Goal: Transaction & Acquisition: Purchase product/service

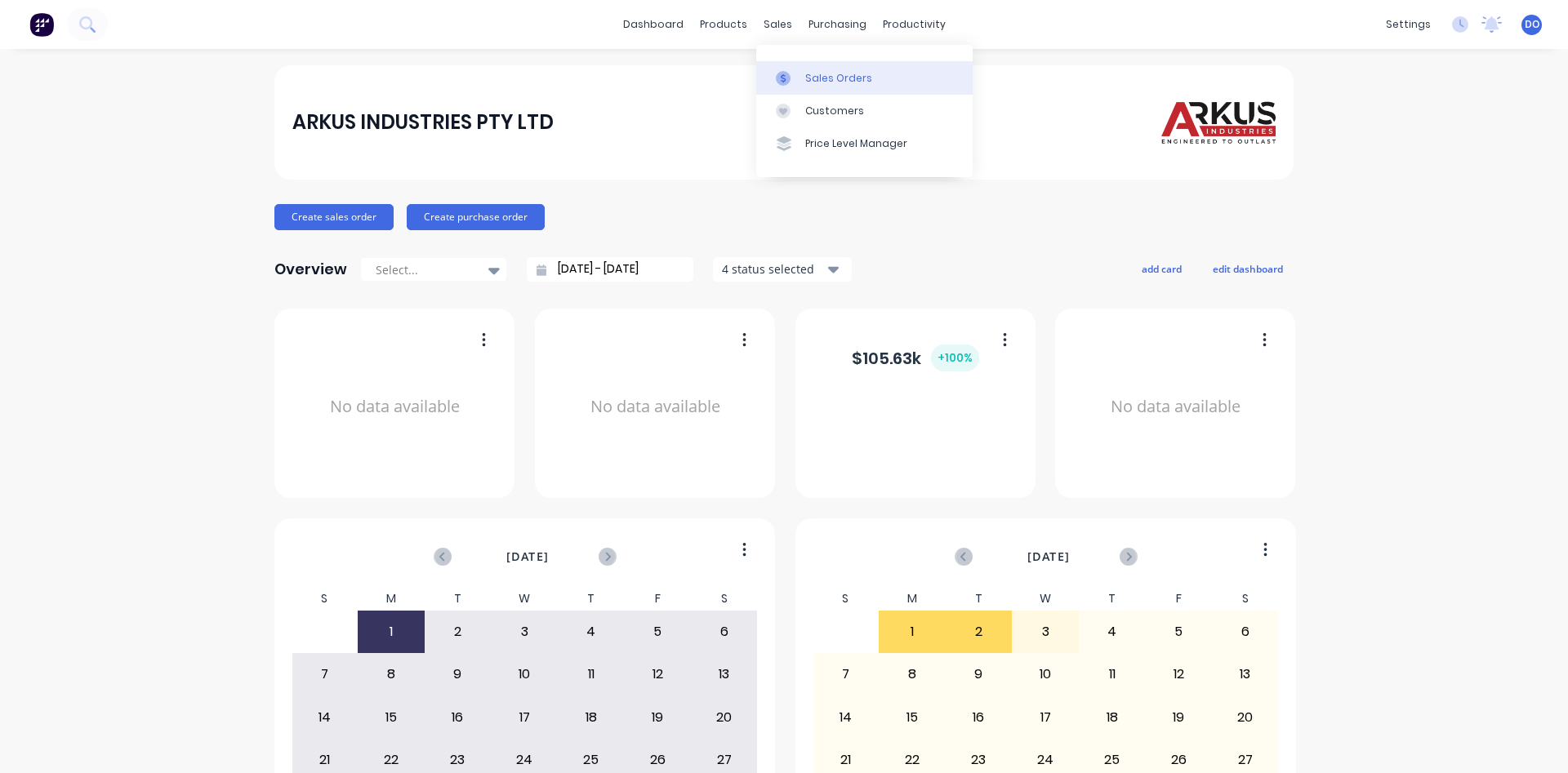
click at [825, 76] on div "Sales Orders" at bounding box center [839, 78] width 67 height 15
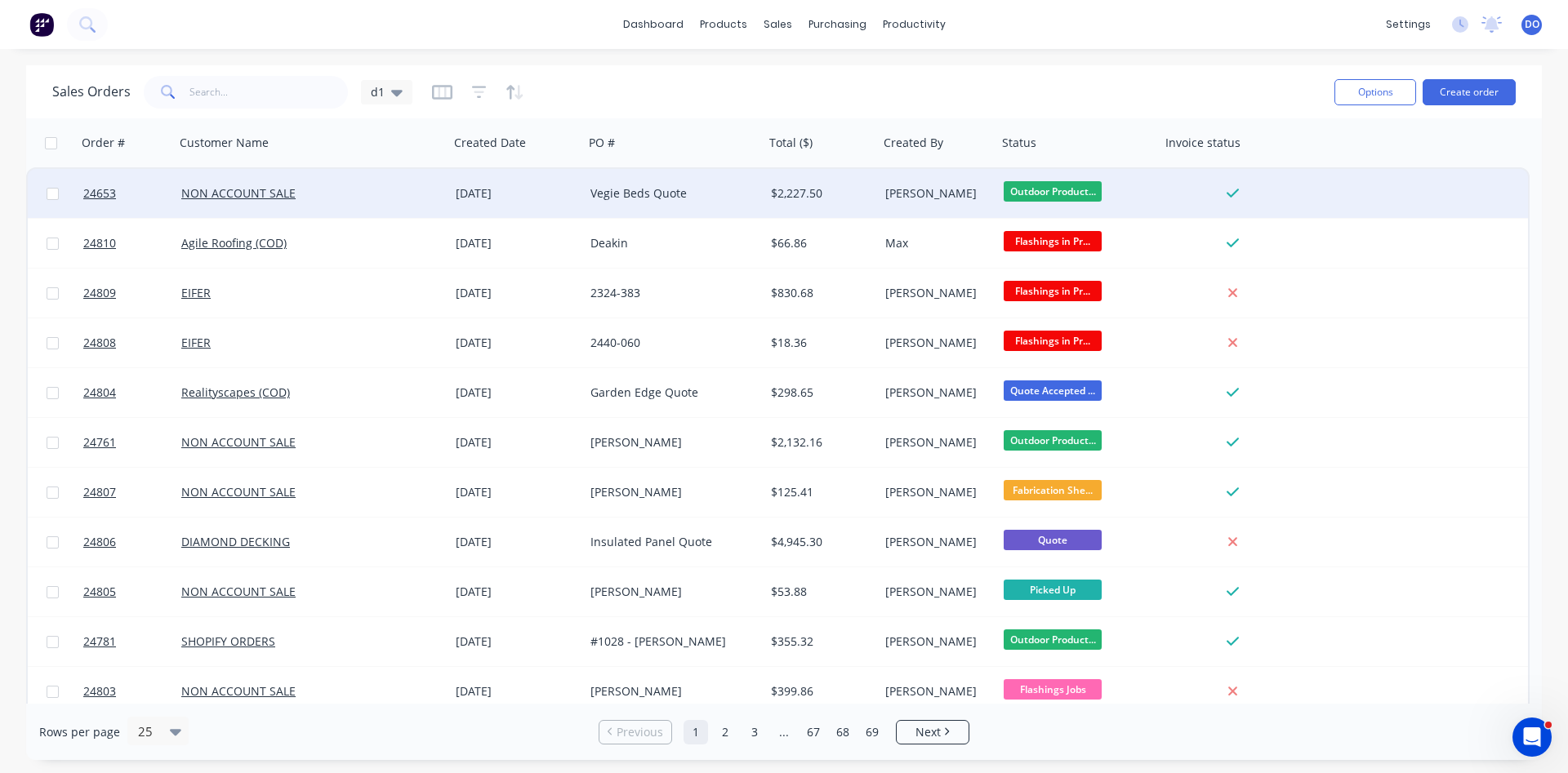
click at [529, 192] on div "[DATE]" at bounding box center [516, 193] width 121 height 17
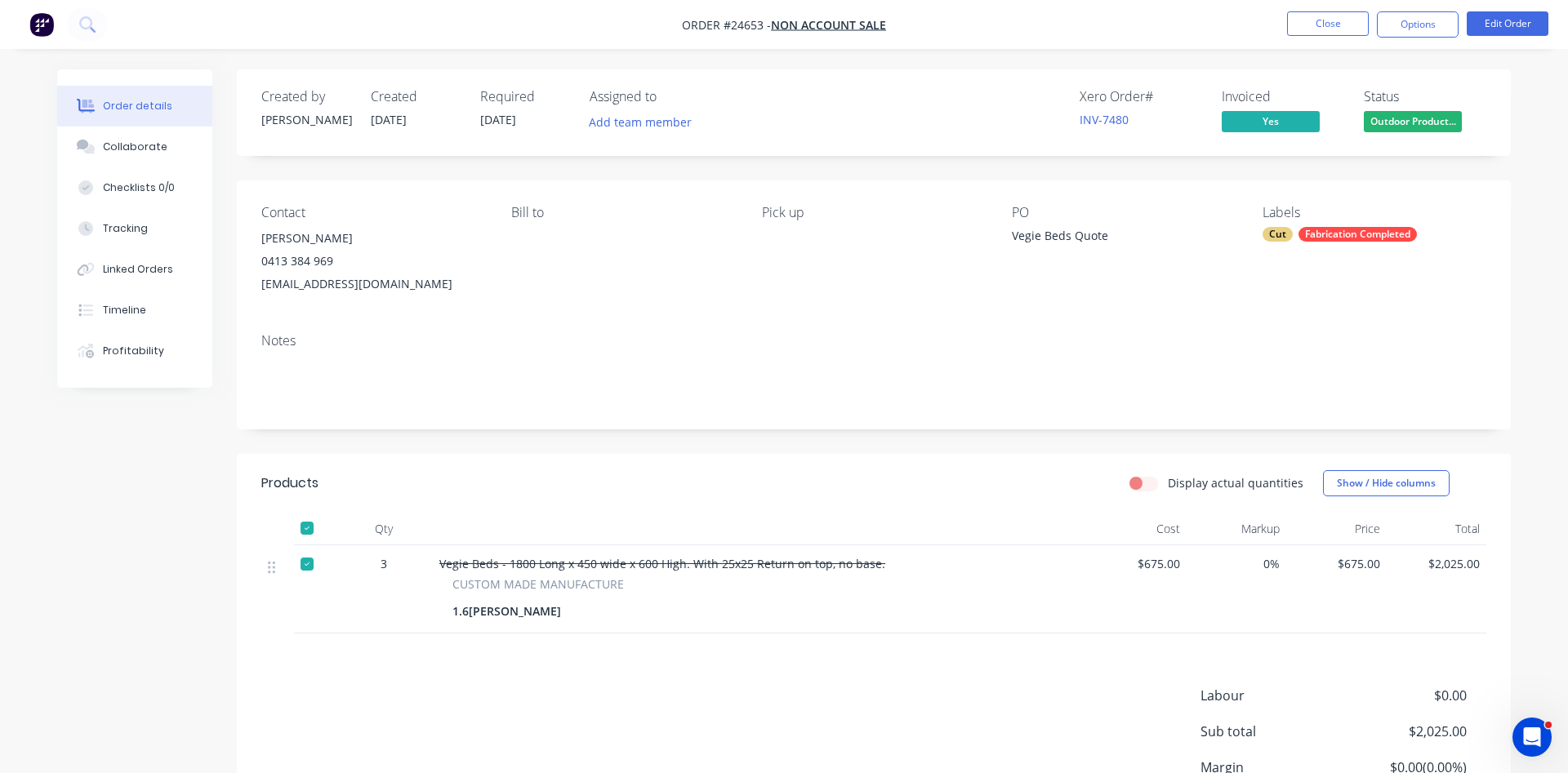
click at [1339, 37] on nav "Order #24653 - NON ACCOUNT SALE Close Options Edit Order" at bounding box center [784, 25] width 1568 height 49
click at [1345, 14] on button "Close" at bounding box center [1328, 24] width 82 height 25
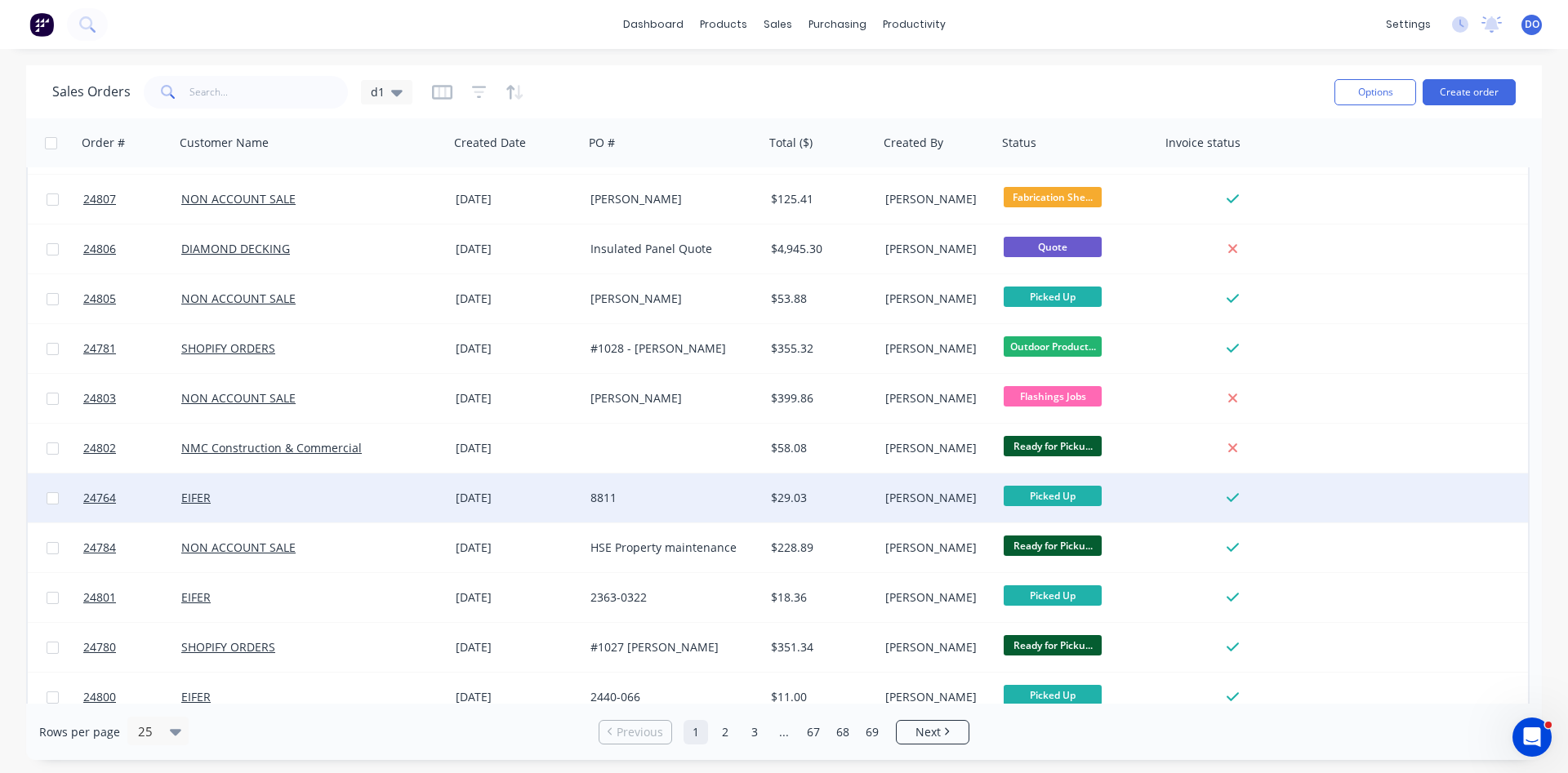
scroll to position [373, 0]
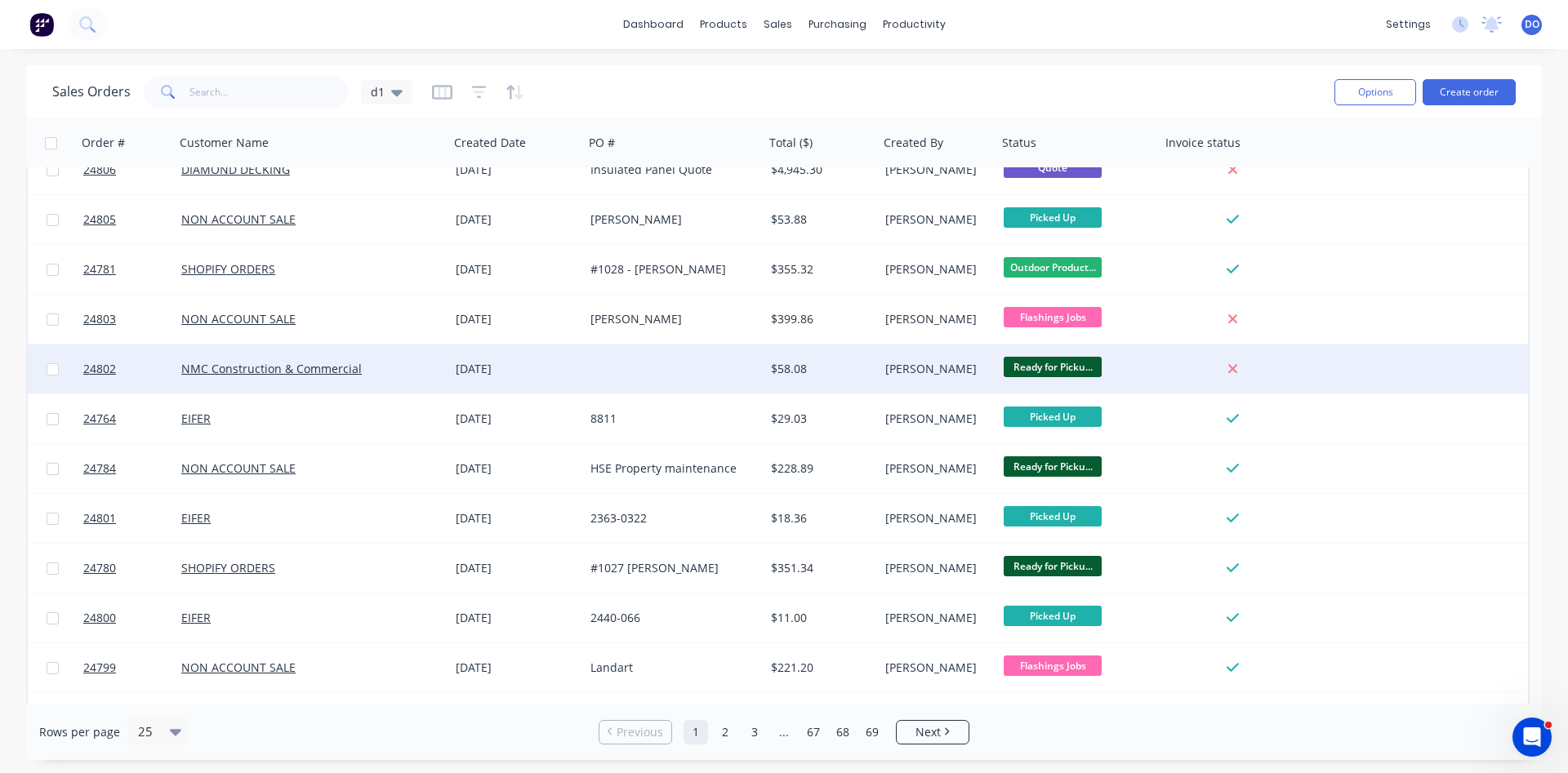
click at [925, 368] on div "[PERSON_NAME]" at bounding box center [936, 369] width 101 height 17
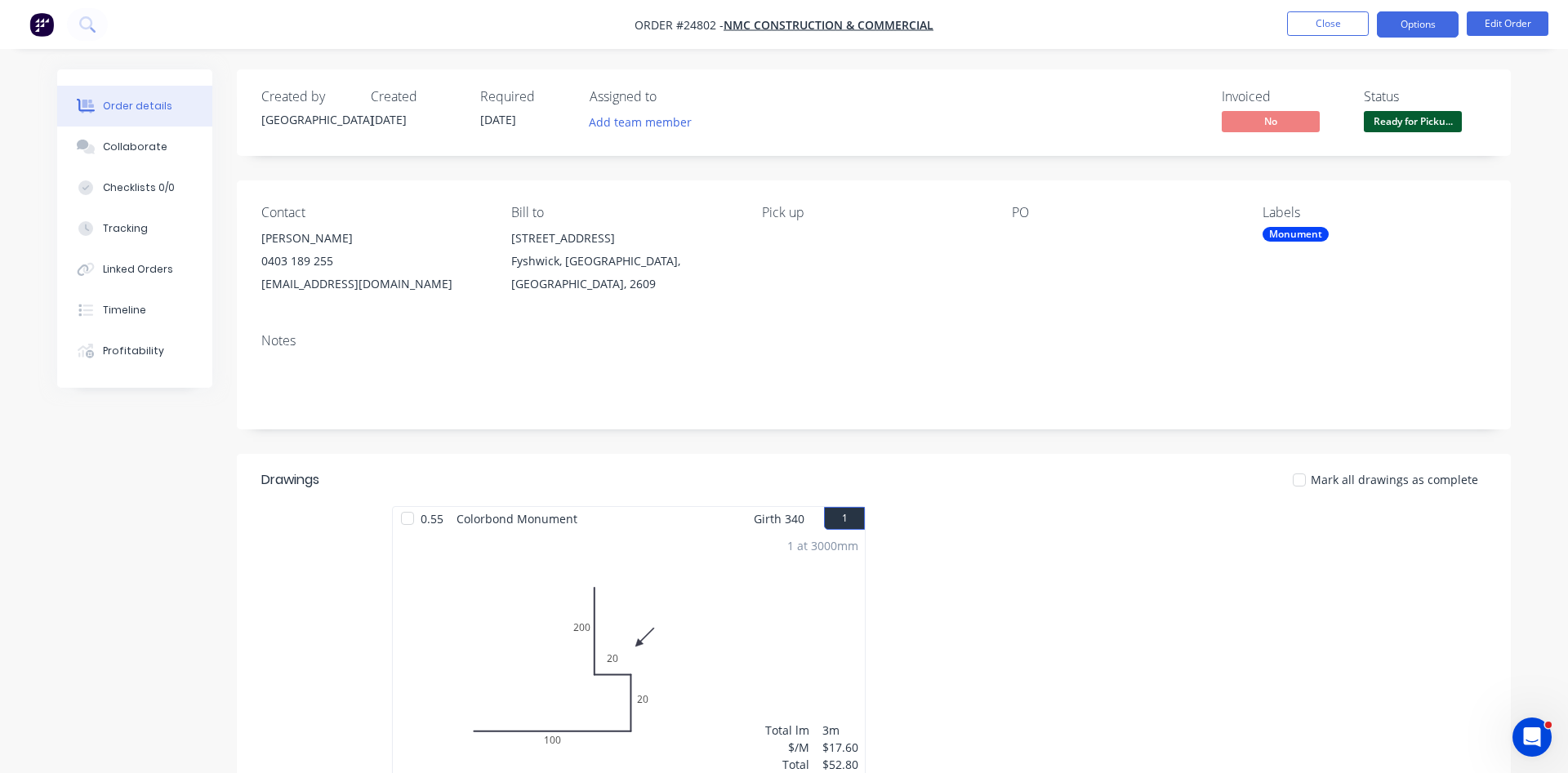
click at [1416, 21] on button "Options" at bounding box center [1418, 25] width 82 height 27
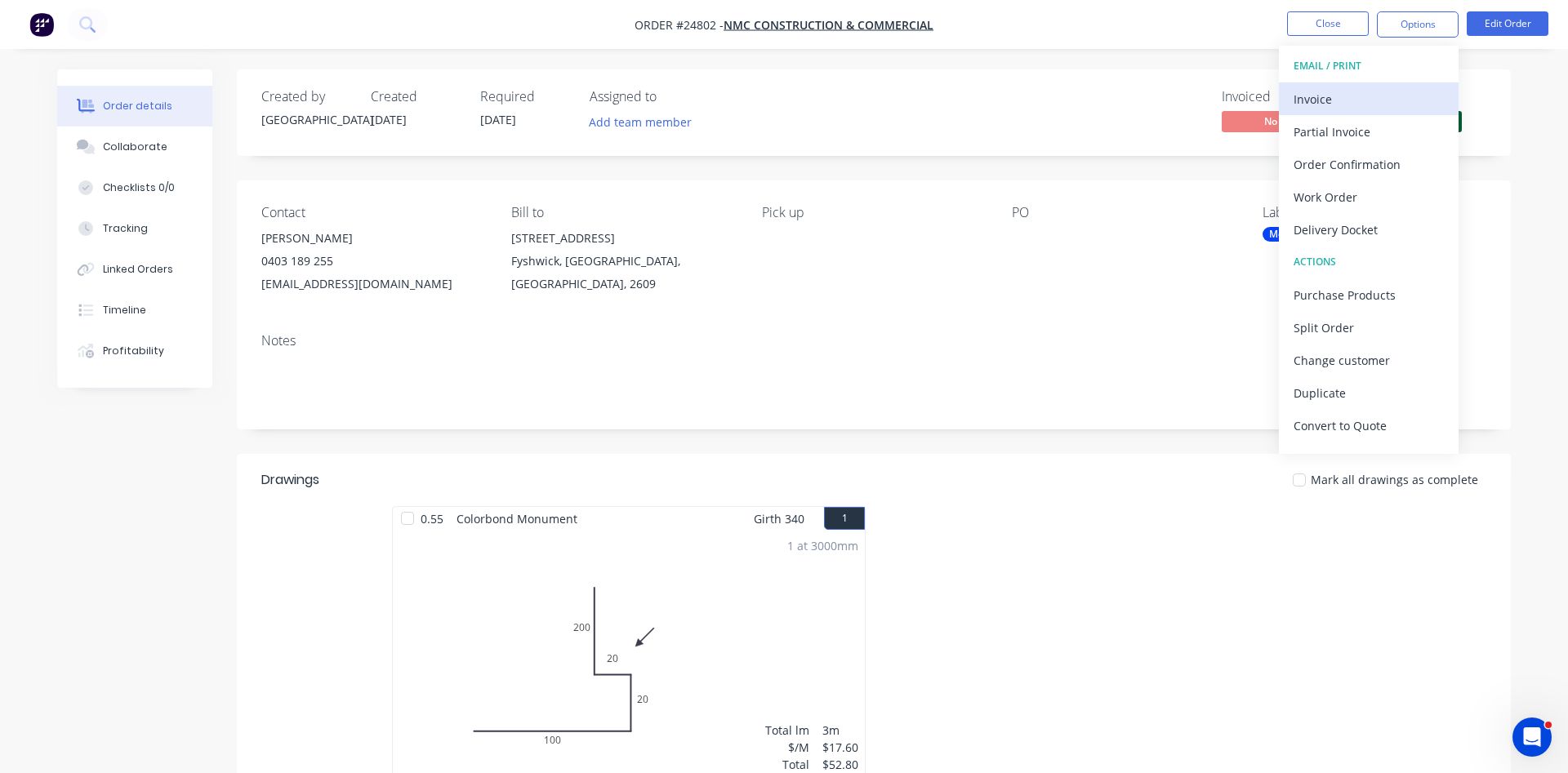
click at [1332, 96] on div "Invoice" at bounding box center [1369, 100] width 150 height 24
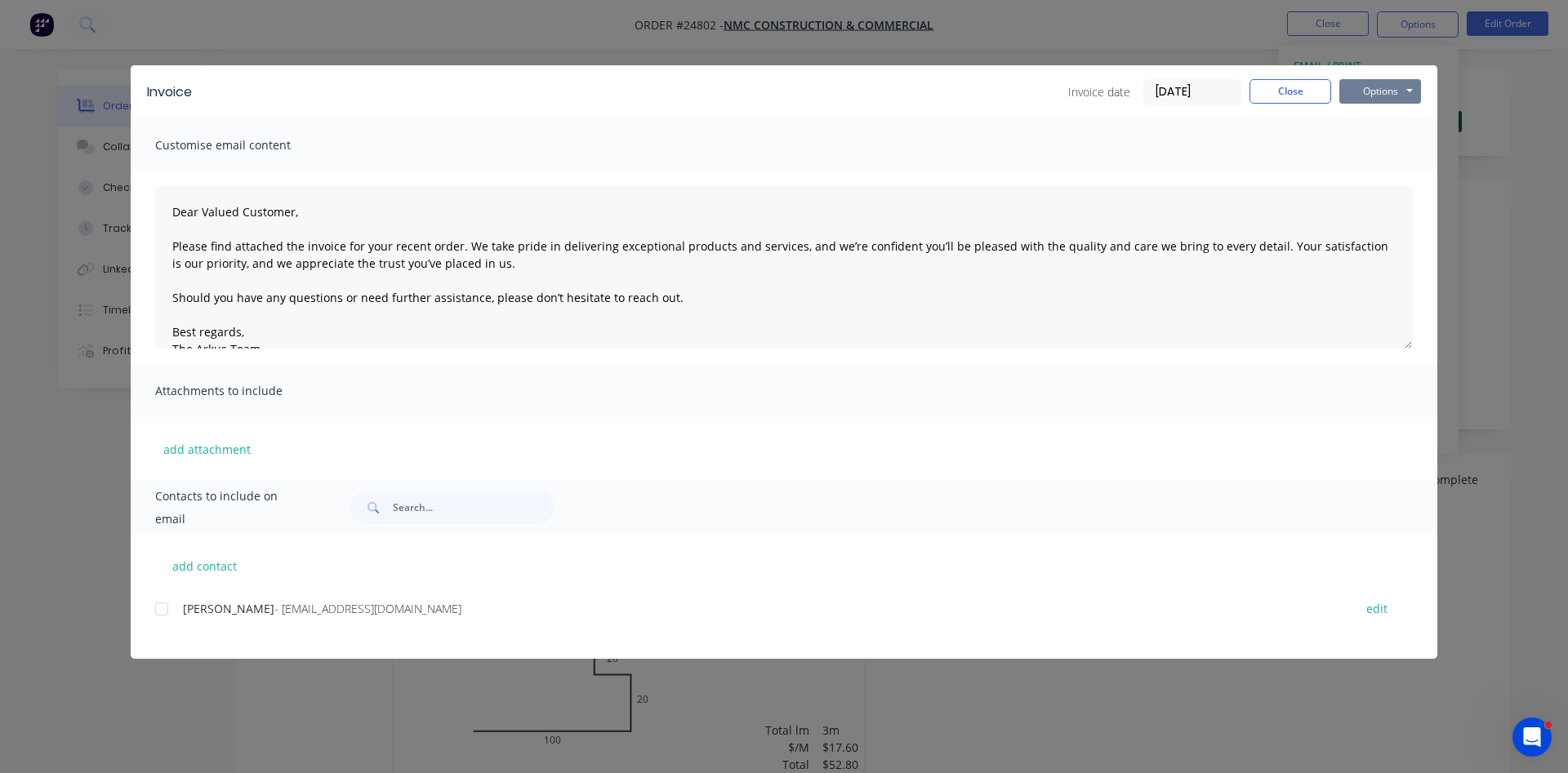
click at [1377, 94] on button "Options" at bounding box center [1381, 91] width 82 height 25
click at [1384, 145] on button "Print" at bounding box center [1392, 147] width 105 height 27
click at [1271, 90] on button "Close" at bounding box center [1290, 91] width 82 height 25
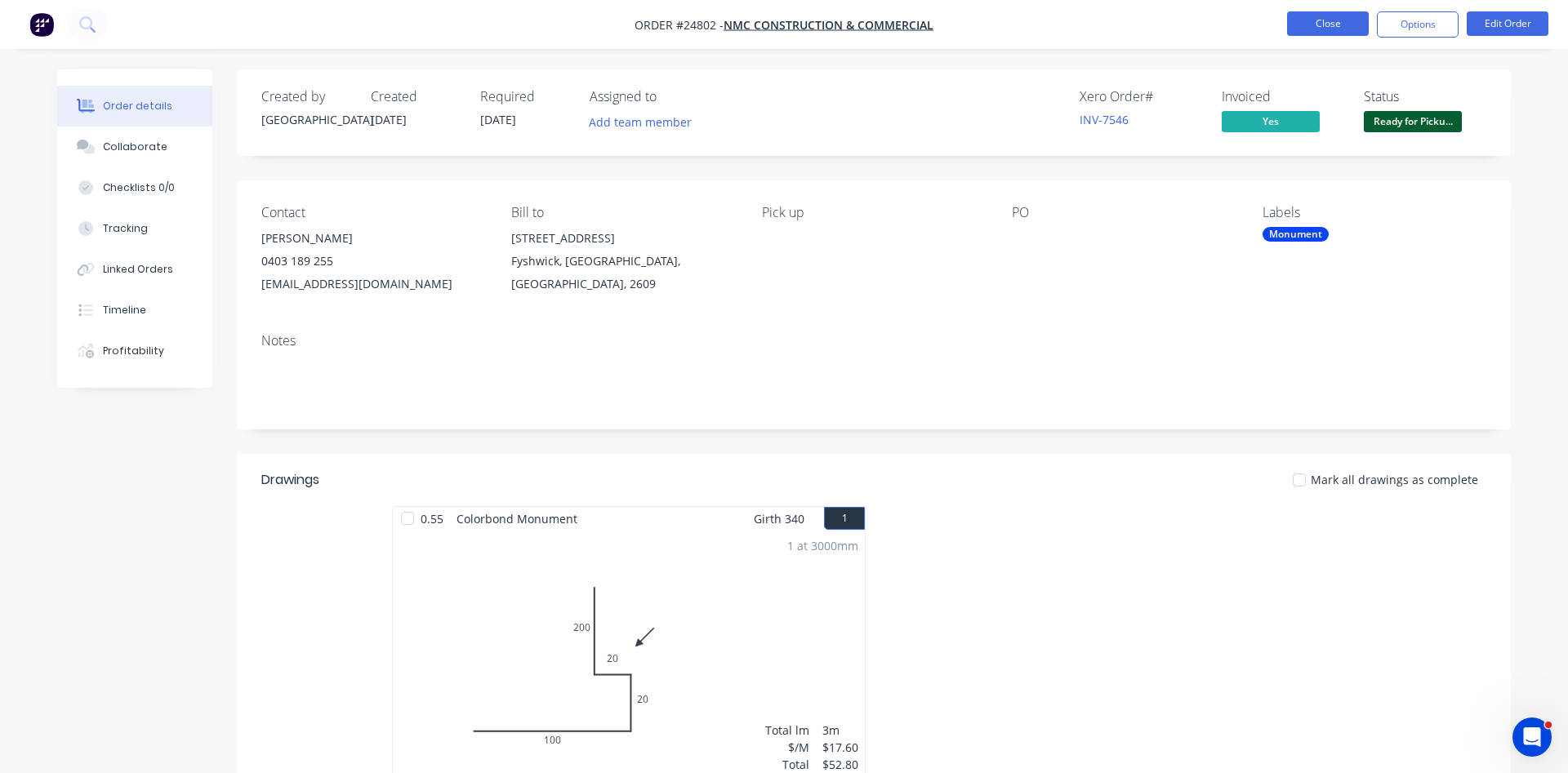
click at [1324, 17] on button "Close" at bounding box center [1328, 24] width 82 height 25
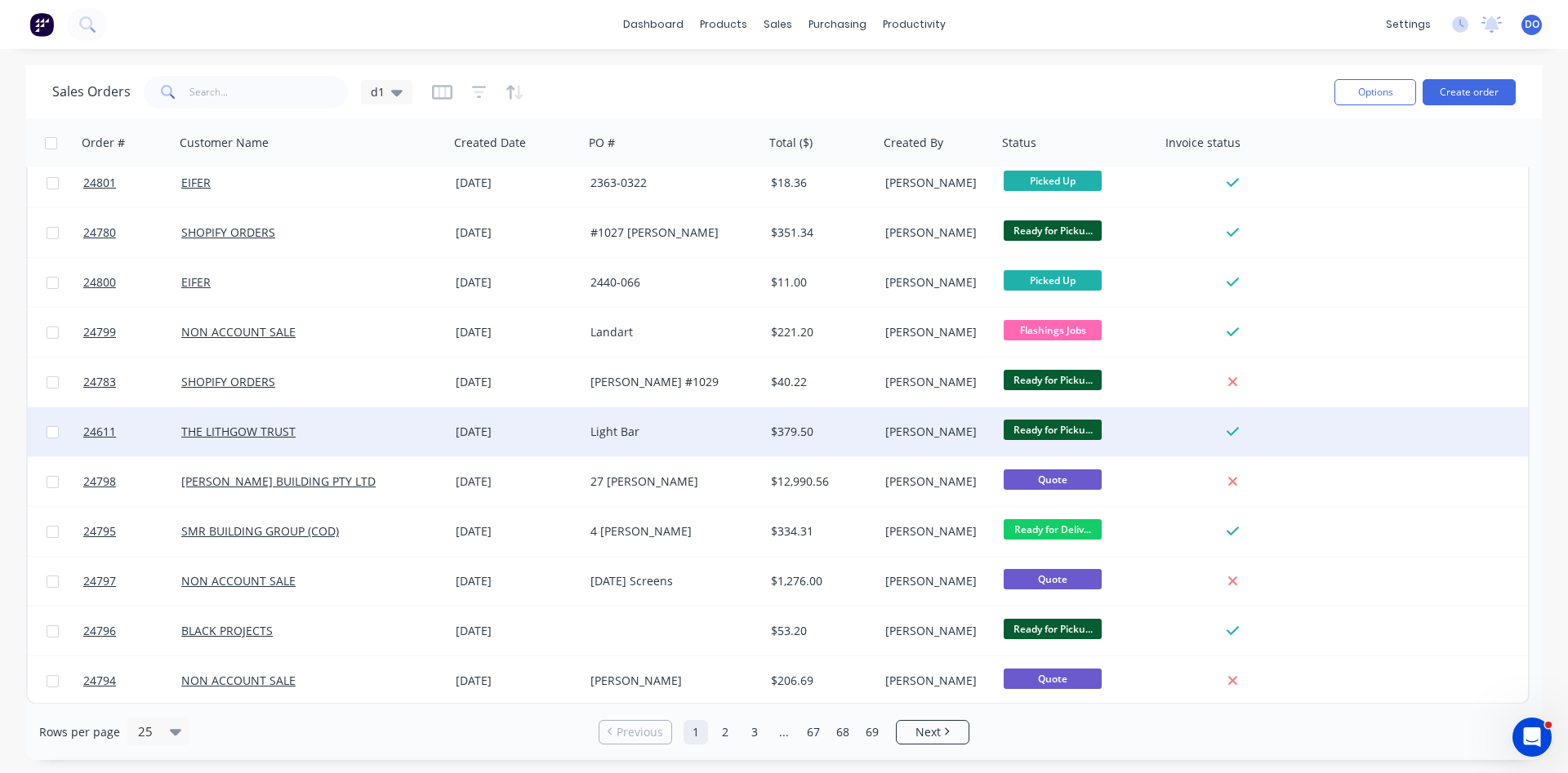
scroll to position [709, 0]
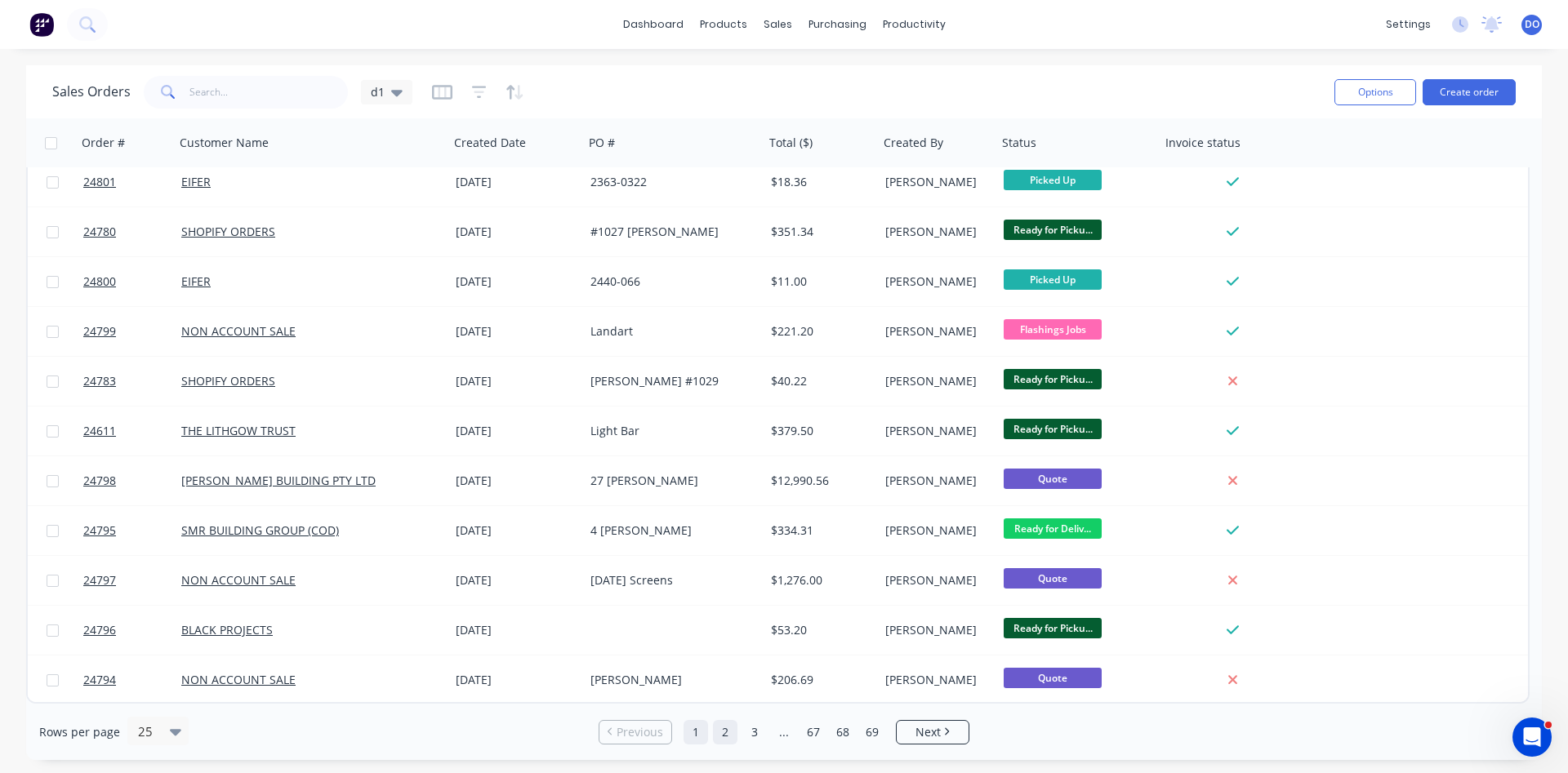
click at [731, 729] on link "2" at bounding box center [725, 733] width 25 height 25
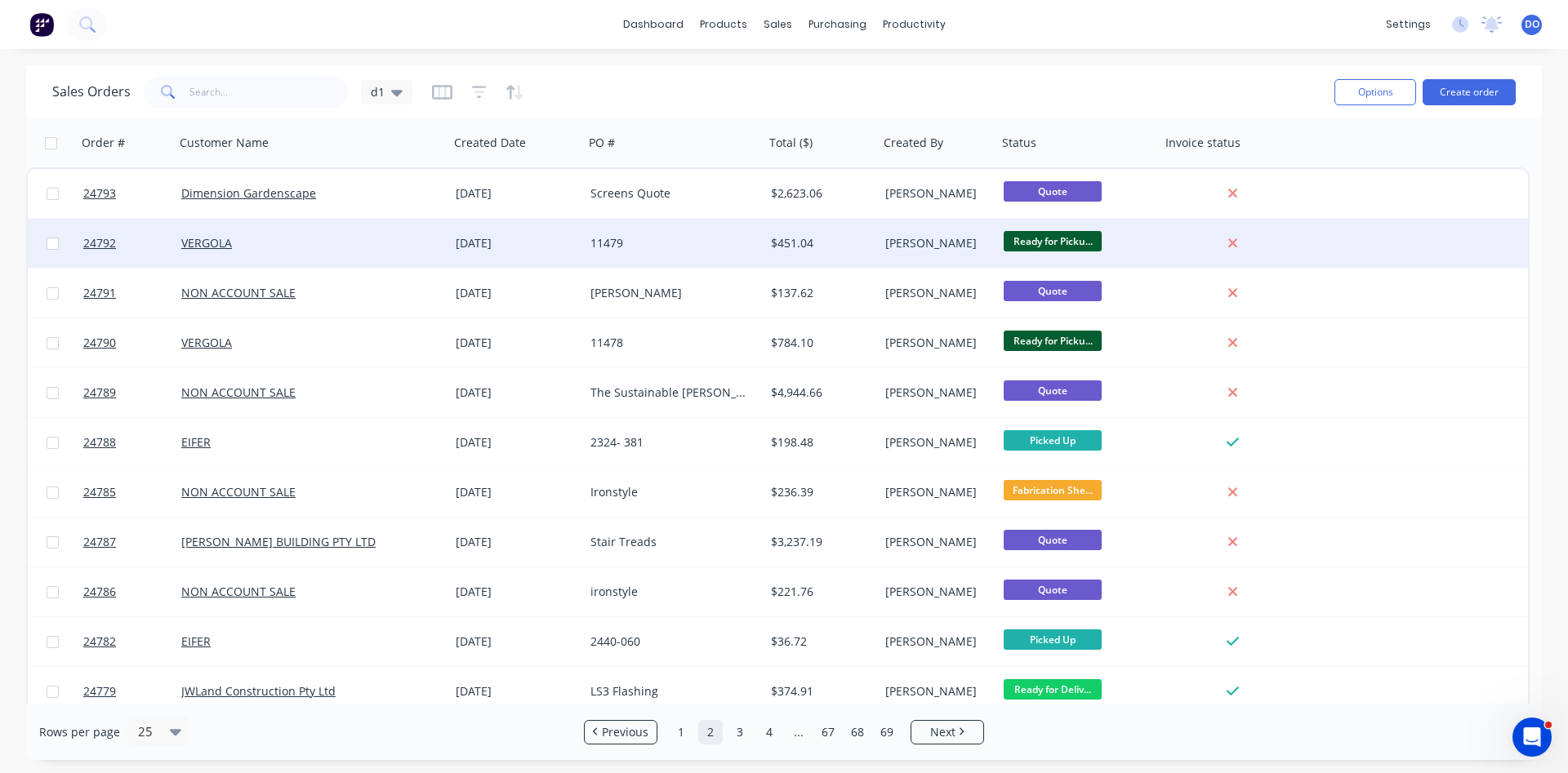
click at [1145, 246] on div "Ready for Picku..." at bounding box center [1075, 243] width 143 height 25
click at [1223, 239] on div at bounding box center [1233, 243] width 131 height 15
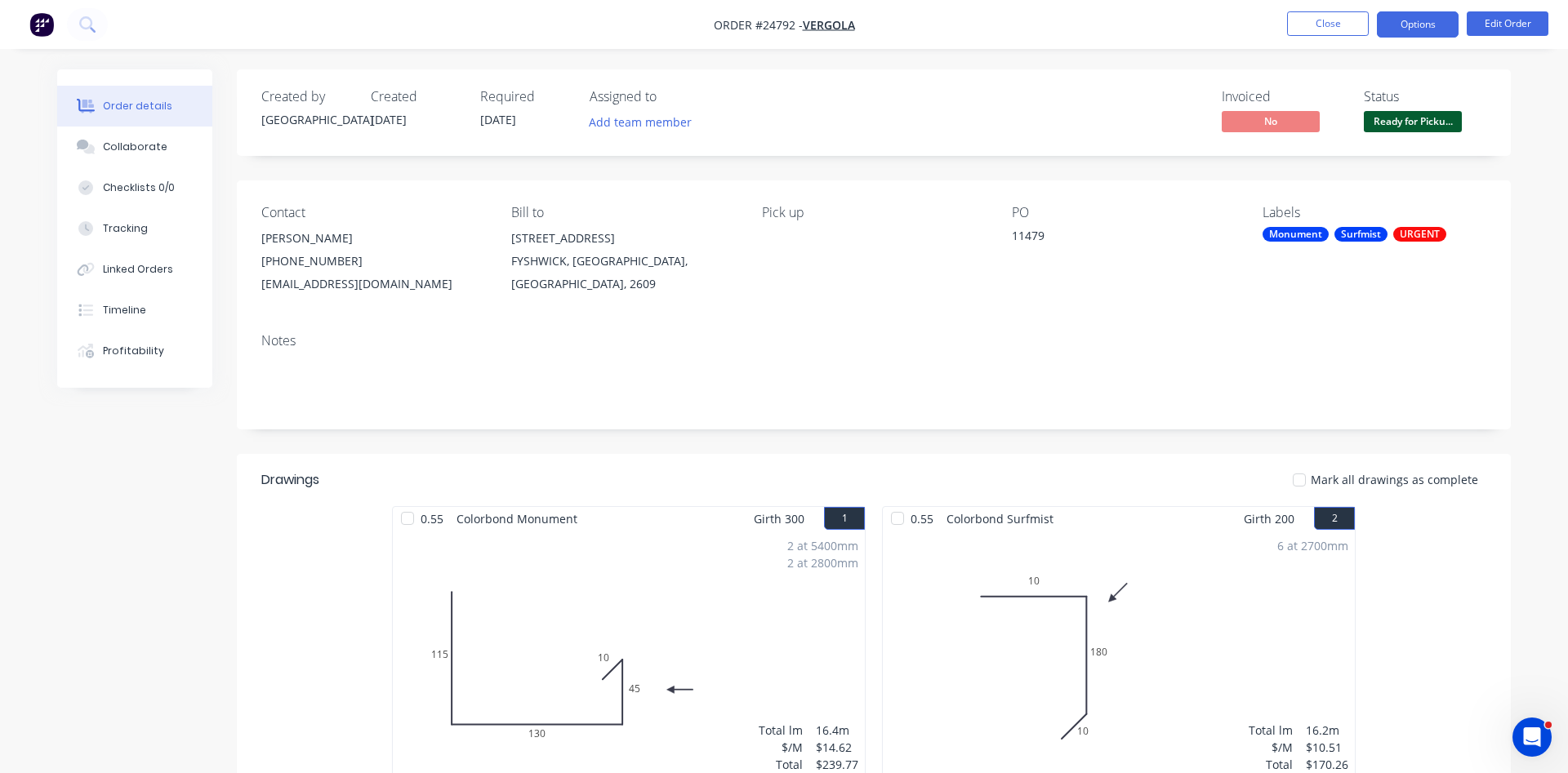
click at [1425, 17] on button "Options" at bounding box center [1418, 25] width 82 height 27
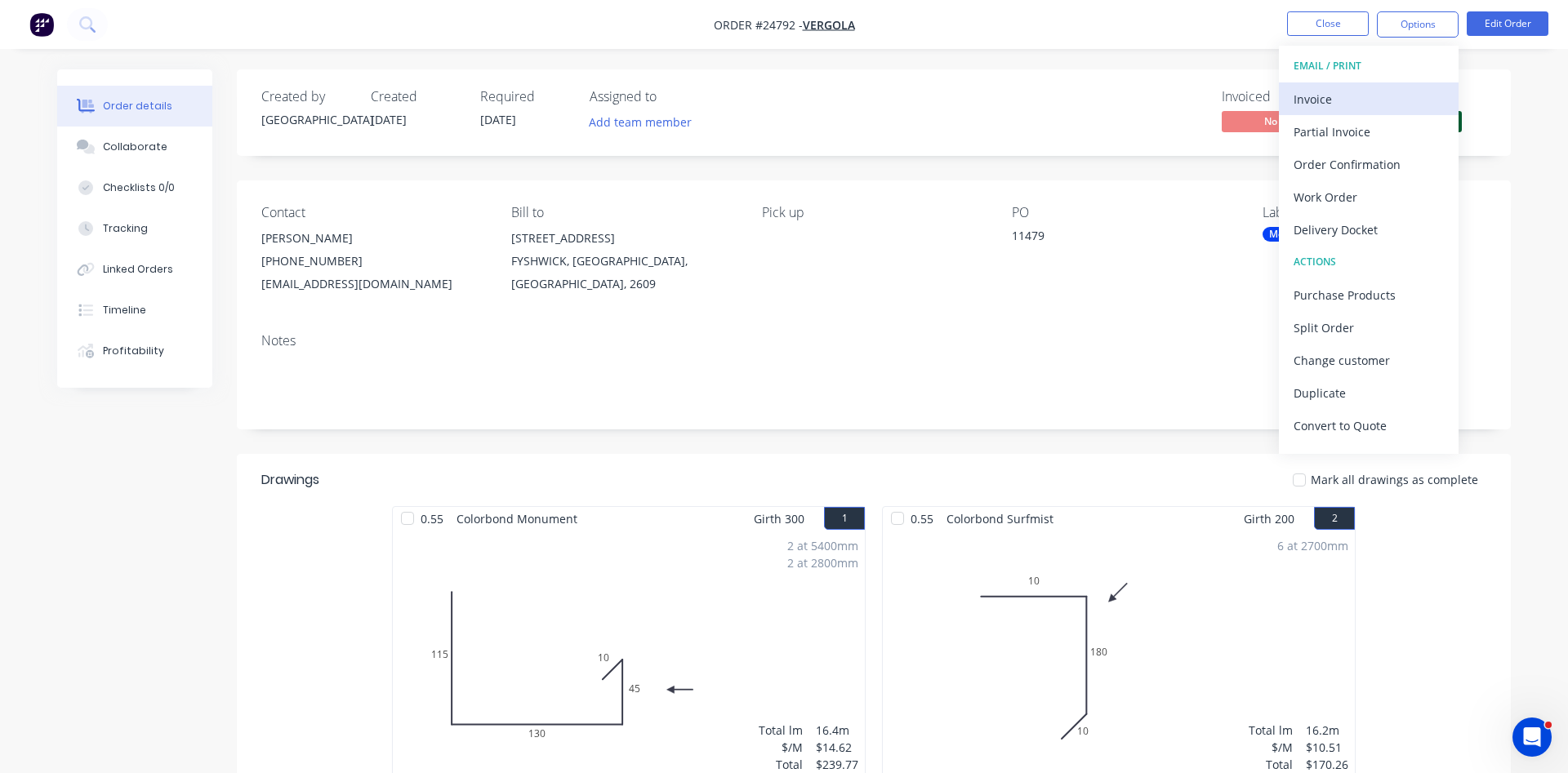
click at [1309, 108] on div "Invoice" at bounding box center [1369, 100] width 150 height 24
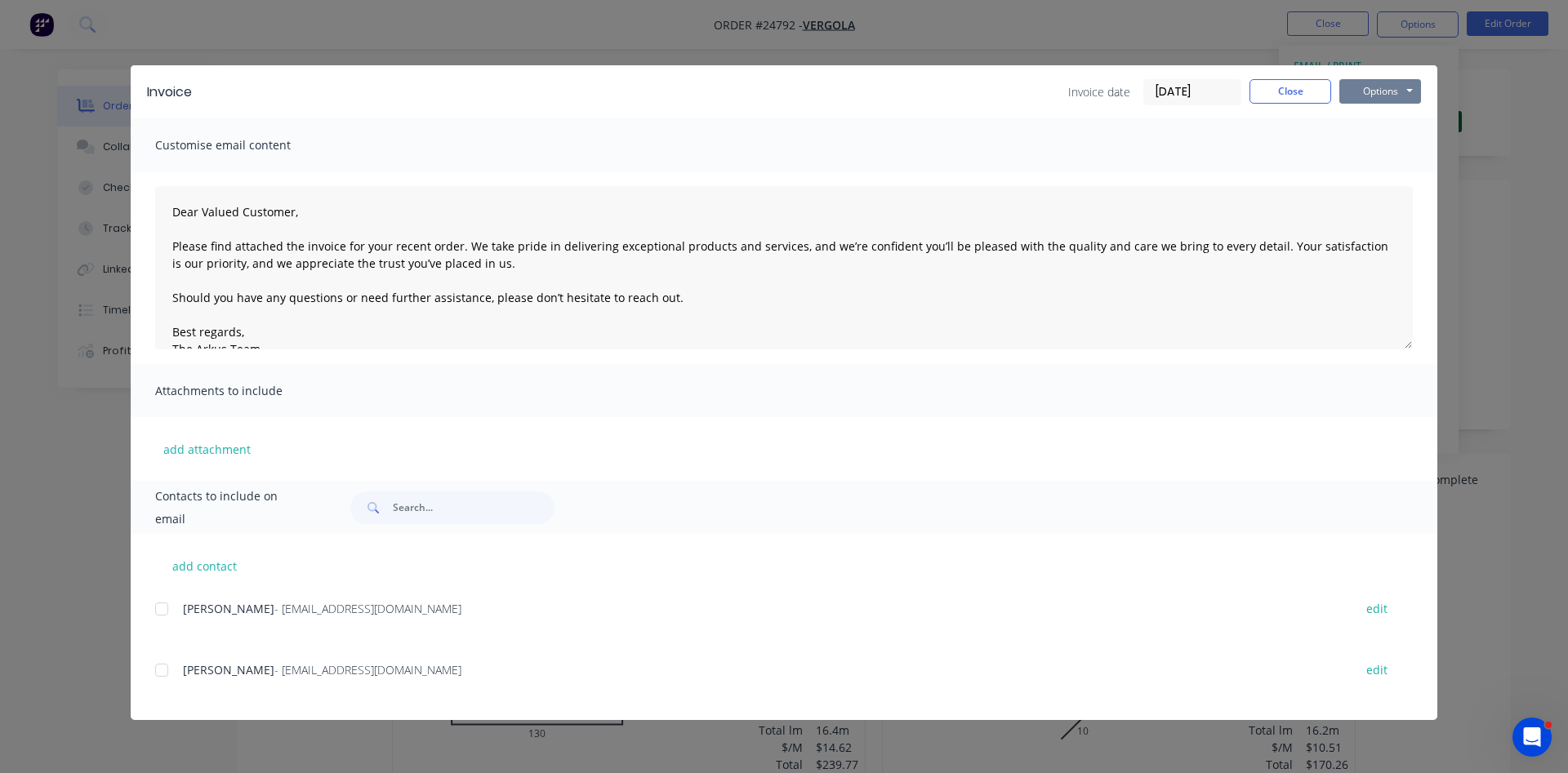
click at [1388, 91] on button "Options" at bounding box center [1381, 91] width 82 height 25
click at [1384, 141] on button "Print" at bounding box center [1392, 147] width 105 height 27
click at [1291, 91] on button "Close" at bounding box center [1290, 91] width 82 height 25
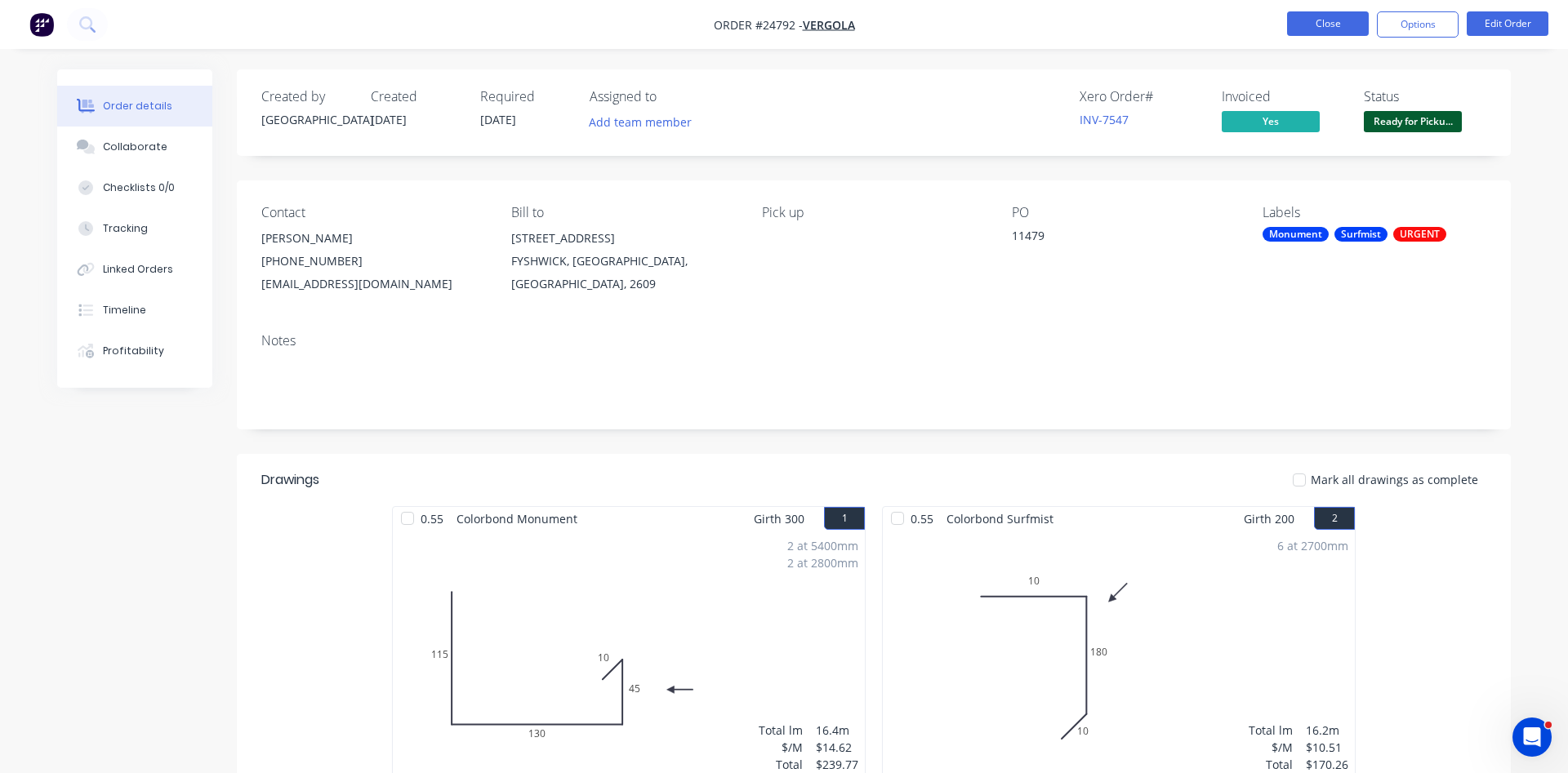
click at [1341, 26] on button "Close" at bounding box center [1328, 24] width 82 height 25
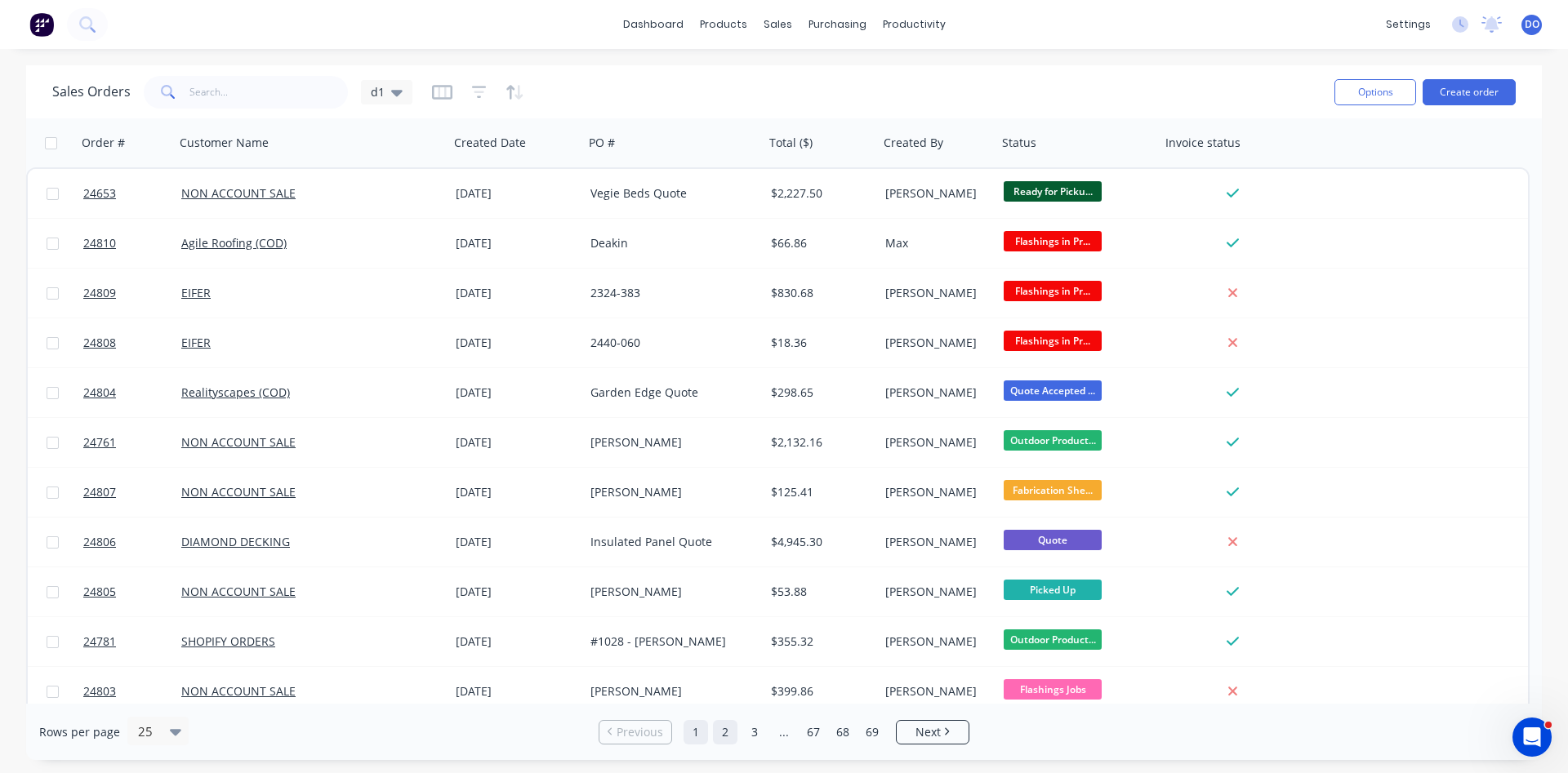
click at [725, 734] on link "2" at bounding box center [725, 733] width 25 height 25
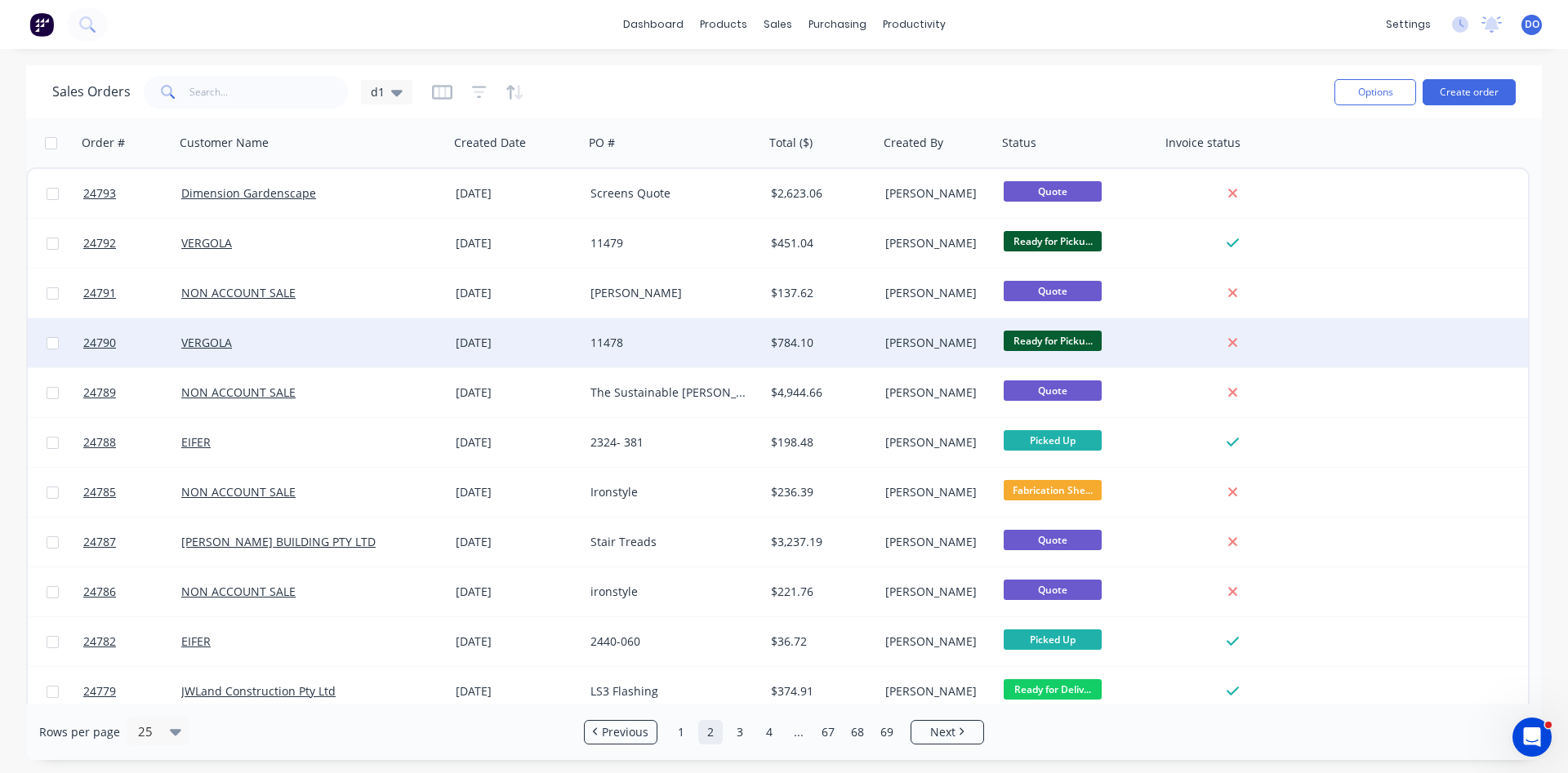
click at [1185, 344] on div at bounding box center [1233, 342] width 131 height 15
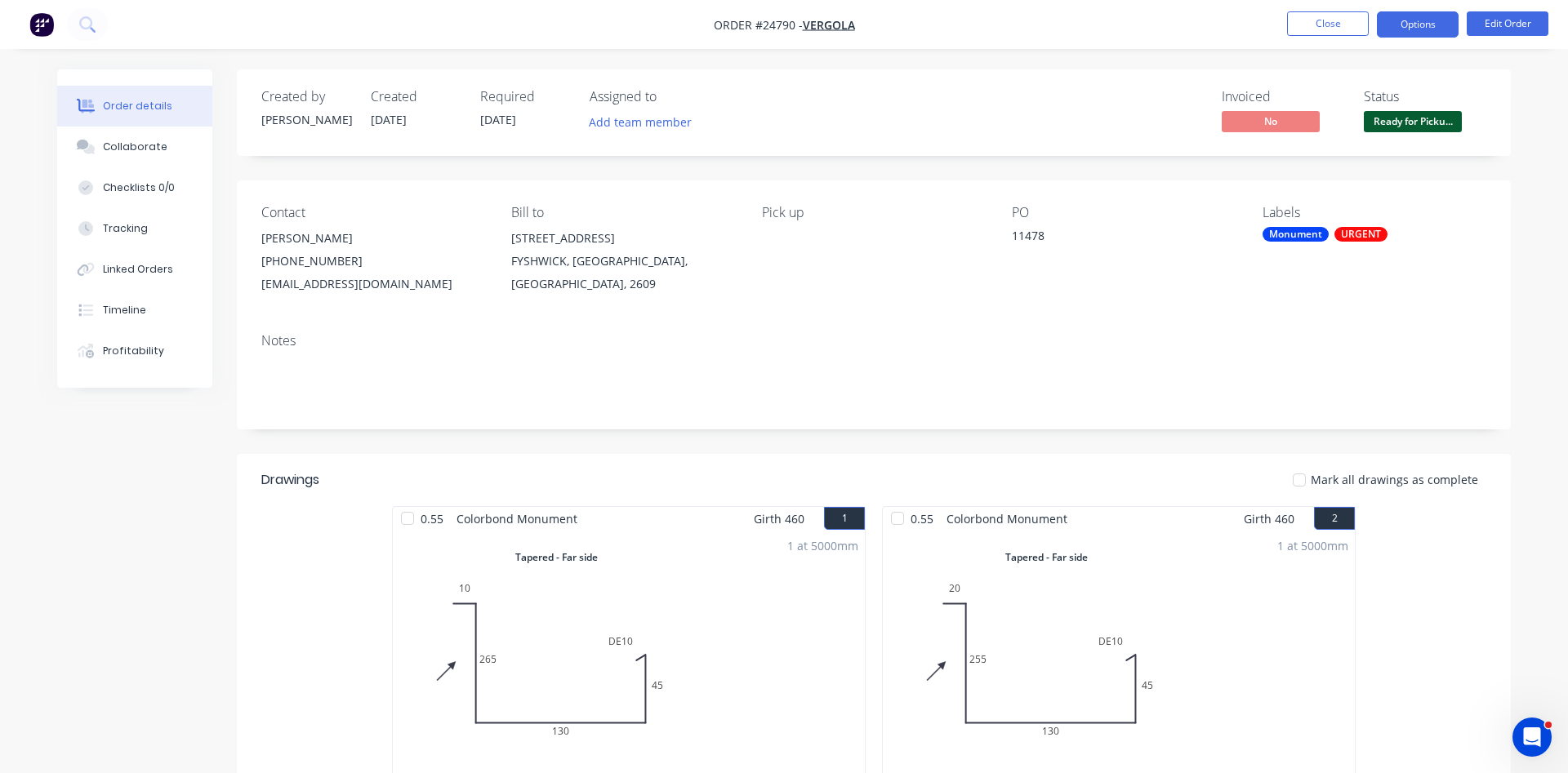
click at [1418, 25] on button "Options" at bounding box center [1418, 25] width 82 height 27
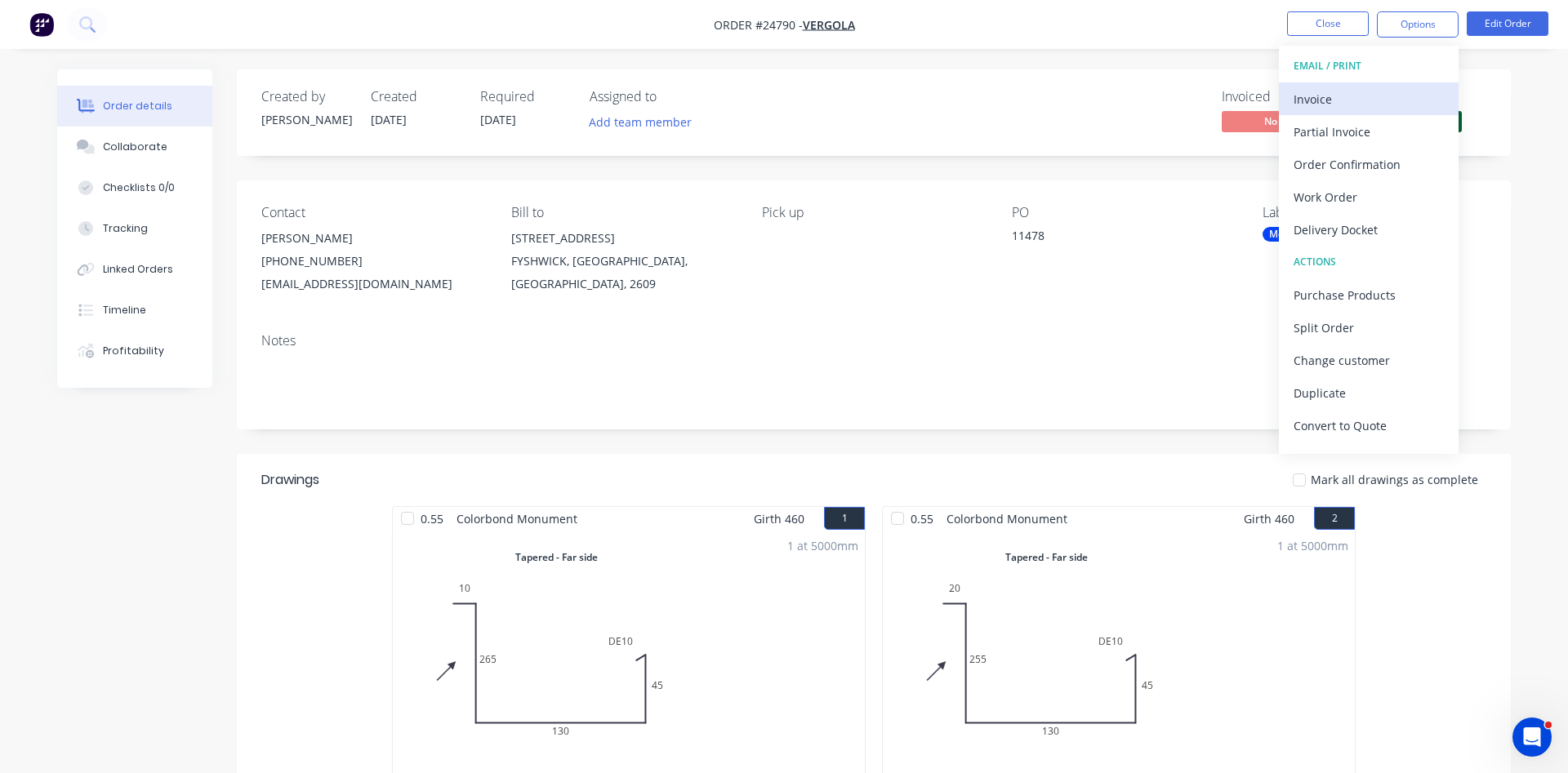
click at [1306, 102] on div "Invoice" at bounding box center [1369, 100] width 150 height 24
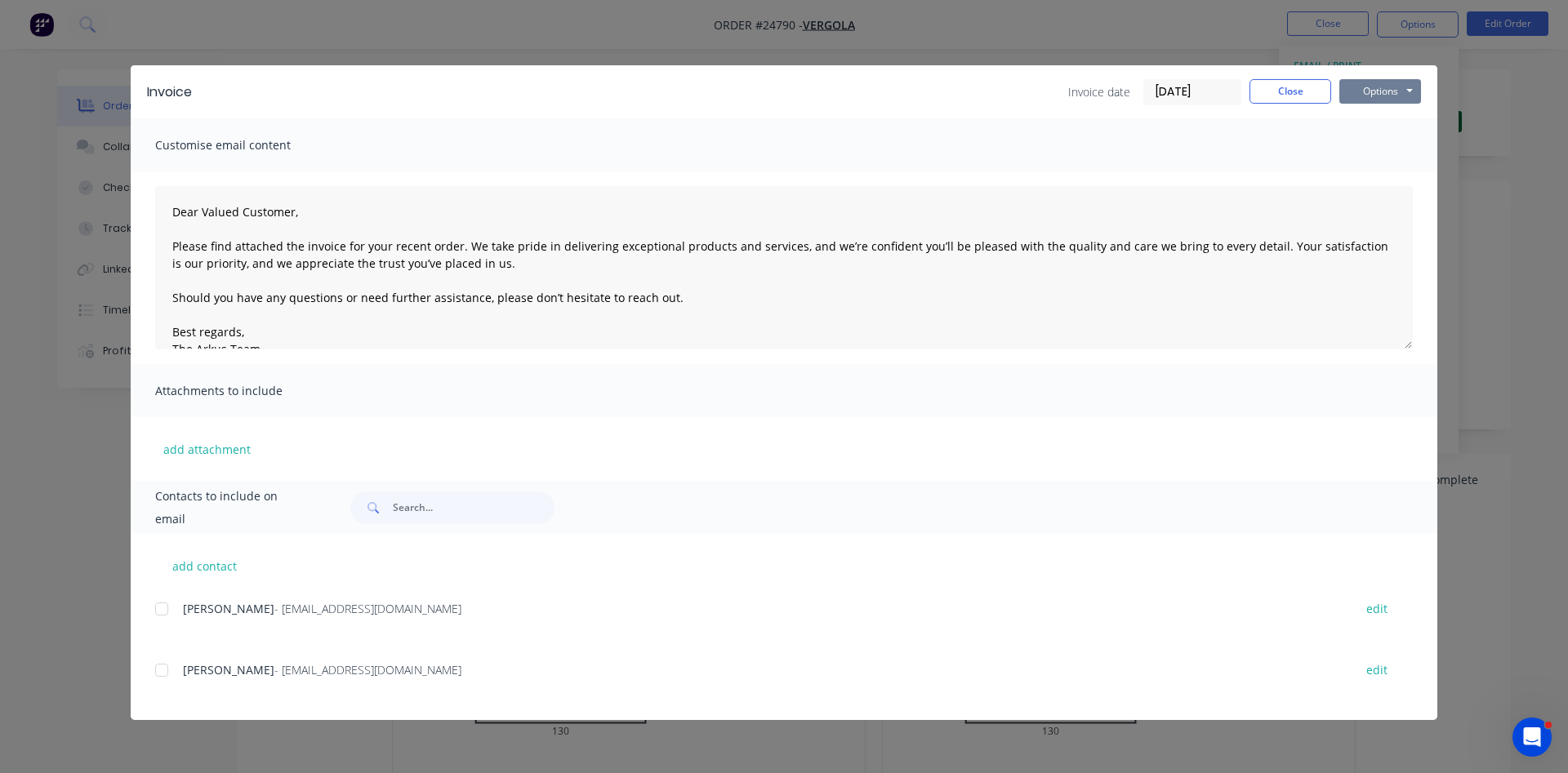
click at [1379, 90] on button "Options" at bounding box center [1381, 91] width 82 height 25
click at [1380, 151] on button "Print" at bounding box center [1392, 147] width 105 height 27
click at [1297, 94] on button "Close" at bounding box center [1290, 91] width 82 height 25
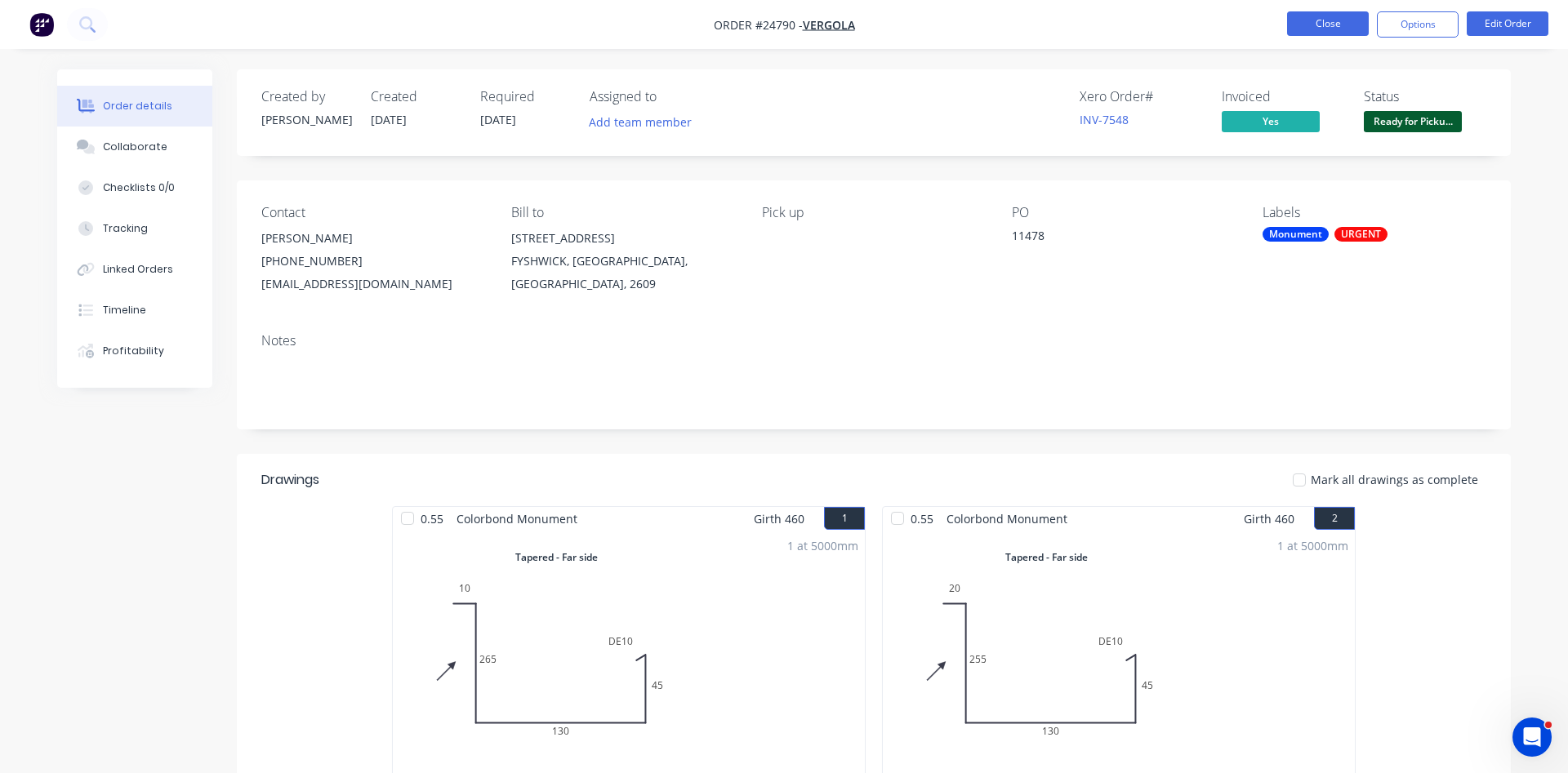
click at [1330, 27] on button "Close" at bounding box center [1328, 24] width 82 height 25
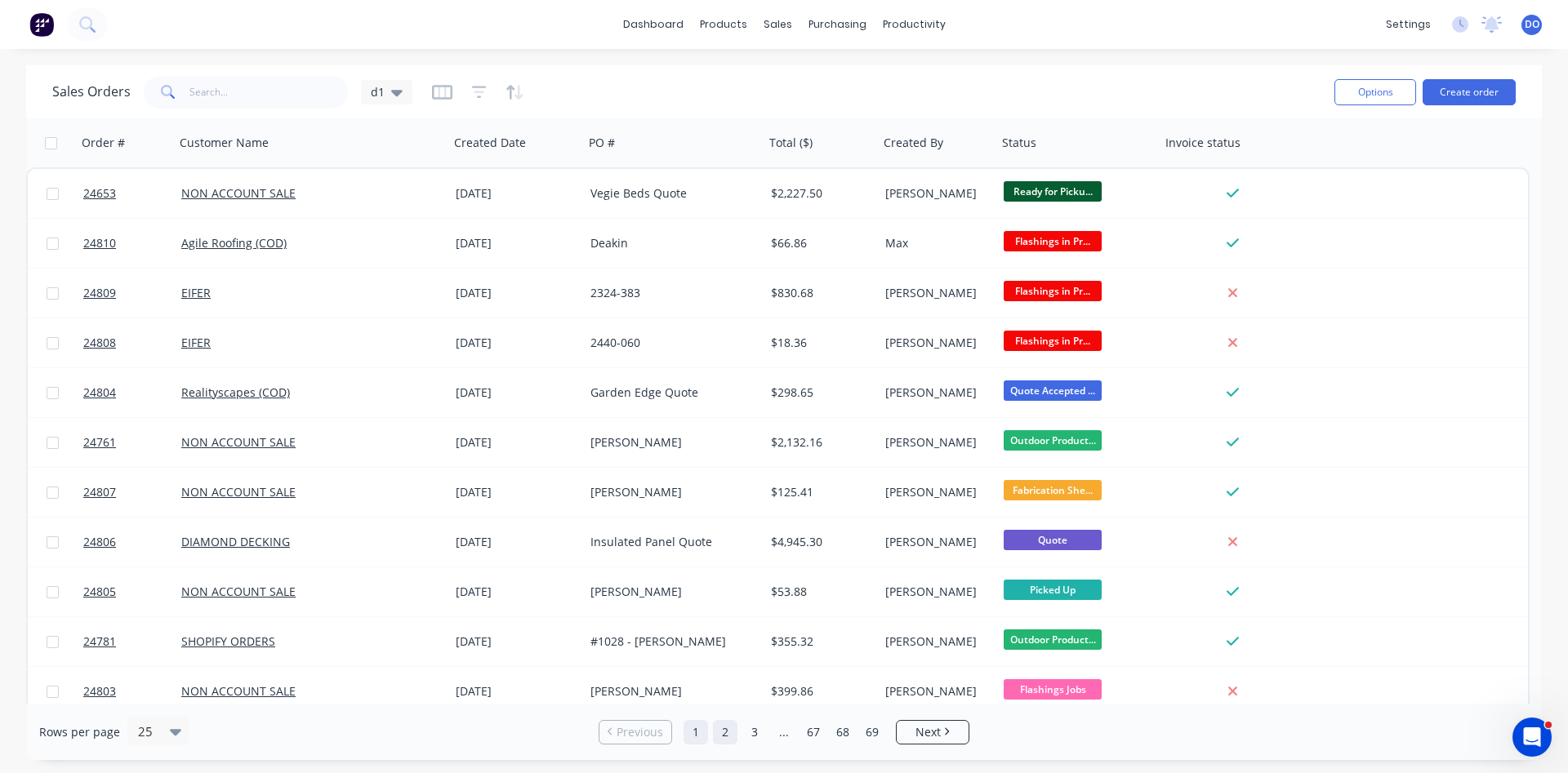
click at [728, 735] on link "2" at bounding box center [725, 733] width 25 height 25
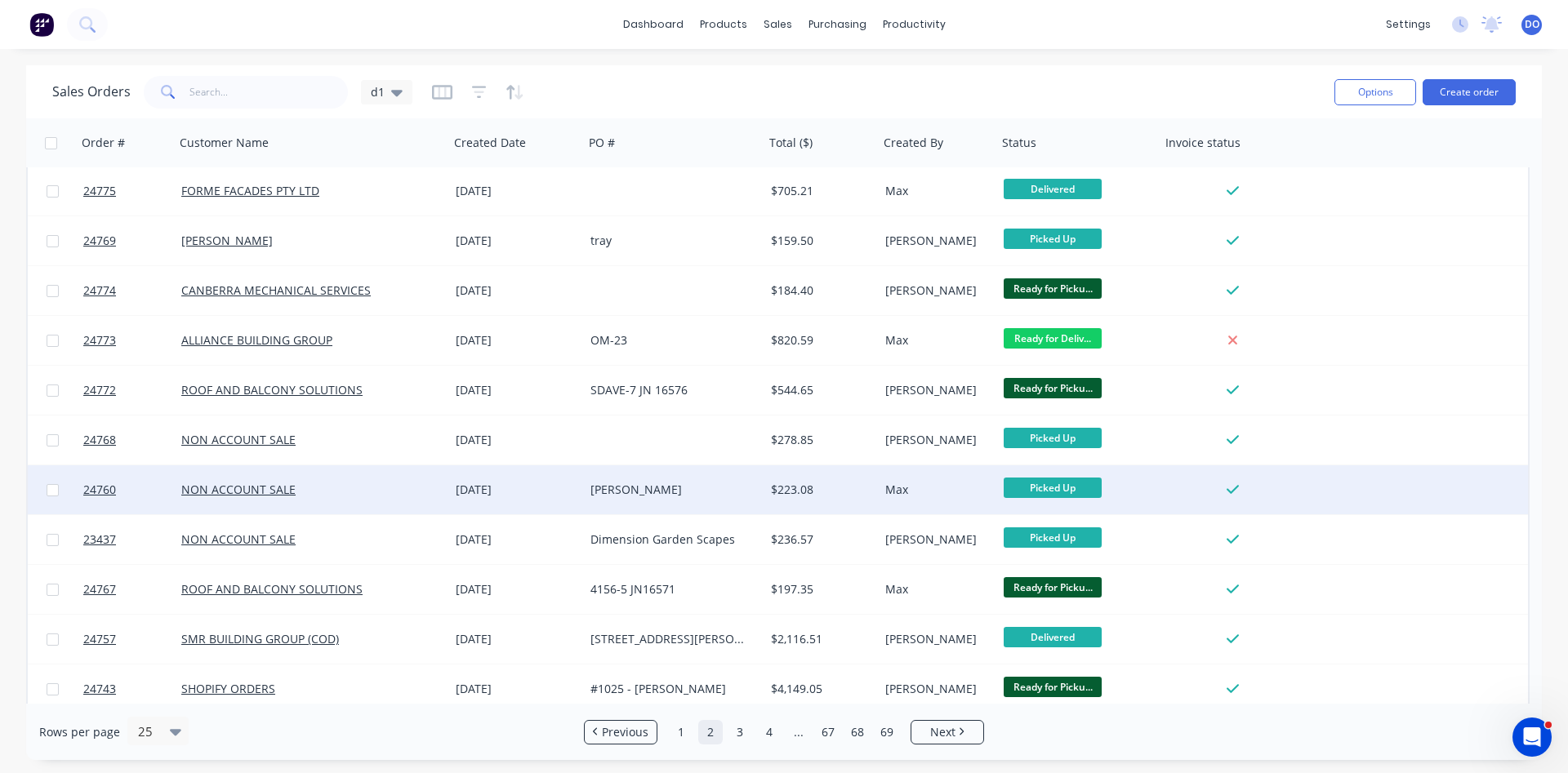
scroll to position [616, 0]
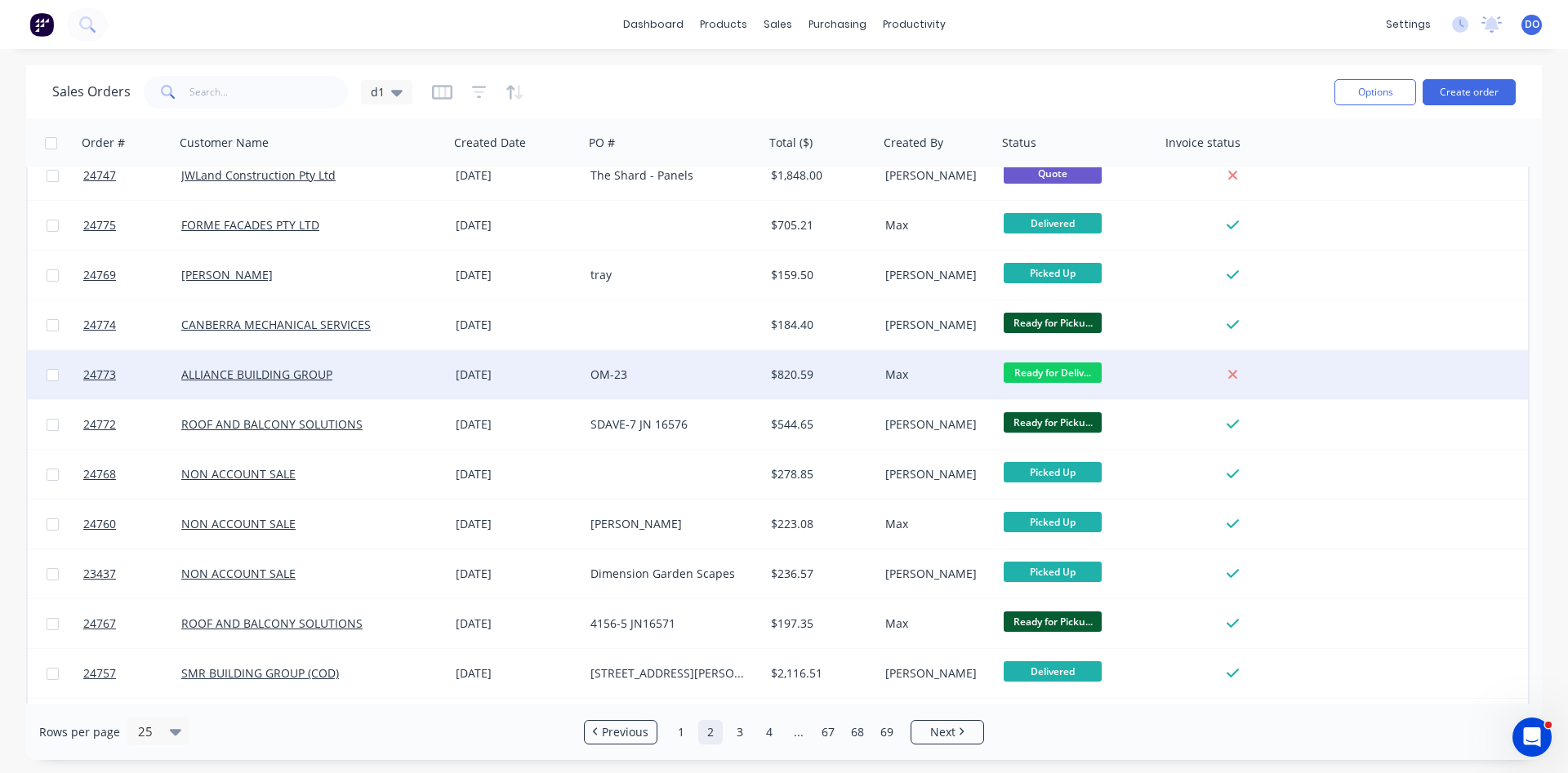
click at [1137, 369] on div "Ready for Deliv..." at bounding box center [1075, 375] width 143 height 25
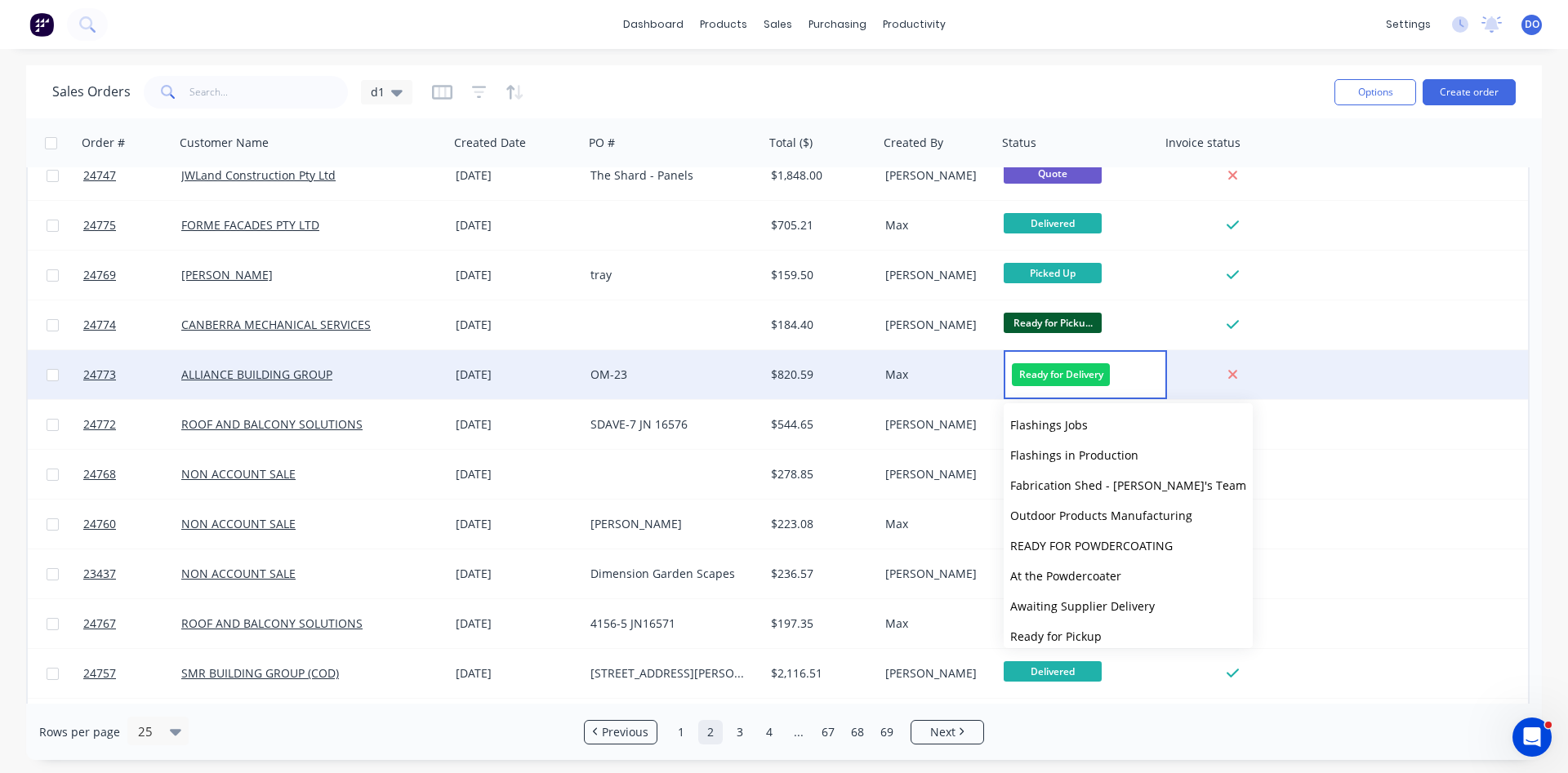
click at [1195, 379] on div at bounding box center [1233, 375] width 131 height 15
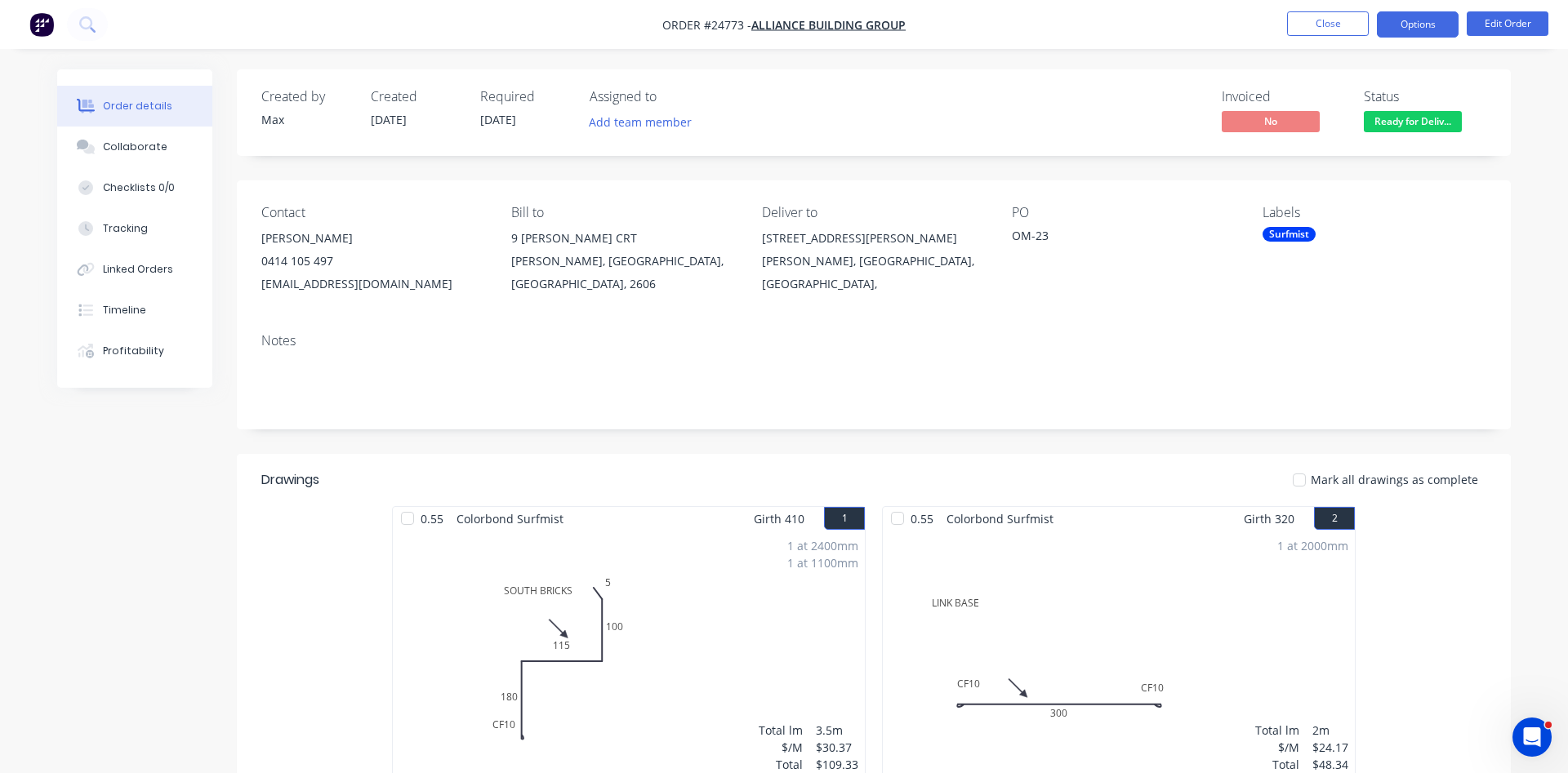
click at [1430, 24] on button "Options" at bounding box center [1418, 25] width 82 height 27
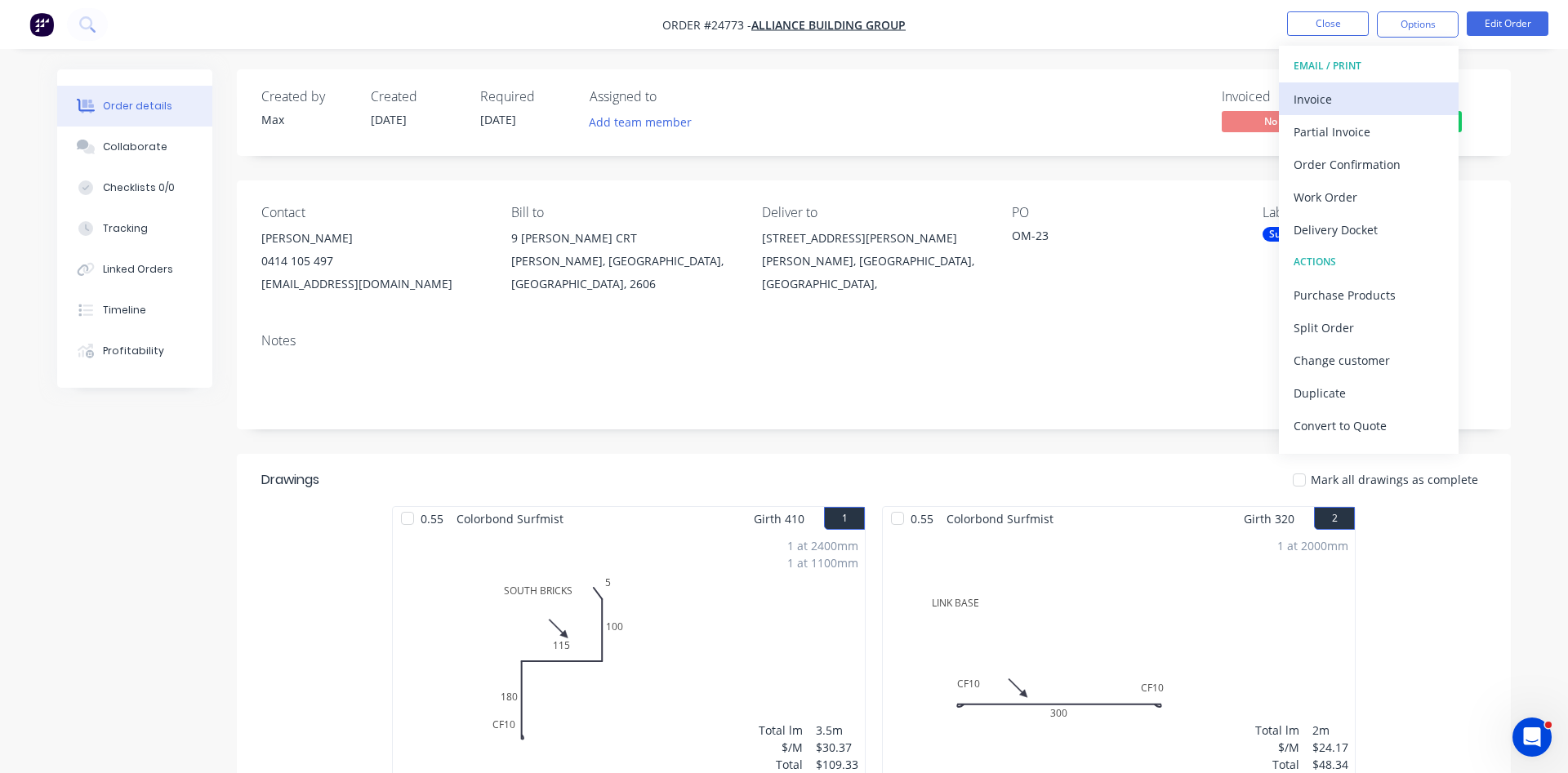
click at [1319, 96] on div "Invoice" at bounding box center [1369, 100] width 150 height 24
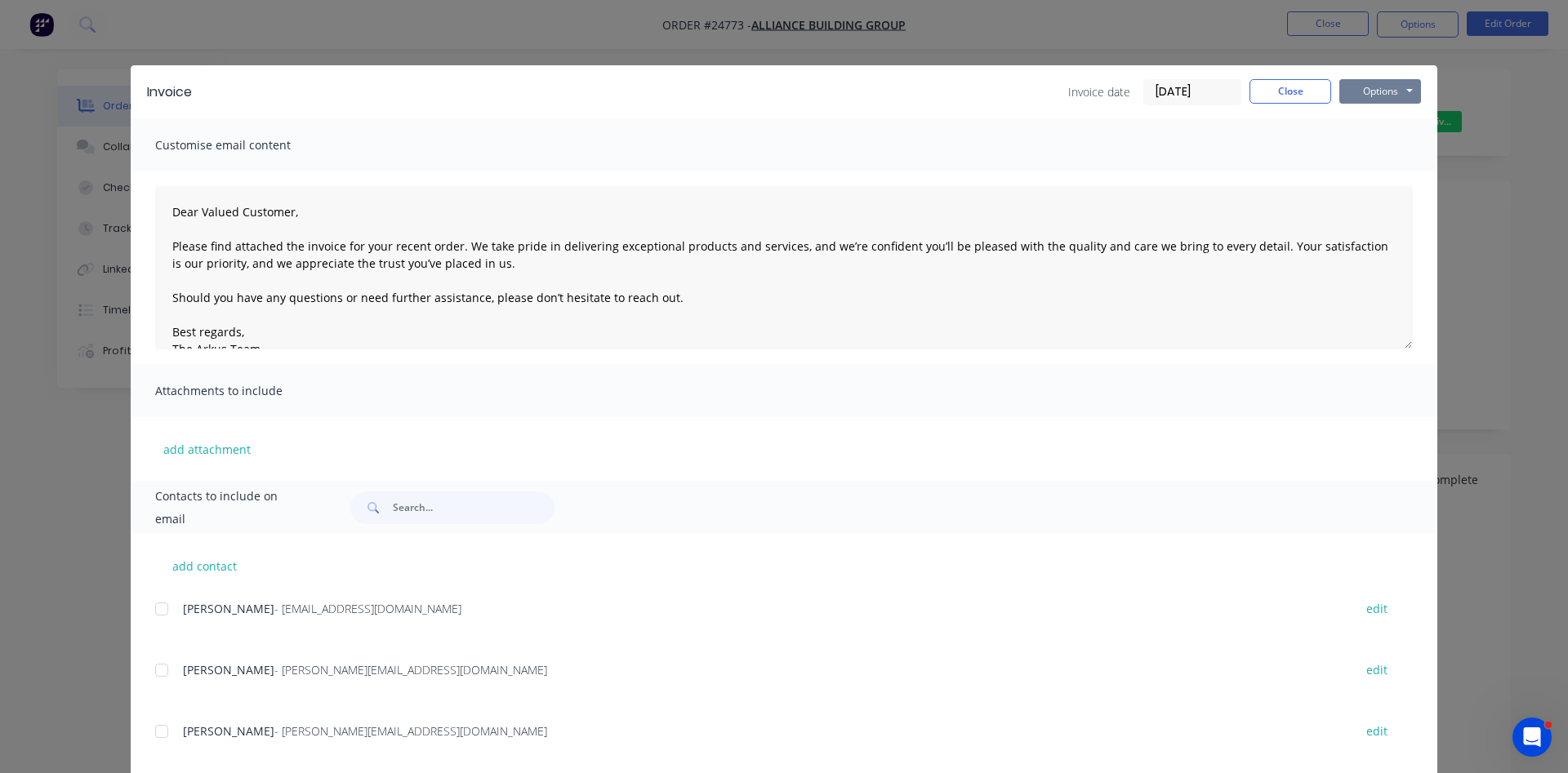
click at [1364, 96] on button "Options" at bounding box center [1381, 91] width 82 height 25
click at [1390, 145] on button "Print" at bounding box center [1392, 147] width 105 height 27
drag, startPoint x: 1281, startPoint y: 87, endPoint x: 1294, endPoint y: 74, distance: 18.4
click at [1285, 81] on button "Close" at bounding box center [1290, 91] width 82 height 25
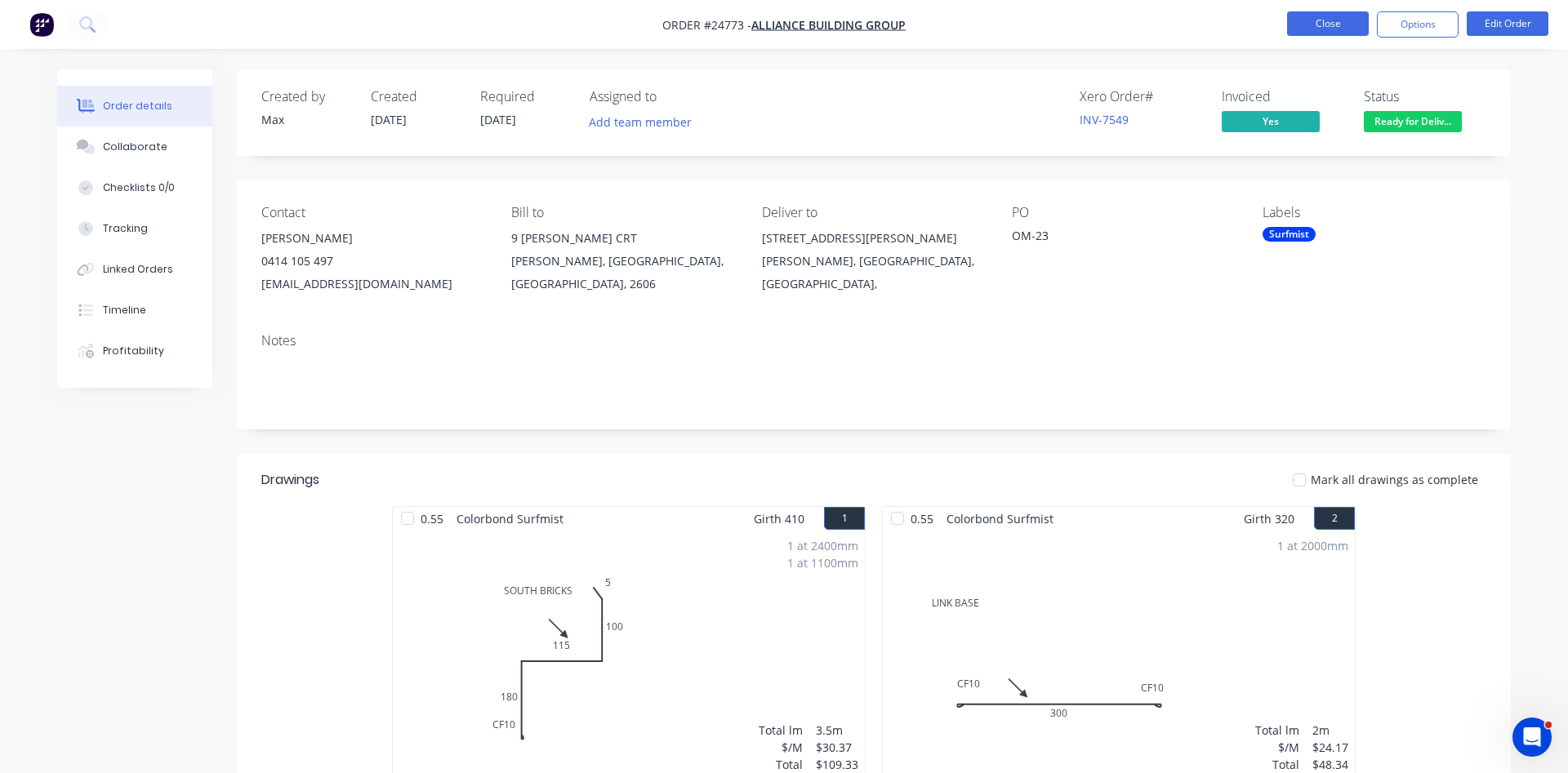
click at [1344, 29] on button "Close" at bounding box center [1328, 24] width 82 height 25
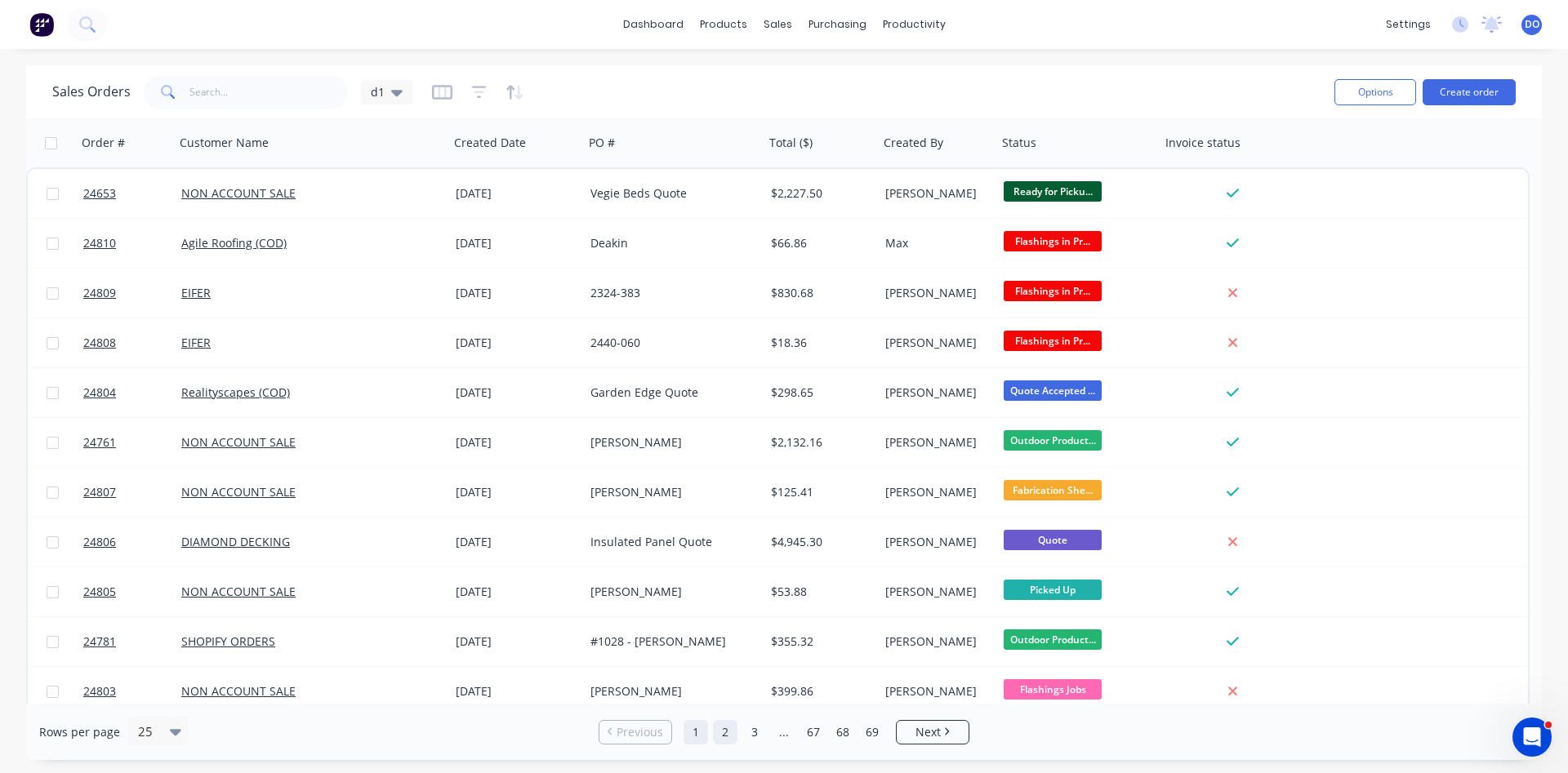
click at [736, 733] on link "2" at bounding box center [725, 733] width 25 height 25
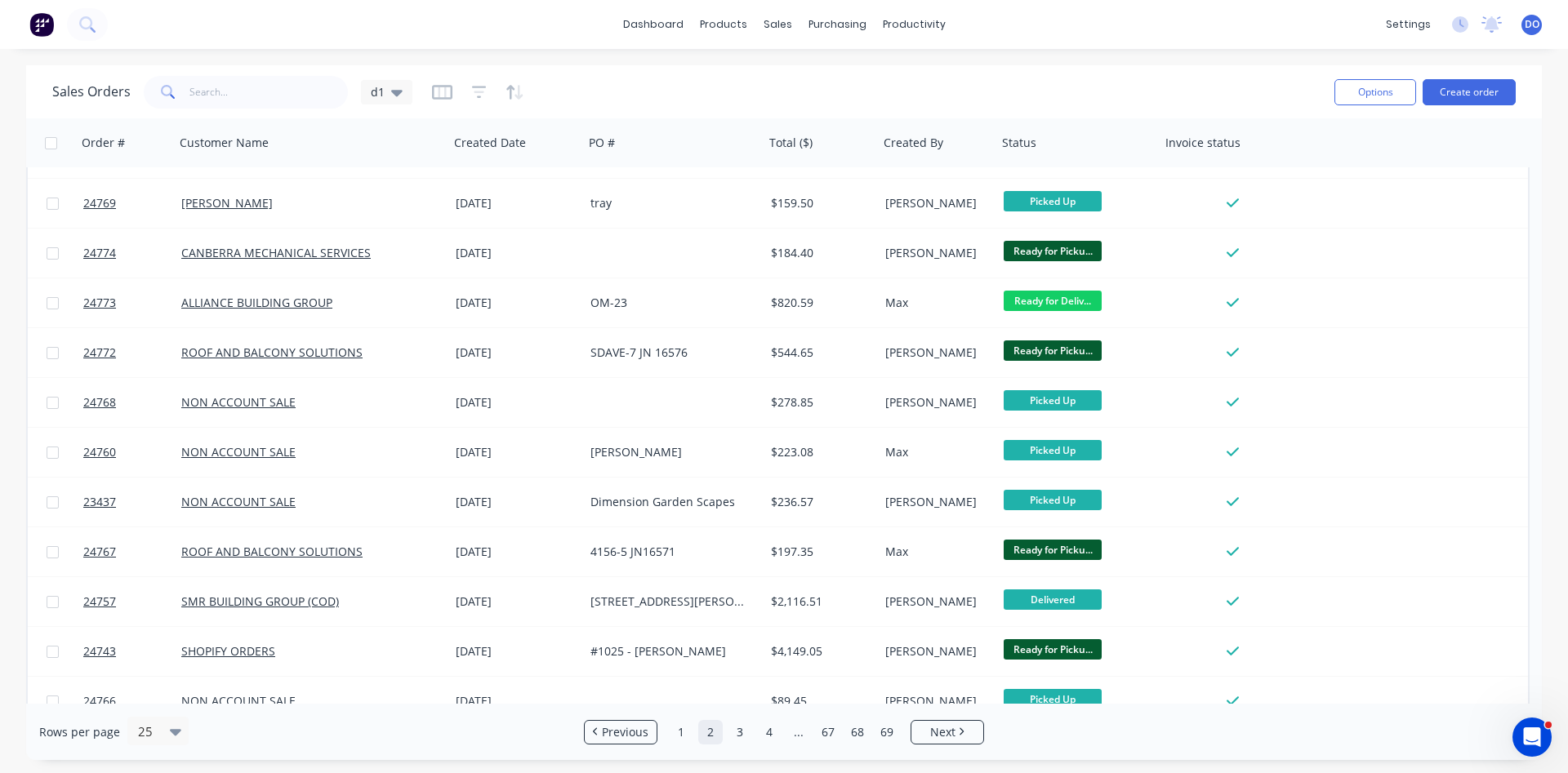
scroll to position [709, 0]
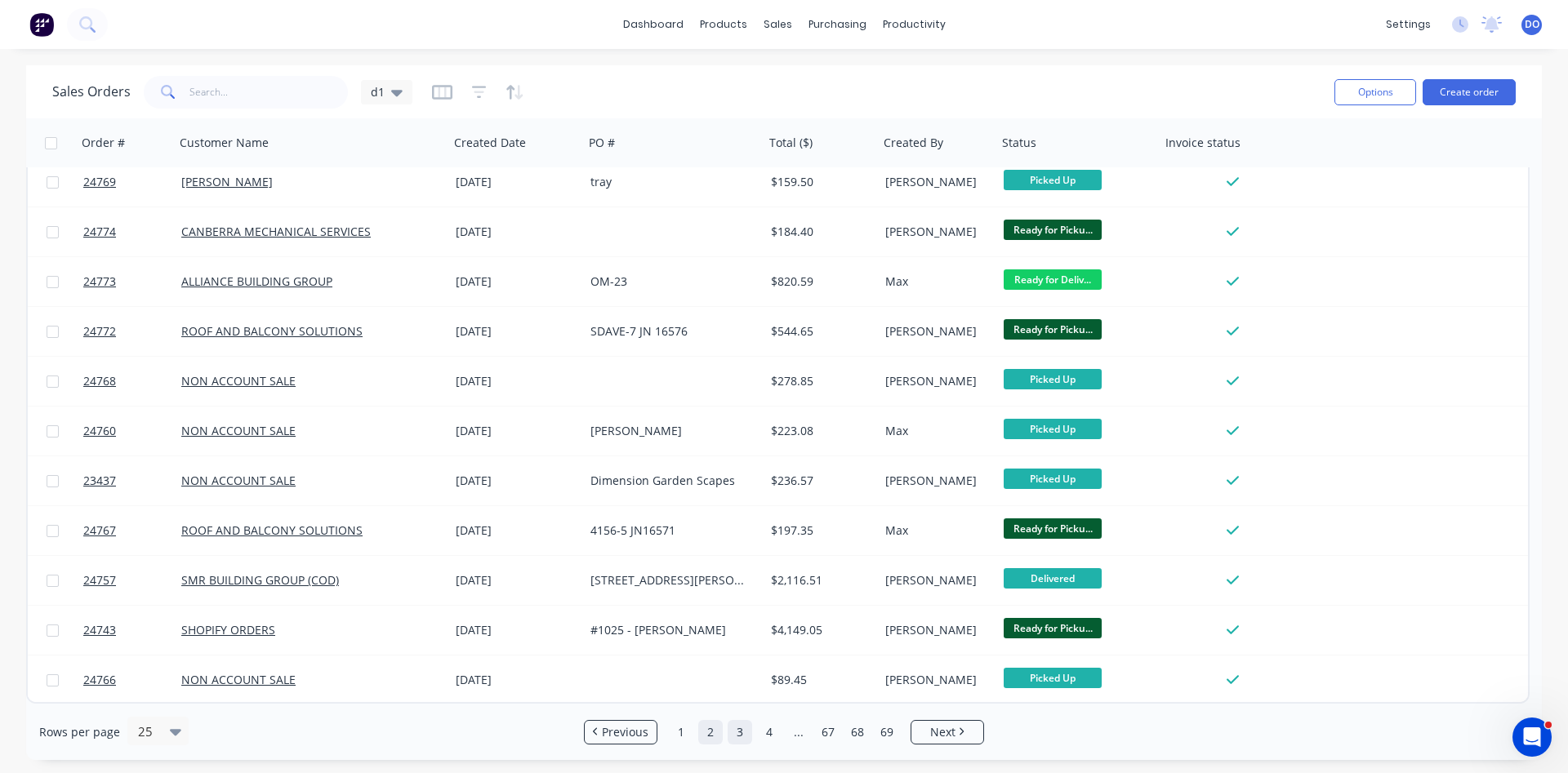
click at [738, 735] on link "3" at bounding box center [740, 733] width 25 height 25
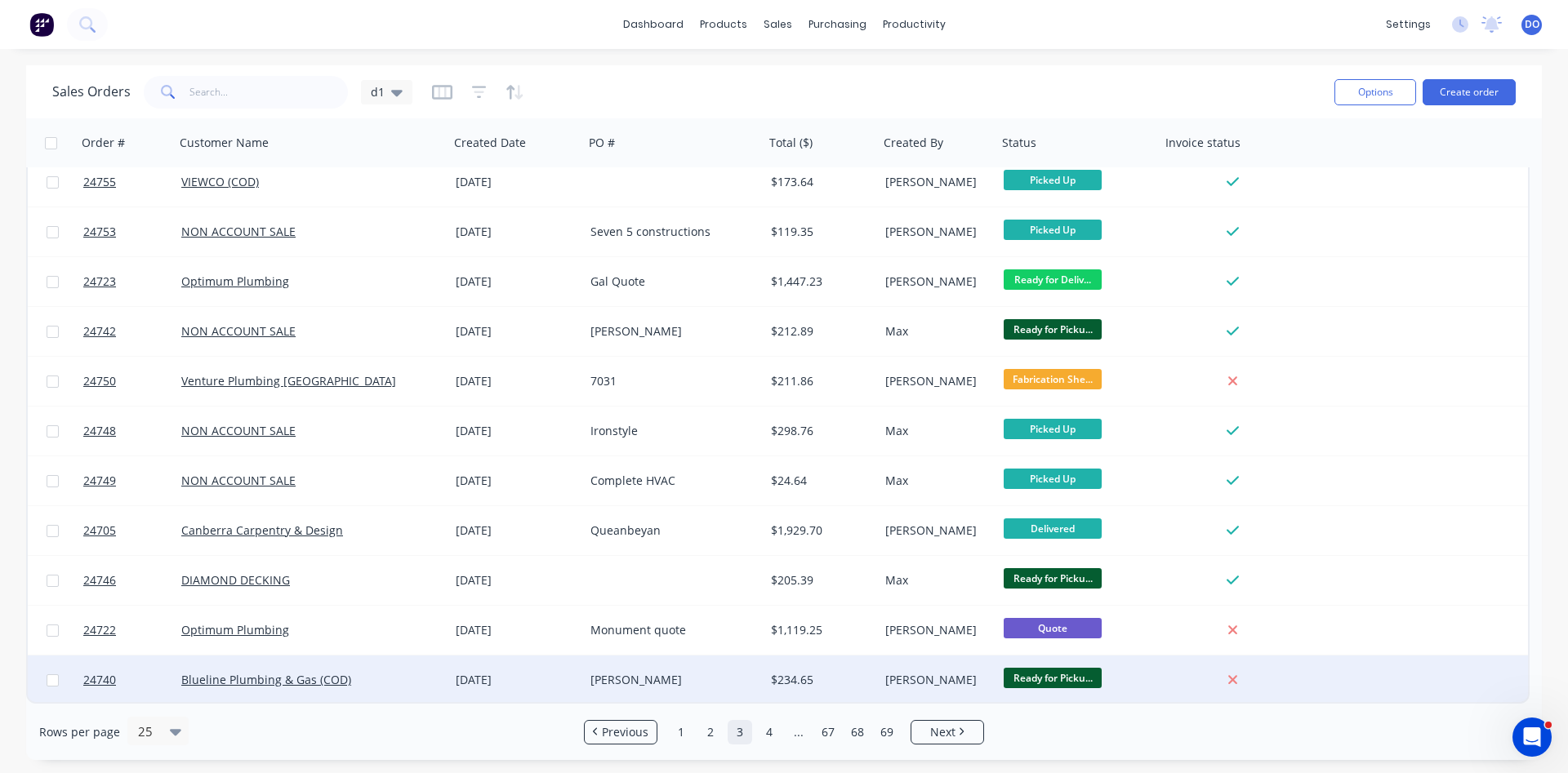
click at [857, 673] on div "$234.65" at bounding box center [820, 680] width 97 height 17
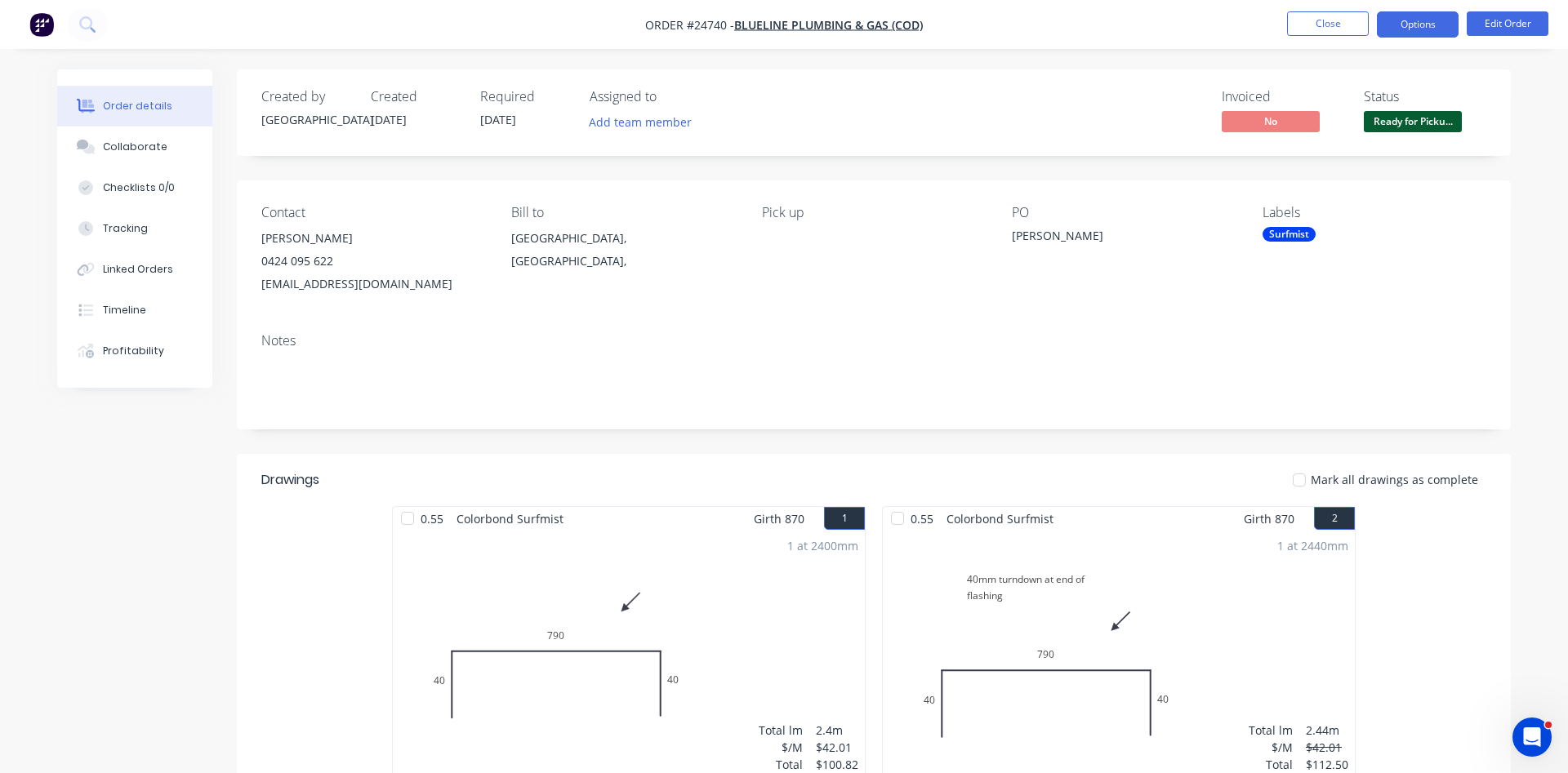
click at [1414, 27] on button "Options" at bounding box center [1418, 25] width 82 height 27
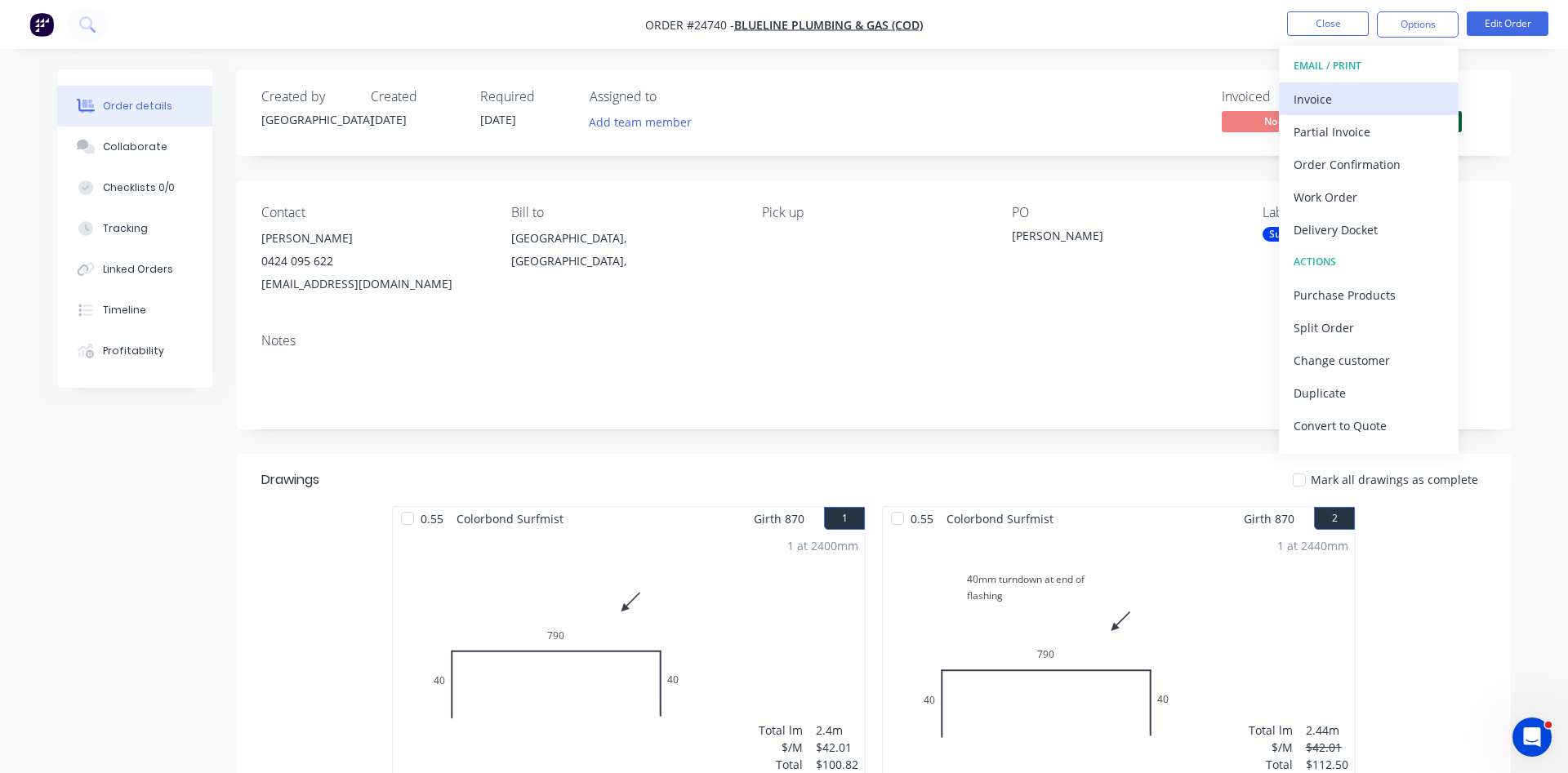
click at [1332, 90] on div "Invoice" at bounding box center [1369, 100] width 150 height 24
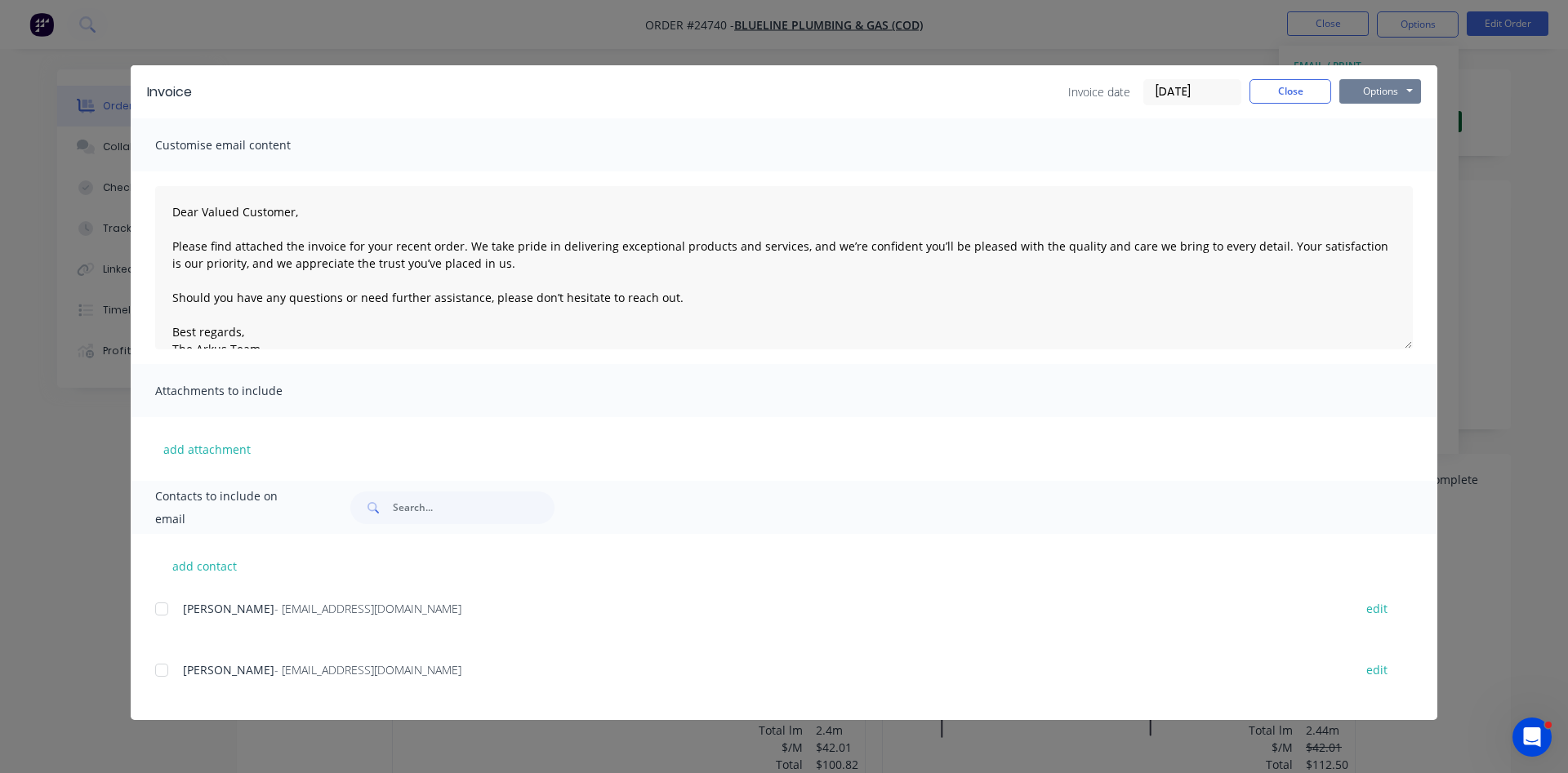
click at [1369, 89] on button "Options" at bounding box center [1381, 91] width 82 height 25
click at [1381, 153] on button "Print" at bounding box center [1392, 147] width 105 height 27
click at [1320, 87] on button "Close" at bounding box center [1290, 91] width 82 height 25
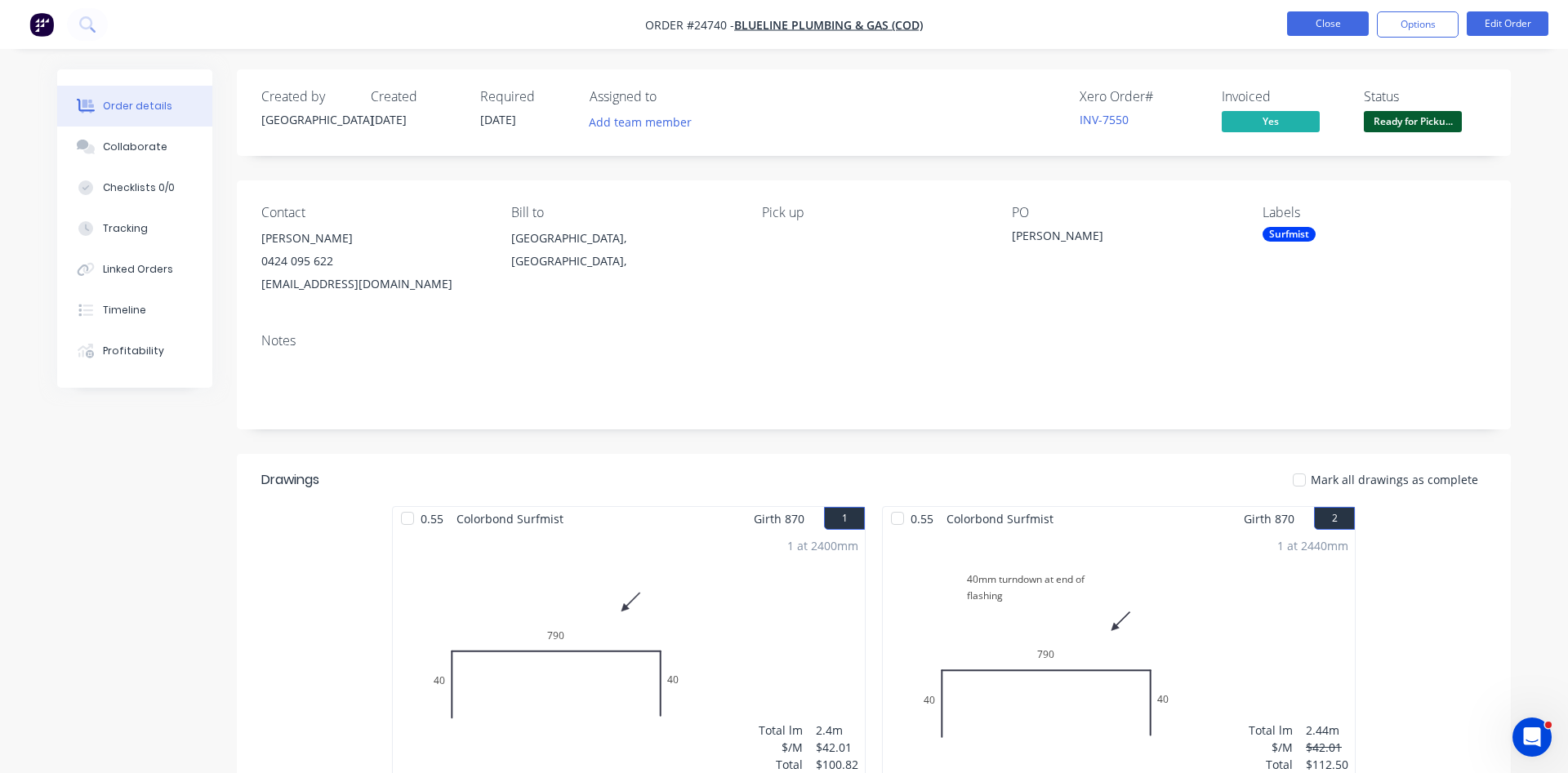
click at [1327, 25] on button "Close" at bounding box center [1328, 24] width 82 height 25
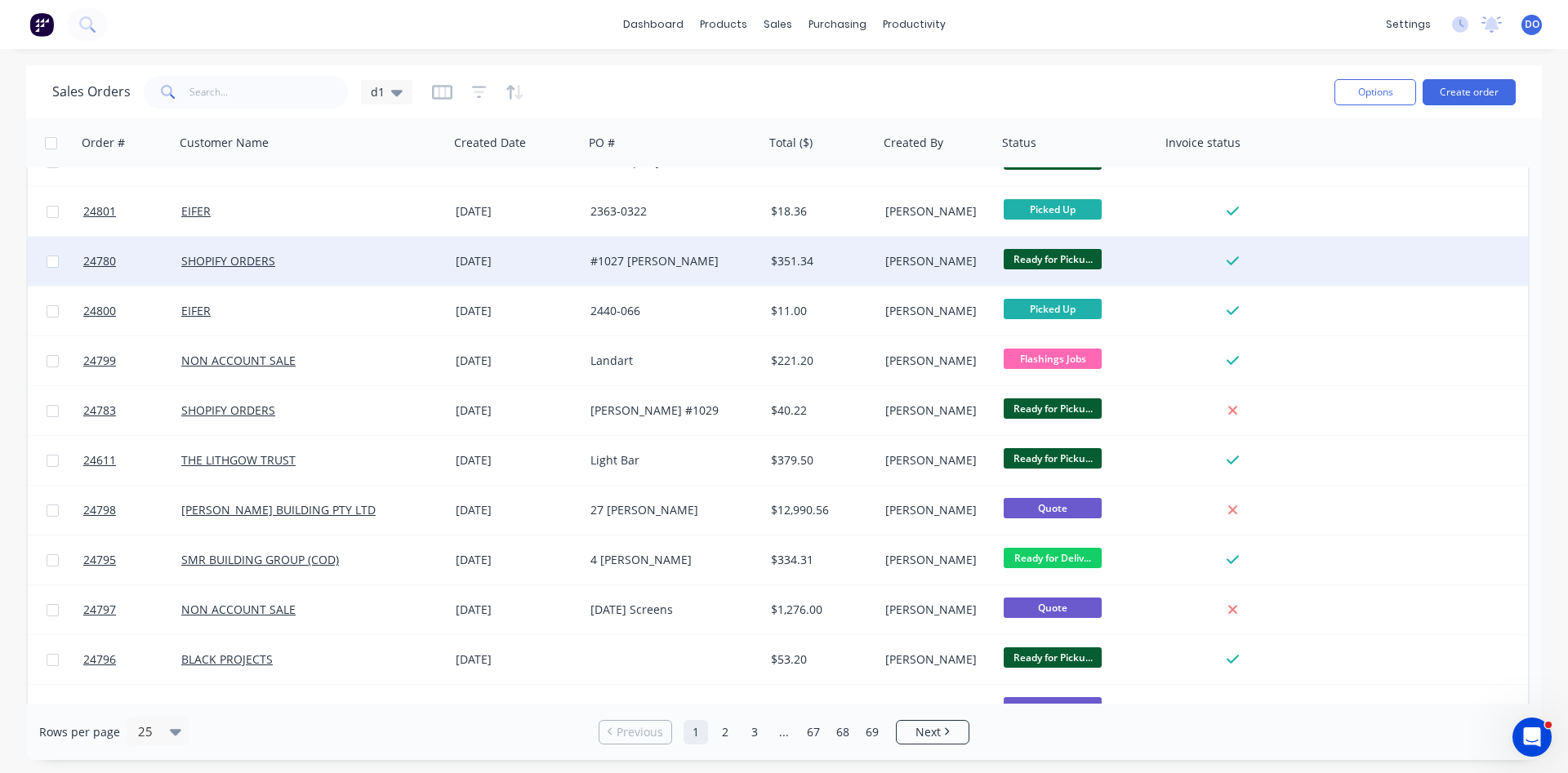
scroll to position [709, 0]
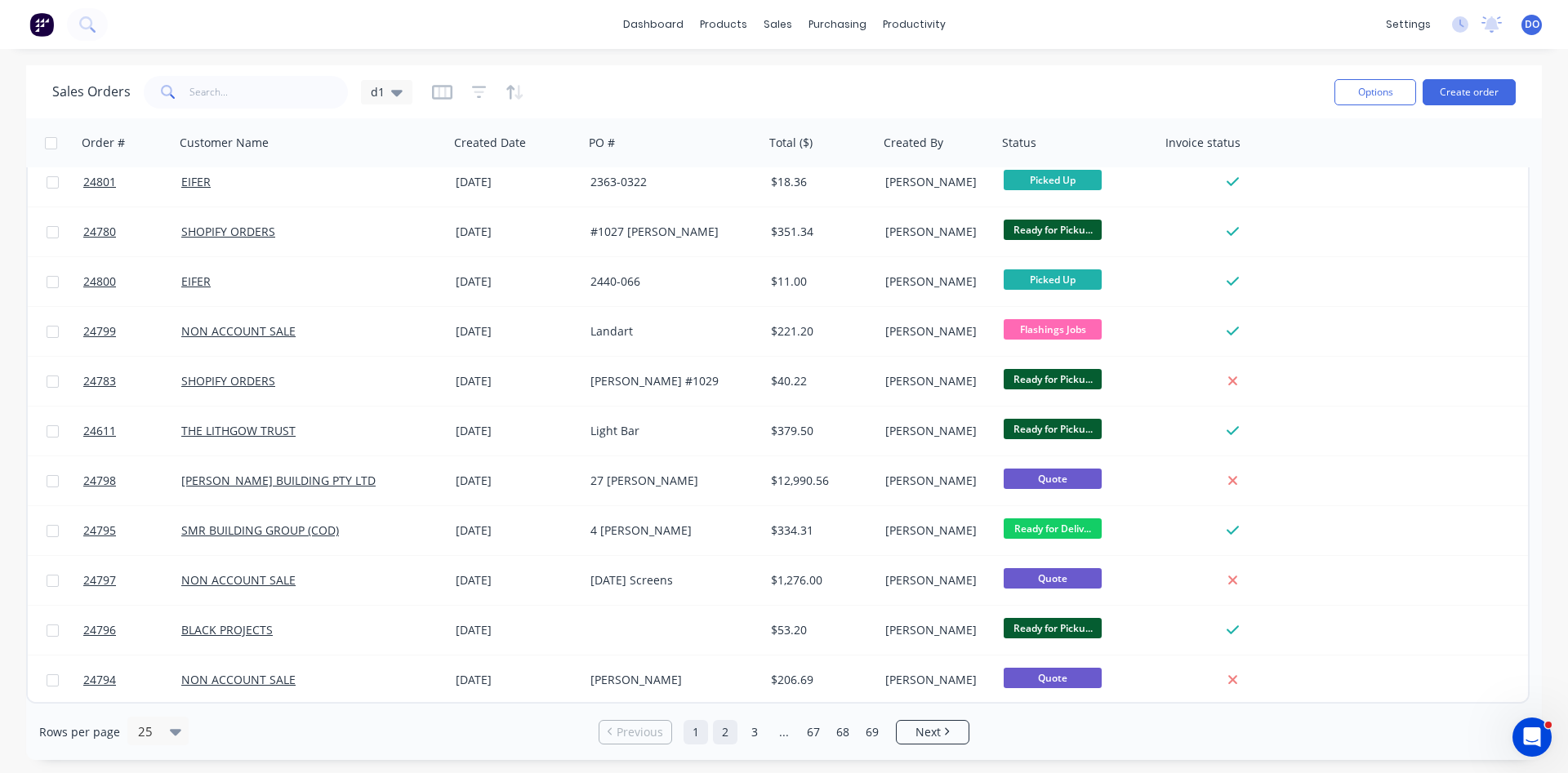
click at [726, 739] on link "2" at bounding box center [725, 733] width 25 height 25
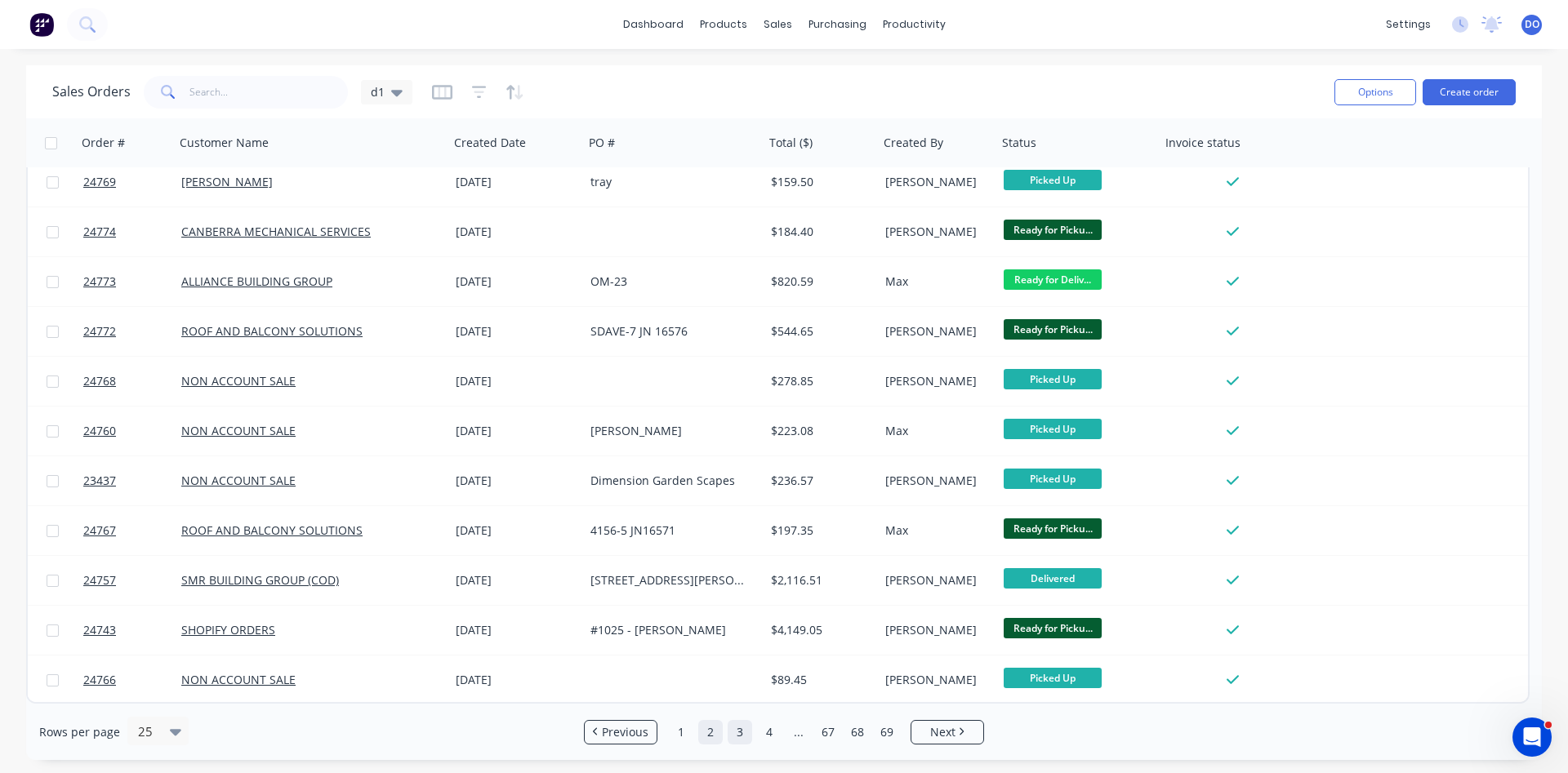
click at [740, 738] on link "3" at bounding box center [740, 733] width 25 height 25
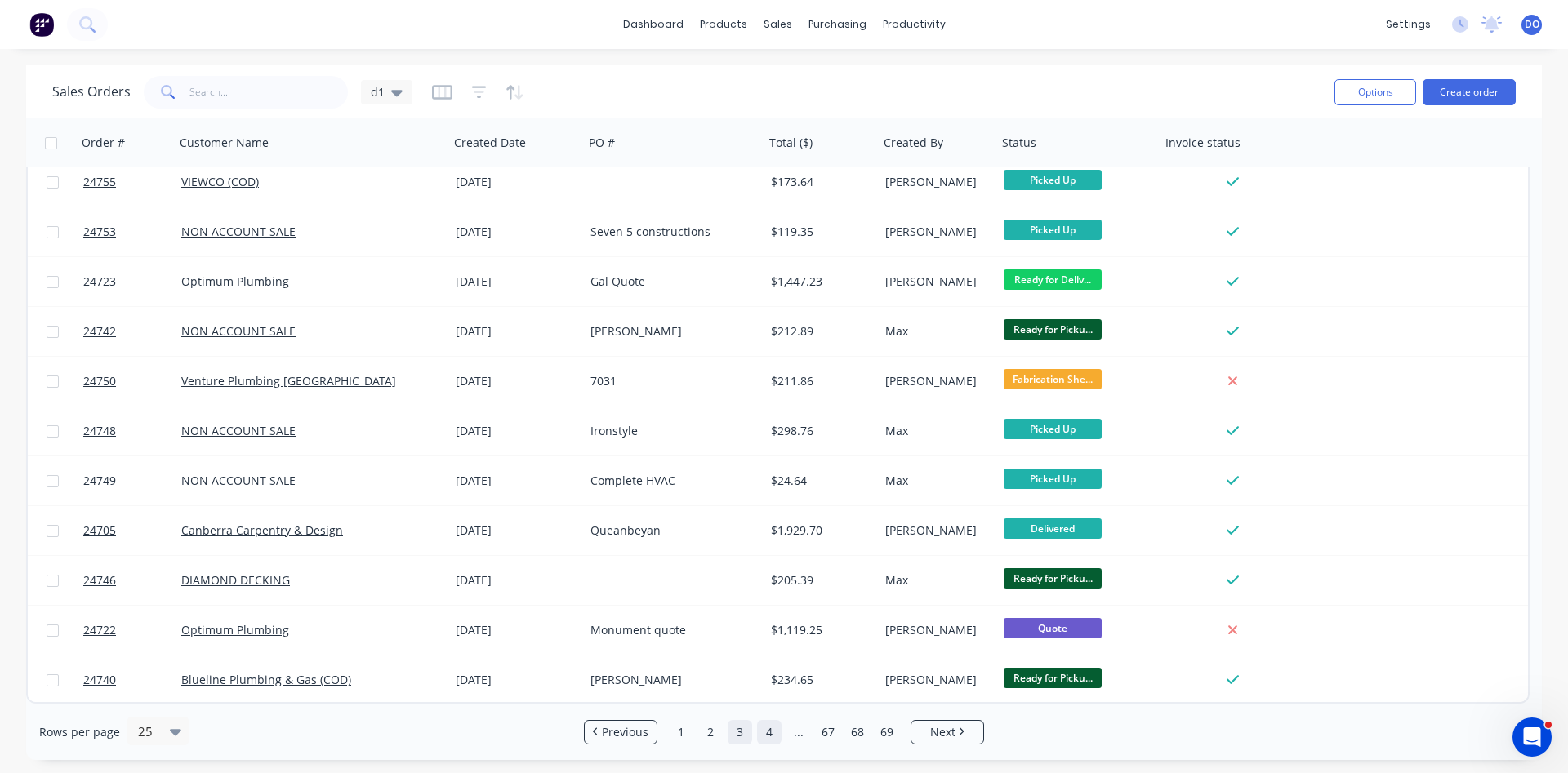
click at [768, 736] on link "4" at bounding box center [769, 733] width 25 height 25
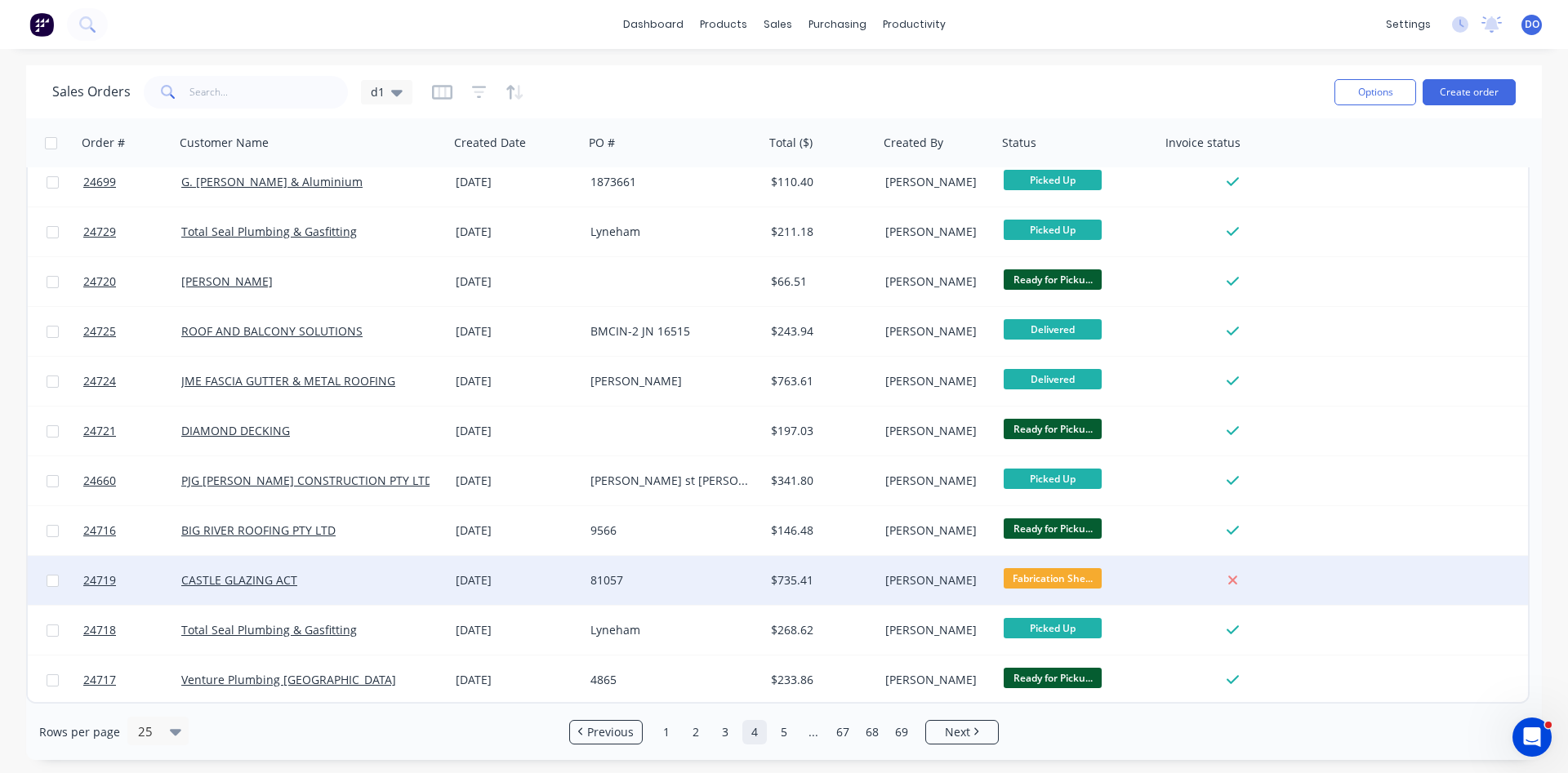
click at [819, 589] on div "$735.41" at bounding box center [821, 581] width 114 height 49
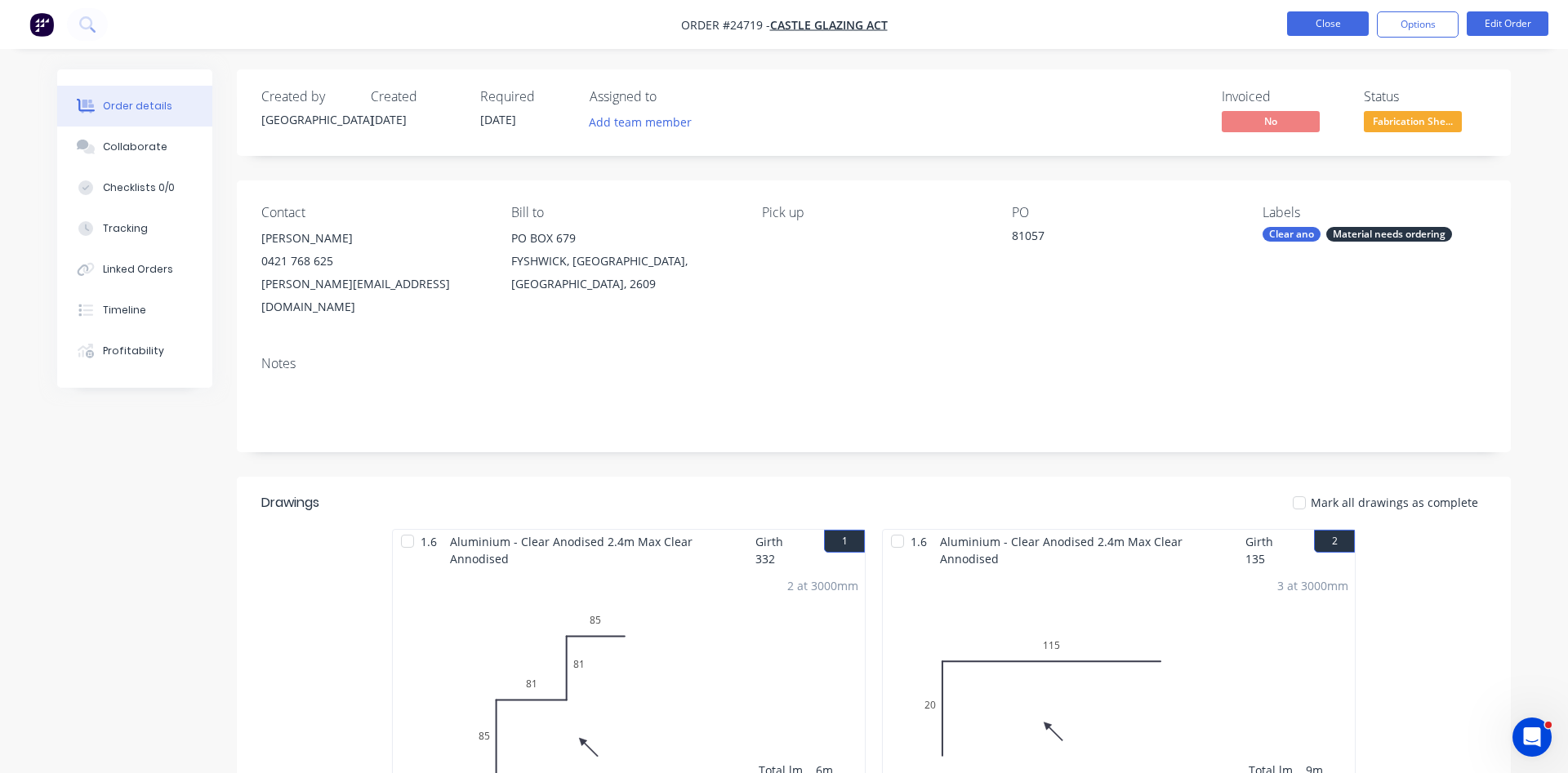
click at [1330, 22] on button "Close" at bounding box center [1328, 24] width 82 height 25
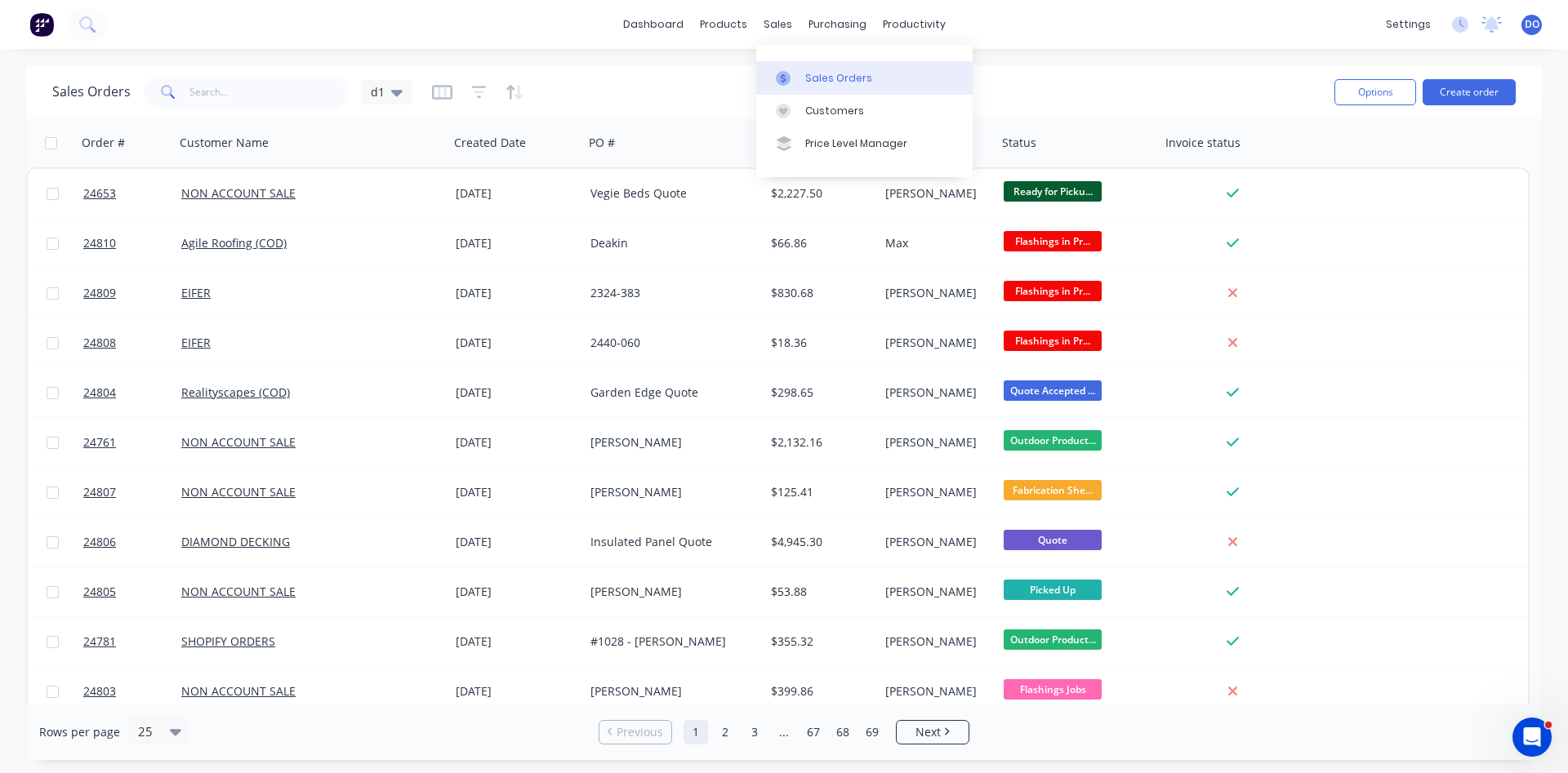
click at [819, 80] on div "Sales Orders" at bounding box center [839, 78] width 67 height 15
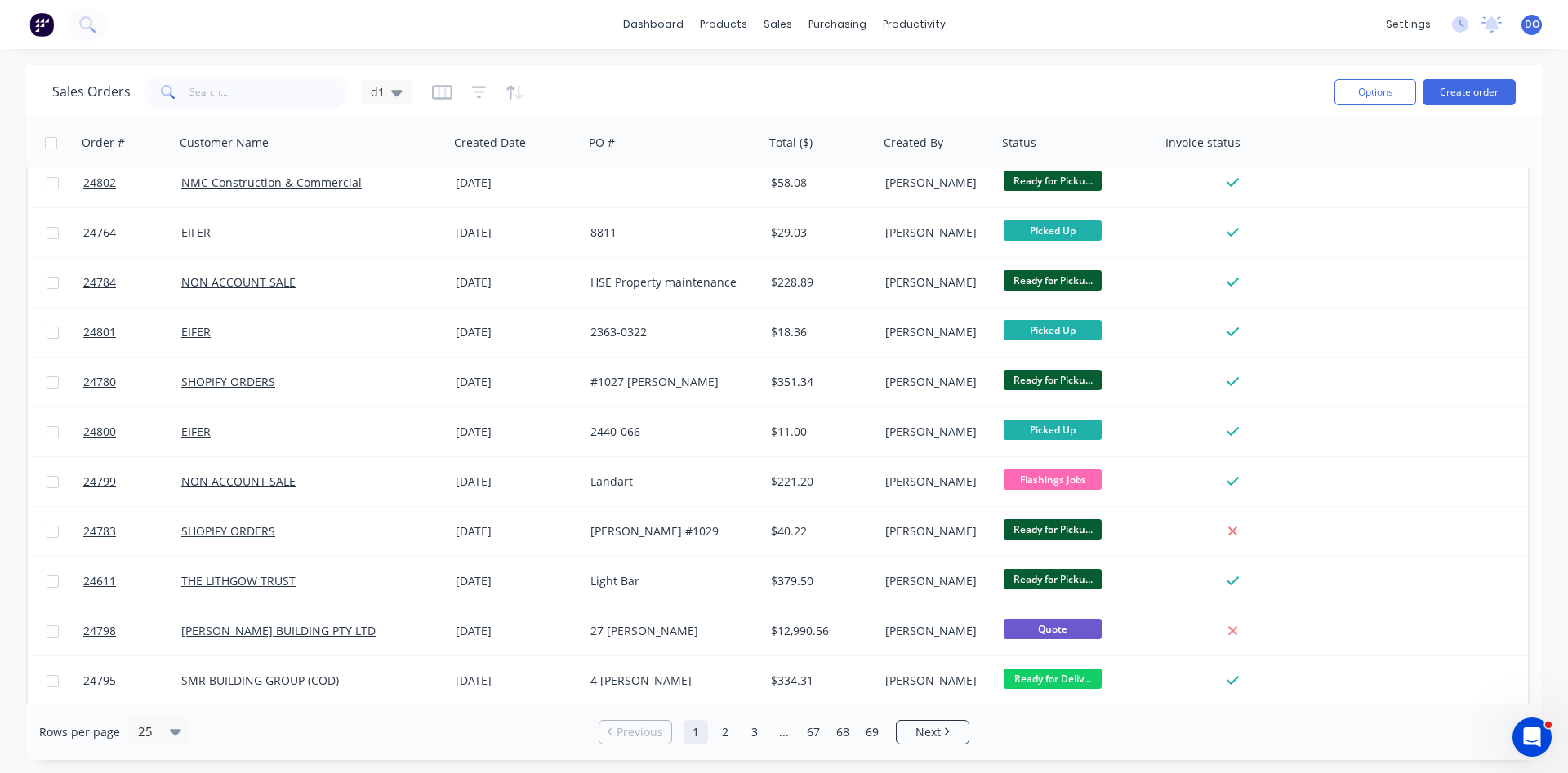
scroll to position [709, 0]
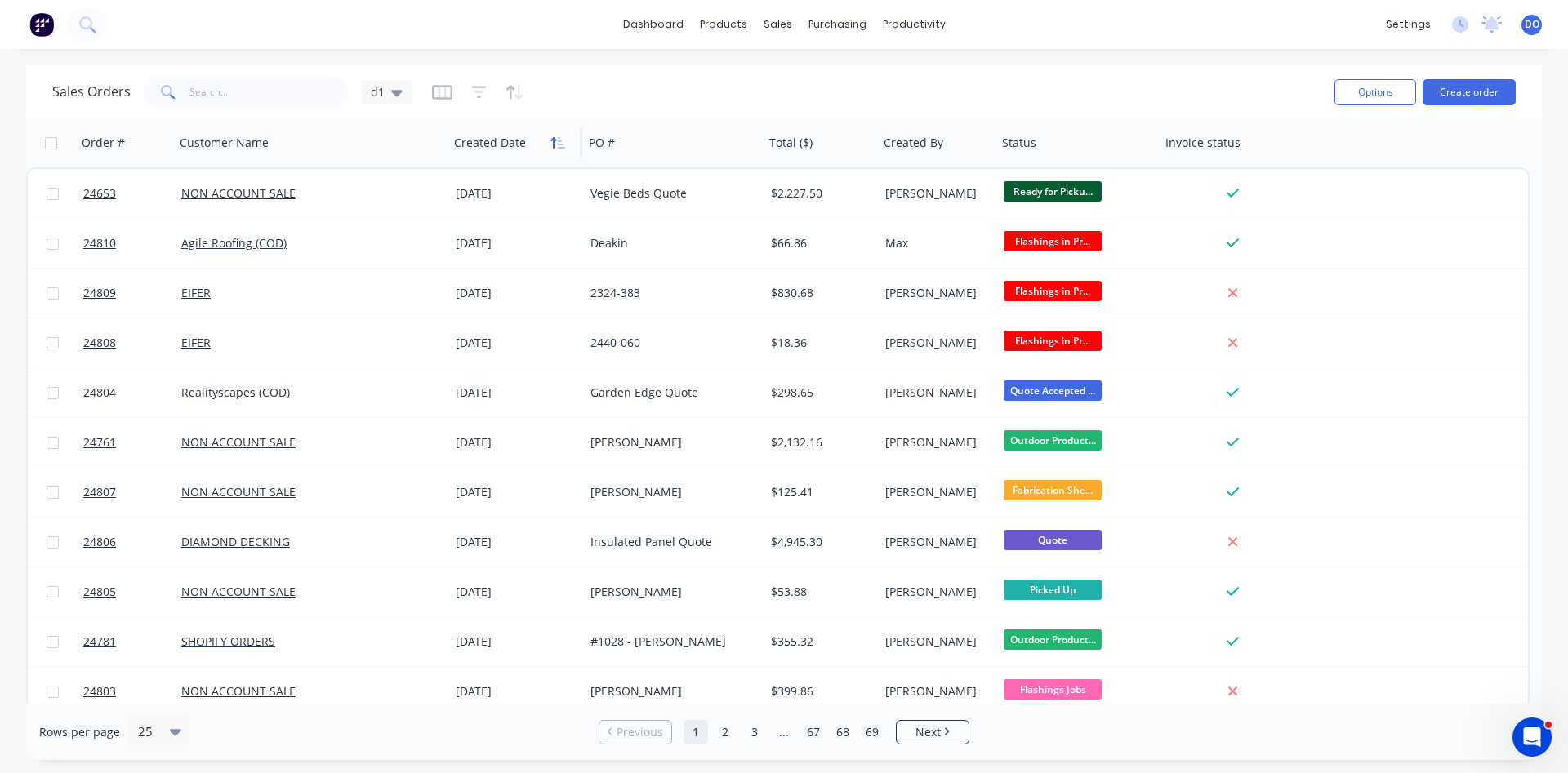
click at [554, 141] on icon "button" at bounding box center [553, 143] width 6 height 12
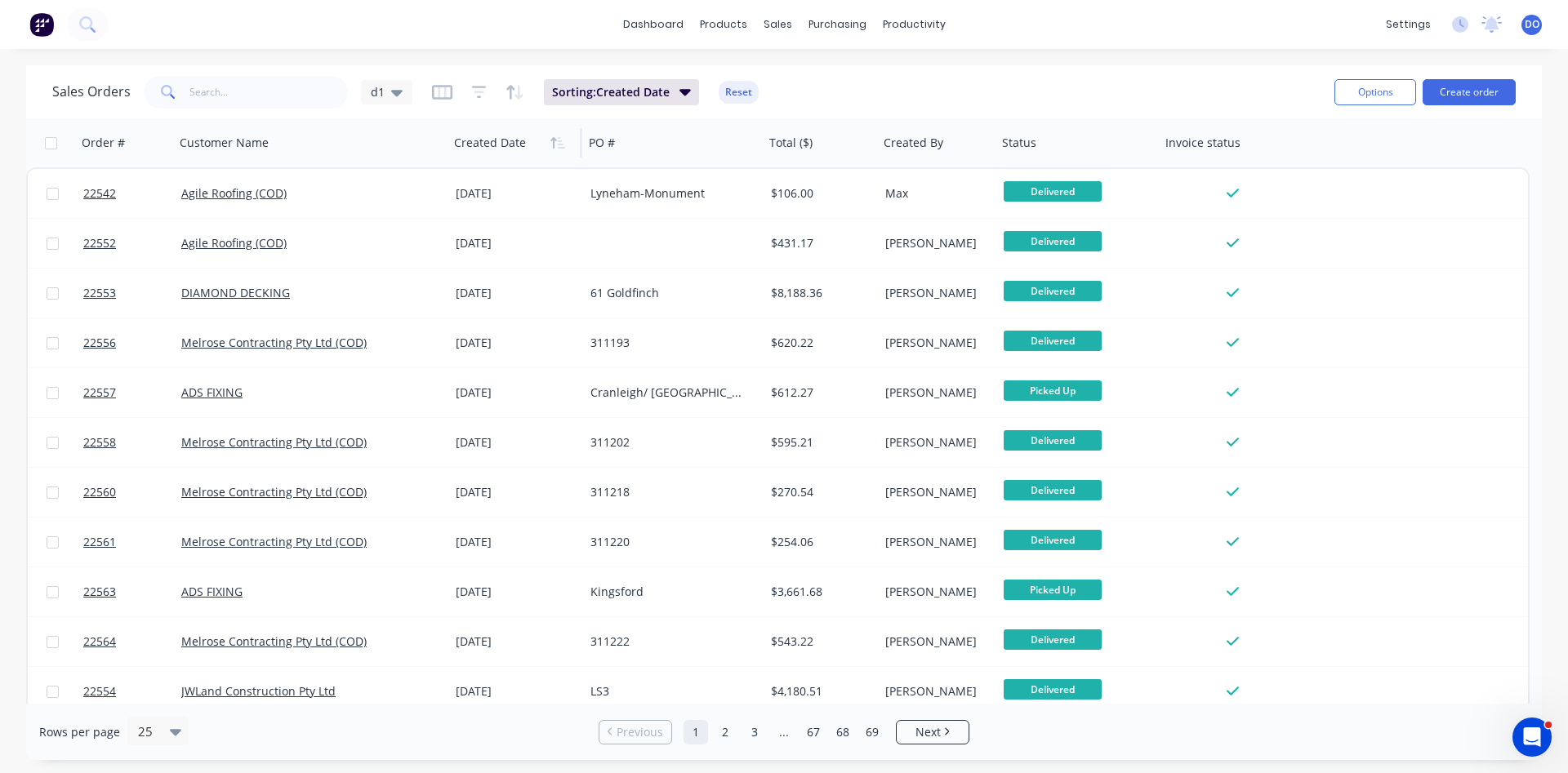
click at [554, 141] on icon "button" at bounding box center [553, 143] width 6 height 12
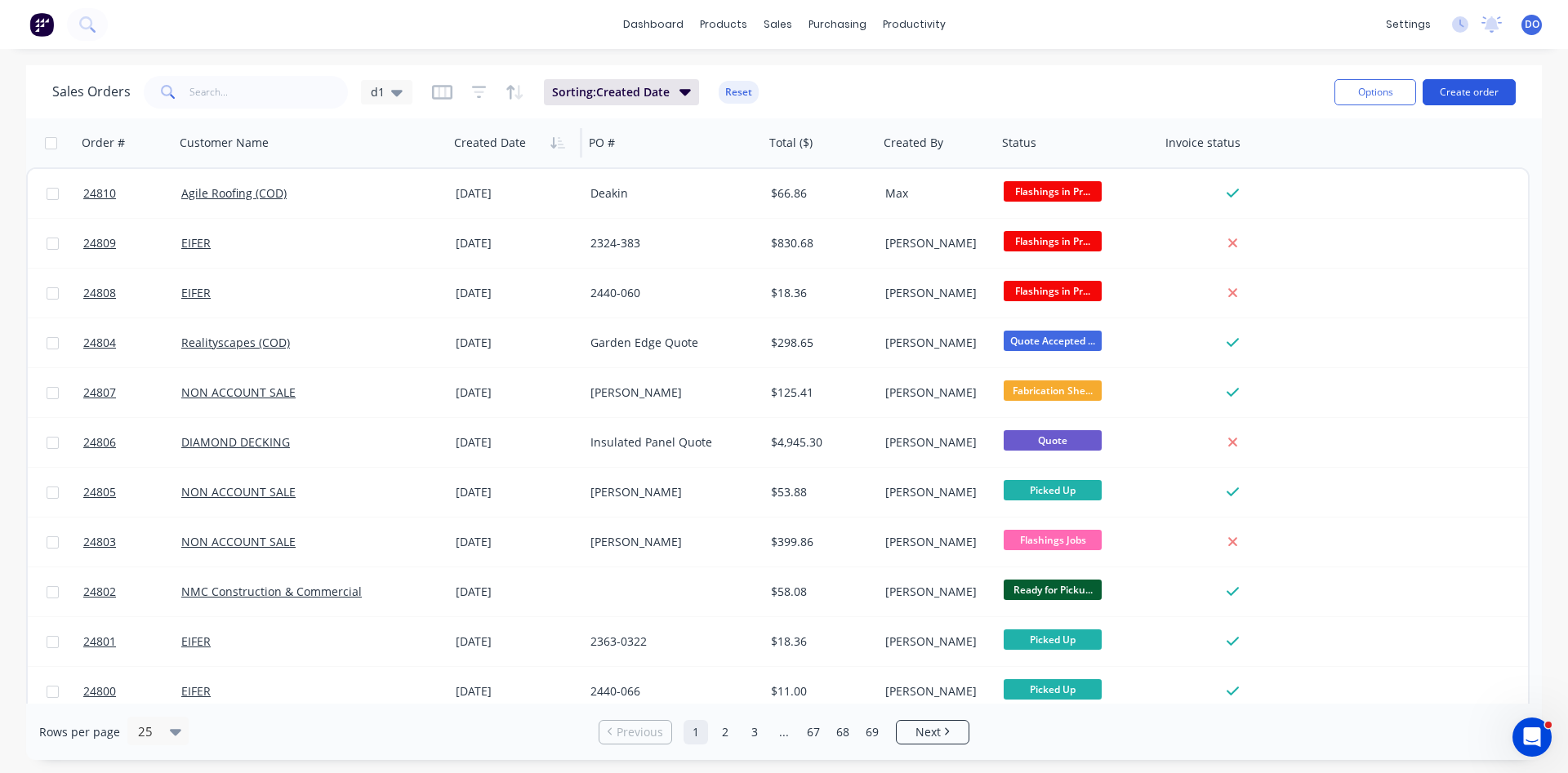
click at [1460, 100] on button "Create order" at bounding box center [1469, 92] width 93 height 27
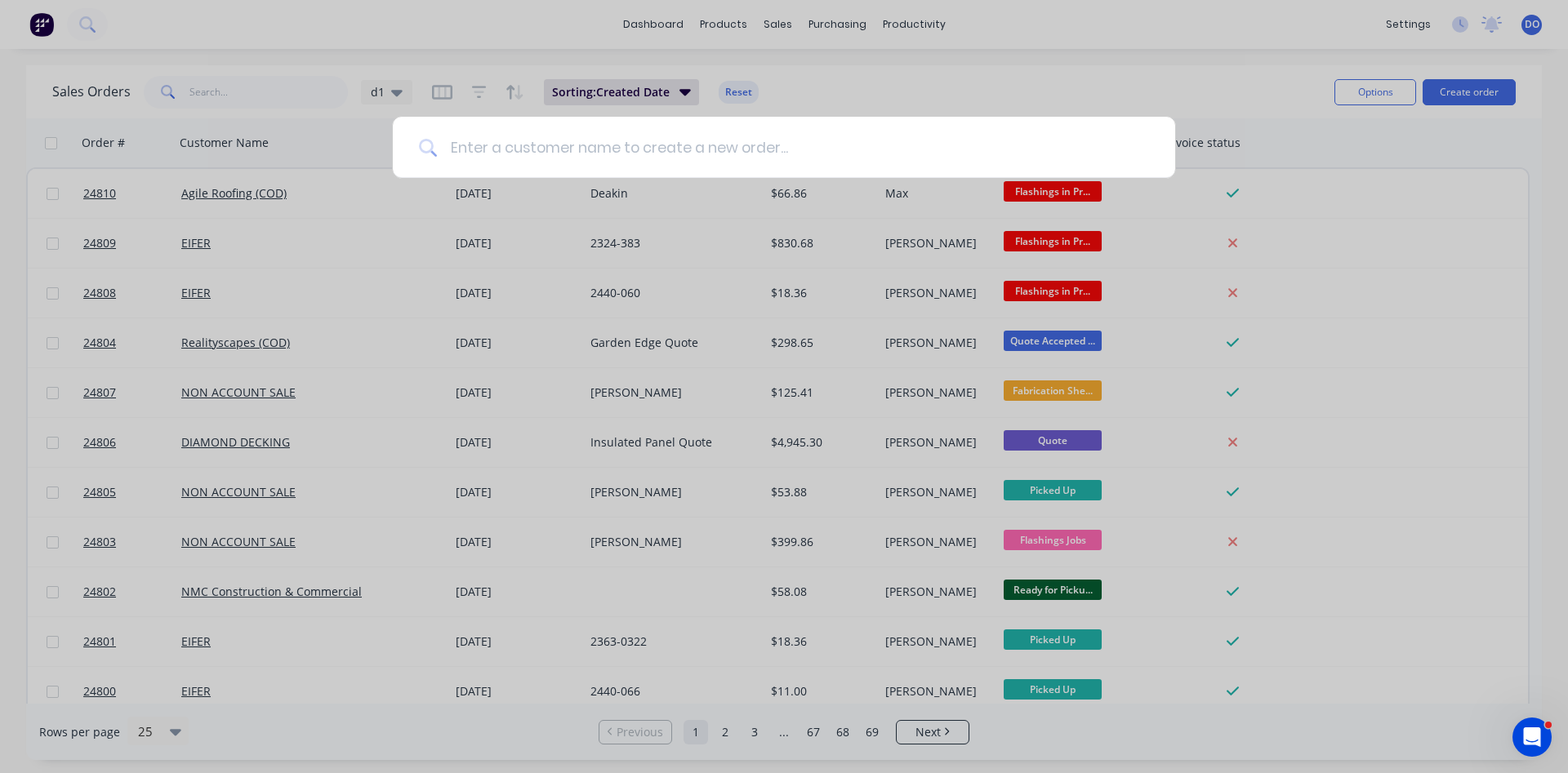
click at [628, 144] on input at bounding box center [793, 147] width 712 height 61
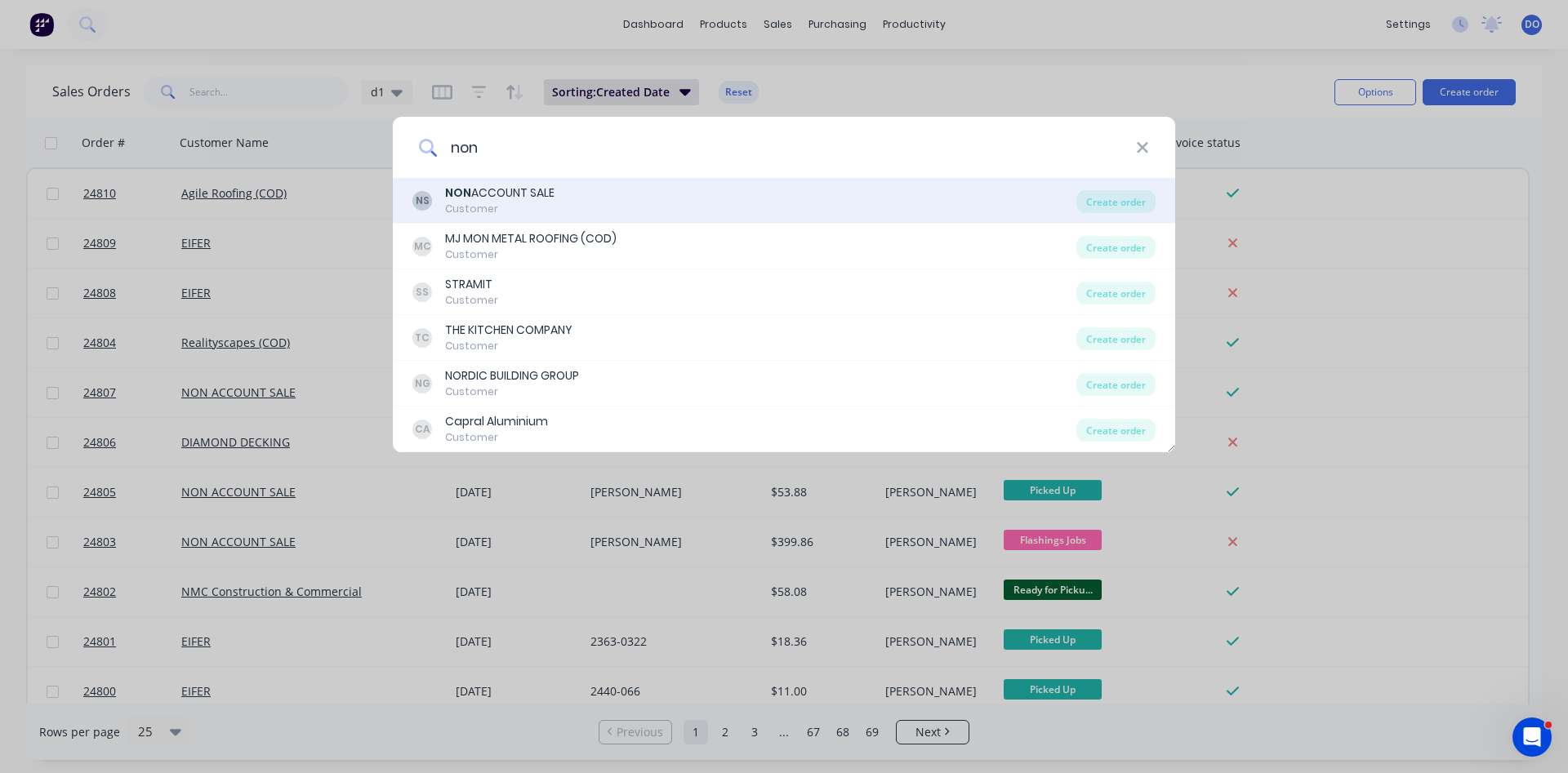
type input "non"
click at [541, 207] on div "Customer" at bounding box center [499, 209] width 109 height 15
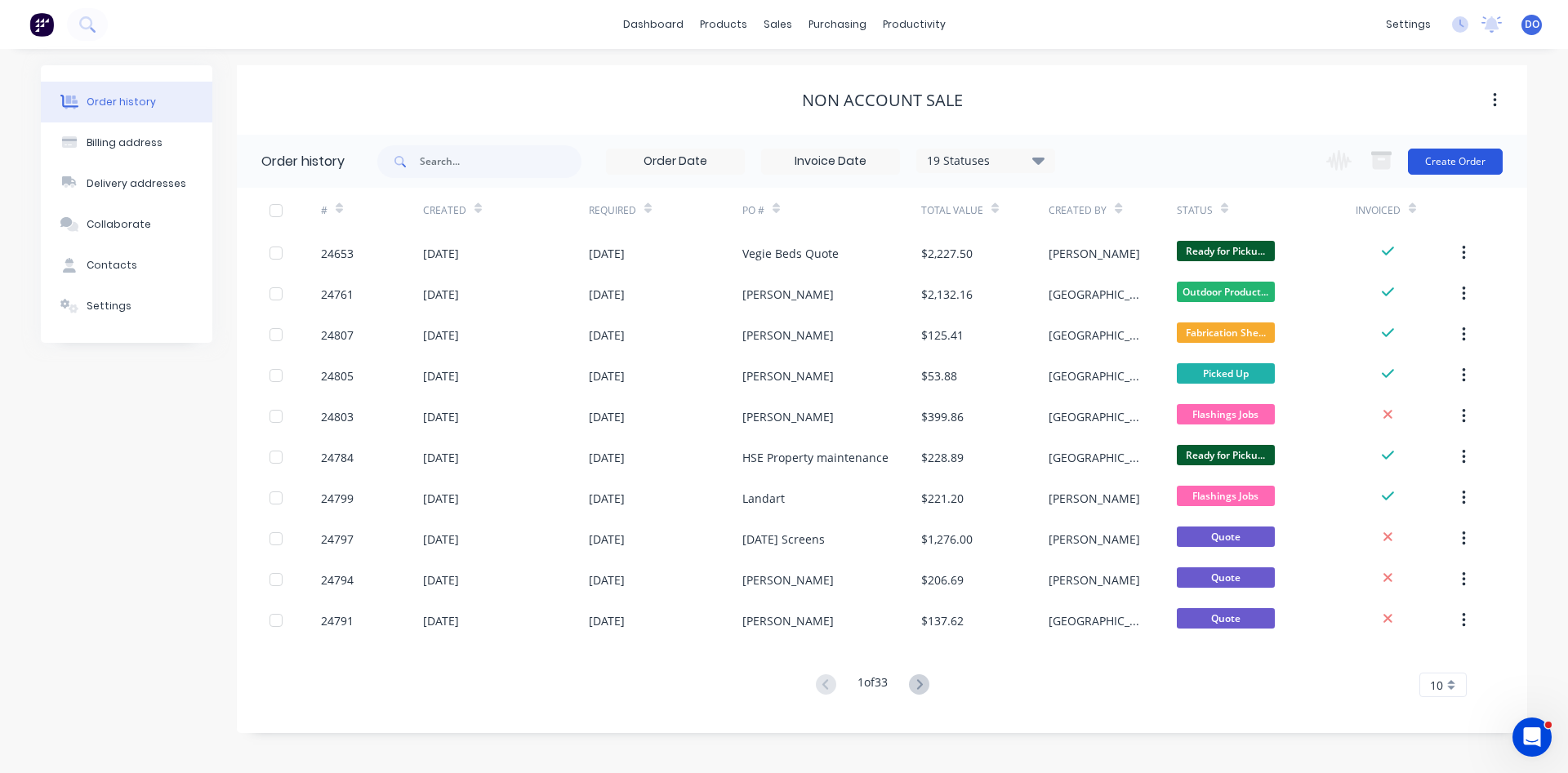
click at [1451, 169] on button "Create Order" at bounding box center [1456, 162] width 95 height 27
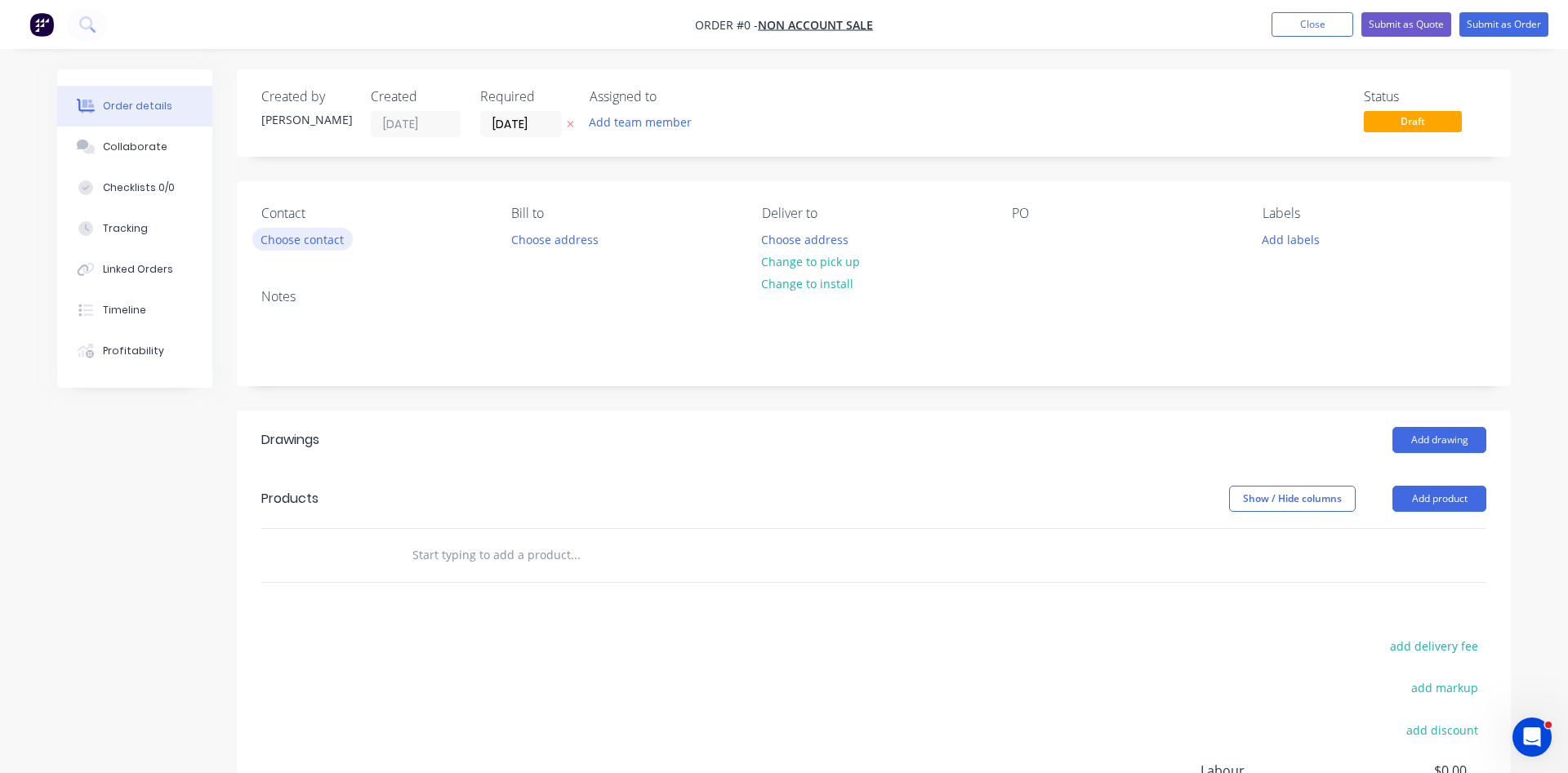
click at [329, 241] on button "Choose contact" at bounding box center [303, 239] width 101 height 22
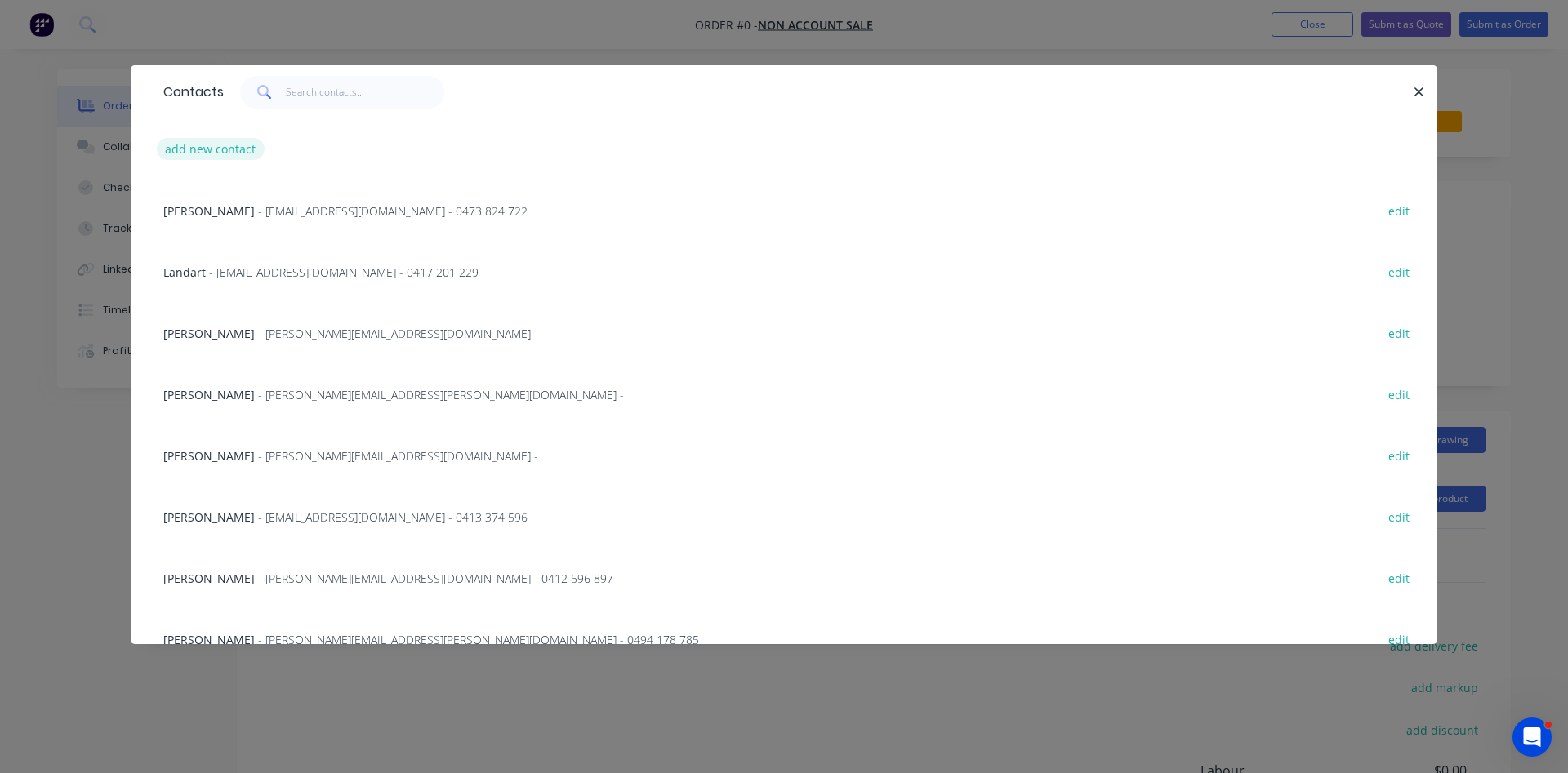
click at [182, 154] on button "add new contact" at bounding box center [210, 149] width 107 height 22
select select "AU"
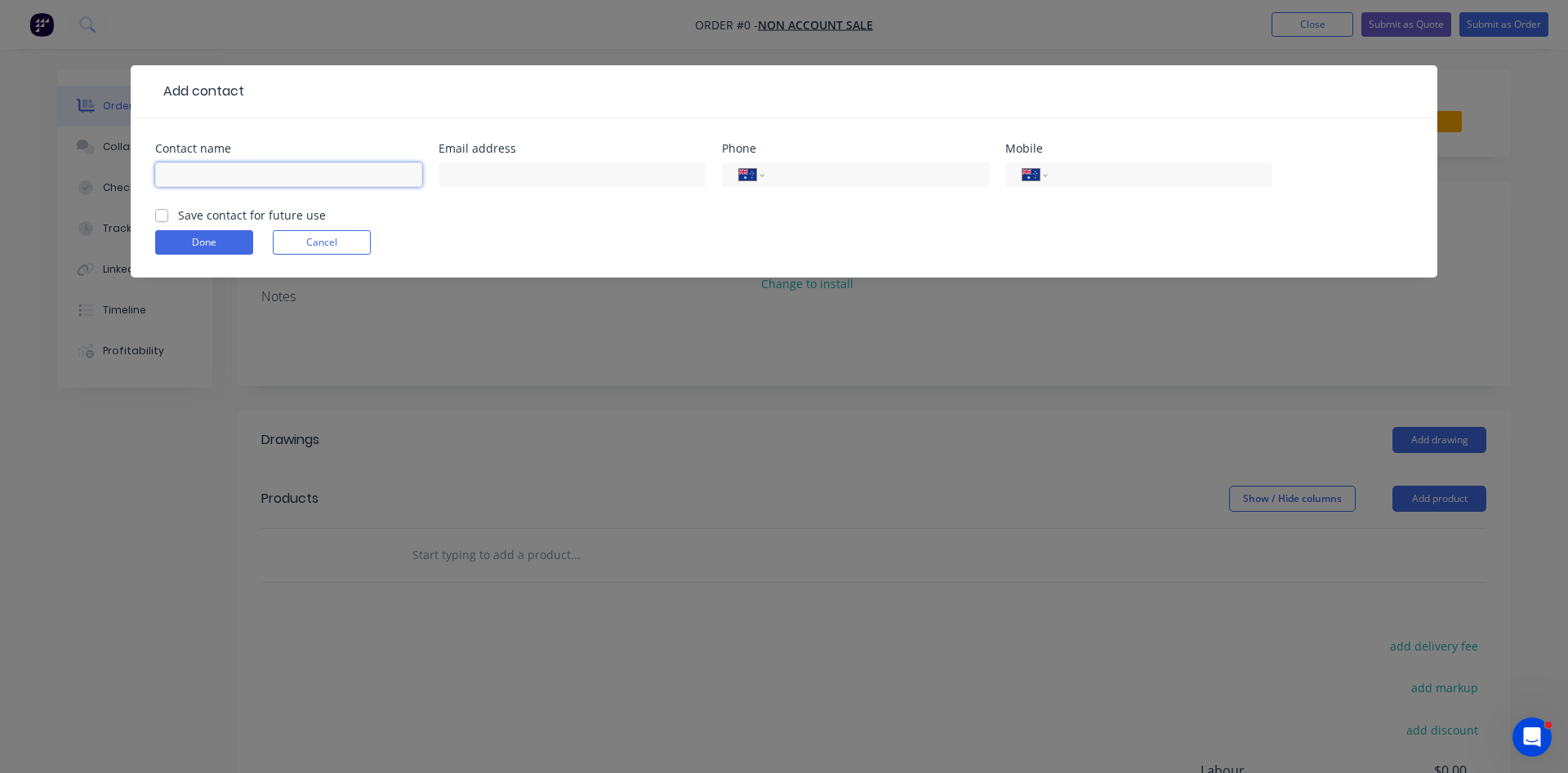
click at [233, 173] on input "text" at bounding box center [288, 175] width 267 height 25
type input "Michelle & Brendan Coady"
type input "michellecoady270@gmail.com"
type input "0403 120 893"
click at [178, 215] on label "Save contact for future use" at bounding box center [252, 215] width 148 height 17
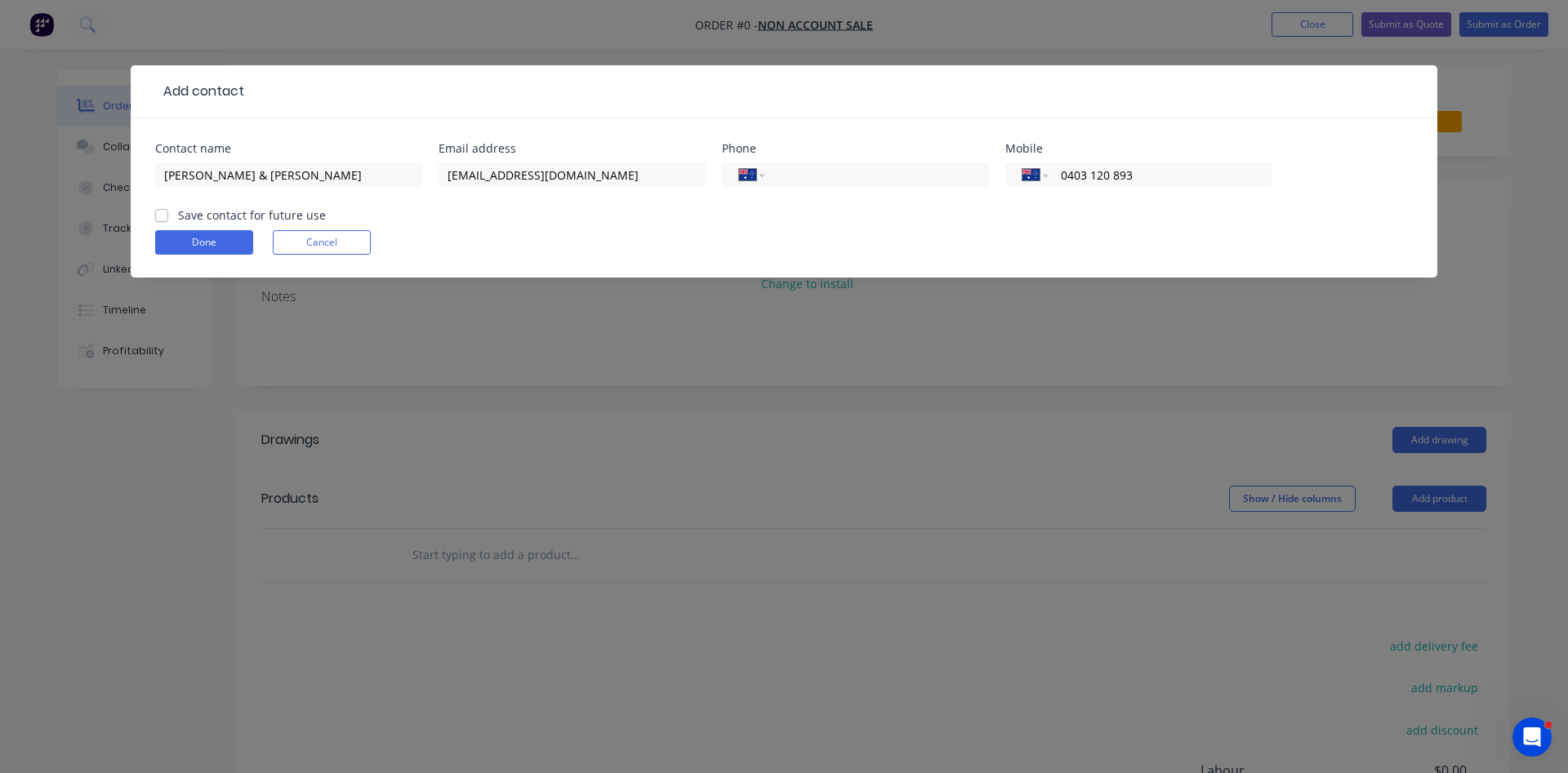
click at [157, 215] on input "Save contact for future use" at bounding box center [161, 215] width 13 height 16
checkbox input "true"
click at [219, 244] on button "Done" at bounding box center [203, 243] width 98 height 25
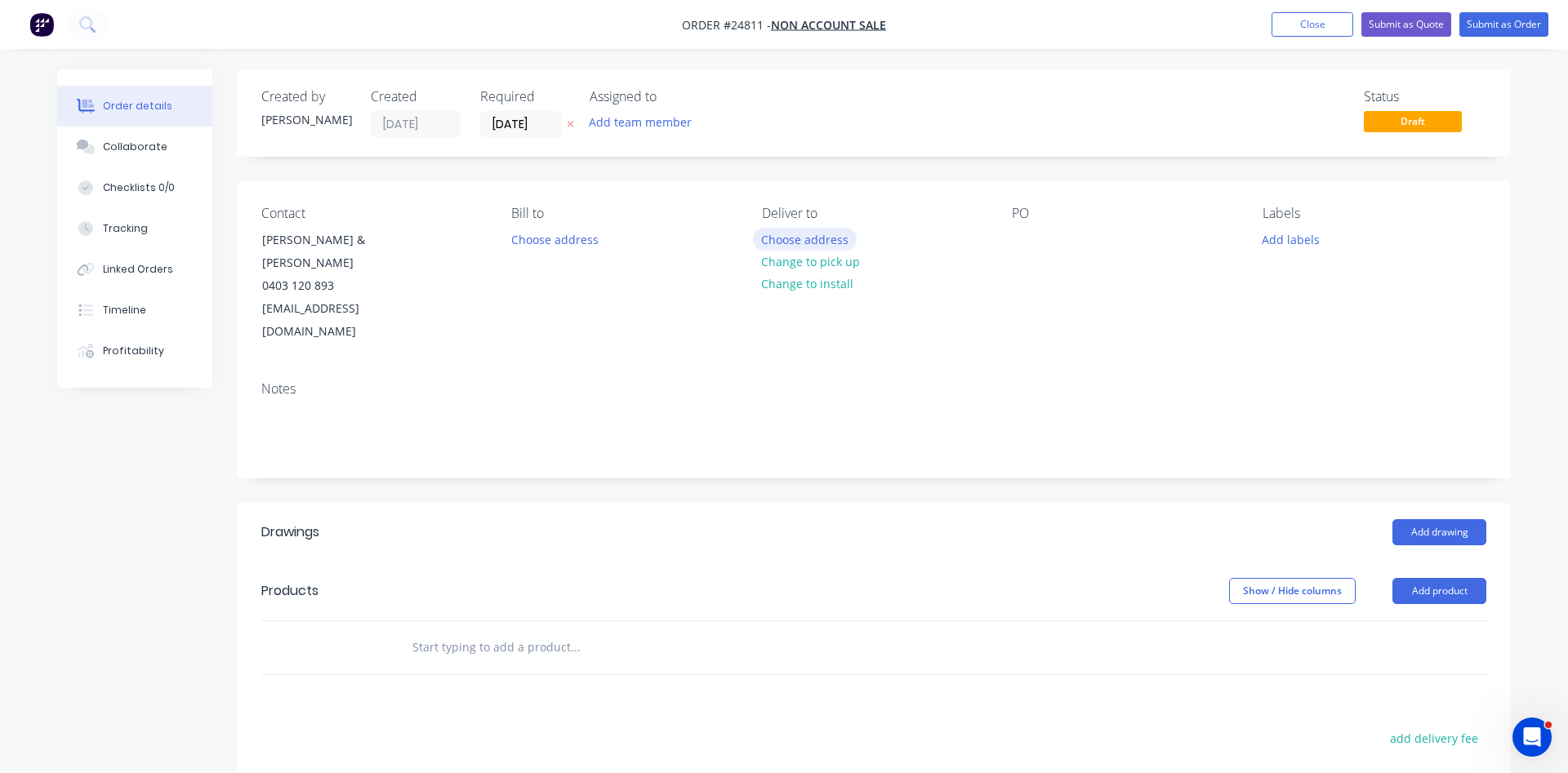
click at [800, 236] on button "Choose address" at bounding box center [806, 239] width 105 height 22
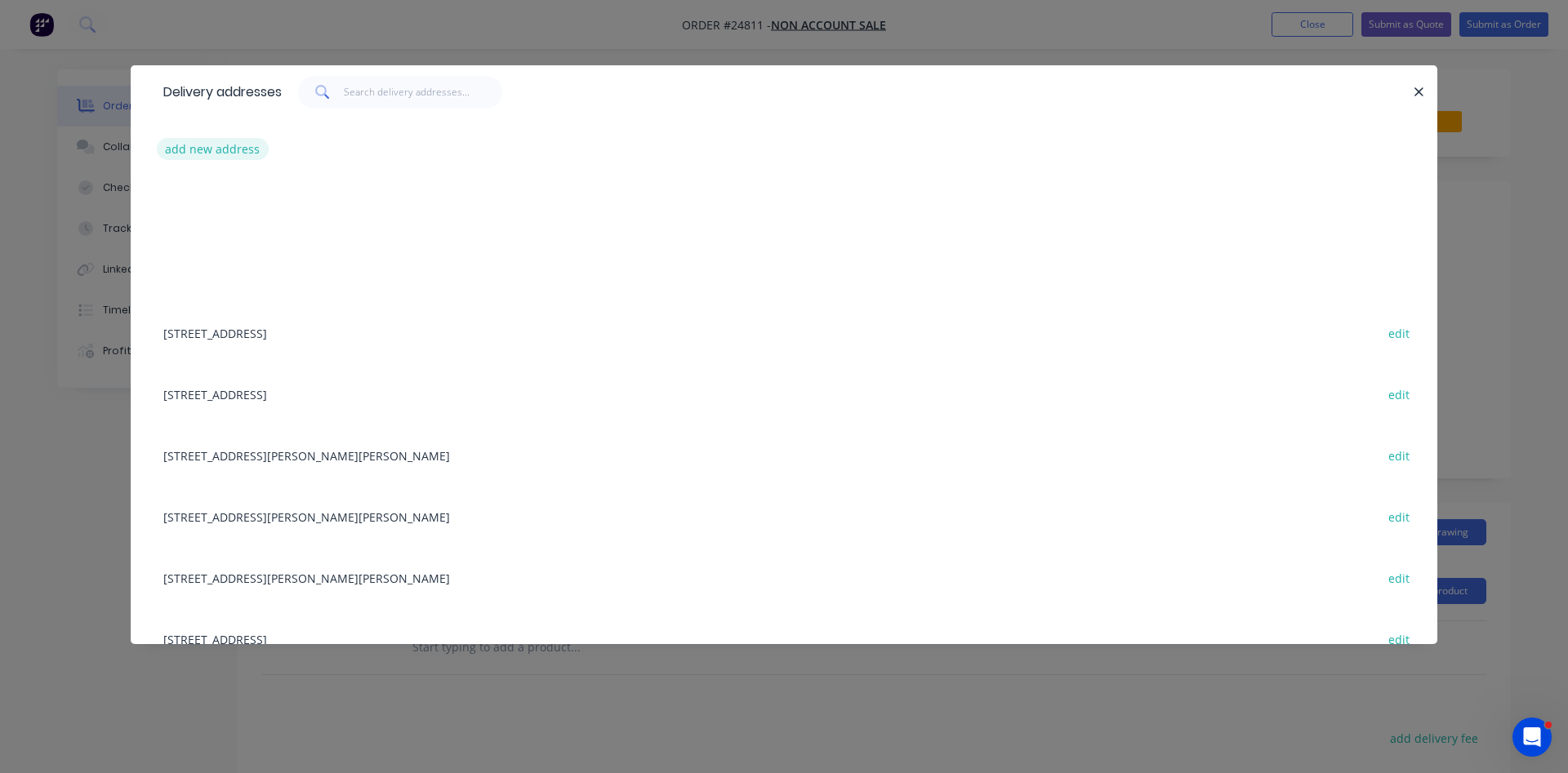
click at [226, 155] on button "add new address" at bounding box center [212, 149] width 111 height 22
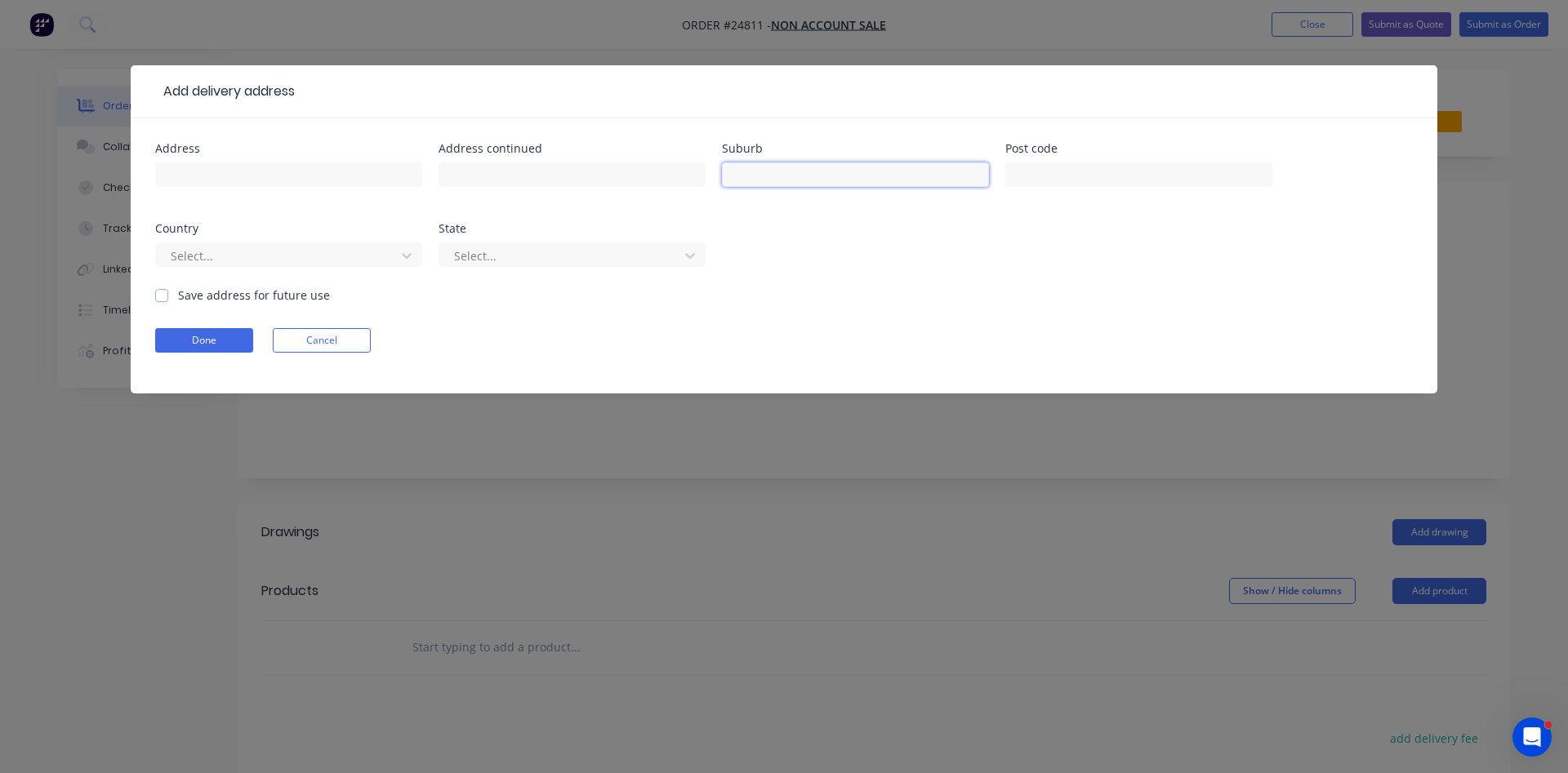
click at [811, 180] on input "text" at bounding box center [855, 175] width 267 height 25
type input "Braidwood"
type input "2622"
click at [497, 258] on div at bounding box center [561, 255] width 218 height 21
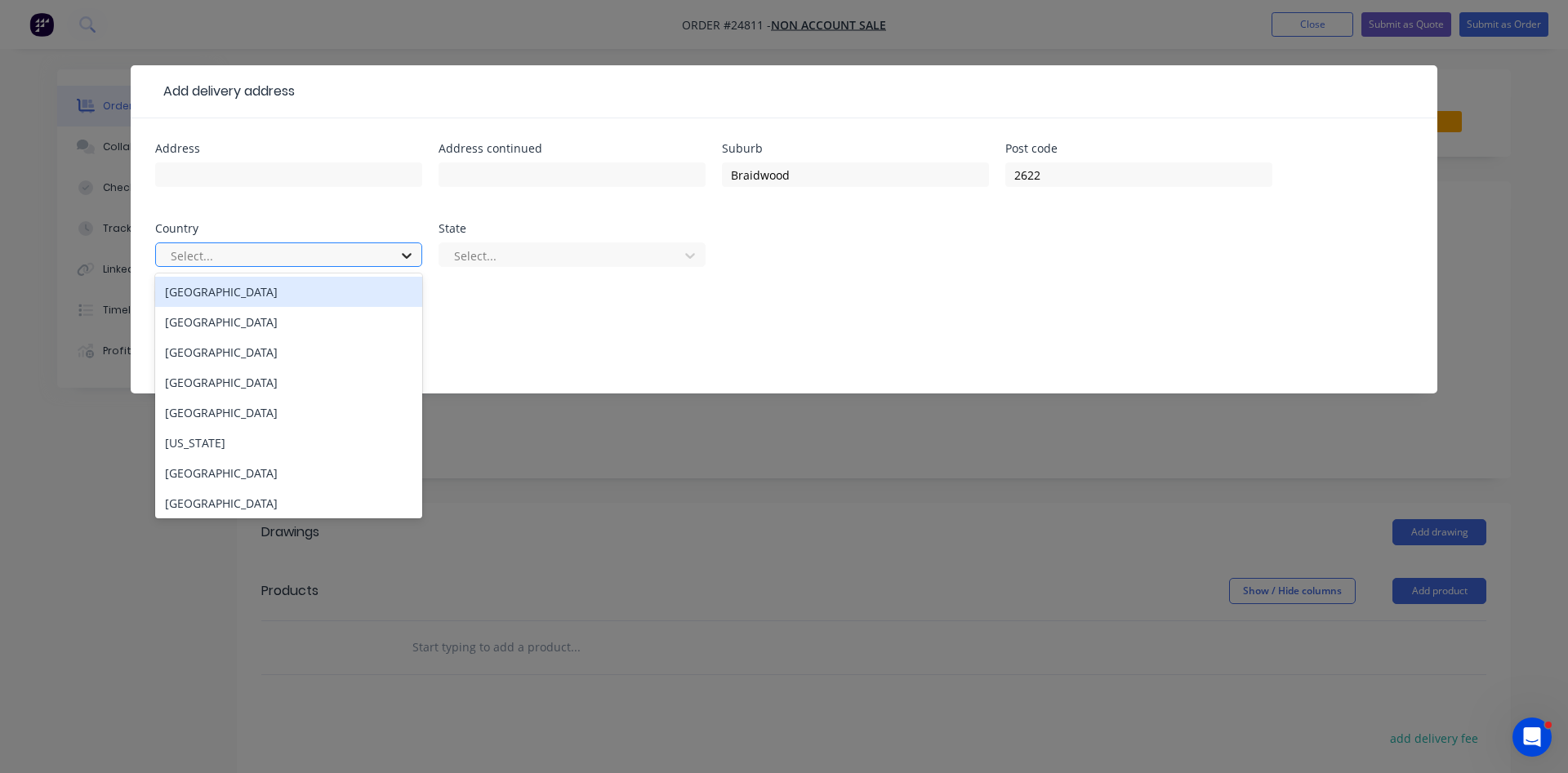
click at [409, 254] on icon at bounding box center [406, 255] width 17 height 17
click at [267, 291] on div "Australia" at bounding box center [288, 292] width 267 height 31
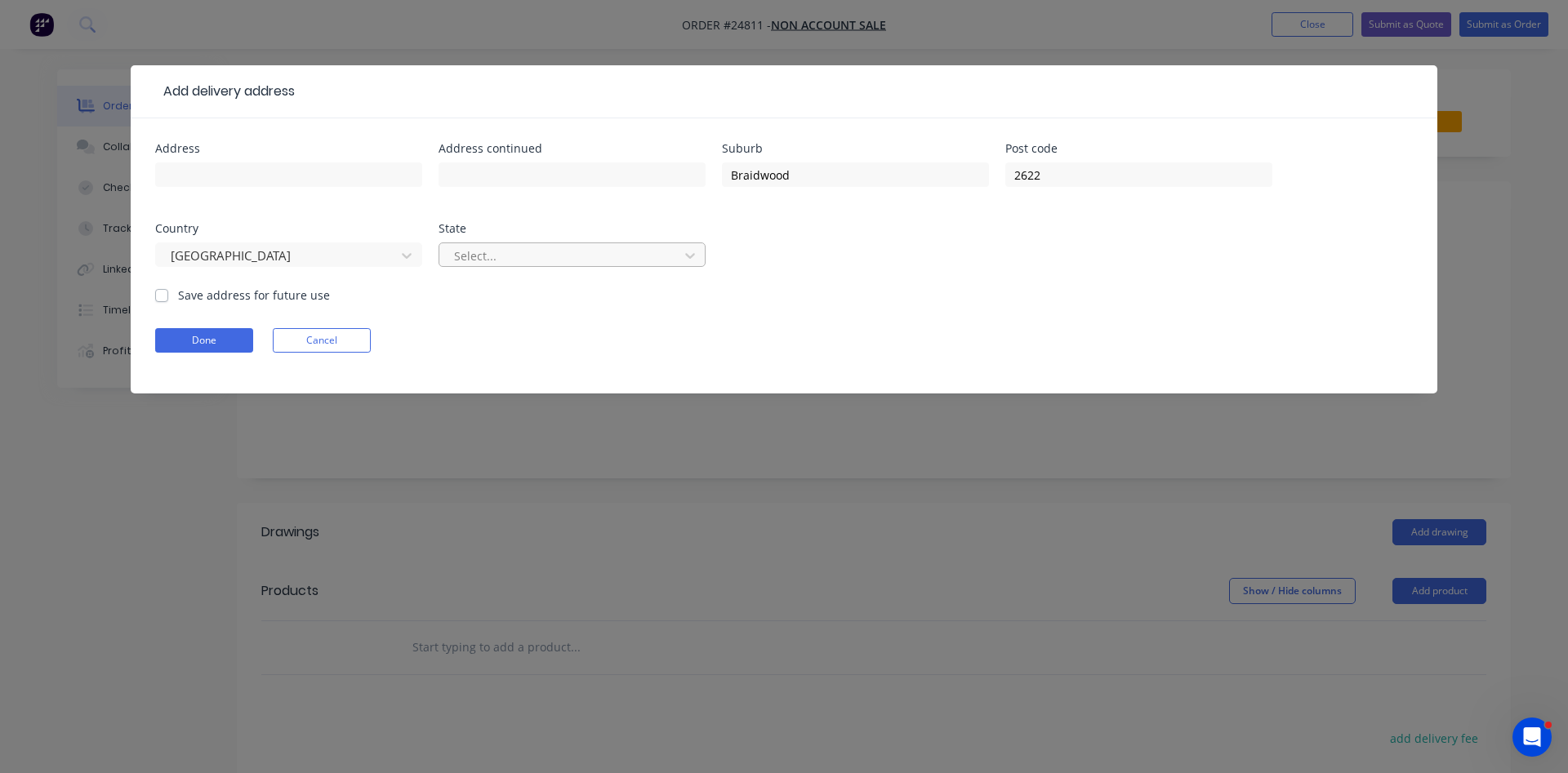
click at [522, 258] on div at bounding box center [561, 255] width 218 height 21
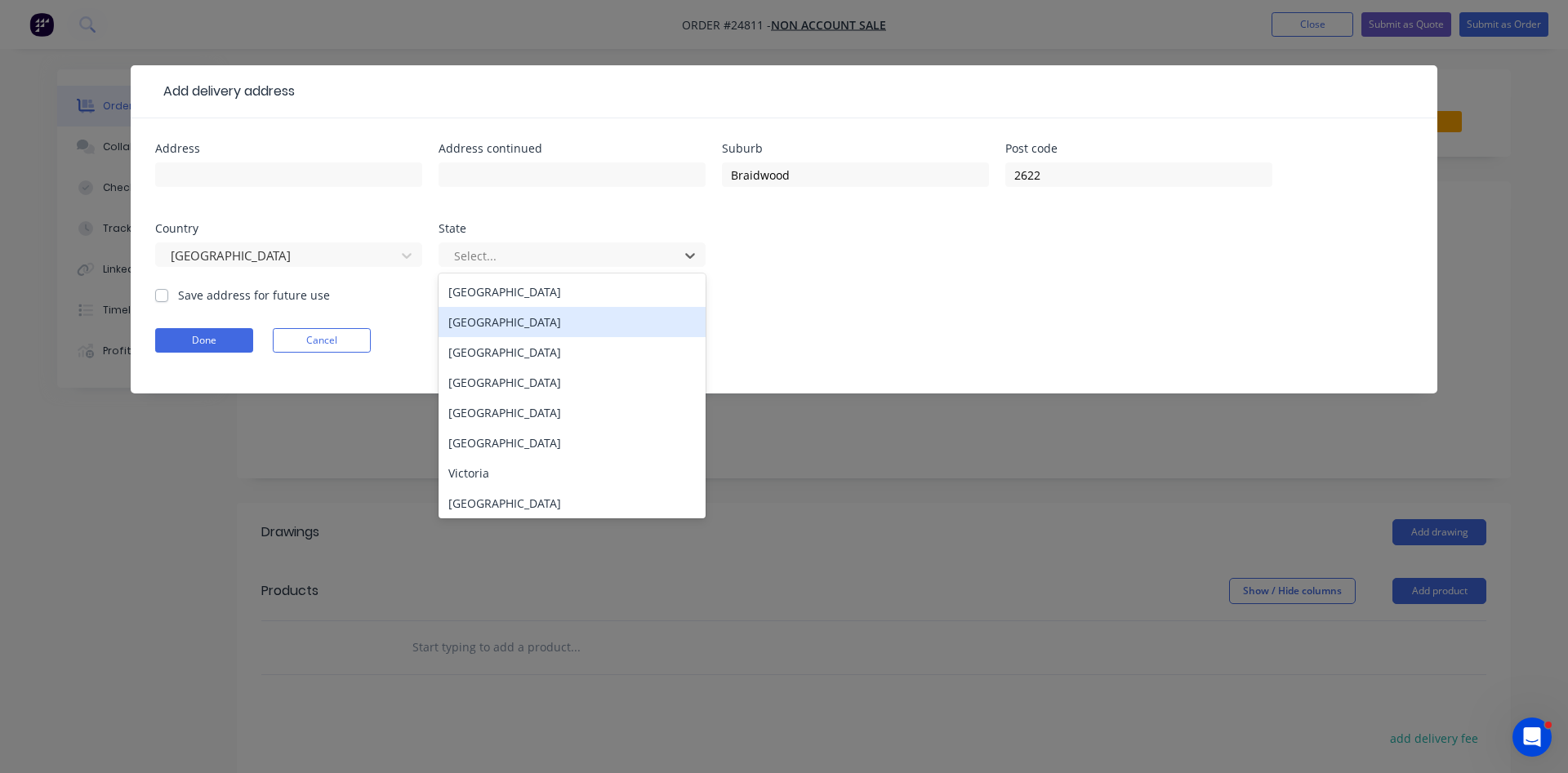
click at [523, 328] on div "New South Wales" at bounding box center [572, 321] width 267 height 31
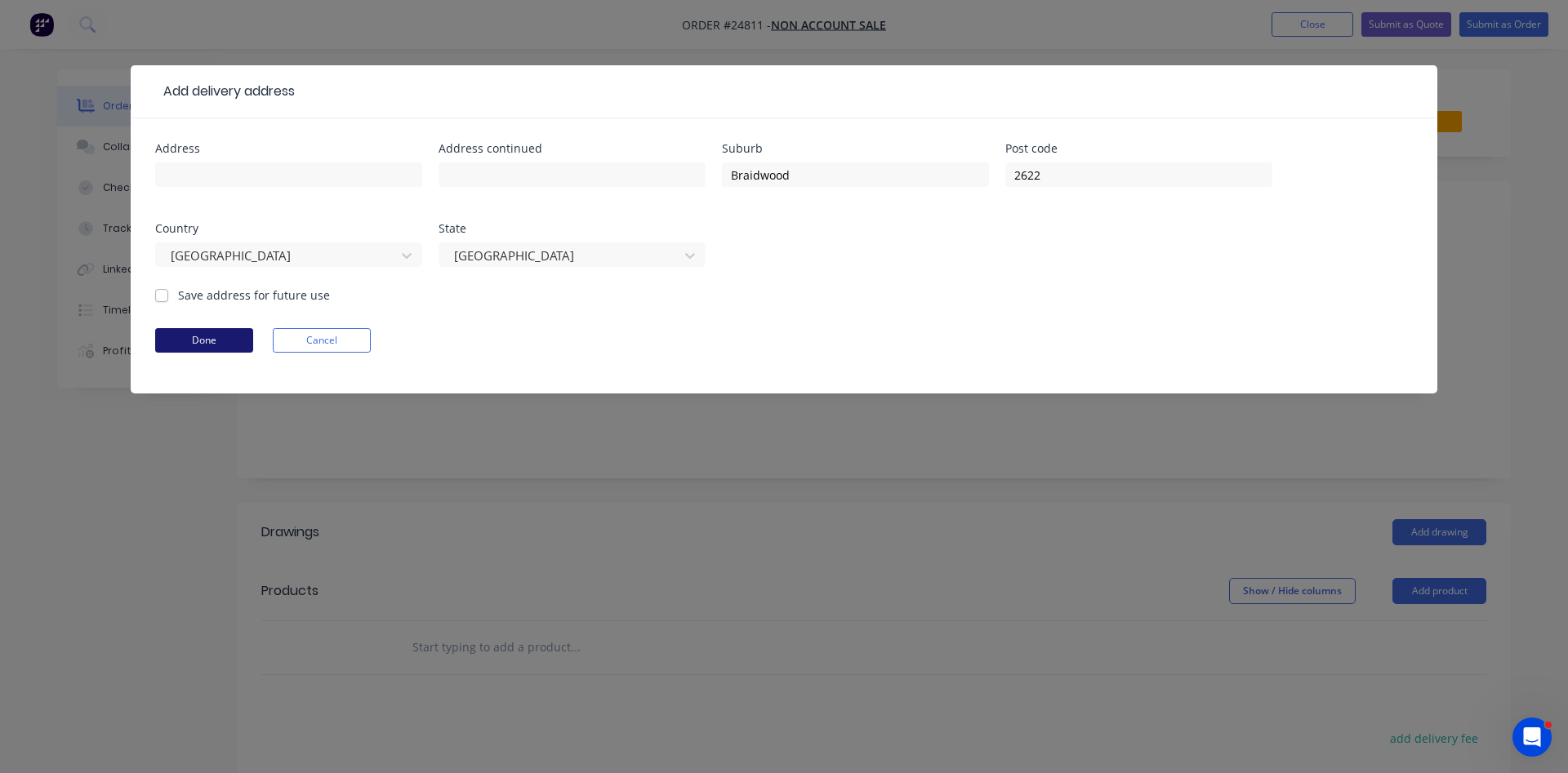
click at [208, 337] on button "Done" at bounding box center [203, 340] width 98 height 25
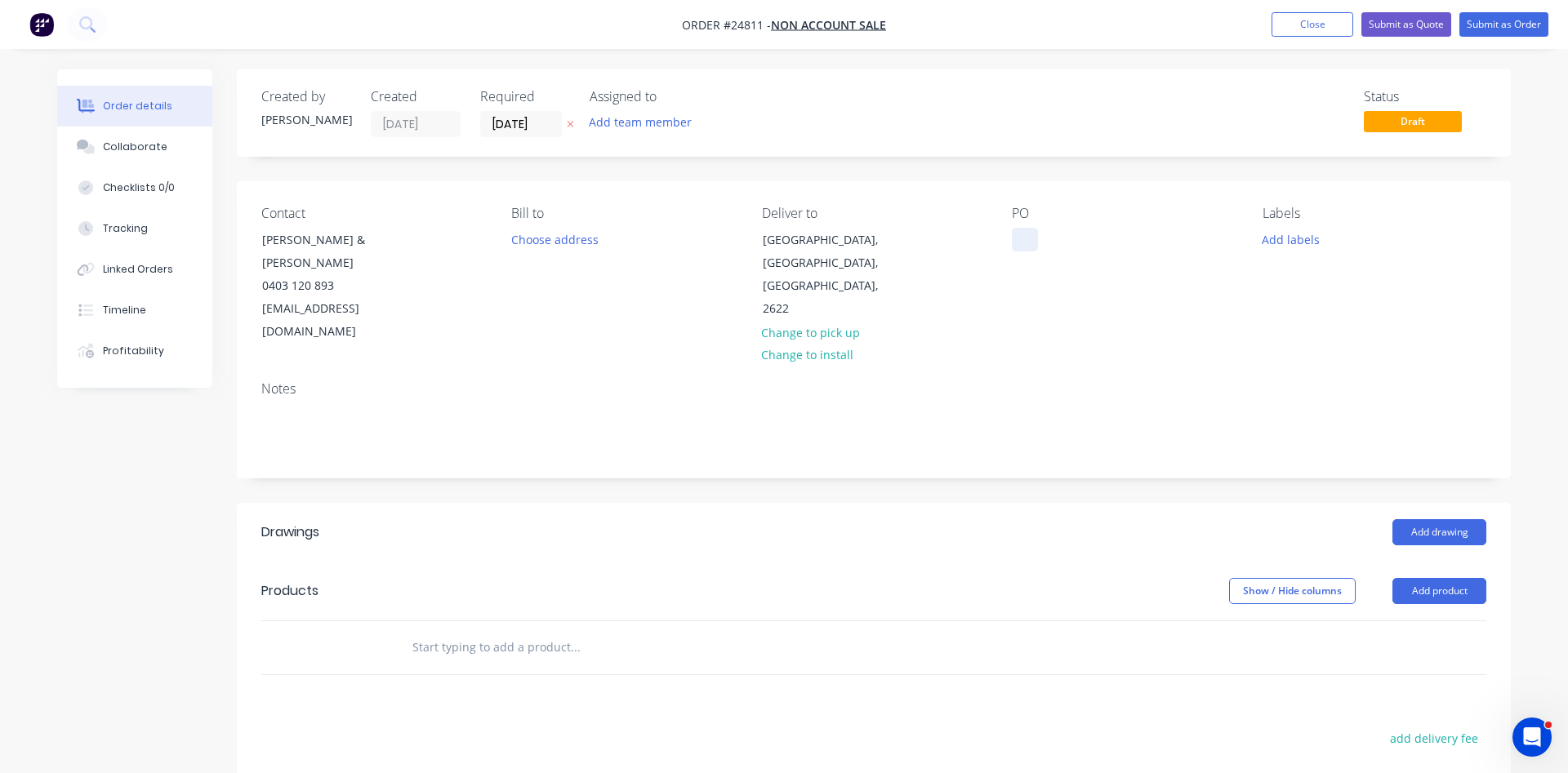
click at [1031, 235] on div at bounding box center [1025, 240] width 27 height 24
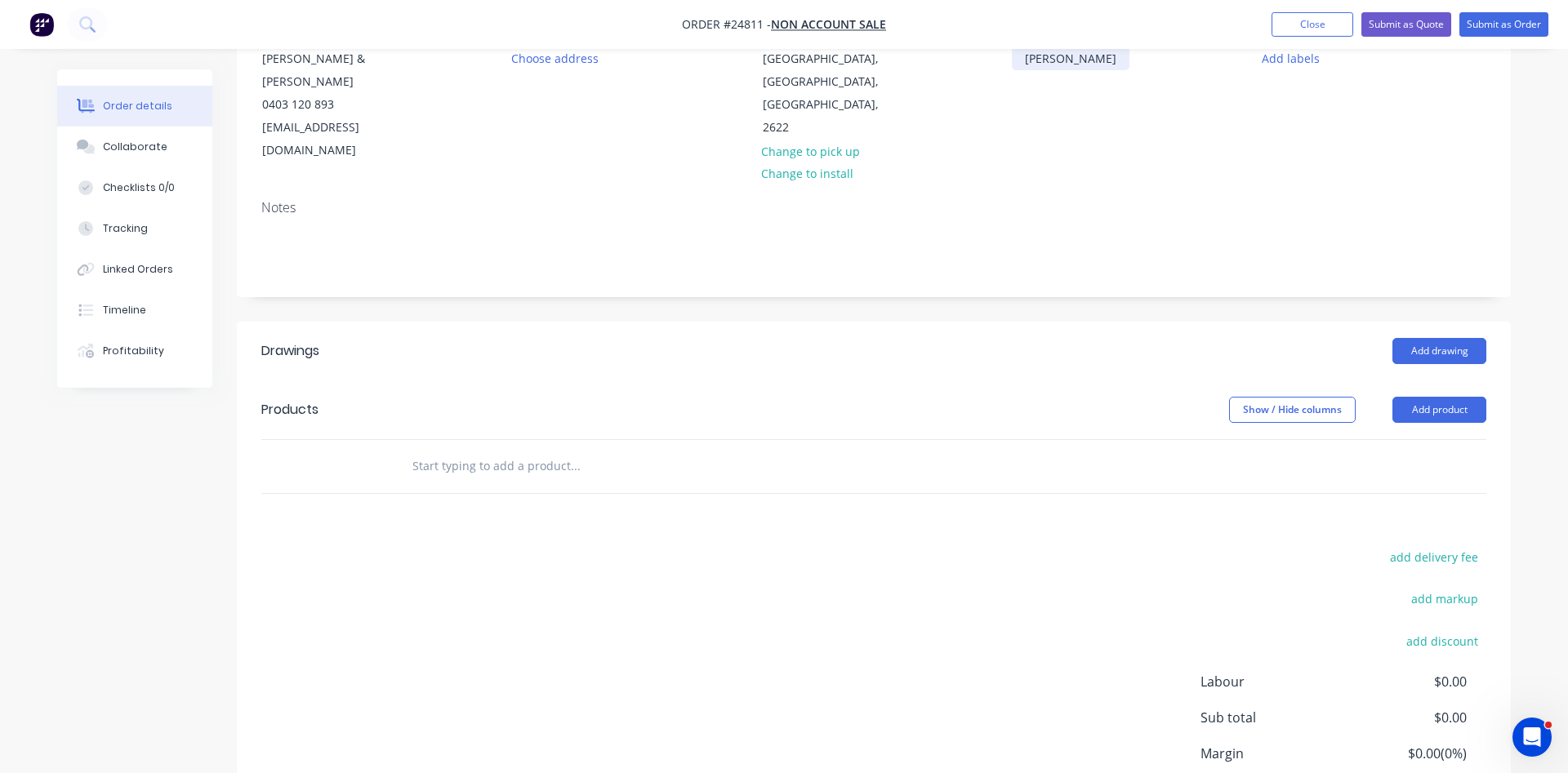
scroll to position [249, 0]
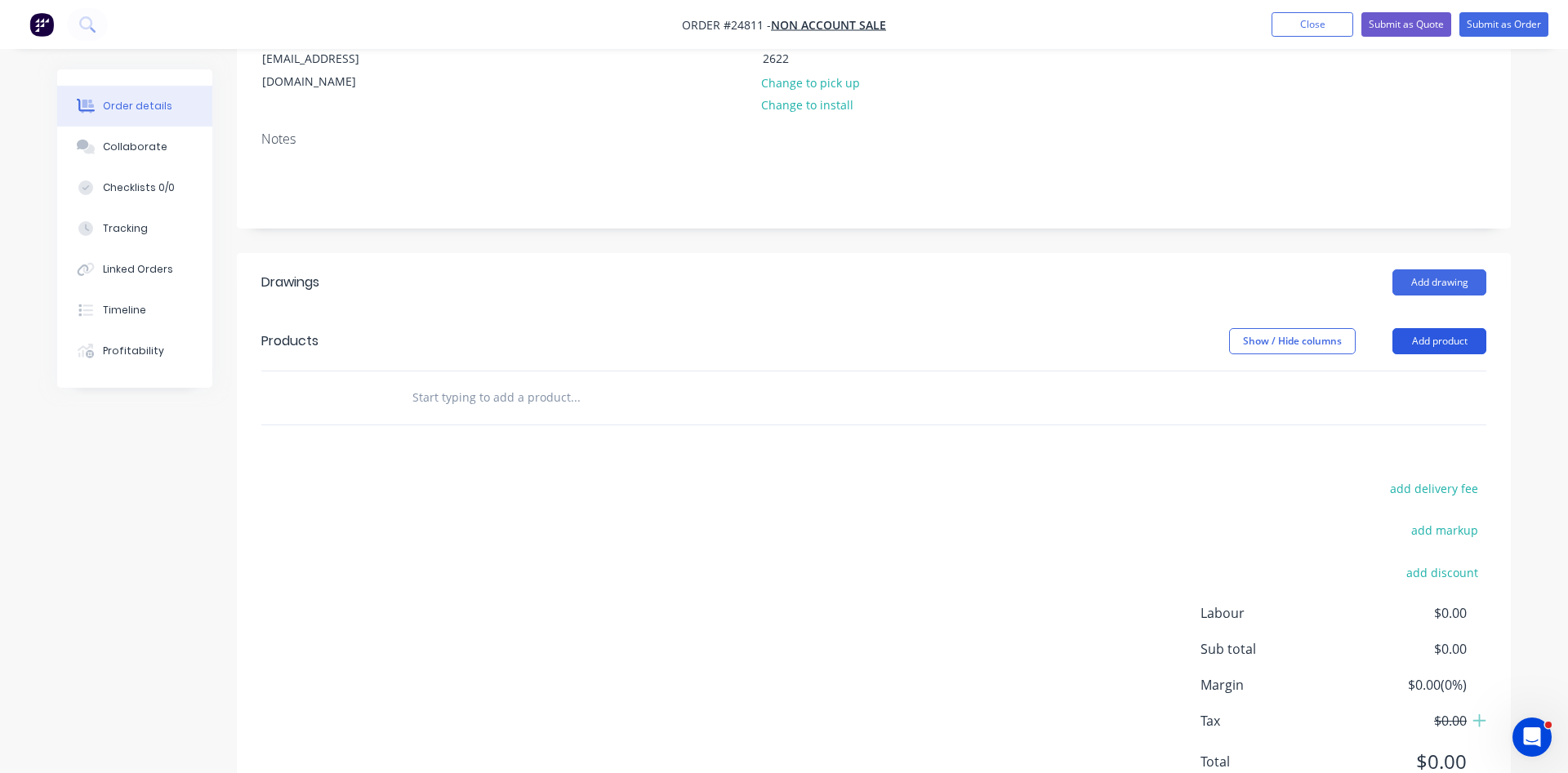
click at [1425, 328] on button "Add product" at bounding box center [1439, 341] width 94 height 27
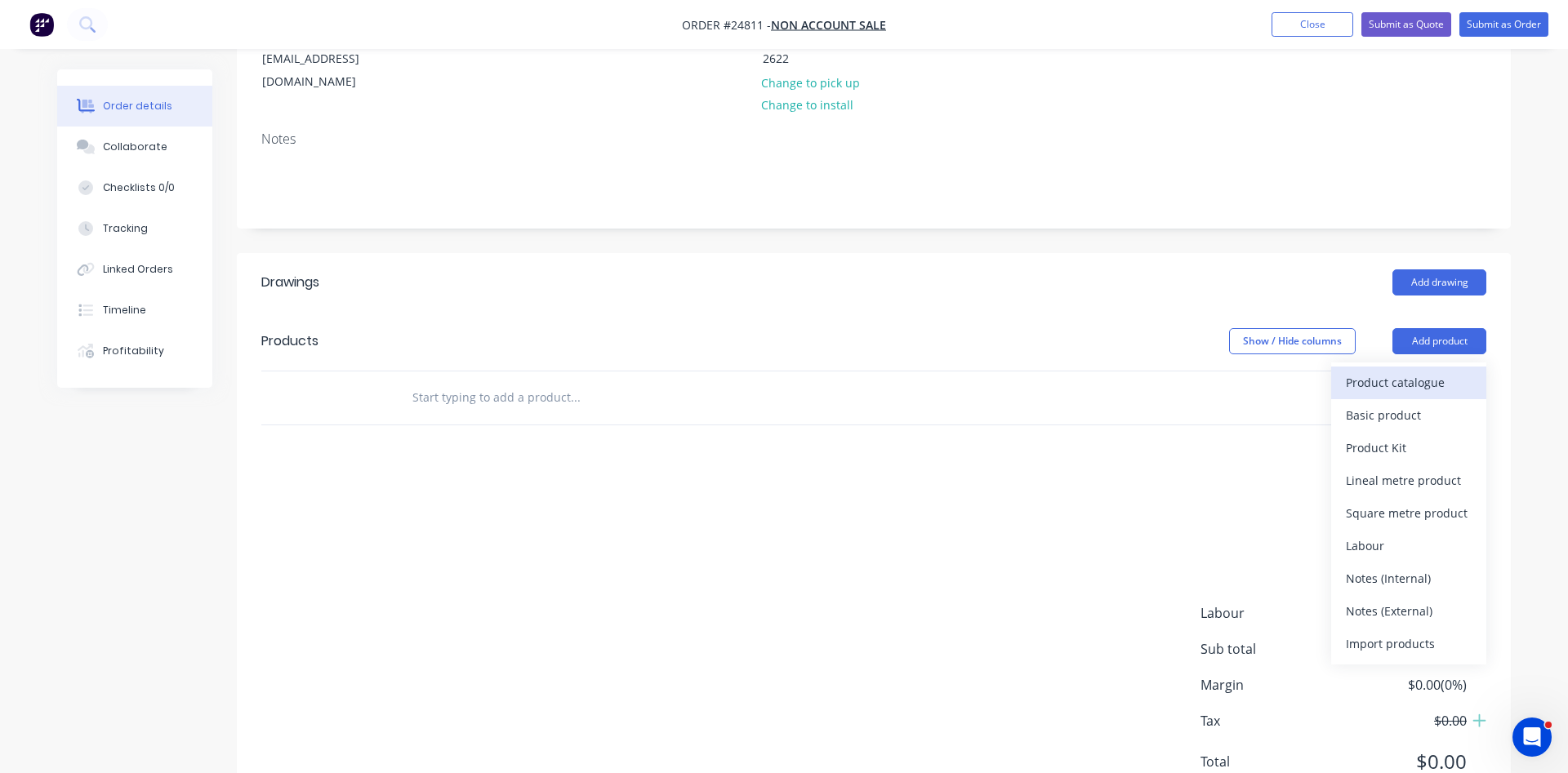
click at [1402, 371] on div "Product catalogue" at bounding box center [1409, 383] width 126 height 24
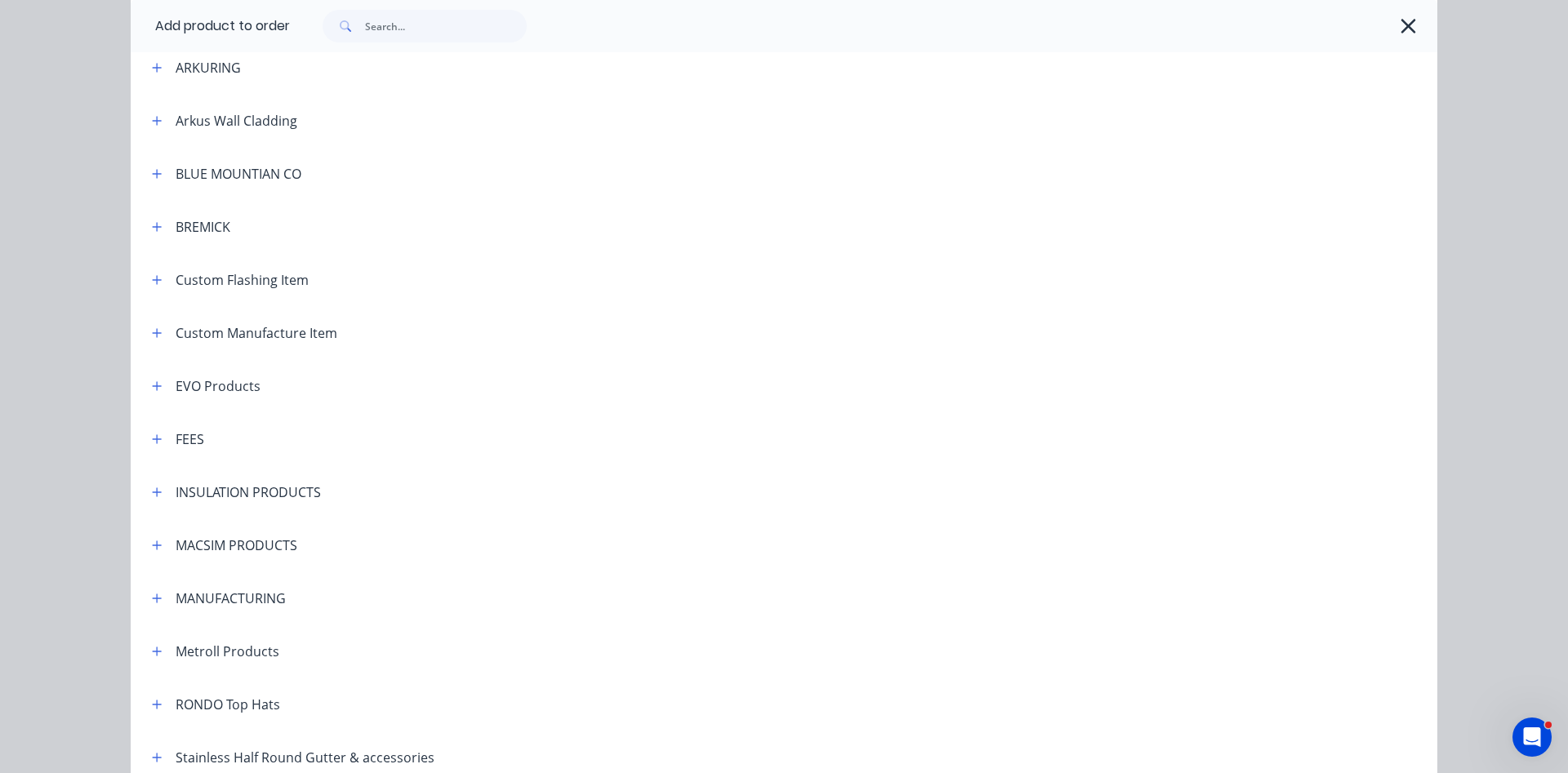
scroll to position [744, 0]
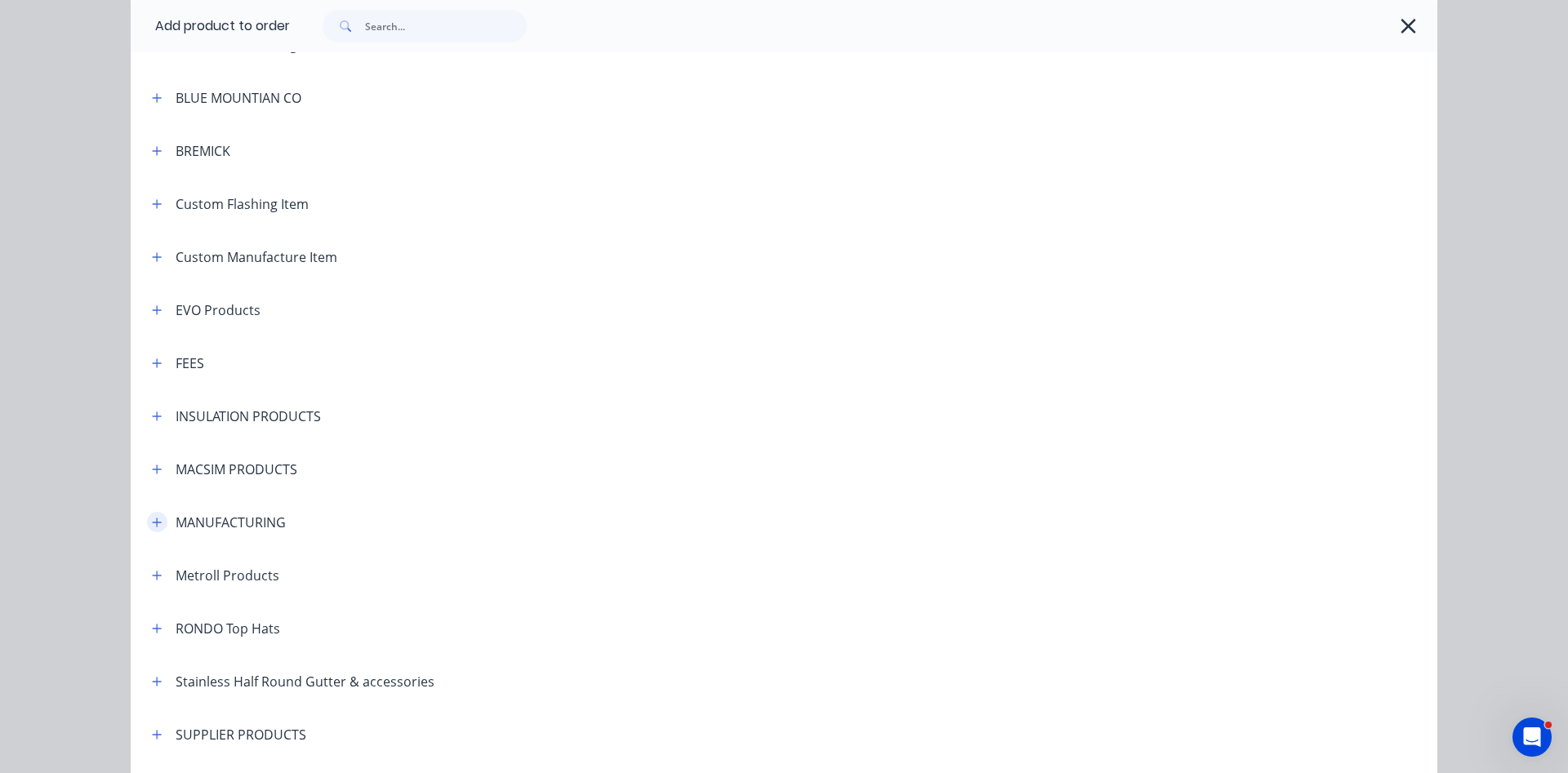
click at [161, 527] on icon "button" at bounding box center [157, 523] width 10 height 12
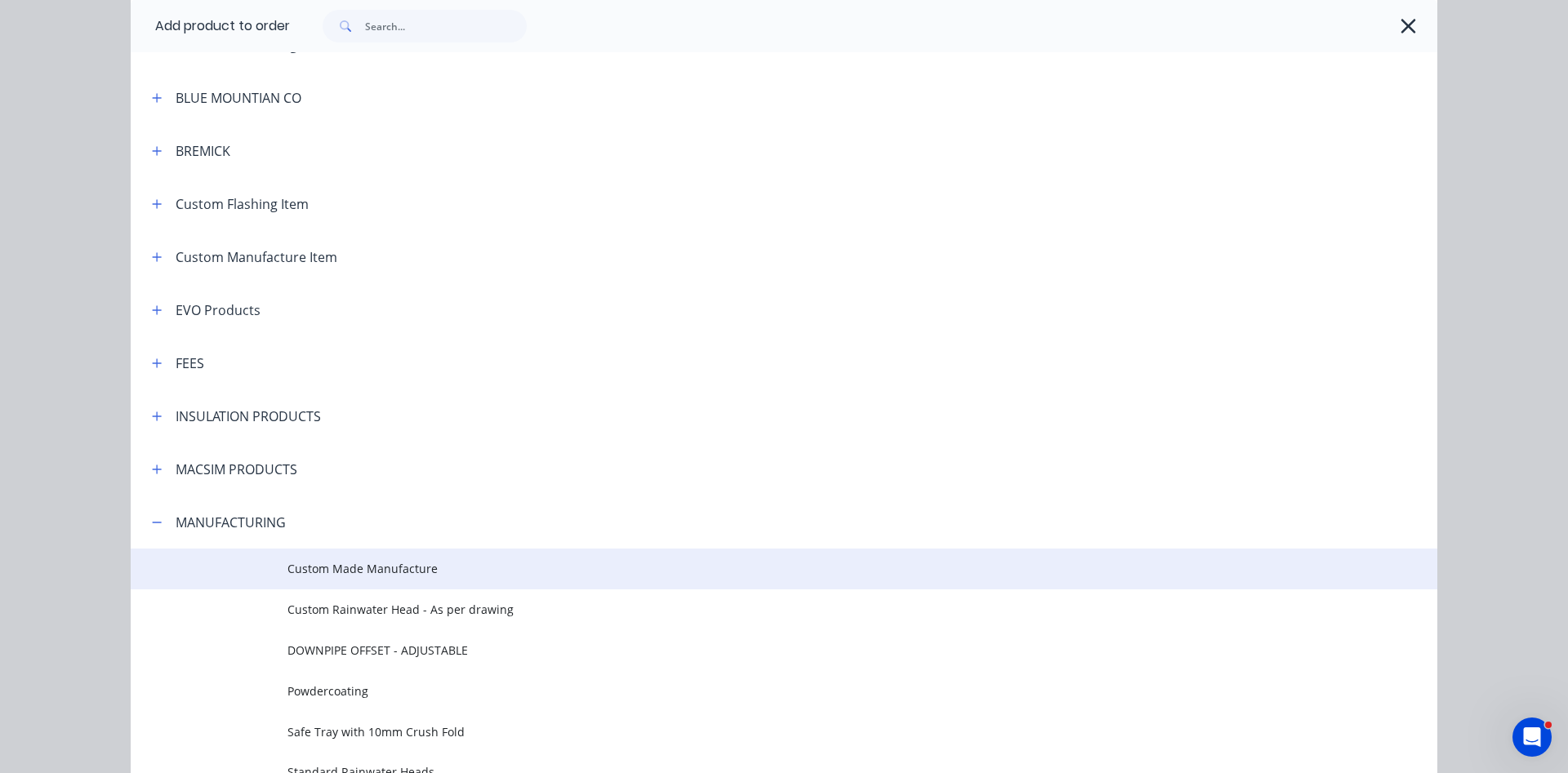
click at [383, 569] on span "Custom Made Manufacture" at bounding box center [748, 568] width 920 height 17
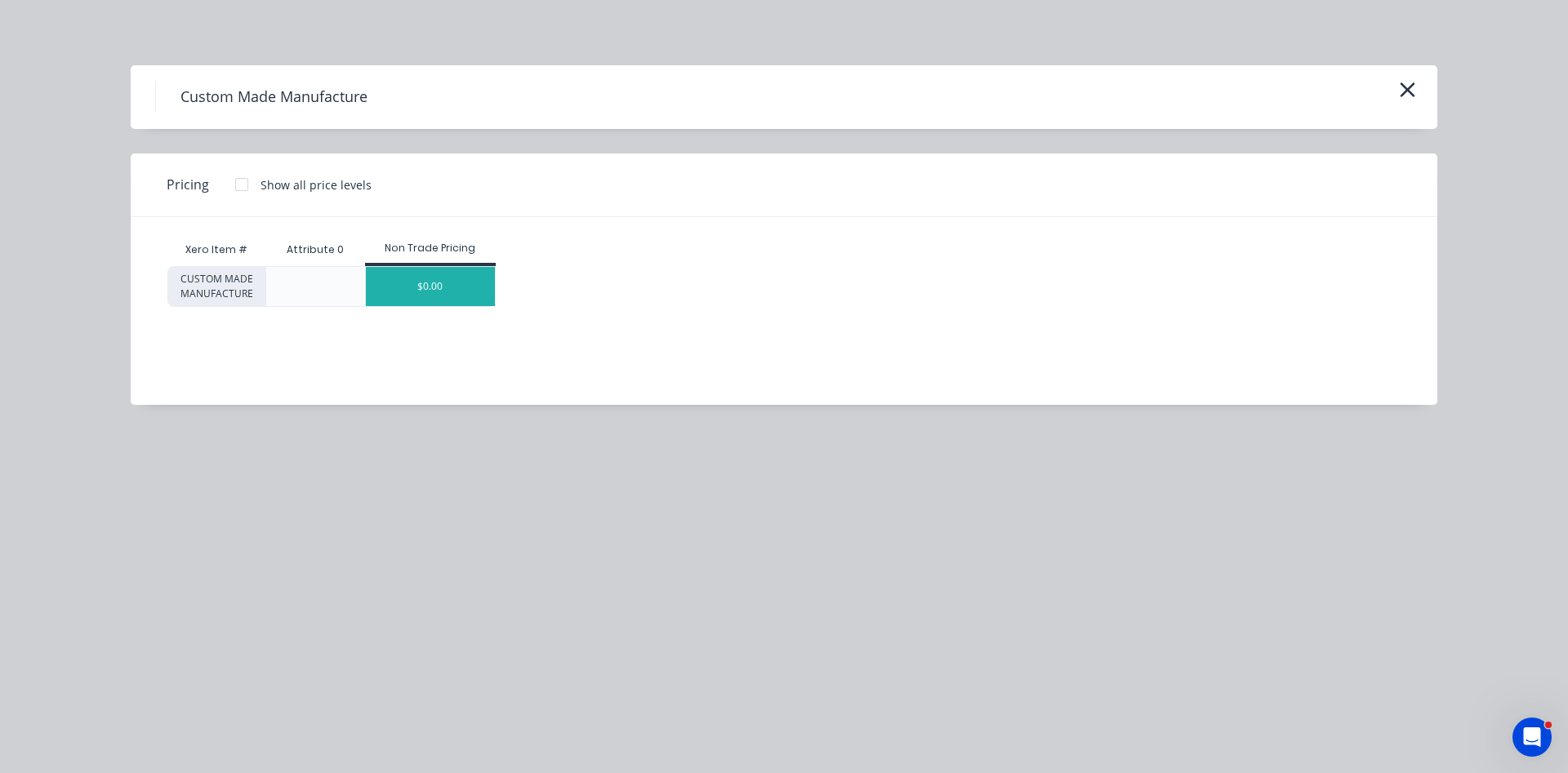
click at [460, 285] on div "$0.00" at bounding box center [431, 287] width 130 height 39
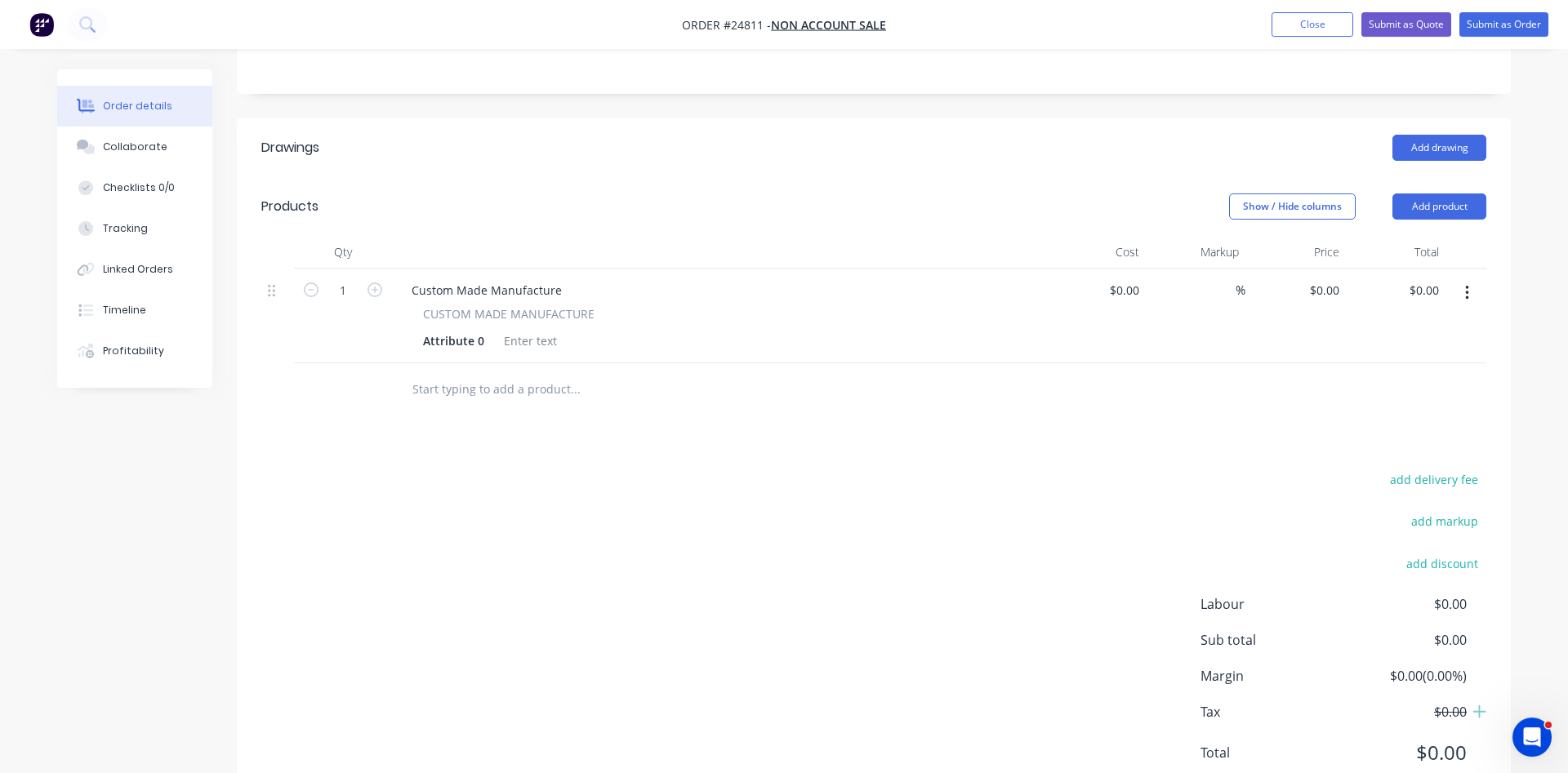
scroll to position [421, 0]
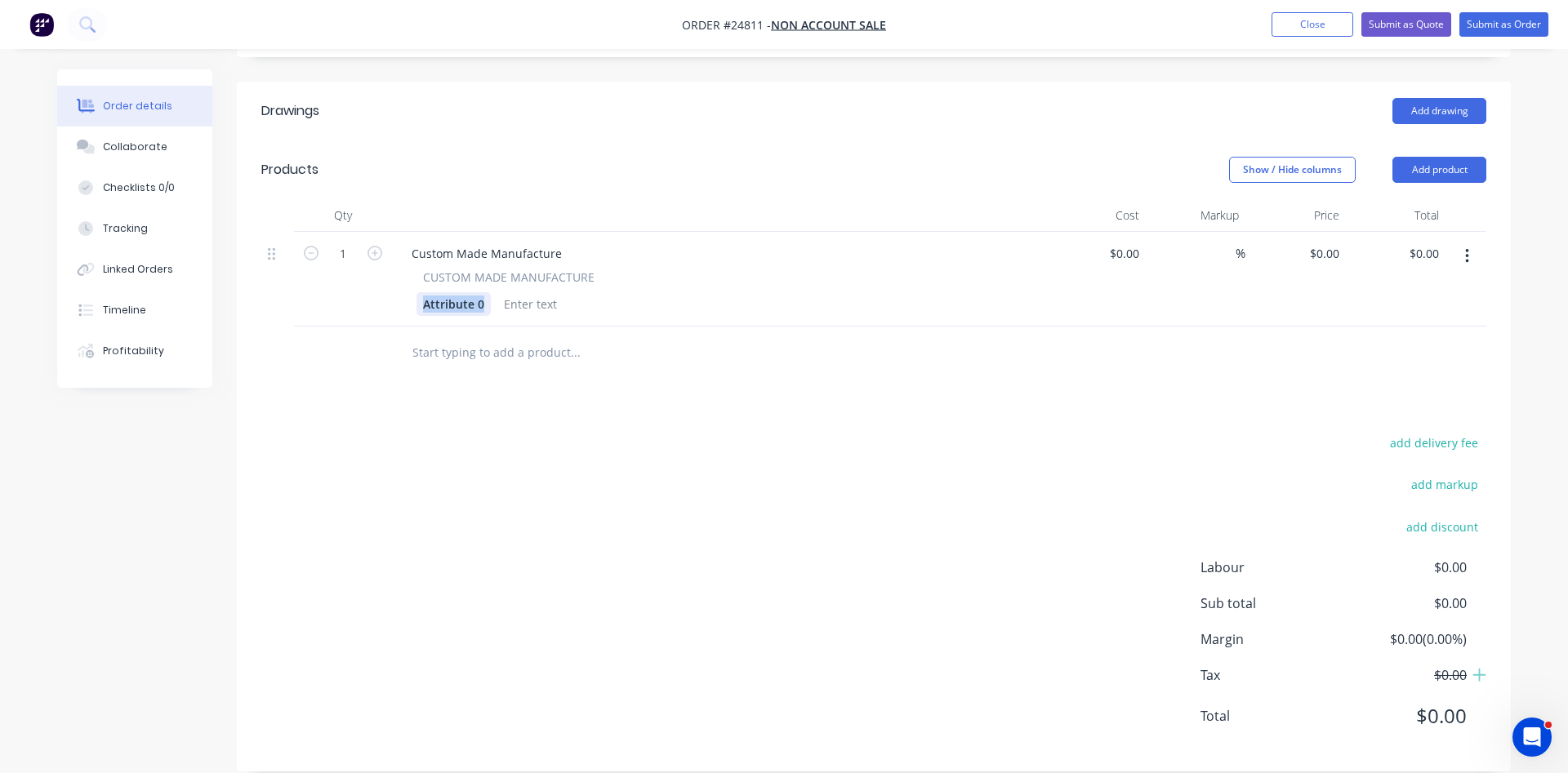
drag, startPoint x: 483, startPoint y: 283, endPoint x: 397, endPoint y: 283, distance: 86.0
click at [416, 293] on div "Attribute 0" at bounding box center [453, 305] width 74 height 24
drag, startPoint x: 561, startPoint y: 227, endPoint x: 382, endPoint y: 226, distance: 179.0
click at [398, 242] on div "Custom Made Manufacture" at bounding box center [486, 253] width 177 height 24
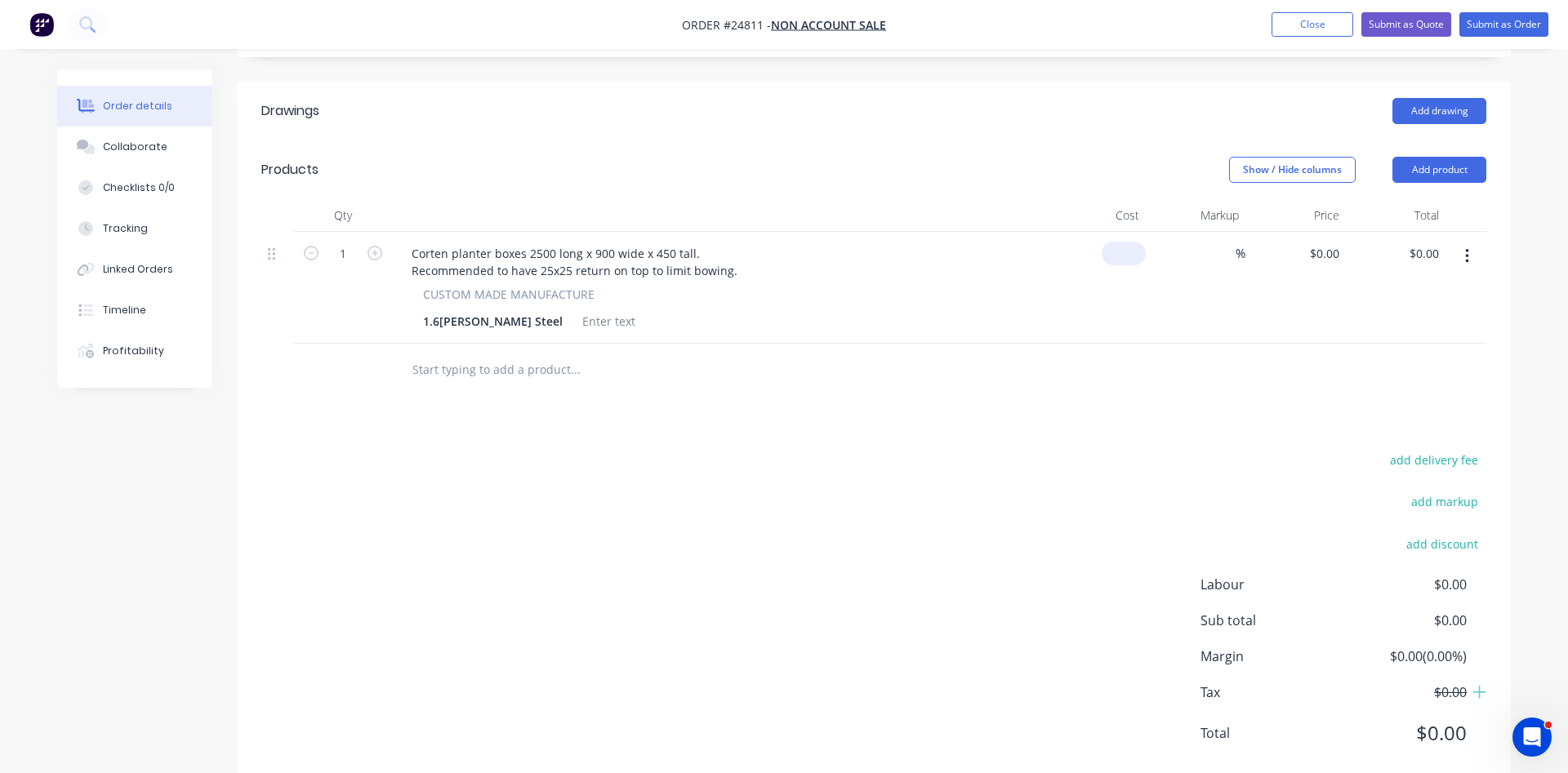
click at [1138, 242] on input at bounding box center [1127, 253] width 37 height 24
type input "$725.00"
click at [376, 246] on icon "button" at bounding box center [375, 252] width 15 height 15
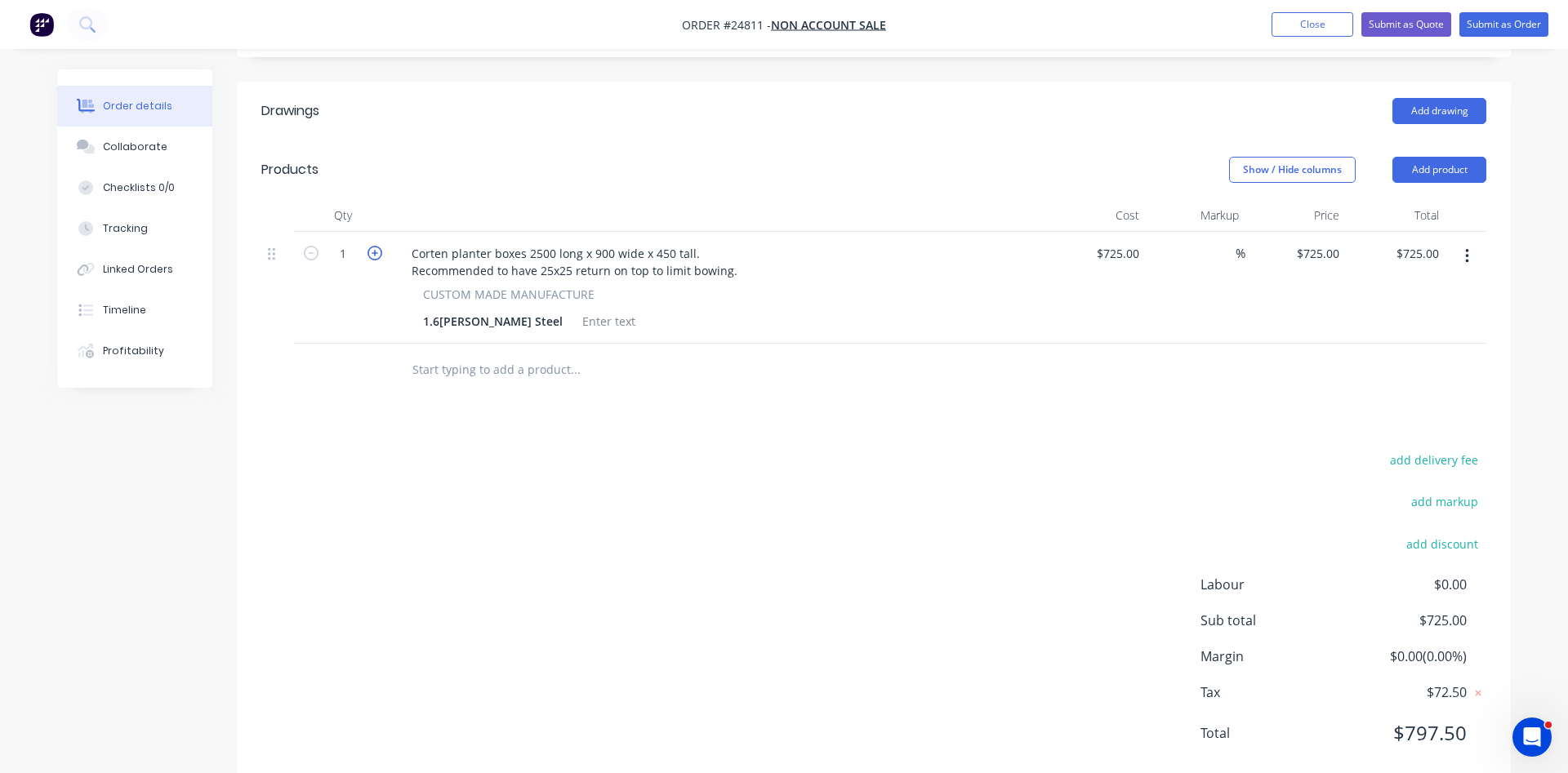
type input "2"
type input "$1,450.00"
click at [376, 246] on icon "button" at bounding box center [375, 252] width 15 height 15
type input "3"
type input "$2,175.00"
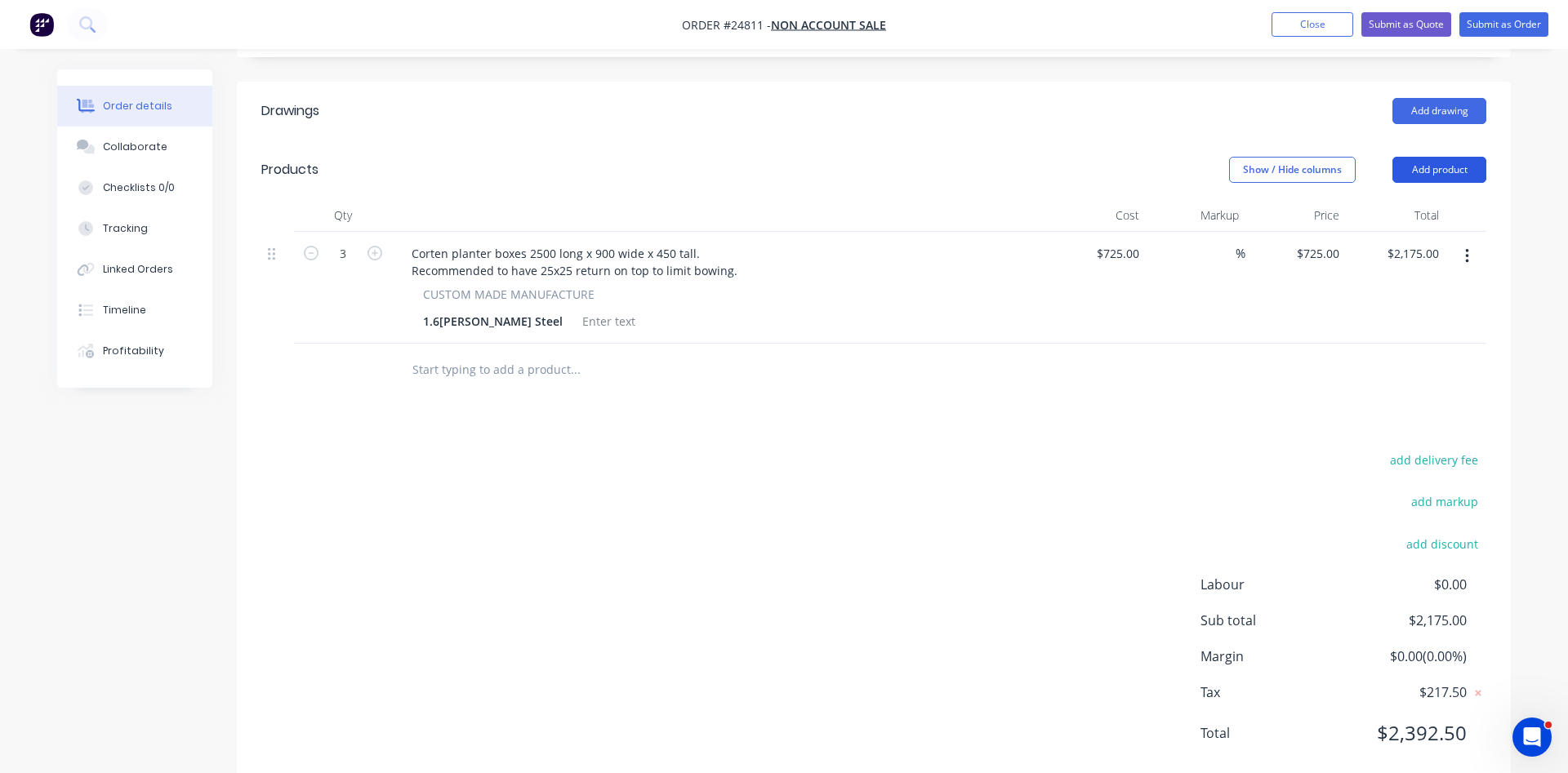
click at [1441, 157] on button "Add product" at bounding box center [1439, 170] width 94 height 27
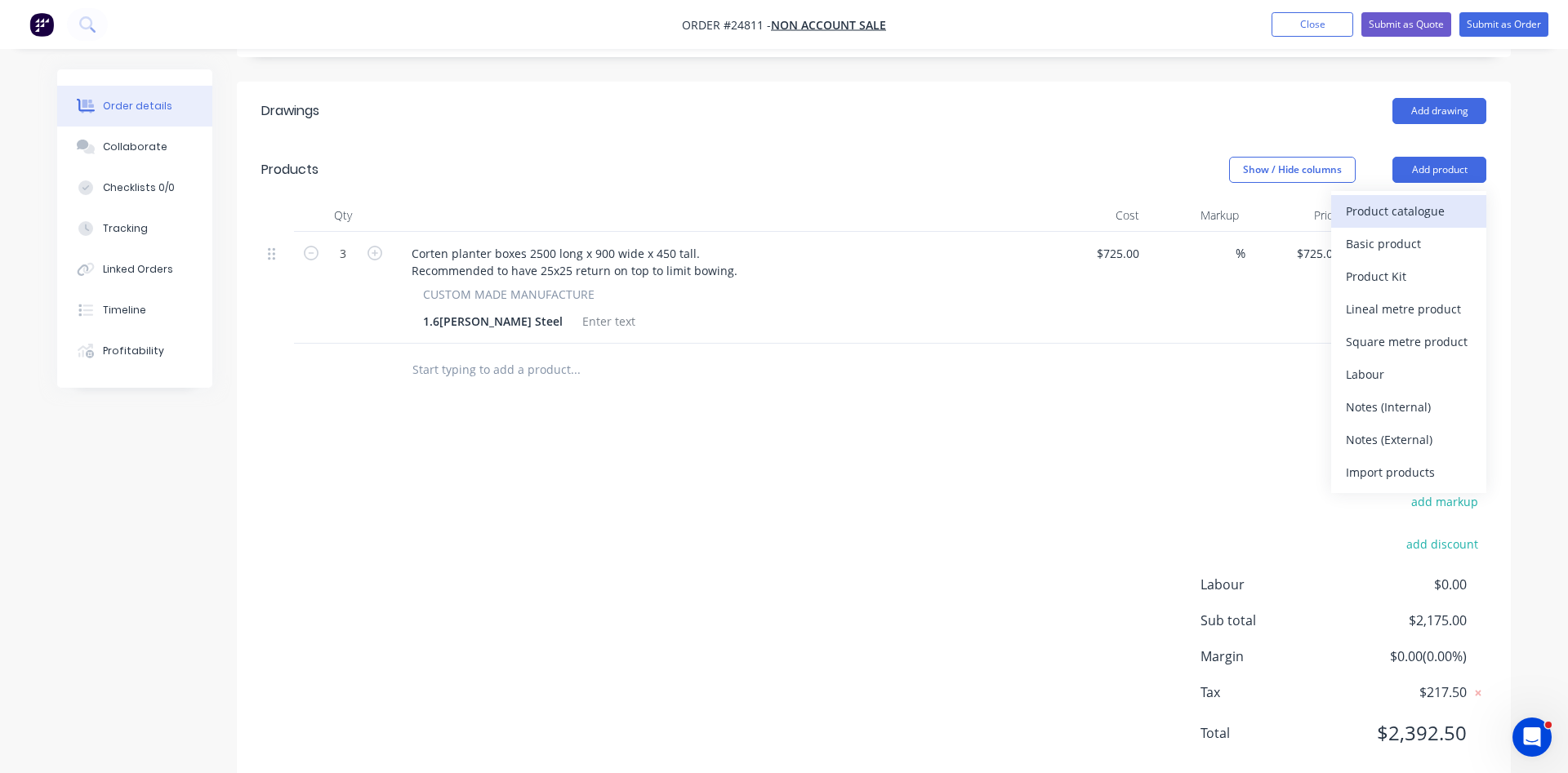
click at [1387, 199] on div "Product catalogue" at bounding box center [1409, 211] width 126 height 24
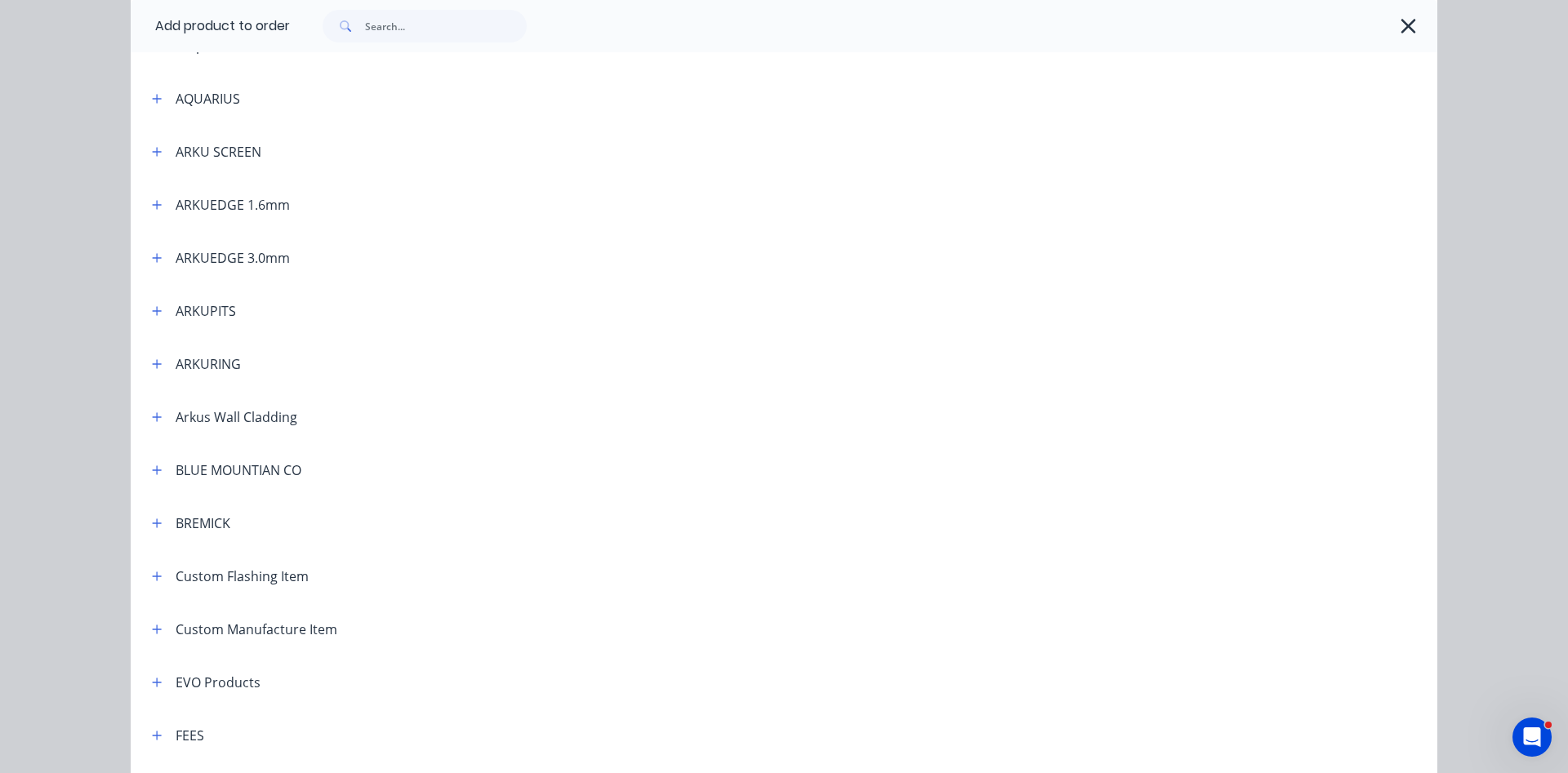
scroll to position [559, 0]
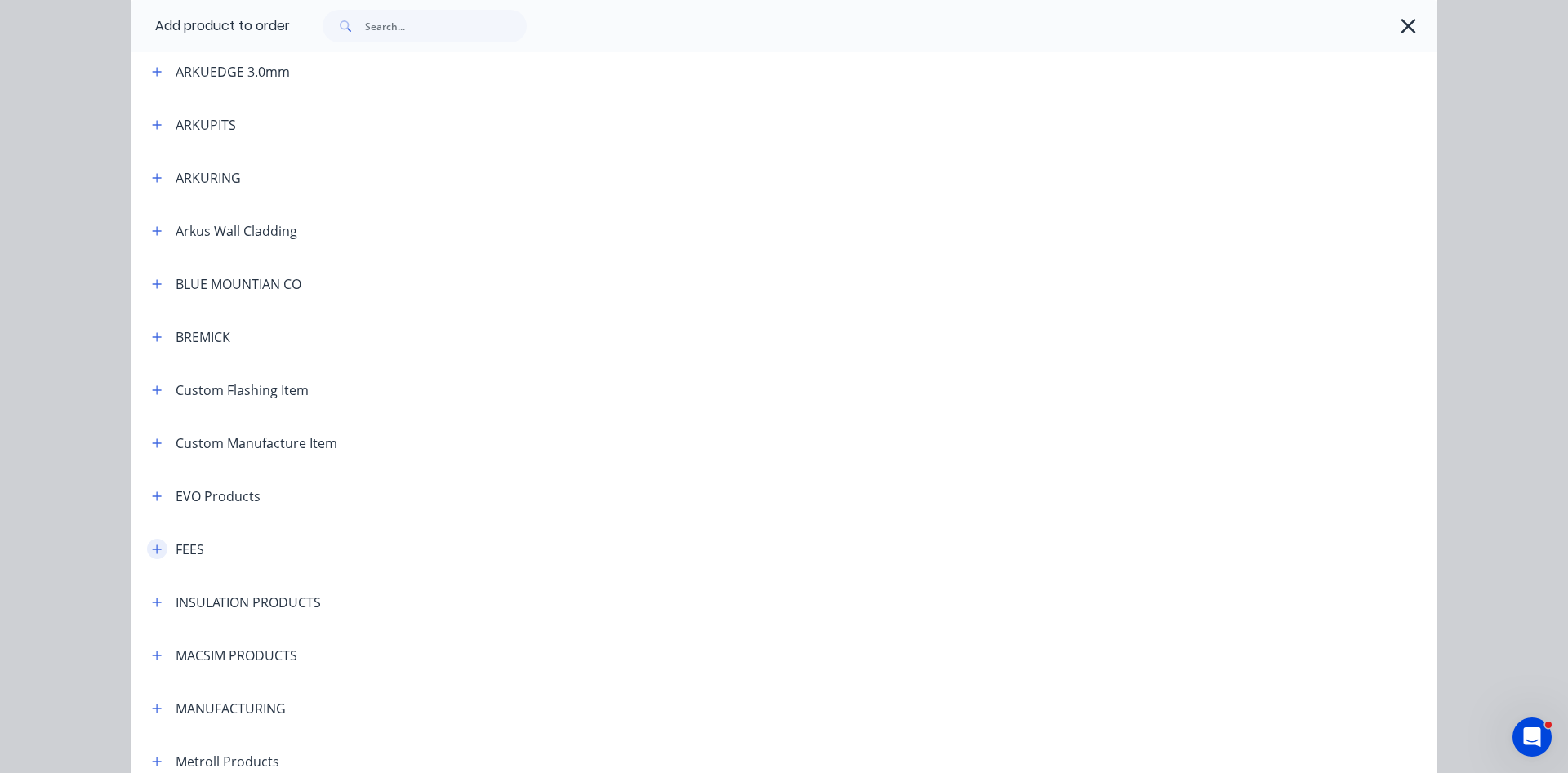
click at [153, 550] on icon "button" at bounding box center [157, 550] width 10 height 12
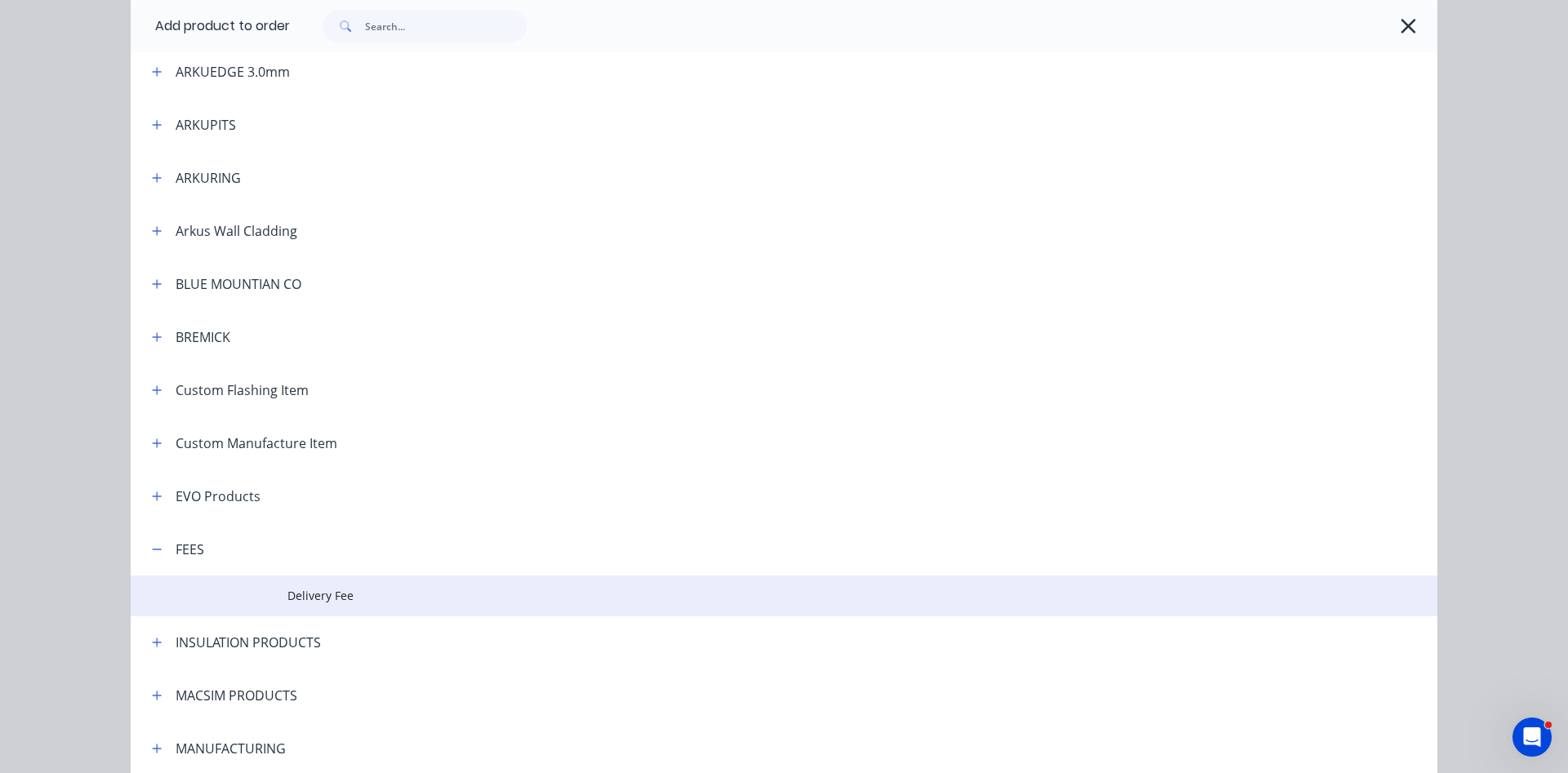
click at [321, 597] on span "Delivery Fee" at bounding box center [748, 596] width 920 height 17
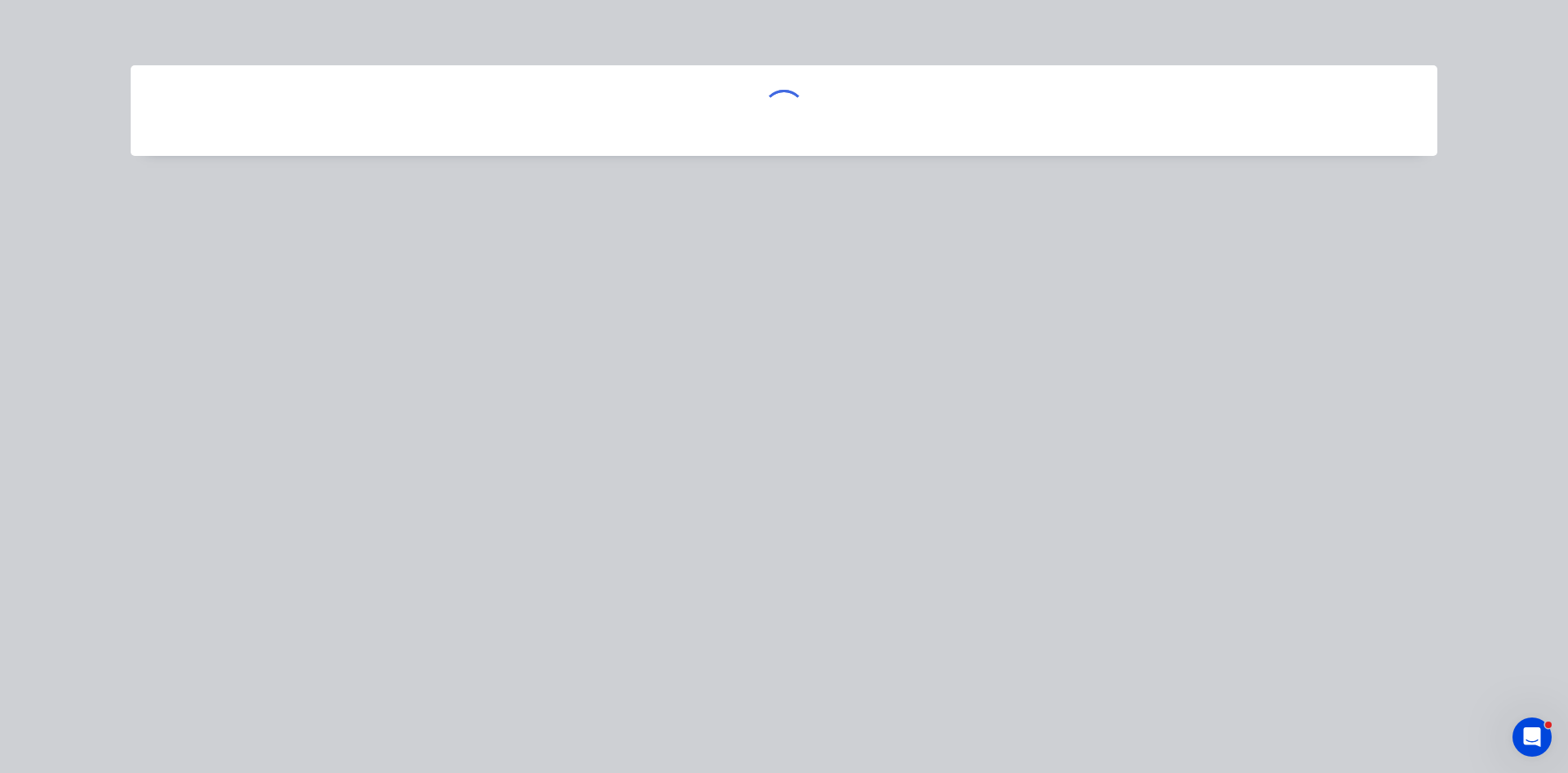
scroll to position [0, 0]
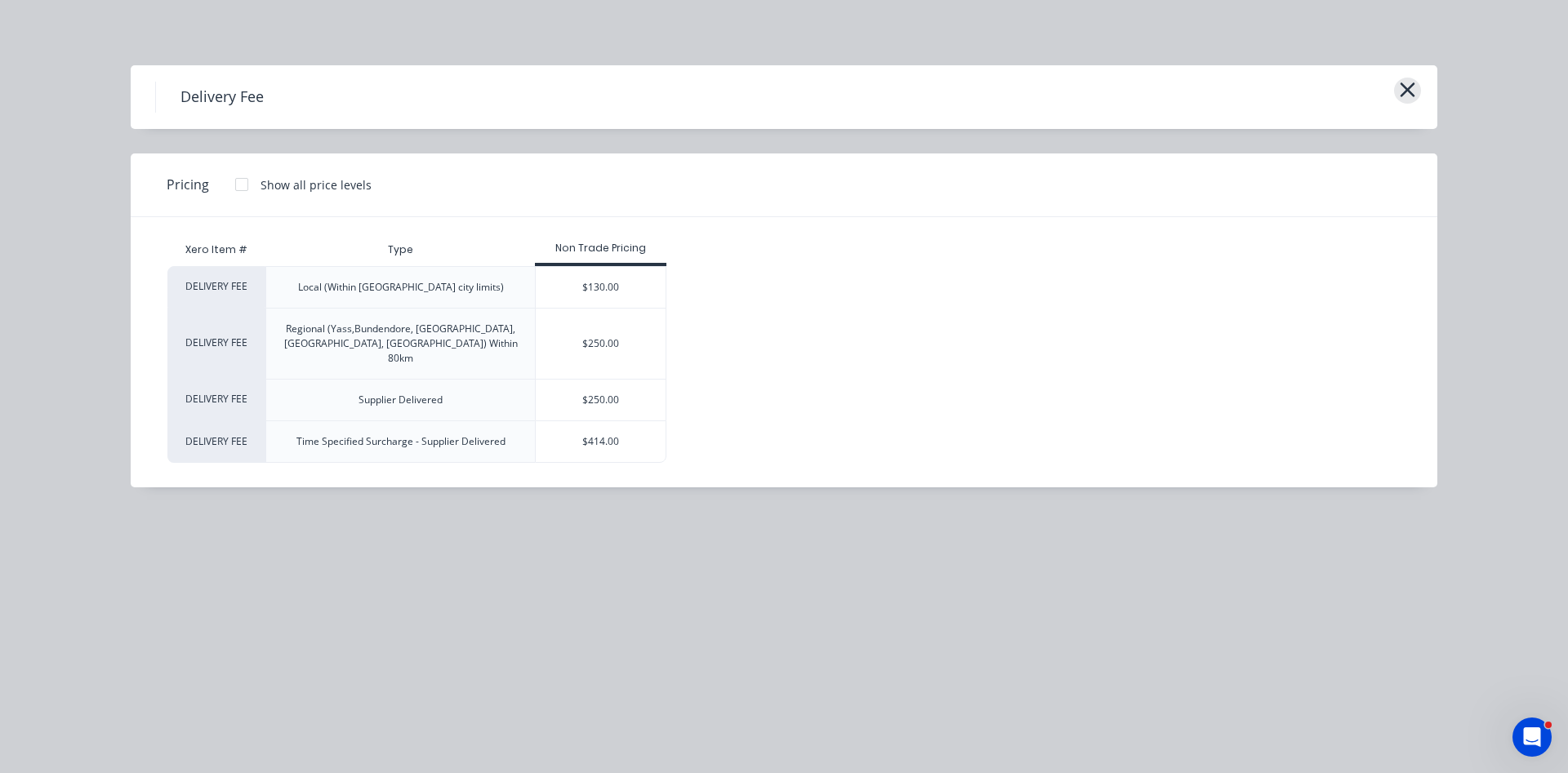
click at [1414, 87] on icon "button" at bounding box center [1407, 90] width 17 height 23
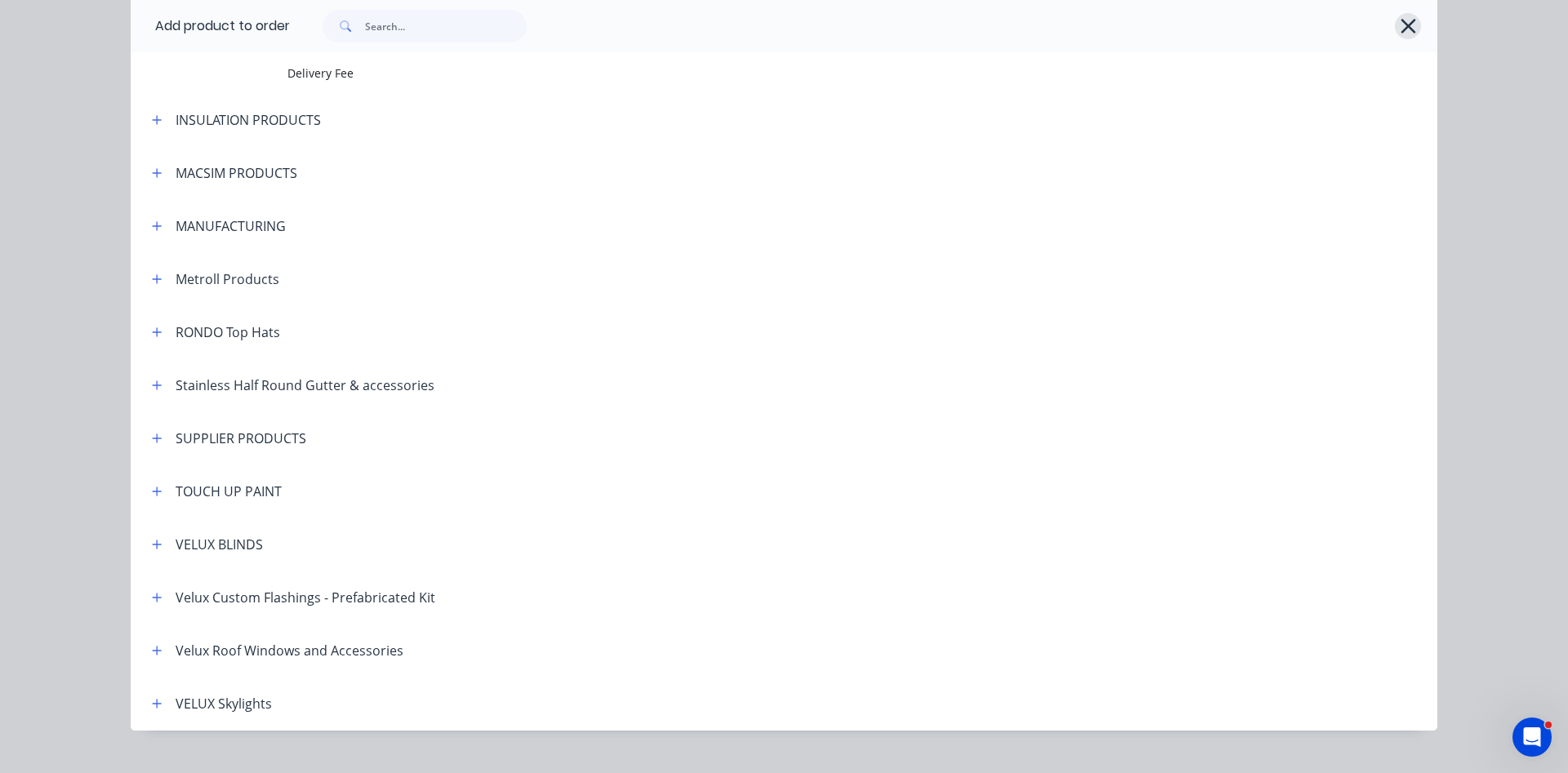
click at [1403, 26] on icon "button" at bounding box center [1408, 26] width 17 height 23
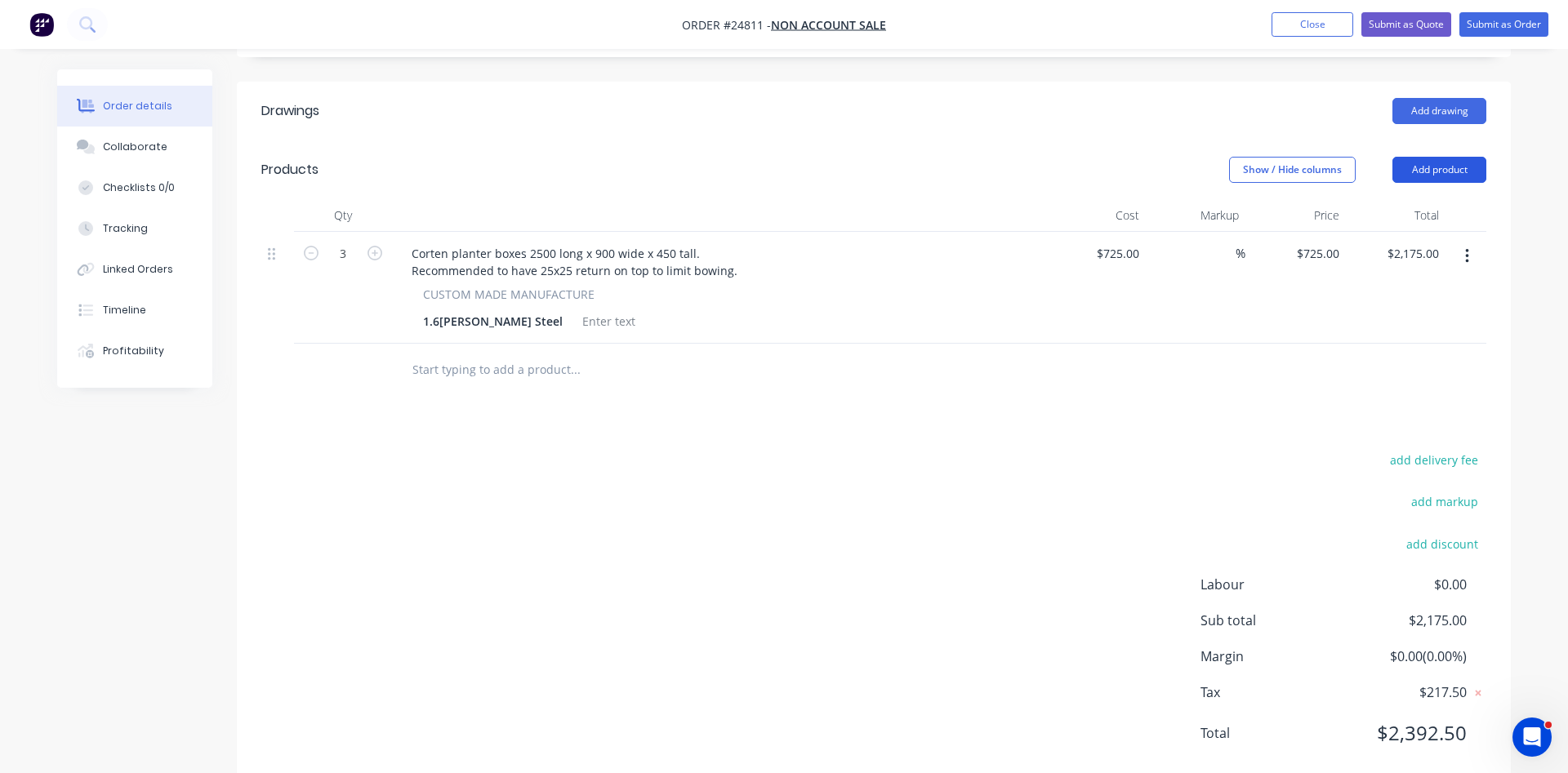
click at [1437, 157] on button "Add product" at bounding box center [1439, 170] width 94 height 27
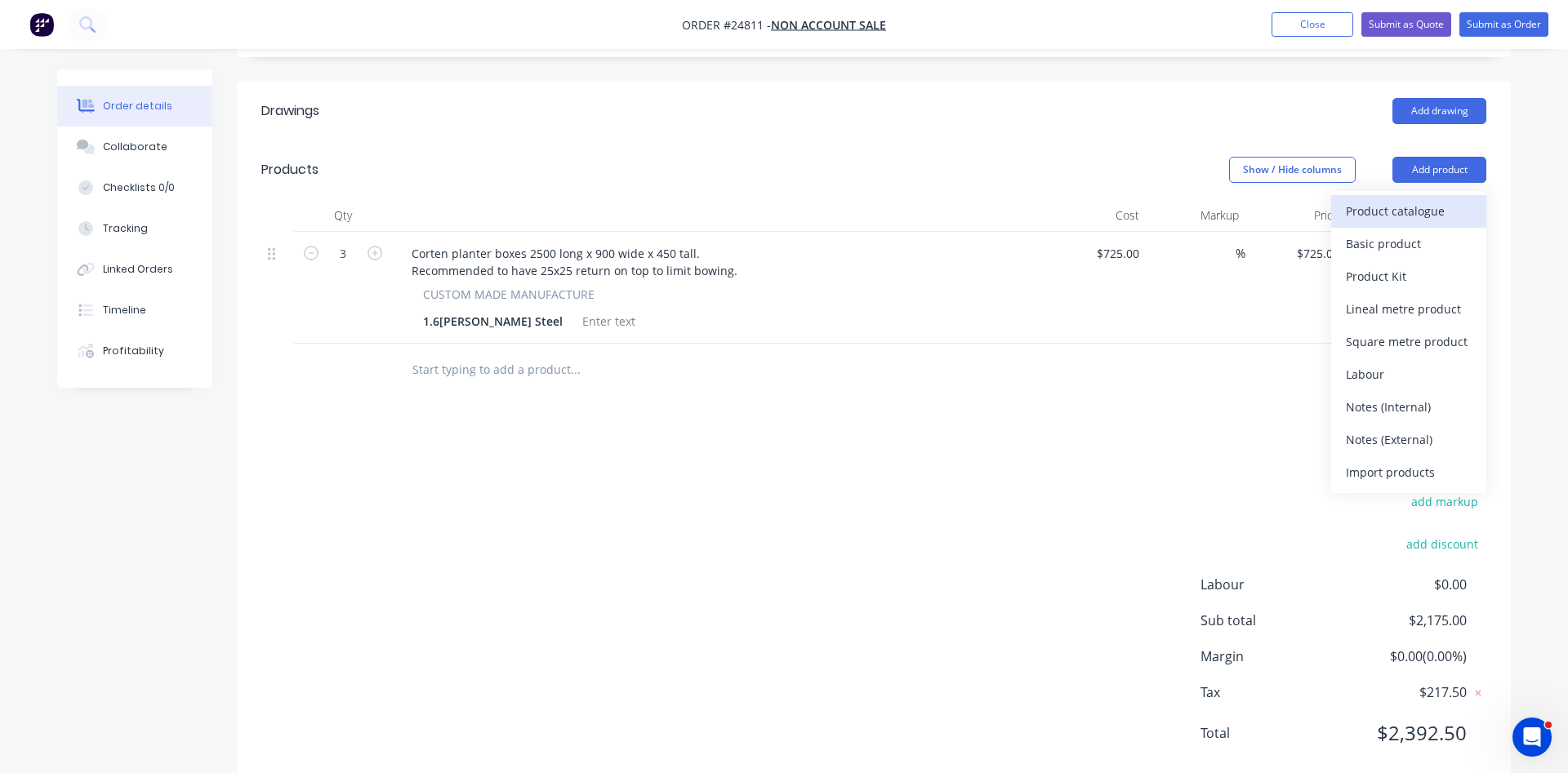
click at [1394, 199] on div "Product catalogue" at bounding box center [1409, 211] width 126 height 24
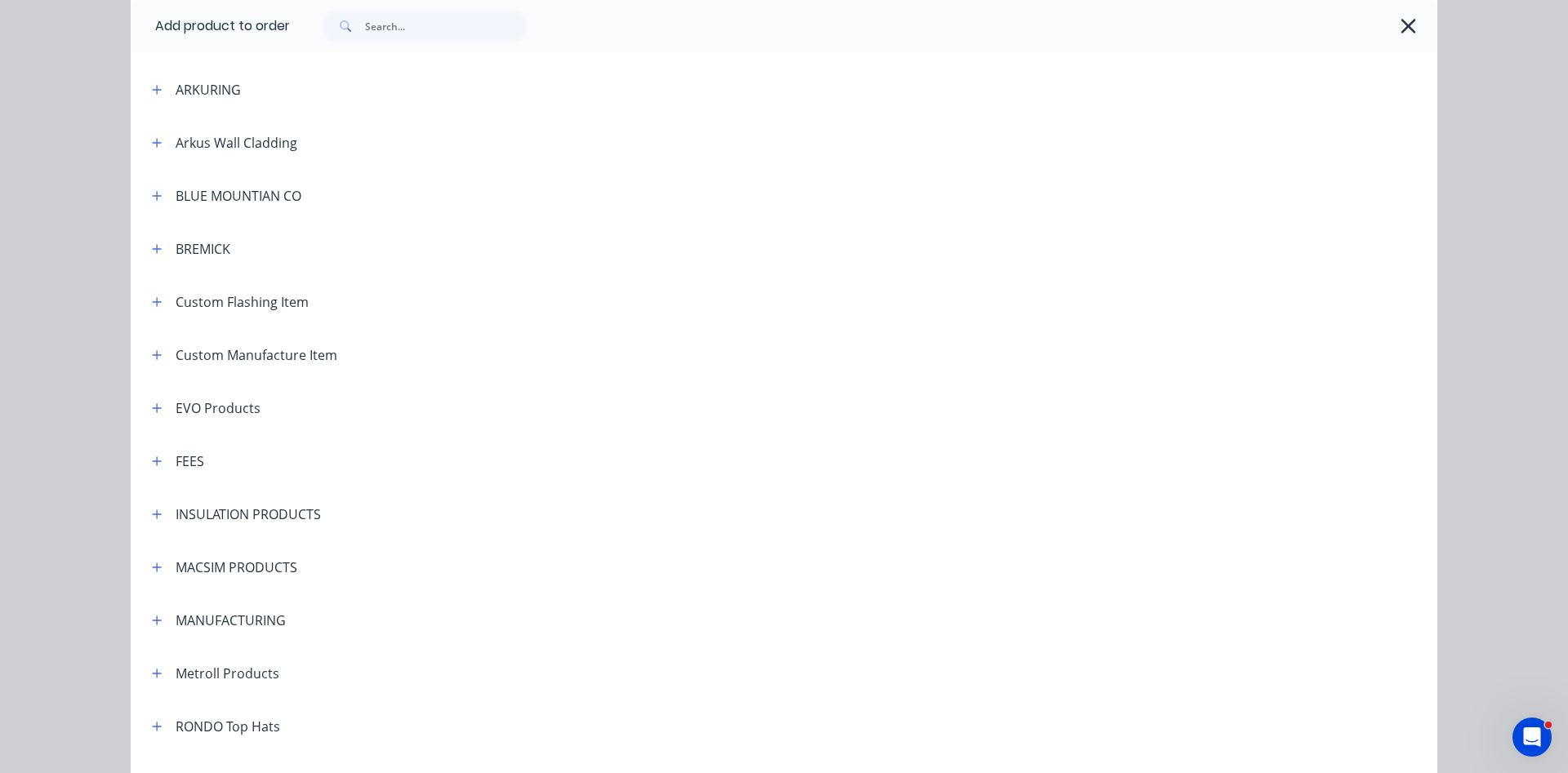
scroll to position [652, 0]
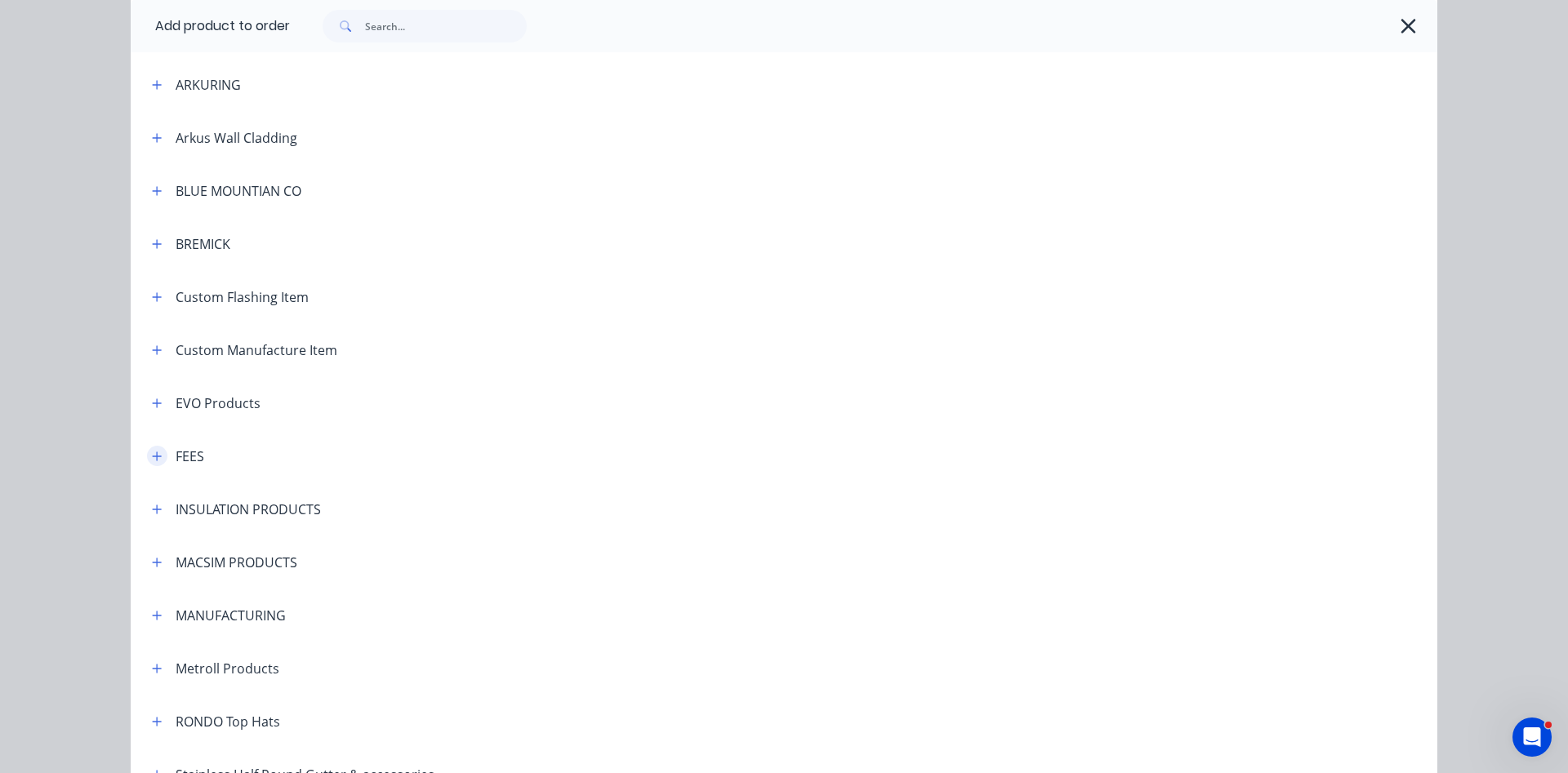
click at [163, 456] on button "button" at bounding box center [157, 456] width 21 height 21
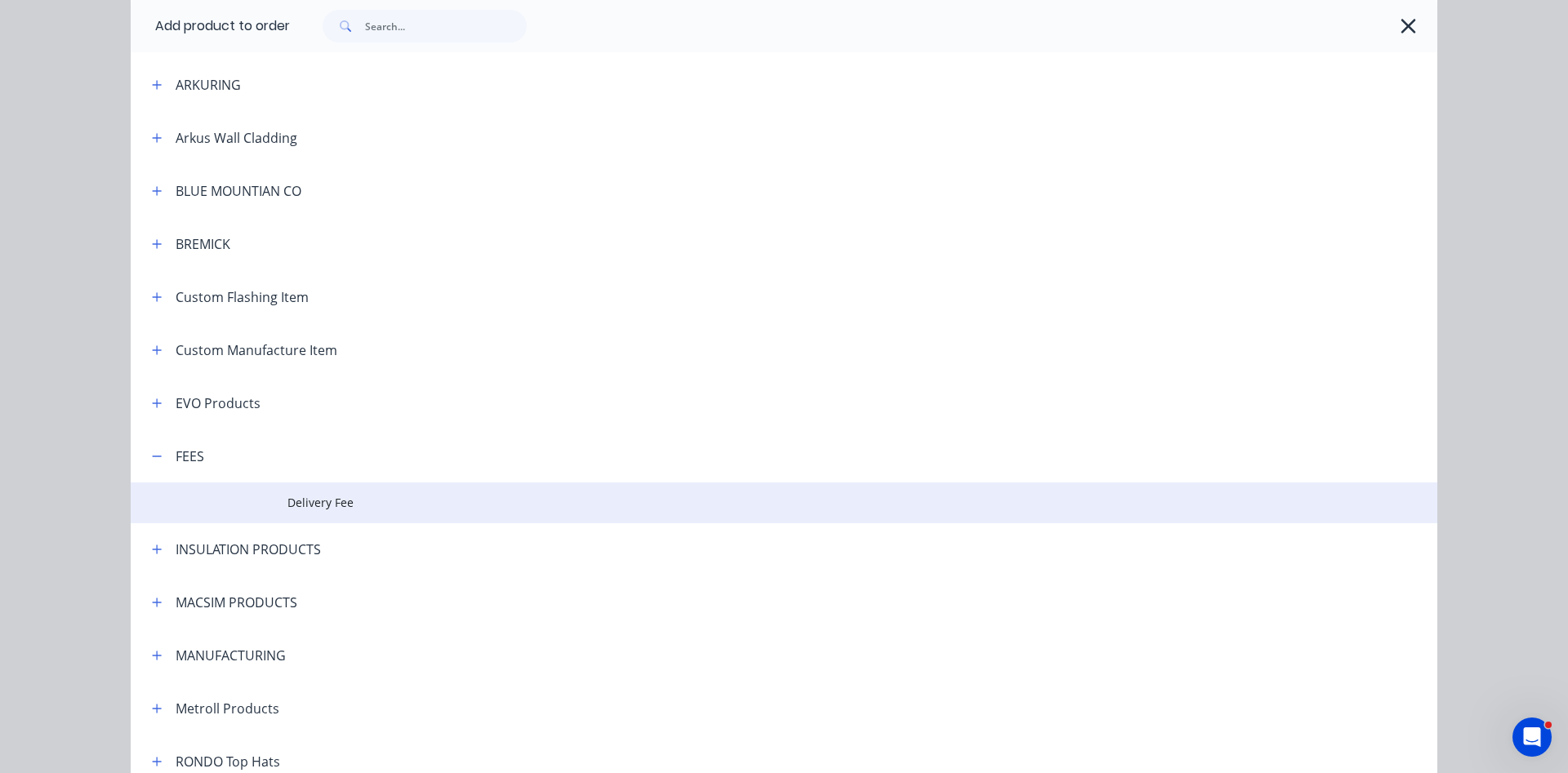
click at [299, 511] on span "Delivery Fee" at bounding box center [748, 502] width 920 height 17
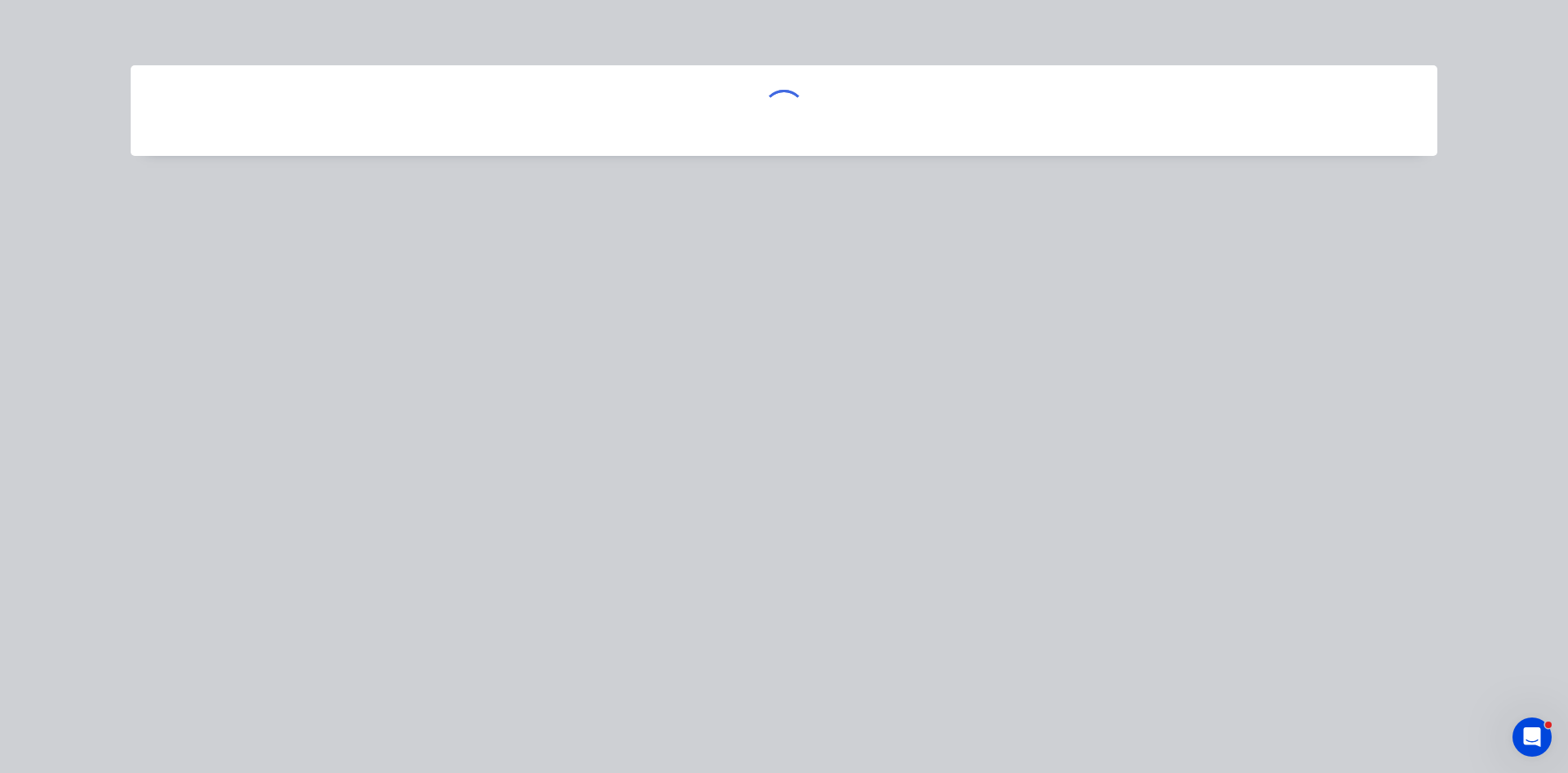
scroll to position [0, 0]
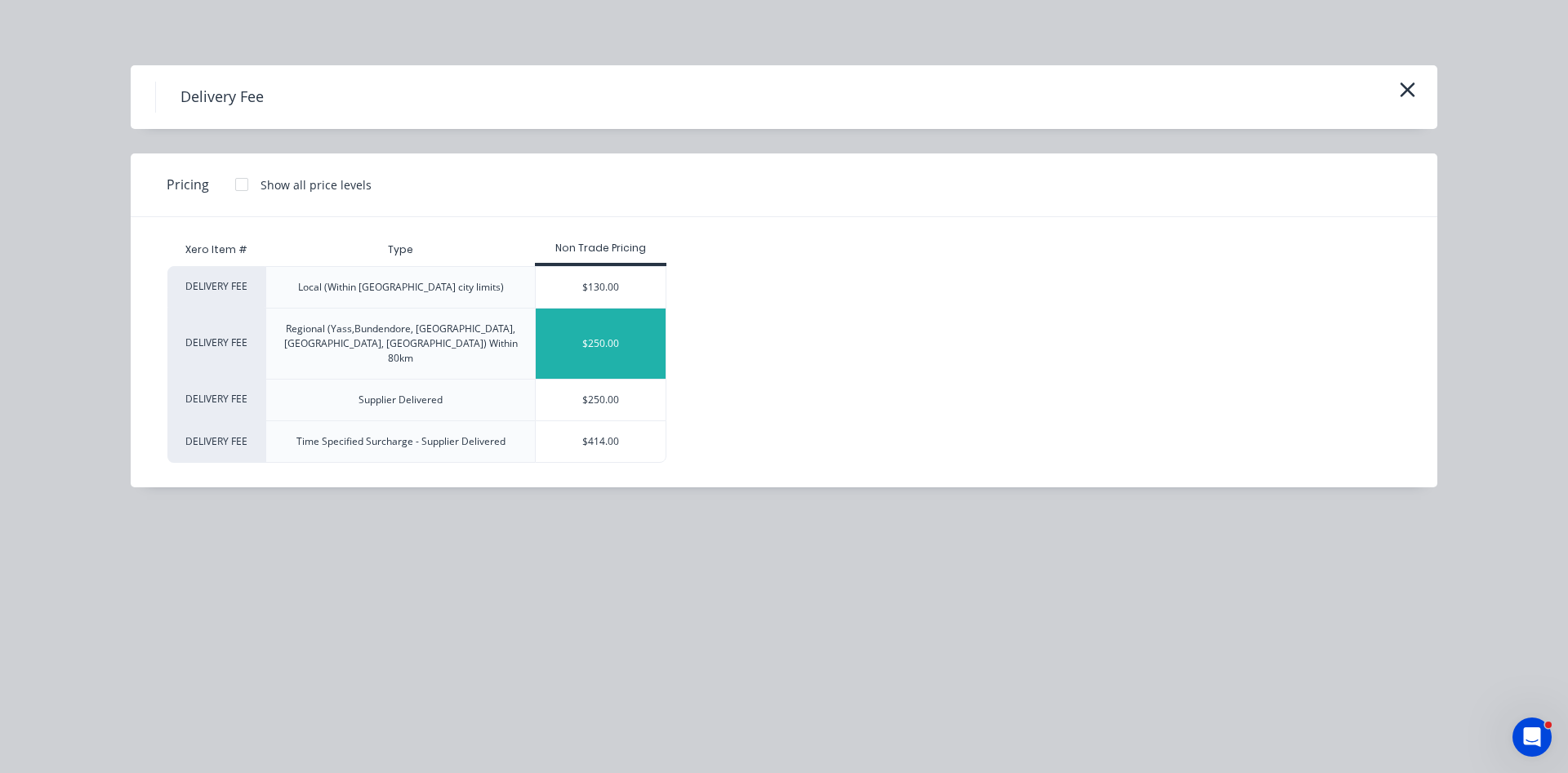
click at [574, 327] on div "$250.00" at bounding box center [601, 343] width 130 height 70
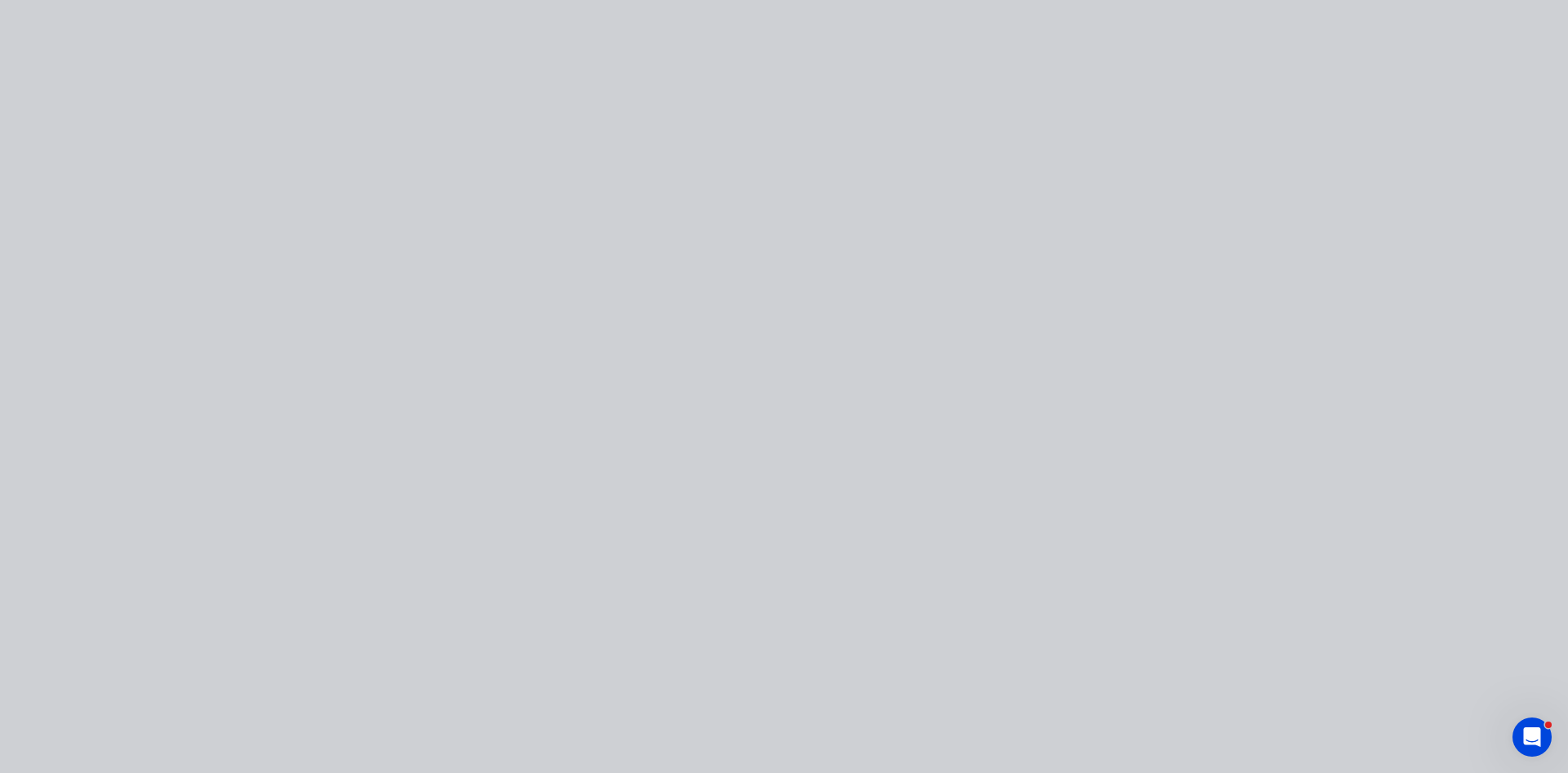
type input "$250.00"
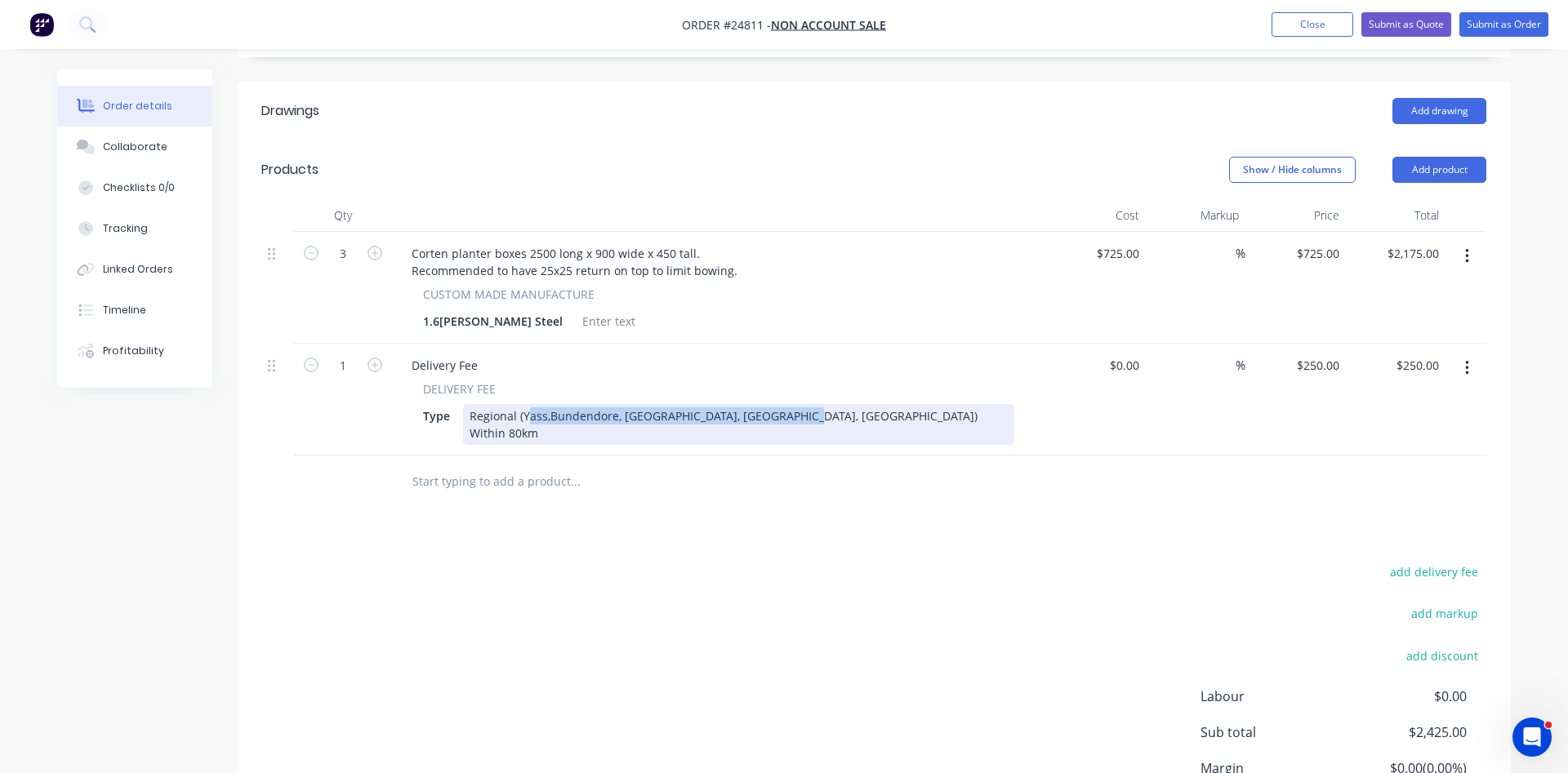
drag, startPoint x: 815, startPoint y: 392, endPoint x: 525, endPoint y: 397, distance: 290.0
click at [525, 404] on div "Regional (Yass,Bundendore, Gundaroo, Murrumbateman, Tharwa) Within 80km" at bounding box center [739, 424] width 551 height 40
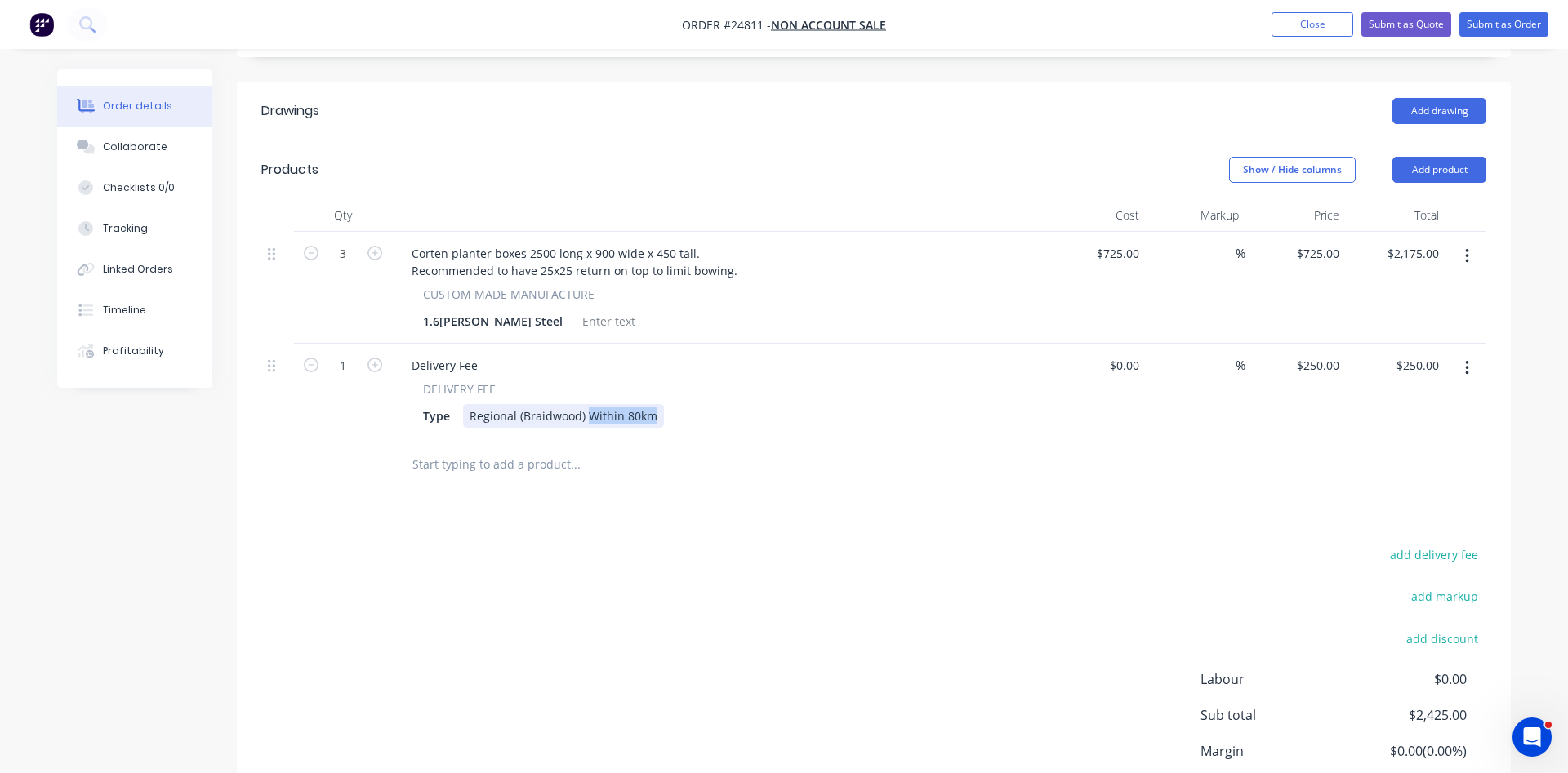
drag, startPoint x: 655, startPoint y: 398, endPoint x: 588, endPoint y: 394, distance: 67.1
click at [588, 404] on div "Regional (Braidwood) Within 80km" at bounding box center [564, 416] width 201 height 24
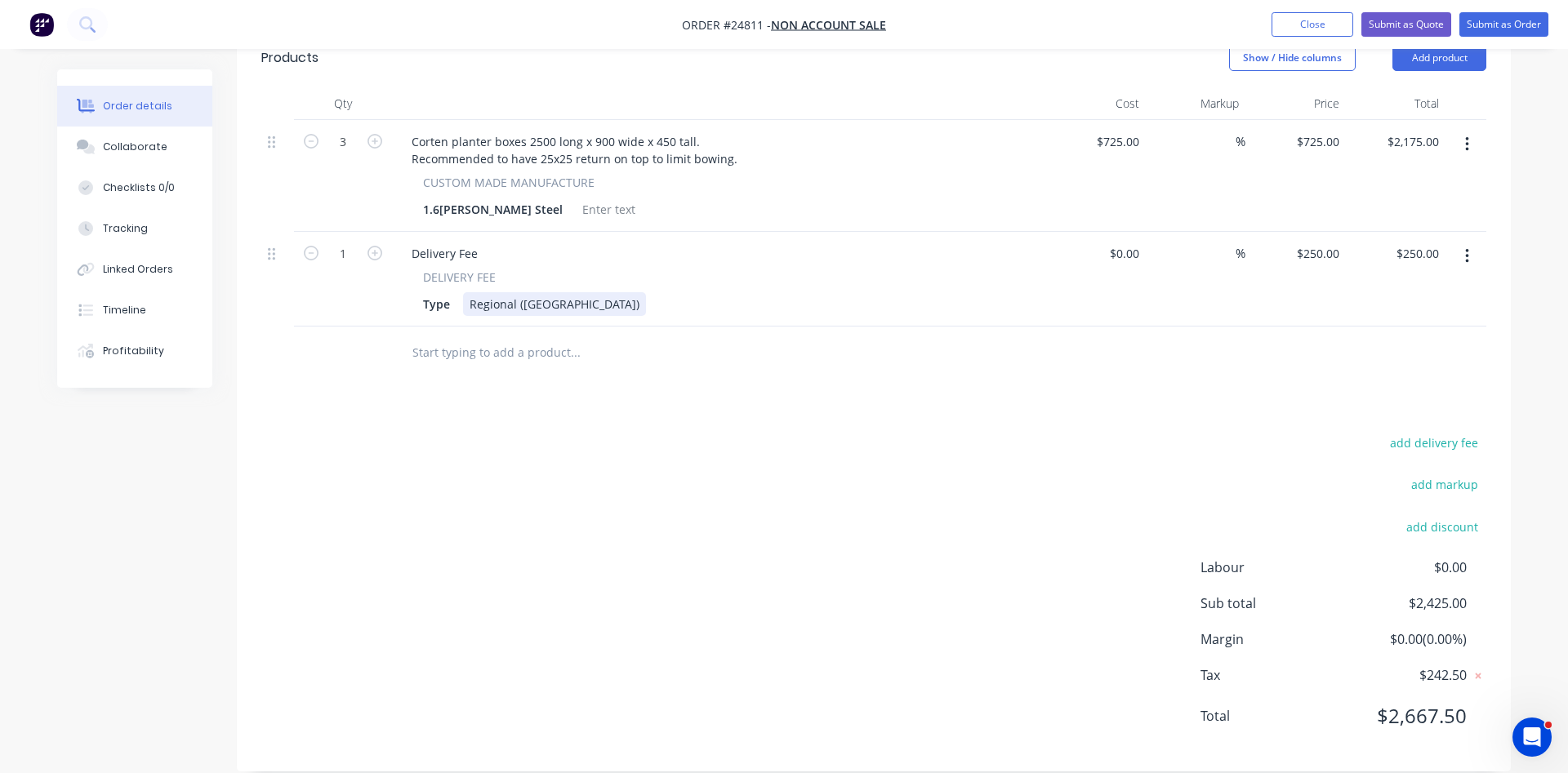
scroll to position [200, 0]
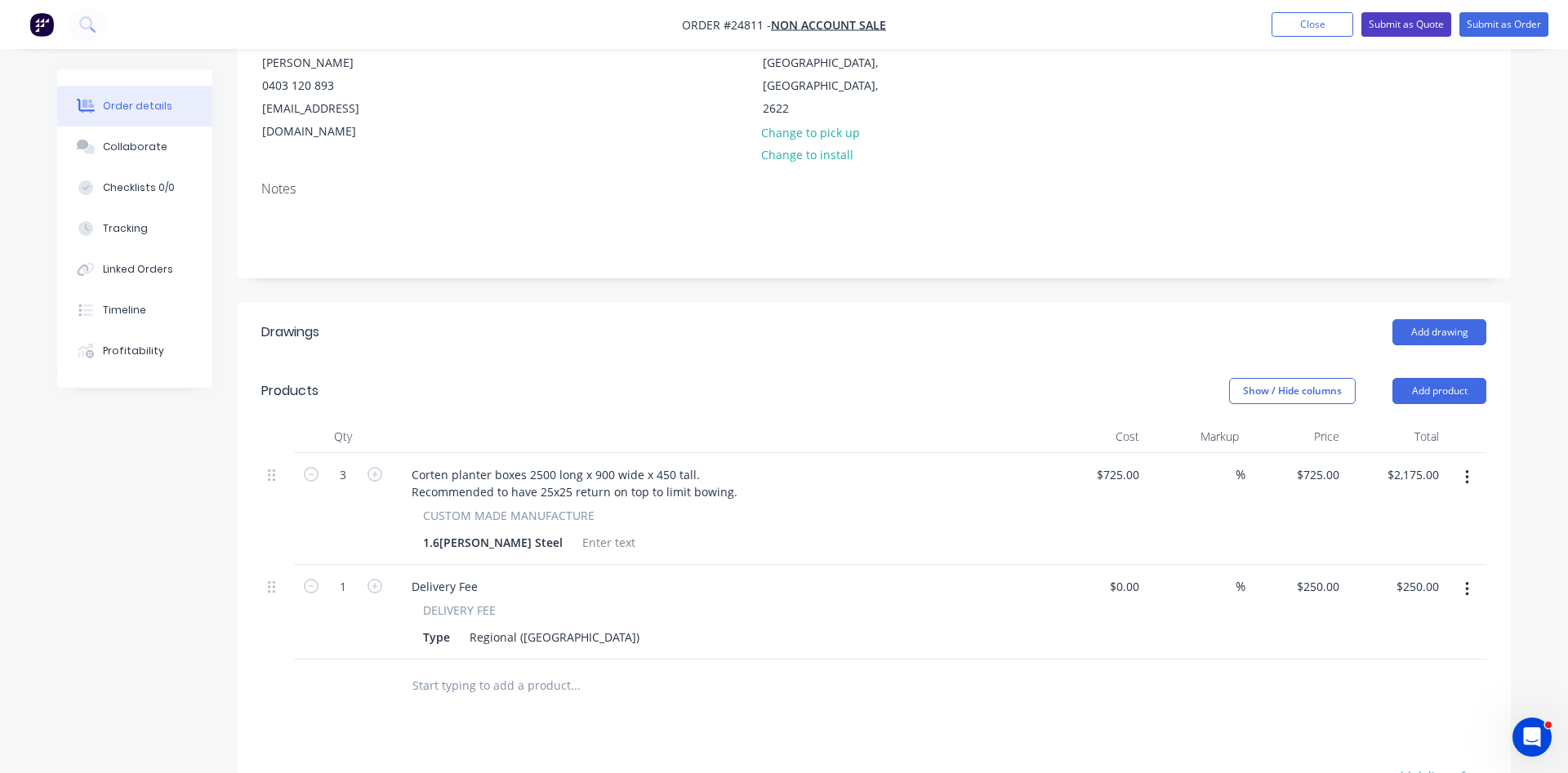
click at [1426, 18] on button "Submit as Quote" at bounding box center [1406, 24] width 90 height 25
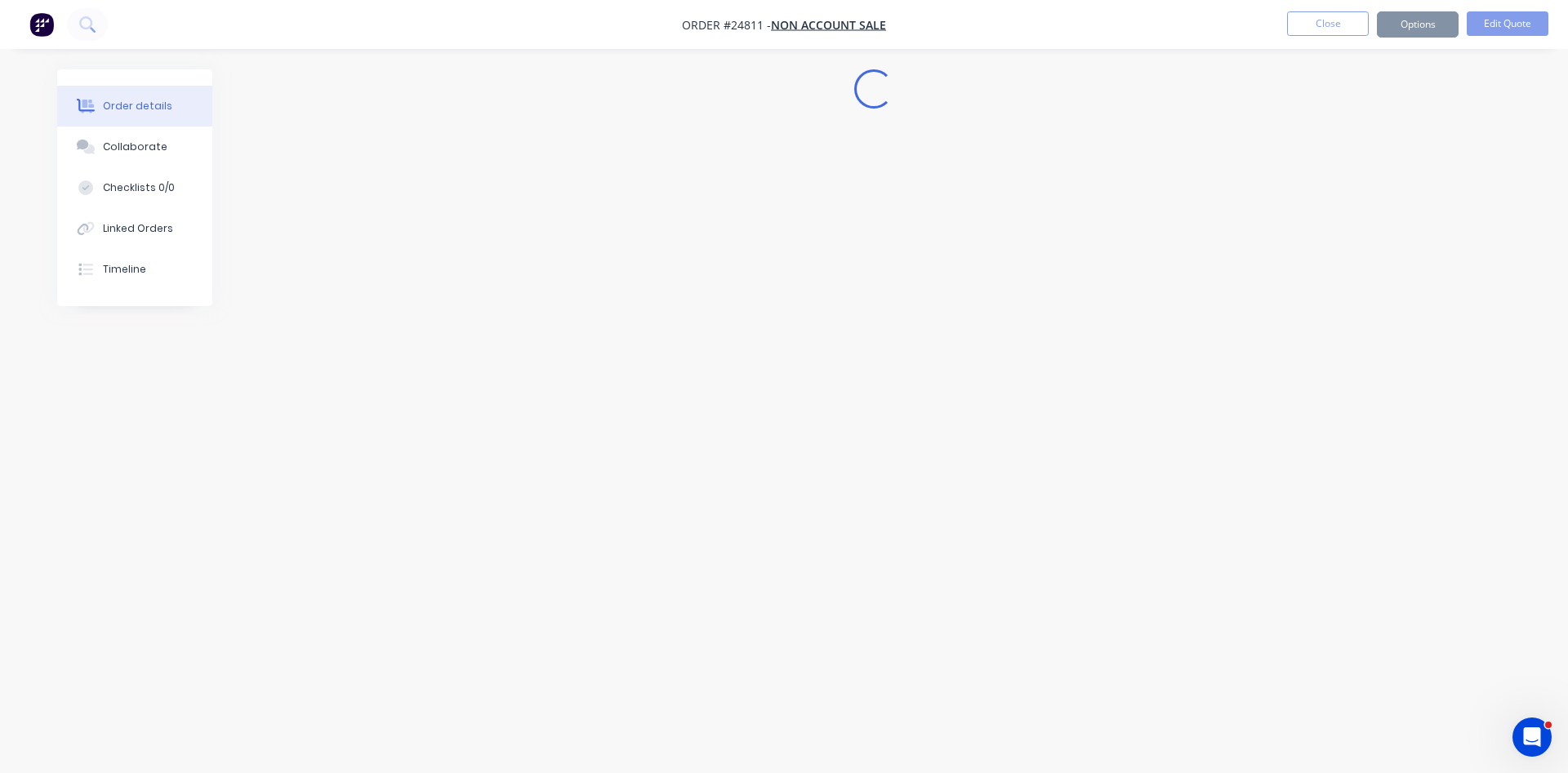
scroll to position [0, 0]
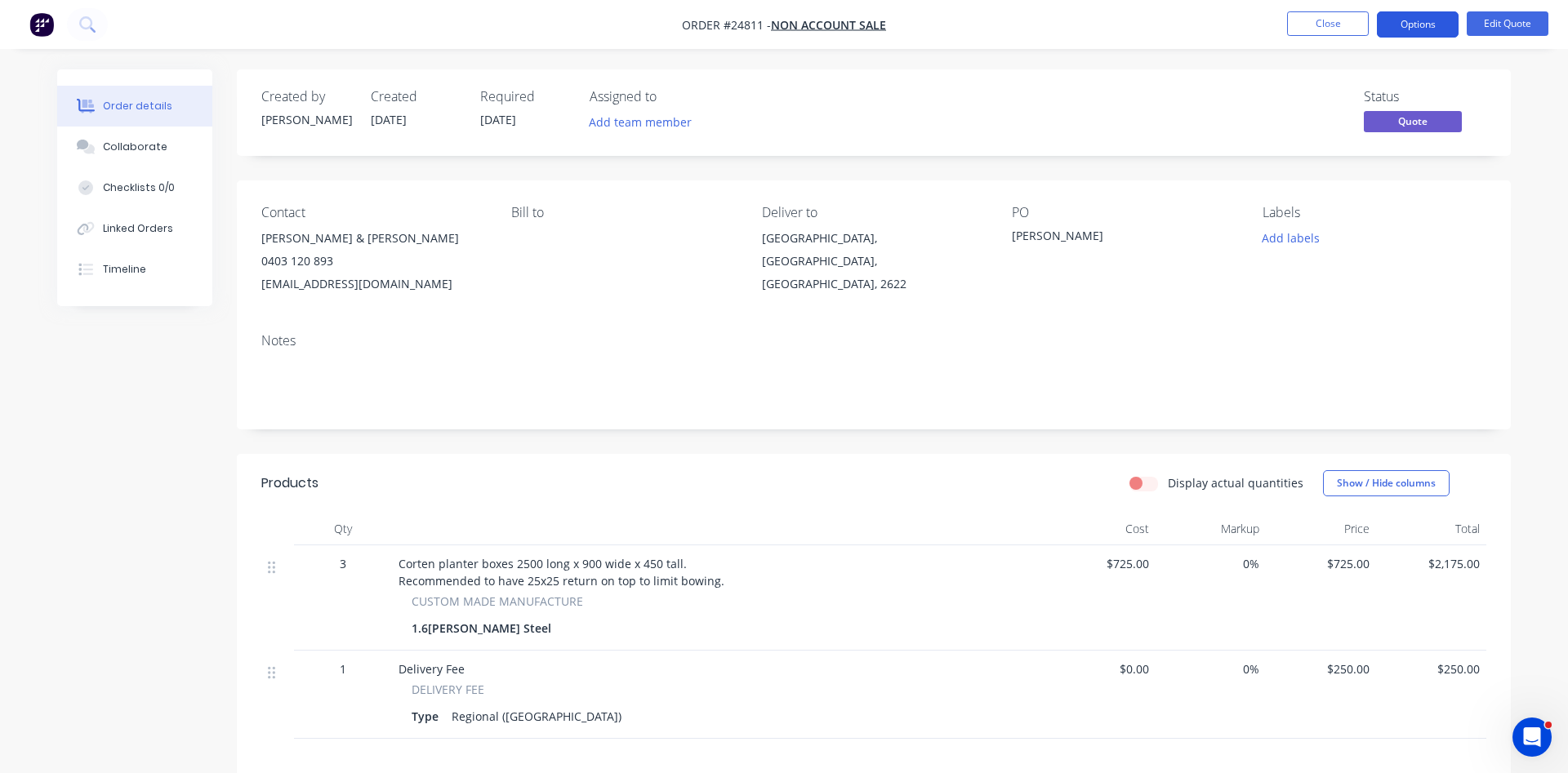
click at [1435, 25] on button "Options" at bounding box center [1418, 25] width 82 height 27
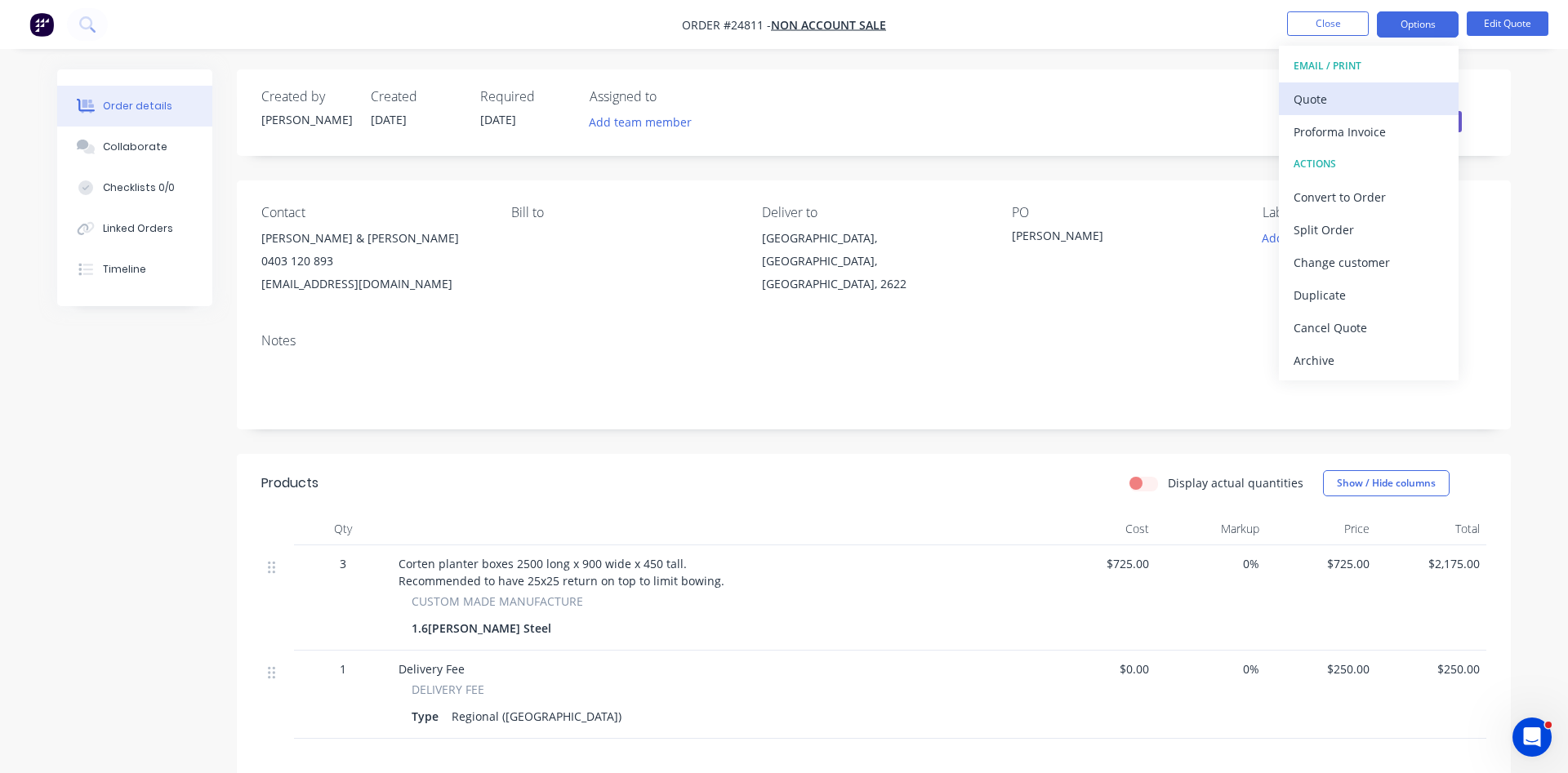
click at [1303, 90] on div "Quote" at bounding box center [1369, 100] width 150 height 24
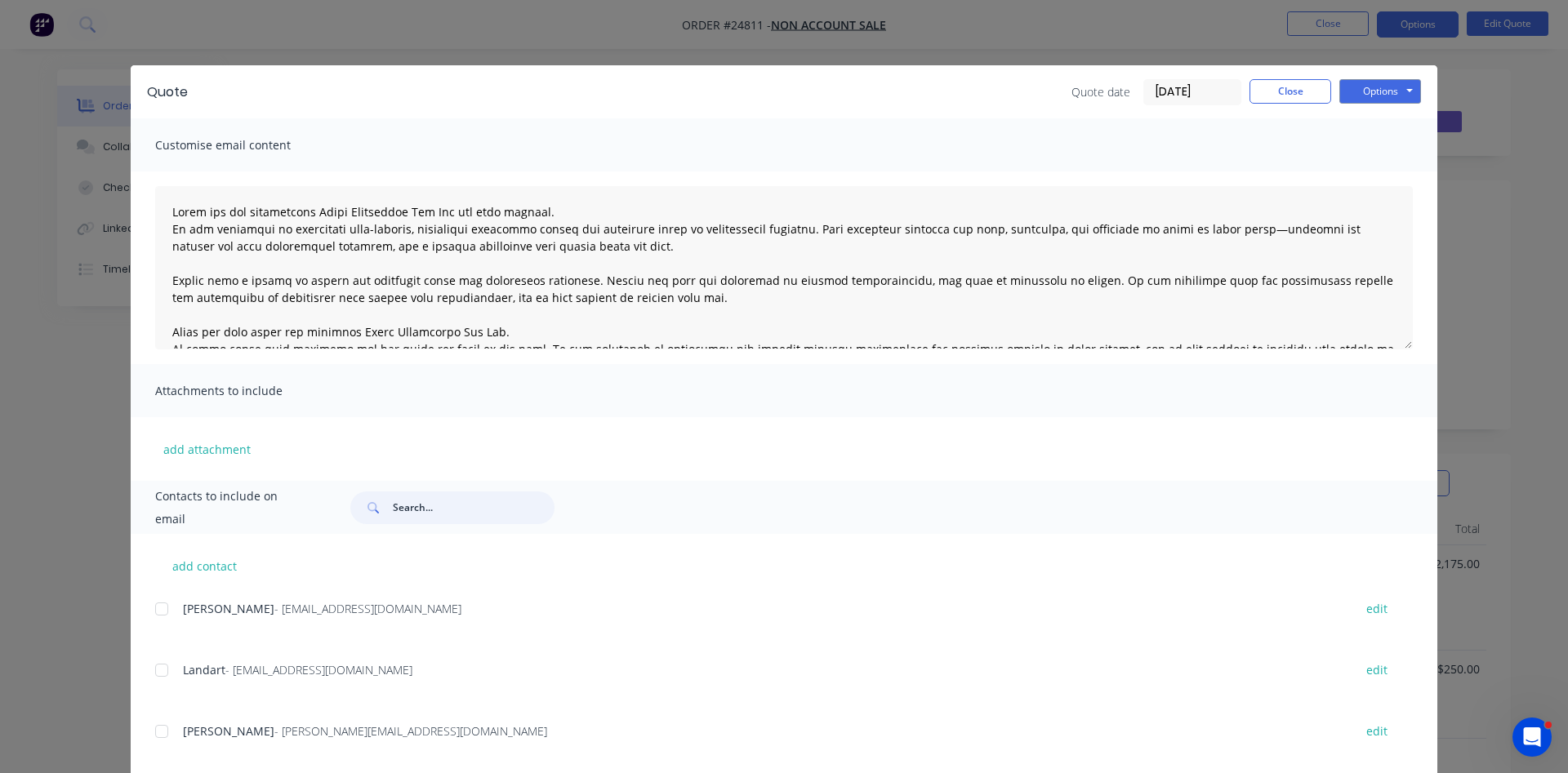
click at [414, 503] on input "text" at bounding box center [473, 508] width 162 height 33
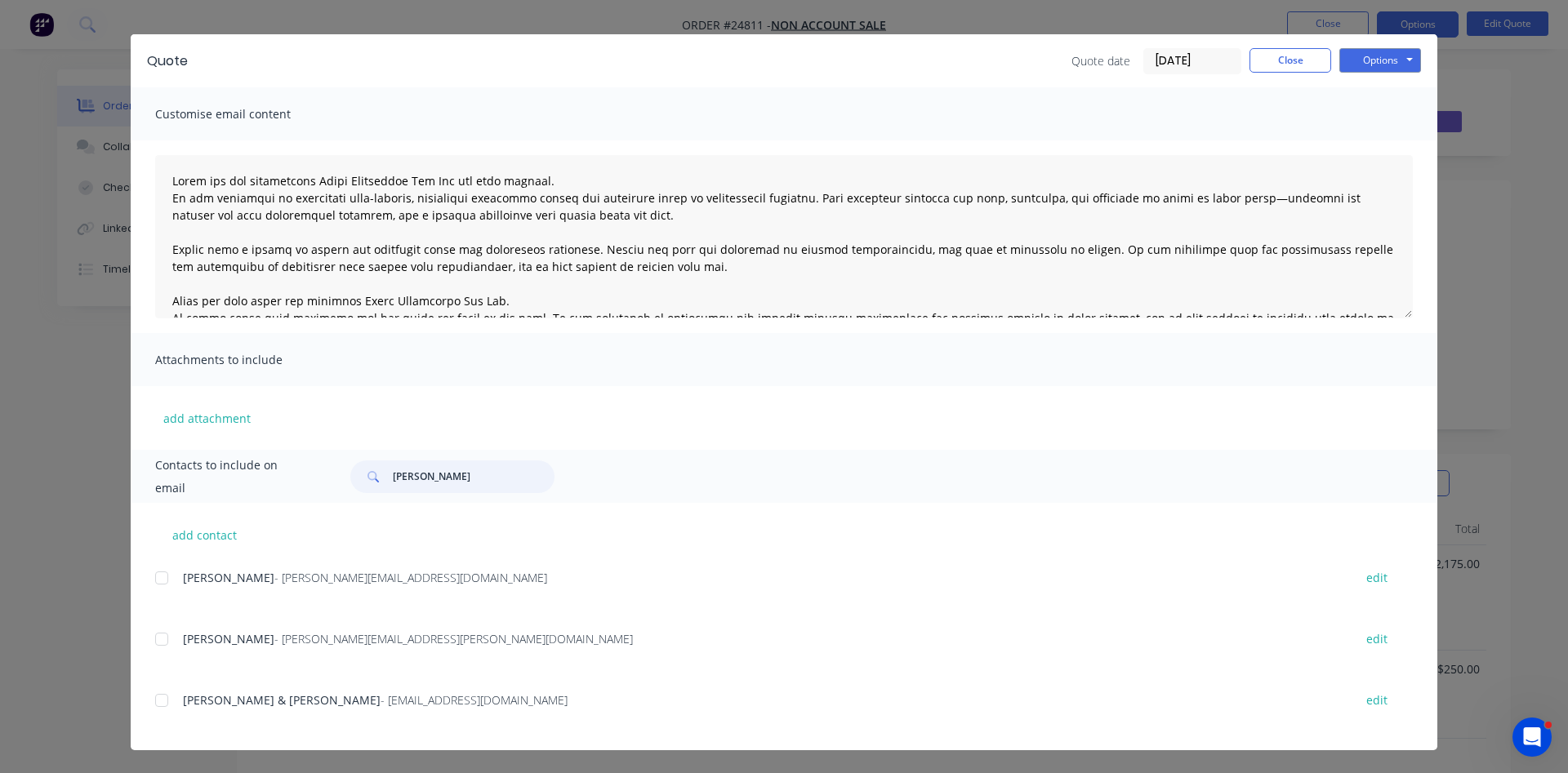
click at [158, 700] on div at bounding box center [161, 700] width 33 height 33
type input "michell"
click at [1377, 63] on button "Options" at bounding box center [1381, 60] width 82 height 25
click at [1389, 139] on button "Email" at bounding box center [1392, 143] width 105 height 27
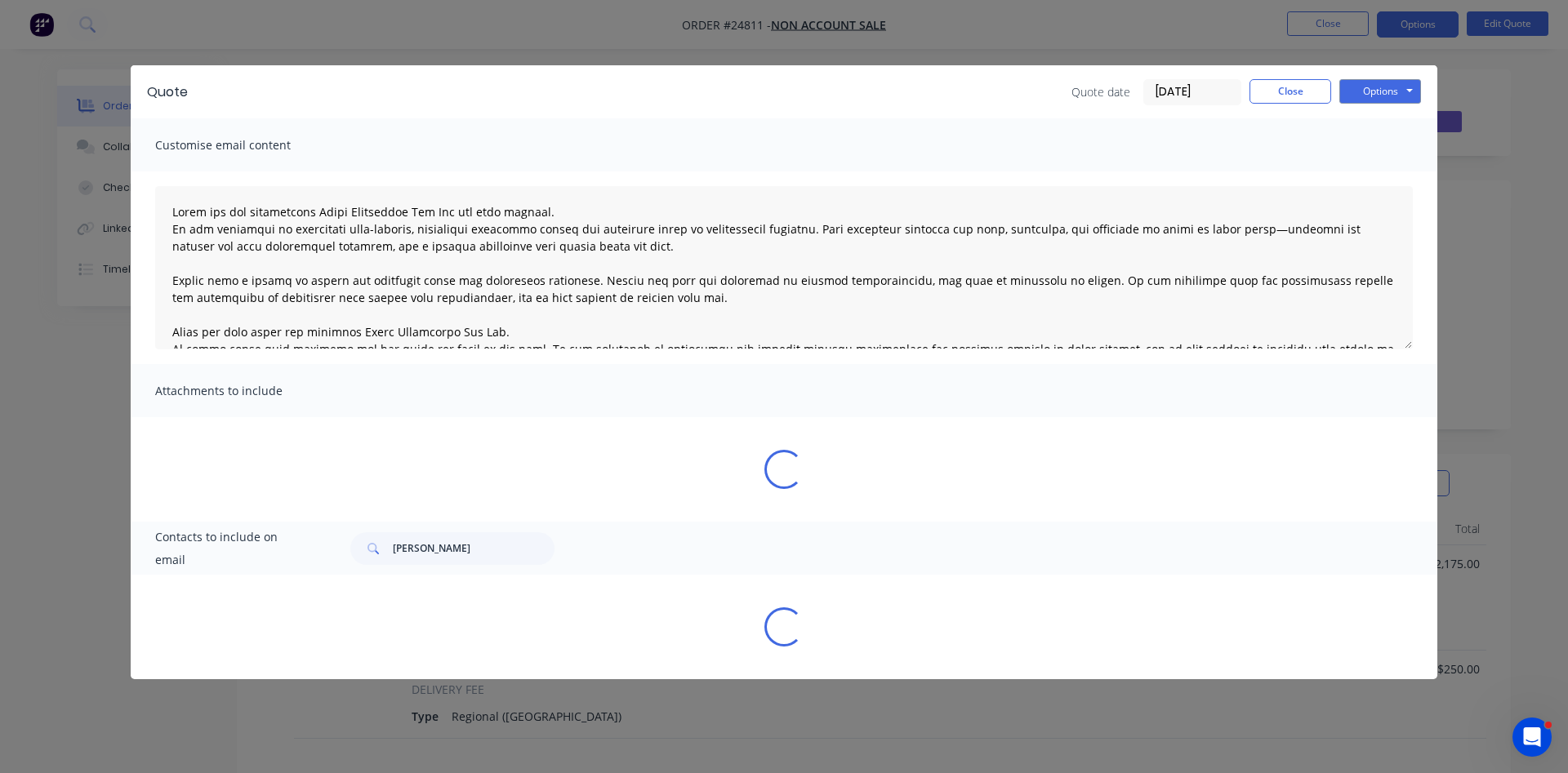
scroll to position [0, 0]
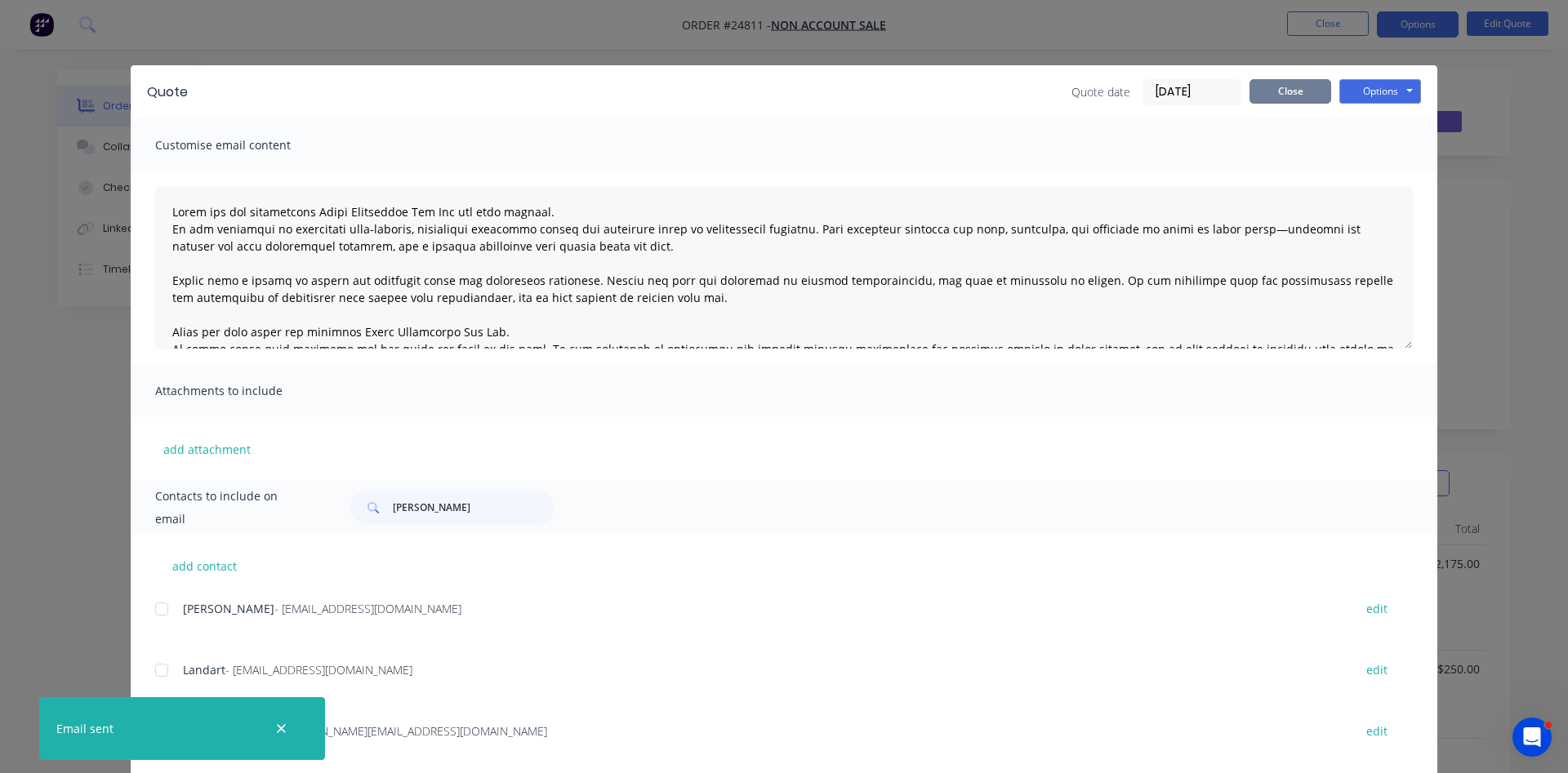
click at [1289, 88] on button "Close" at bounding box center [1290, 91] width 82 height 25
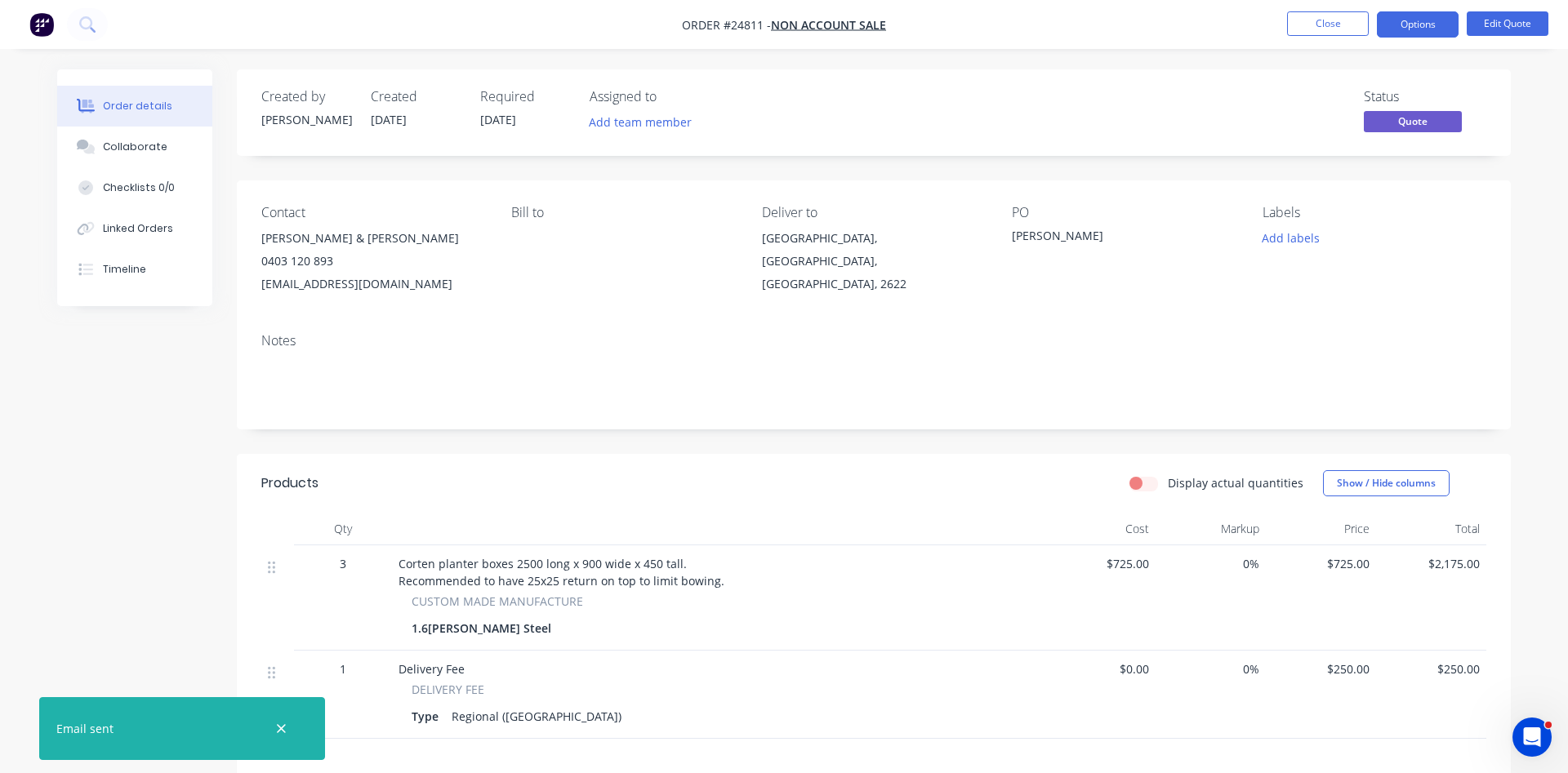
drag, startPoint x: 1381, startPoint y: 8, endPoint x: 1400, endPoint y: 4, distance: 19.4
click at [1397, 5] on nav "Order #24811 - NON ACCOUNT SALE Close Options Edit Quote" at bounding box center [784, 25] width 1568 height 49
click at [1340, 26] on button "Close" at bounding box center [1328, 24] width 82 height 25
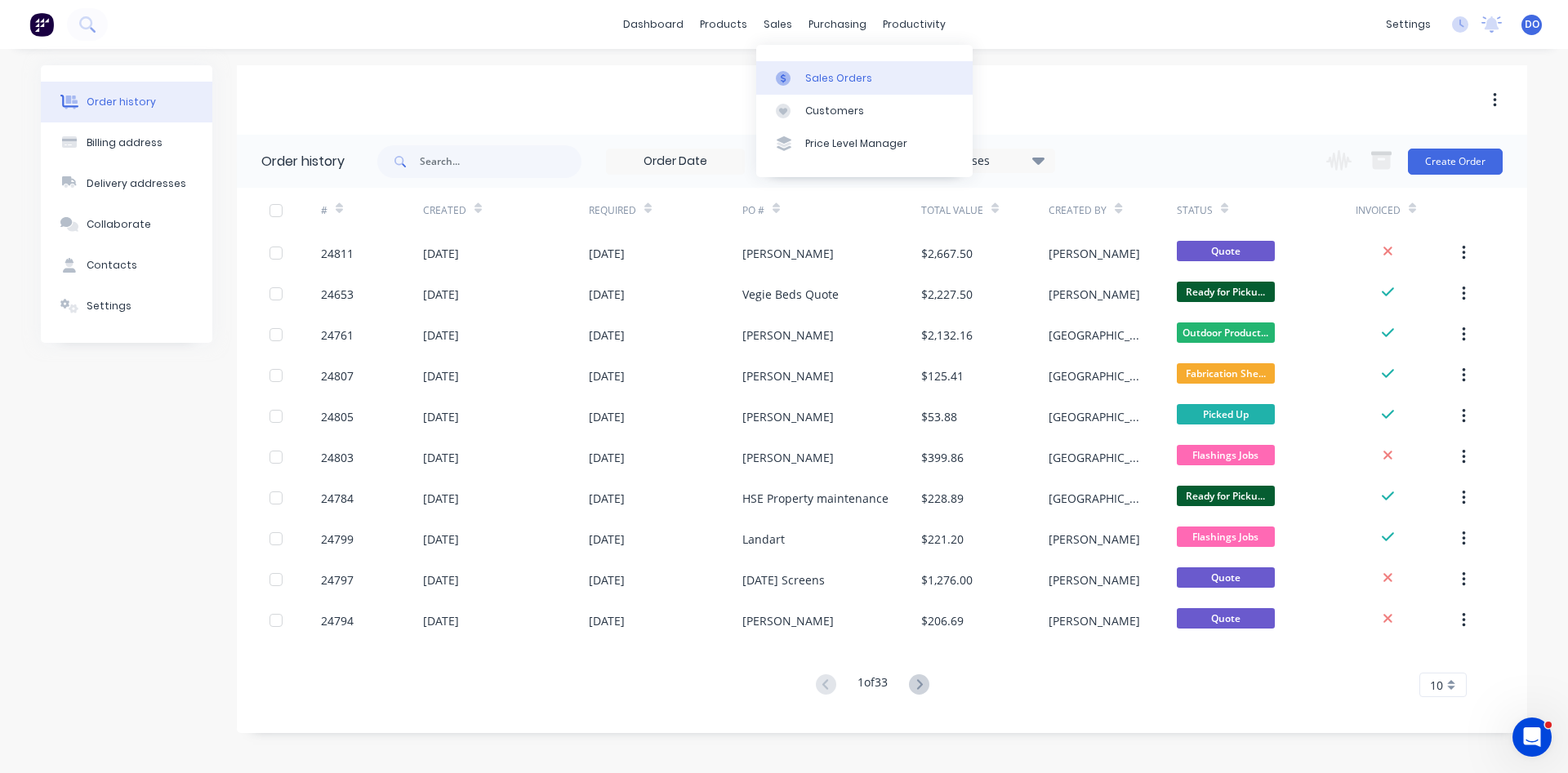
click at [819, 76] on div "Sales Orders" at bounding box center [839, 78] width 67 height 15
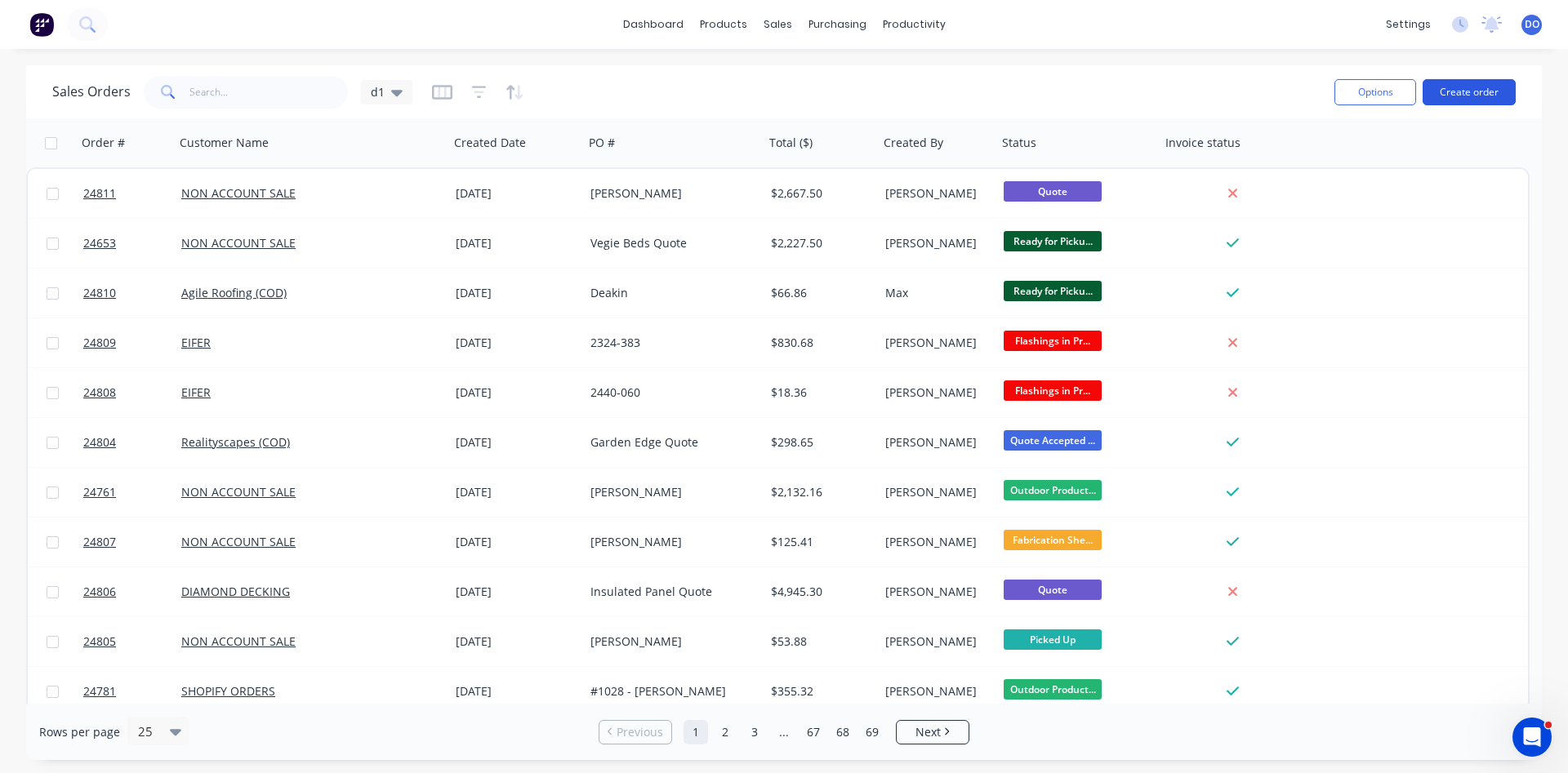
click at [1465, 92] on button "Create order" at bounding box center [1469, 92] width 93 height 27
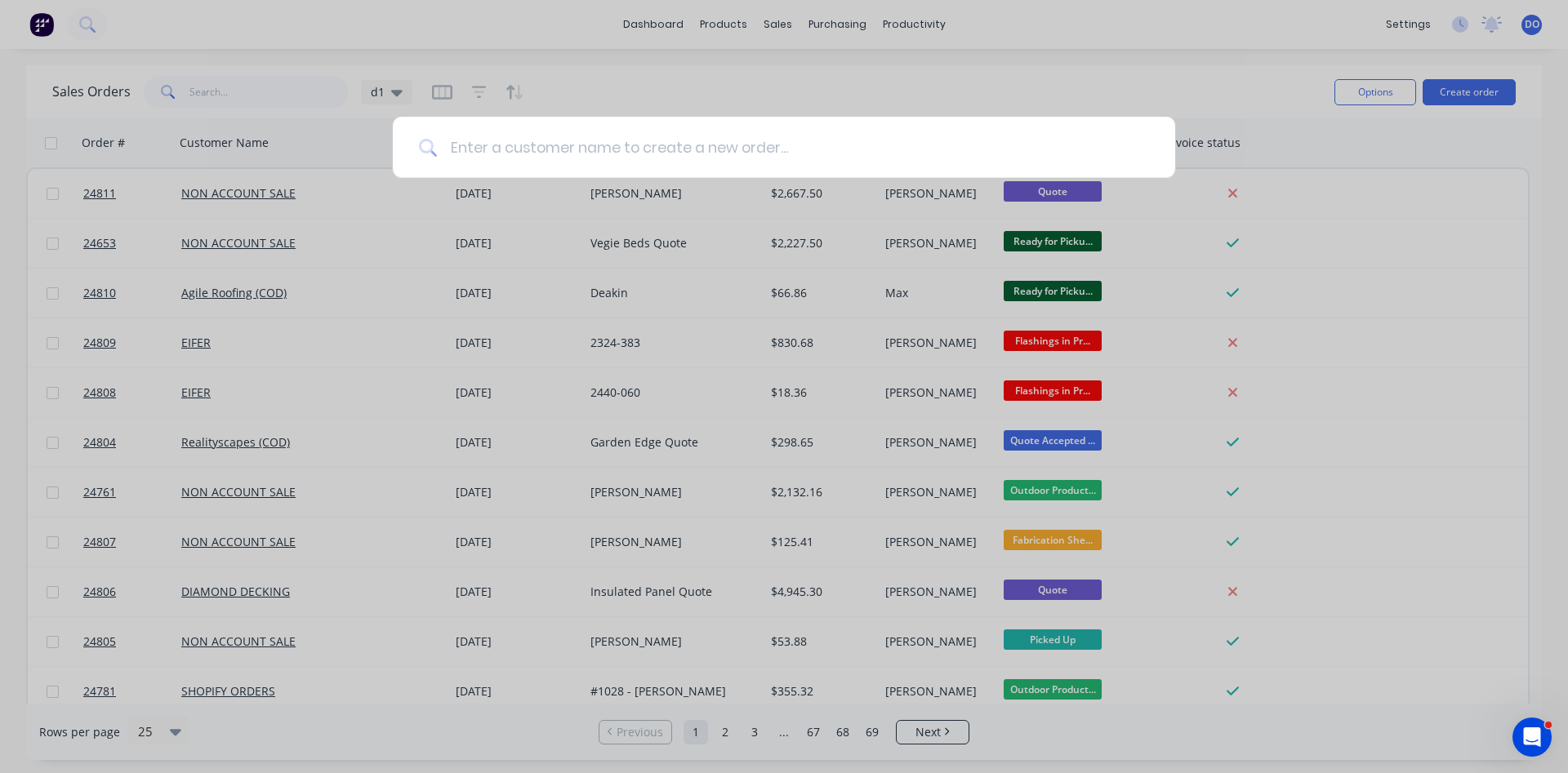
click at [673, 140] on input at bounding box center [793, 147] width 712 height 61
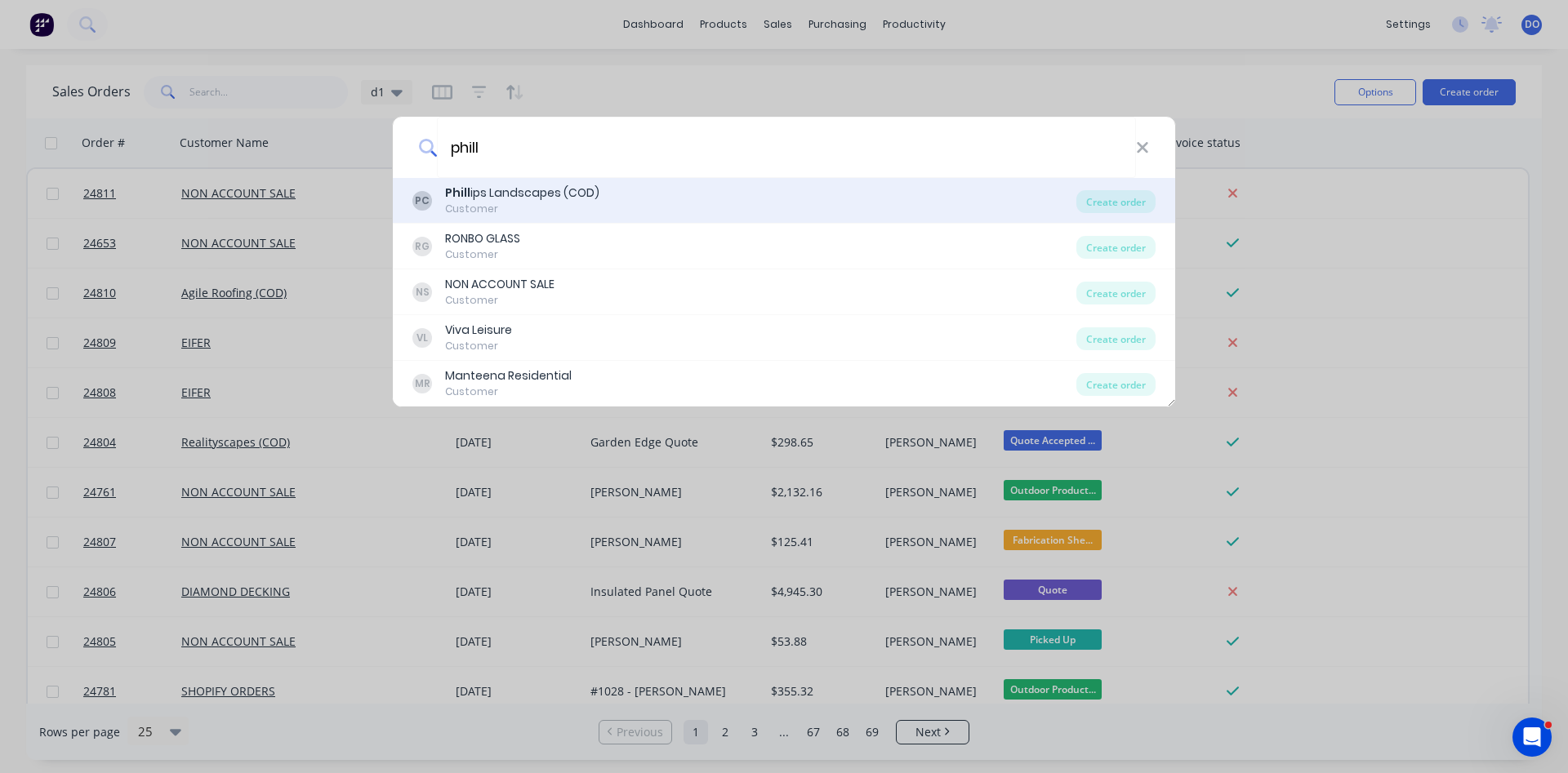
type input "phill"
click at [495, 201] on div "Phill ips Landscapes (COD)" at bounding box center [522, 192] width 155 height 17
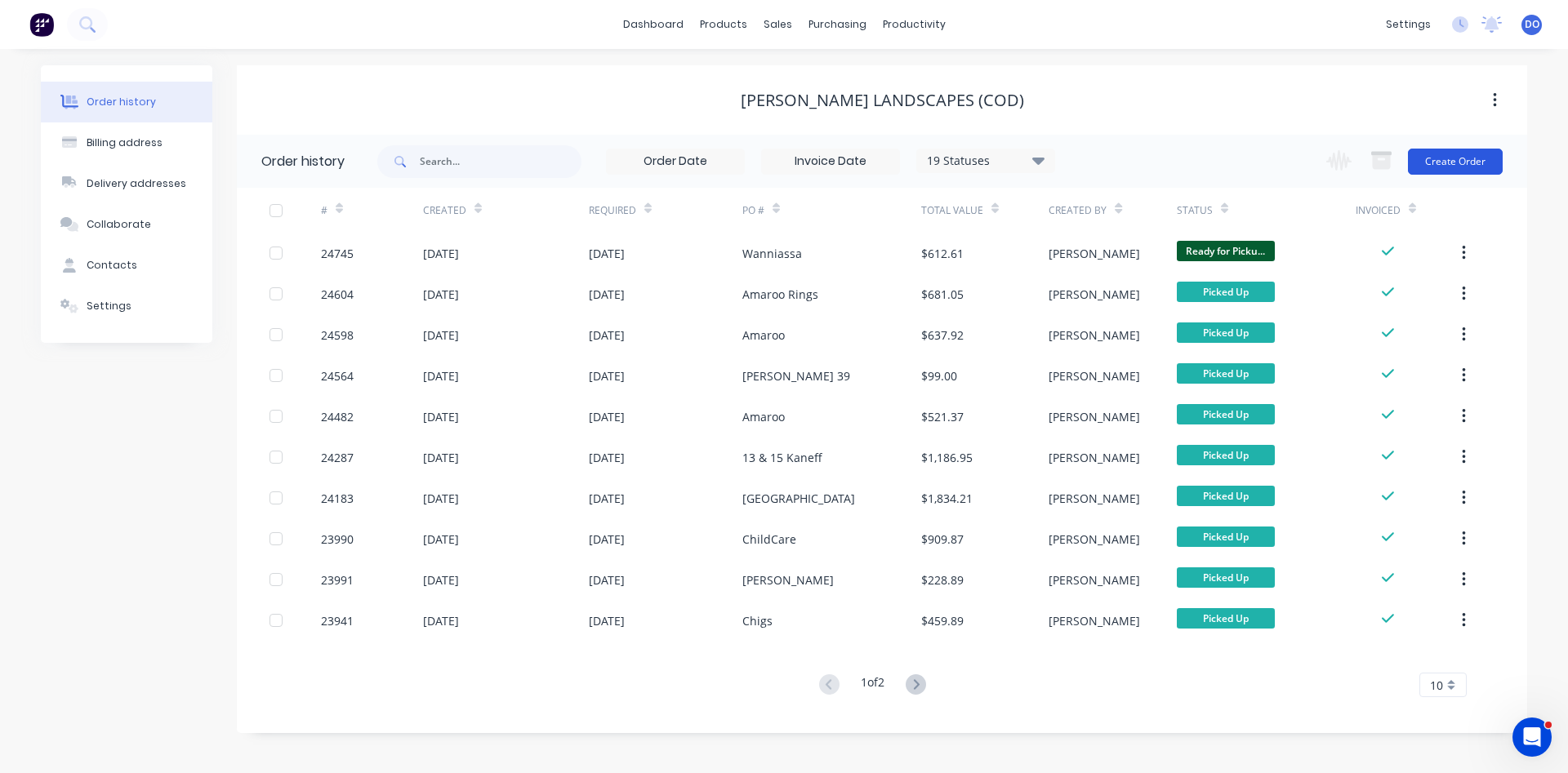
click at [1425, 163] on button "Create Order" at bounding box center [1456, 162] width 95 height 27
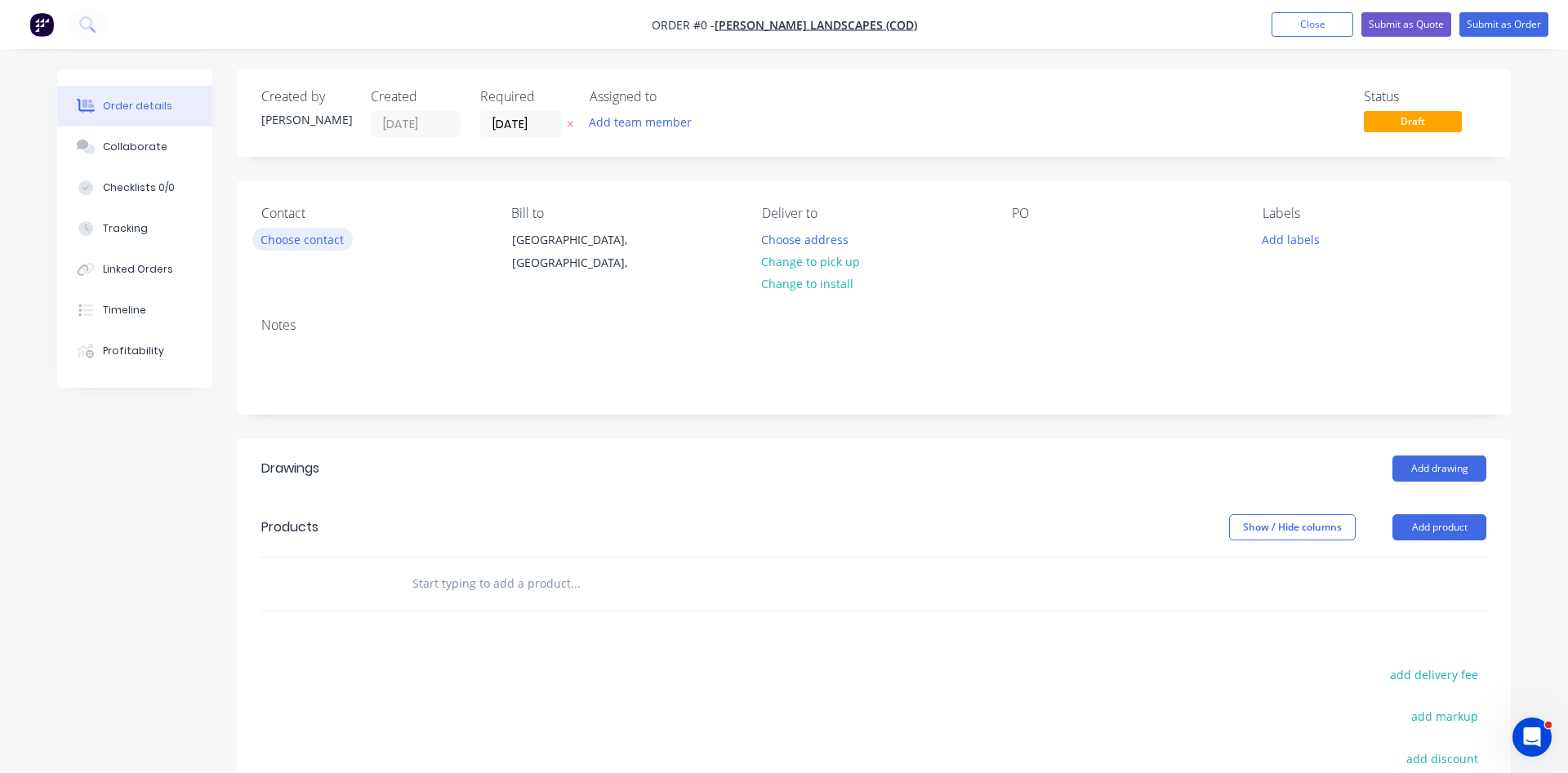
click at [315, 237] on button "Choose contact" at bounding box center [303, 239] width 101 height 22
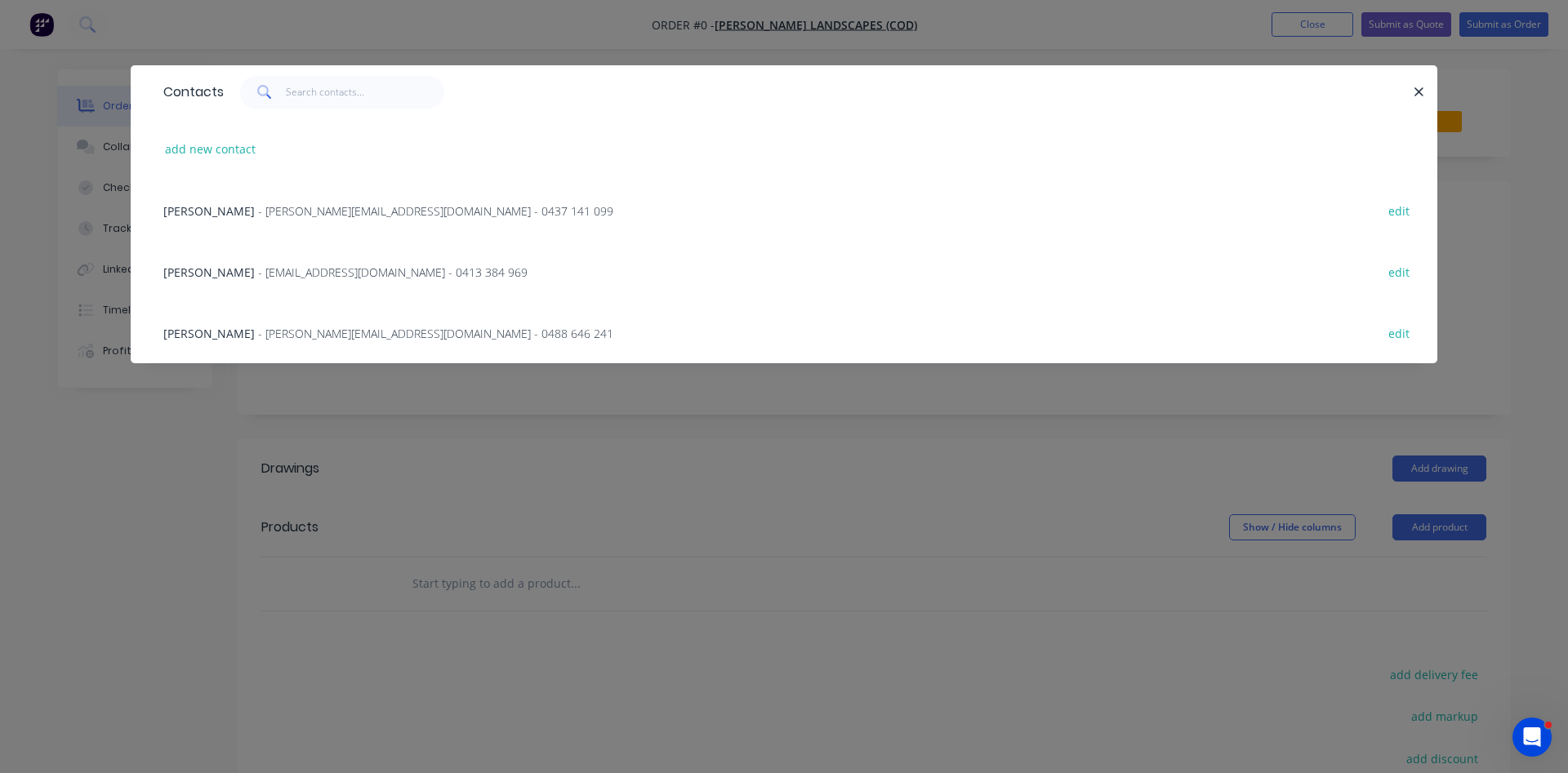
click at [258, 335] on span "- chris@phillipslandscapes.com.au - 0488 646 241" at bounding box center [436, 334] width 355 height 16
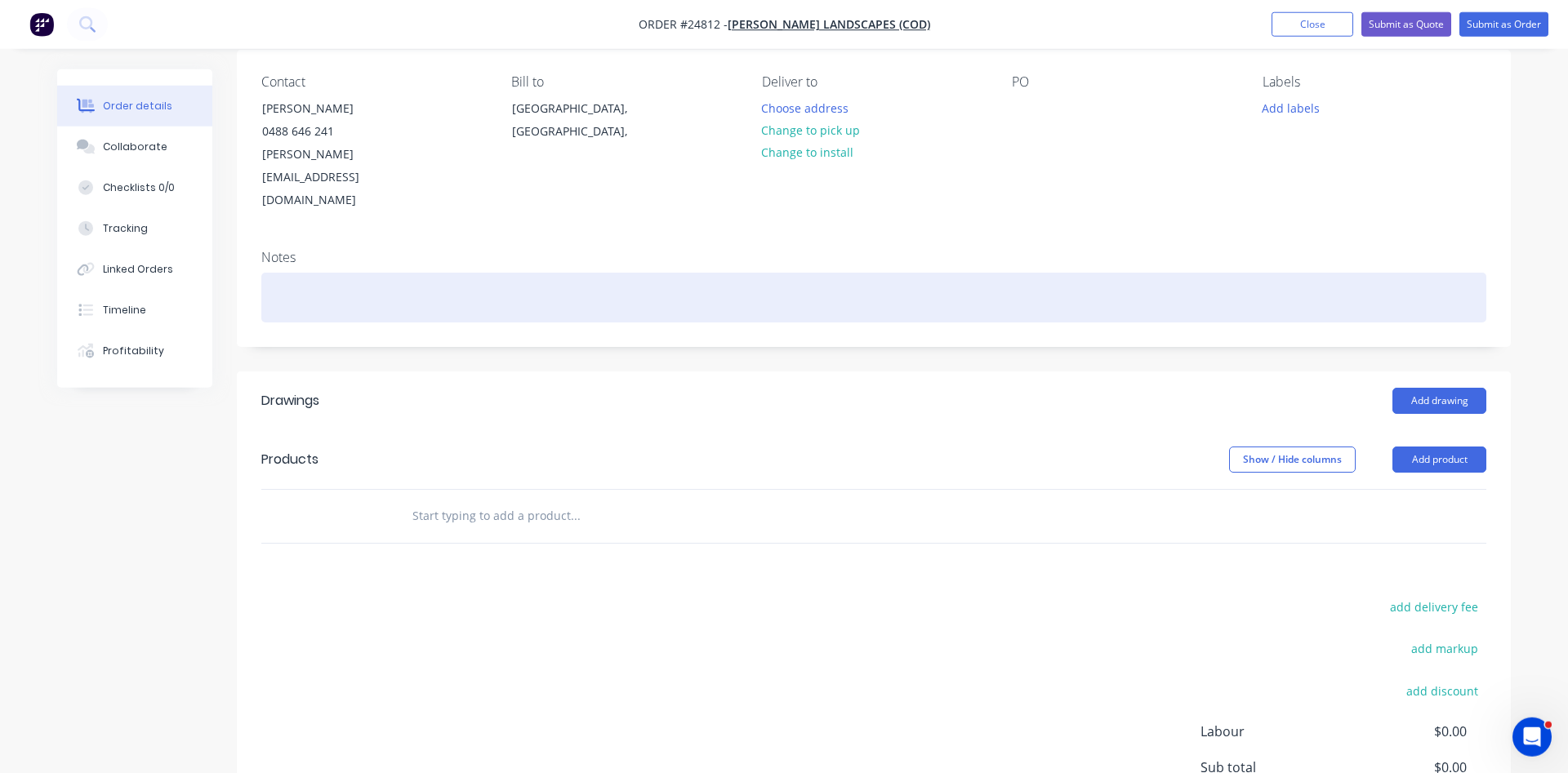
scroll to position [167, 0]
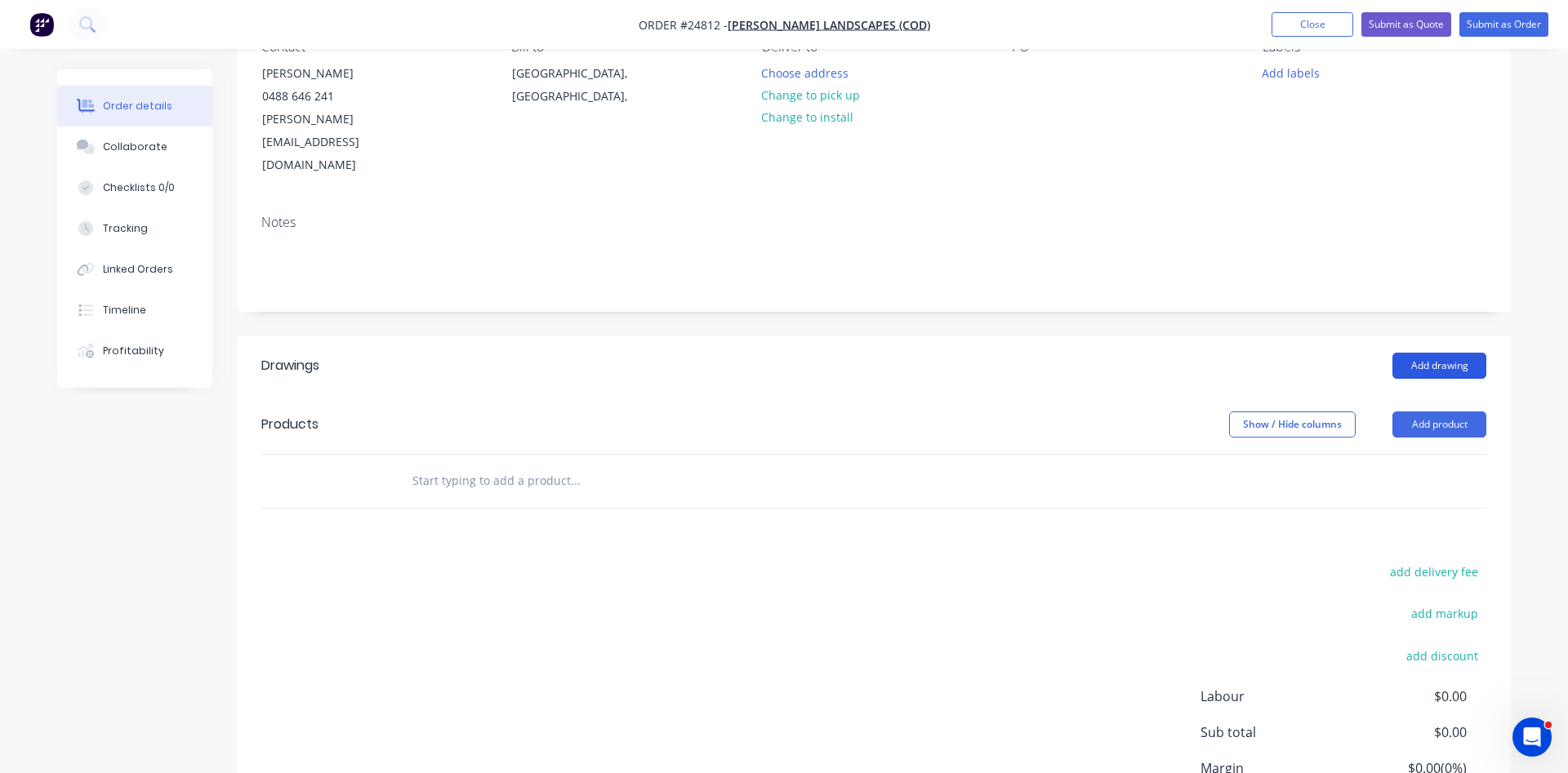
click at [1445, 353] on button "Add drawing" at bounding box center [1439, 366] width 94 height 27
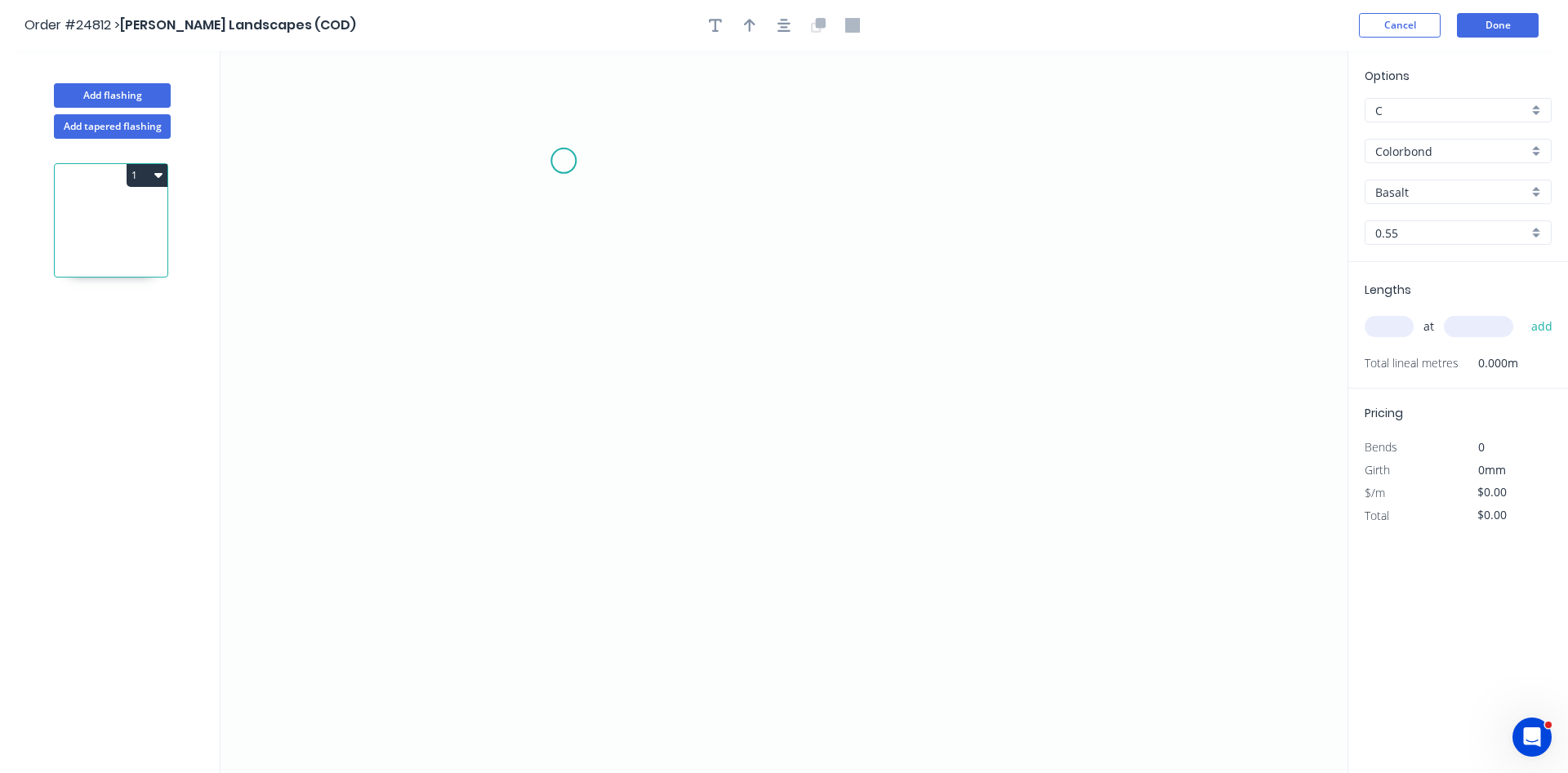
click at [566, 160] on icon "0" at bounding box center [784, 411] width 1127 height 723
click at [778, 160] on icon "0" at bounding box center [784, 411] width 1127 height 723
click at [778, 548] on icon "0 ?" at bounding box center [784, 411] width 1127 height 723
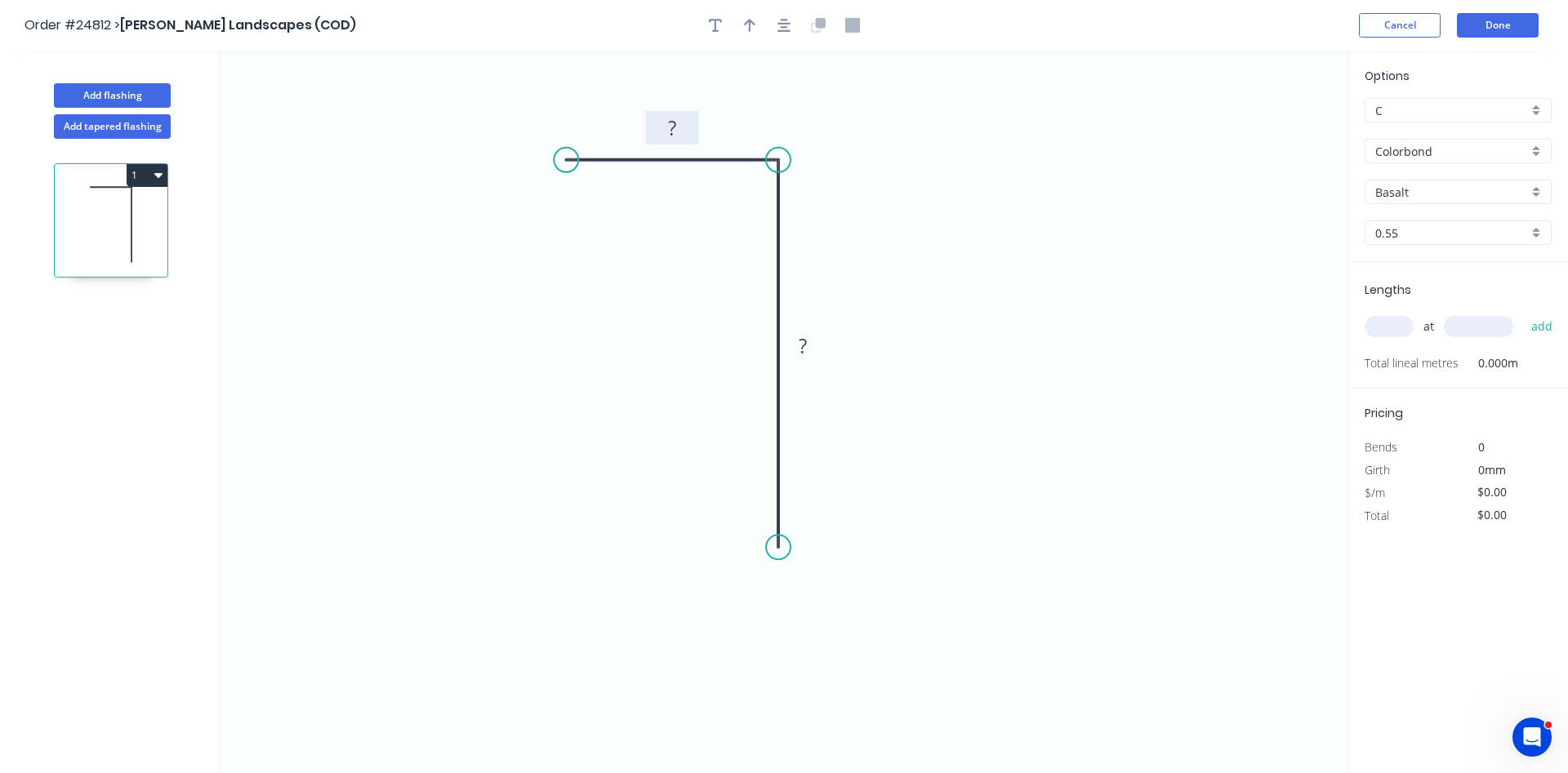
click at [663, 140] on rect at bounding box center [673, 128] width 53 height 34
click at [668, 123] on rect at bounding box center [673, 128] width 33 height 23
click at [1401, 334] on input "text" at bounding box center [1390, 327] width 49 height 22
type input "$29.90"
type input "1"
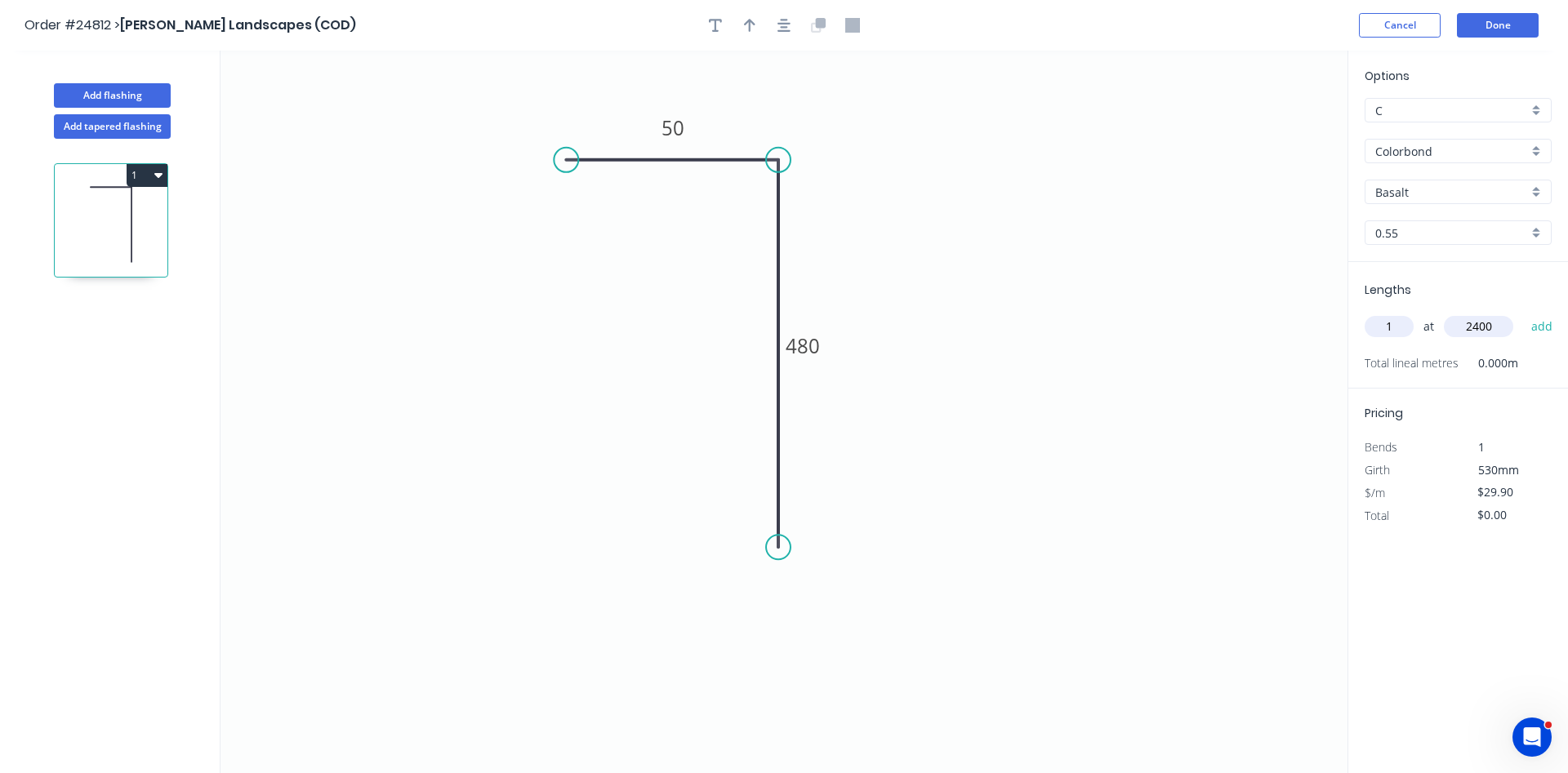
type input "2400"
click at [1524, 313] on button "add" at bounding box center [1542, 326] width 38 height 28
type input "$71.76"
click at [1539, 155] on div "Colorbond" at bounding box center [1459, 151] width 187 height 25
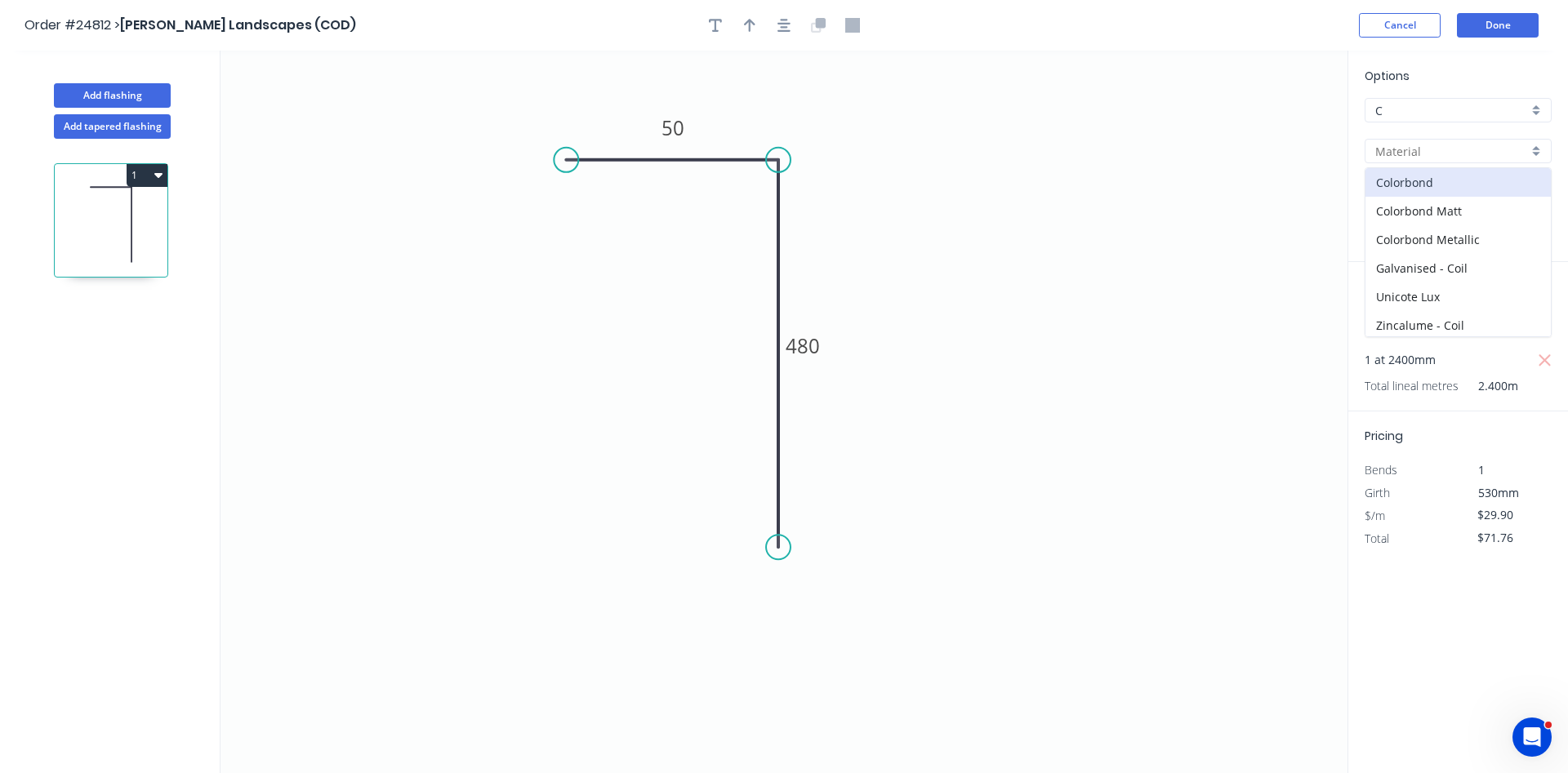
click at [1536, 104] on div "C" at bounding box center [1459, 109] width 187 height 25
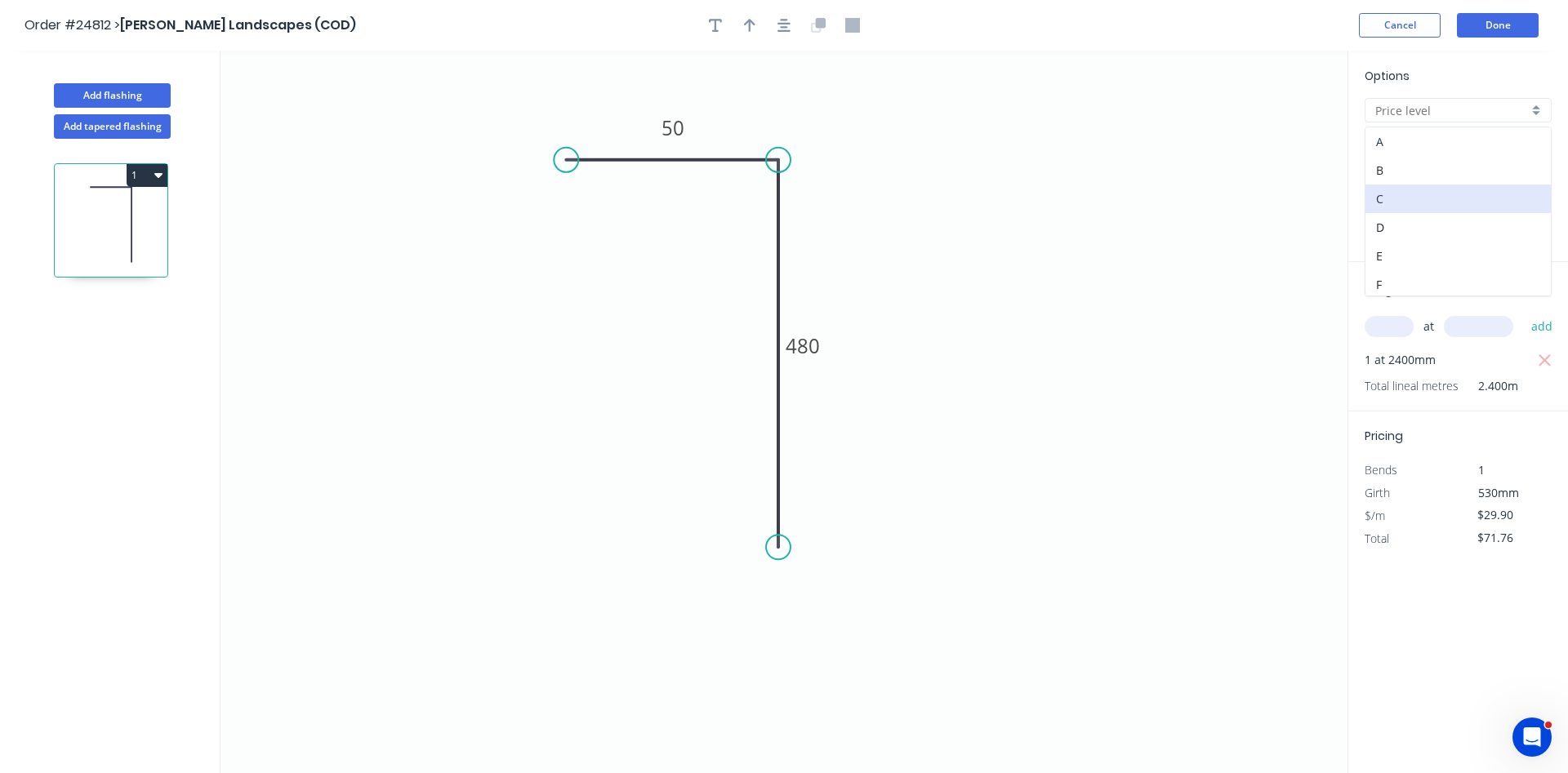
click at [1443, 145] on div "A" at bounding box center [1459, 141] width 185 height 29
type input "A"
type input "Colorbond"
type input "$42.72"
type input "$102.53"
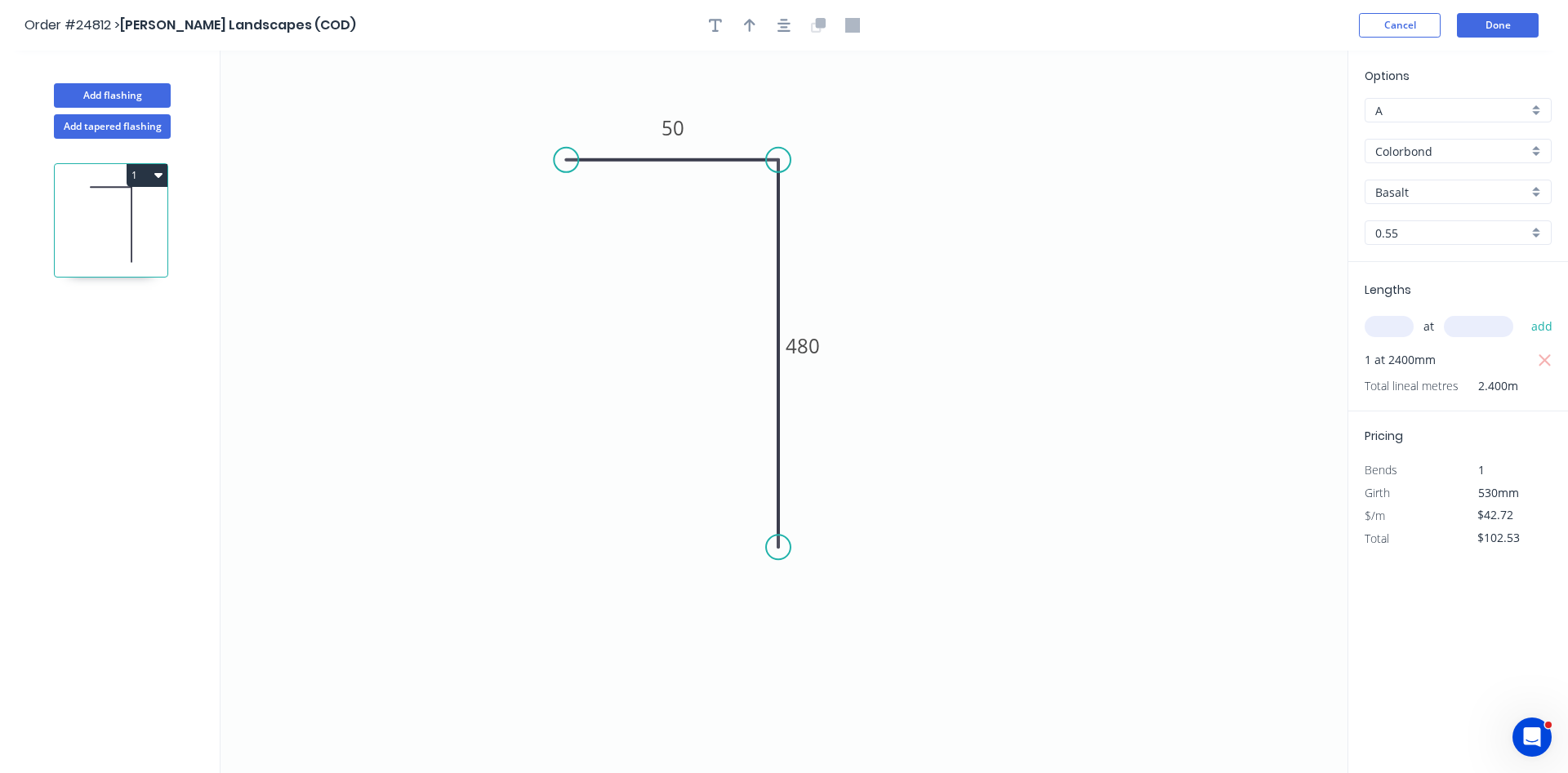
click at [1535, 155] on div "Colorbond" at bounding box center [1459, 151] width 187 height 25
click at [1448, 264] on div "Sheet Steel" at bounding box center [1459, 264] width 185 height 29
type input "Sheet Steel"
type input "CORTEN"
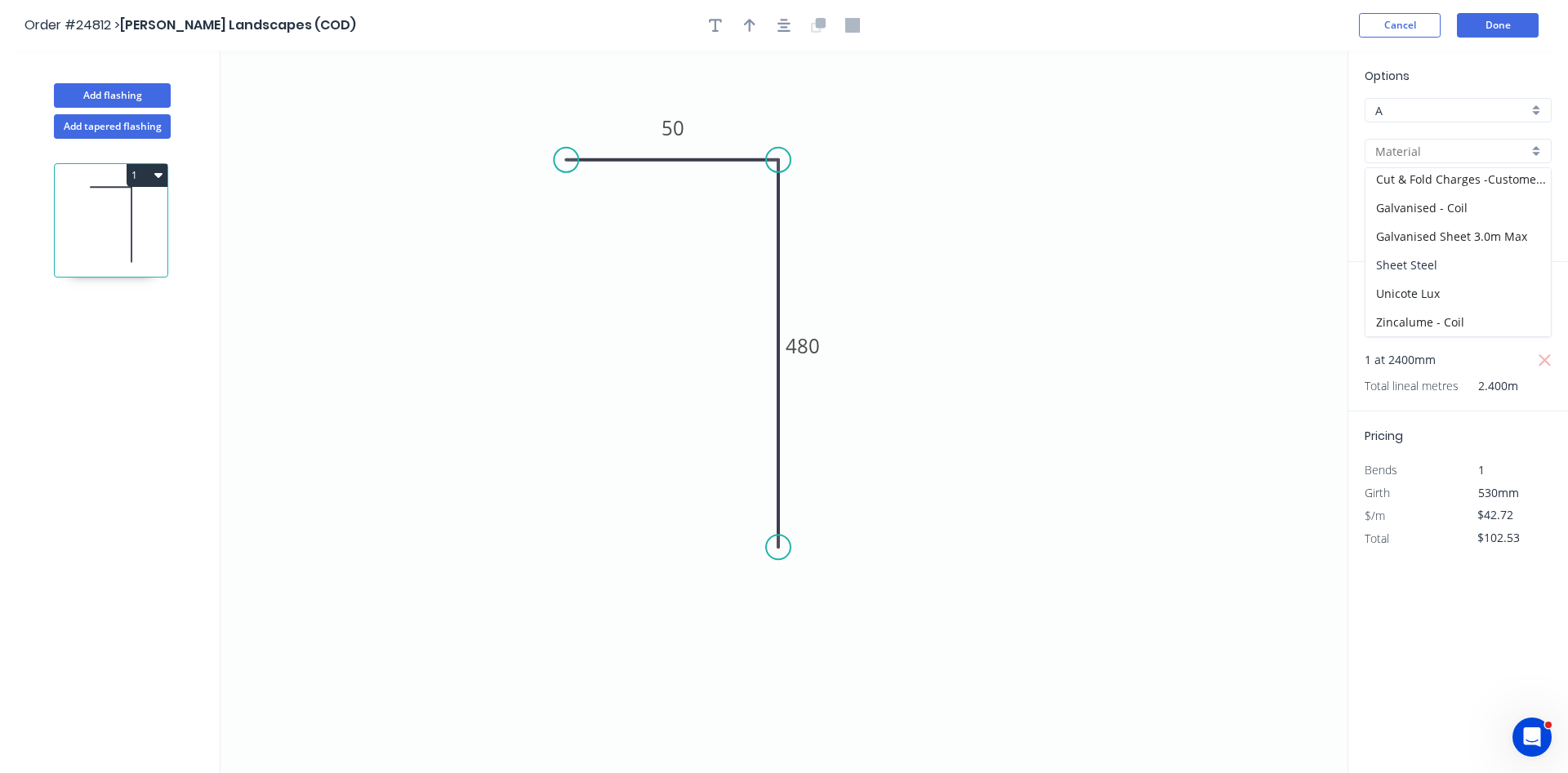
type input "1.6"
type input "$62.70"
click at [152, 180] on button "1" at bounding box center [146, 176] width 40 height 23
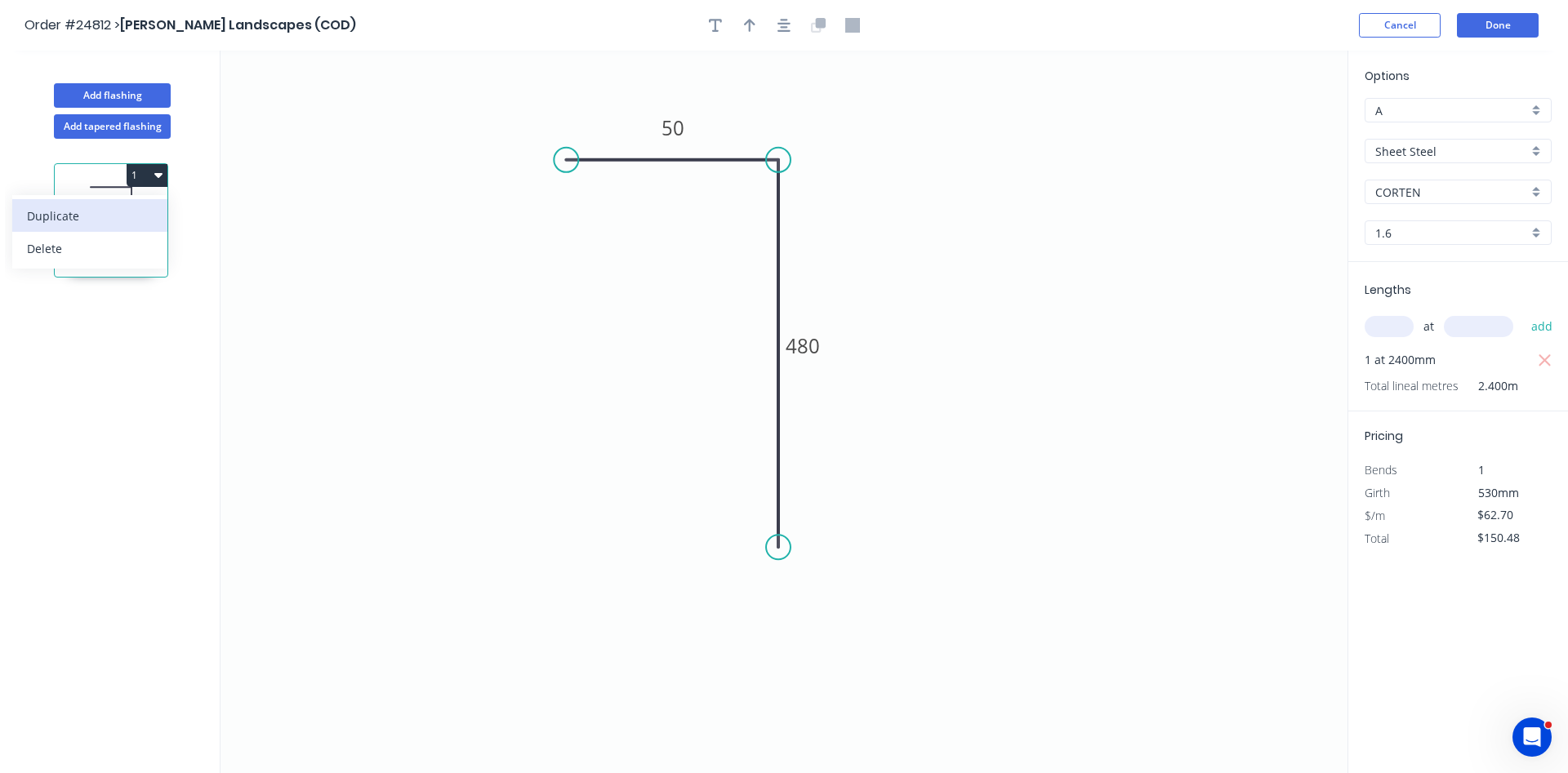
click at [91, 221] on div "Duplicate" at bounding box center [90, 216] width 126 height 24
type input "$0.00"
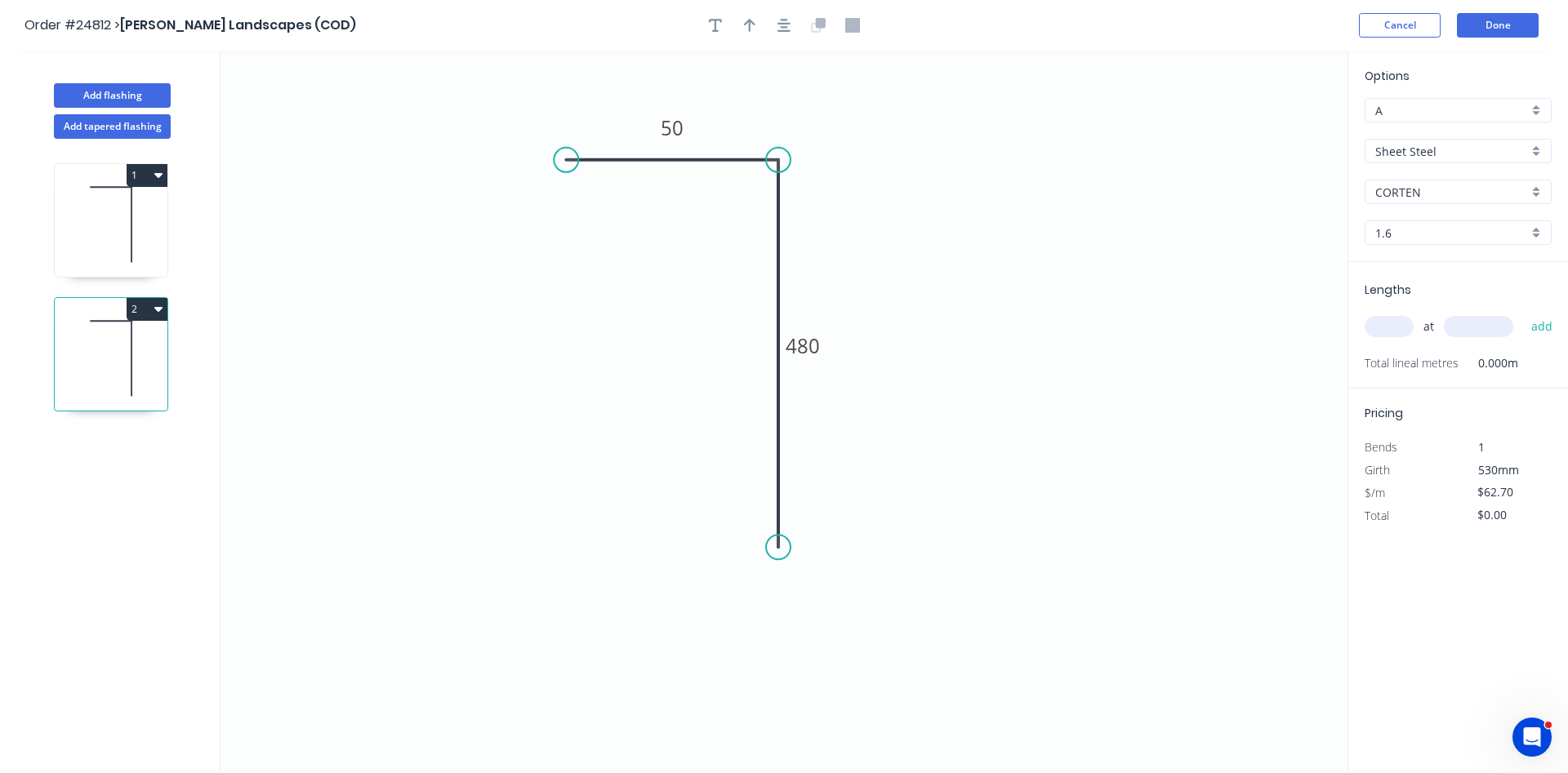
click at [1540, 234] on div "1.6" at bounding box center [1459, 233] width 187 height 25
click at [1381, 316] on div "3.0" at bounding box center [1459, 320] width 185 height 29
type input "3.0"
type input "$95.01"
click at [1386, 331] on input "text" at bounding box center [1390, 327] width 49 height 22
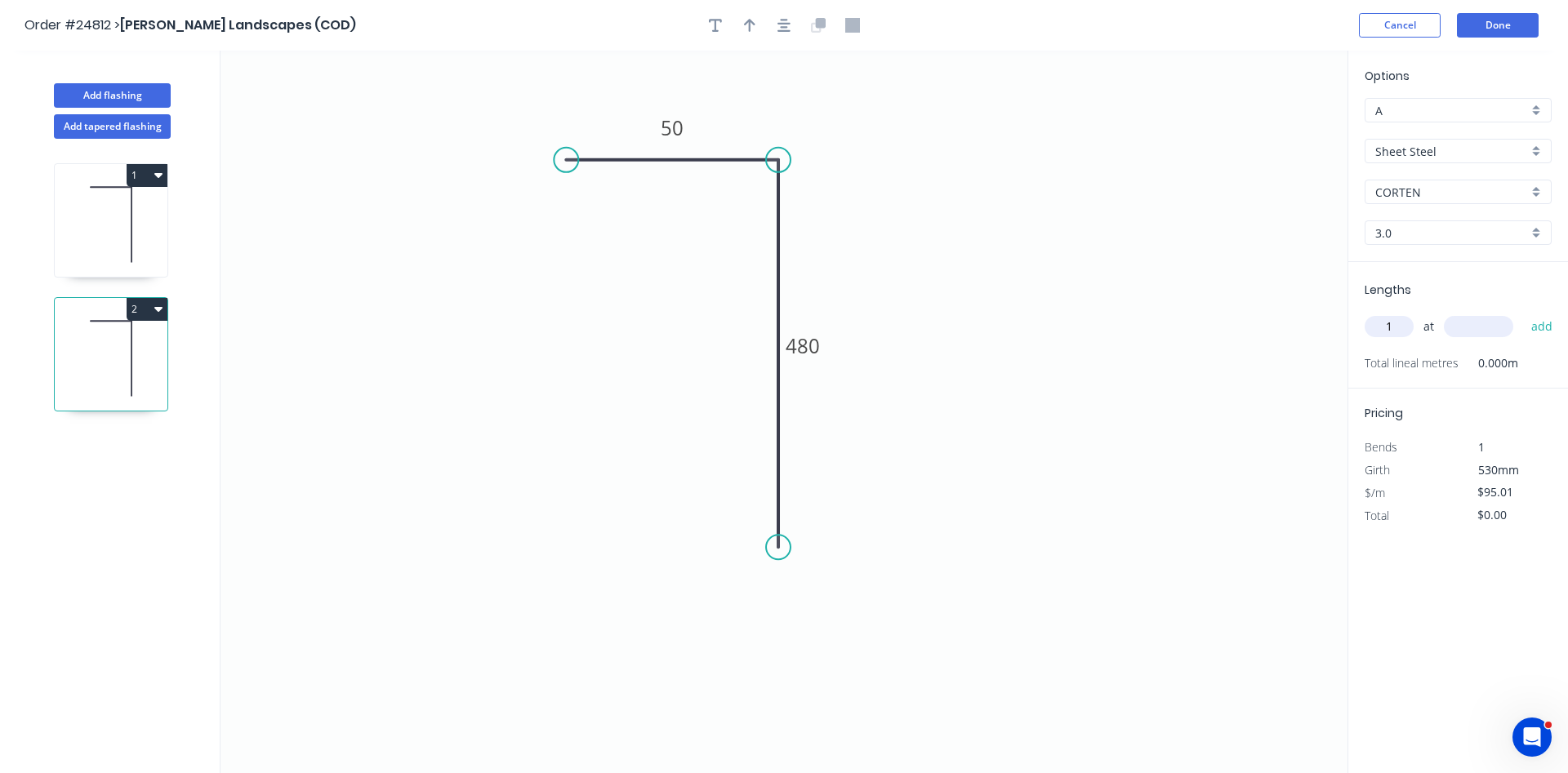
type input "1"
type input "2400"
click at [1524, 313] on button "add" at bounding box center [1542, 326] width 38 height 28
drag, startPoint x: 1515, startPoint y: 512, endPoint x: 1487, endPoint y: 512, distance: 28.0
click at [1487, 512] on input "$95.01" at bounding box center [1506, 515] width 55 height 23
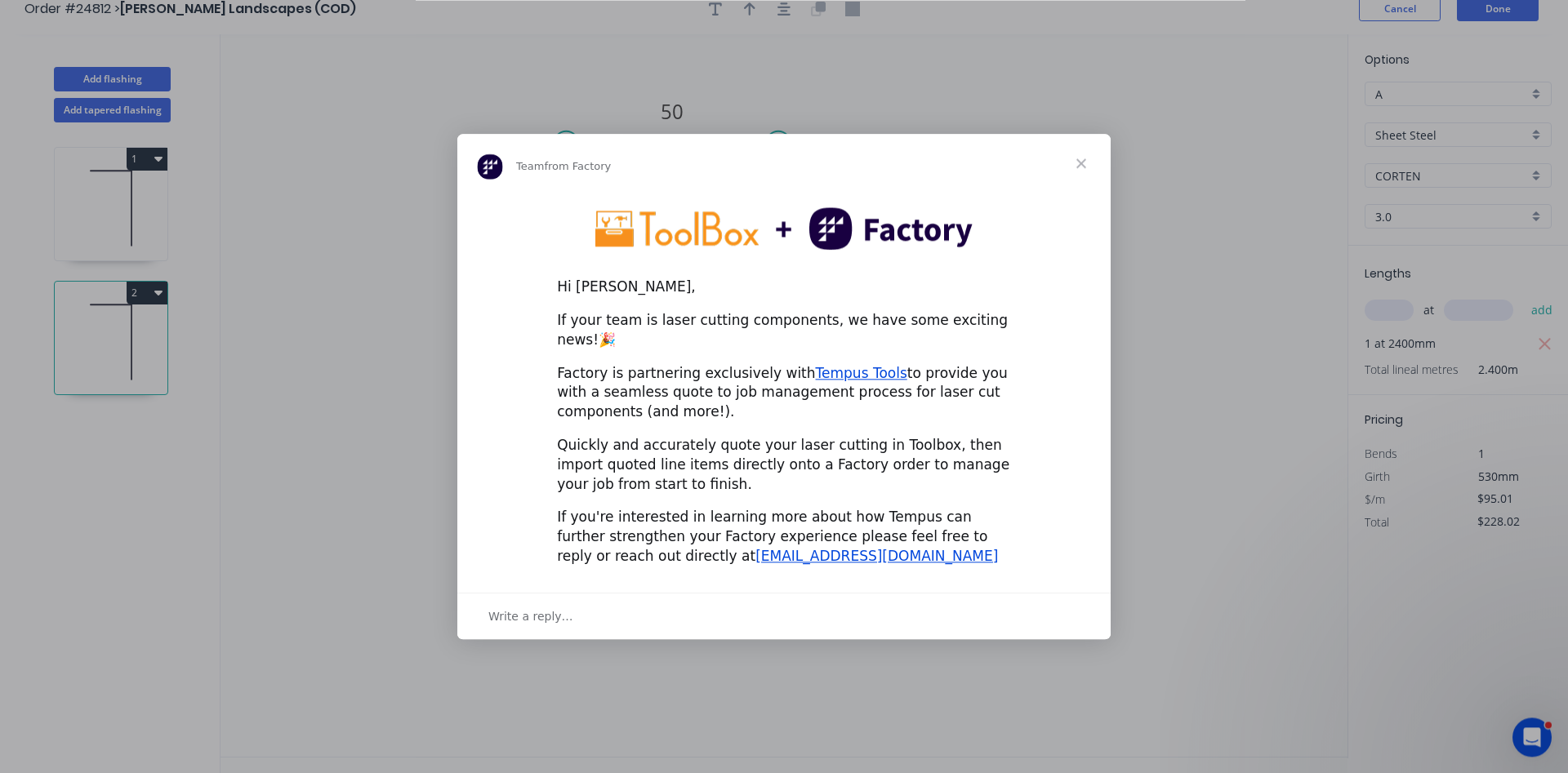
scroll to position [31, 0]
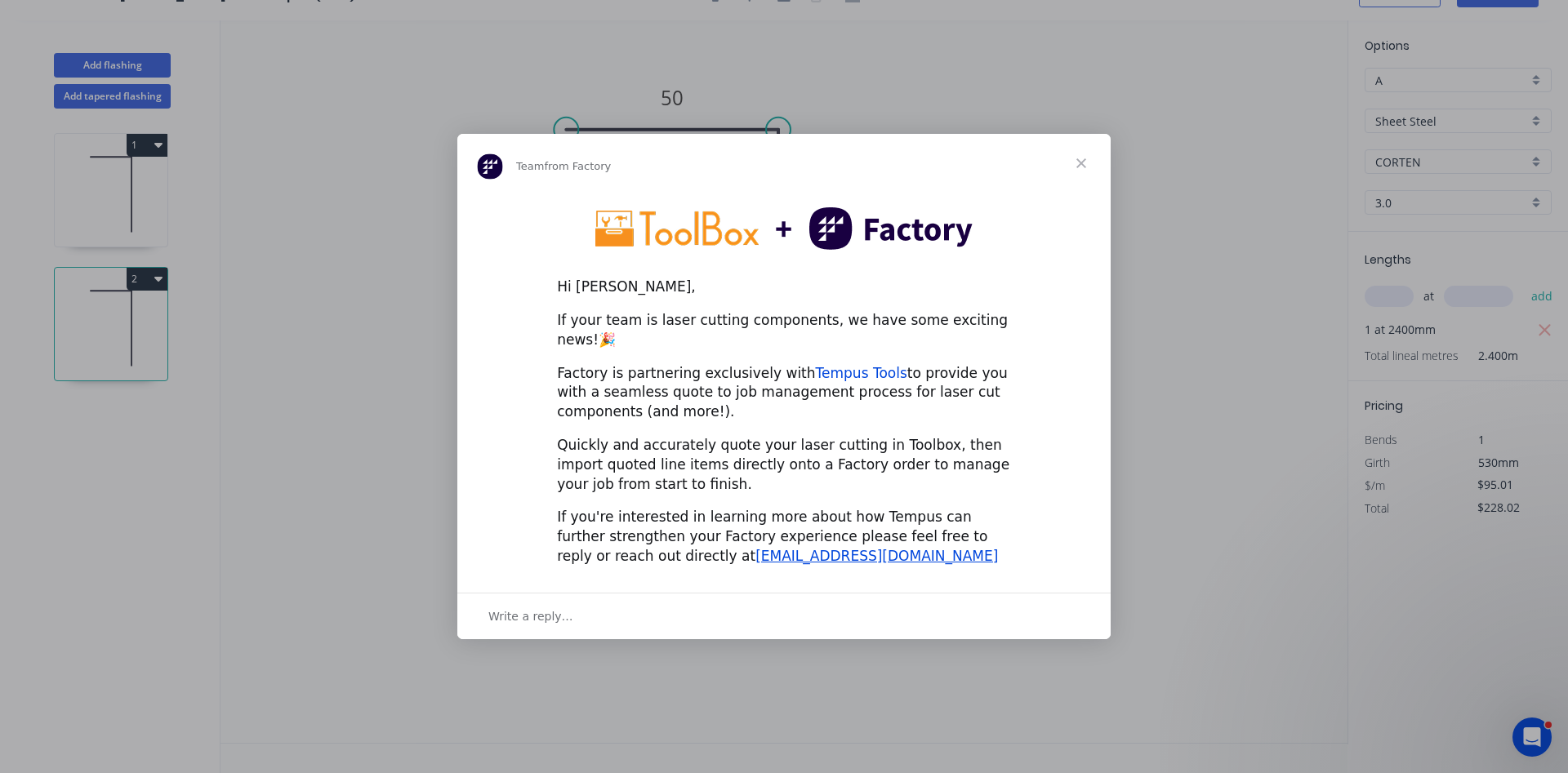
click at [817, 365] on link "Tempus Tools" at bounding box center [862, 373] width 92 height 17
click at [1086, 172] on span "Close" at bounding box center [1082, 164] width 59 height 59
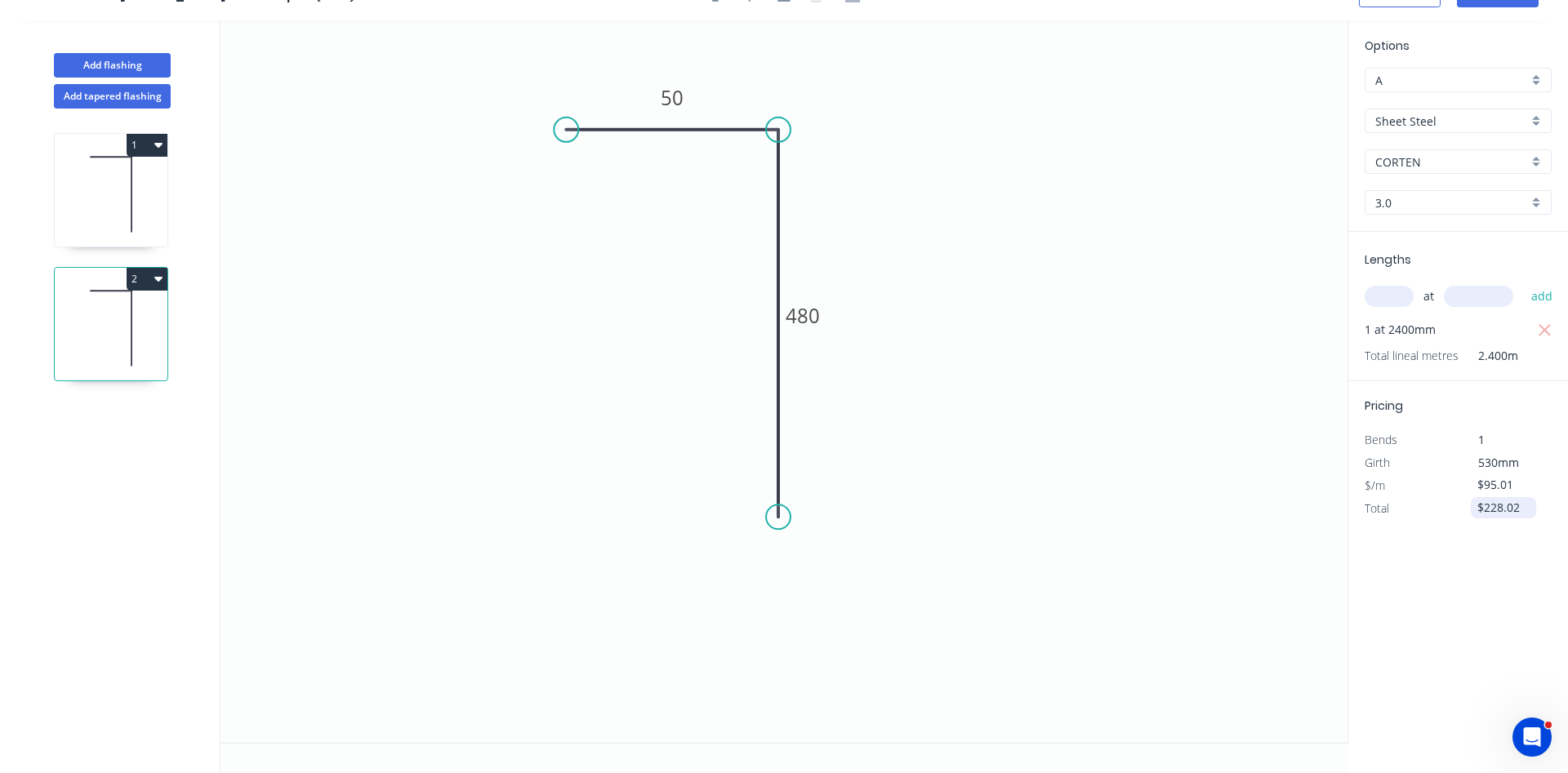
drag, startPoint x: 1525, startPoint y: 506, endPoint x: 1428, endPoint y: 507, distance: 97.0
click at [1478, 507] on input "$228.02" at bounding box center [1506, 508] width 55 height 23
type input "$193.15"
click at [1421, 555] on div "Options A A Sheet Steel Sheet Steel CORTEN CORTEN 3.0 3.0 Lengths at add 1 at 2…" at bounding box center [1459, 383] width 221 height 725
click at [155, 198] on icon at bounding box center [111, 194] width 112 height 105
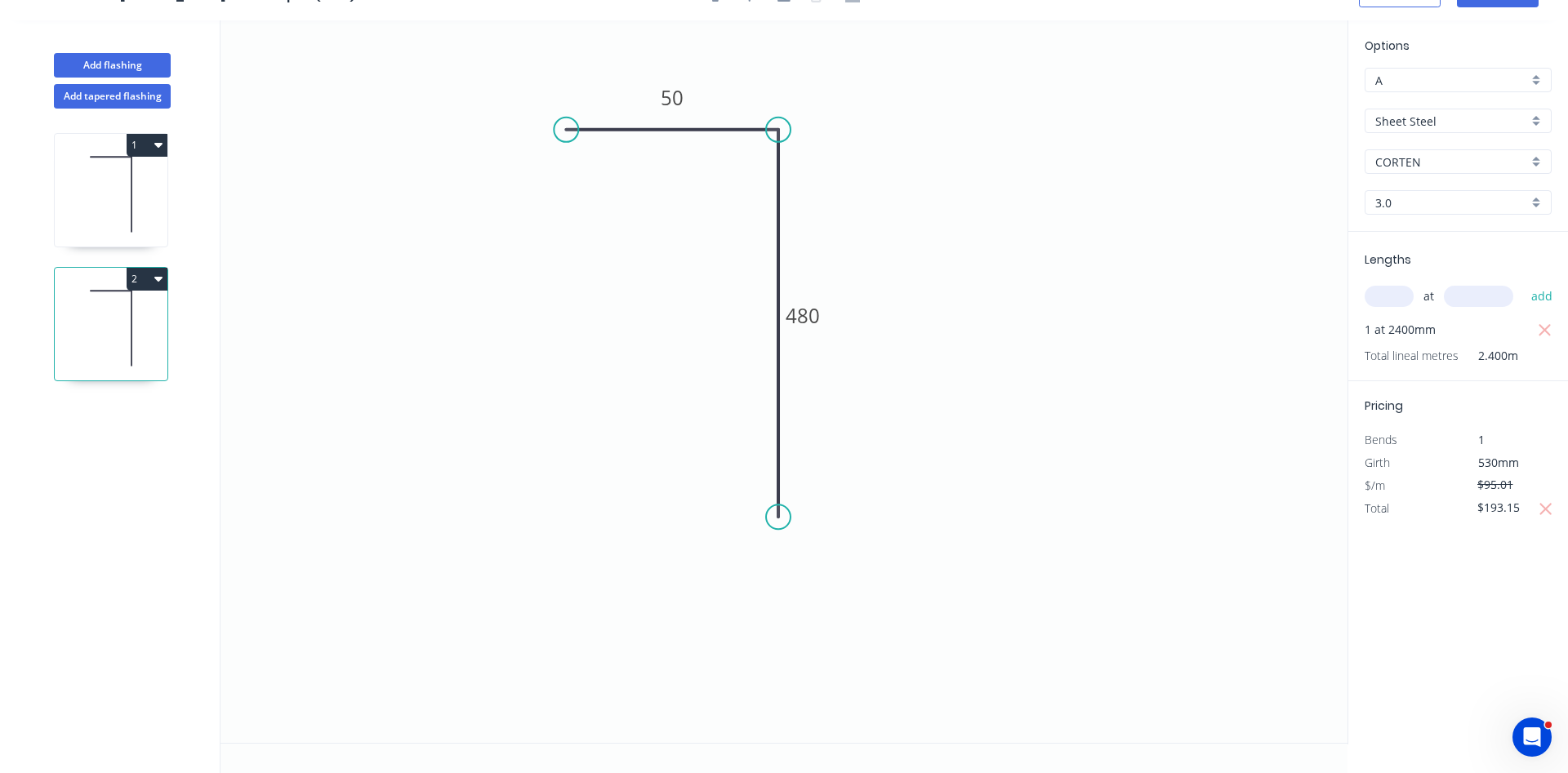
type input "1.6"
type input "$62.70"
click at [1513, 509] on input "$150.48" at bounding box center [1506, 508] width 55 height 23
drag, startPoint x: 1525, startPoint y: 509, endPoint x: 1411, endPoint y: 486, distance: 116.3
click at [1478, 499] on input "$150.48" at bounding box center [1506, 508] width 55 height 23
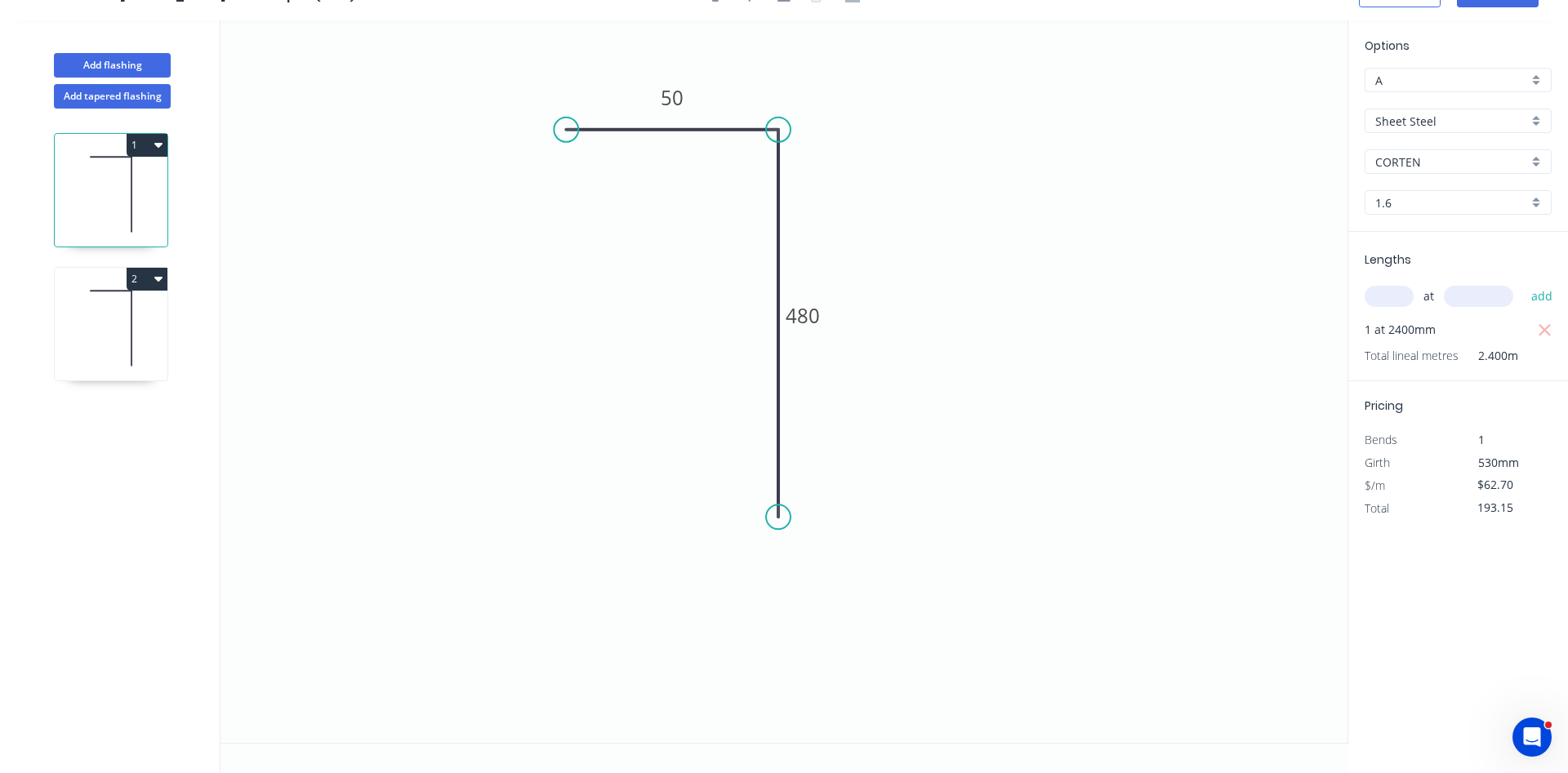
type input "$193.15"
click at [1450, 566] on div "Options A A Sheet Steel Sheet Steel CORTEN CORTEN 1.6 1.6 Lengths at add 1 at 2…" at bounding box center [1459, 383] width 221 height 725
drag, startPoint x: 124, startPoint y: 326, endPoint x: 126, endPoint y: 316, distance: 10.2
click at [125, 316] on icon at bounding box center [111, 328] width 112 height 105
type input "3.0"
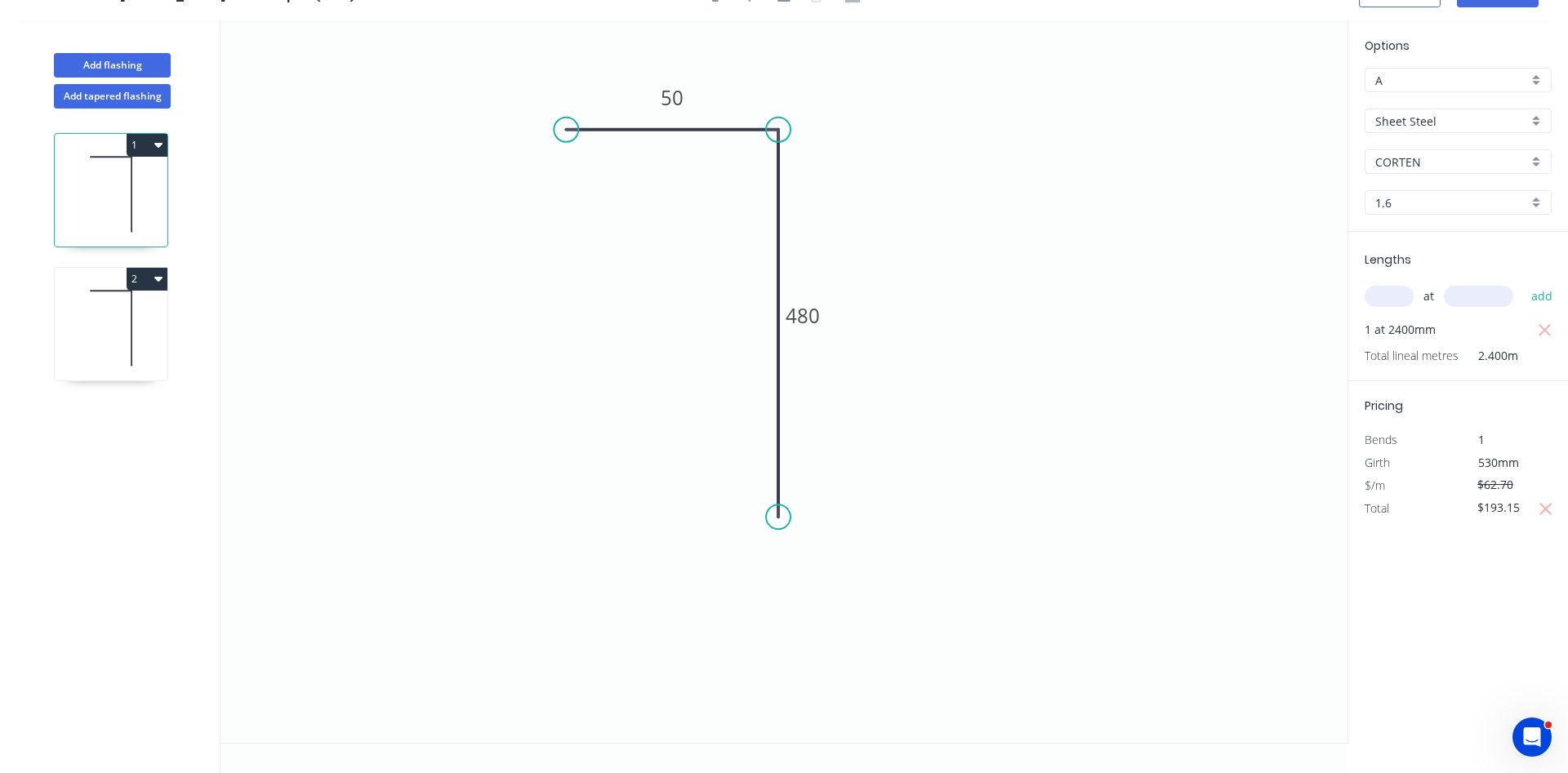
type input "$95.01"
click at [1502, 510] on input "$193.15" at bounding box center [1506, 508] width 55 height 23
type input "$198.15"
click at [1488, 601] on div "Options A A Sheet Steel Sheet Steel CORTEN CORTEN 3.0 3.0 Lengths at add 1 at 2…" at bounding box center [1459, 383] width 221 height 725
click at [155, 179] on icon at bounding box center [111, 194] width 112 height 105
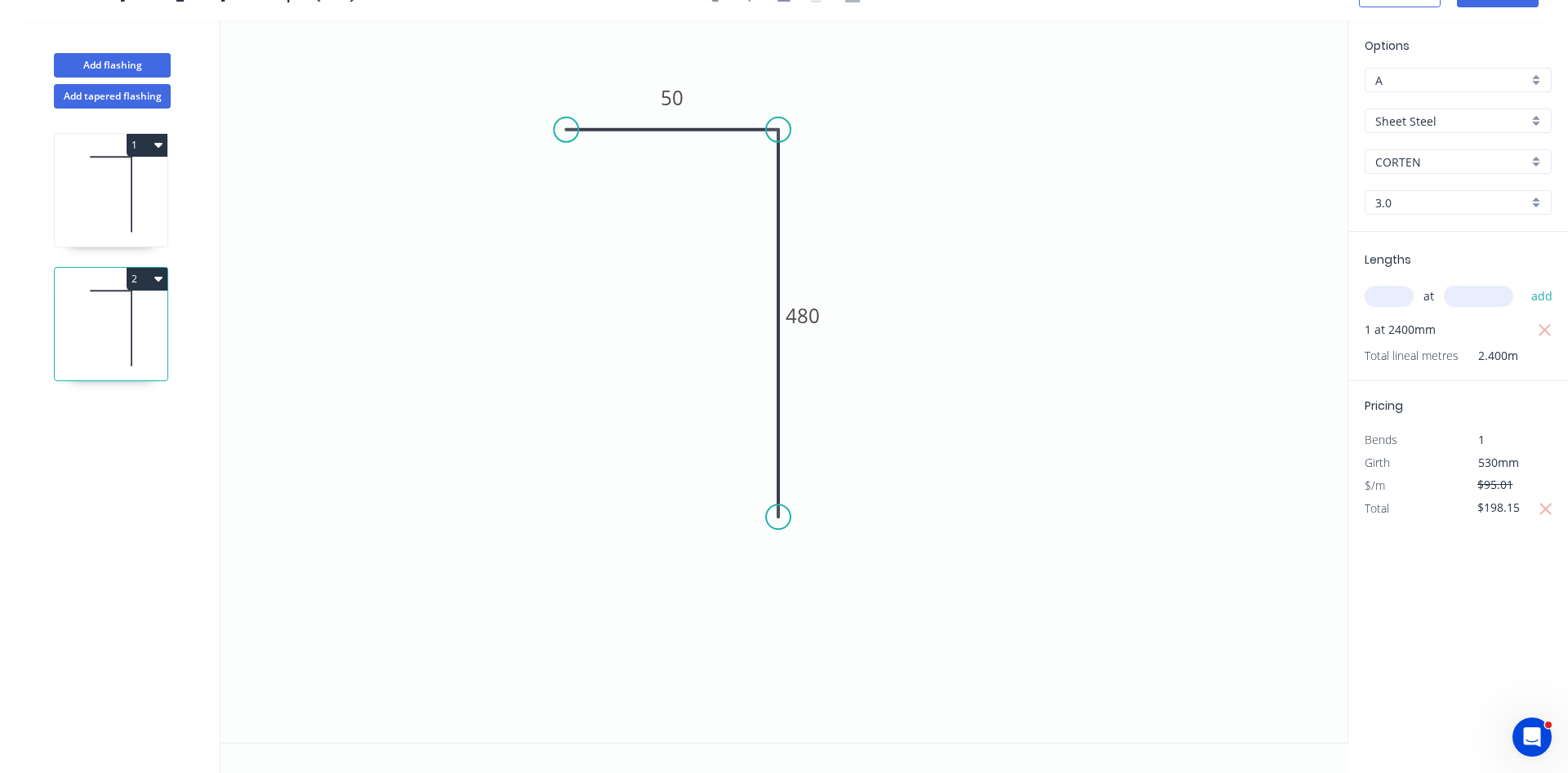
type input "1.6"
type input "$62.70"
click at [1513, 511] on input "$193.15" at bounding box center [1506, 508] width 55 height 23
drag, startPoint x: 1529, startPoint y: 503, endPoint x: 1469, endPoint y: 513, distance: 60.8
click at [1478, 513] on input "$193.15" at bounding box center [1506, 508] width 55 height 23
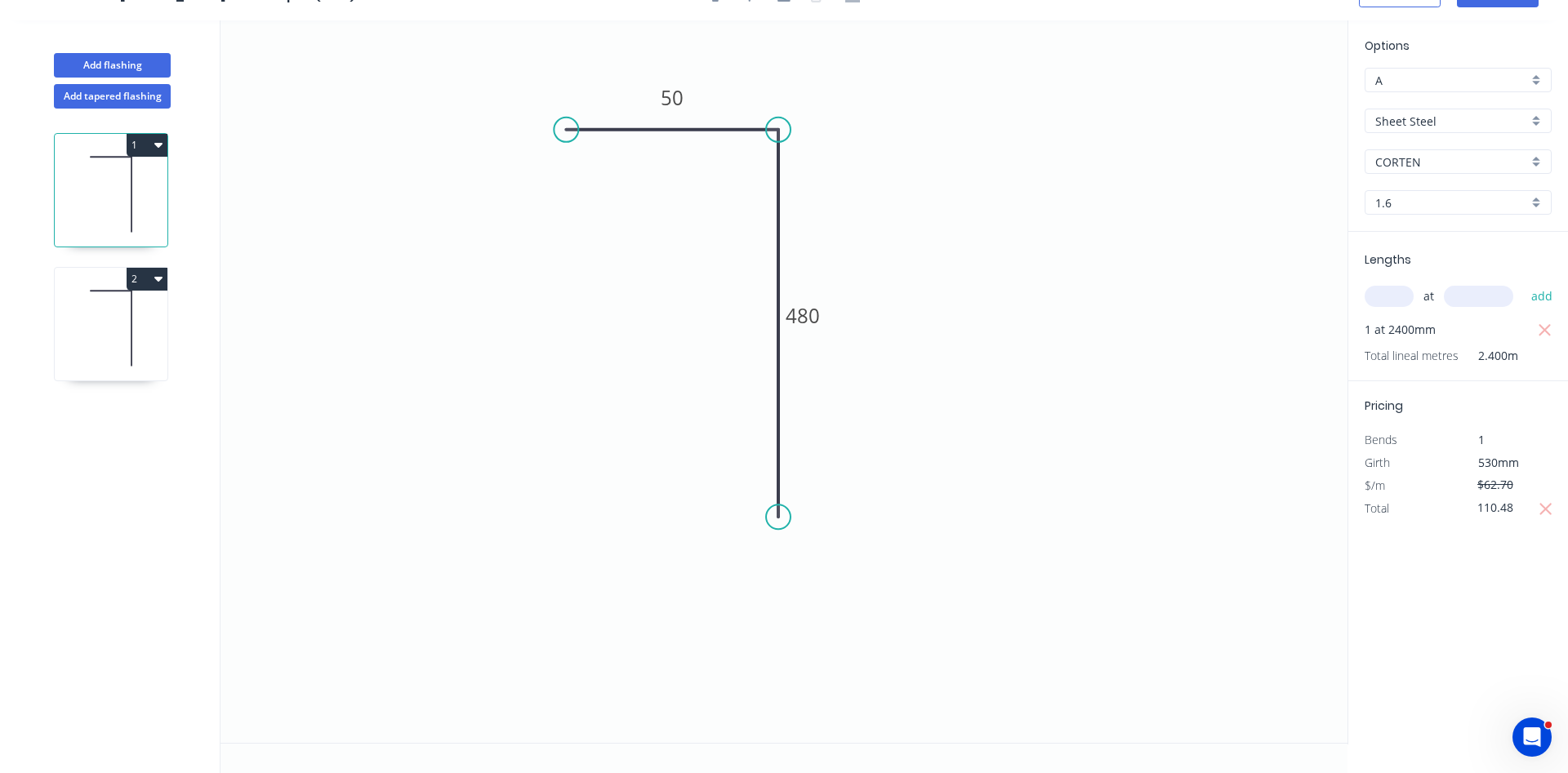
click at [922, 468] on icon "0 50 480" at bounding box center [784, 382] width 1127 height 723
type input "$110.48"
click at [94, 307] on icon at bounding box center [111, 328] width 112 height 105
type input "3.0"
type input "$95.01"
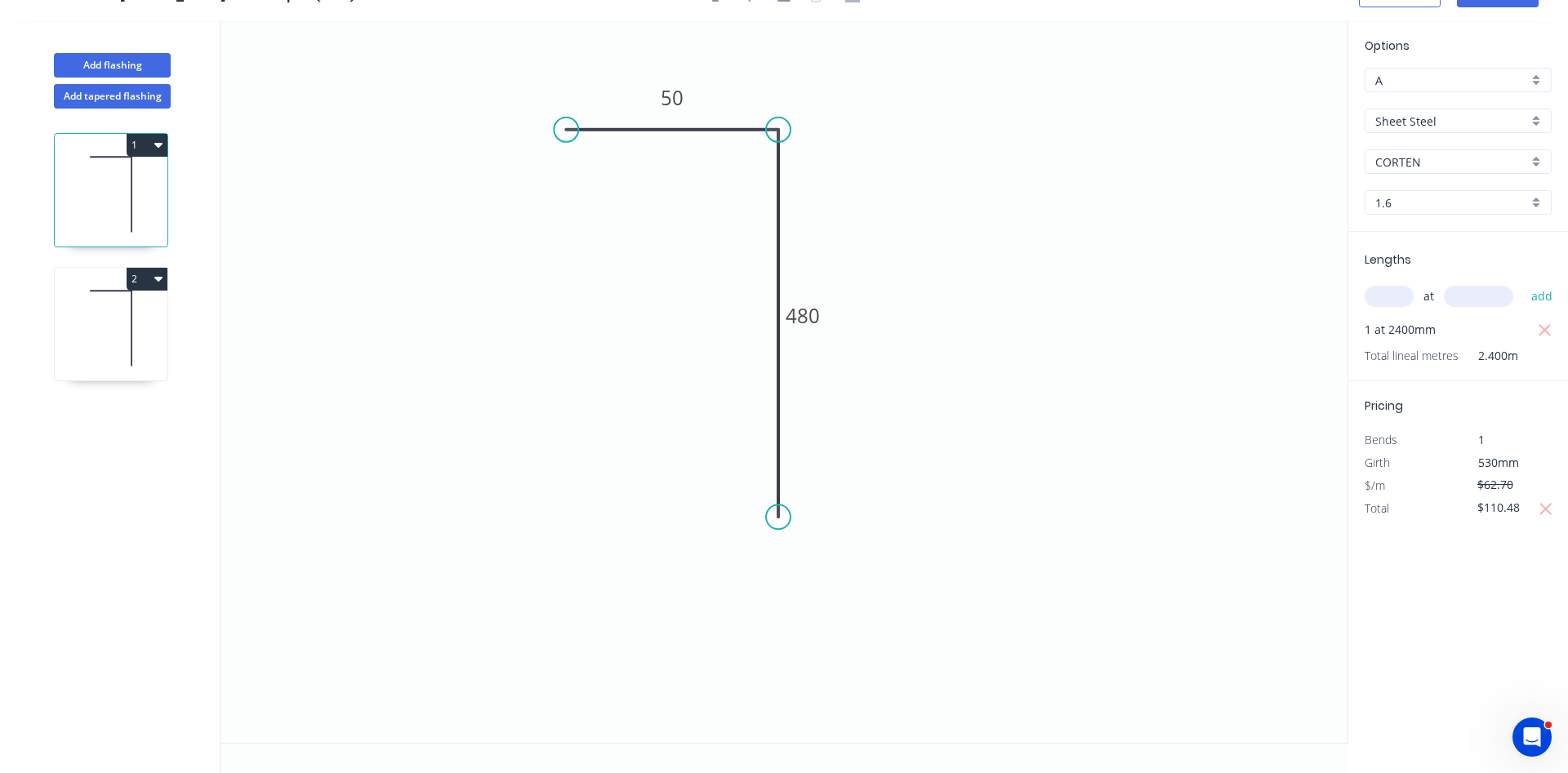
type input "$198.15"
click at [103, 201] on icon at bounding box center [111, 194] width 112 height 105
type input "1.6"
type input "$62.70"
type input "$110.48"
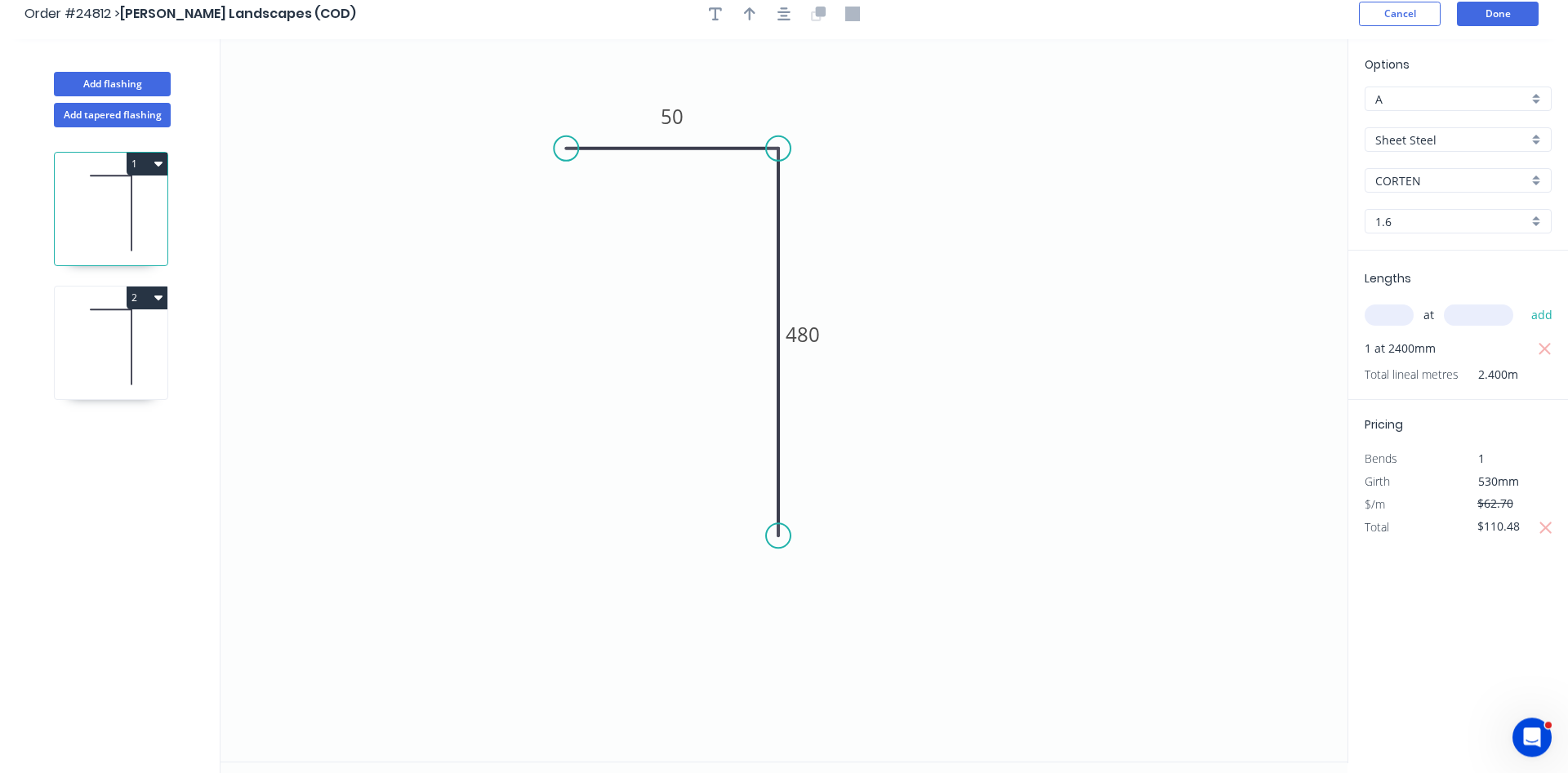
scroll to position [0, 0]
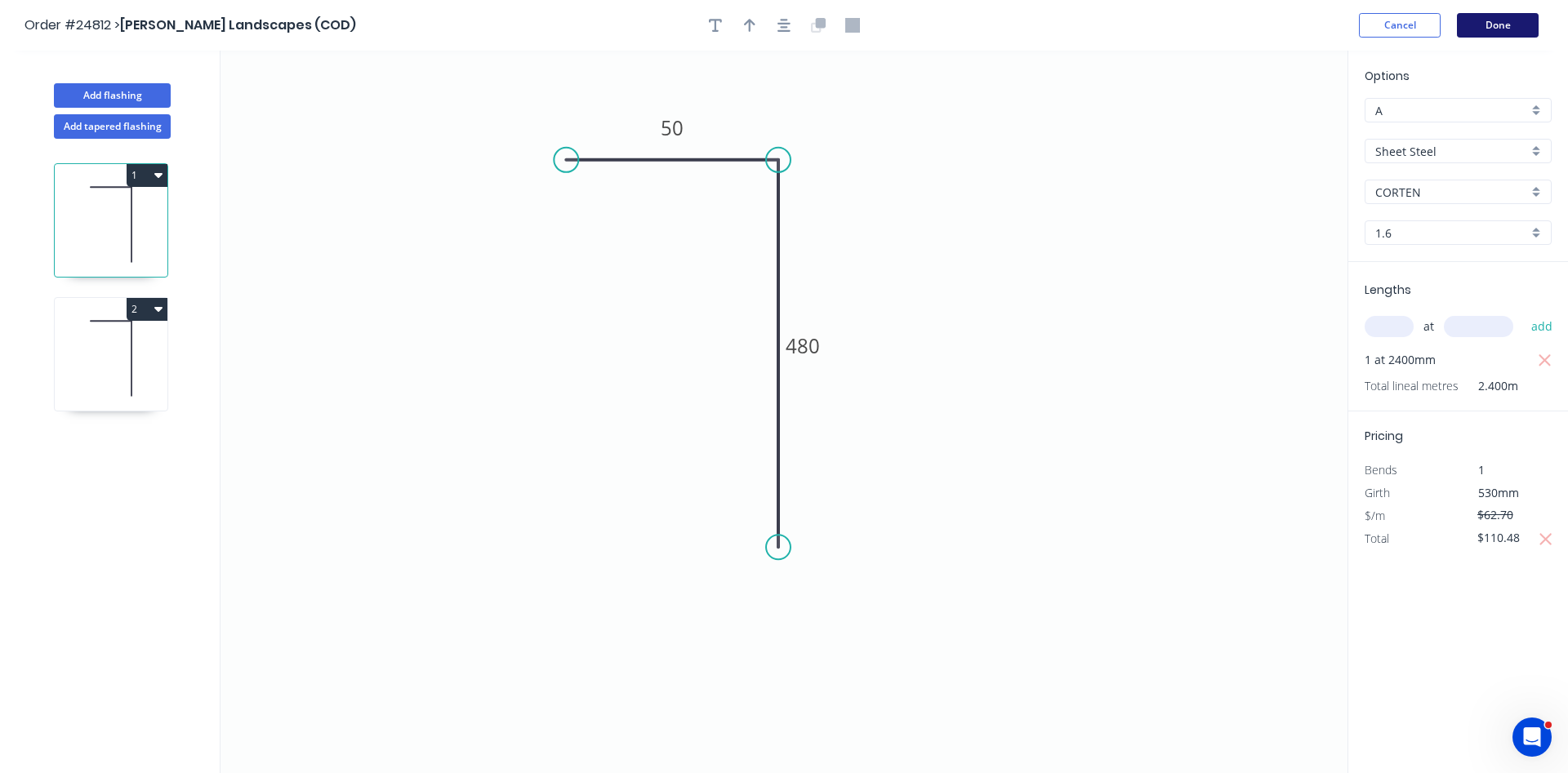
click at [1510, 22] on button "Done" at bounding box center [1498, 25] width 82 height 25
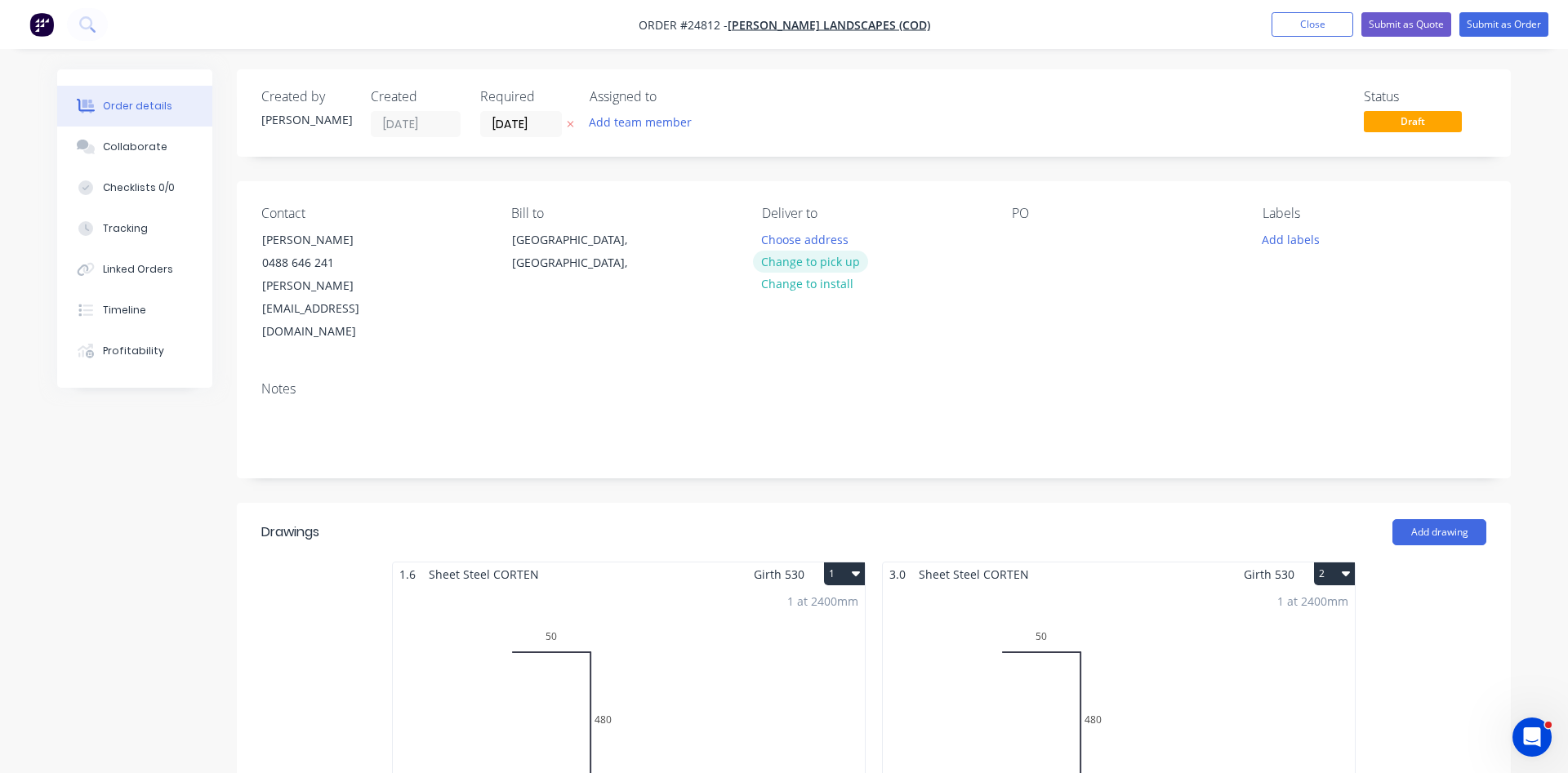
click at [817, 260] on button "Change to pick up" at bounding box center [812, 261] width 116 height 22
click at [1020, 241] on div at bounding box center [1025, 240] width 27 height 24
click at [1404, 20] on button "Submit as Quote" at bounding box center [1406, 24] width 90 height 25
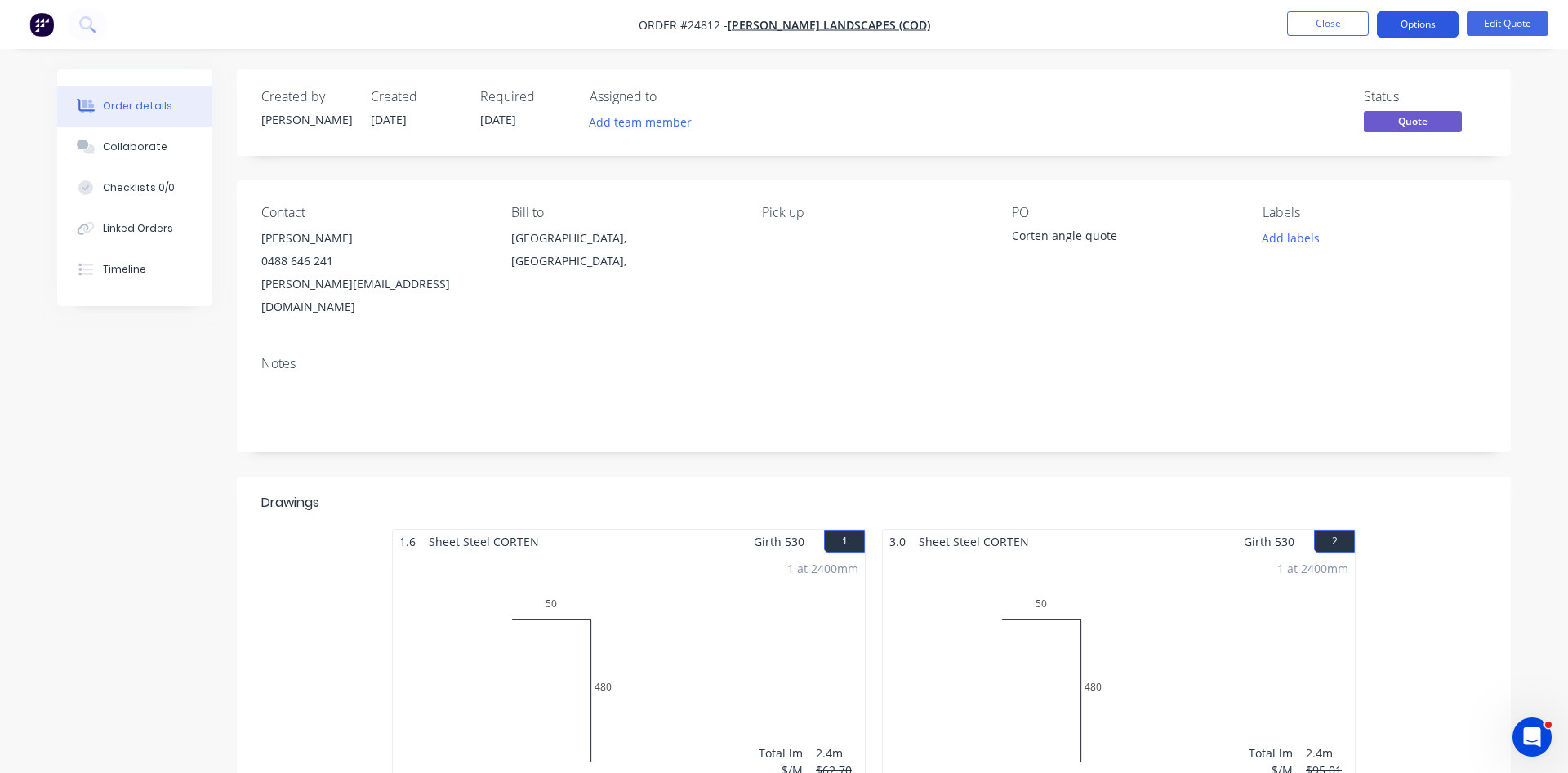
click at [1435, 21] on button "Options" at bounding box center [1418, 25] width 82 height 27
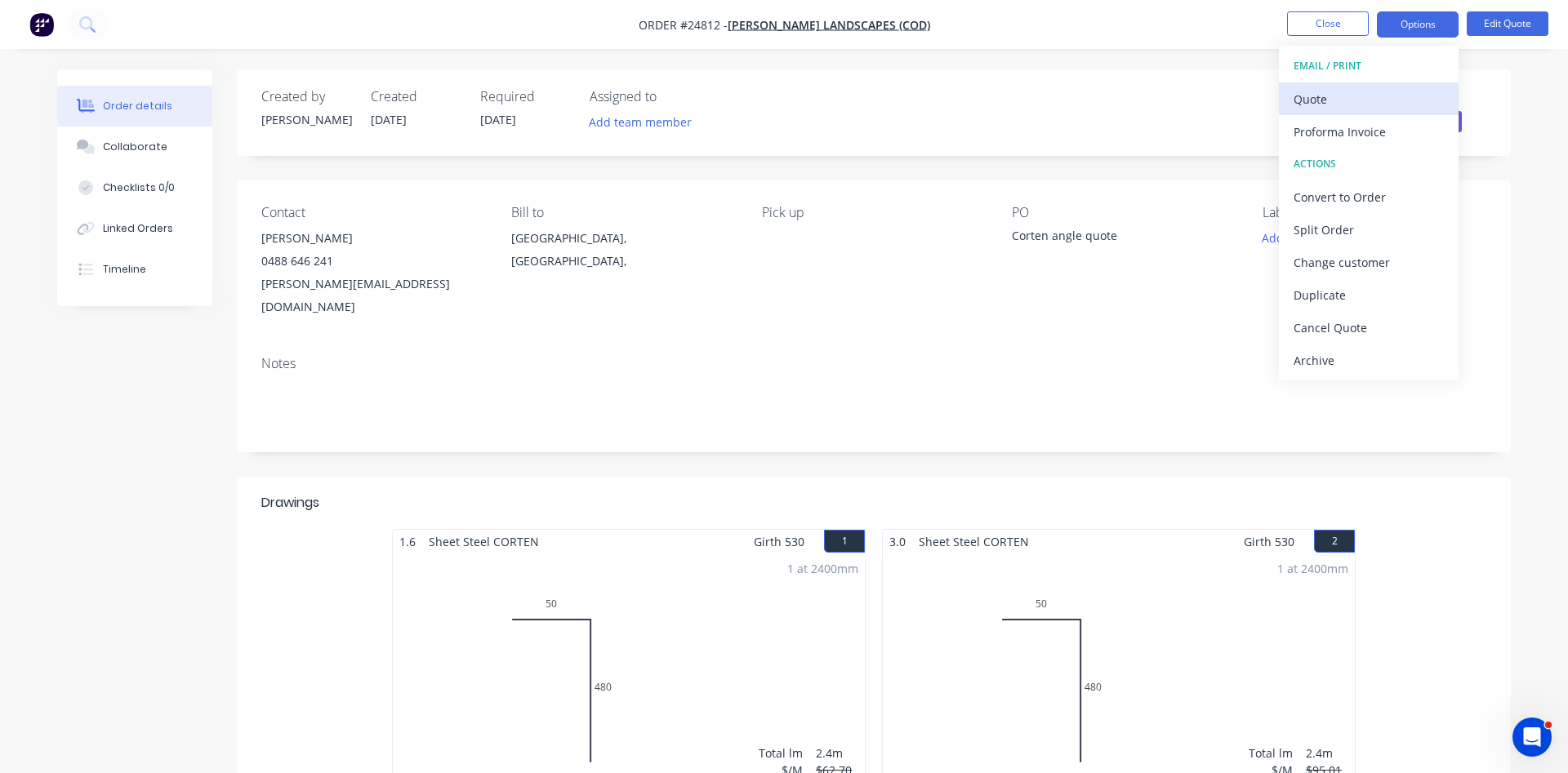
click at [1321, 104] on div "Quote" at bounding box center [1369, 100] width 150 height 24
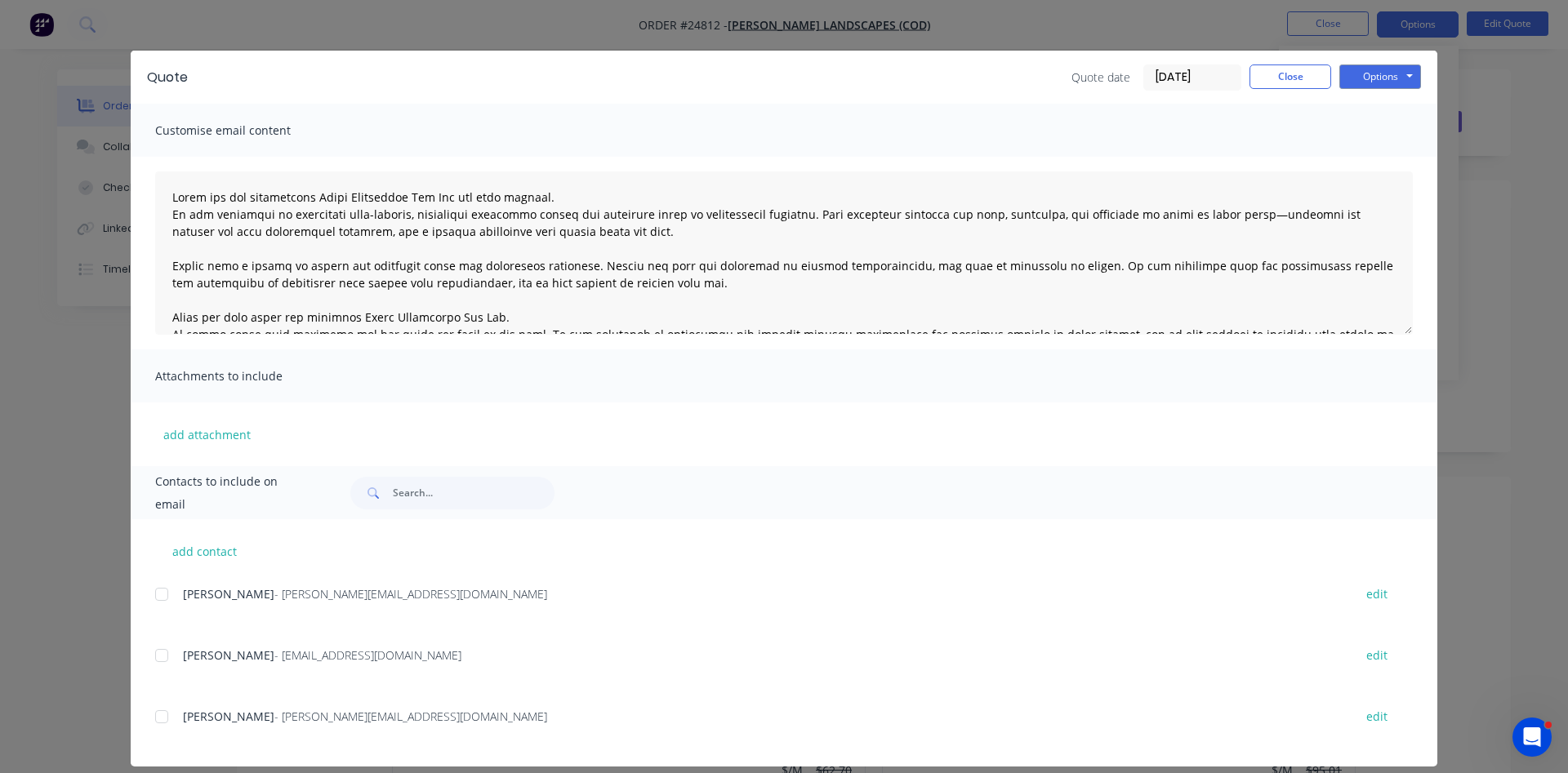
scroll to position [31, 0]
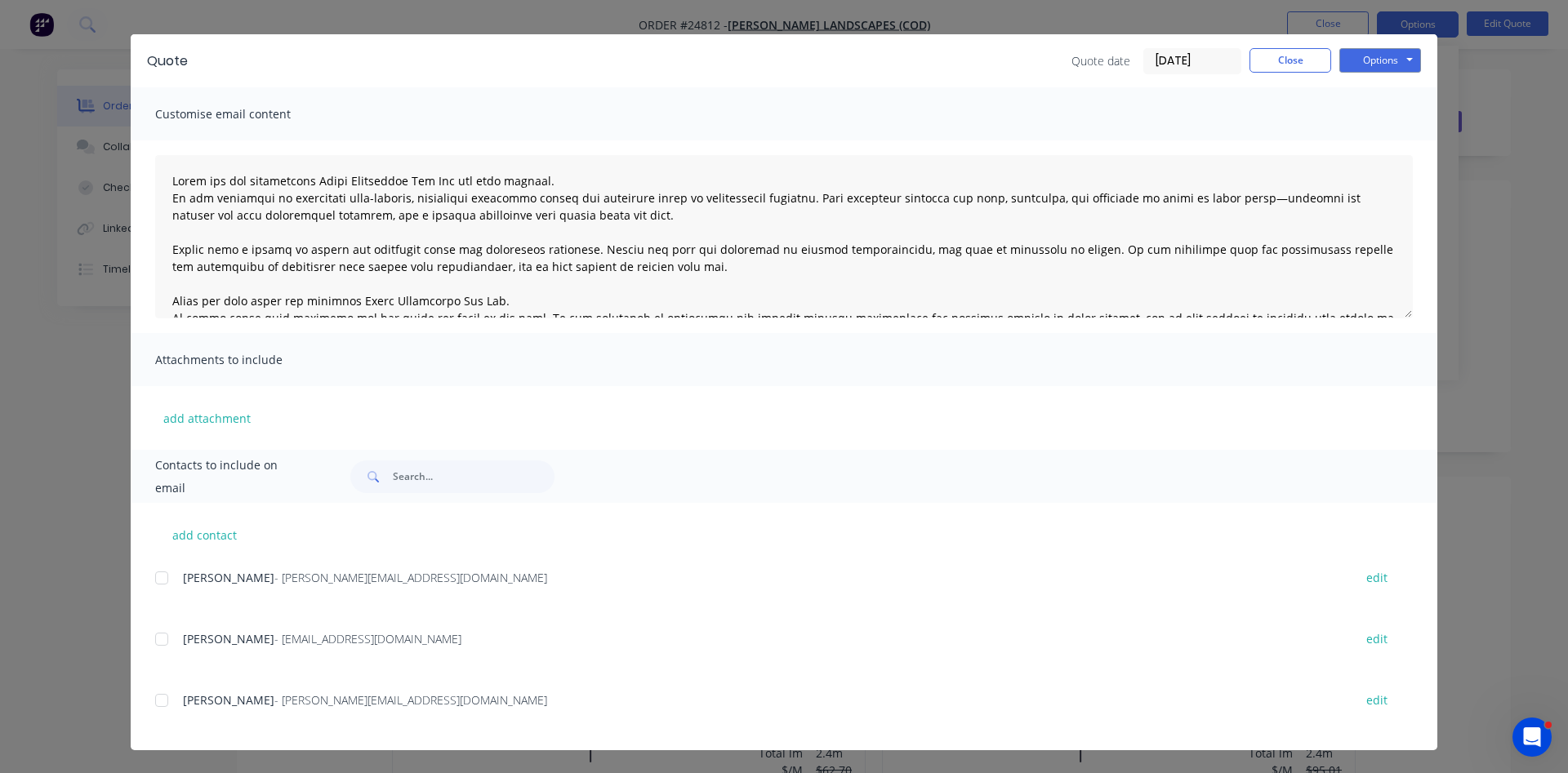
click at [164, 705] on div at bounding box center [161, 700] width 33 height 33
click at [1362, 57] on button "Options" at bounding box center [1381, 60] width 82 height 25
click at [1365, 138] on button "Email" at bounding box center [1392, 143] width 105 height 27
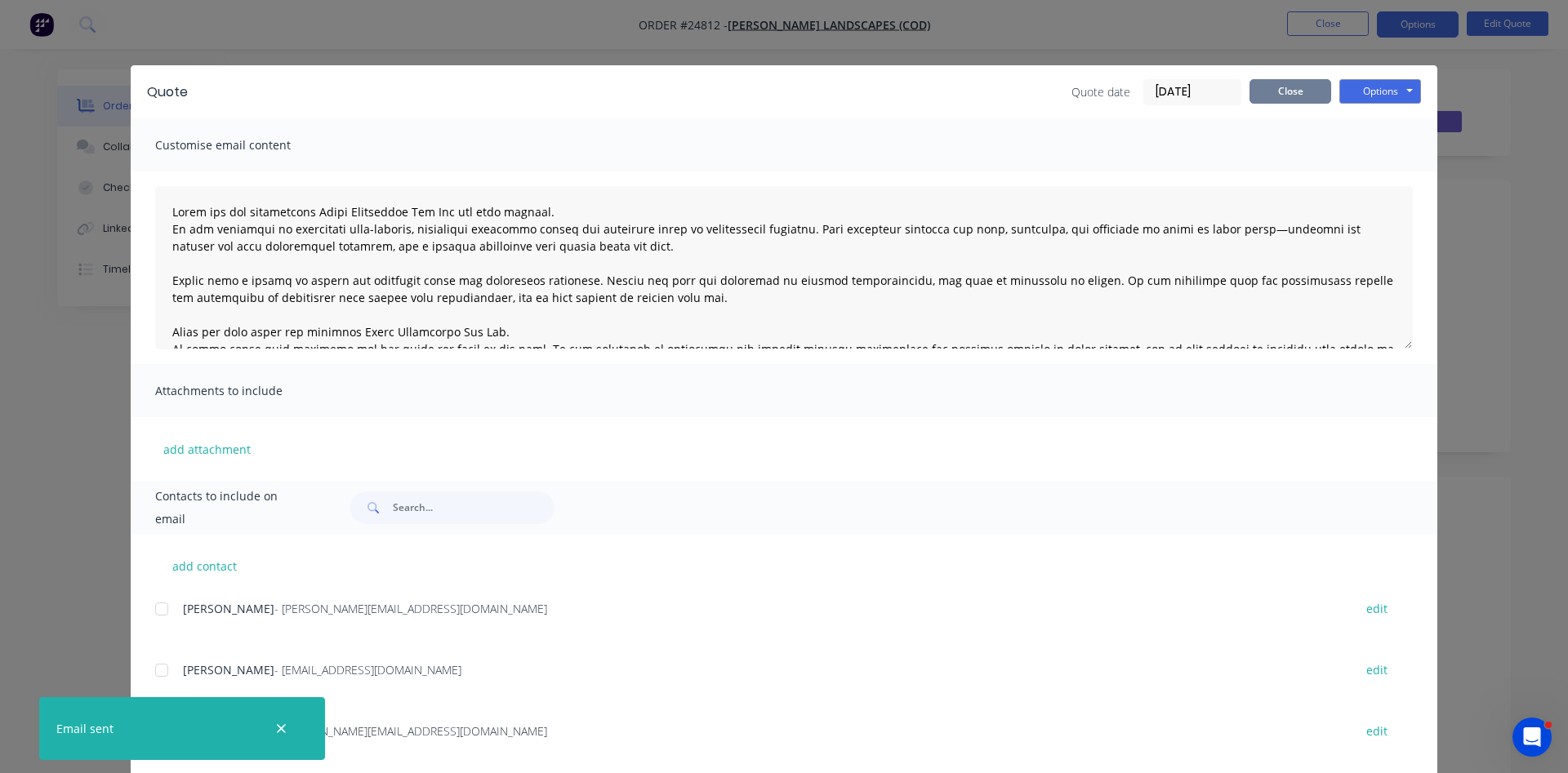
click at [1288, 81] on button "Close" at bounding box center [1290, 91] width 82 height 25
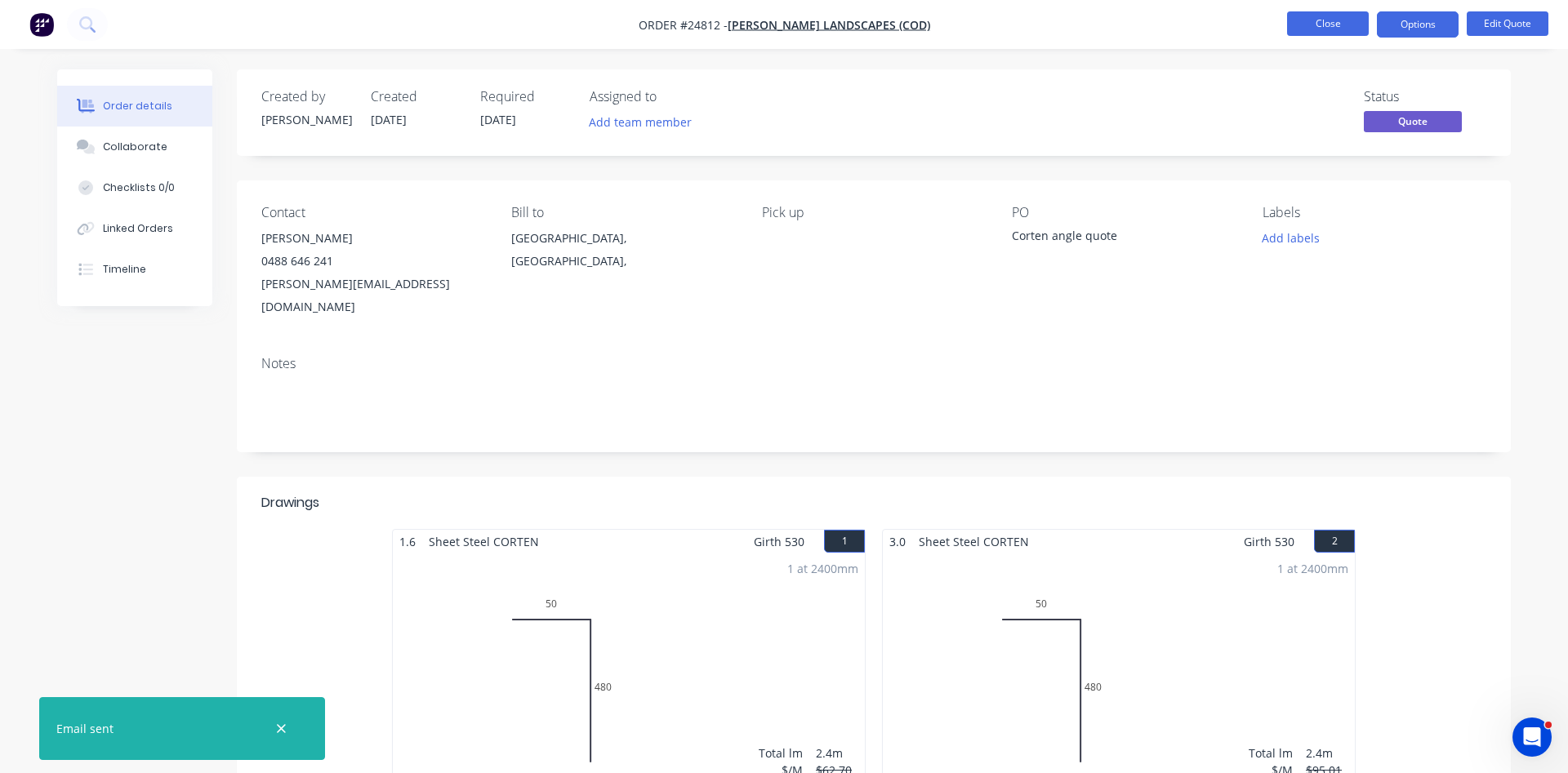
click at [1322, 20] on button "Close" at bounding box center [1328, 24] width 82 height 25
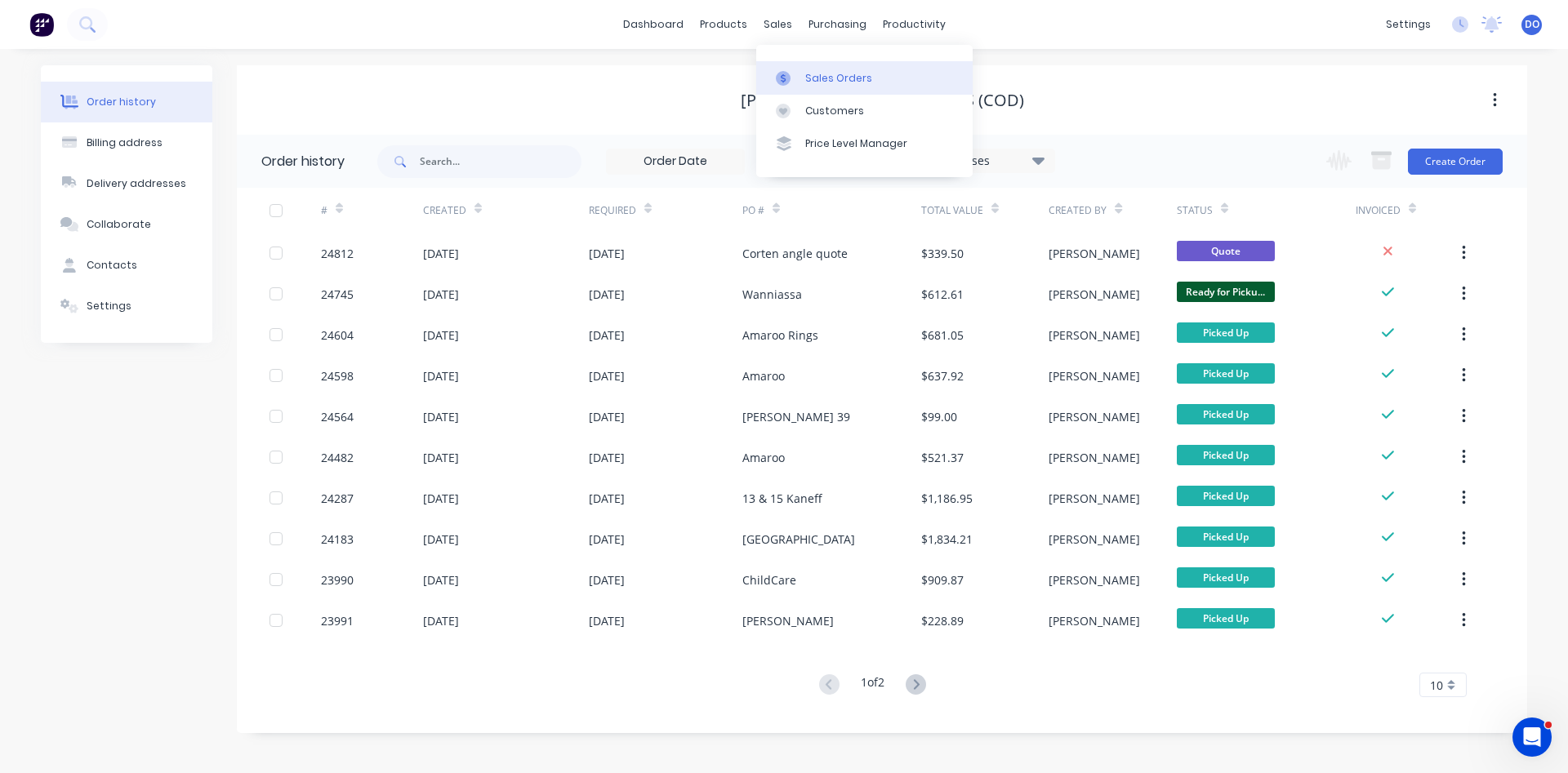
click at [817, 82] on div "Sales Orders" at bounding box center [839, 78] width 67 height 15
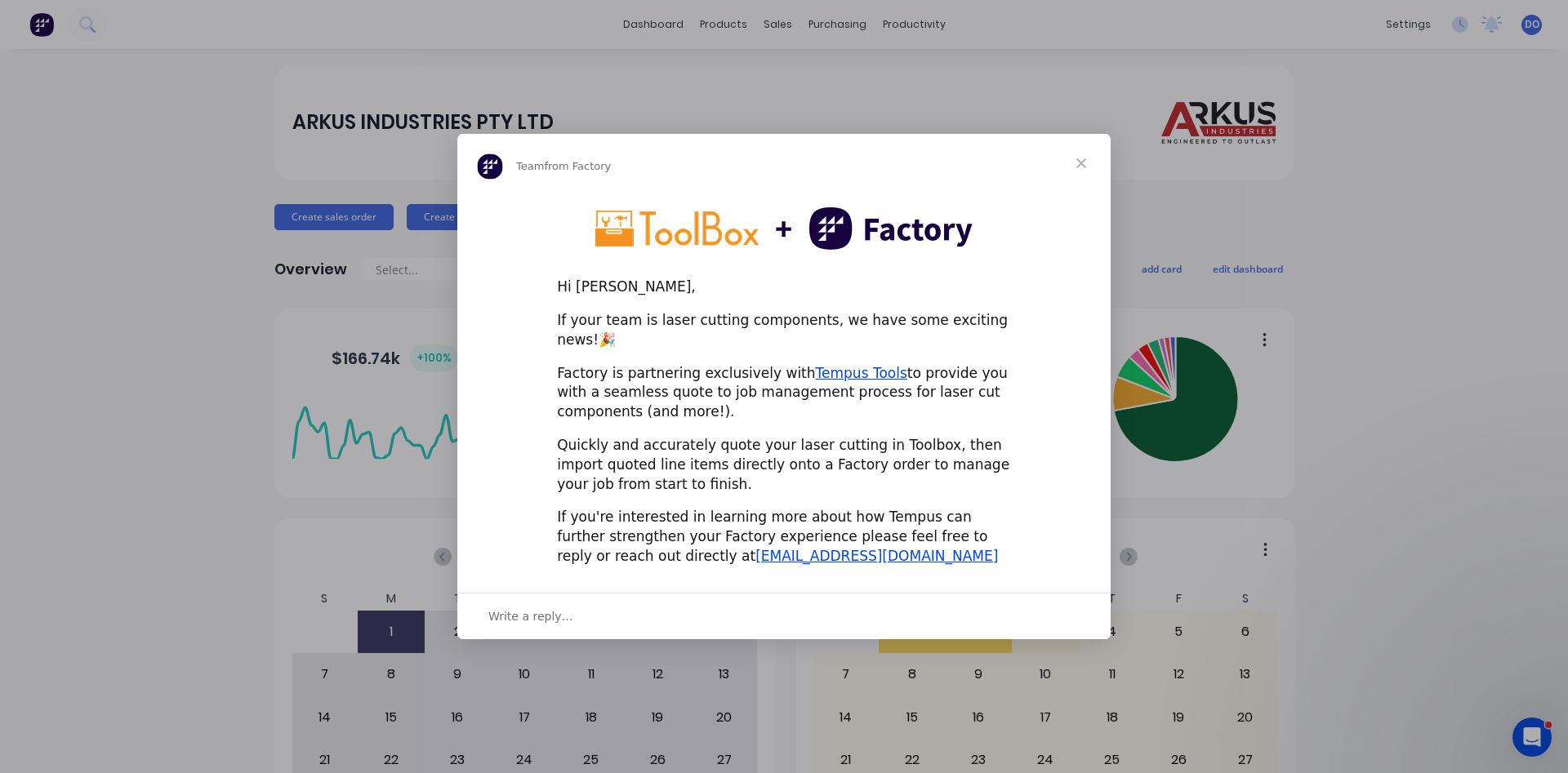
click at [1082, 172] on span "Close" at bounding box center [1082, 164] width 59 height 59
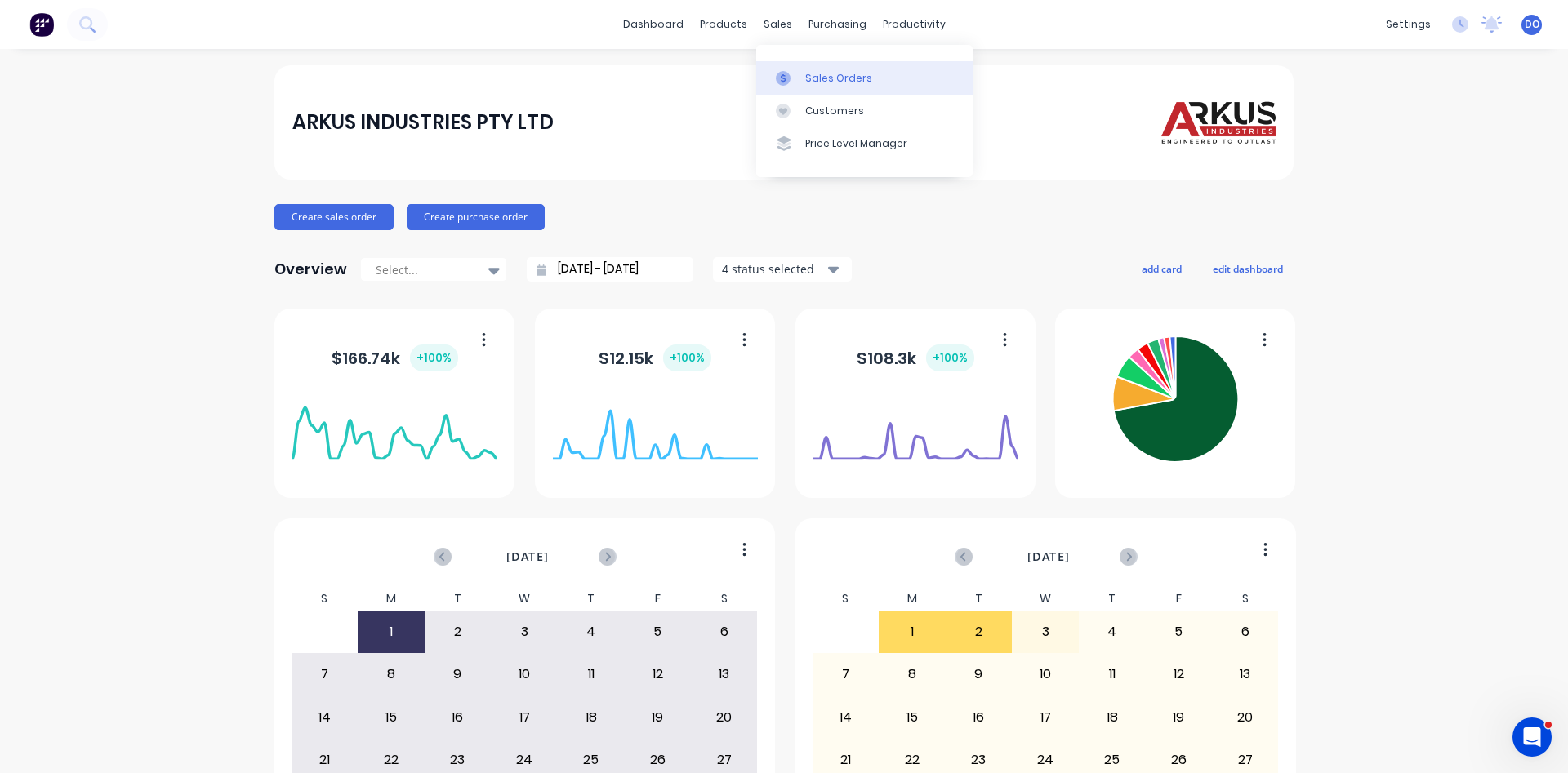
click at [839, 75] on div "Sales Orders" at bounding box center [839, 78] width 67 height 15
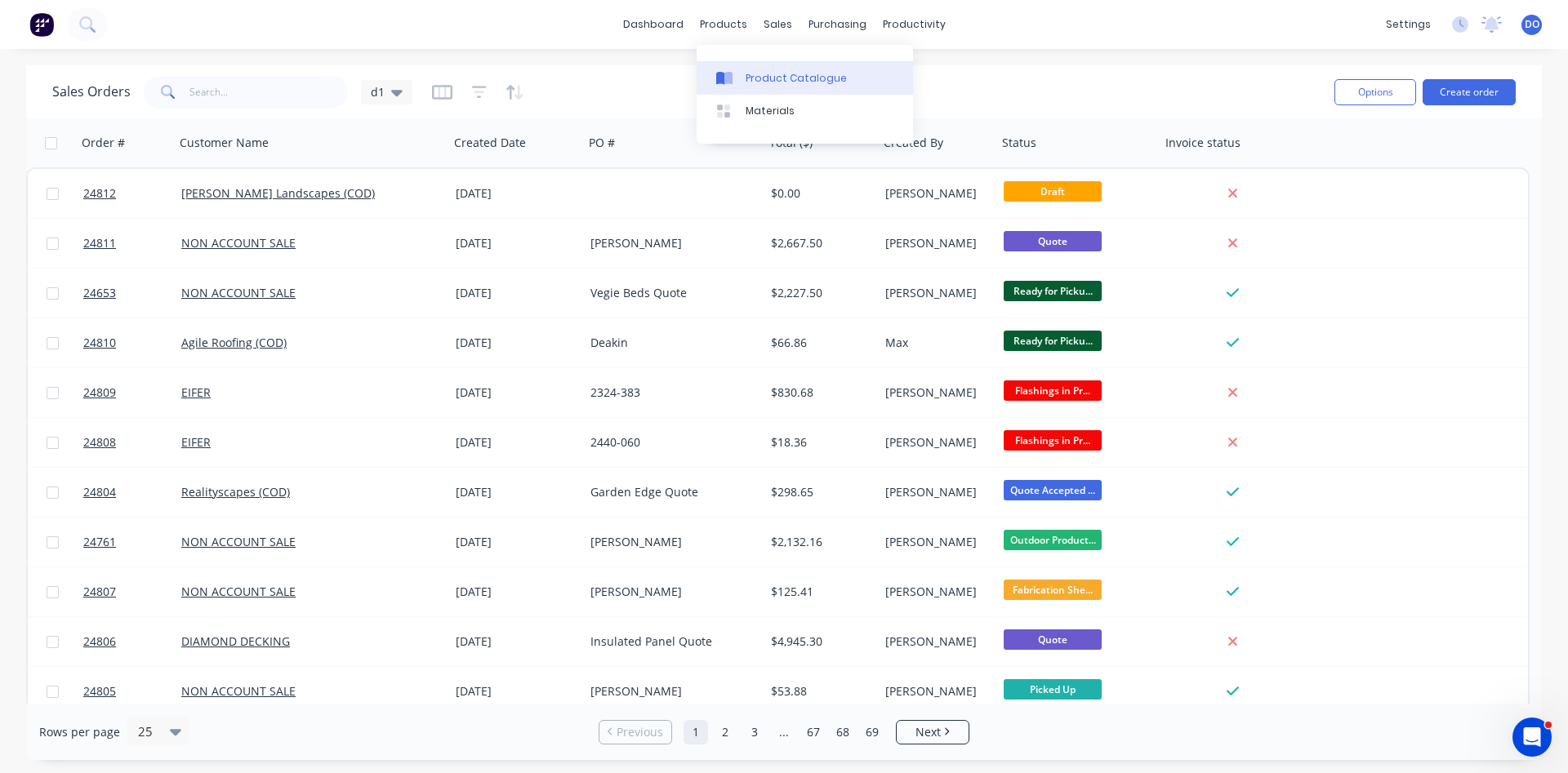
click at [768, 78] on div "Product Catalogue" at bounding box center [796, 78] width 102 height 15
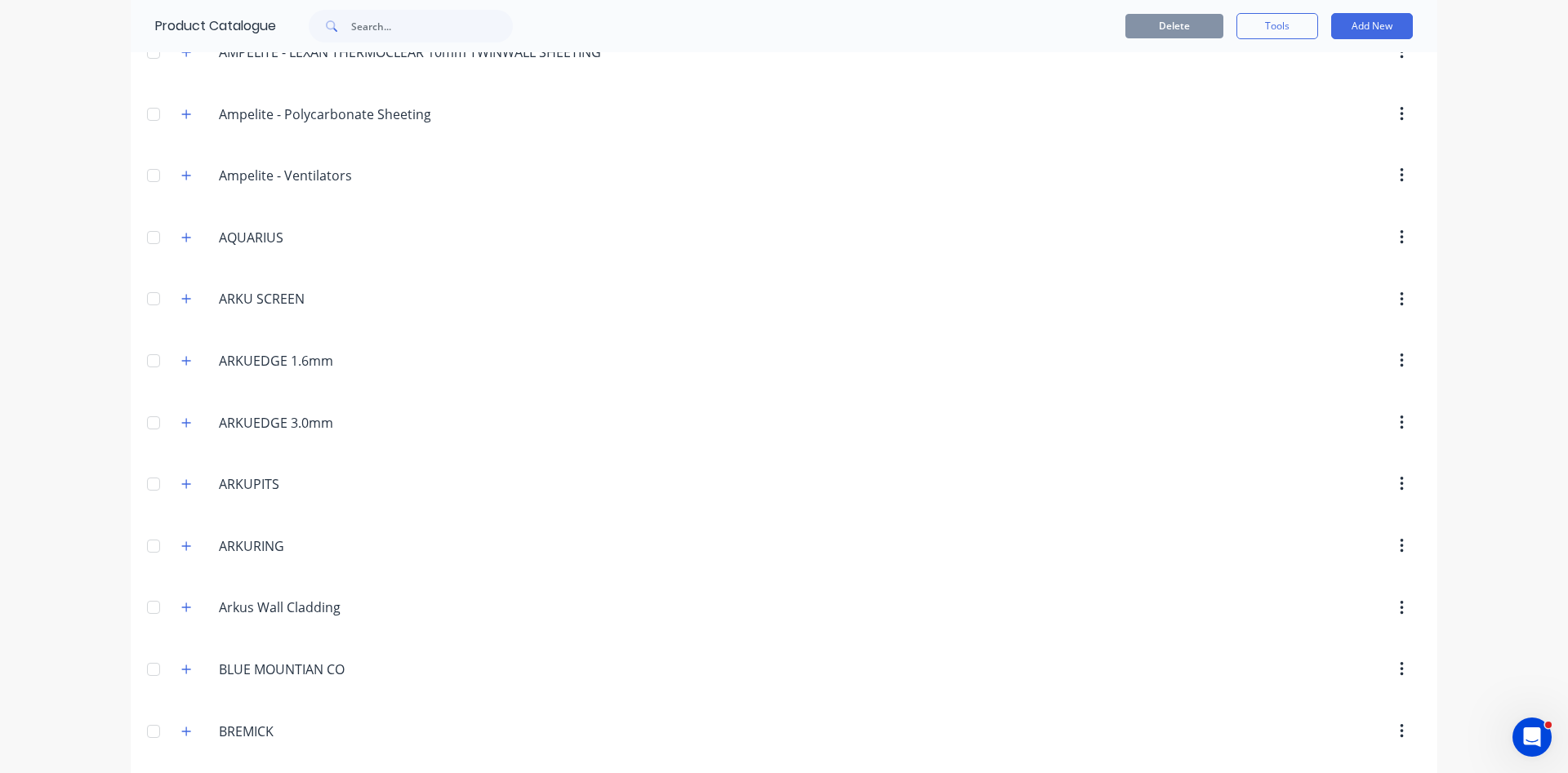
scroll to position [373, 0]
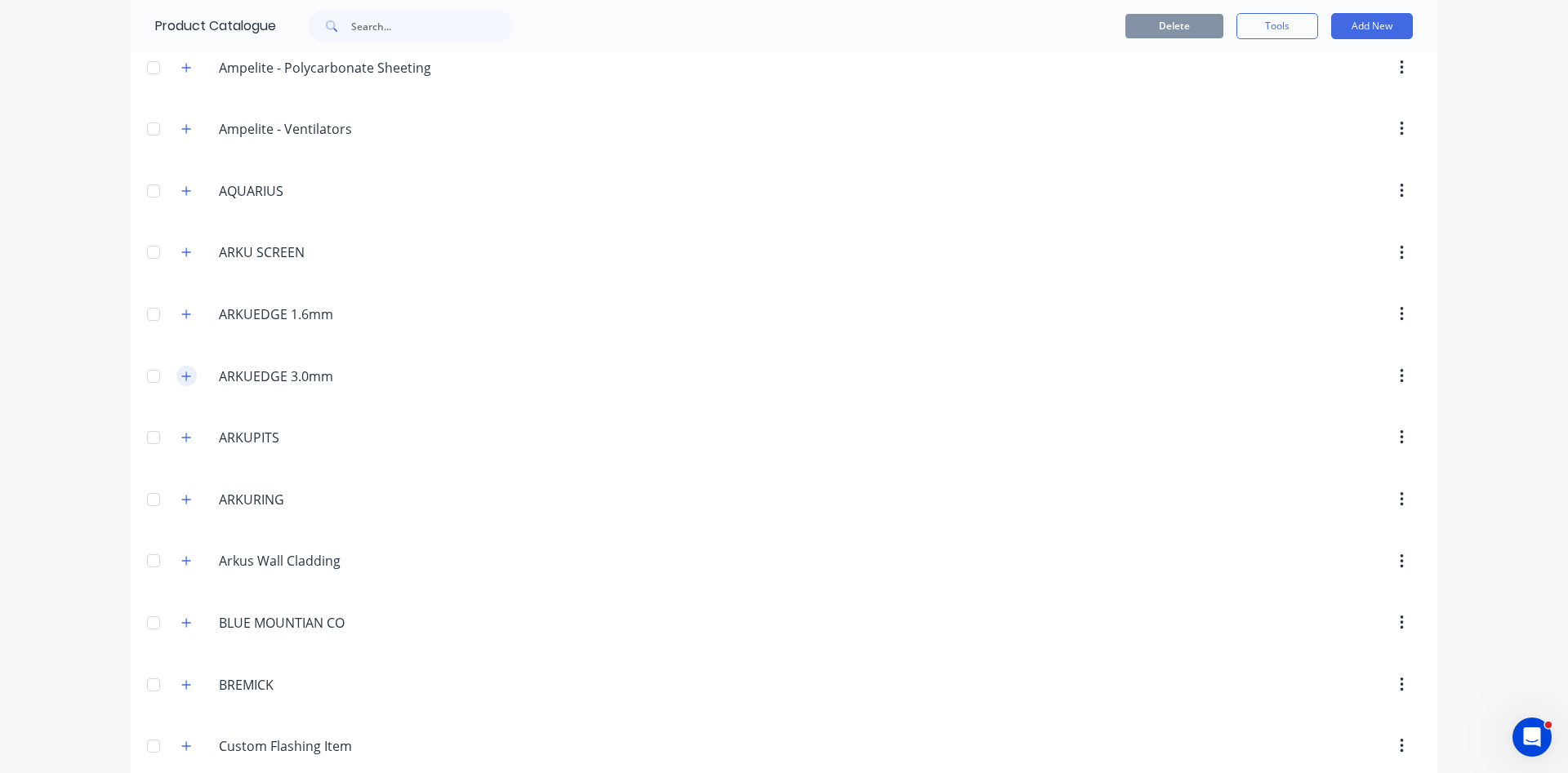
click at [188, 379] on icon "button" at bounding box center [186, 377] width 10 height 12
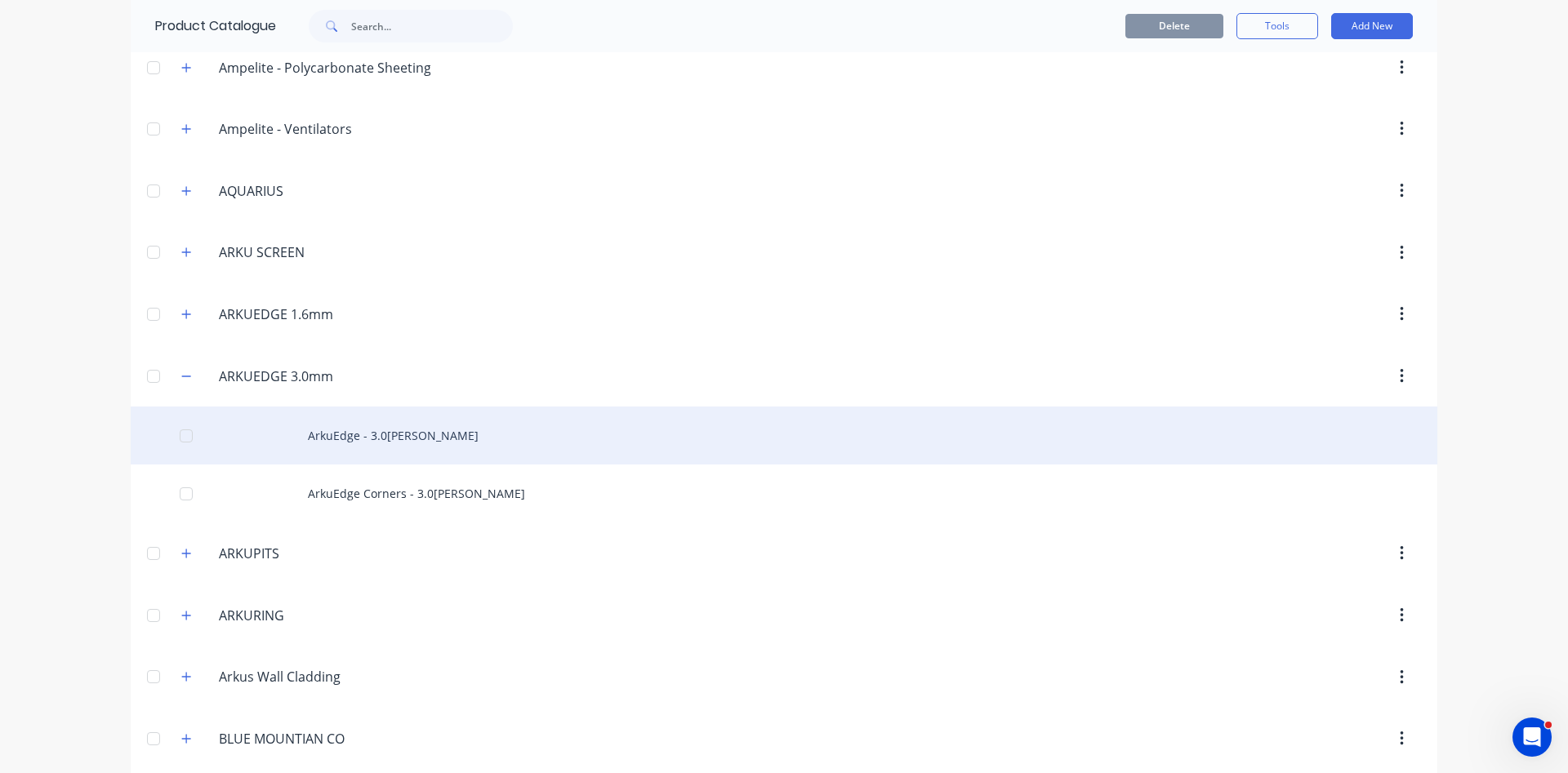
click at [432, 435] on div "ArkuEdge - 3.0[PERSON_NAME]" at bounding box center [784, 436] width 1307 height 58
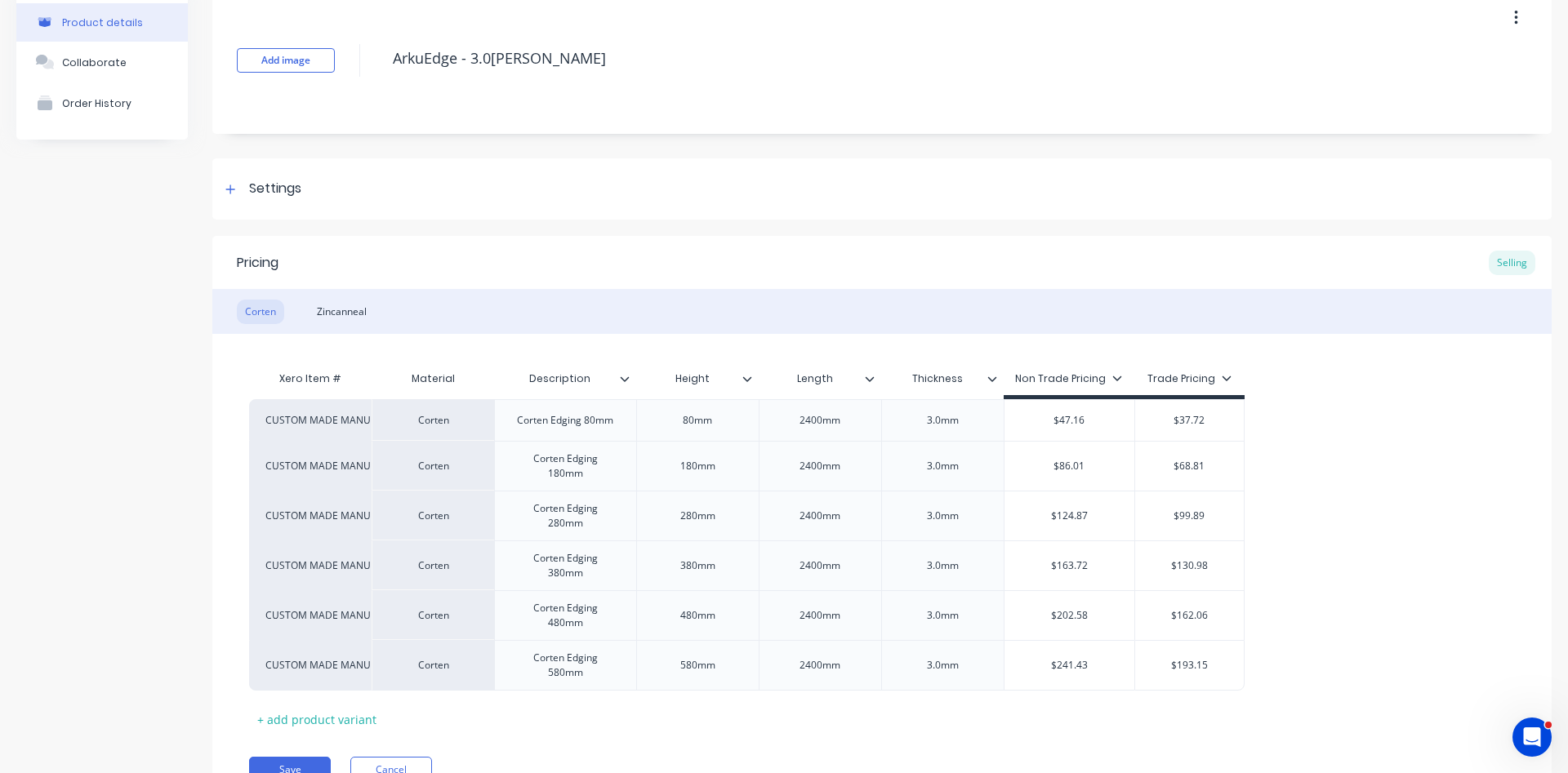
scroll to position [162, 0]
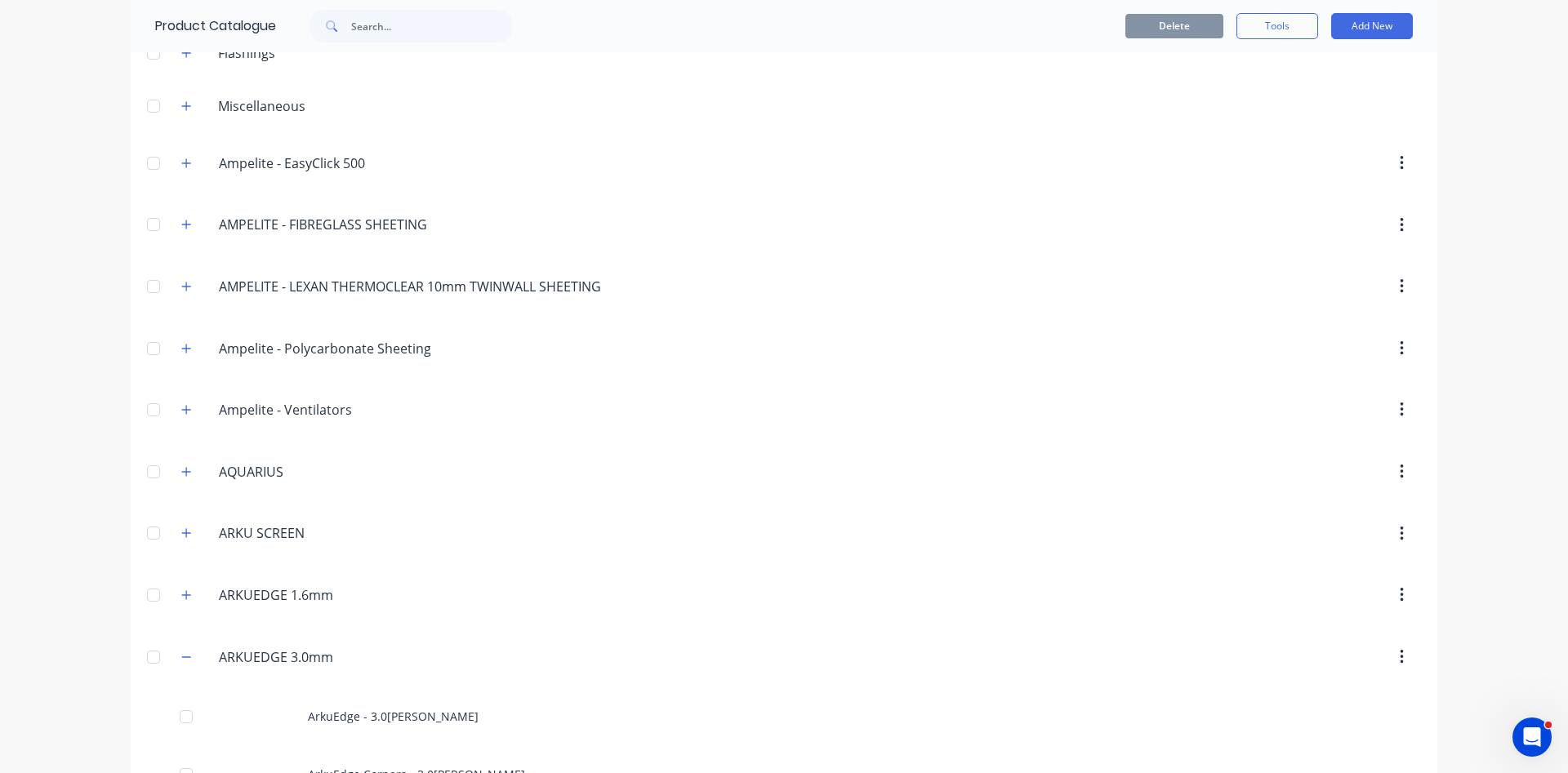
scroll to position [186, 0]
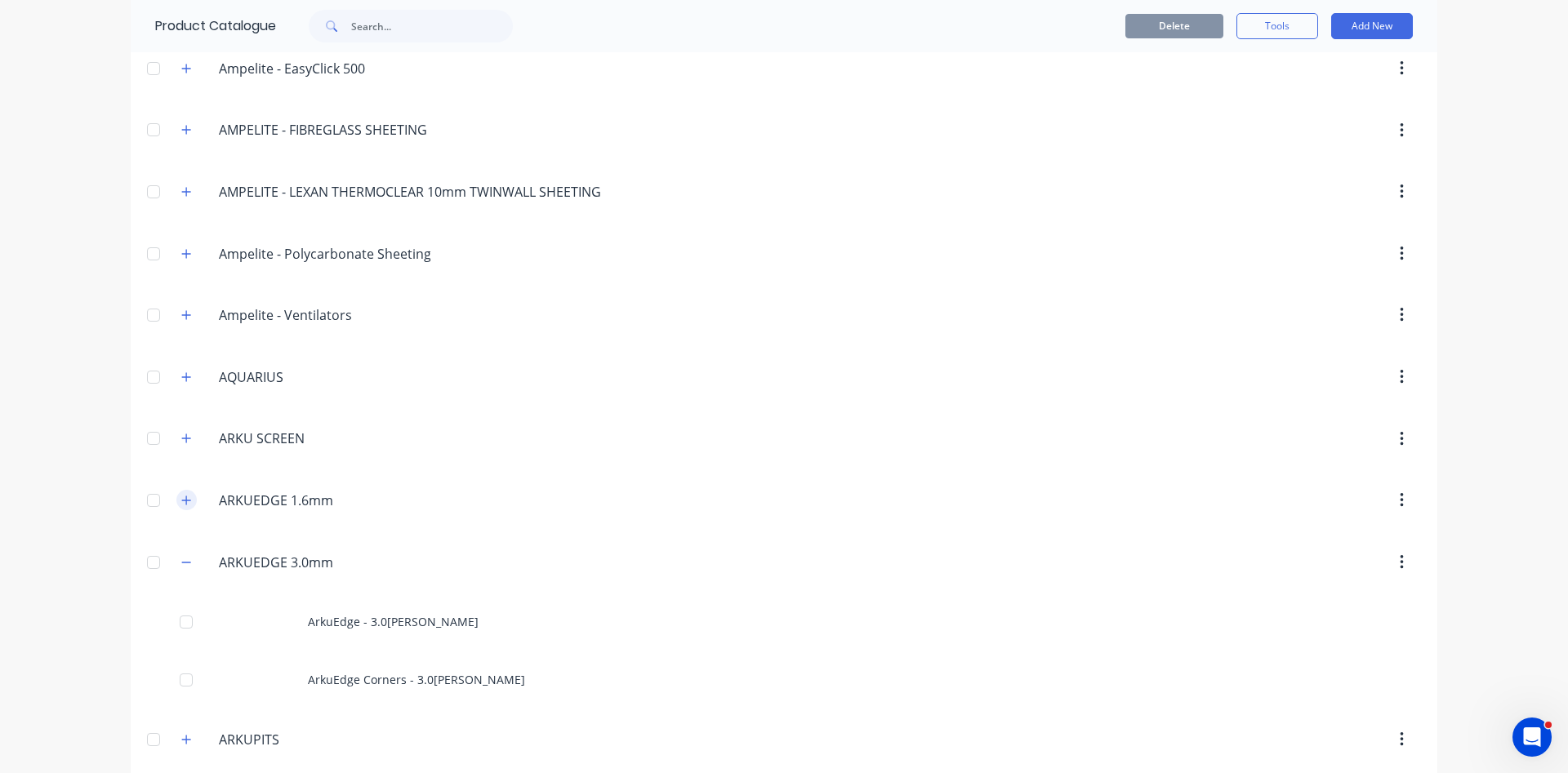
click at [187, 502] on icon "button" at bounding box center [186, 501] width 10 height 12
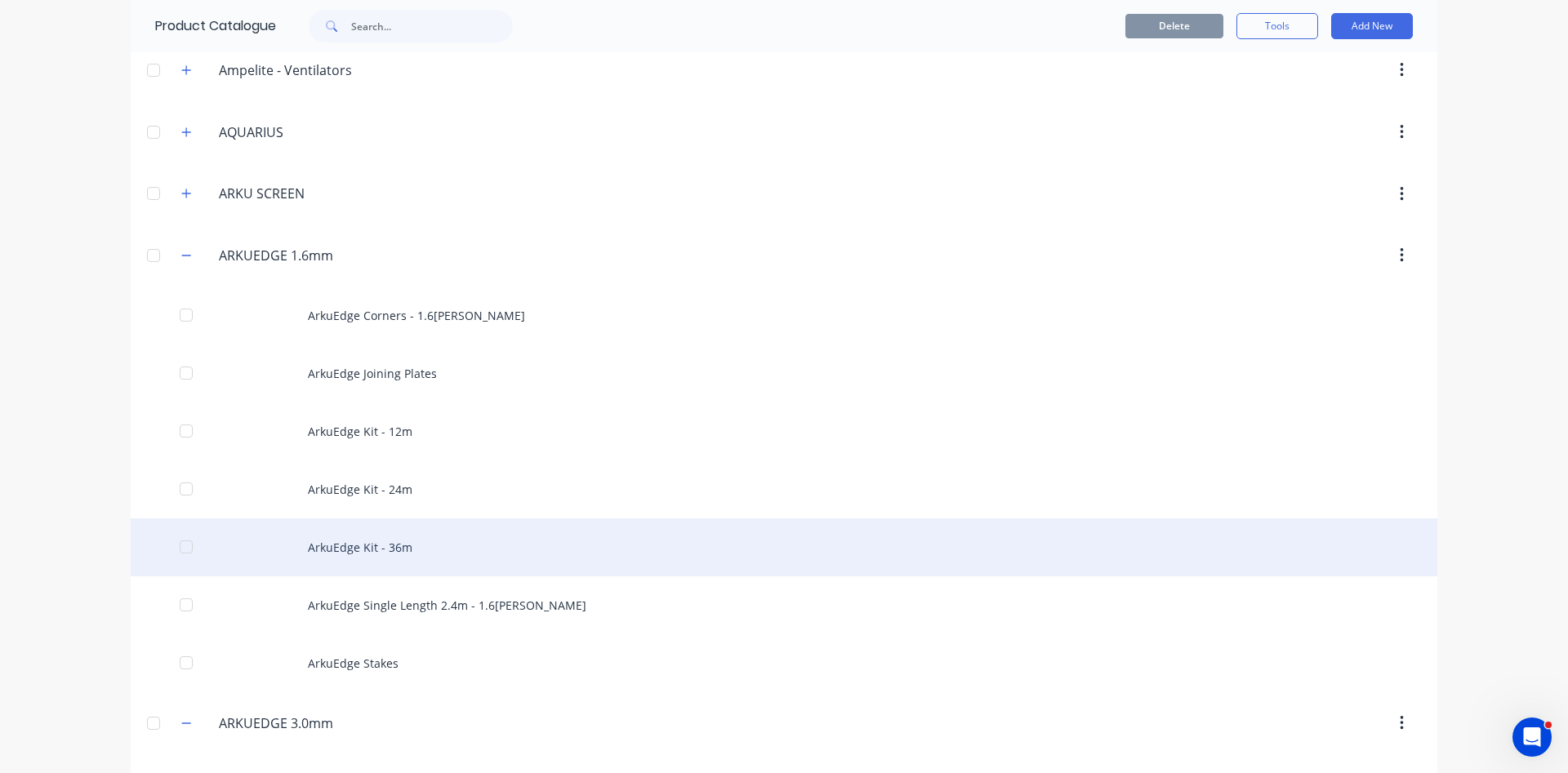
scroll to position [559, 0]
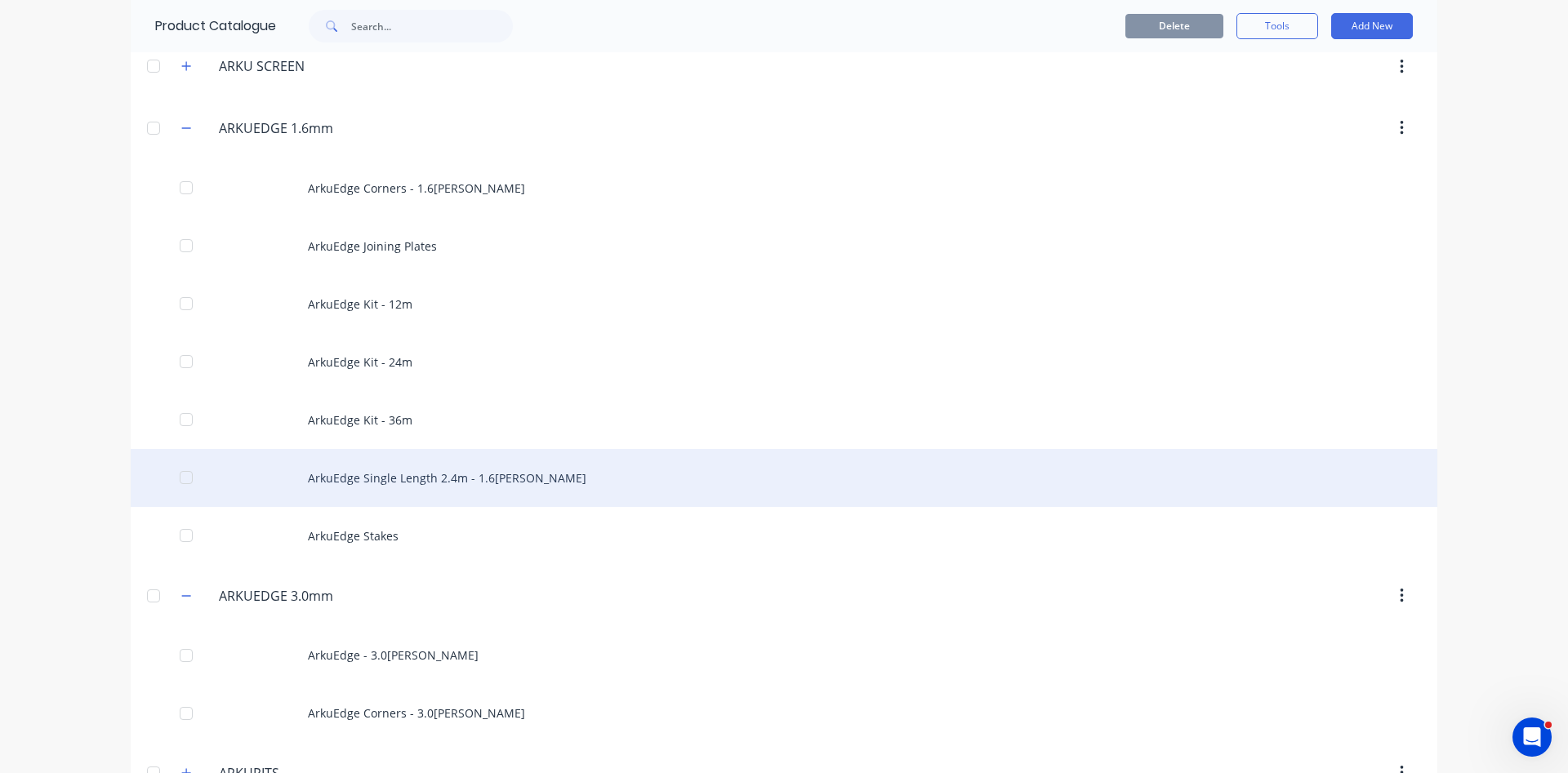
click at [406, 483] on div "ArkuEdge Single Length 2.4m - 1.6[PERSON_NAME]" at bounding box center [784, 478] width 1307 height 58
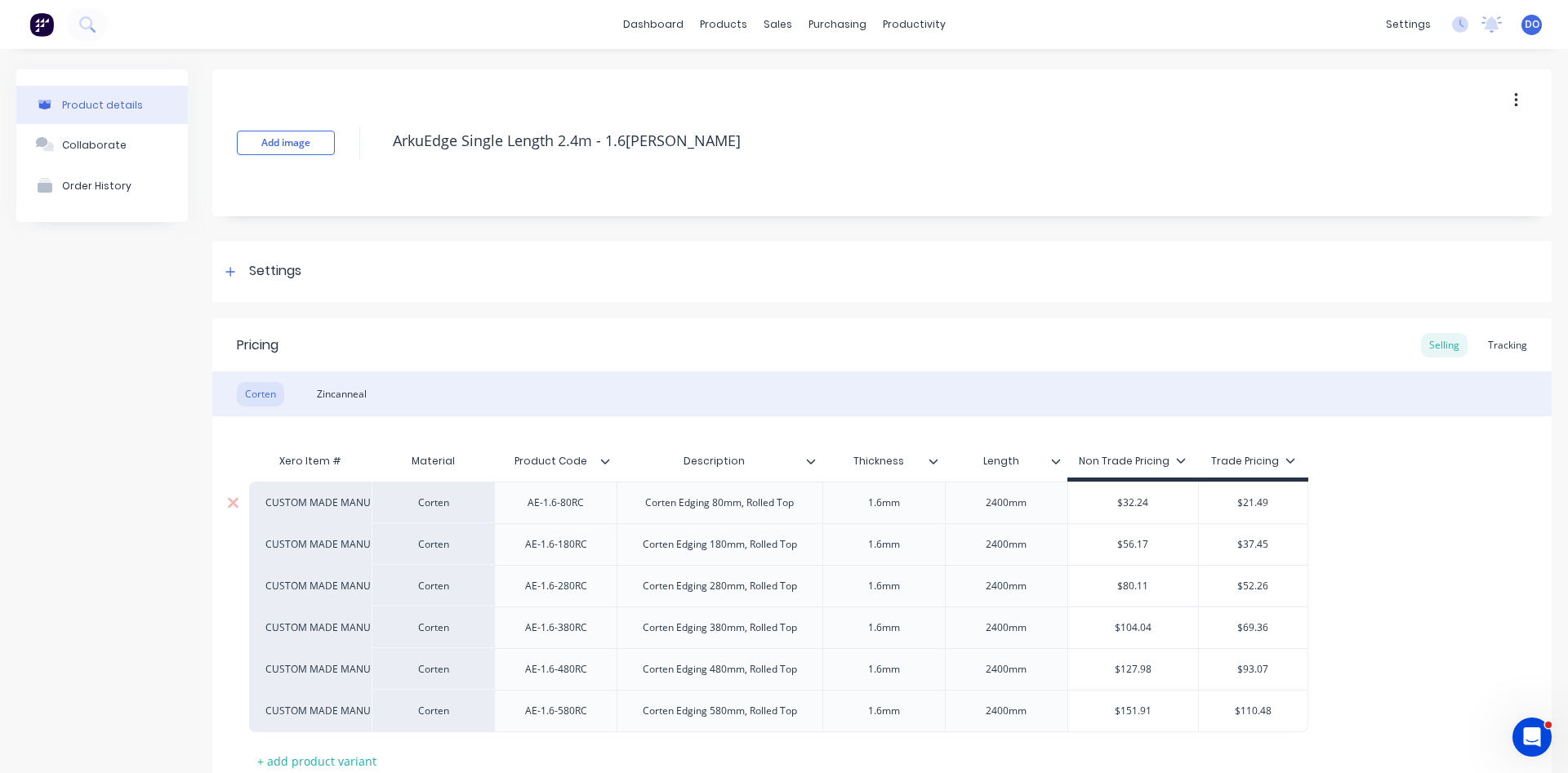
type textarea "x"
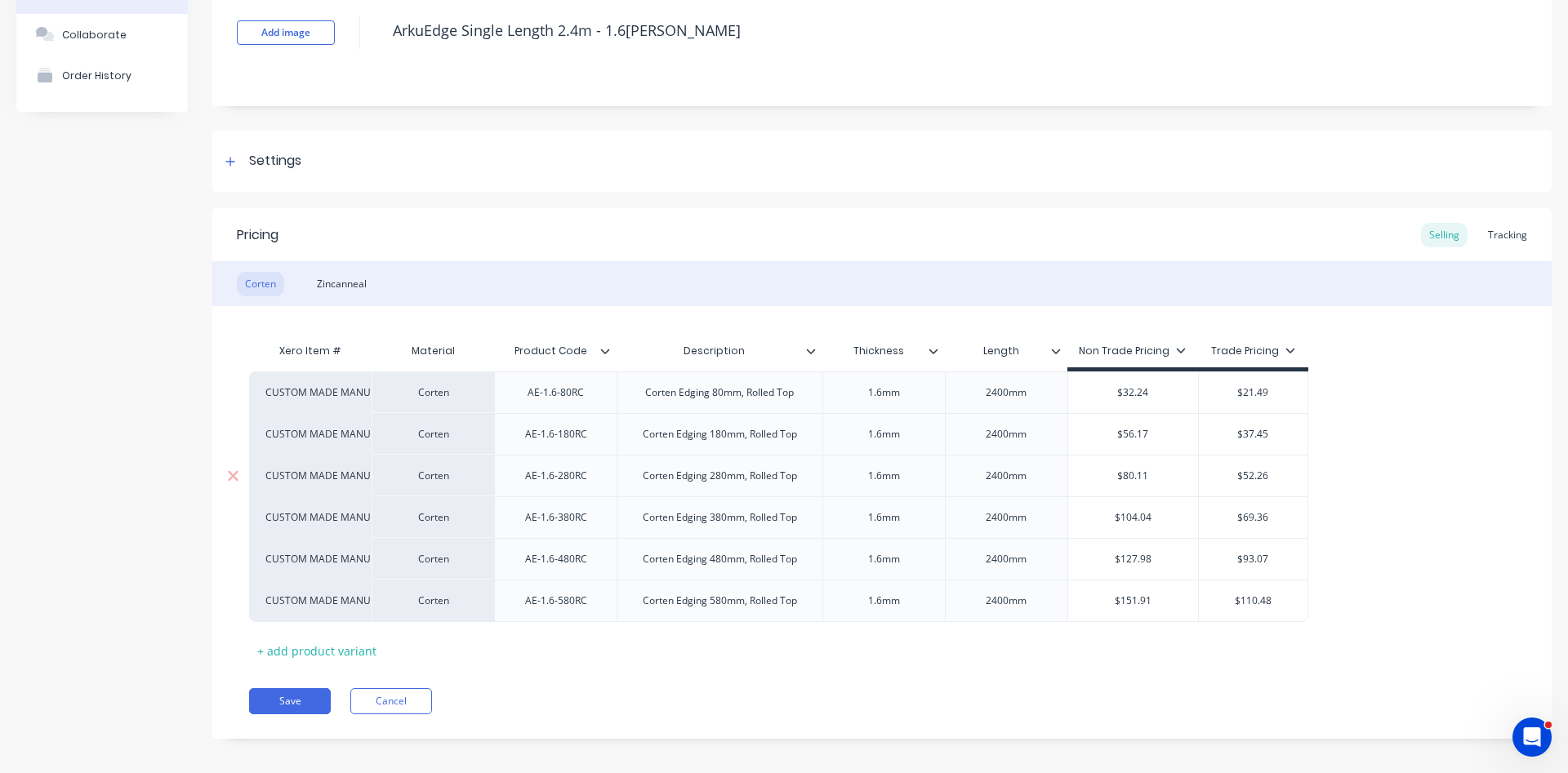
scroll to position [121, 0]
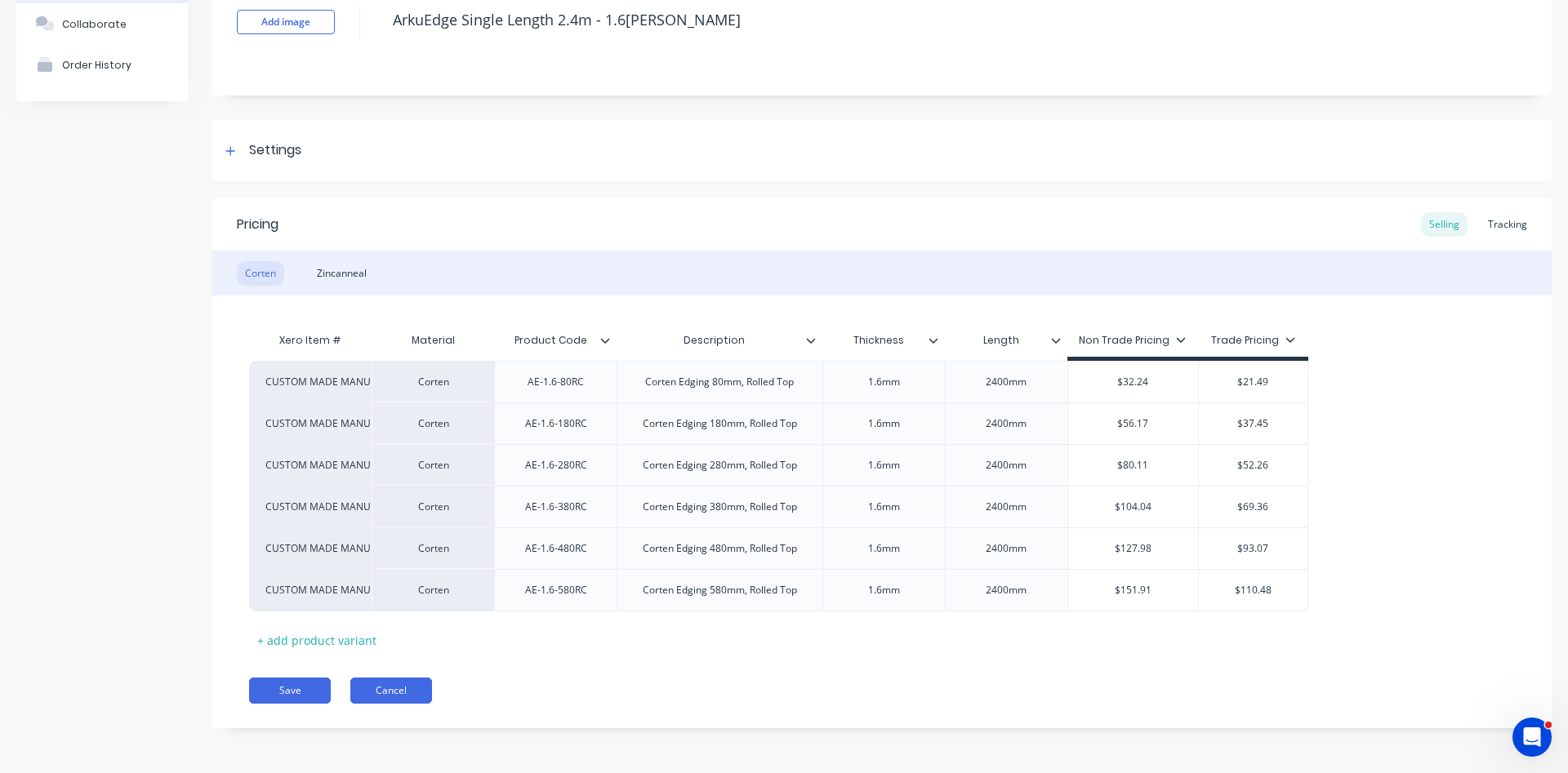
click at [397, 695] on button "Cancel" at bounding box center [391, 691] width 82 height 27
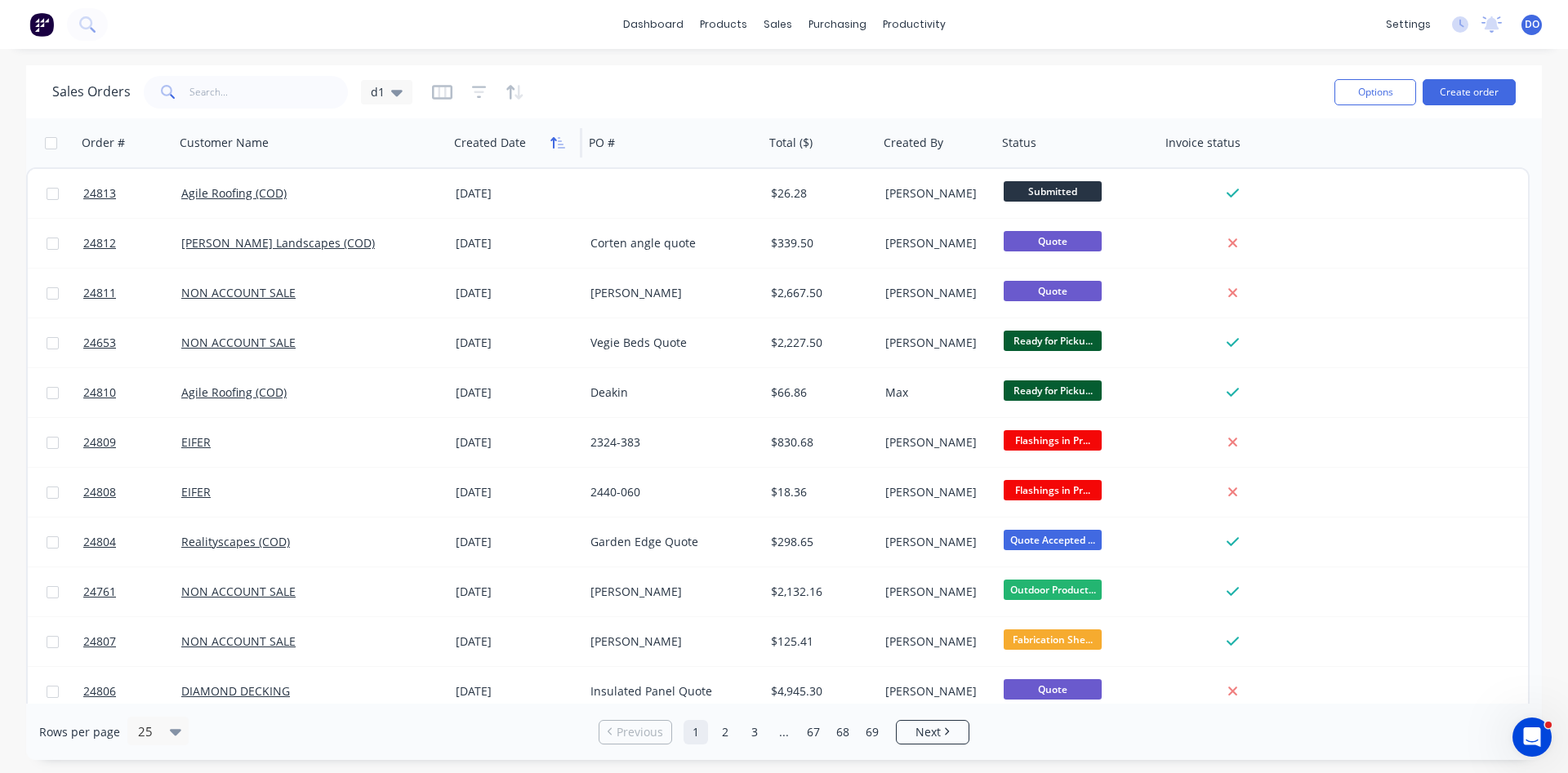
click at [550, 146] on icon "button" at bounding box center [557, 142] width 15 height 13
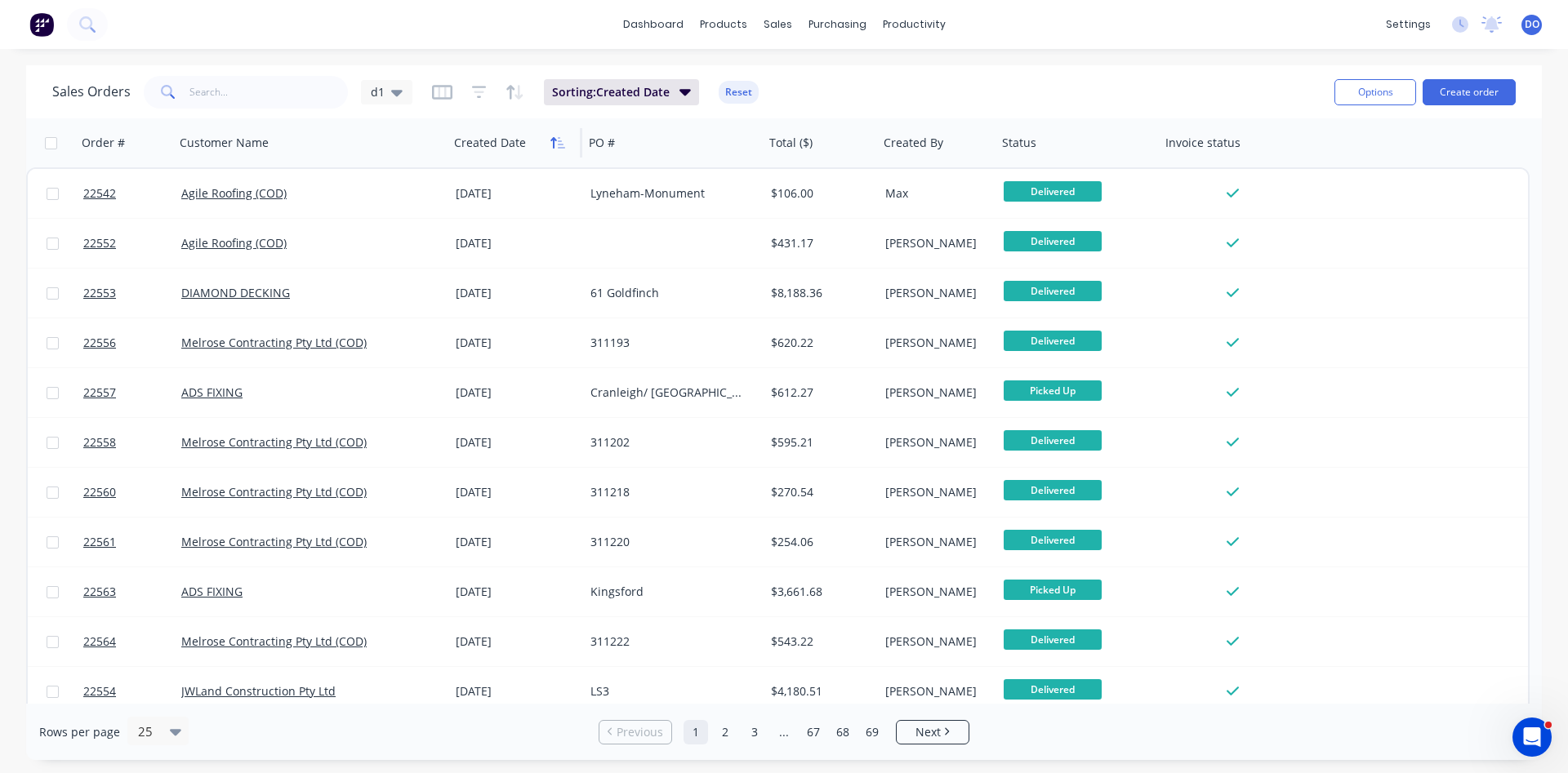
click at [554, 144] on icon "button" at bounding box center [553, 143] width 6 height 12
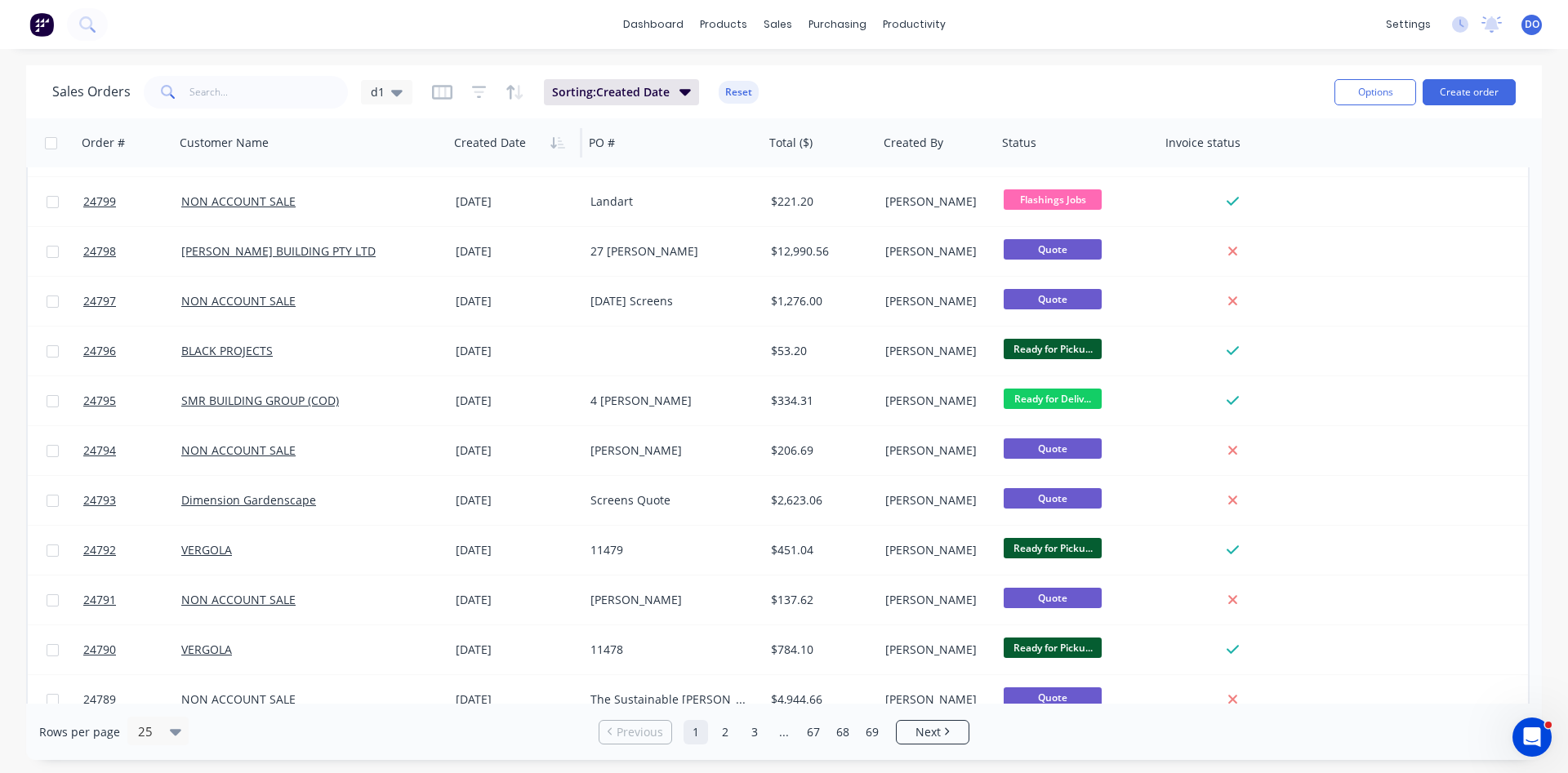
scroll to position [709, 0]
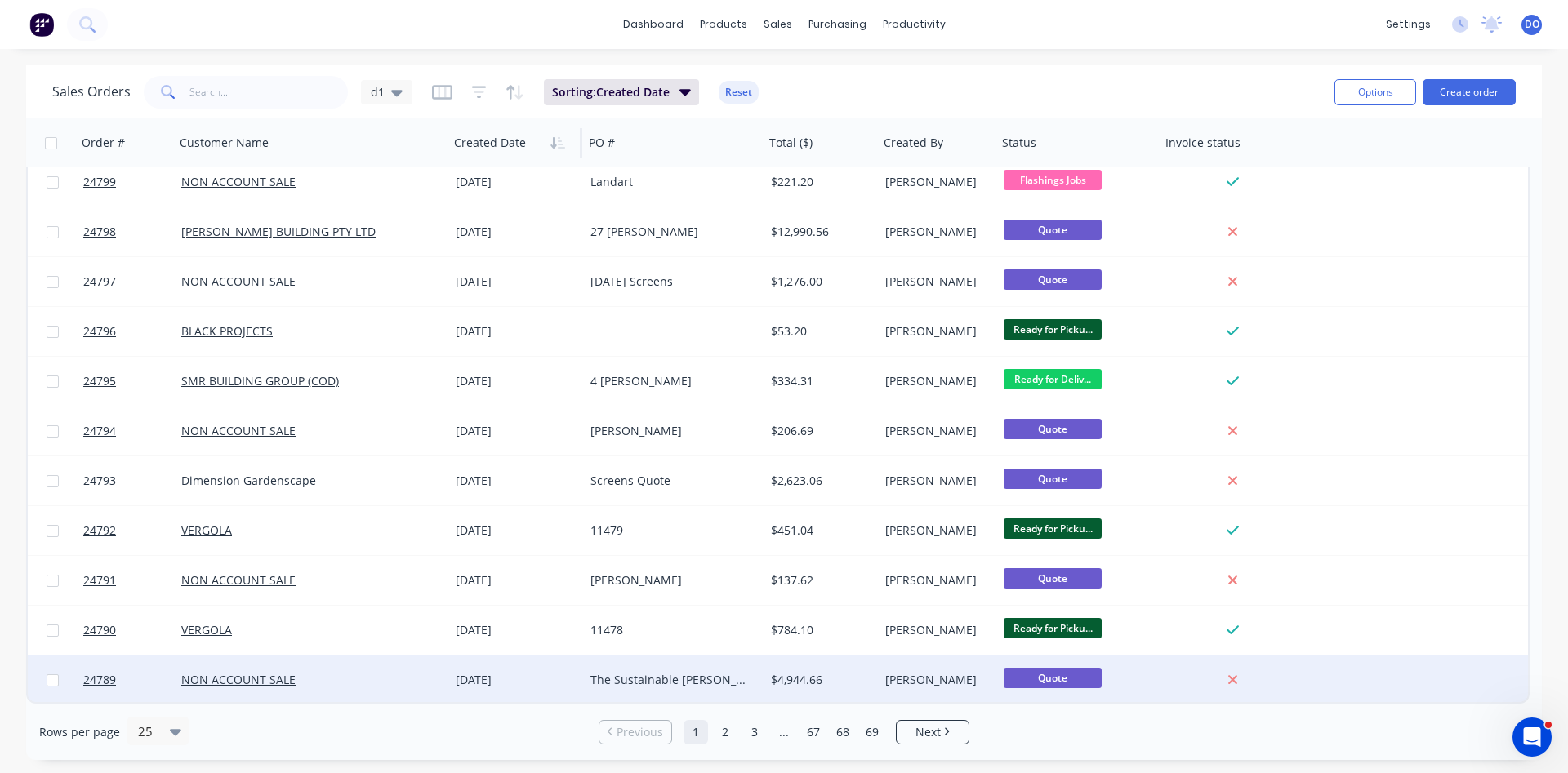
click at [441, 672] on div "NON ACCOUNT SALE" at bounding box center [312, 680] width 261 height 17
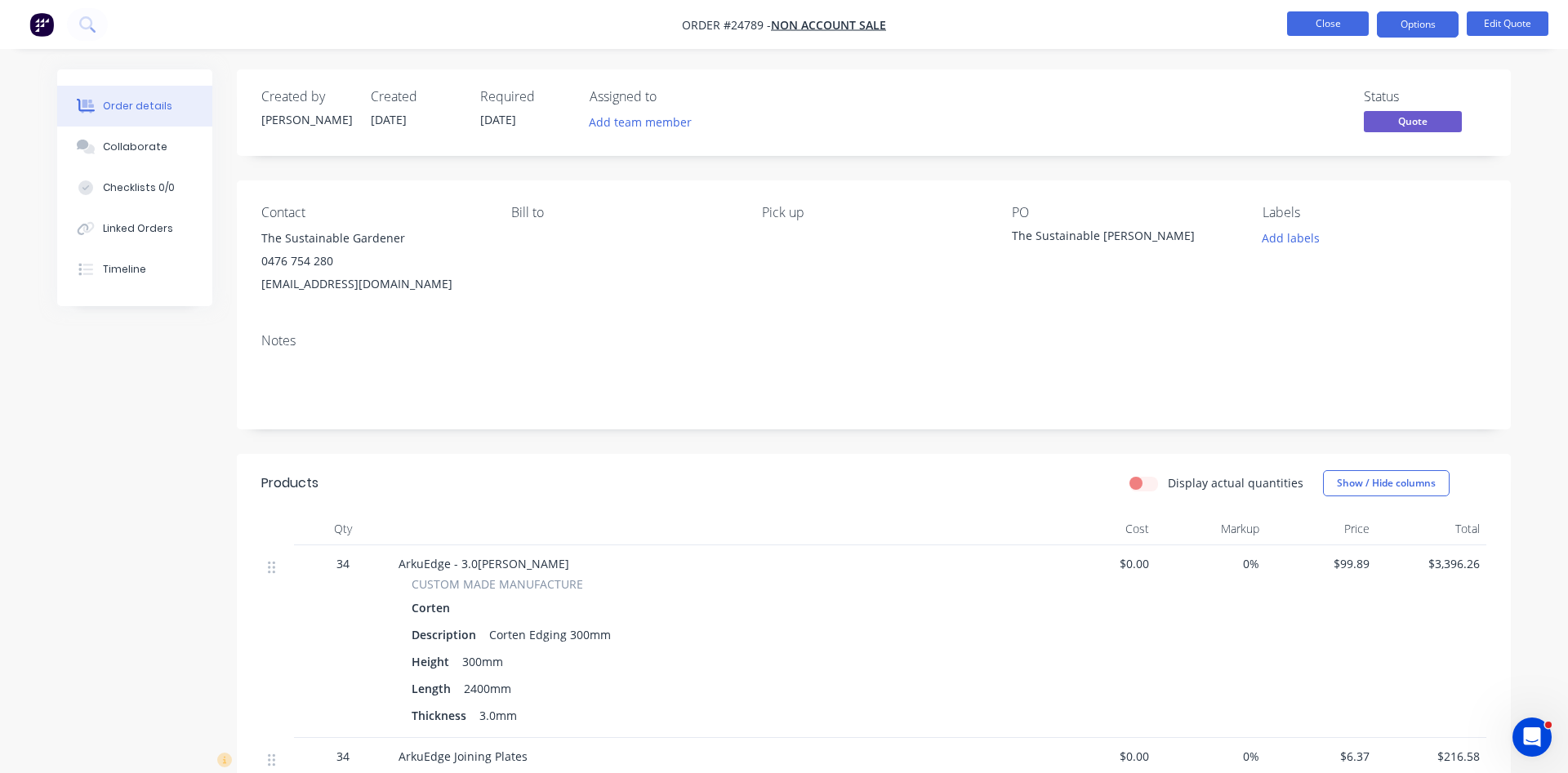
click at [1313, 27] on button "Close" at bounding box center [1328, 24] width 82 height 25
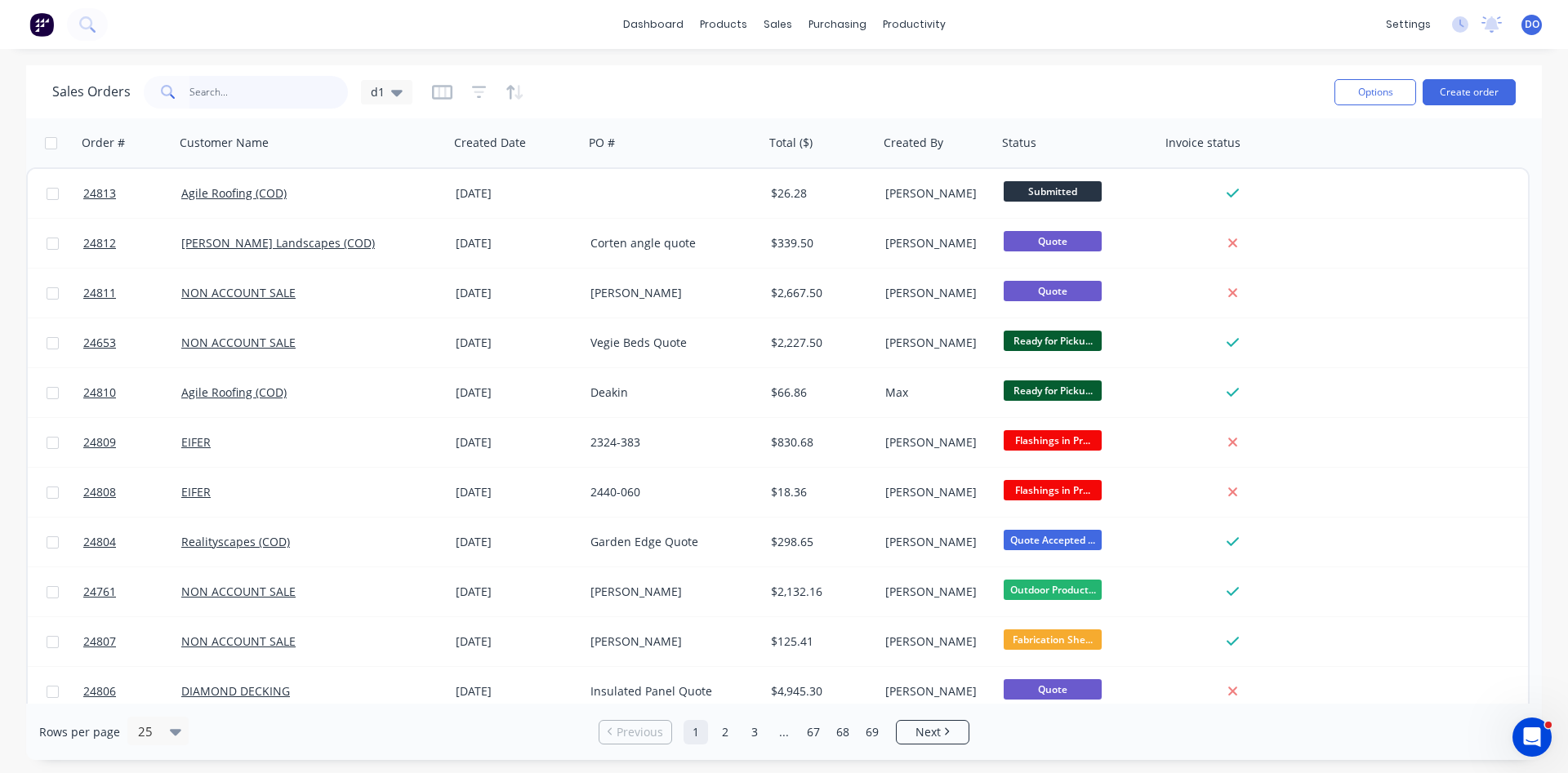
click at [264, 88] on input "text" at bounding box center [269, 92] width 160 height 33
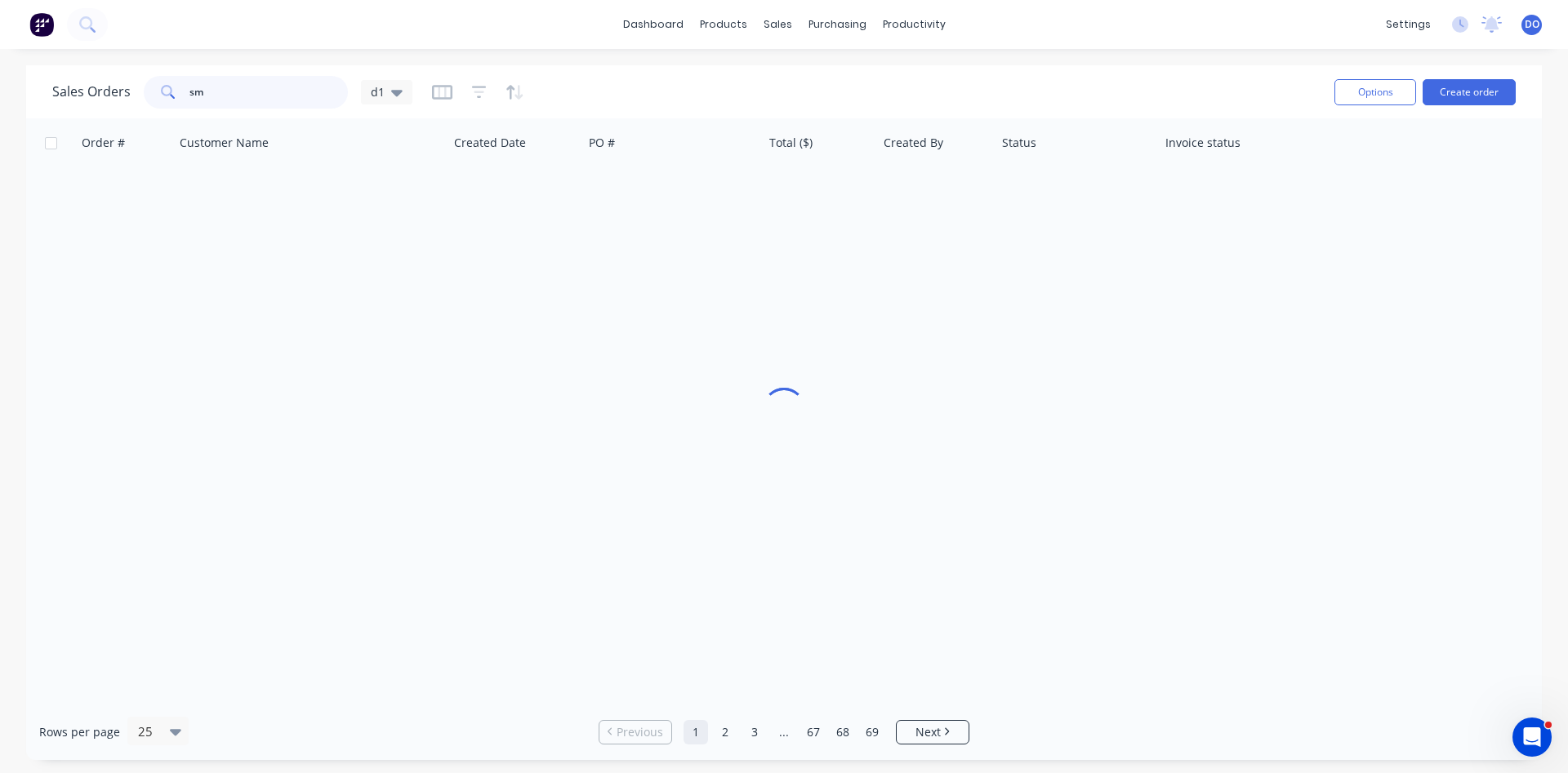
type input "smr"
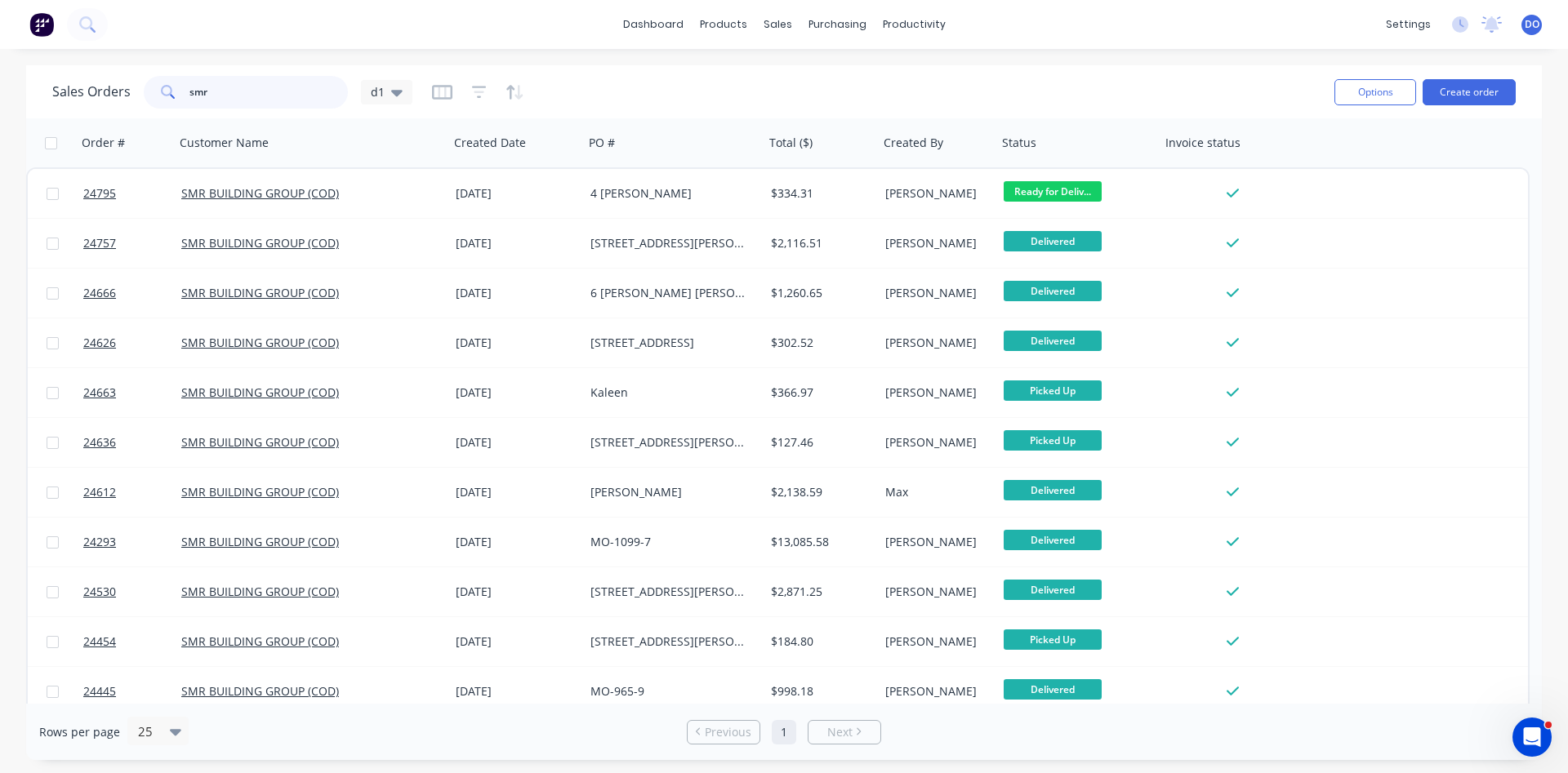
drag, startPoint x: 212, startPoint y: 93, endPoint x: 145, endPoint y: 89, distance: 67.1
click at [189, 89] on input "smr" at bounding box center [269, 92] width 160 height 33
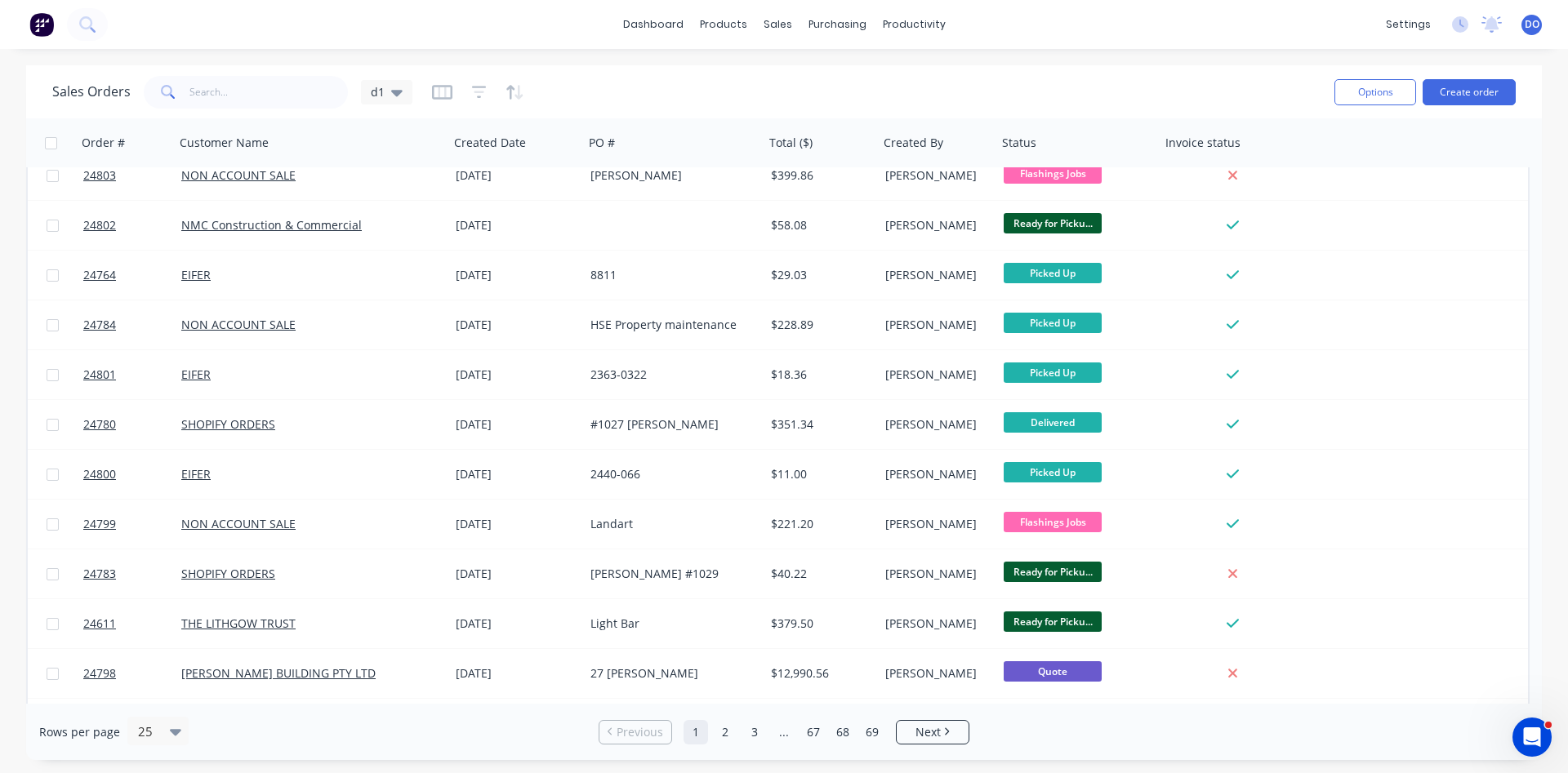
scroll to position [709, 0]
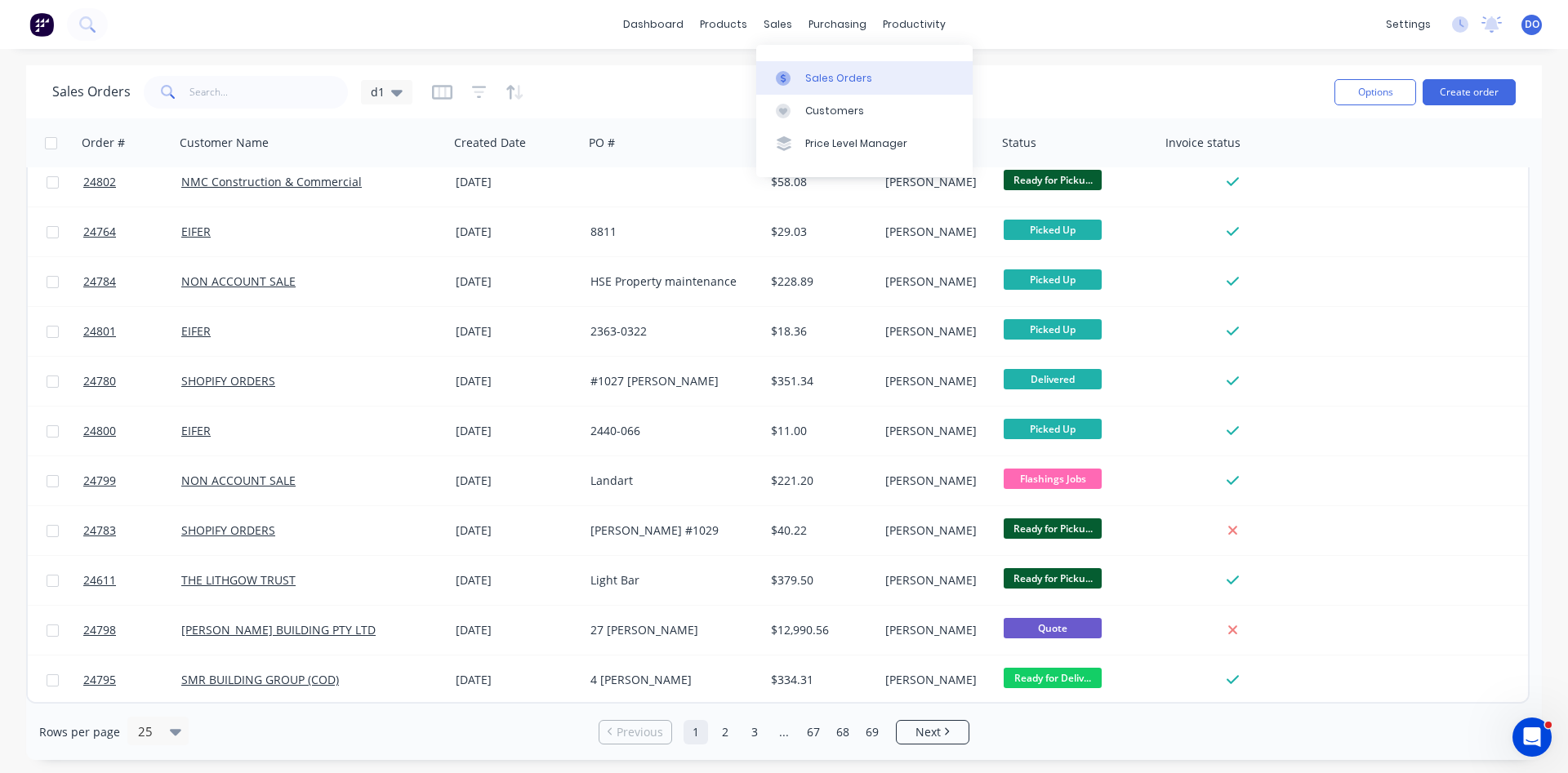
click at [803, 82] on link "Sales Orders" at bounding box center [865, 77] width 217 height 33
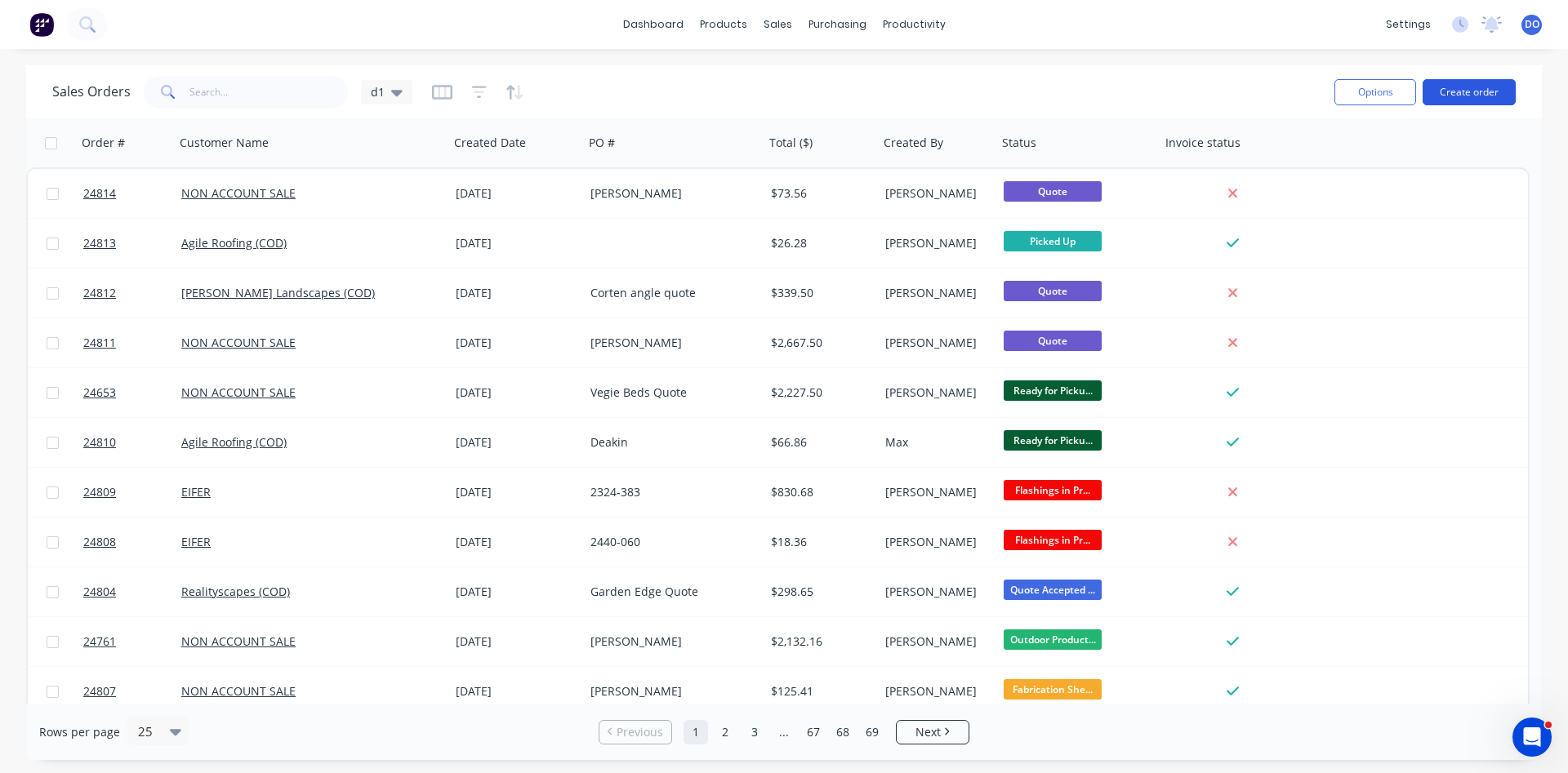
click at [1477, 96] on button "Create order" at bounding box center [1469, 92] width 93 height 27
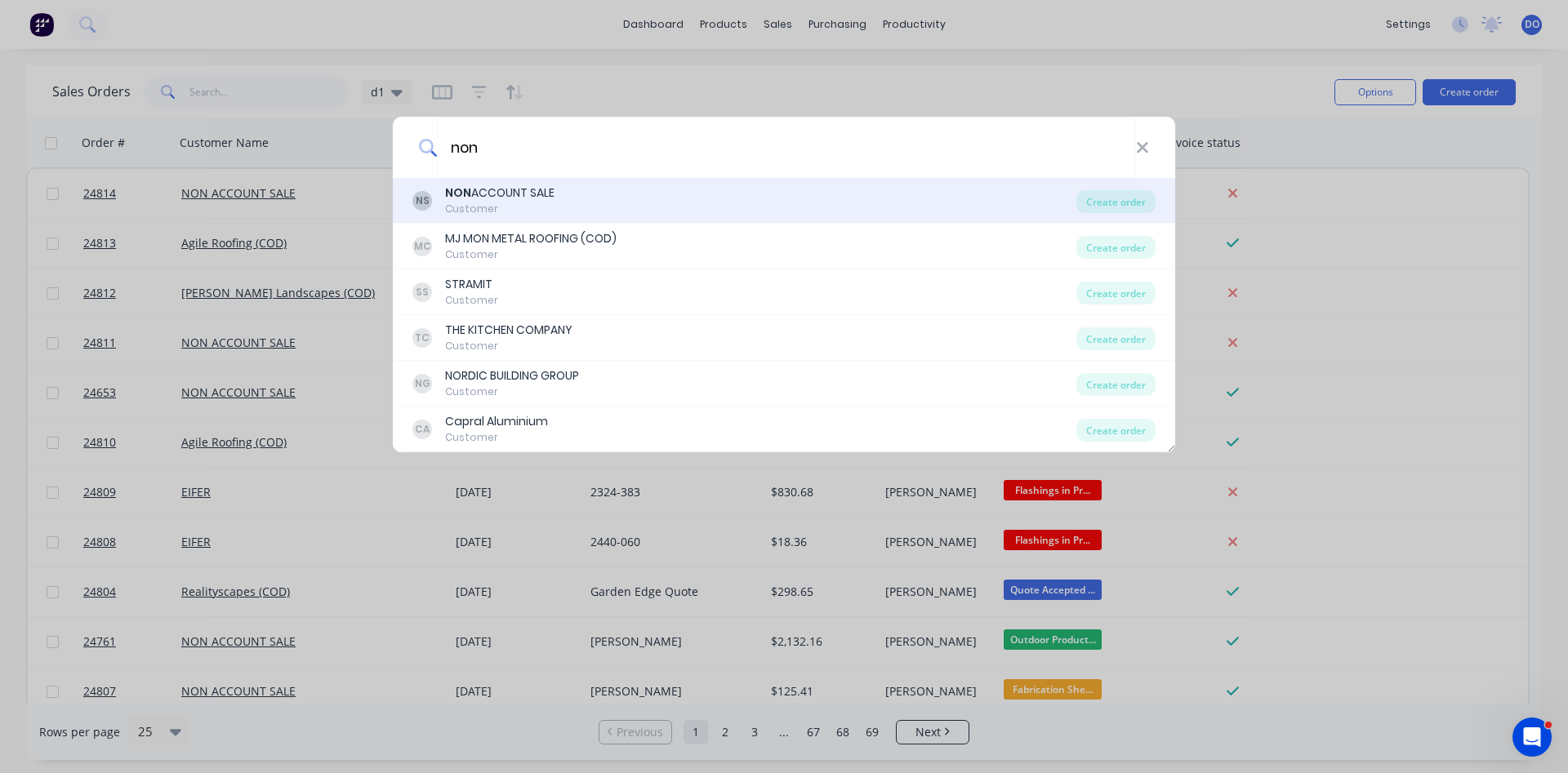
type input "non"
click at [554, 192] on div "NON ACCOUNT SALE" at bounding box center [499, 192] width 109 height 17
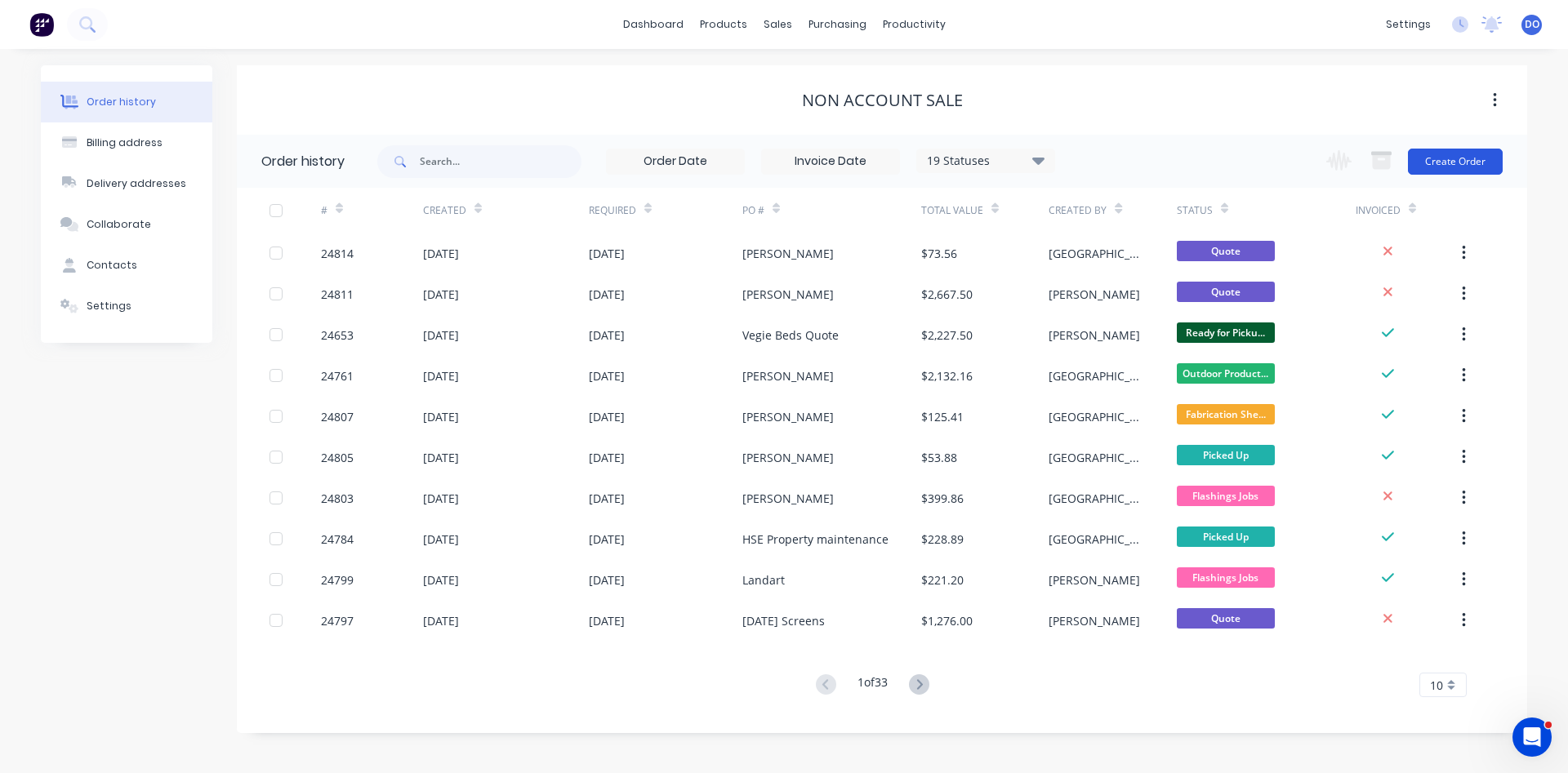
click at [1464, 165] on button "Create Order" at bounding box center [1456, 162] width 95 height 27
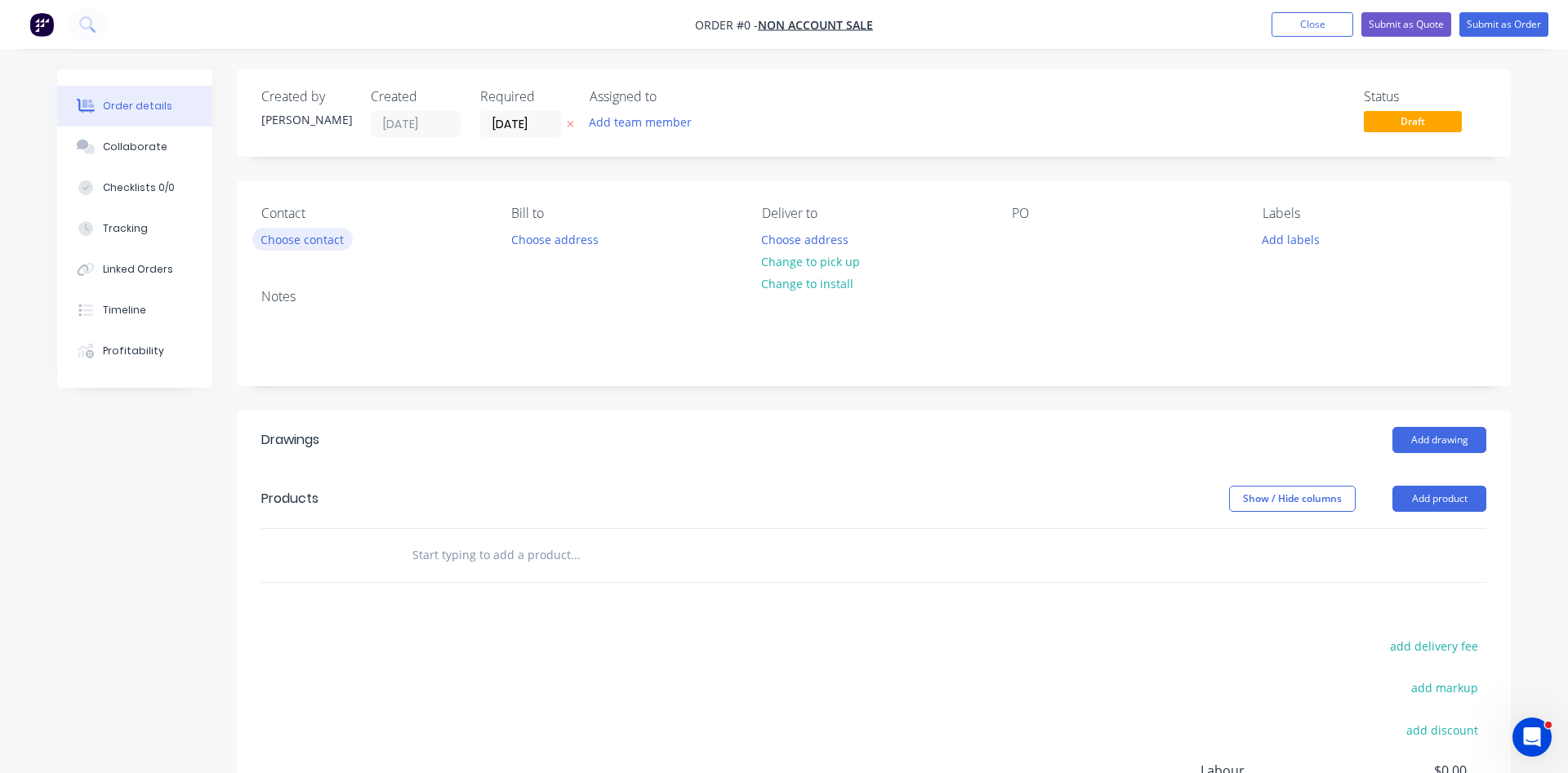
click at [325, 240] on button "Choose contact" at bounding box center [303, 239] width 101 height 22
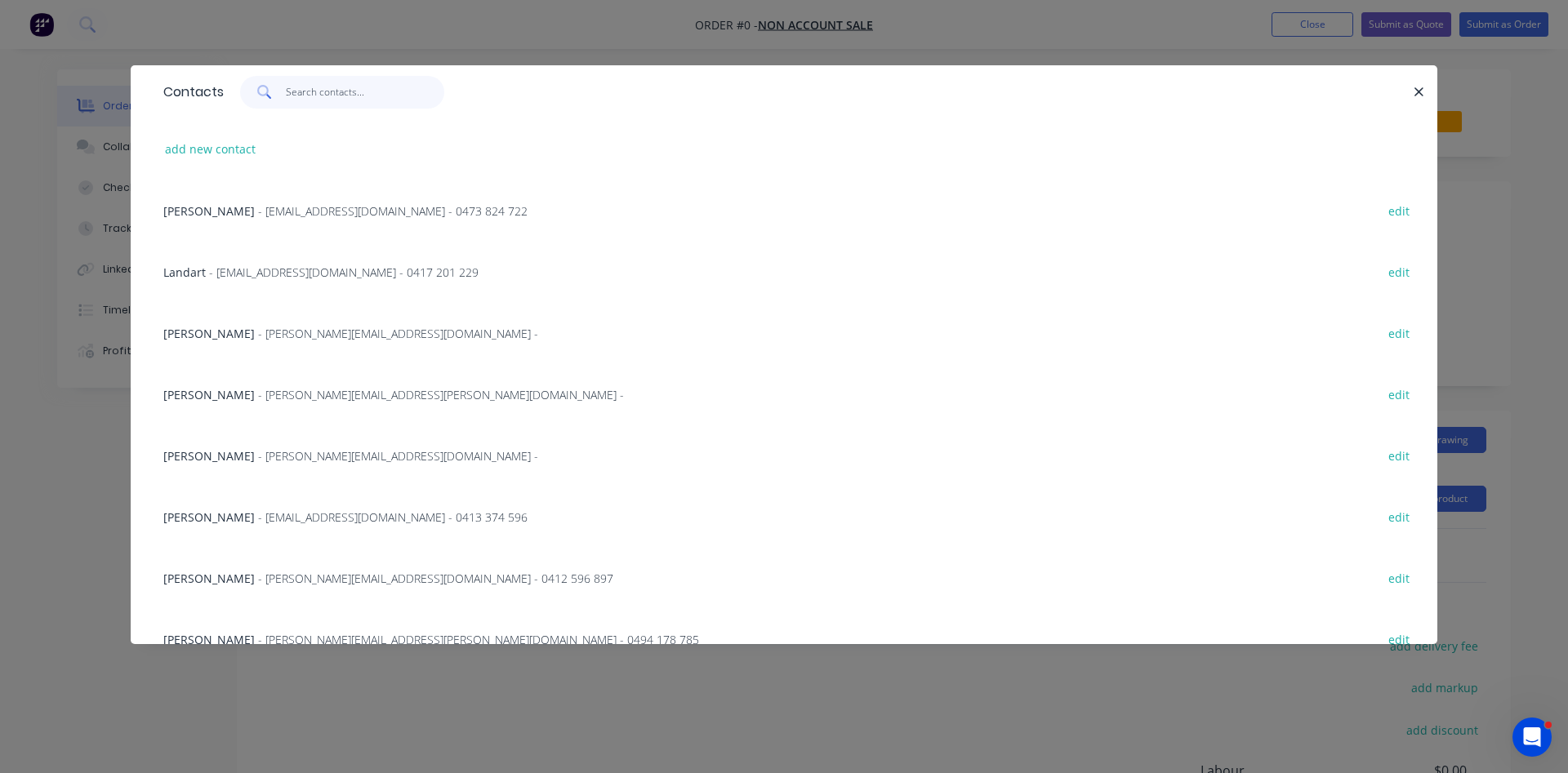
click at [308, 91] on input "text" at bounding box center [366, 92] width 160 height 33
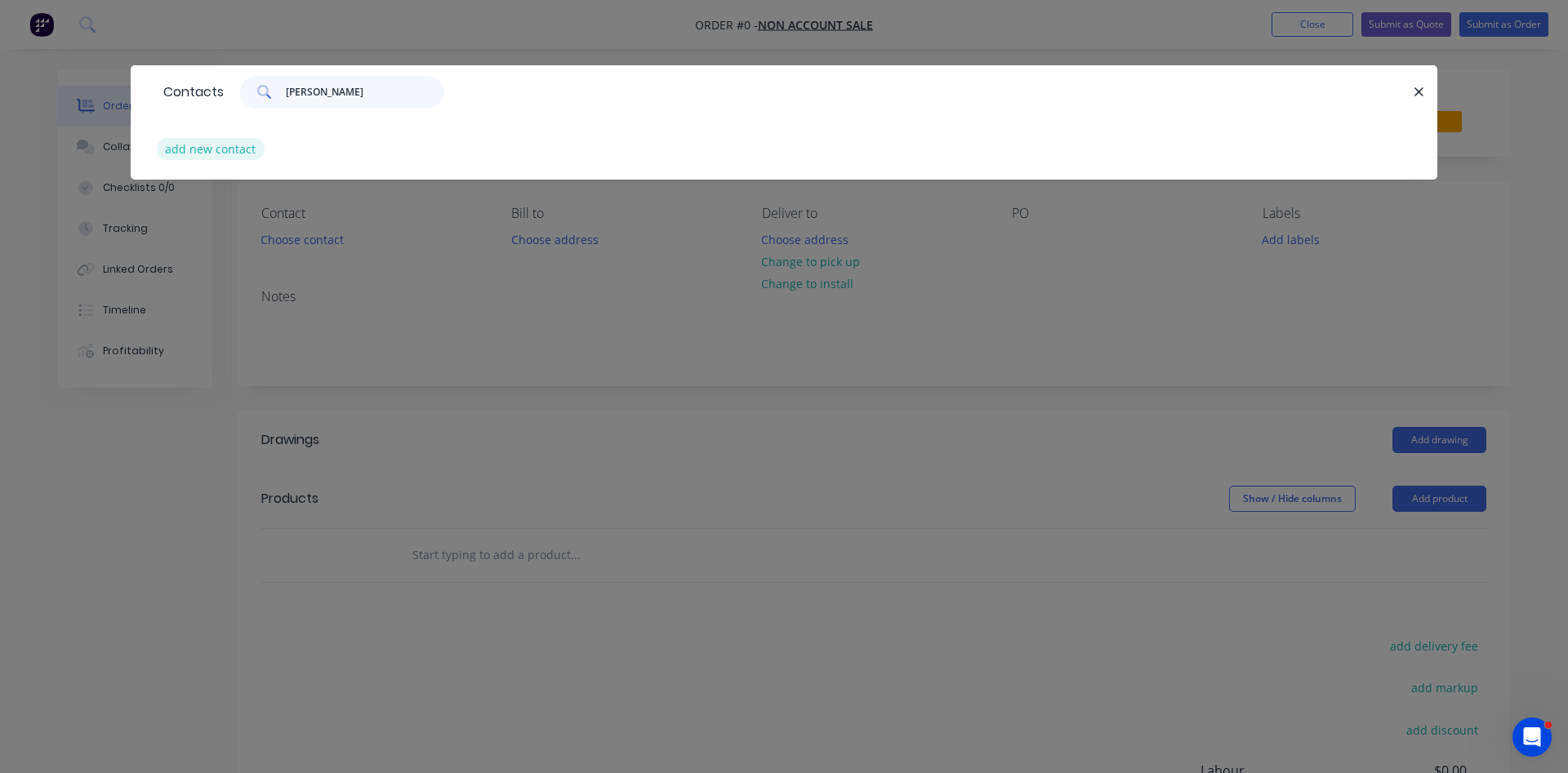
type input "matt camp"
click at [231, 147] on button "add new contact" at bounding box center [210, 149] width 107 height 22
select select "AU"
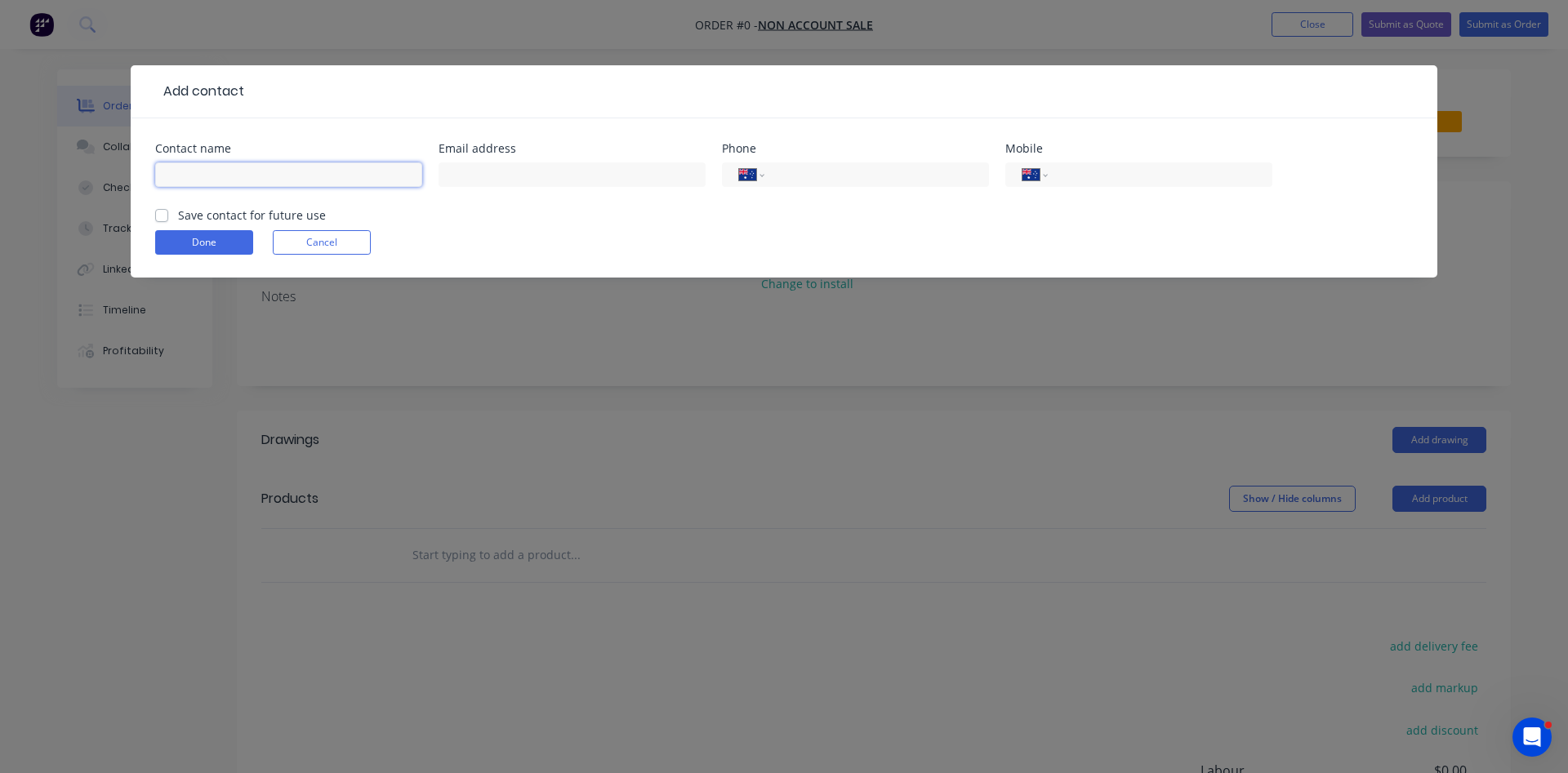
click at [257, 176] on input "text" at bounding box center [288, 175] width 267 height 25
type input "Matthew Campbell"
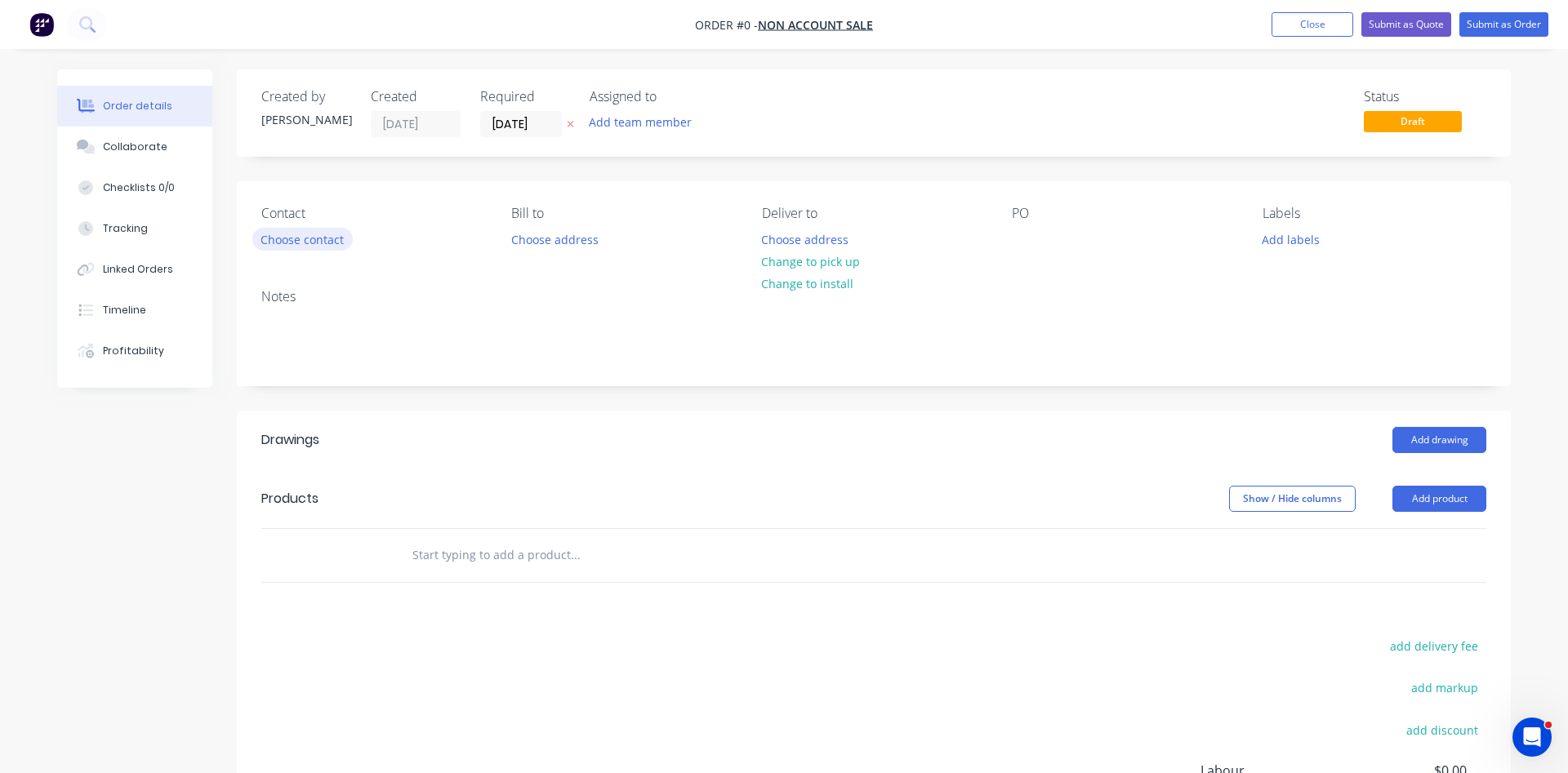
click at [324, 234] on button "Choose contact" at bounding box center [303, 239] width 101 height 22
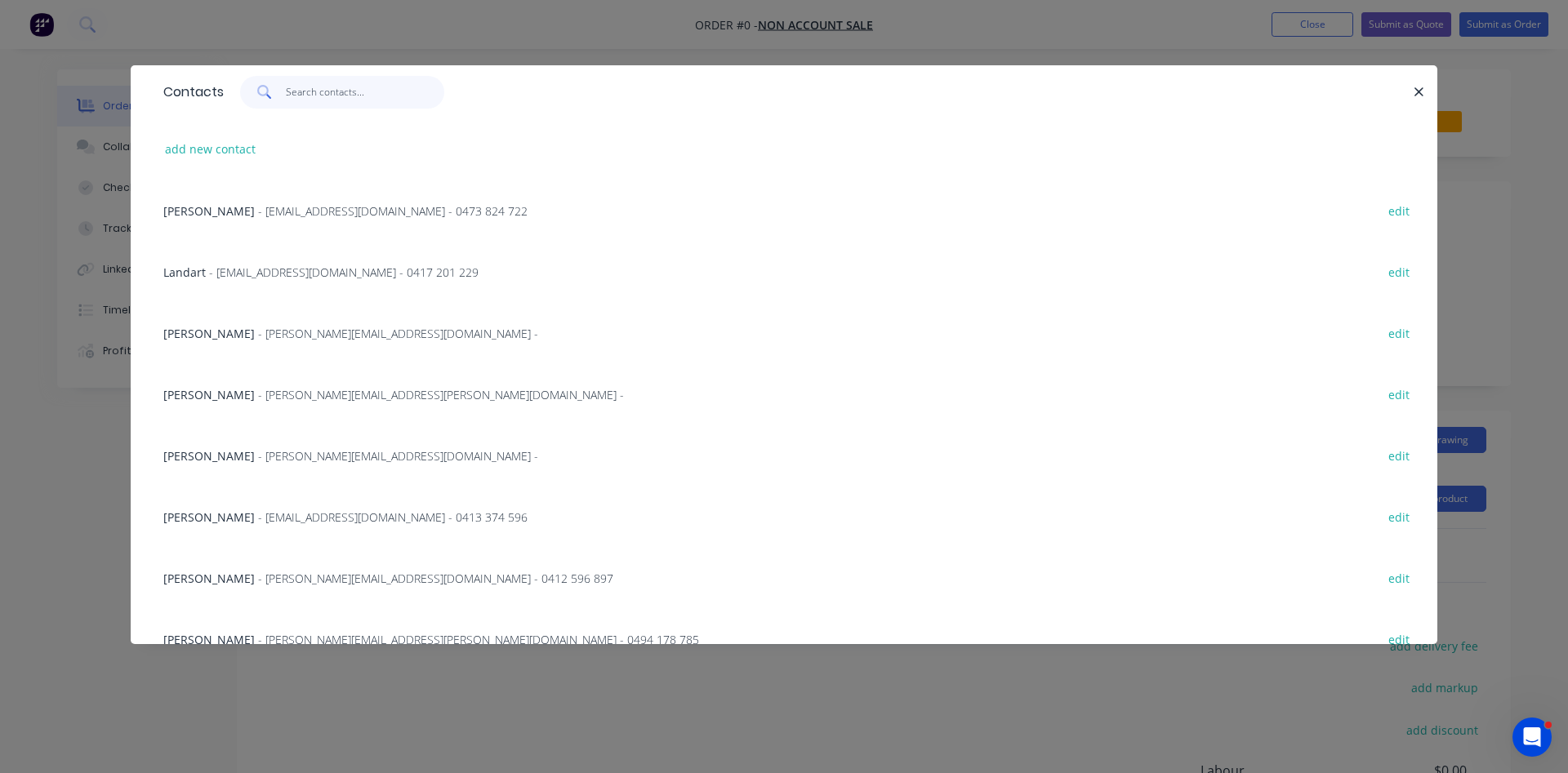
click at [310, 97] on input "text" at bounding box center [366, 92] width 160 height 33
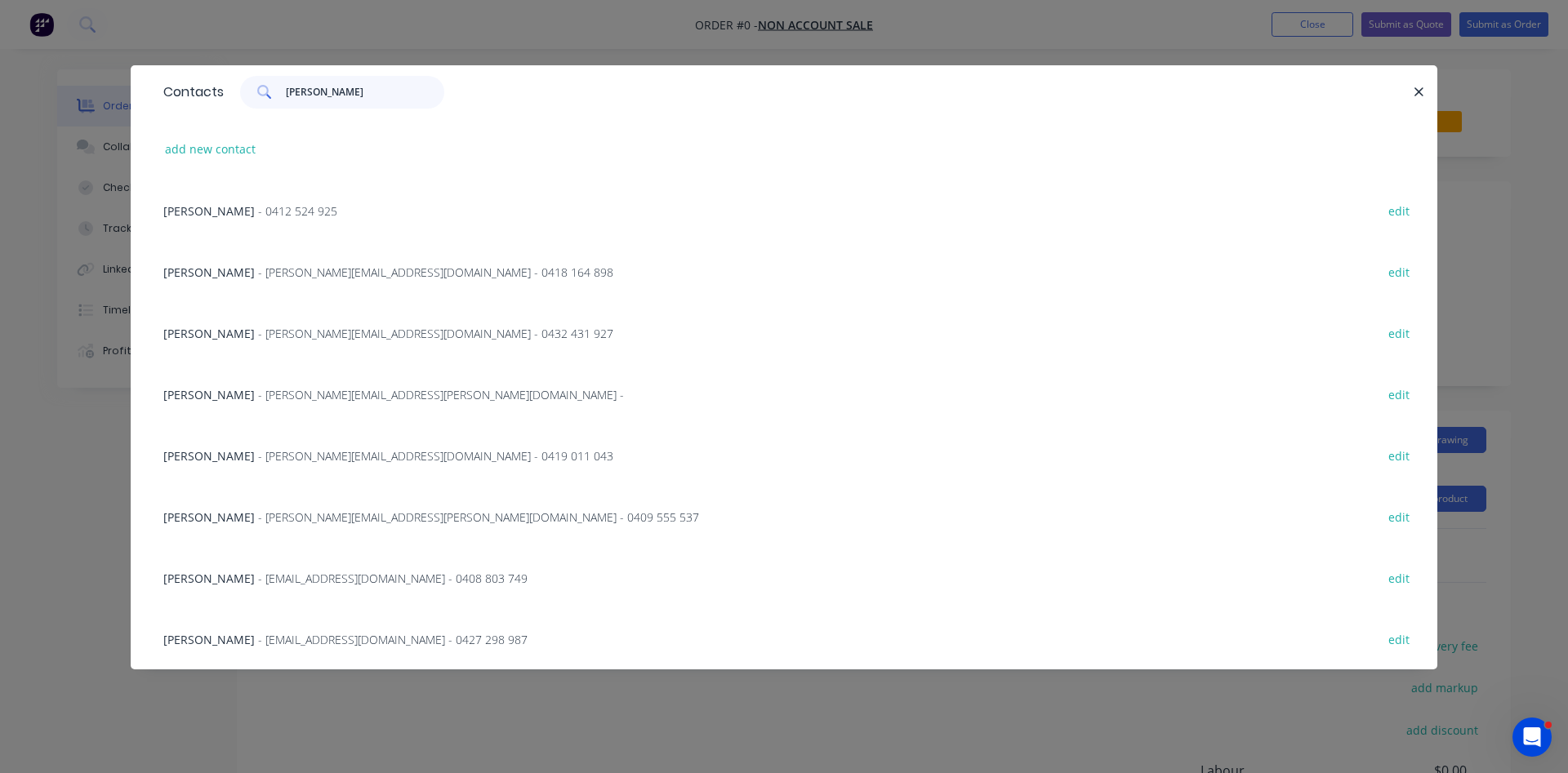
scroll to position [1, 0]
type input "matthew"
click at [358, 639] on span "- mattcambo@hotmail.com - 0427 298 987" at bounding box center [392, 640] width 269 height 16
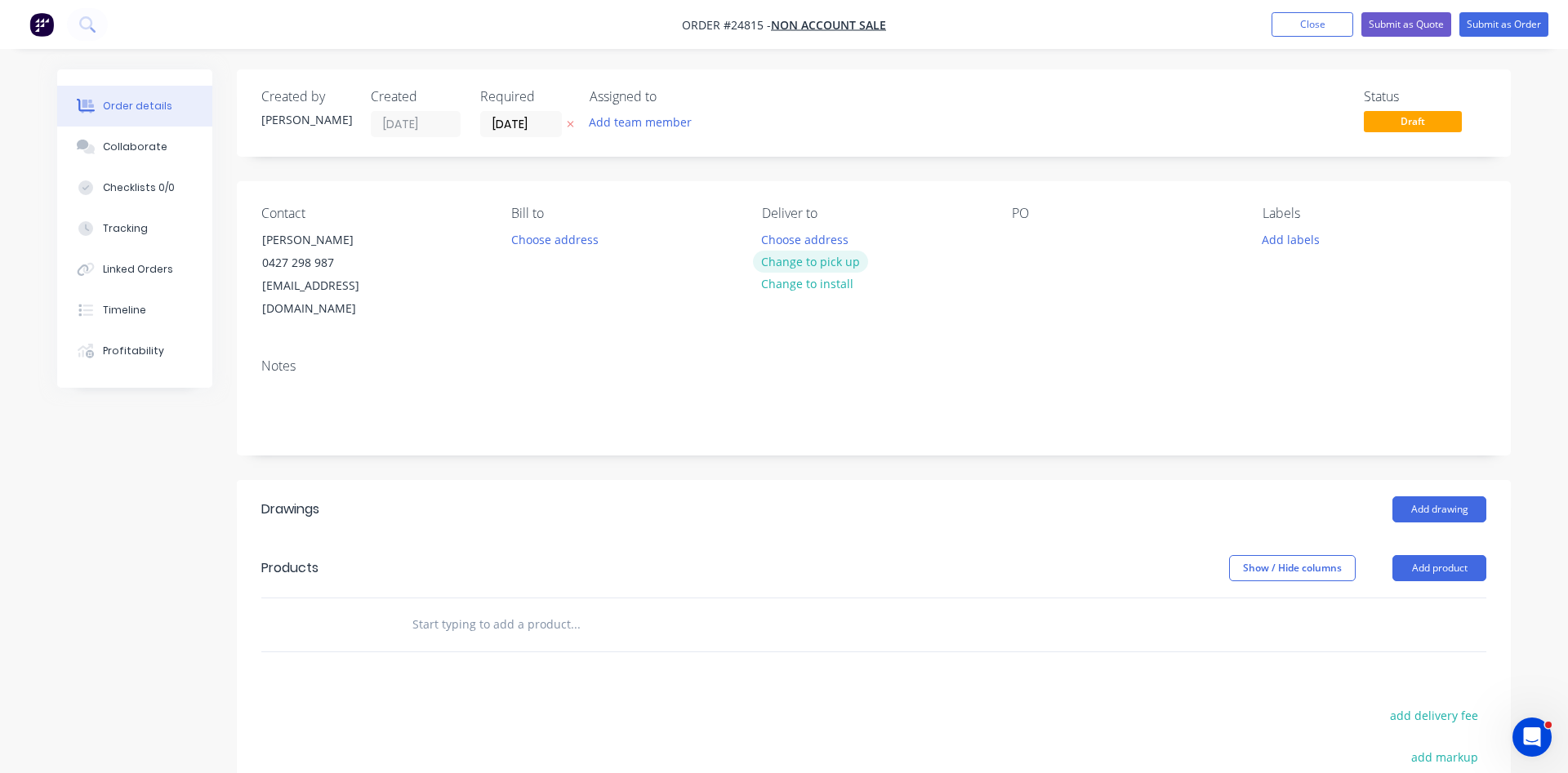
click at [824, 262] on button "Change to pick up" at bounding box center [812, 261] width 116 height 22
drag, startPoint x: 1025, startPoint y: 252, endPoint x: 1027, endPoint y: 242, distance: 10.2
click at [1026, 251] on div "PO" at bounding box center [1123, 263] width 224 height 115
click at [1028, 238] on div at bounding box center [1025, 240] width 27 height 24
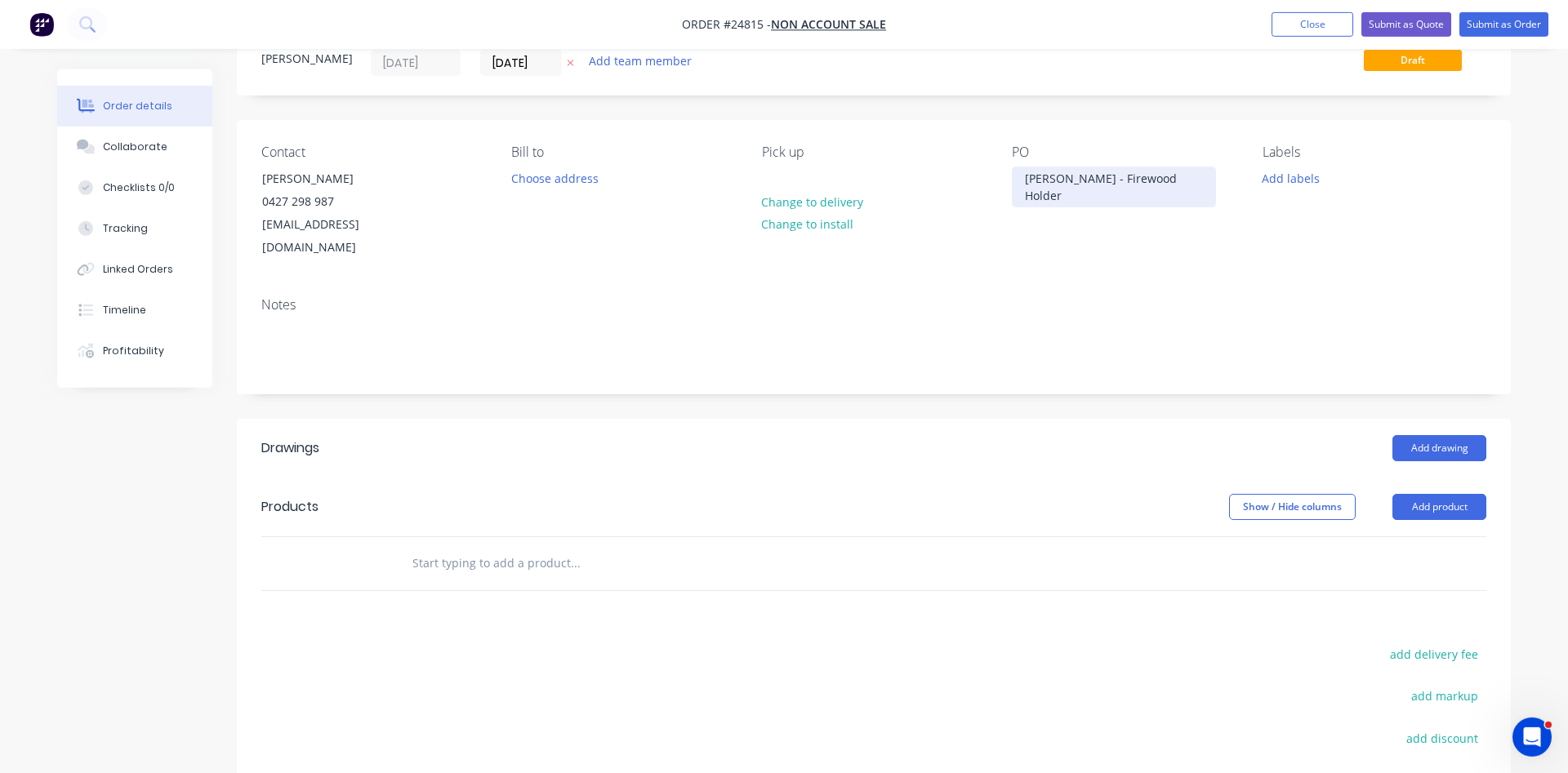
scroll to position [249, 0]
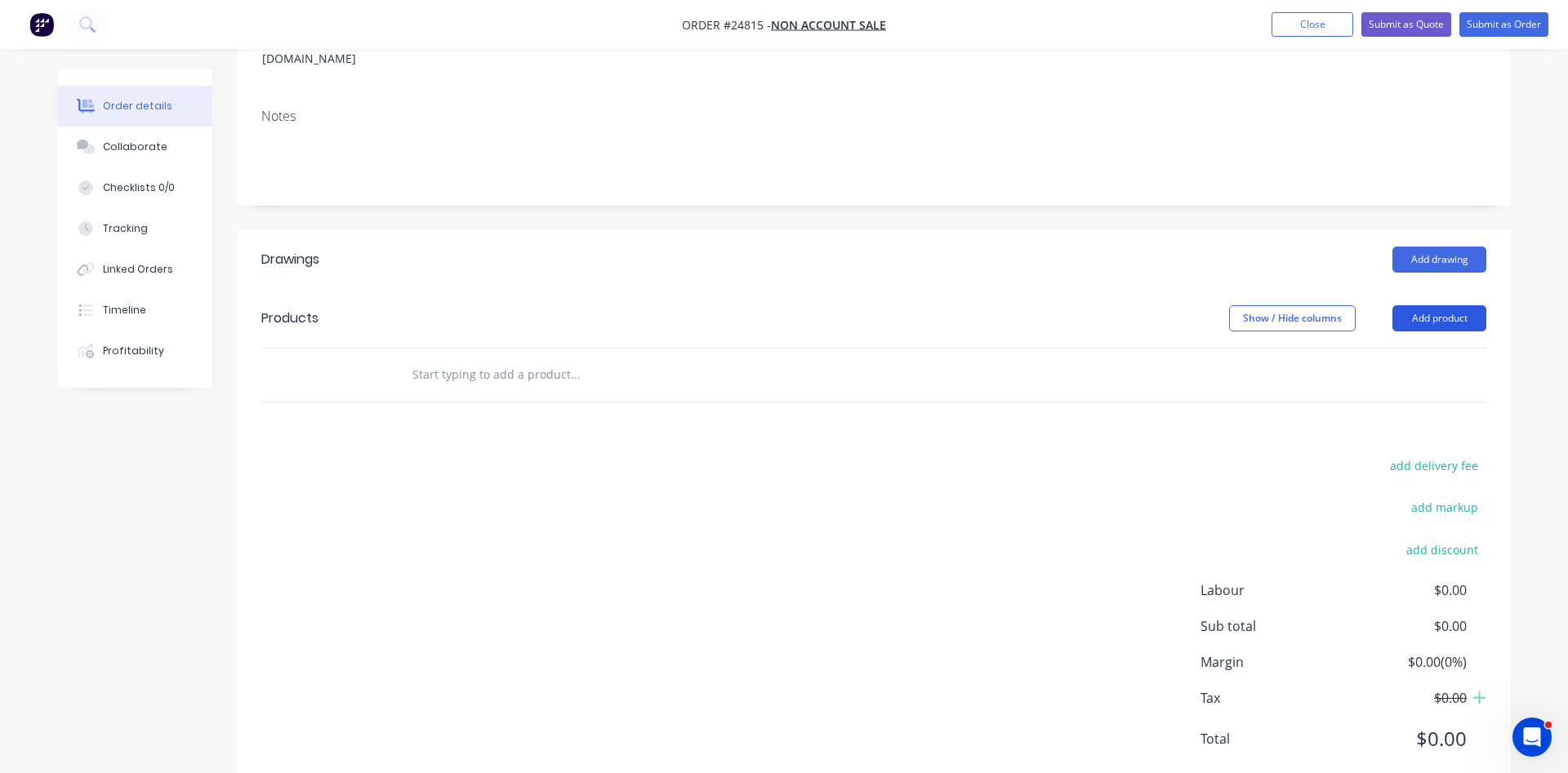
click at [1448, 306] on button "Add product" at bounding box center [1439, 318] width 94 height 27
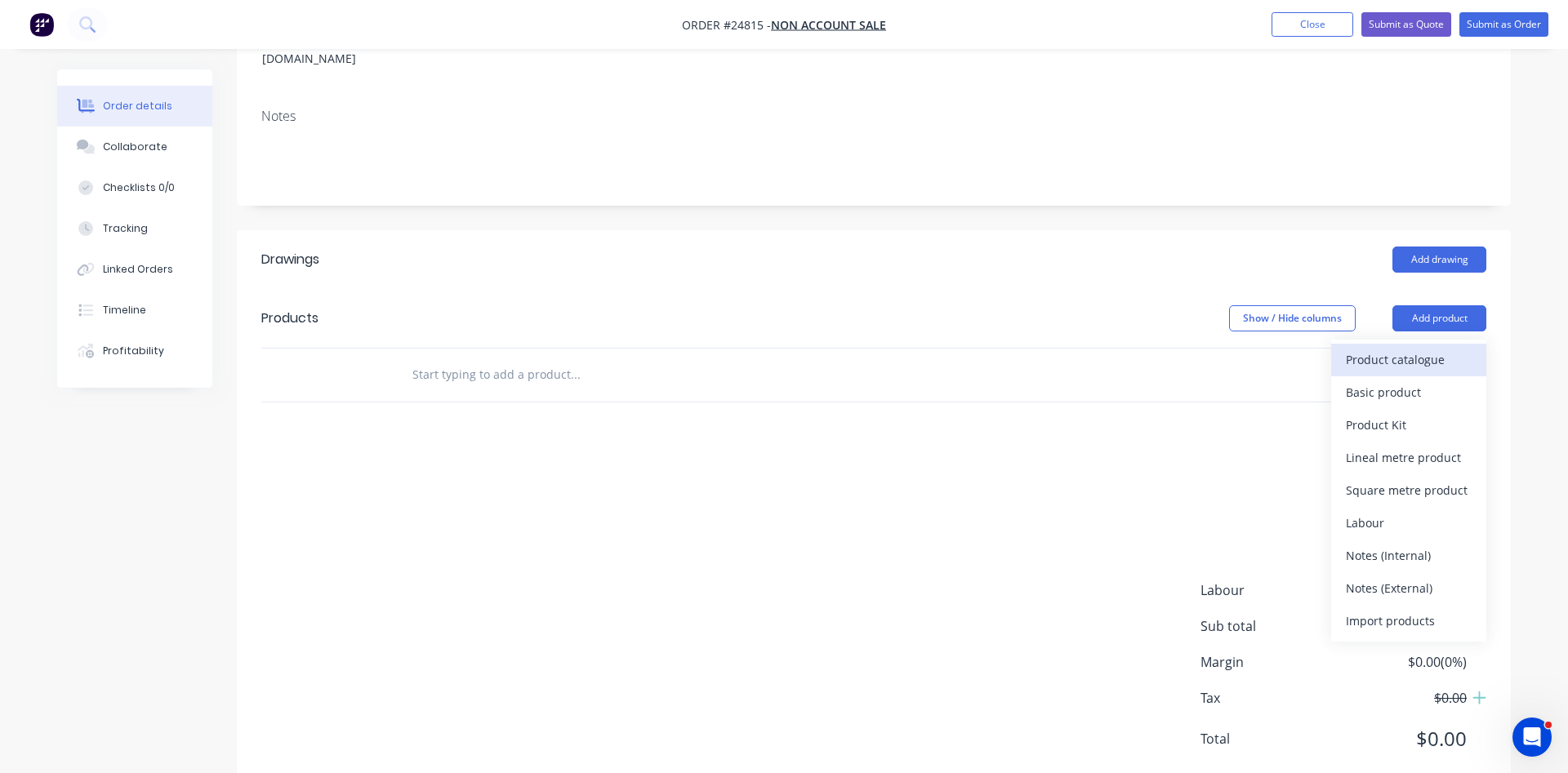
click at [1405, 348] on div "Product catalogue" at bounding box center [1409, 360] width 126 height 24
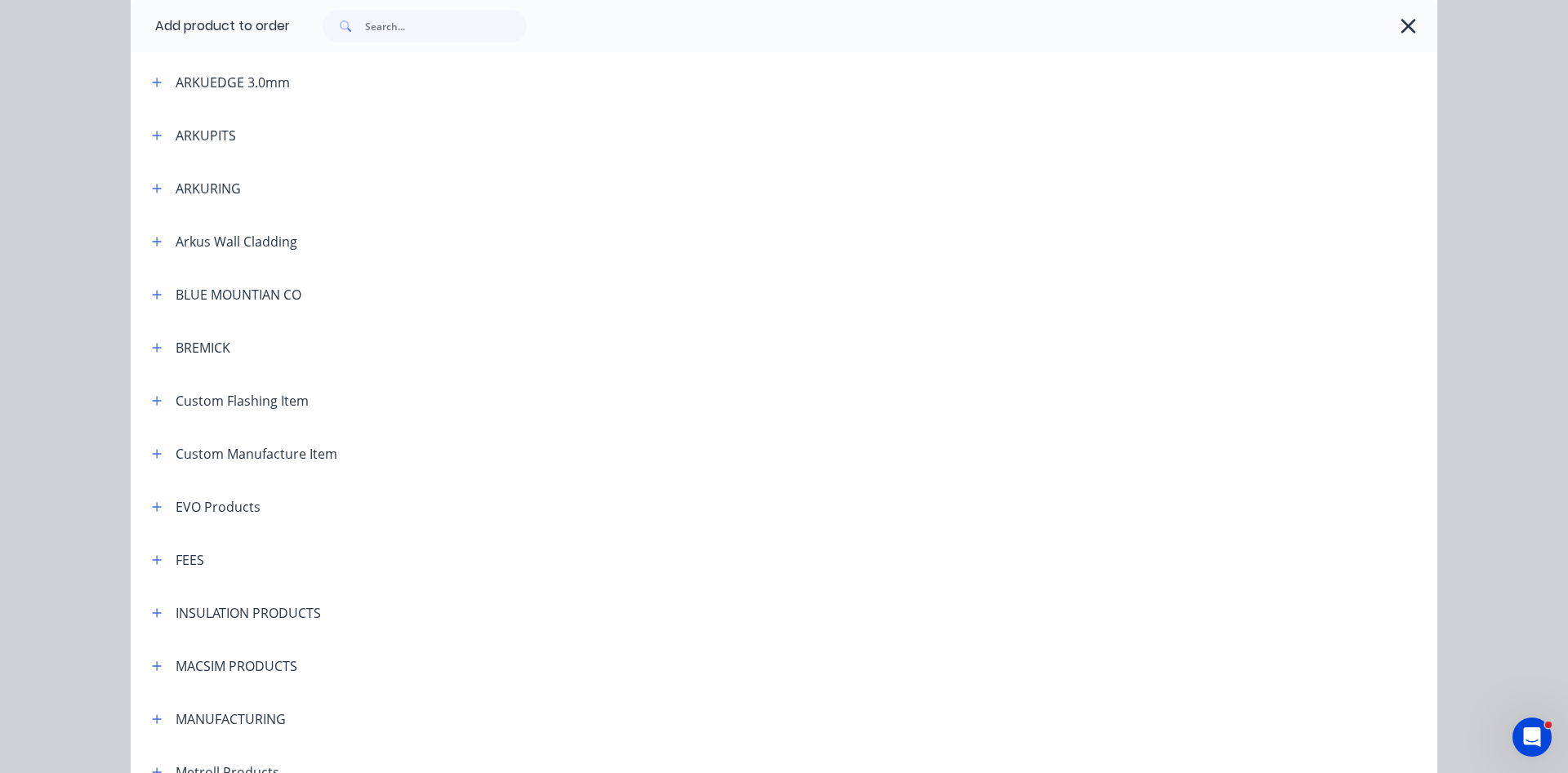
scroll to position [559, 0]
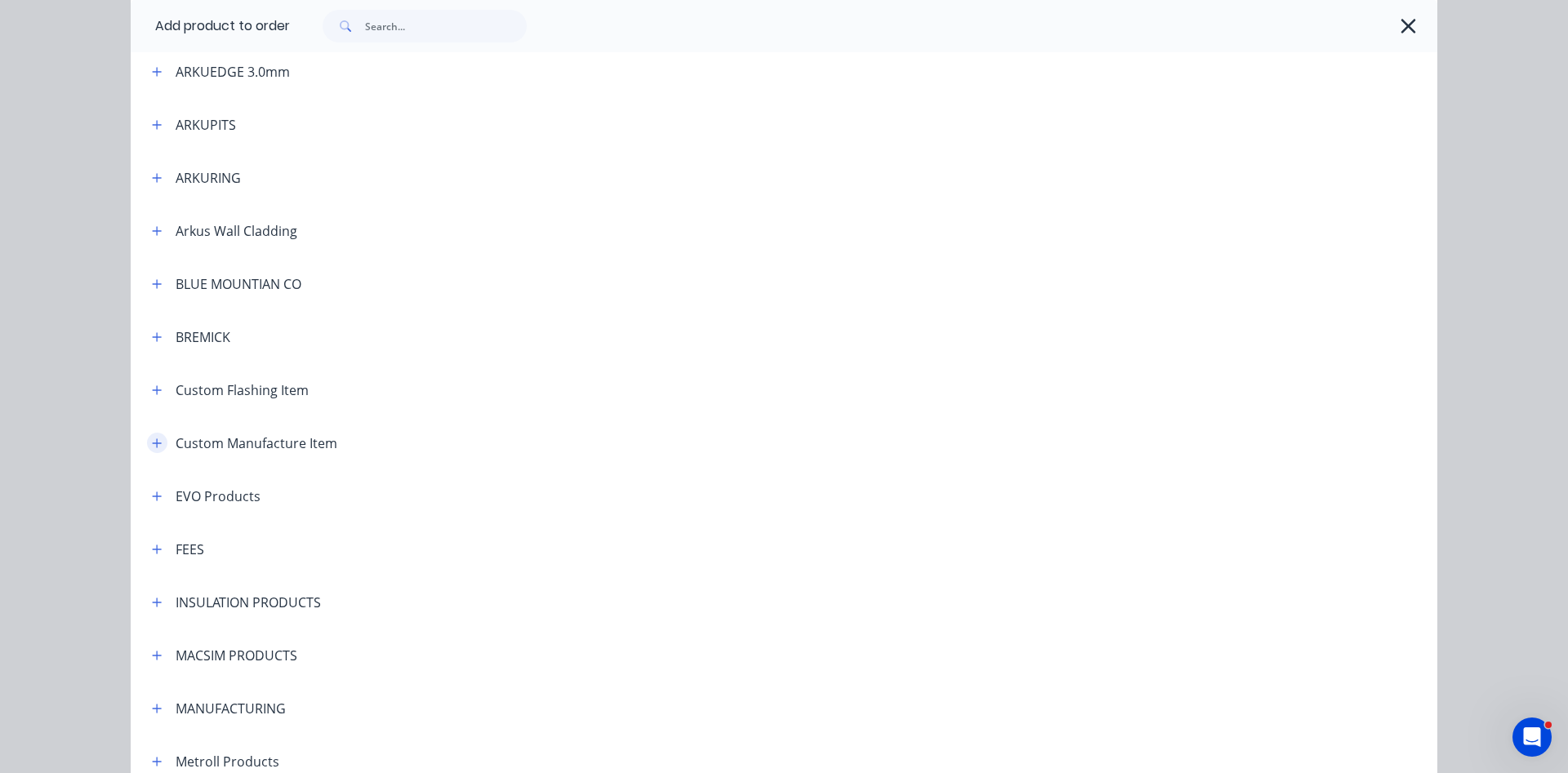
click at [161, 444] on icon "button" at bounding box center [157, 443] width 9 height 9
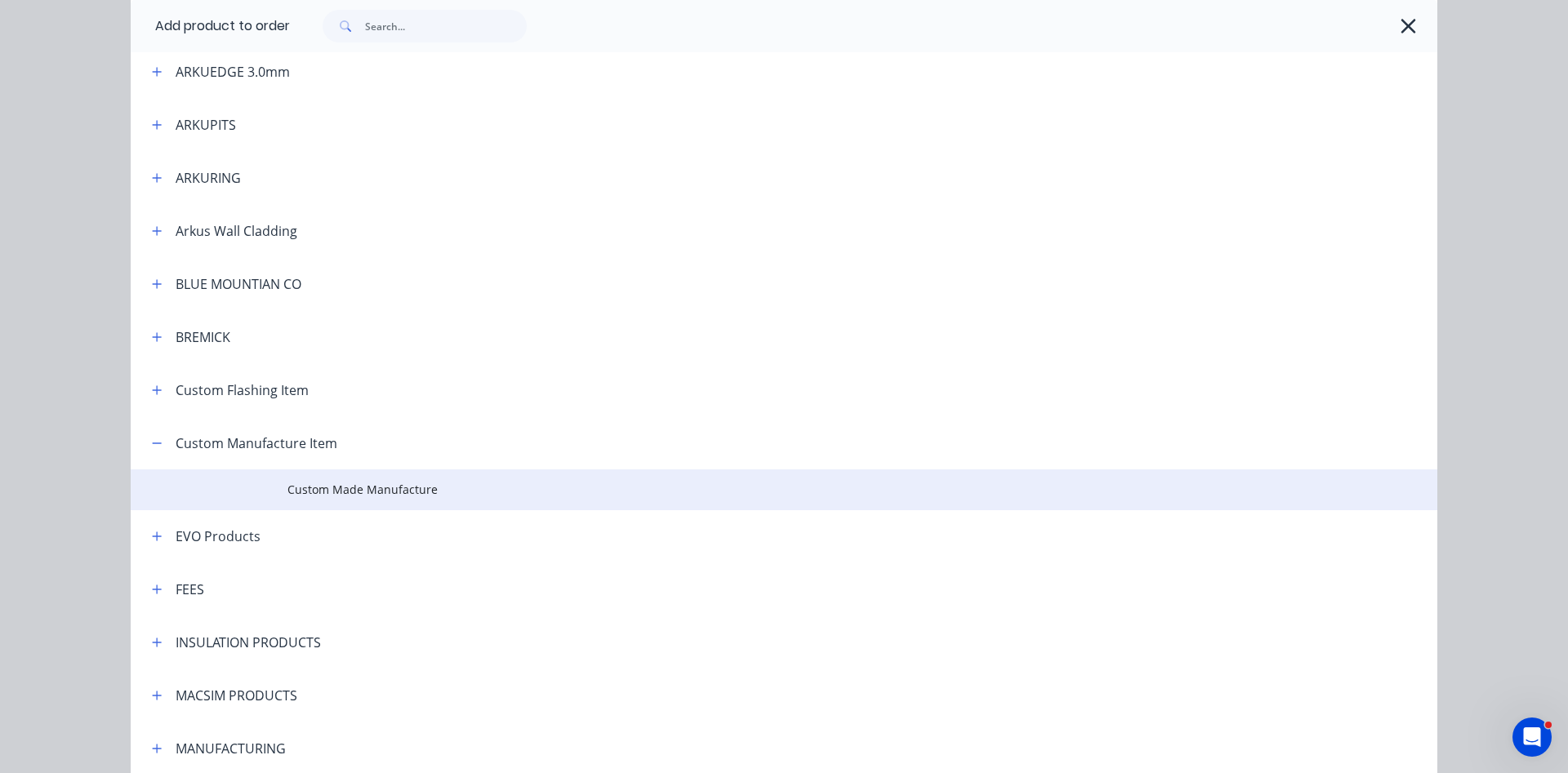
click at [302, 480] on td "Custom Made Manufacture" at bounding box center [863, 489] width 1150 height 40
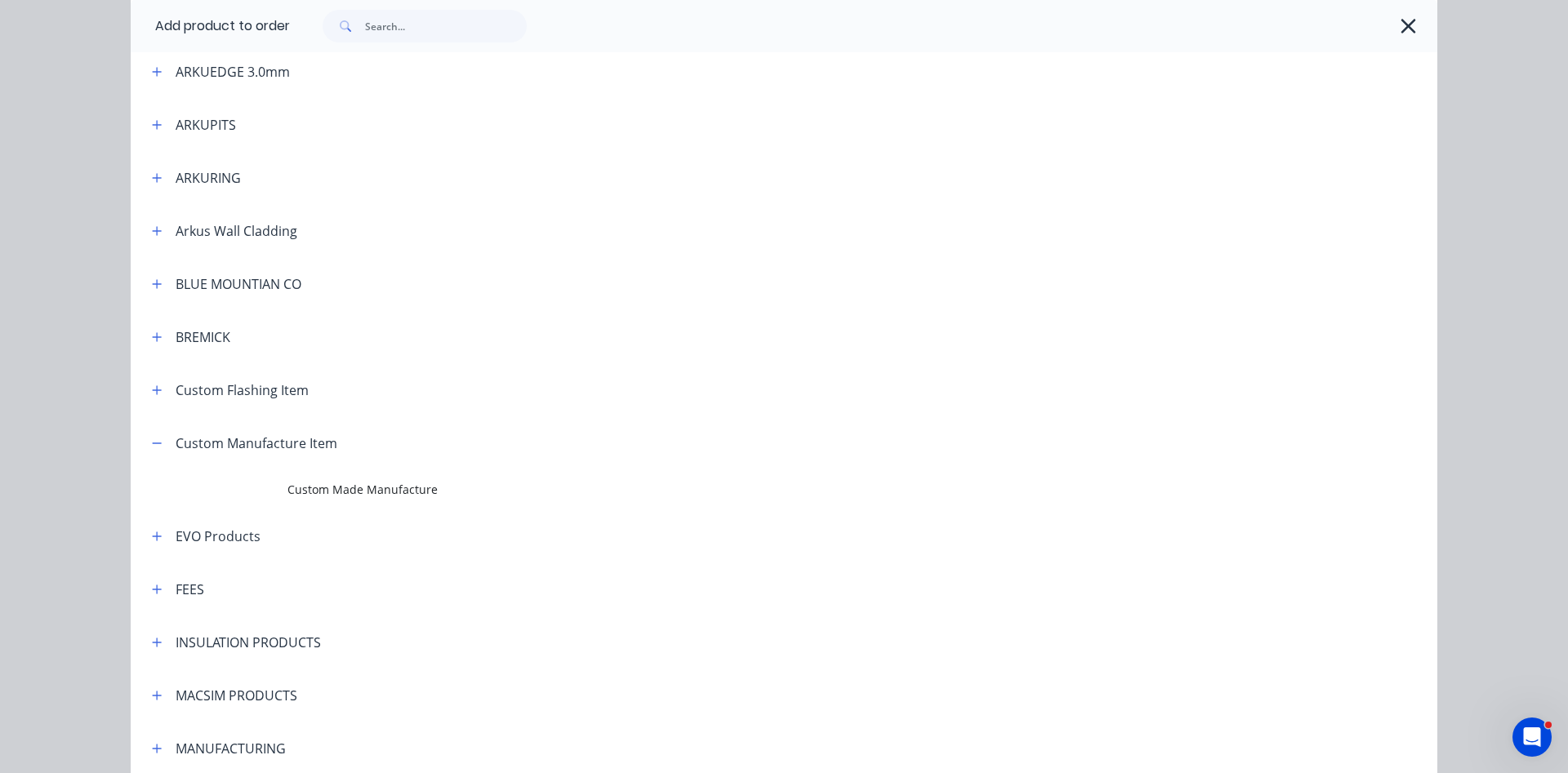
scroll to position [0, 0]
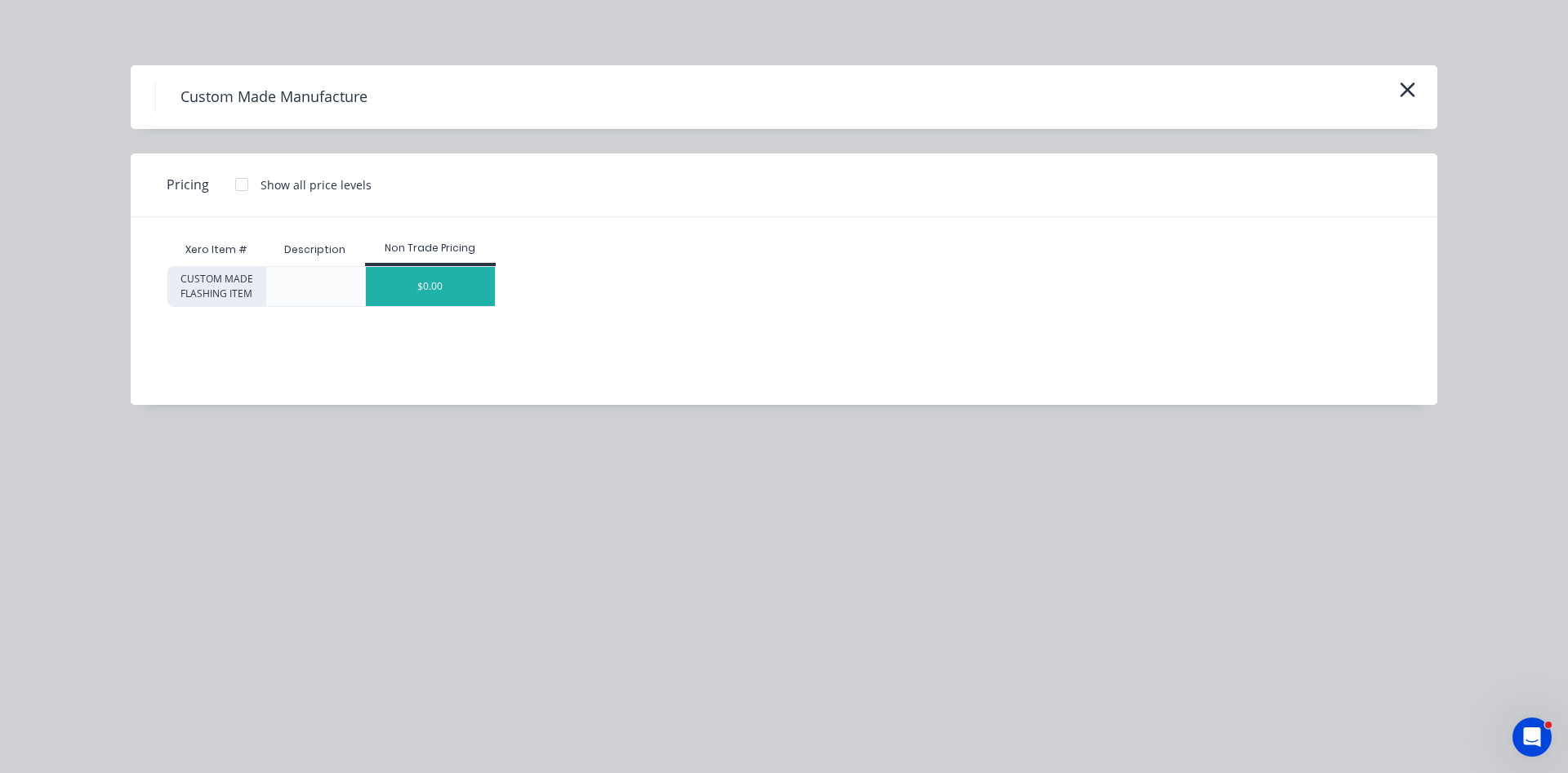
click at [457, 291] on div "$0.00" at bounding box center [431, 287] width 130 height 39
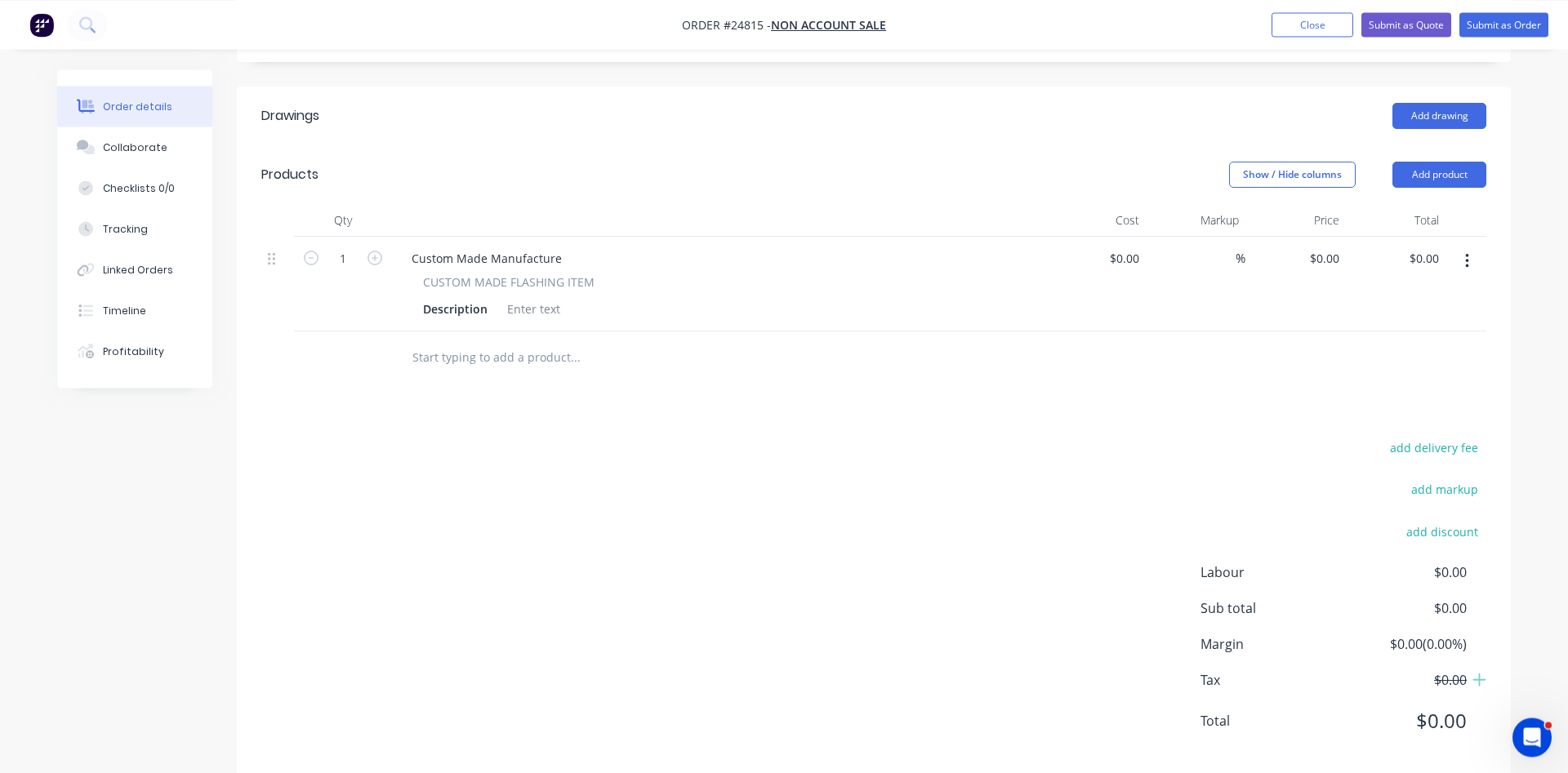
scroll to position [398, 0]
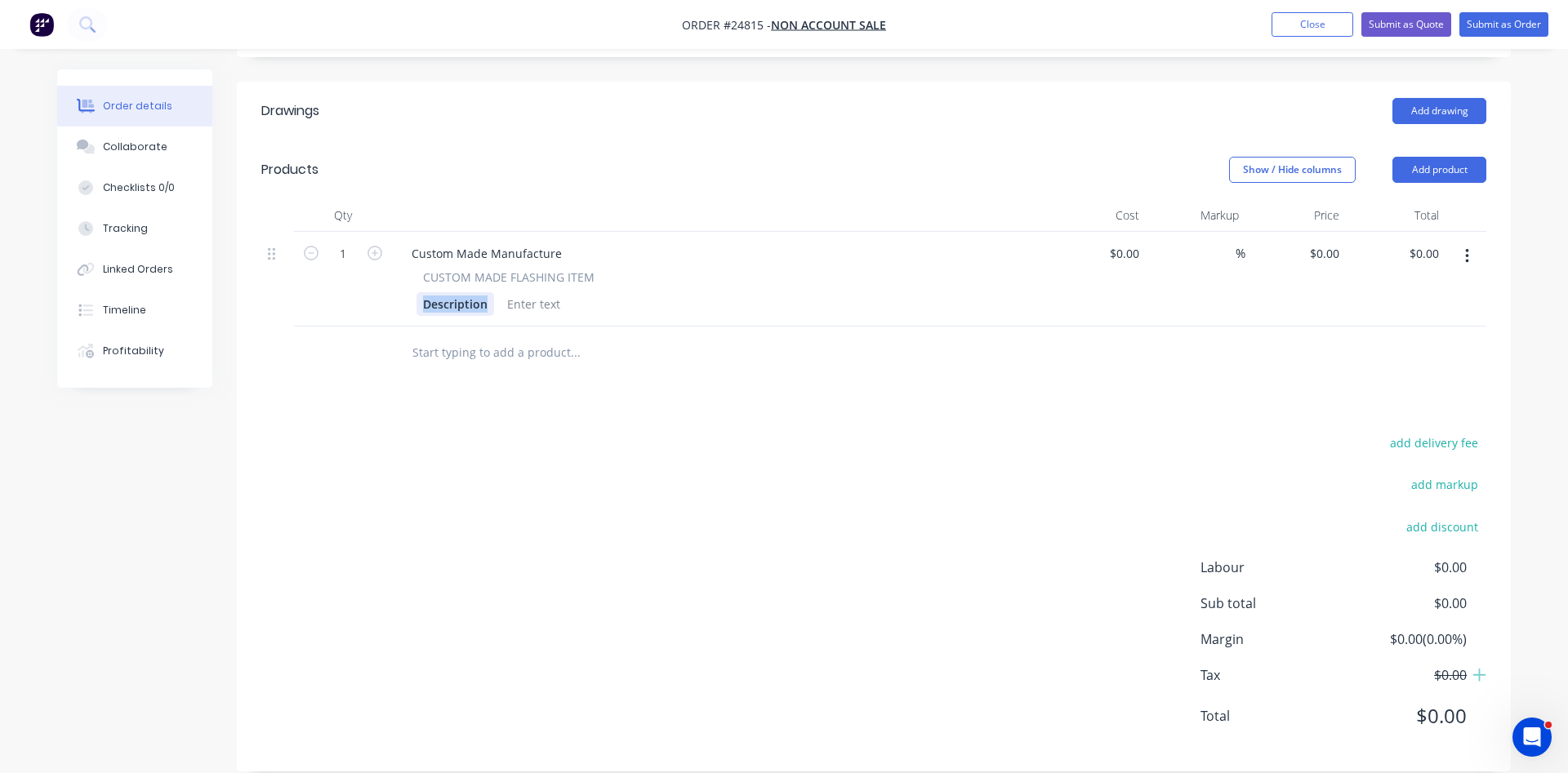
drag, startPoint x: 491, startPoint y: 281, endPoint x: 393, endPoint y: 276, distance: 98.1
click at [416, 293] on div "Description" at bounding box center [455, 305] width 78 height 24
click at [431, 242] on div "Custom Made Manufacture" at bounding box center [486, 253] width 177 height 24
drag, startPoint x: 413, startPoint y: 235, endPoint x: 592, endPoint y: 225, distance: 179.3
click at [575, 242] on div "Custom Made Manufacture" at bounding box center [486, 253] width 177 height 24
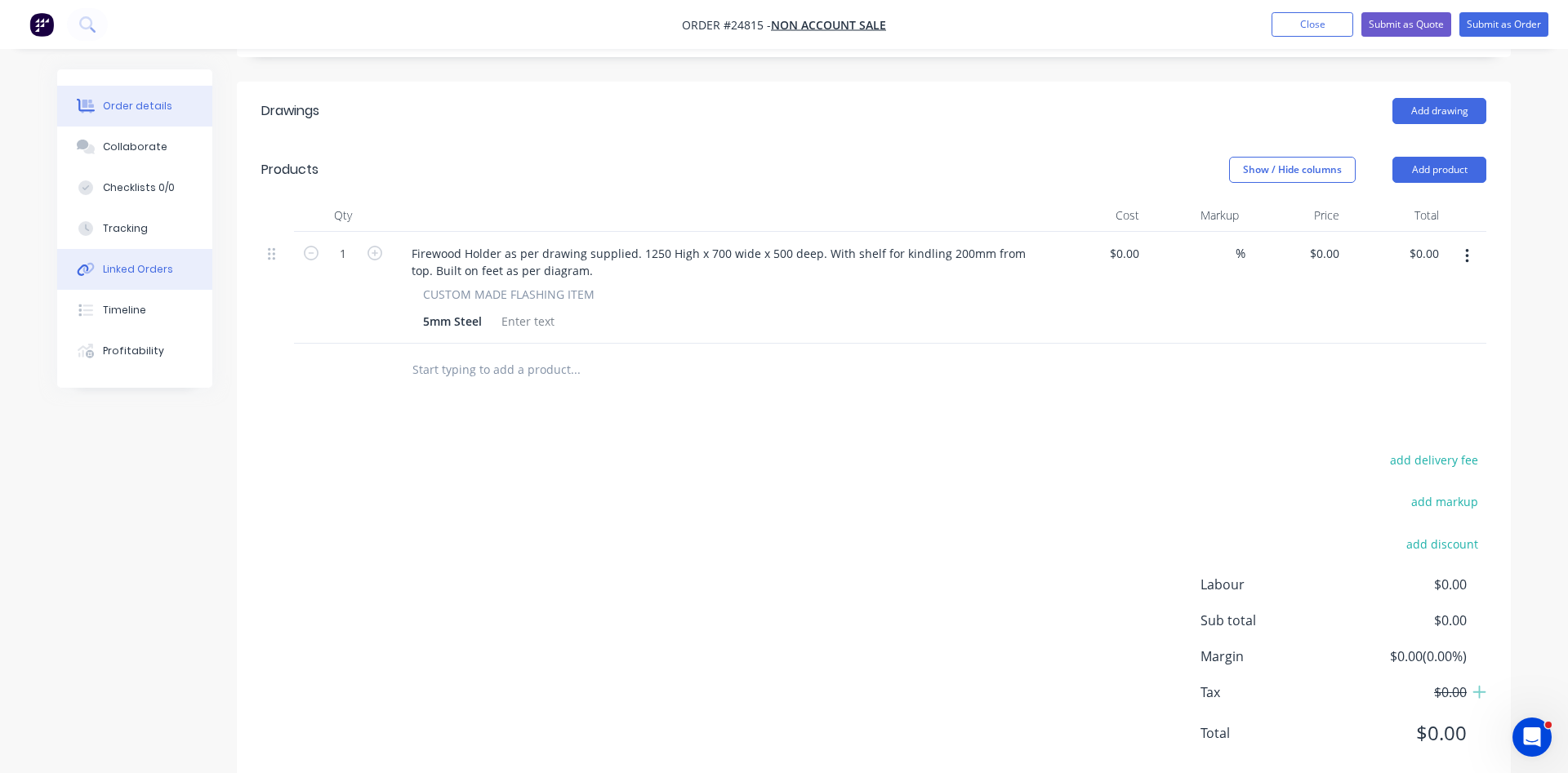
click at [146, 275] on div "Linked Orders" at bounding box center [137, 269] width 70 height 15
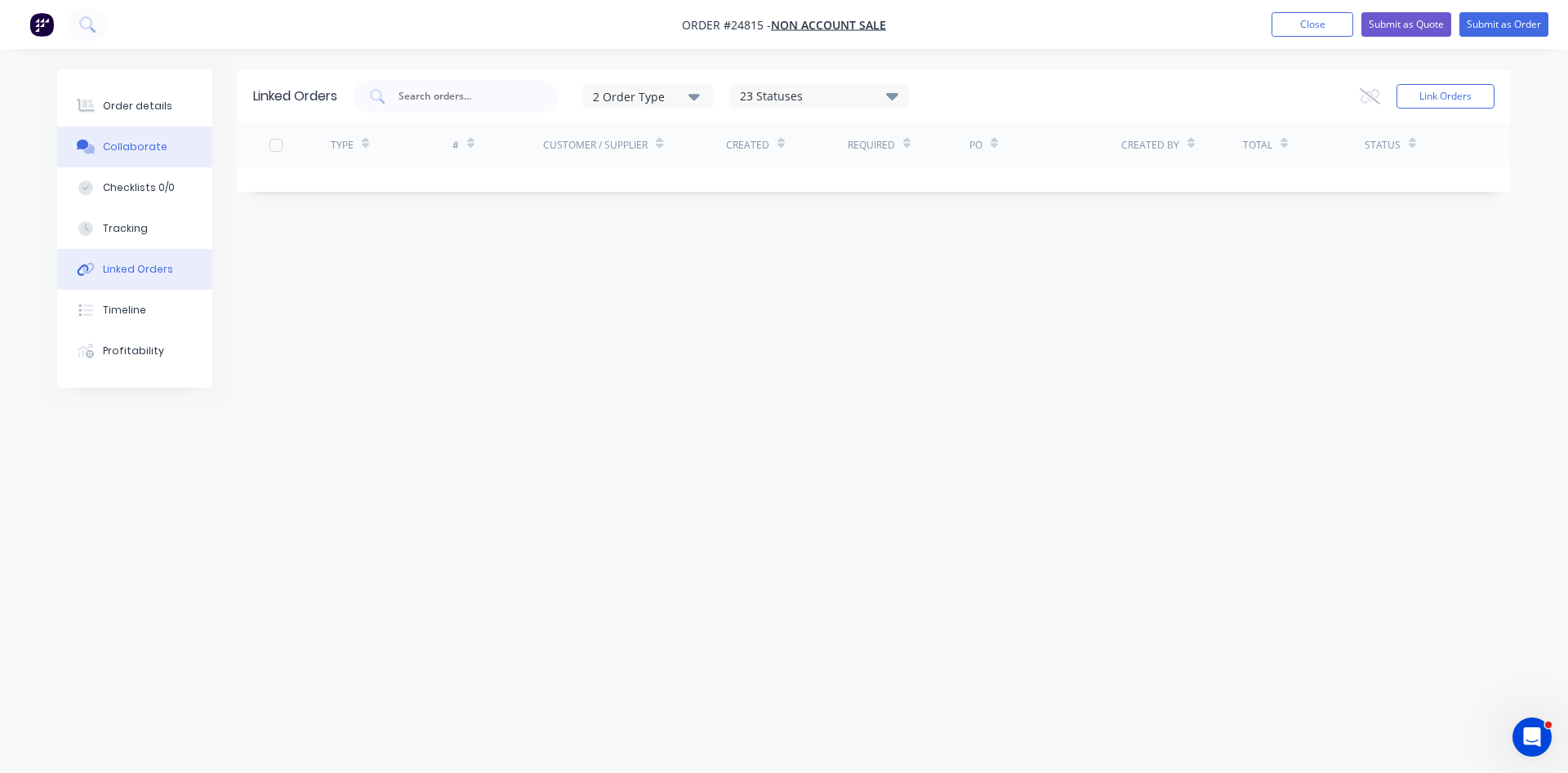
click at [114, 139] on button "Collaborate" at bounding box center [134, 146] width 155 height 40
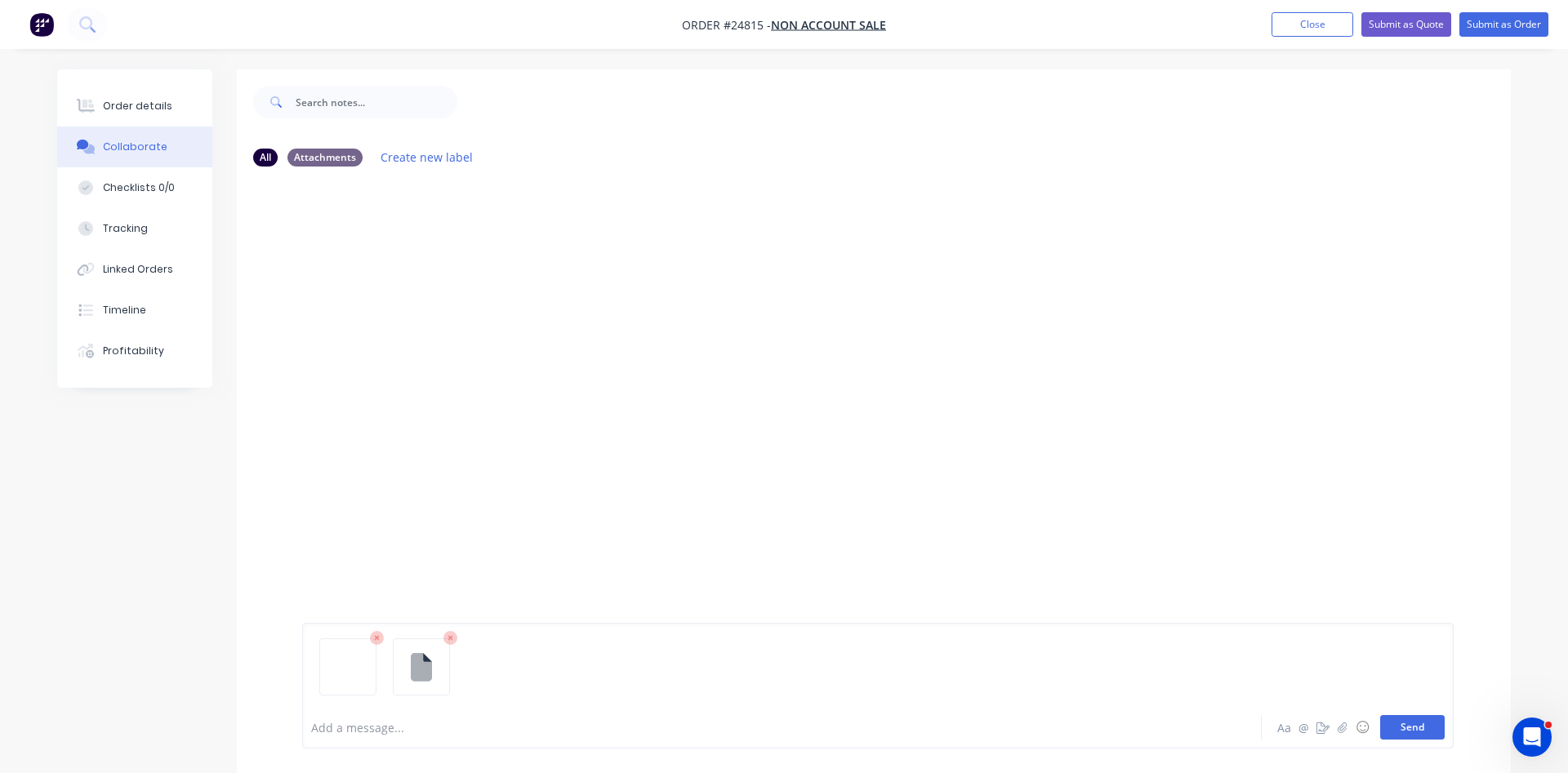
click at [1403, 732] on button "Send" at bounding box center [1412, 728] width 64 height 25
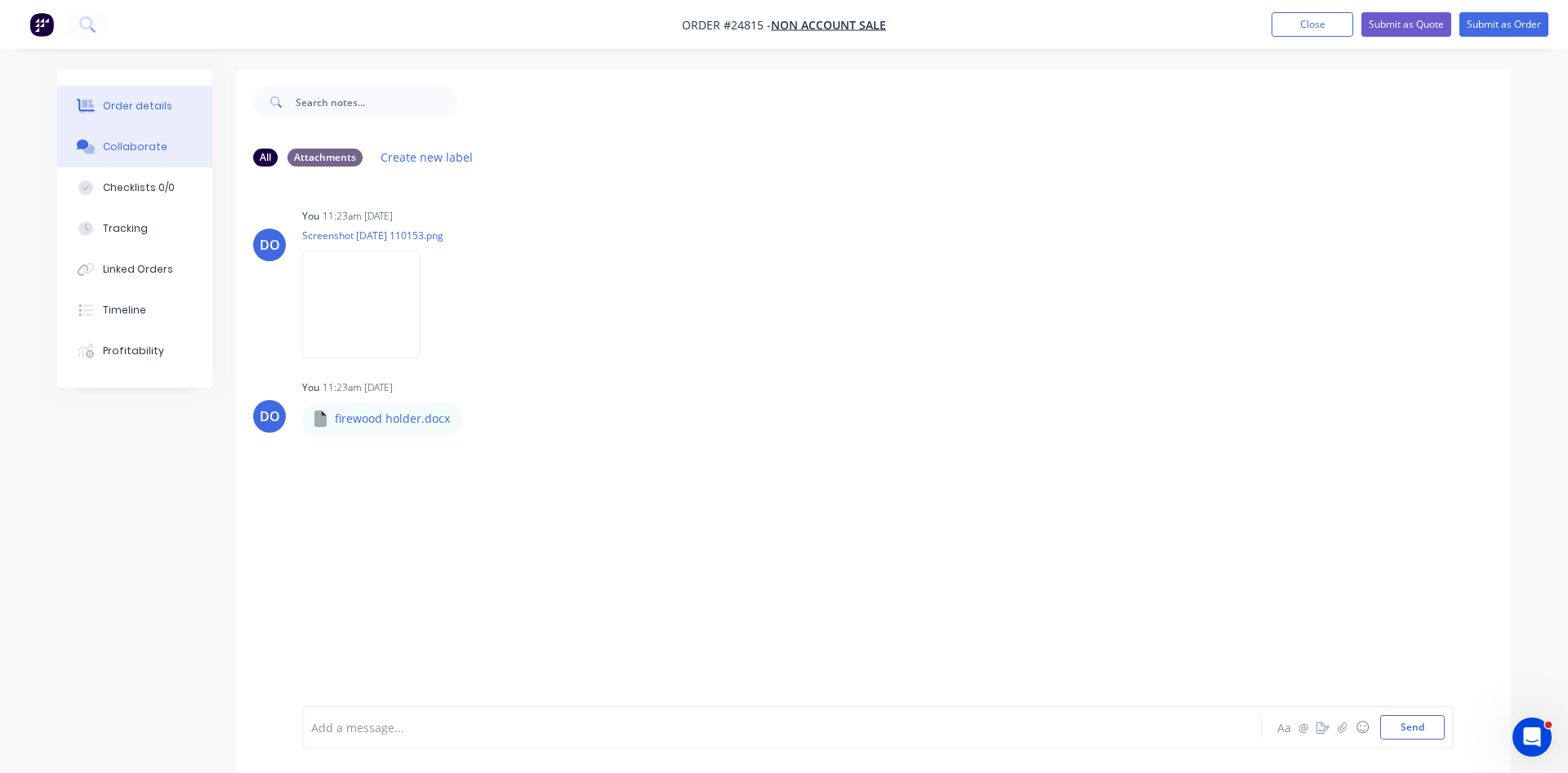
click at [120, 107] on div "Order details" at bounding box center [137, 105] width 69 height 15
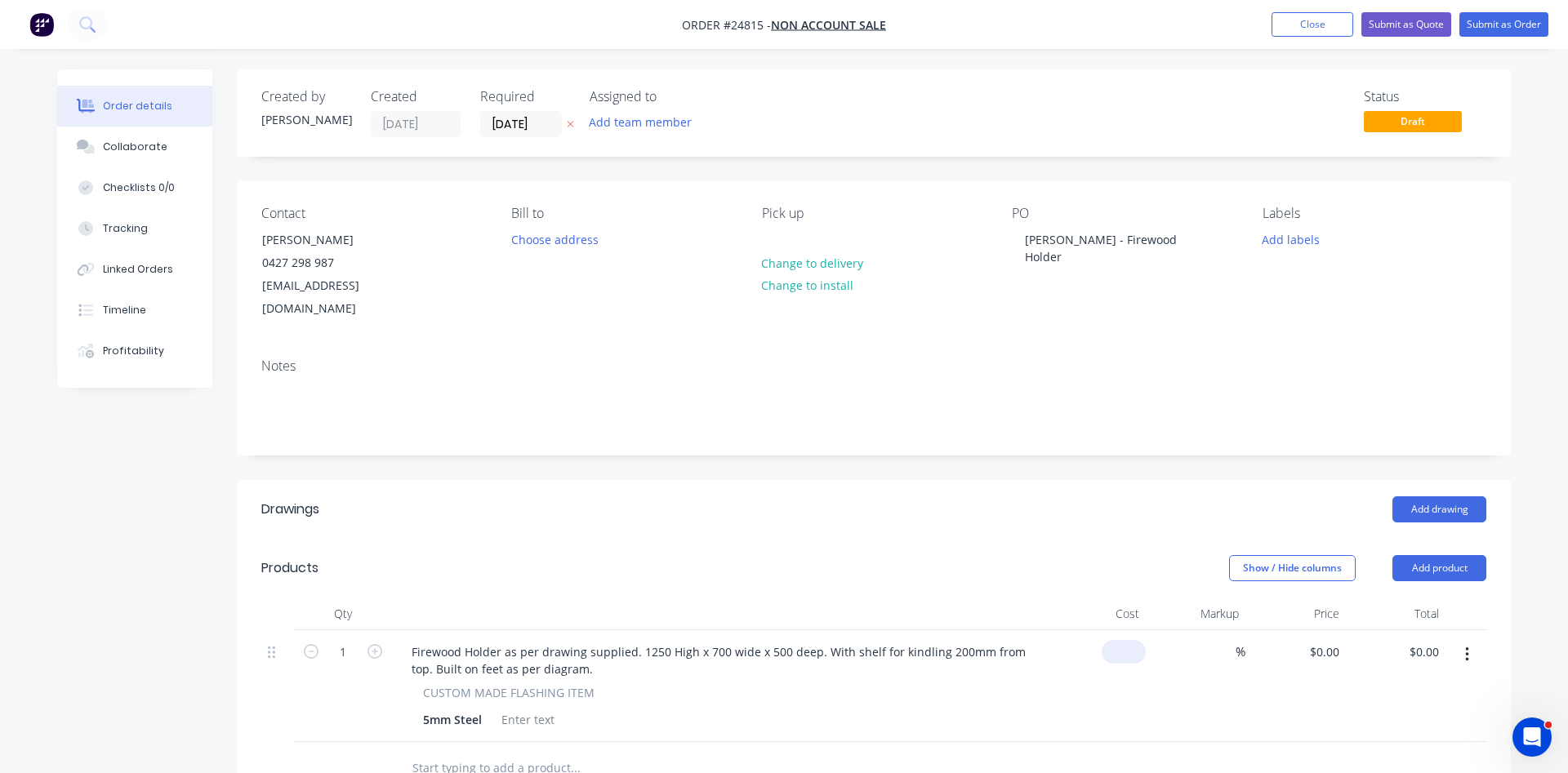
click at [1125, 640] on input at bounding box center [1127, 652] width 37 height 24
type input "$1,330.00"
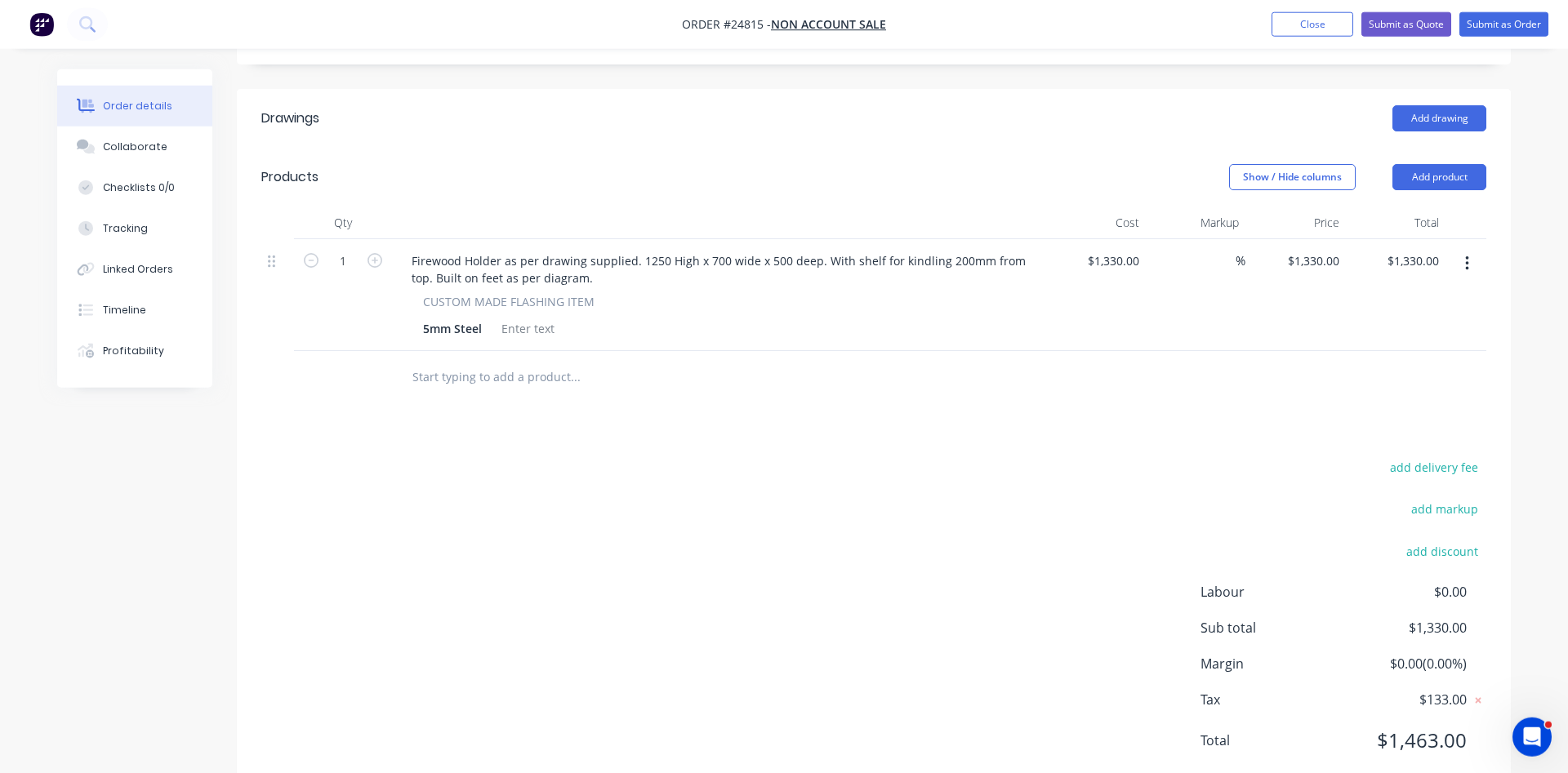
scroll to position [416, 0]
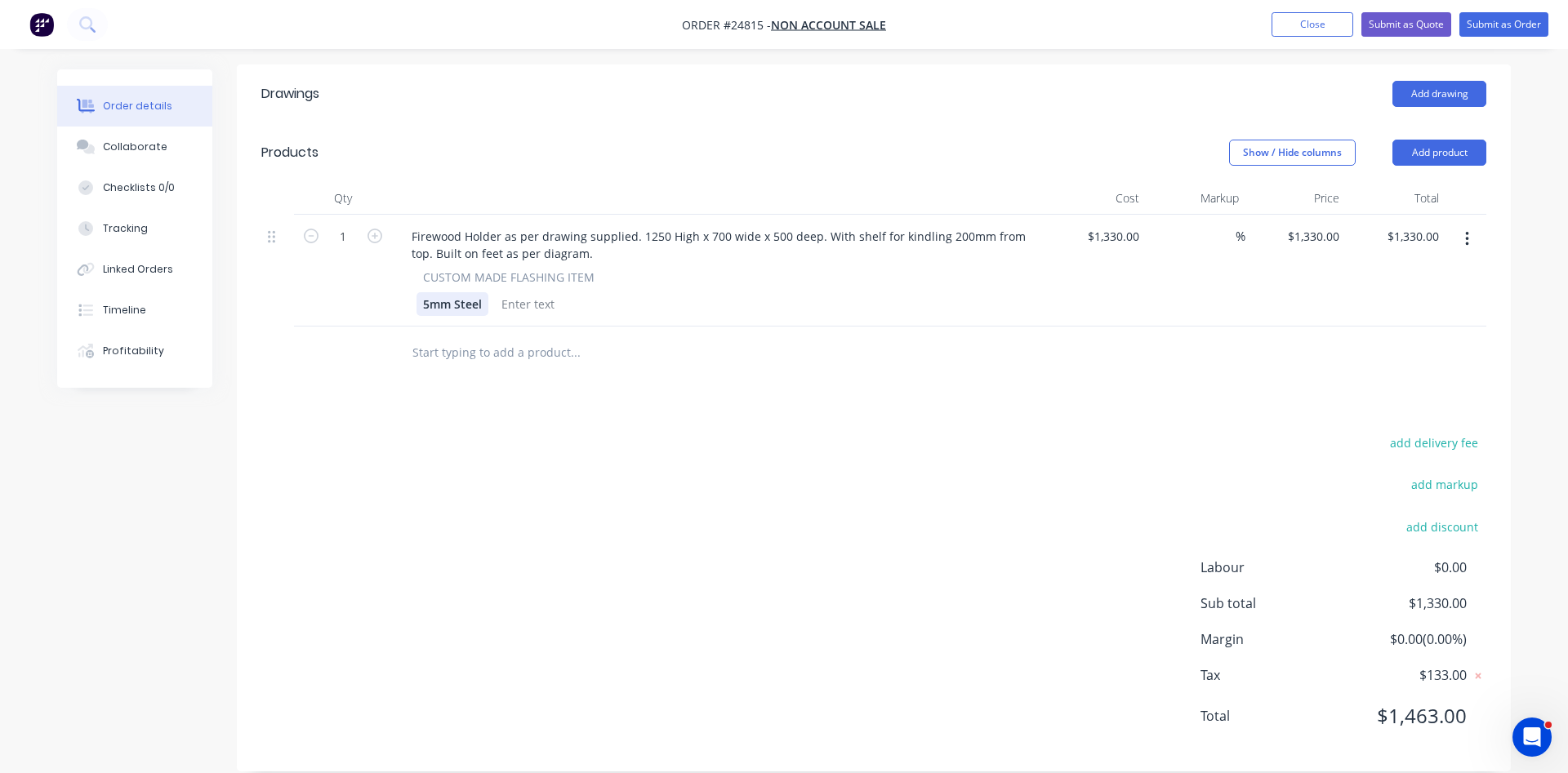
click at [457, 293] on div "5mm Steel" at bounding box center [452, 305] width 72 height 24
click at [455, 293] on div "5mm Steel" at bounding box center [452, 305] width 72 height 24
click at [1469, 225] on button "button" at bounding box center [1467, 240] width 38 height 30
click at [1412, 303] on div "Duplicate" at bounding box center [1409, 315] width 126 height 24
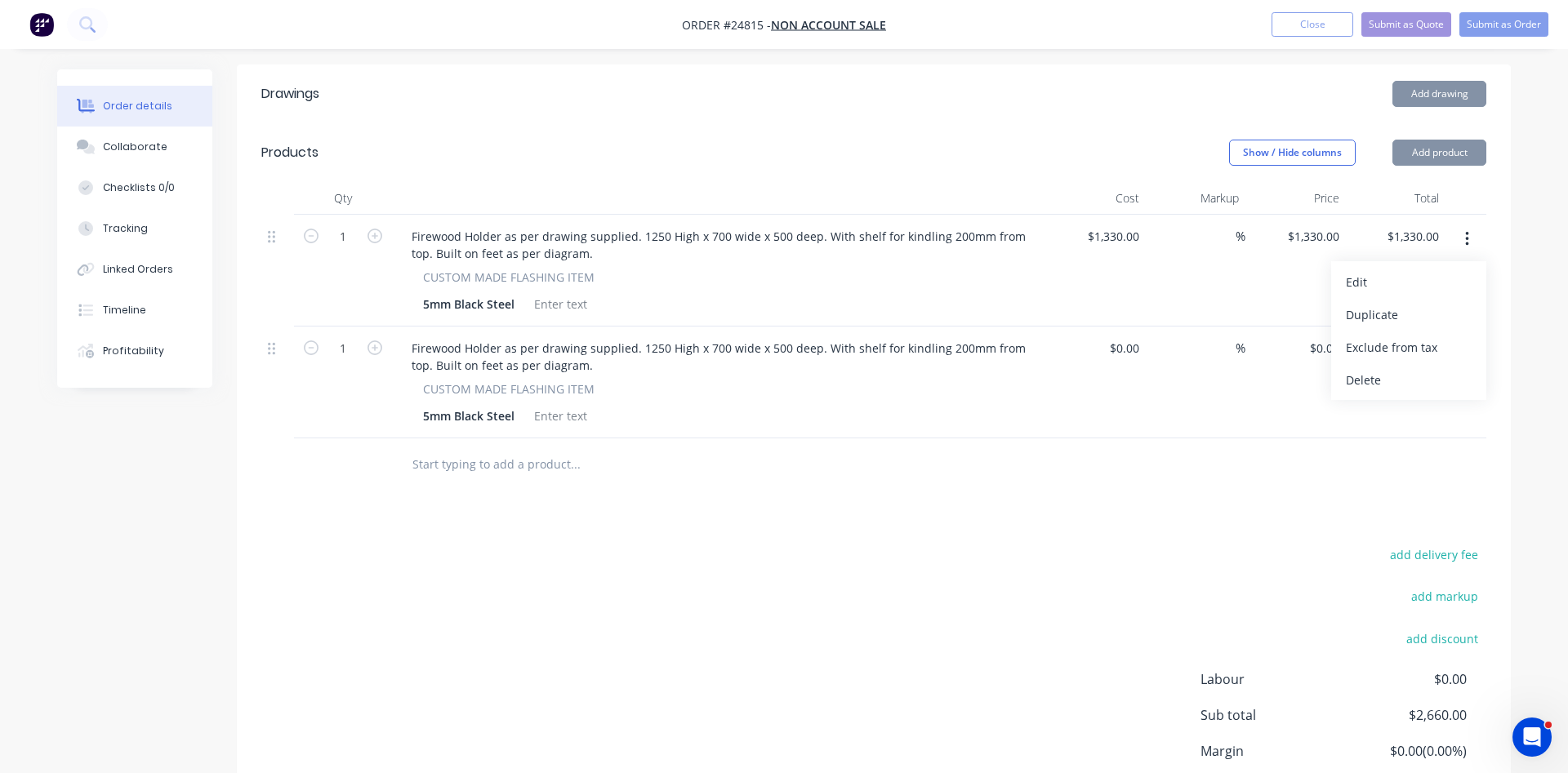
type input "$1,330.00"
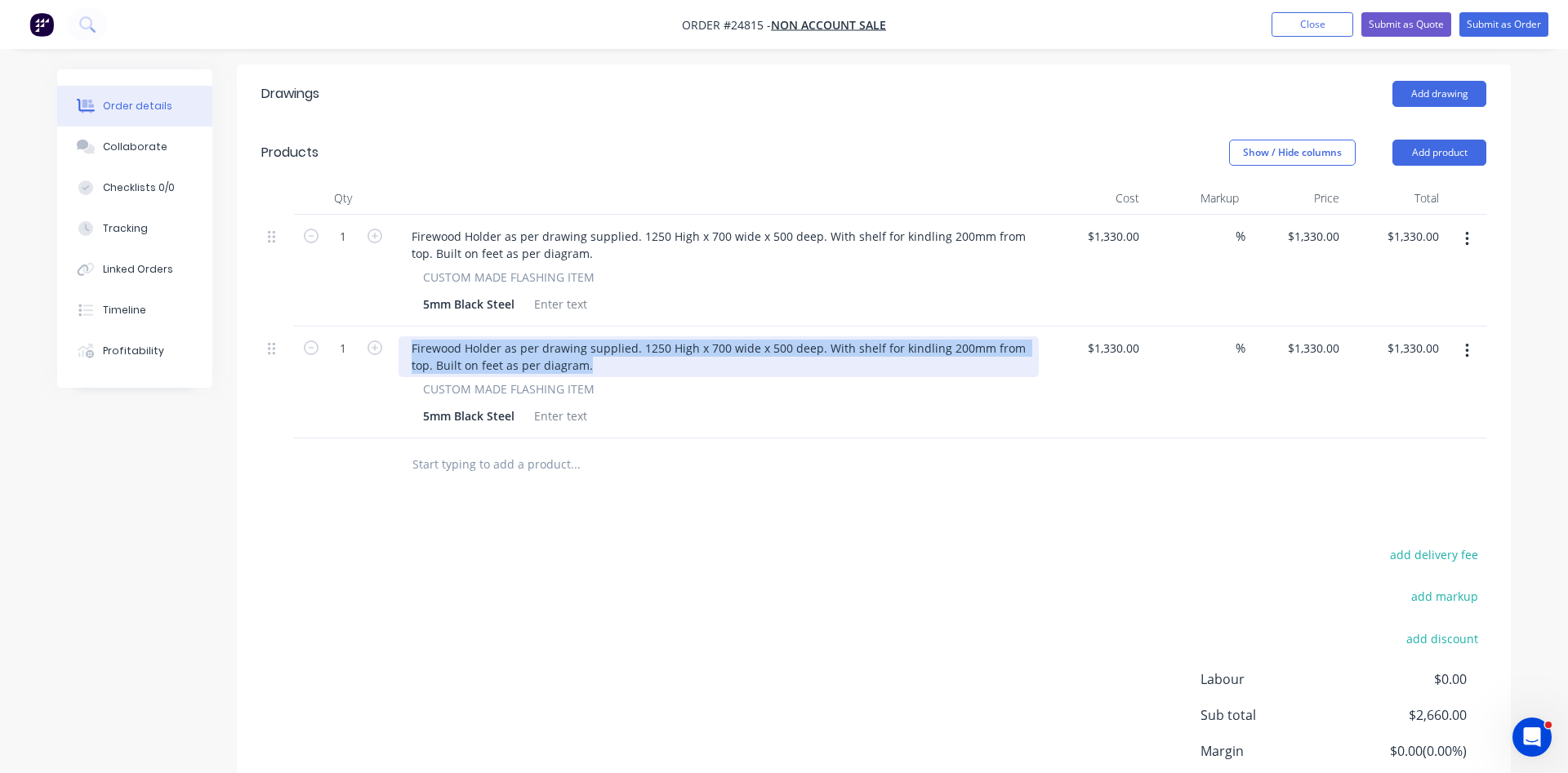
drag, startPoint x: 592, startPoint y: 341, endPoint x: 407, endPoint y: 325, distance: 185.7
click at [407, 336] on div "Firewood Holder as per drawing supplied. 1250 High x 700 wide x 500 deep. With …" at bounding box center [718, 356] width 640 height 40
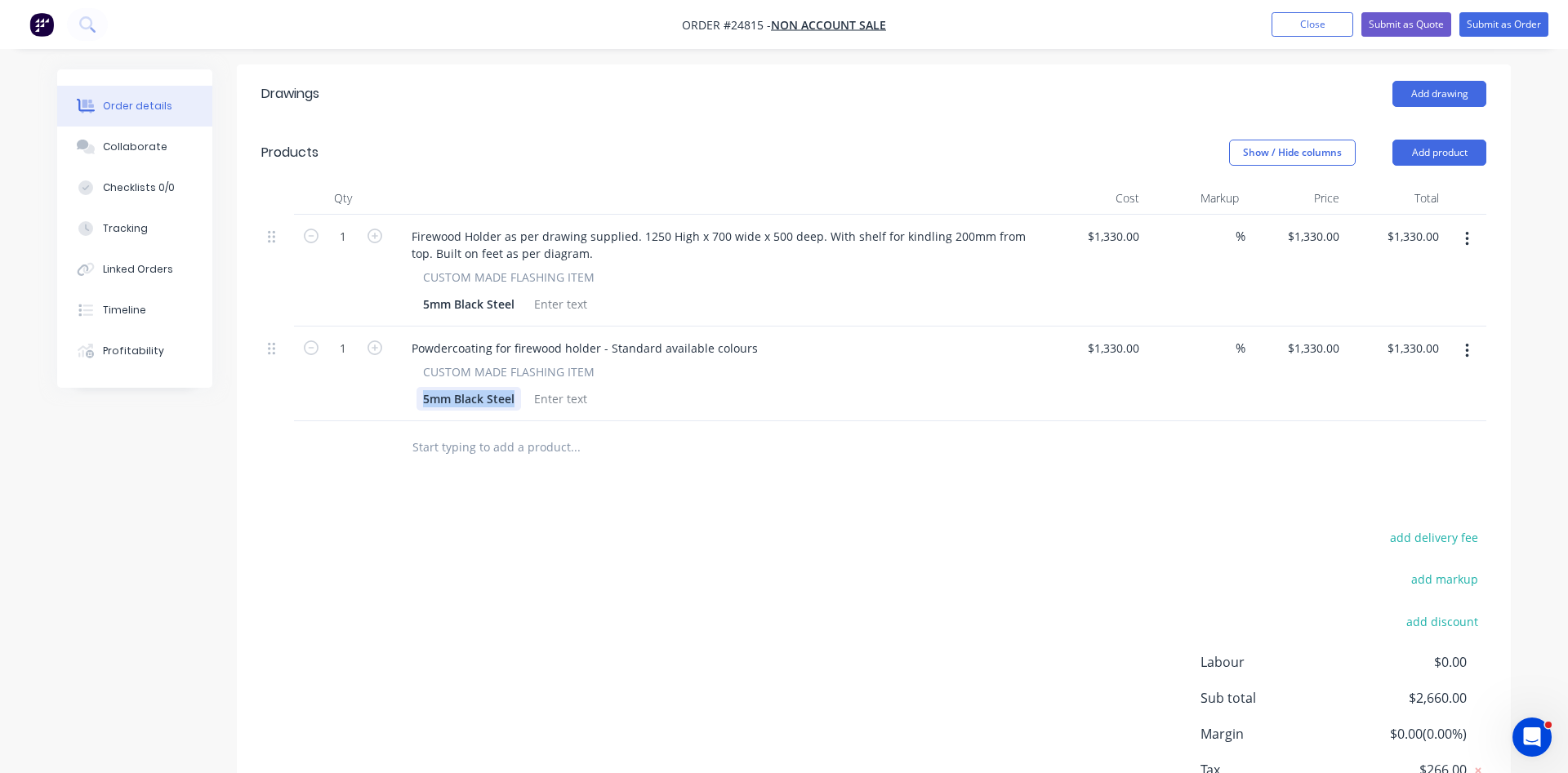
drag, startPoint x: 517, startPoint y: 379, endPoint x: 405, endPoint y: 386, distance: 112.2
click at [416, 387] on div "5mm Black Steel" at bounding box center [468, 399] width 105 height 24
click at [443, 387] on div "5mm Black Steel" at bounding box center [468, 399] width 105 height 24
drag, startPoint x: 519, startPoint y: 375, endPoint x: 394, endPoint y: 373, distance: 125.0
click at [416, 387] on div "5mm Black Steel" at bounding box center [468, 399] width 105 height 24
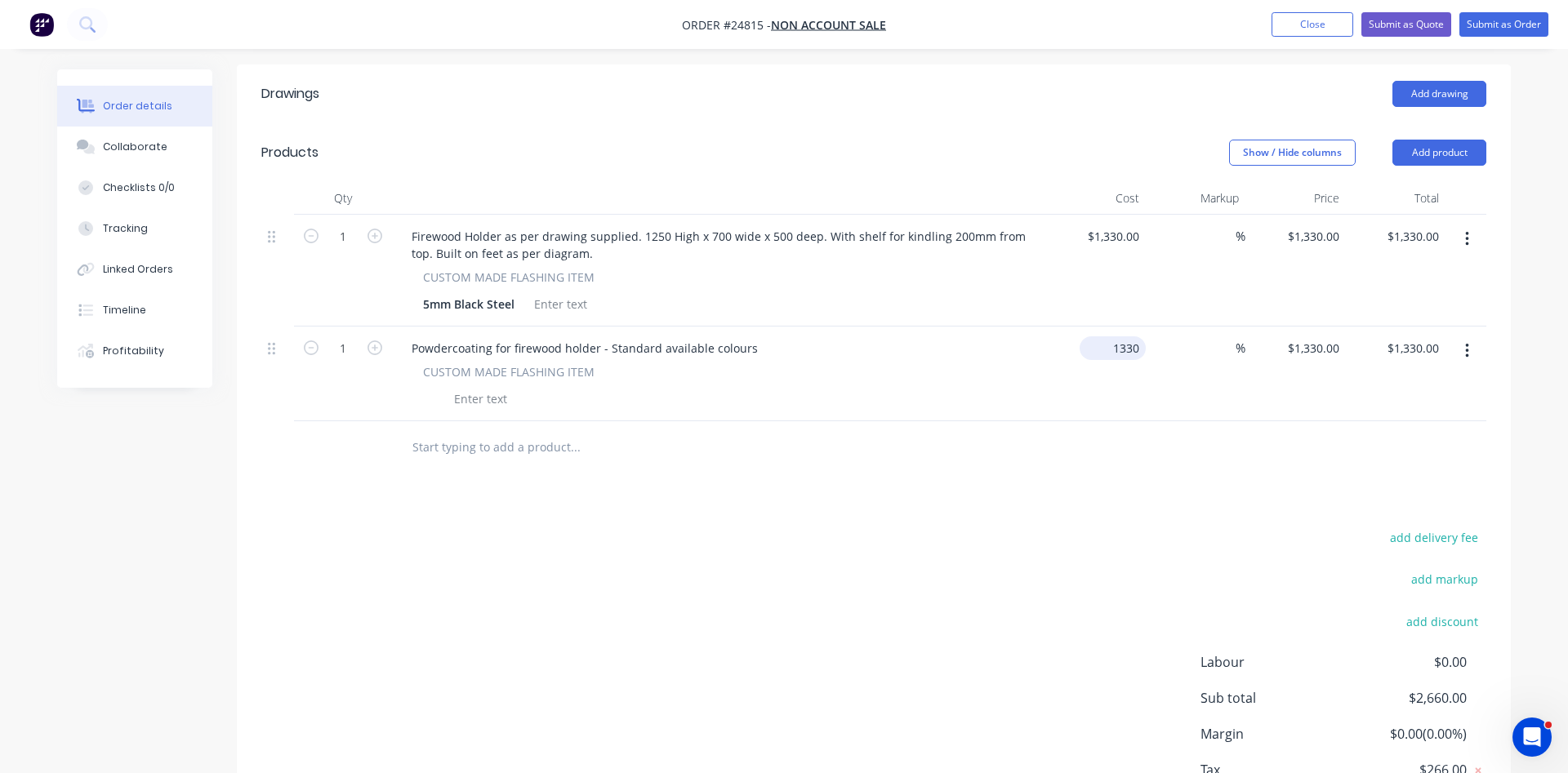
click at [1137, 336] on input "1330" at bounding box center [1116, 348] width 59 height 24
type input "$185.00"
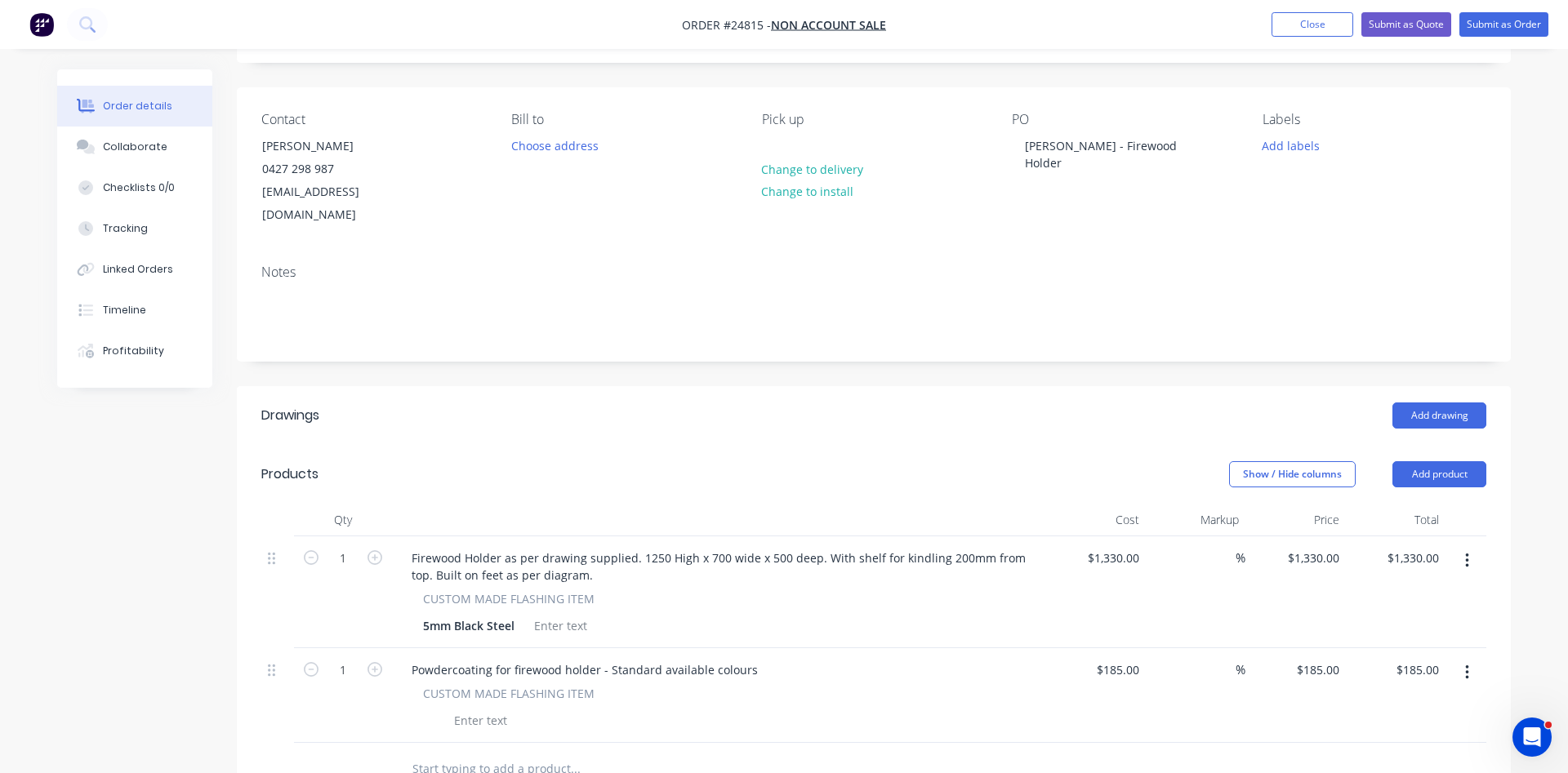
scroll to position [0, 0]
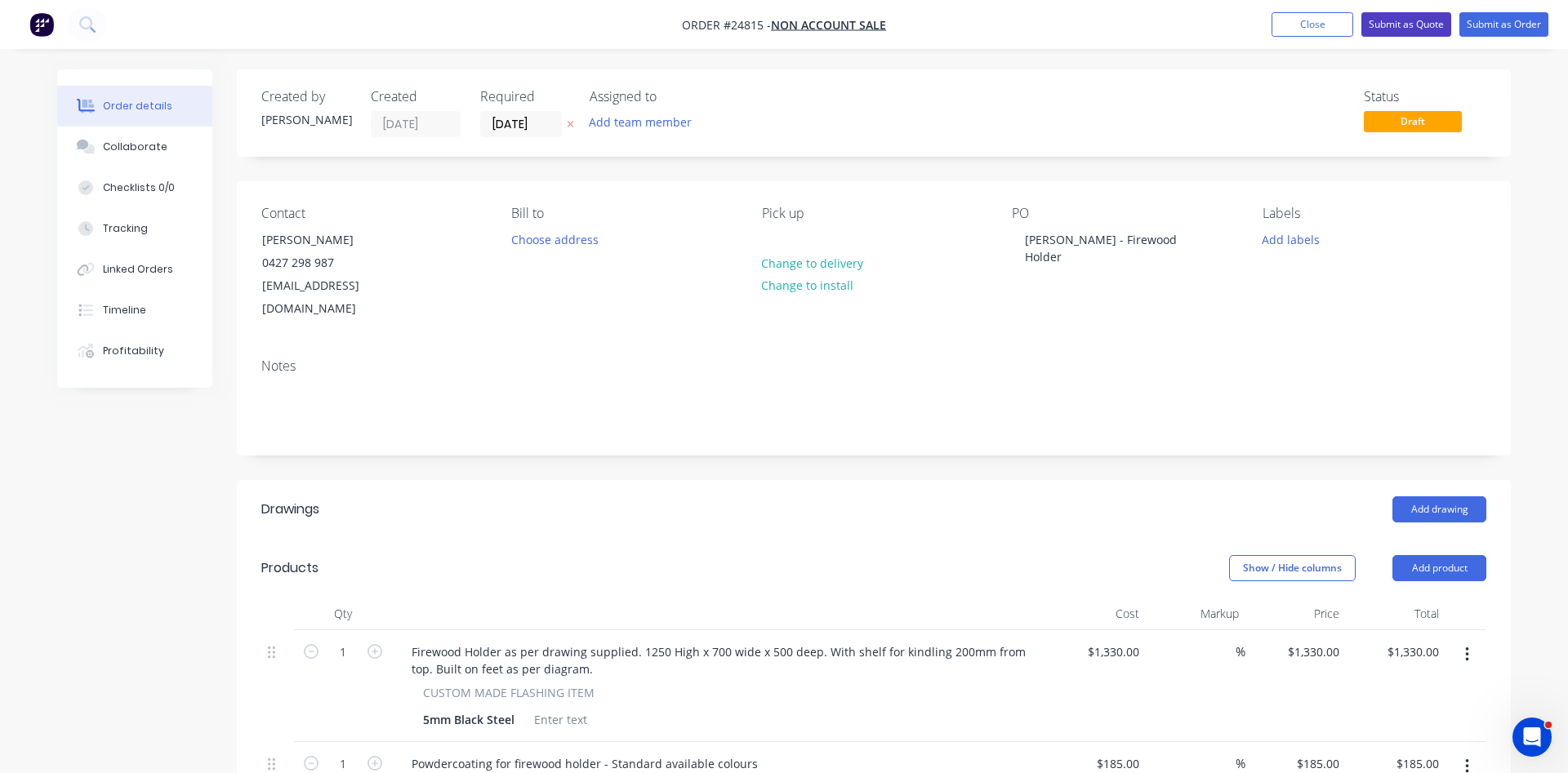
click at [1418, 22] on button "Submit as Quote" at bounding box center [1406, 24] width 90 height 25
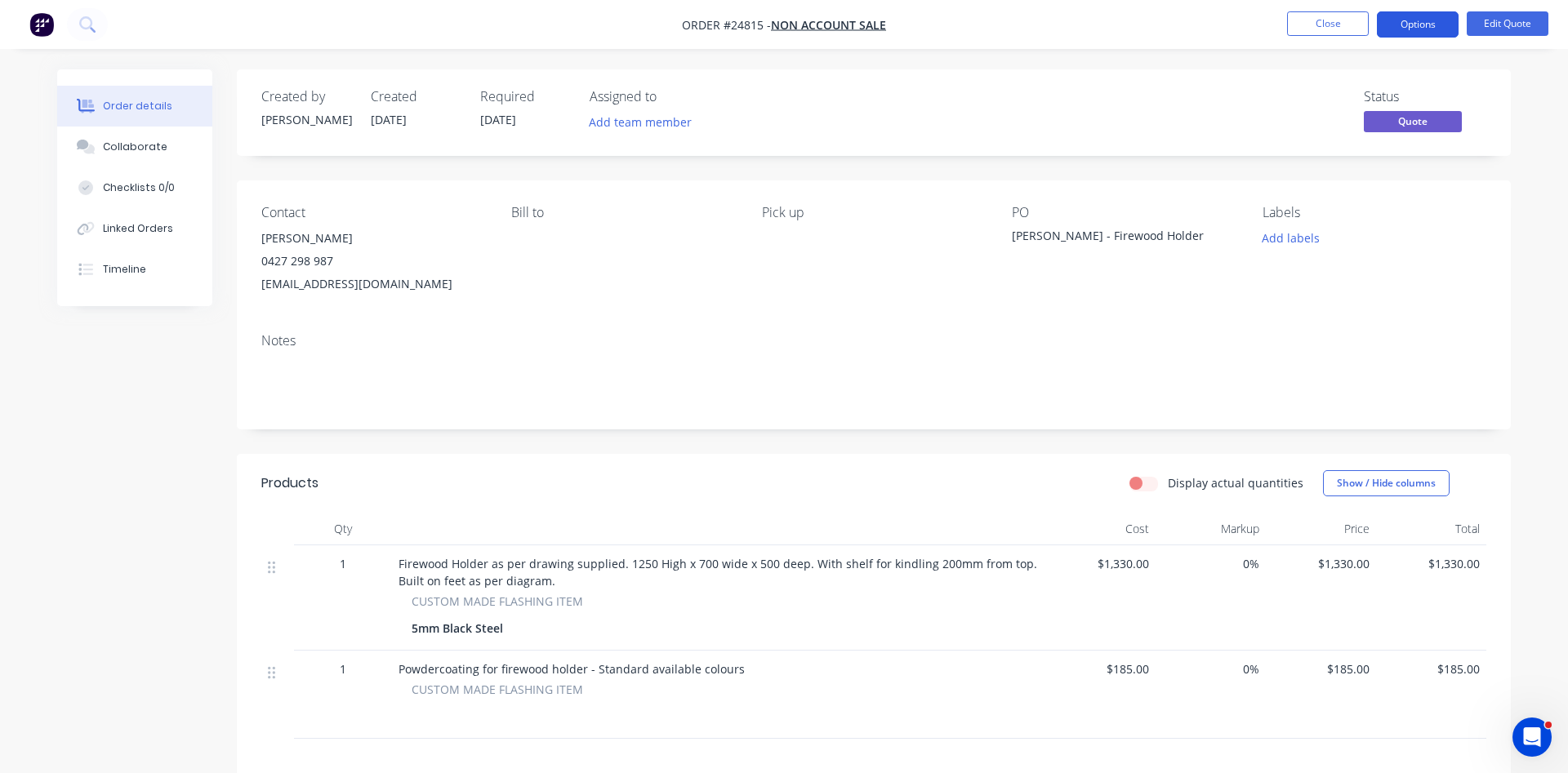
click at [1400, 26] on button "Options" at bounding box center [1418, 25] width 82 height 27
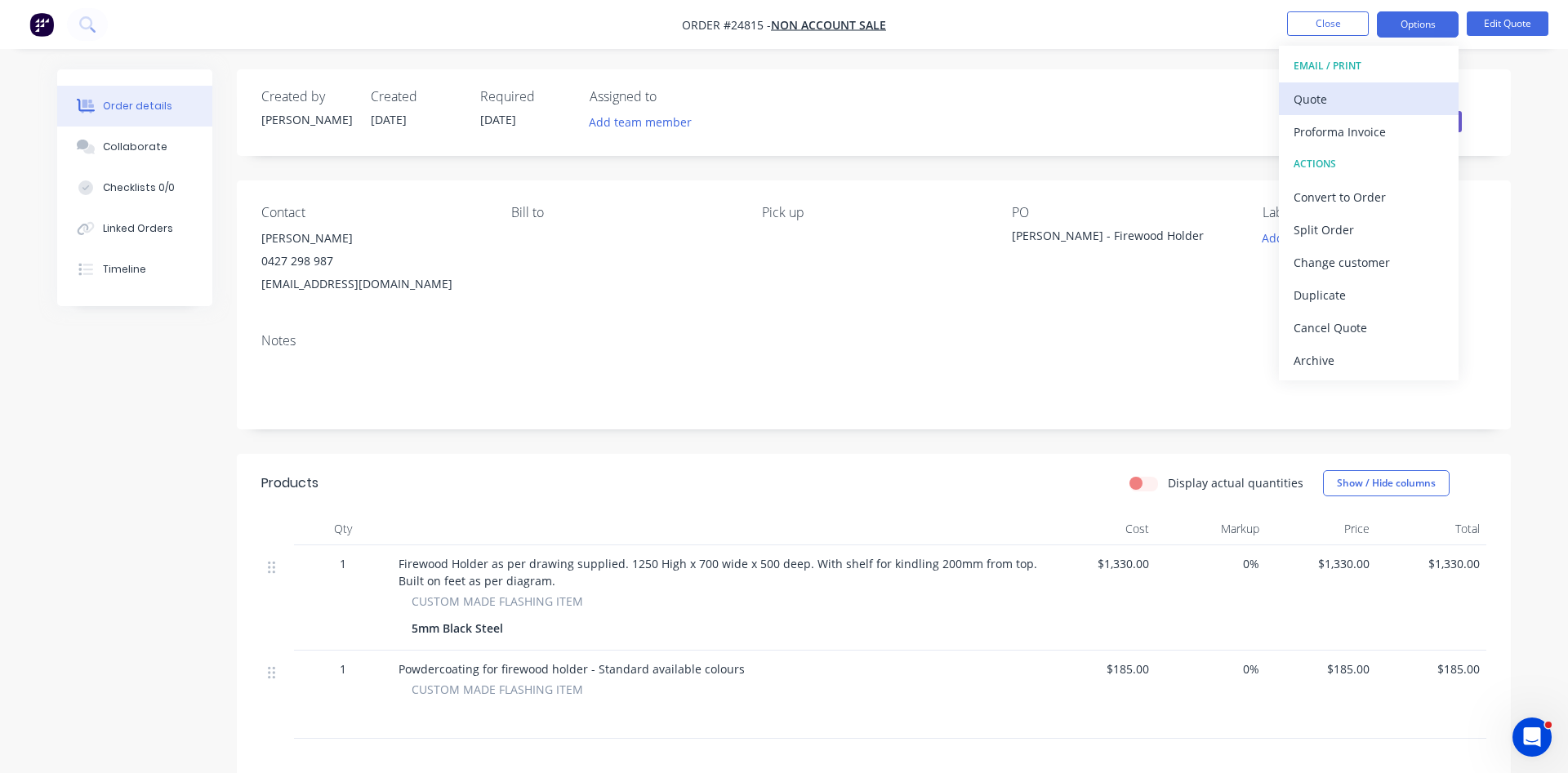
click at [1335, 94] on div "Quote" at bounding box center [1369, 100] width 150 height 24
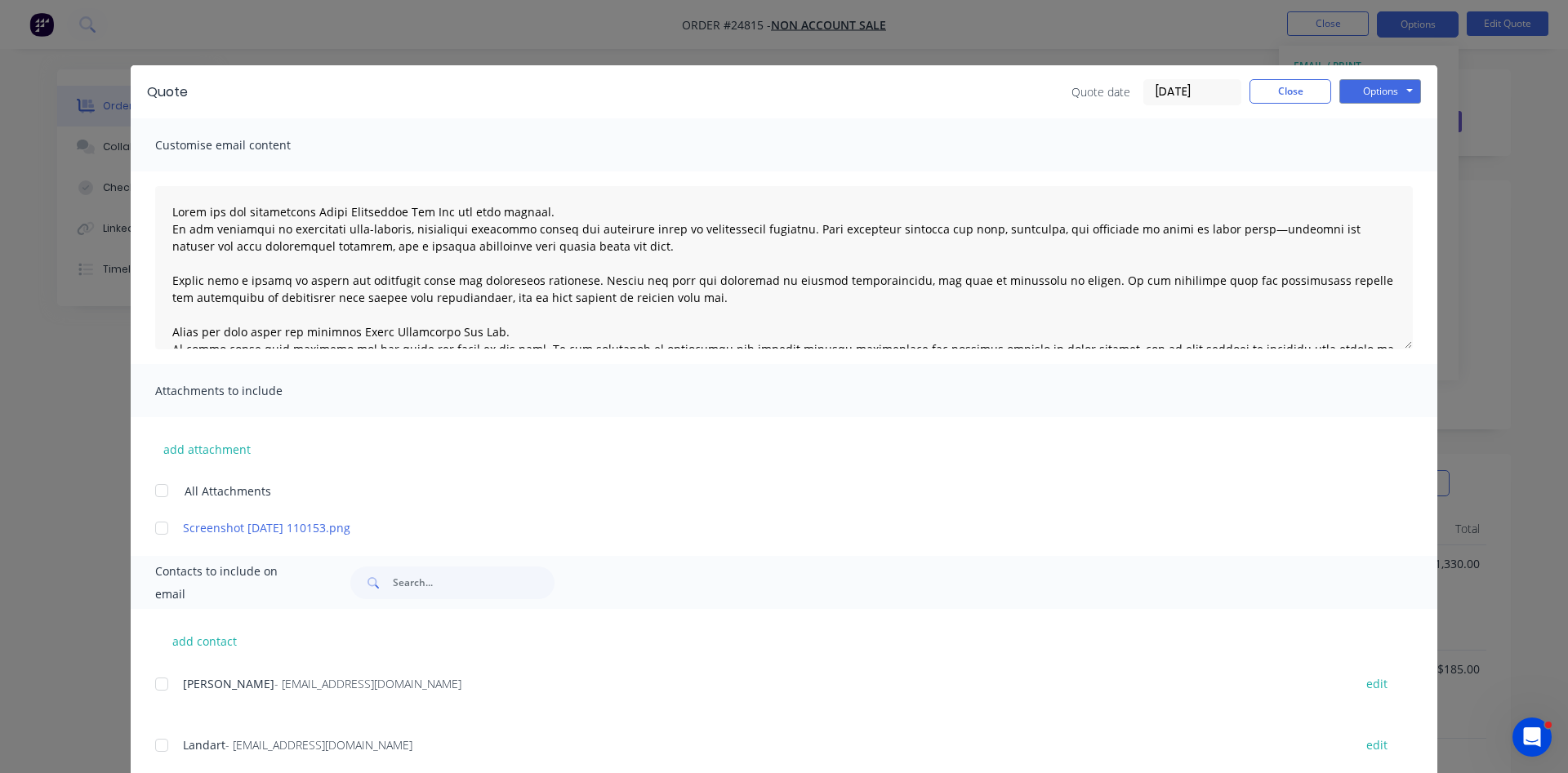
click at [162, 525] on div at bounding box center [161, 527] width 33 height 33
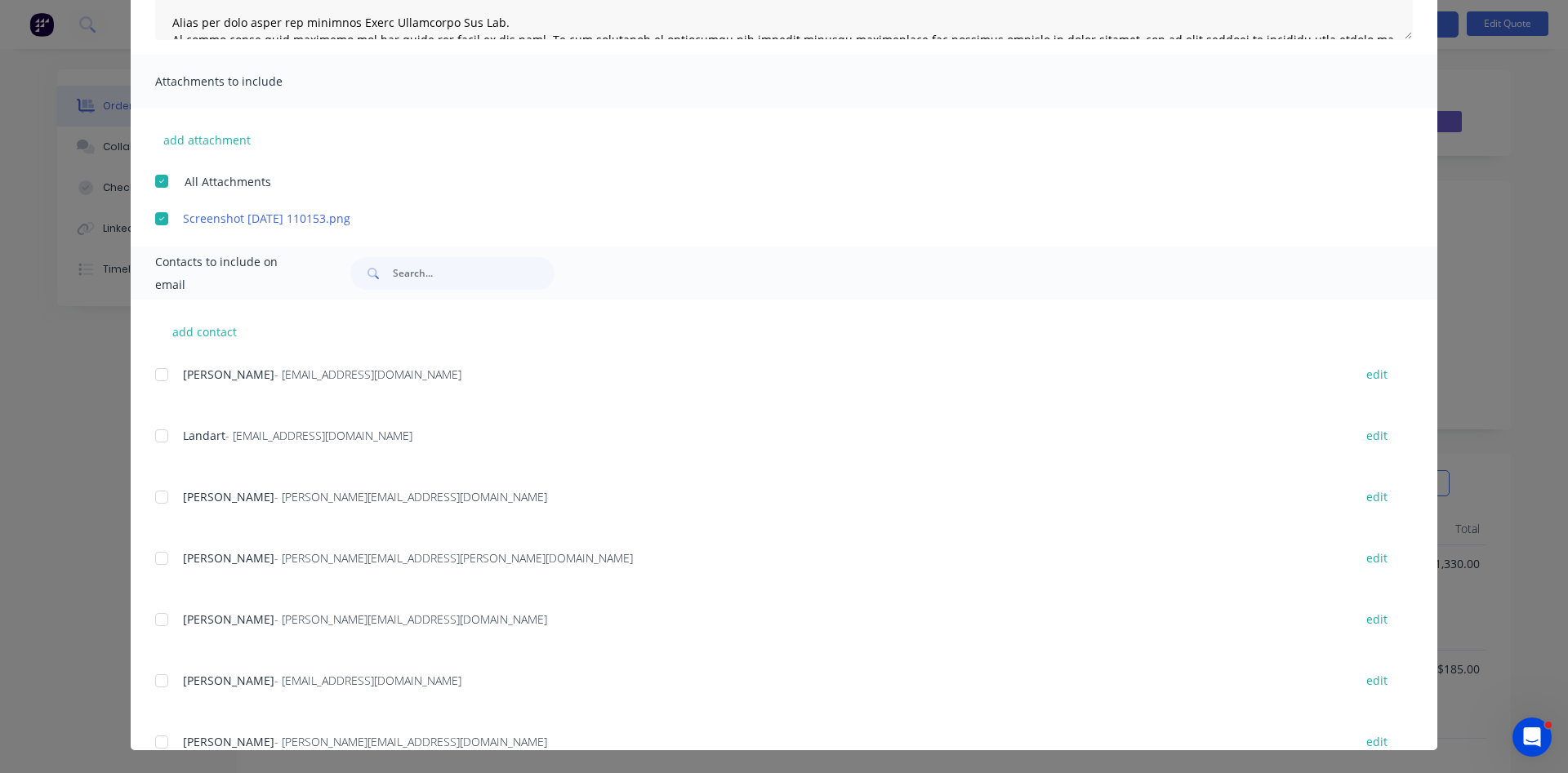
scroll to position [93, 0]
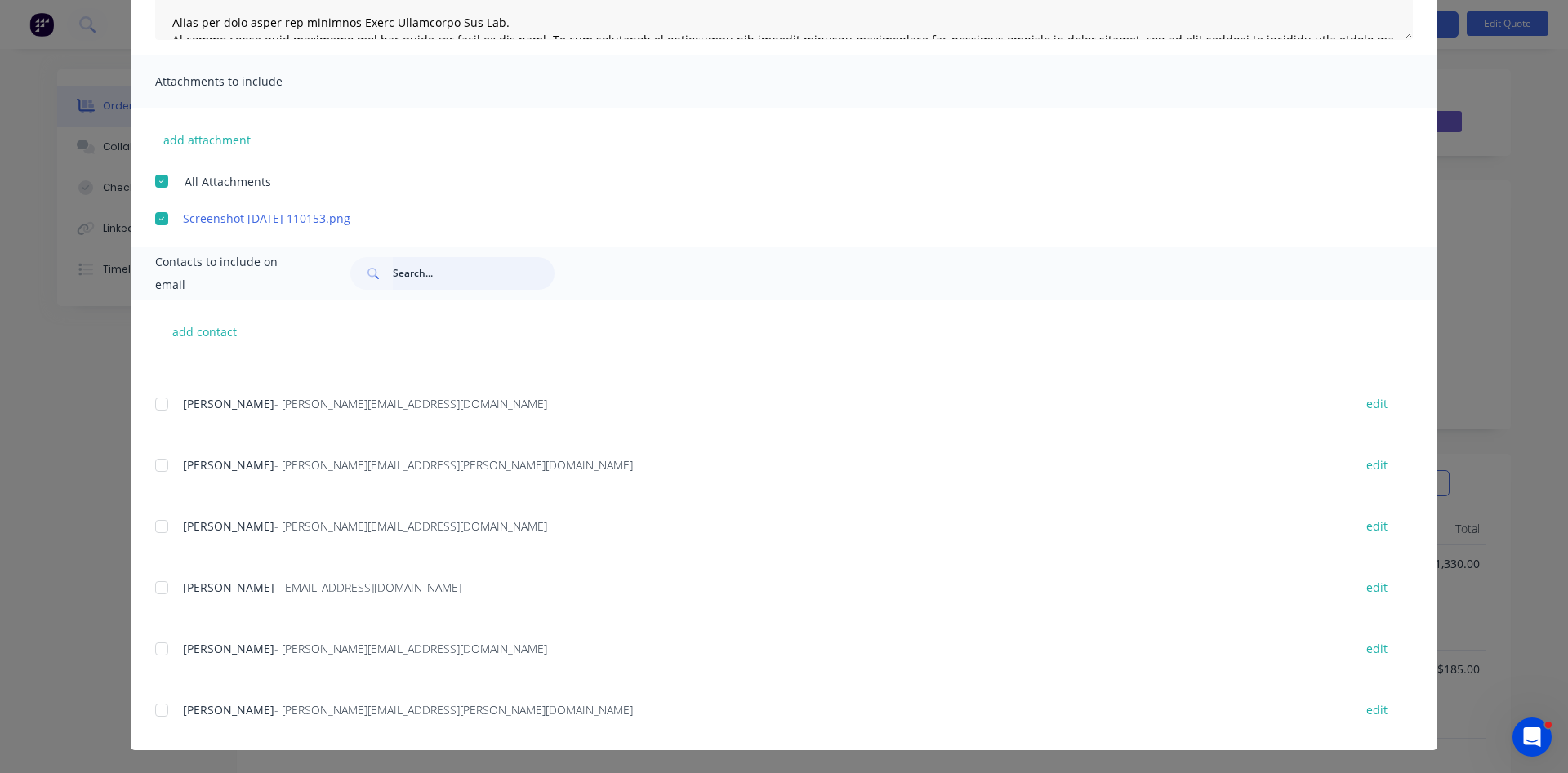
click at [422, 269] on input "text" at bounding box center [473, 273] width 162 height 33
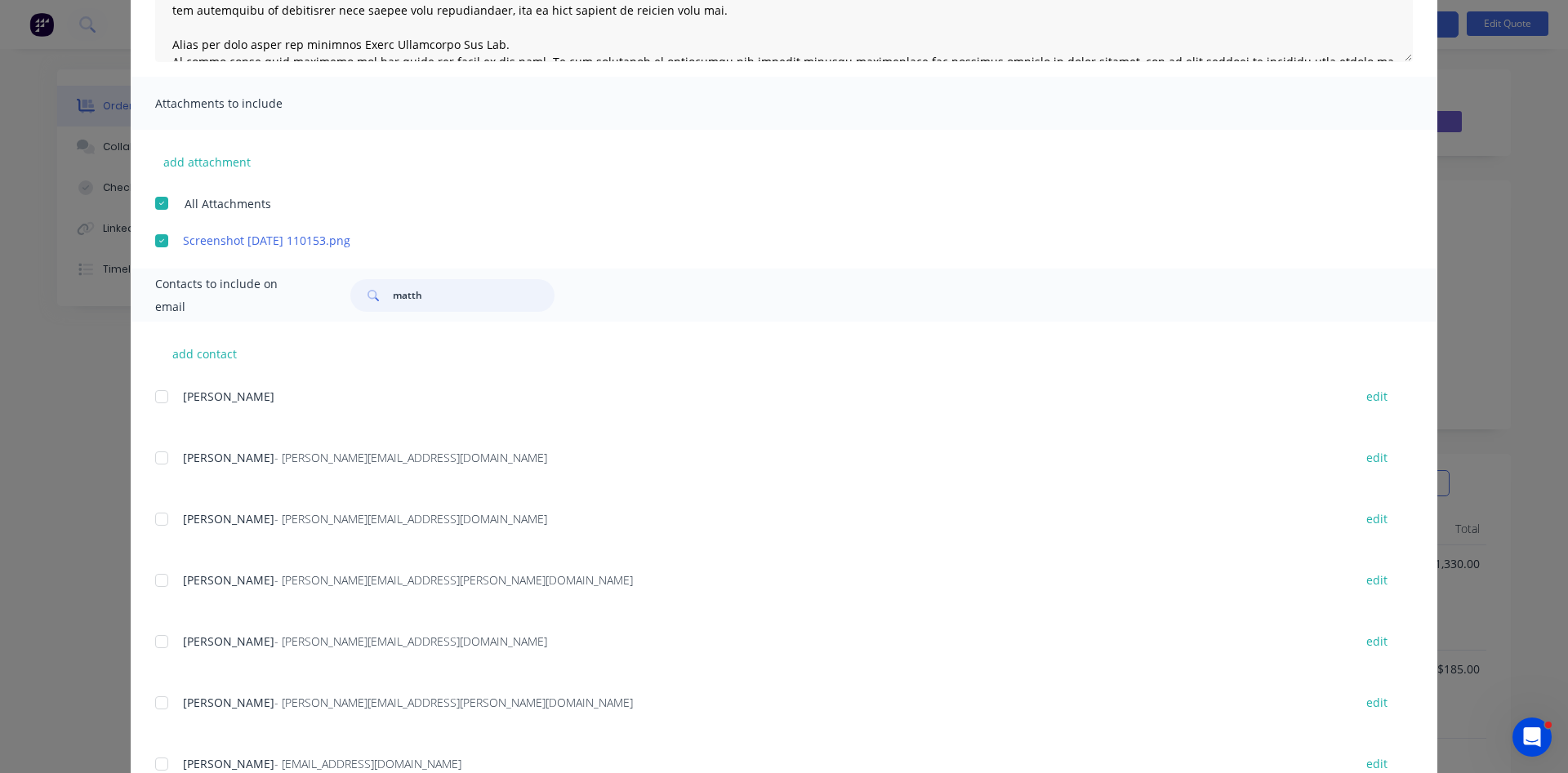
scroll to position [412, 0]
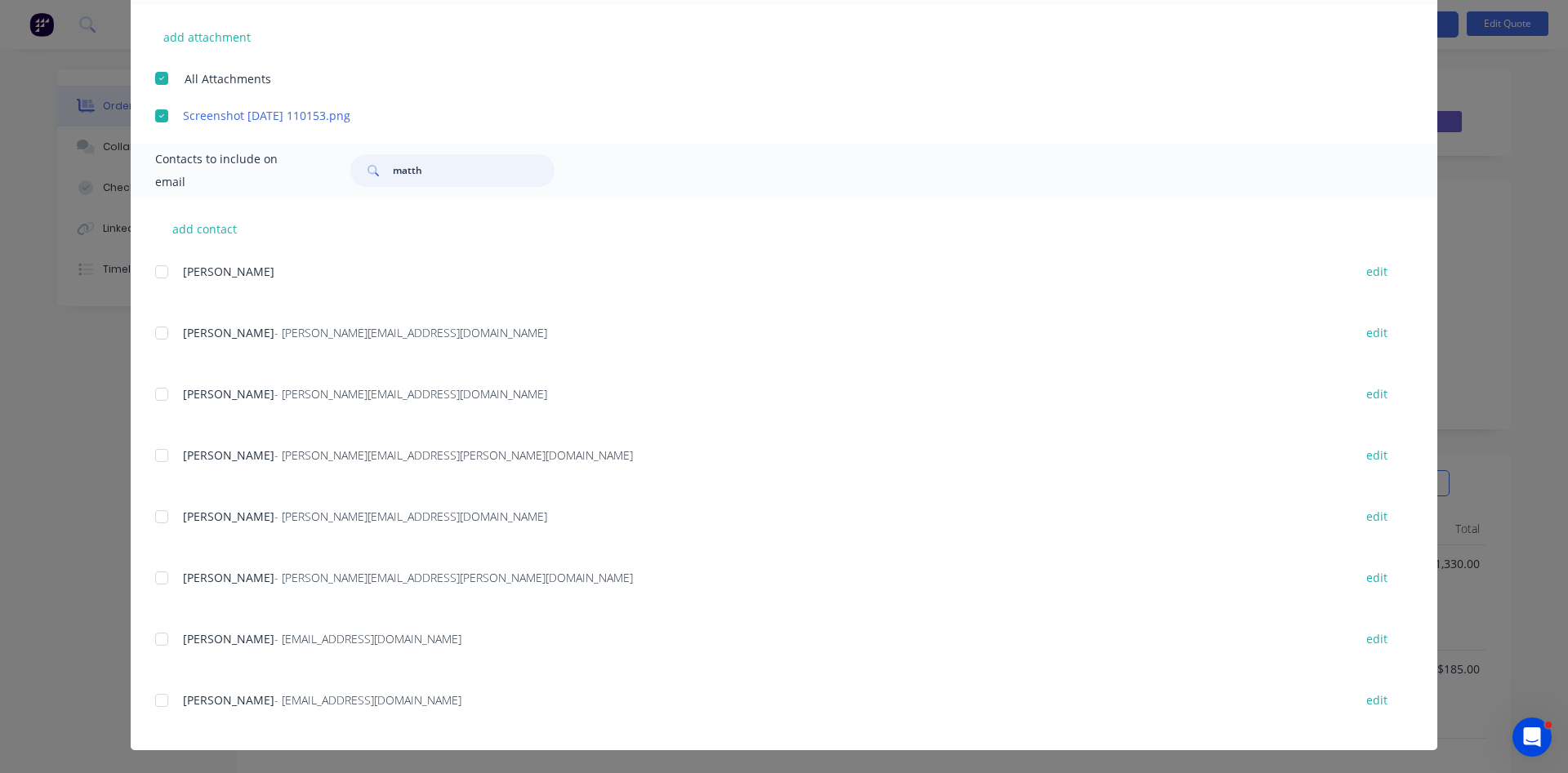
click at [165, 701] on div at bounding box center [161, 700] width 33 height 33
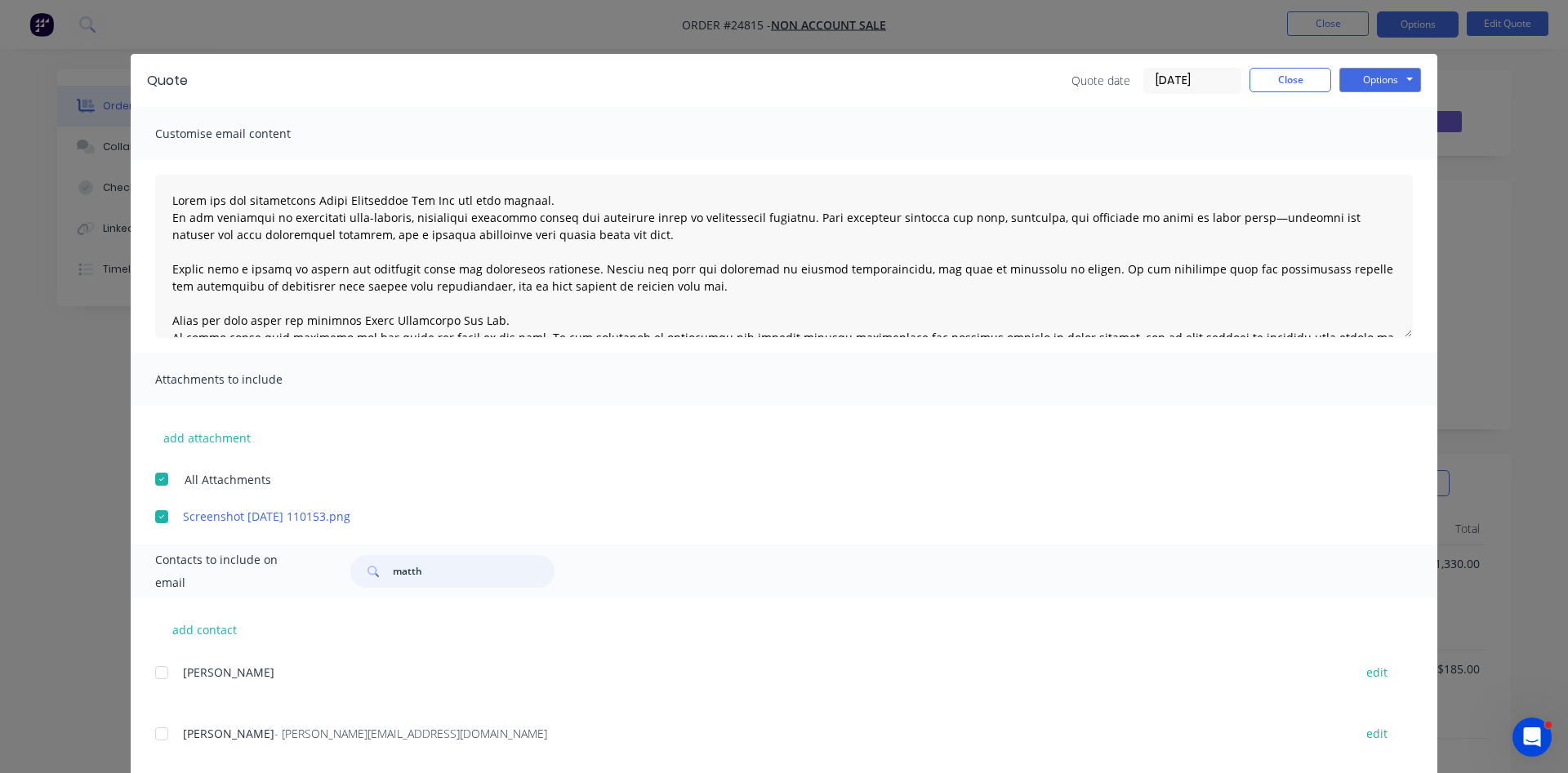
scroll to position [0, 0]
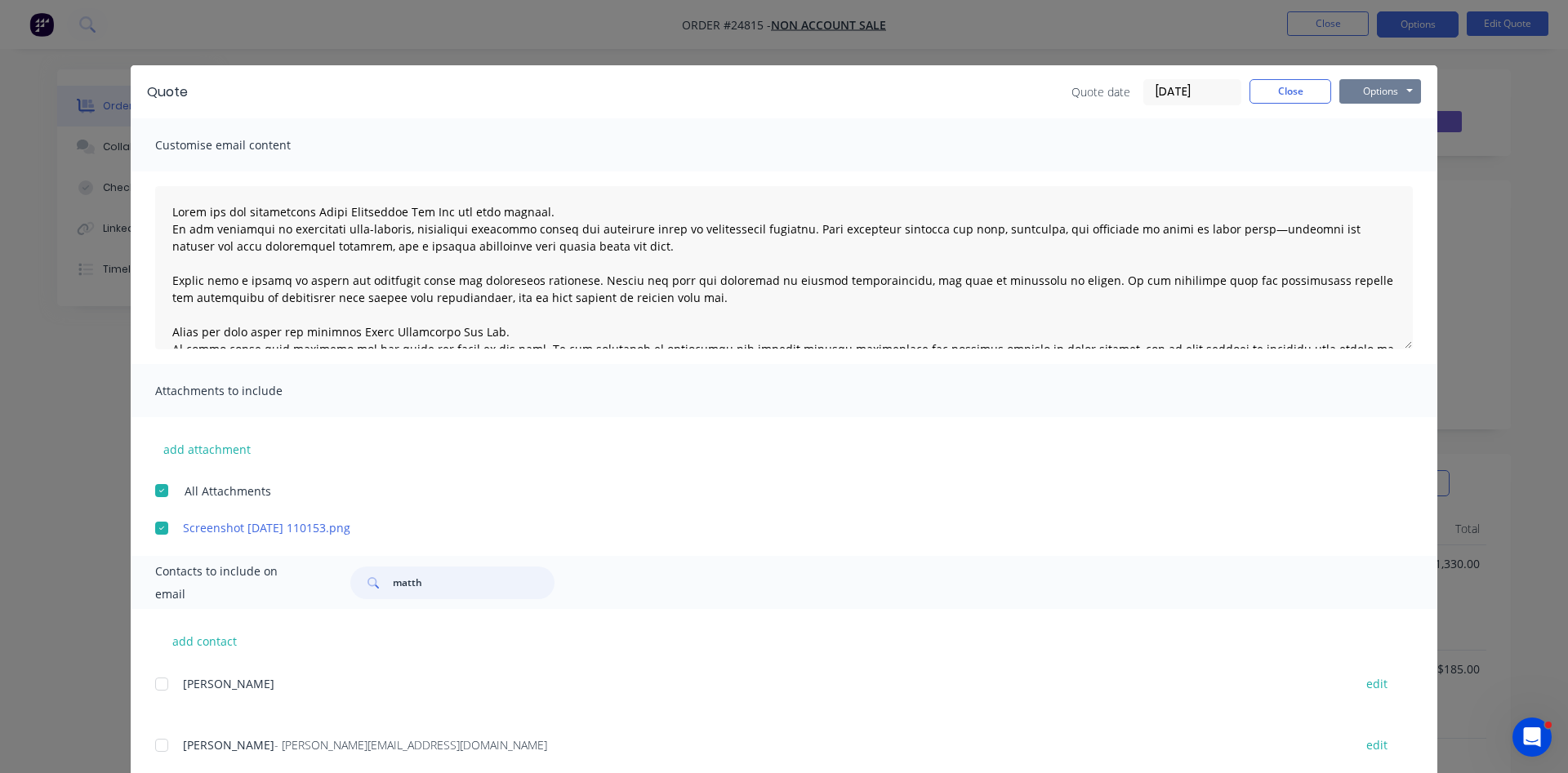
type input "matth"
click at [1374, 86] on button "Options" at bounding box center [1381, 91] width 82 height 25
click at [1388, 174] on button "Email" at bounding box center [1392, 174] width 105 height 27
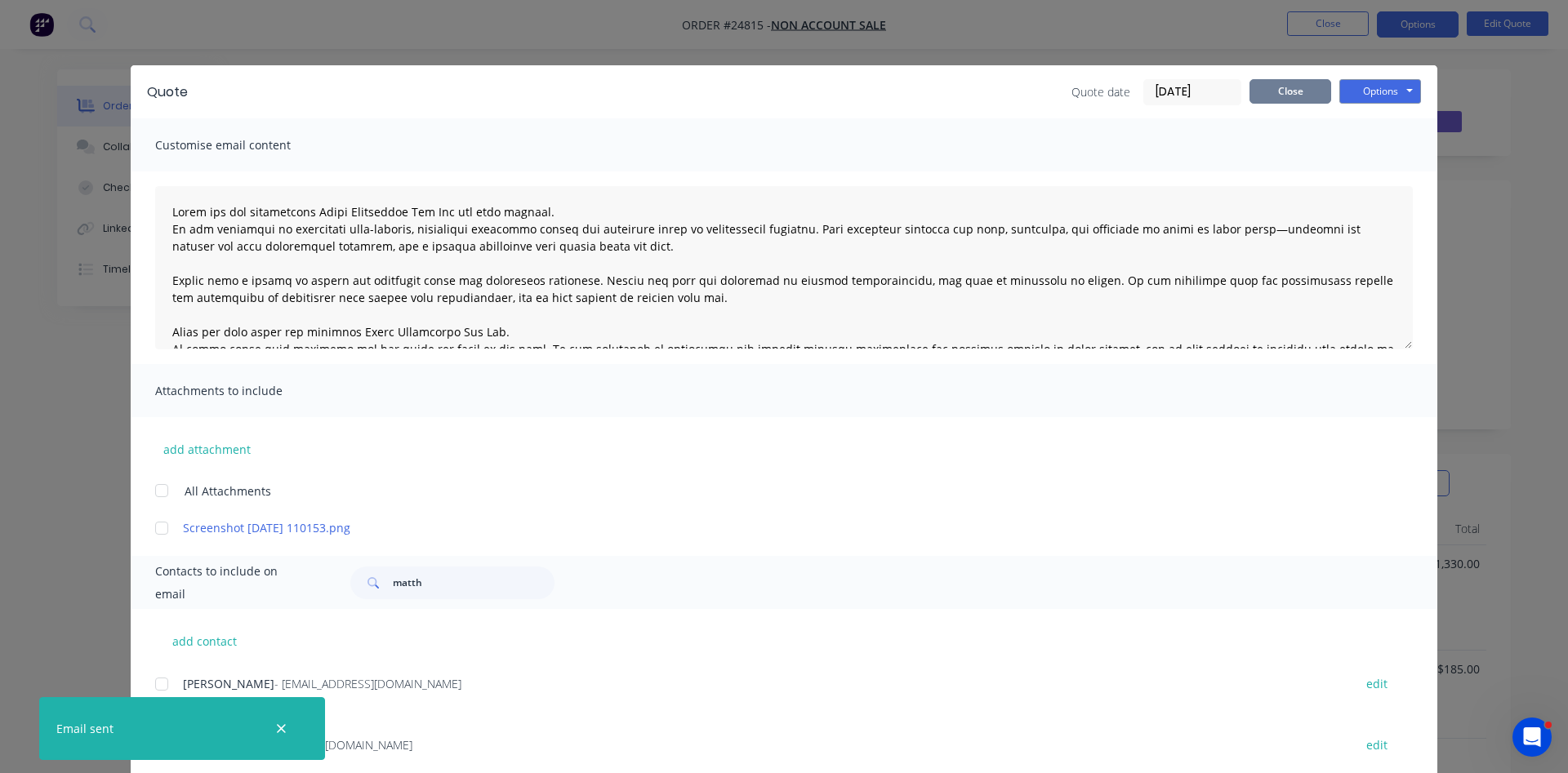
click at [1292, 94] on button "Close" at bounding box center [1290, 91] width 82 height 25
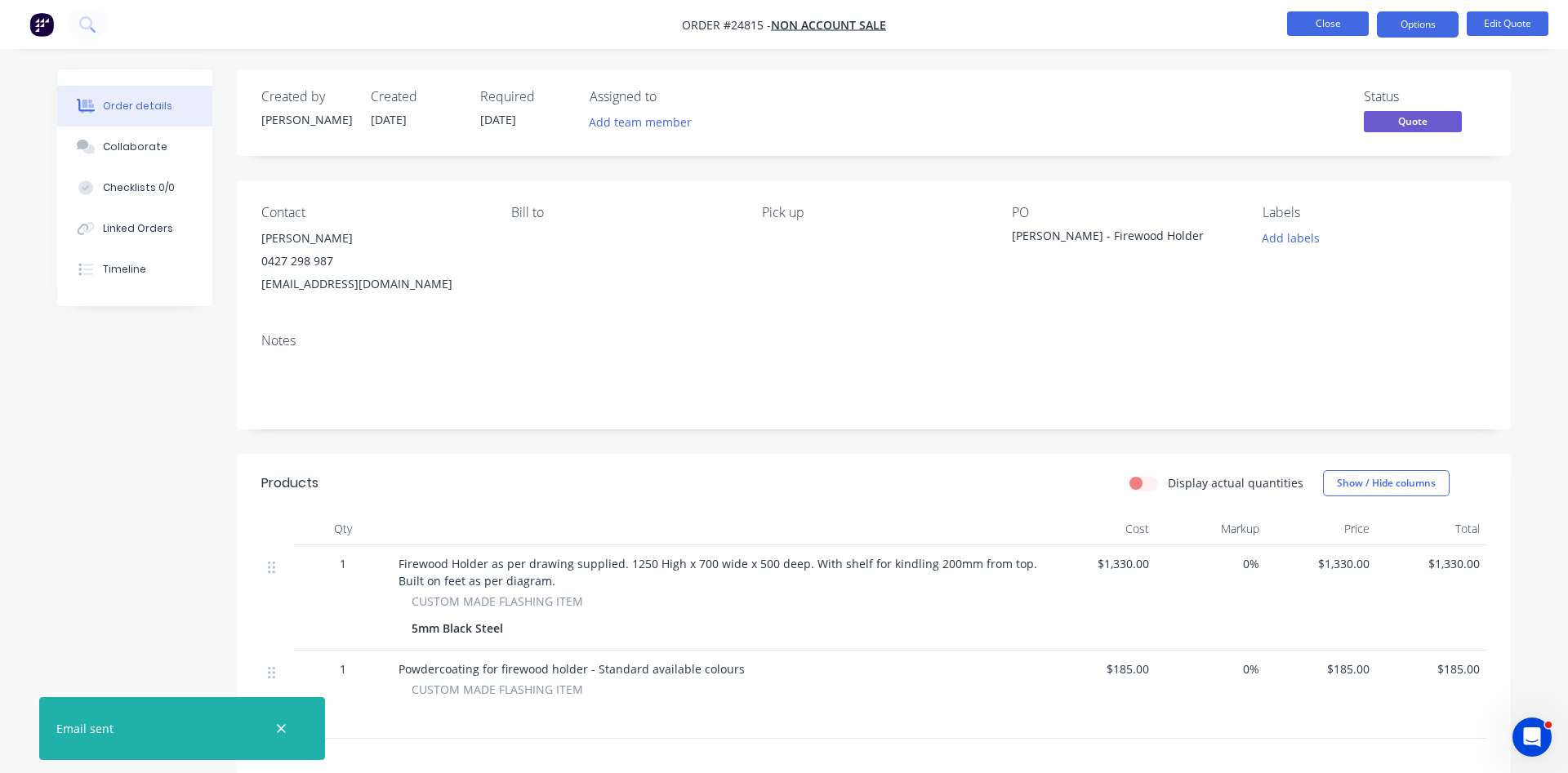
click at [1324, 27] on button "Close" at bounding box center [1328, 24] width 82 height 25
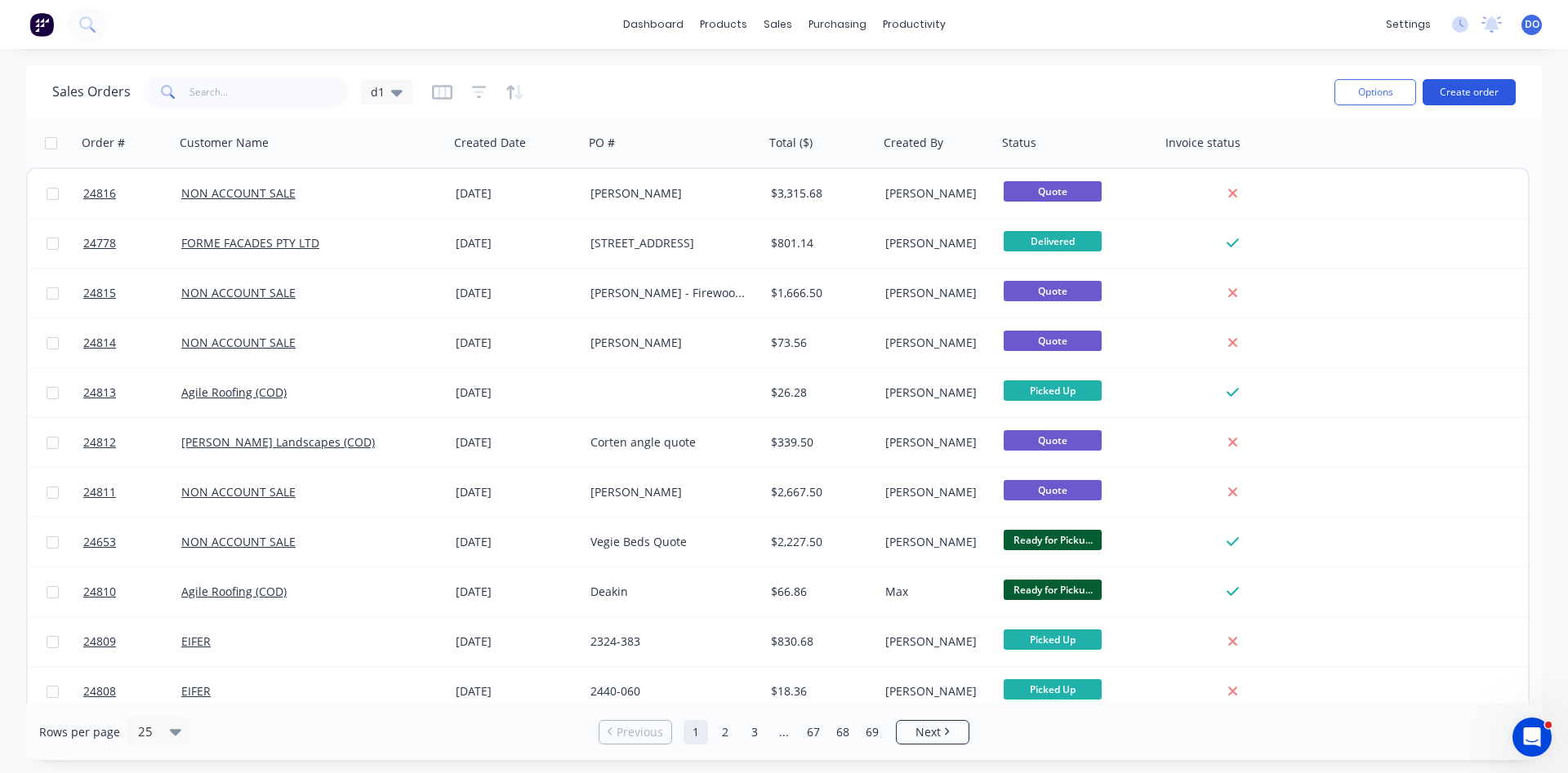
click at [1471, 93] on button "Create order" at bounding box center [1469, 92] width 93 height 27
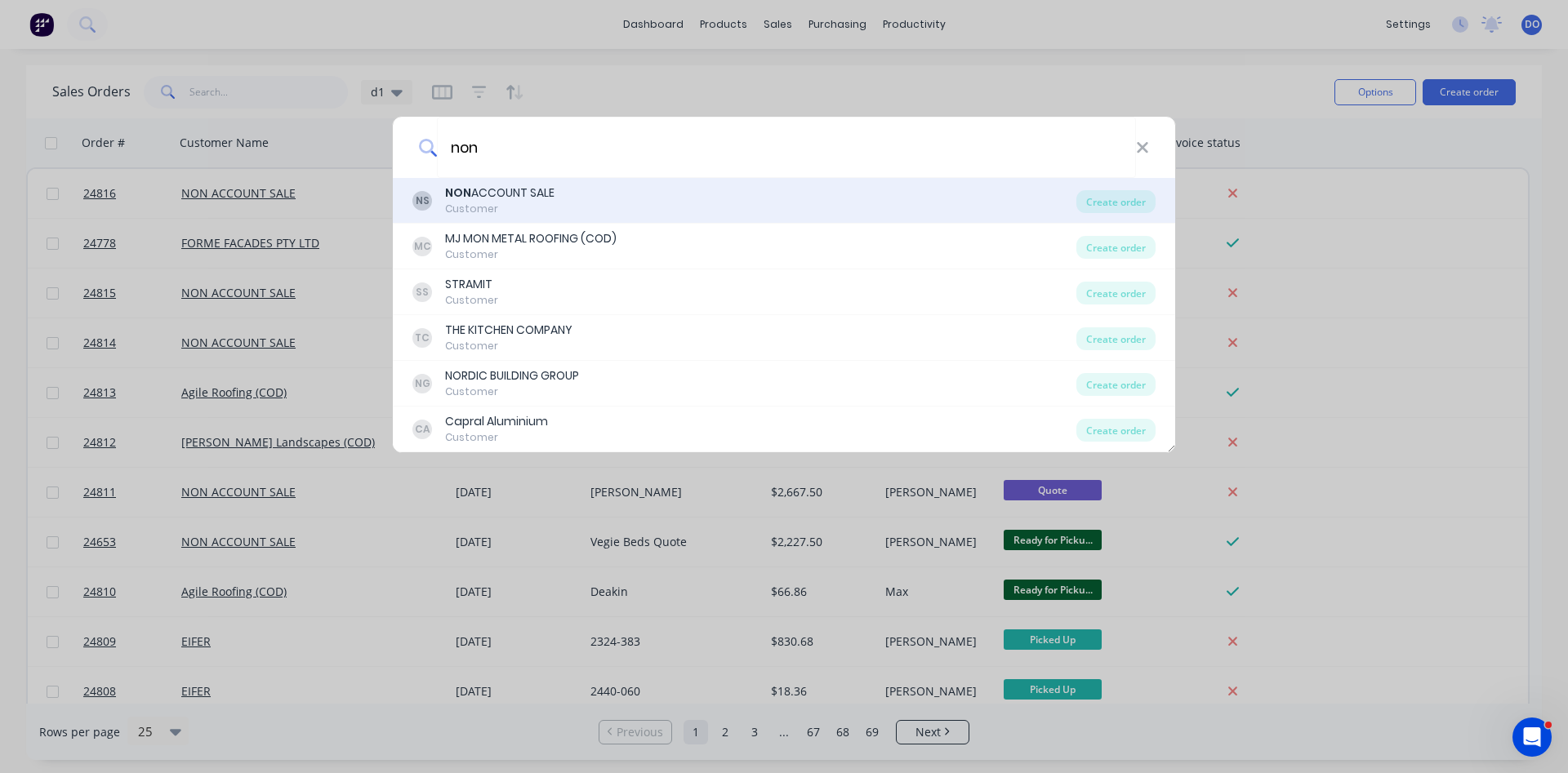
type input "non"
click at [852, 207] on div "NS NON ACCOUNT SALE Customer" at bounding box center [744, 200] width 664 height 32
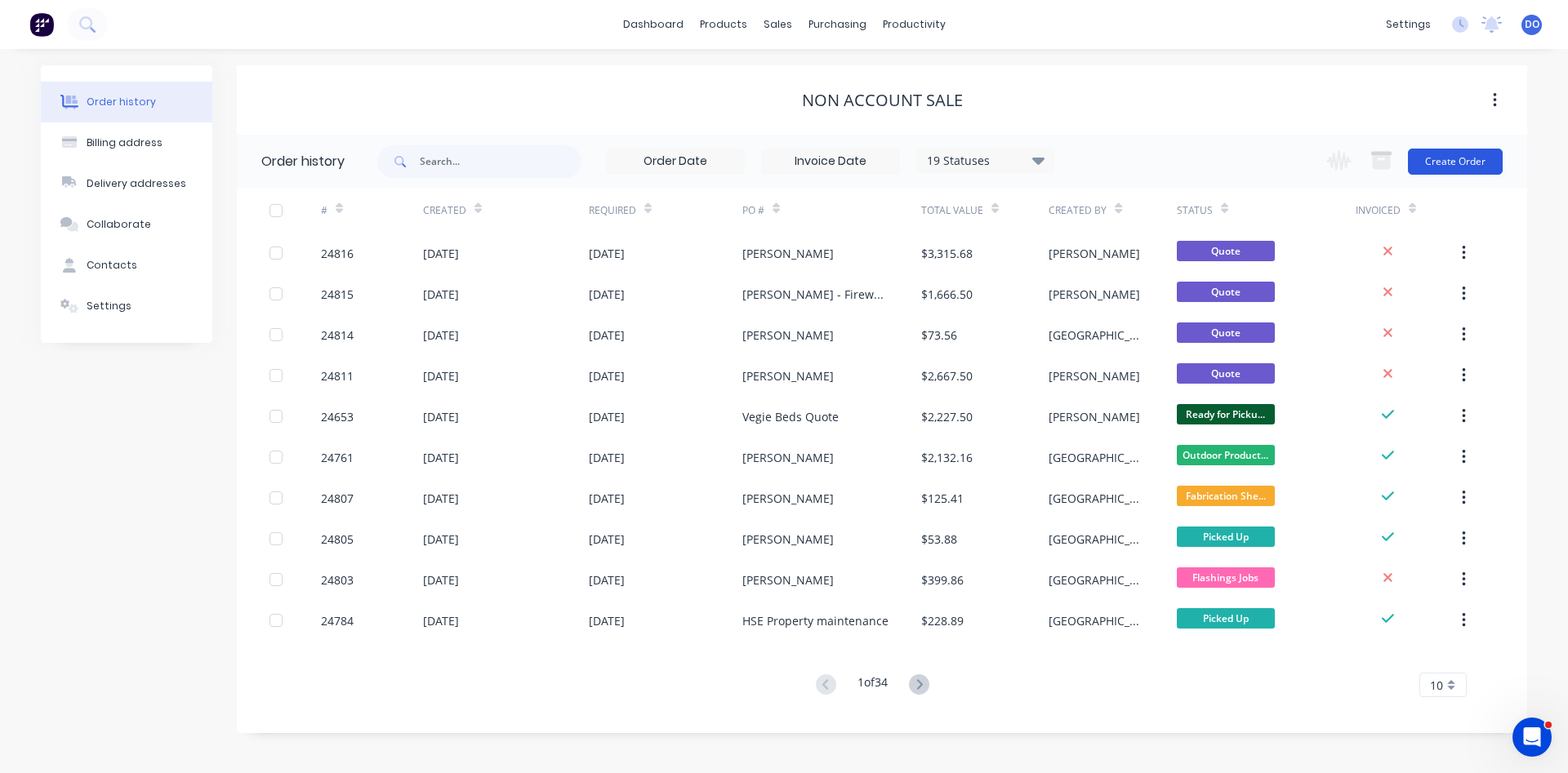
click at [1459, 164] on button "Create Order" at bounding box center [1456, 162] width 95 height 27
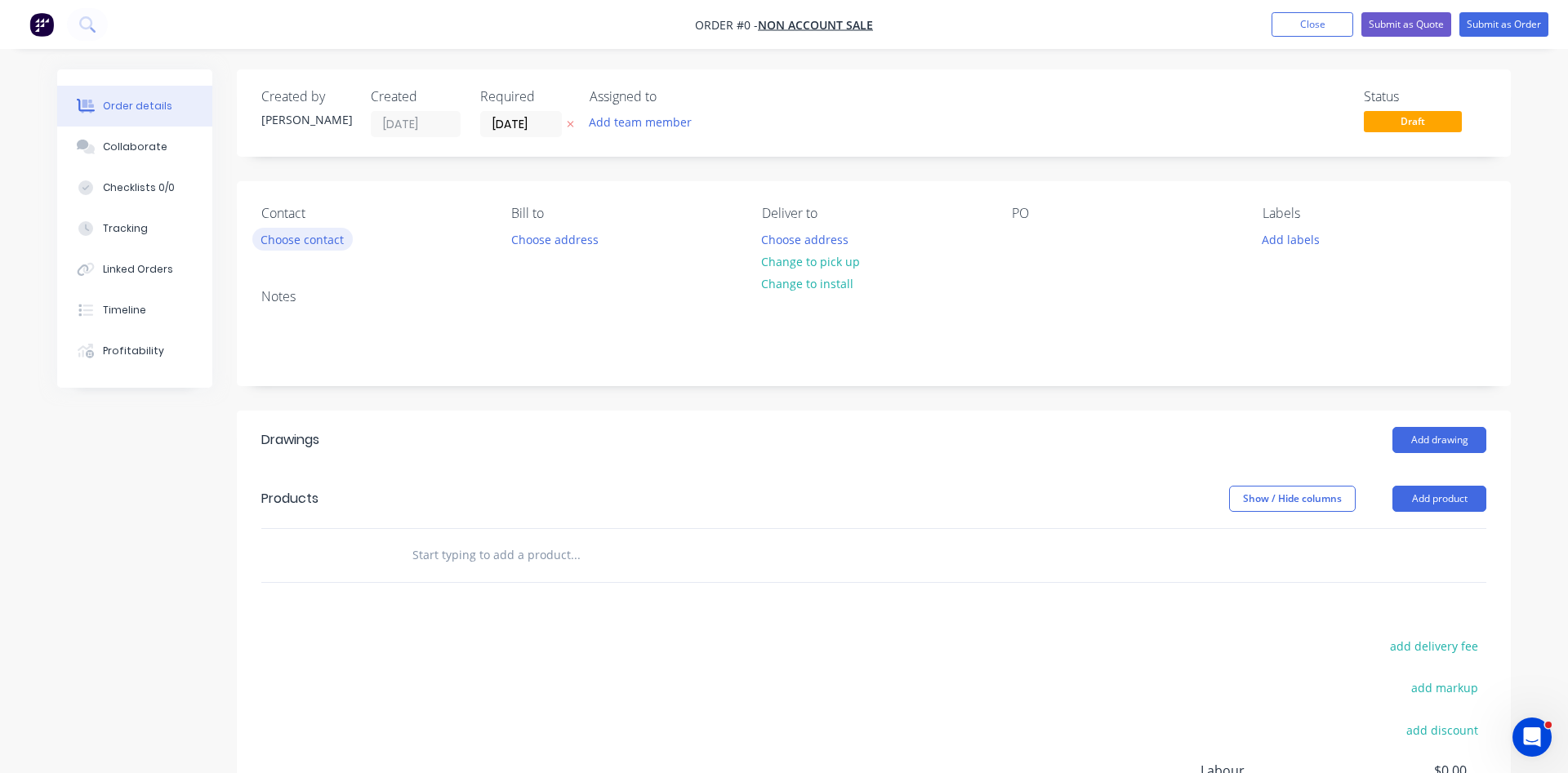
click at [319, 240] on button "Choose contact" at bounding box center [303, 239] width 101 height 22
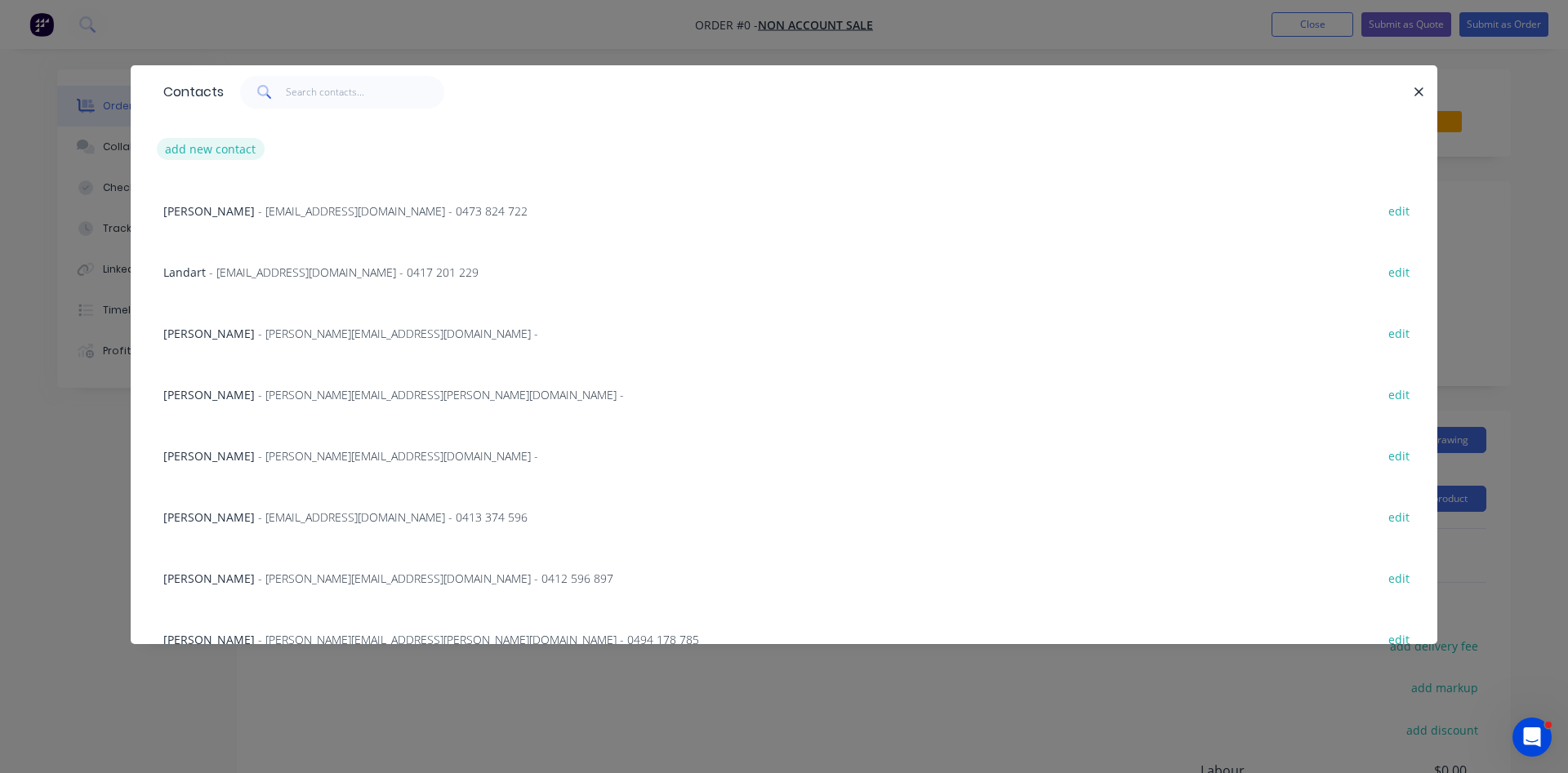
click at [238, 148] on button "add new contact" at bounding box center [210, 149] width 107 height 22
select select "AU"
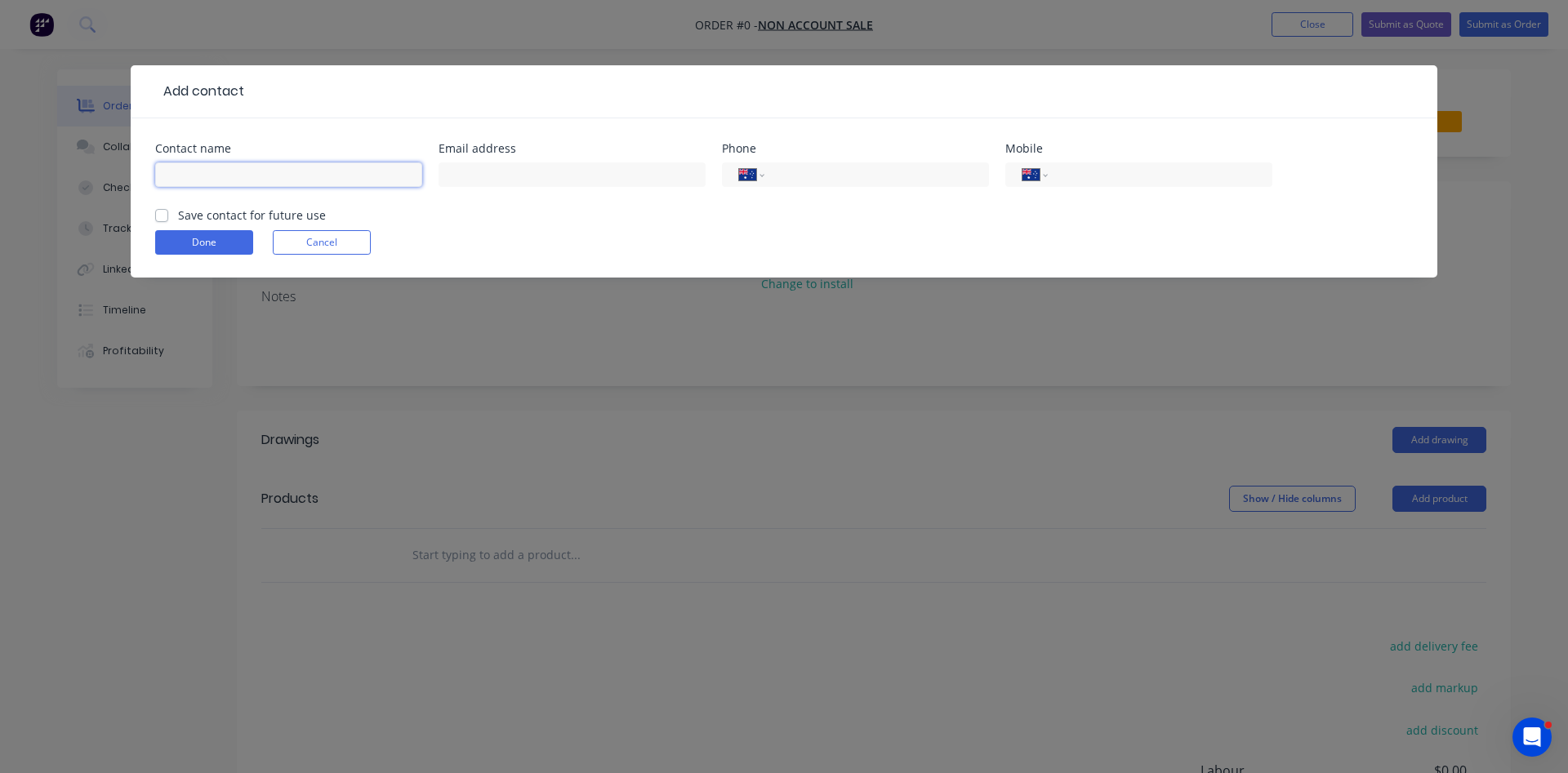
click at [257, 178] on input "text" at bounding box center [288, 175] width 267 height 25
type input "[PERSON_NAME]"
type input "[EMAIL_ADDRESS][DOMAIN_NAME]"
click at [1125, 173] on input "tel" at bounding box center [1157, 175] width 196 height 19
type input "0414 297 356"
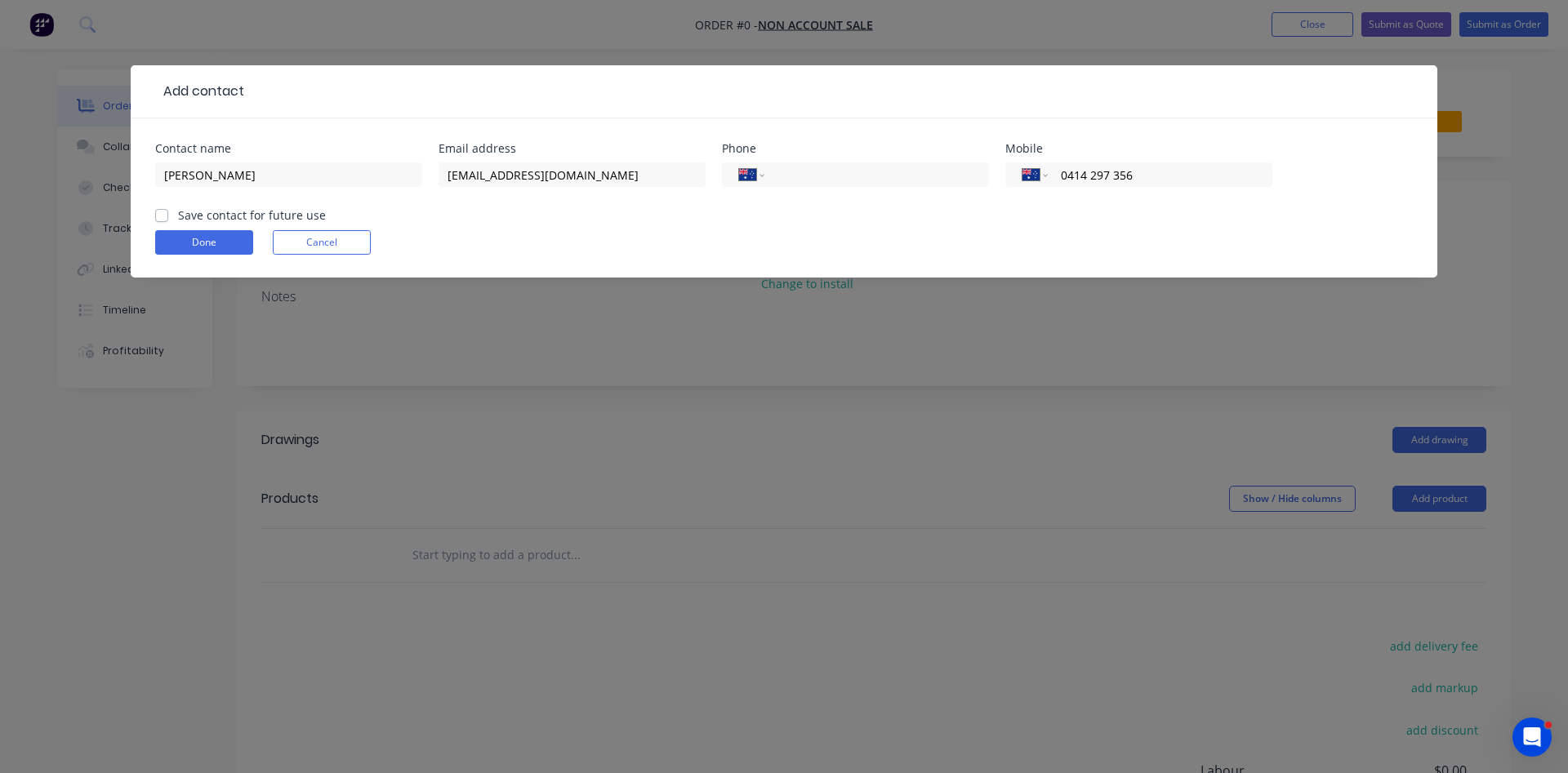
click at [169, 218] on div "Save contact for future use" at bounding box center [240, 215] width 171 height 17
click at [178, 217] on label "Save contact for future use" at bounding box center [252, 215] width 148 height 17
click at [156, 217] on input "Save contact for future use" at bounding box center [161, 215] width 13 height 16
checkbox input "true"
click at [187, 241] on button "Done" at bounding box center [203, 243] width 98 height 25
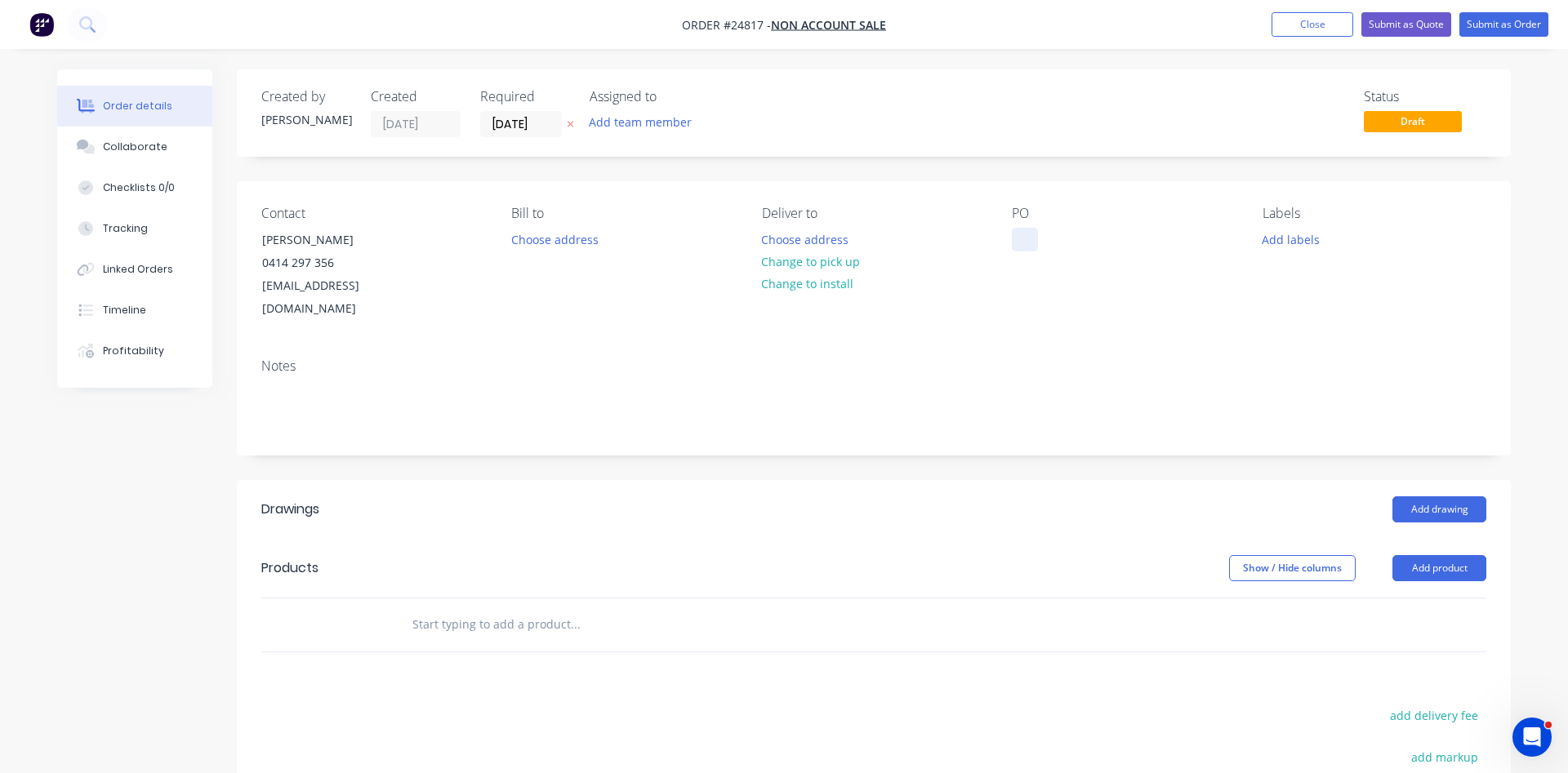
click at [1025, 236] on div at bounding box center [1025, 240] width 27 height 24
click at [816, 246] on button "Choose address" at bounding box center [806, 239] width 105 height 22
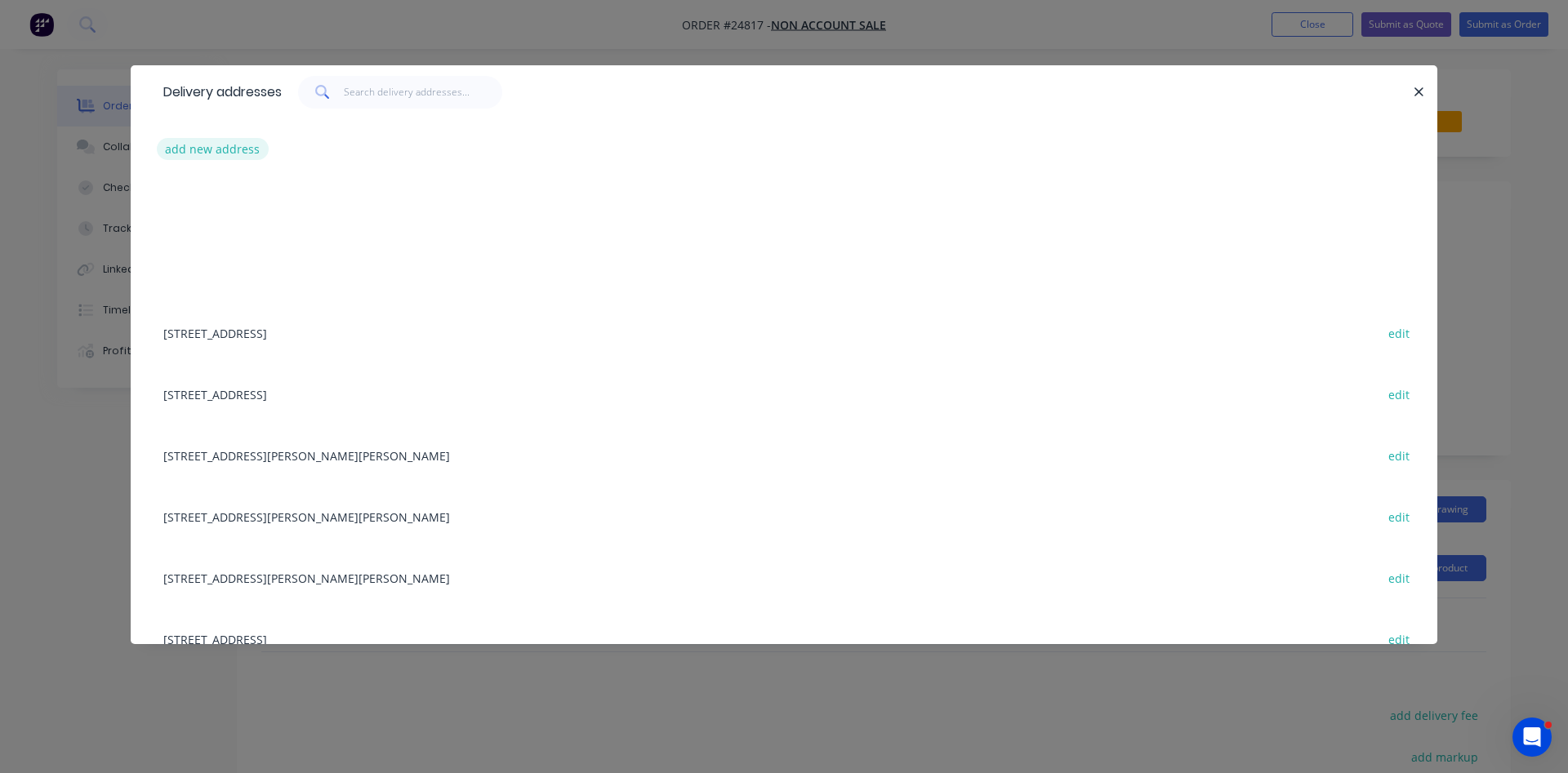
click at [230, 152] on button "add new address" at bounding box center [212, 149] width 111 height 22
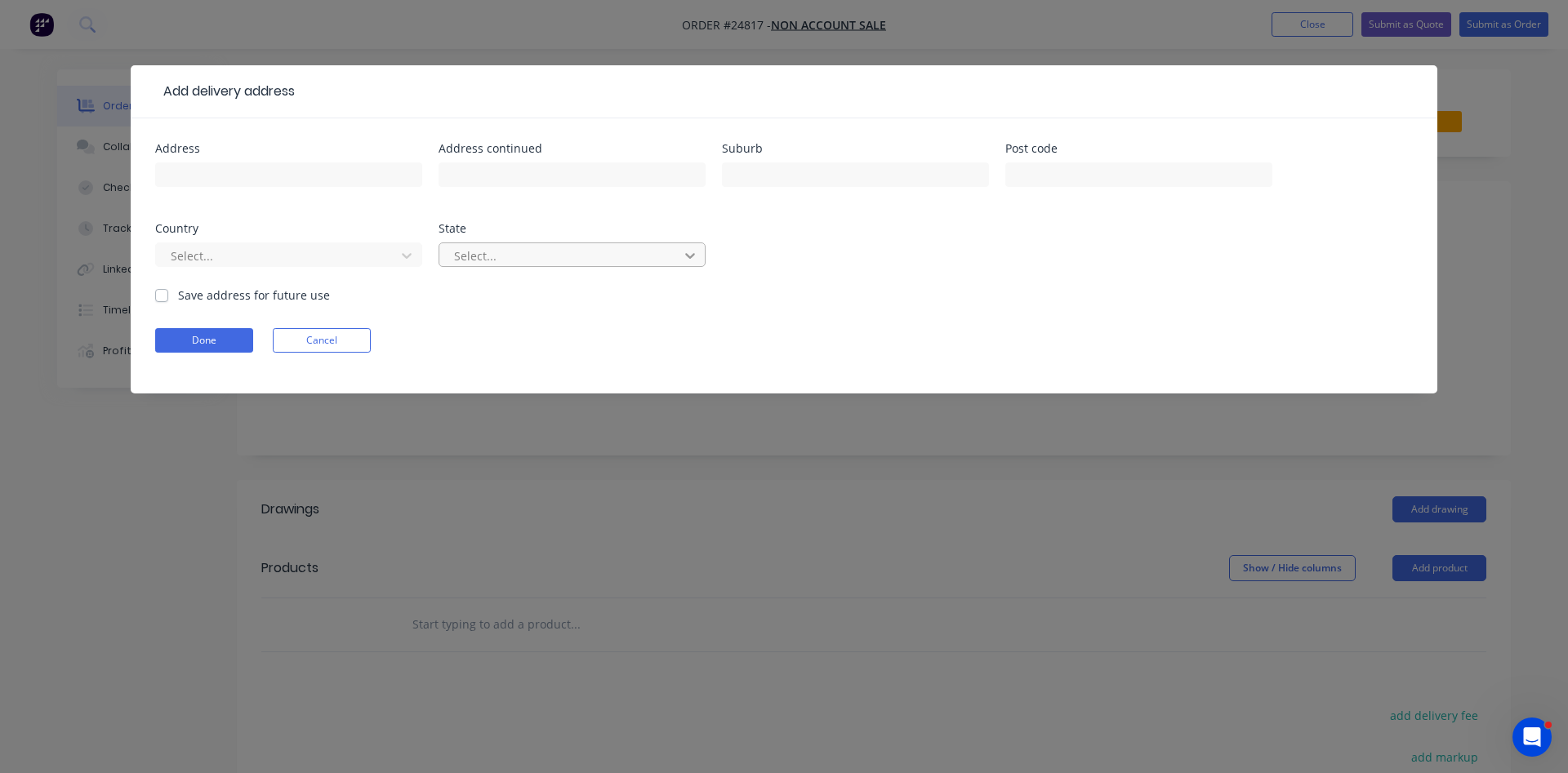
click at [693, 259] on icon at bounding box center [690, 255] width 17 height 17
click at [354, 249] on div at bounding box center [277, 255] width 218 height 21
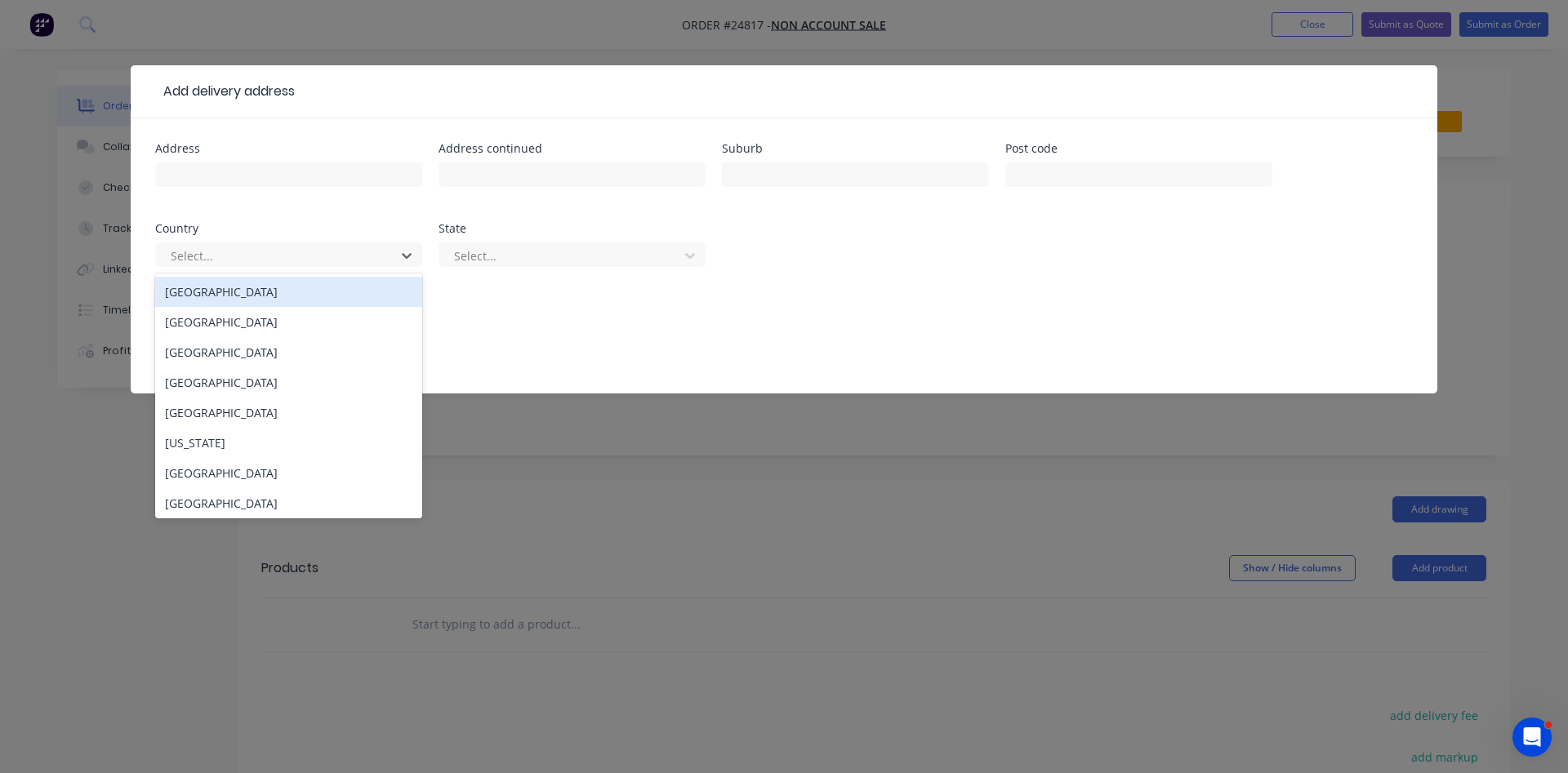
click at [301, 298] on div "[GEOGRAPHIC_DATA]" at bounding box center [288, 292] width 267 height 31
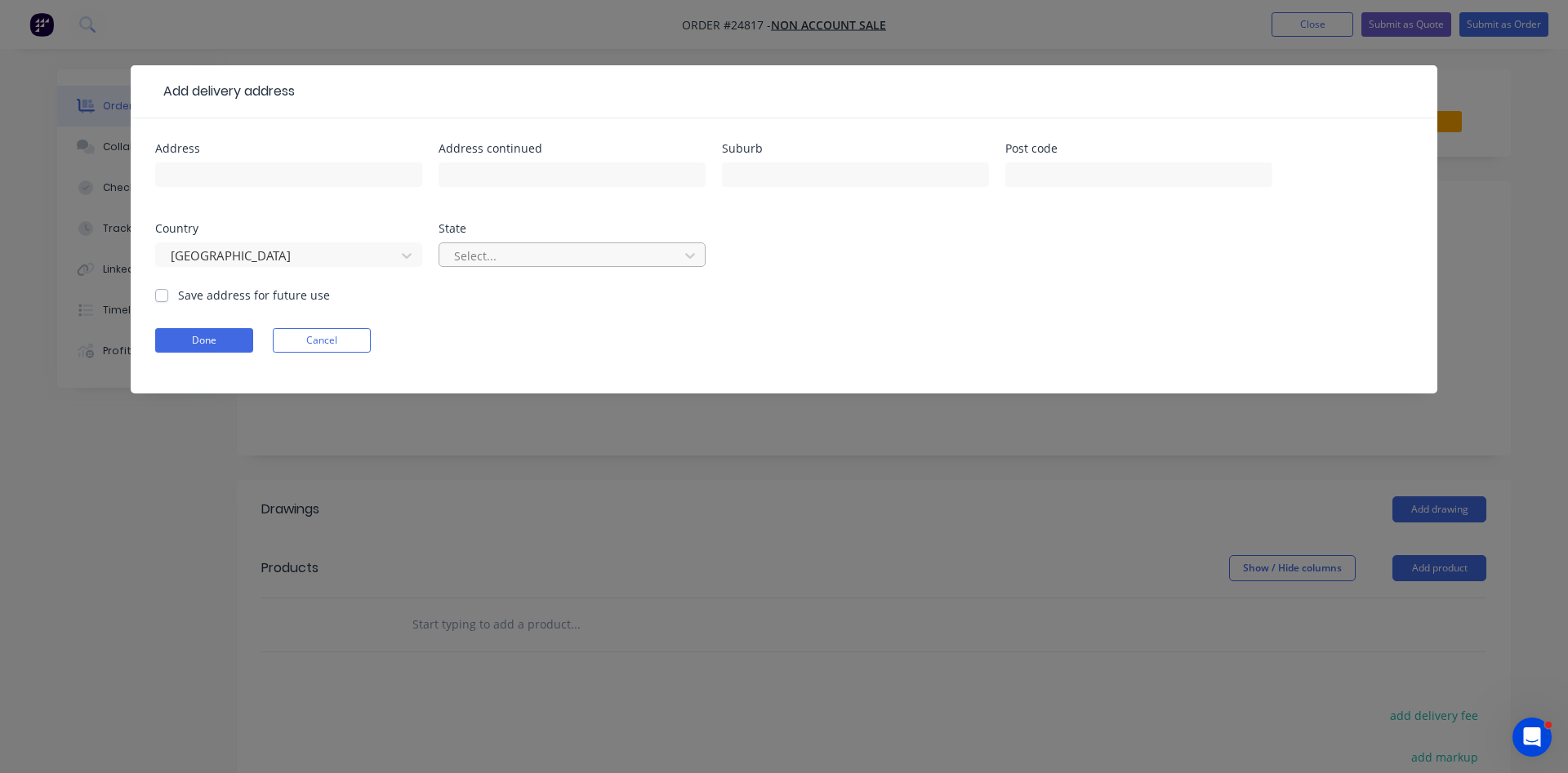
click at [512, 260] on div at bounding box center [561, 255] width 218 height 21
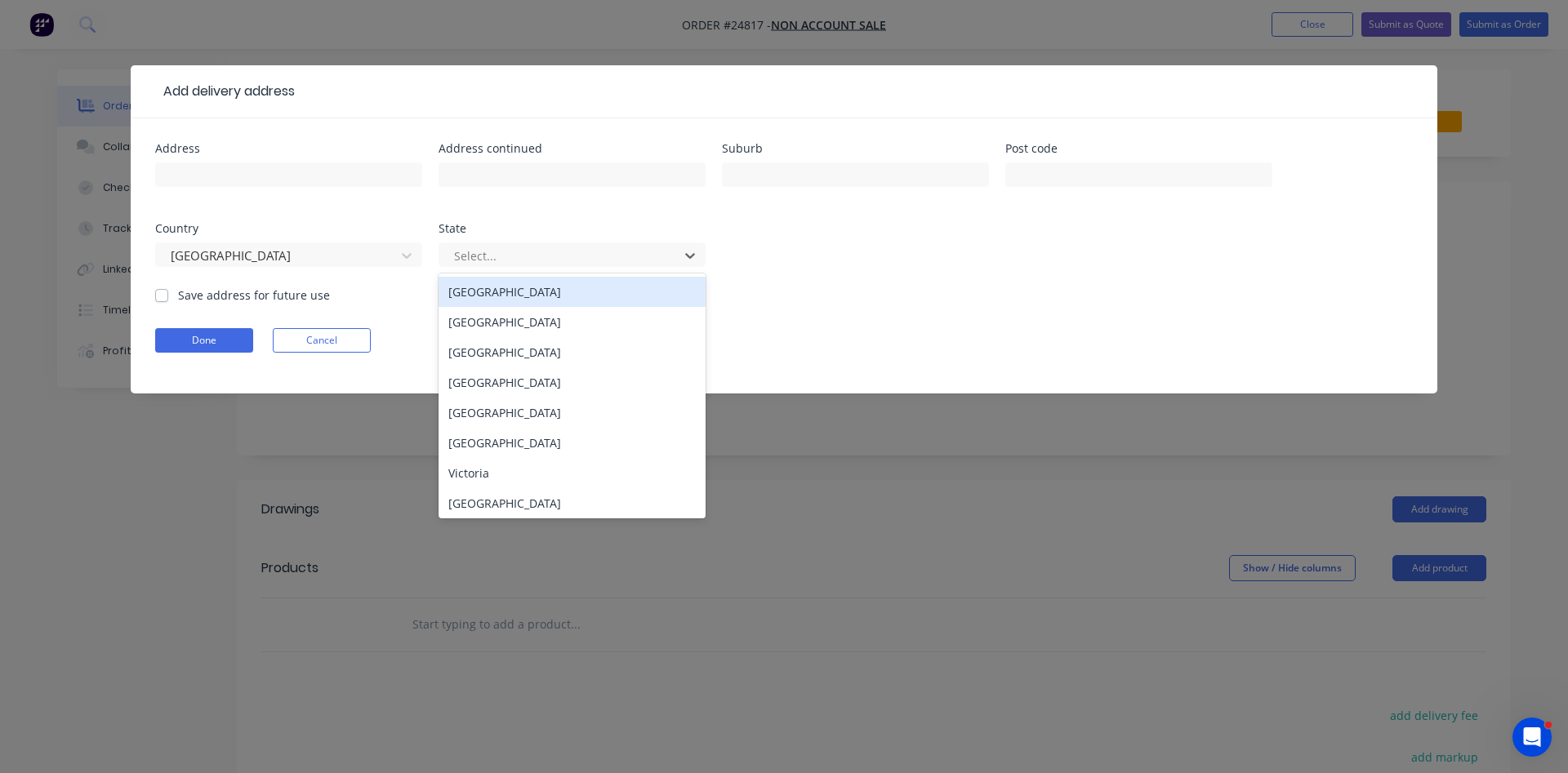
click at [489, 299] on div "[GEOGRAPHIC_DATA]" at bounding box center [572, 292] width 267 height 31
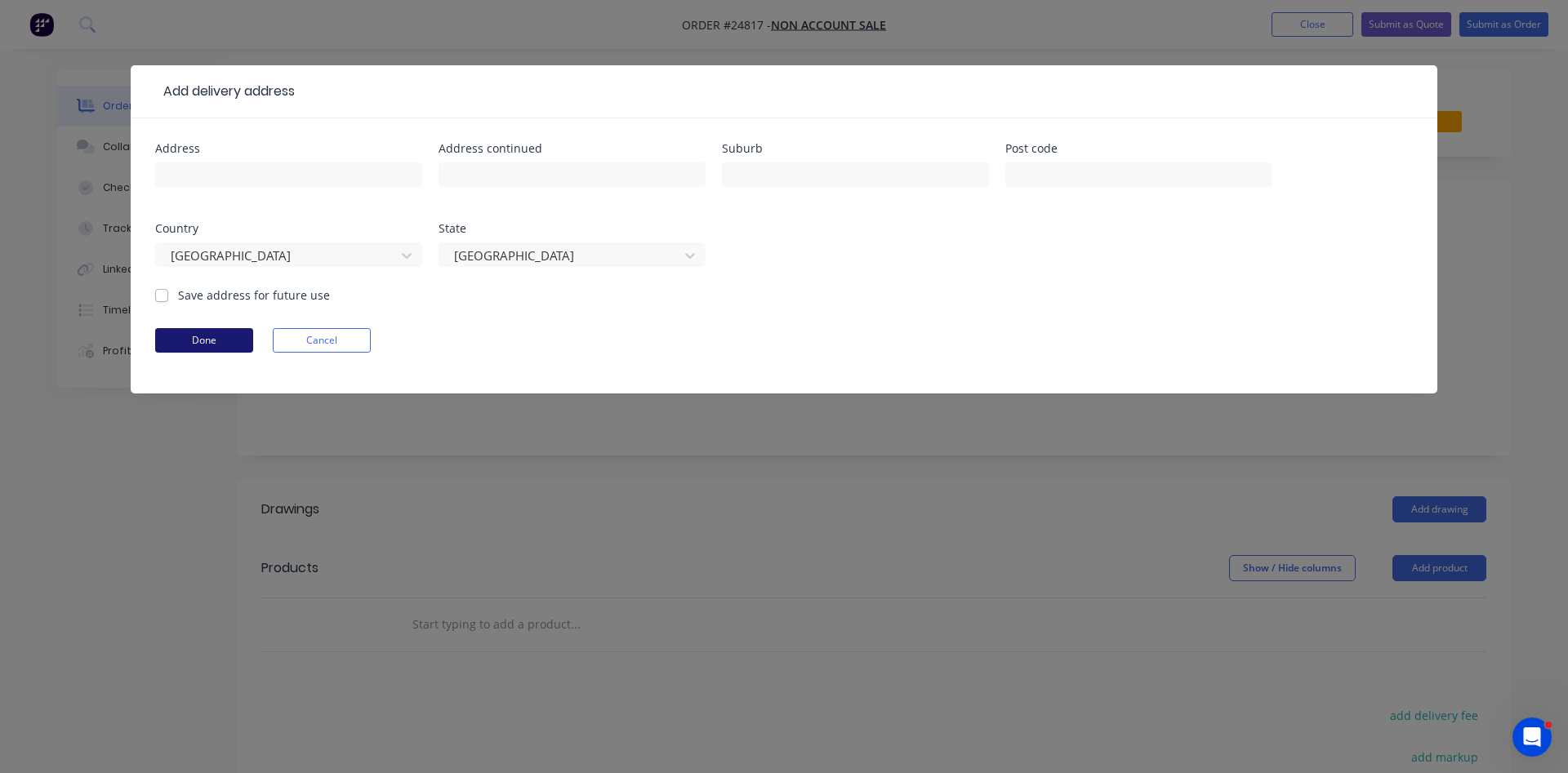
click at [204, 350] on button "Done" at bounding box center [203, 340] width 98 height 25
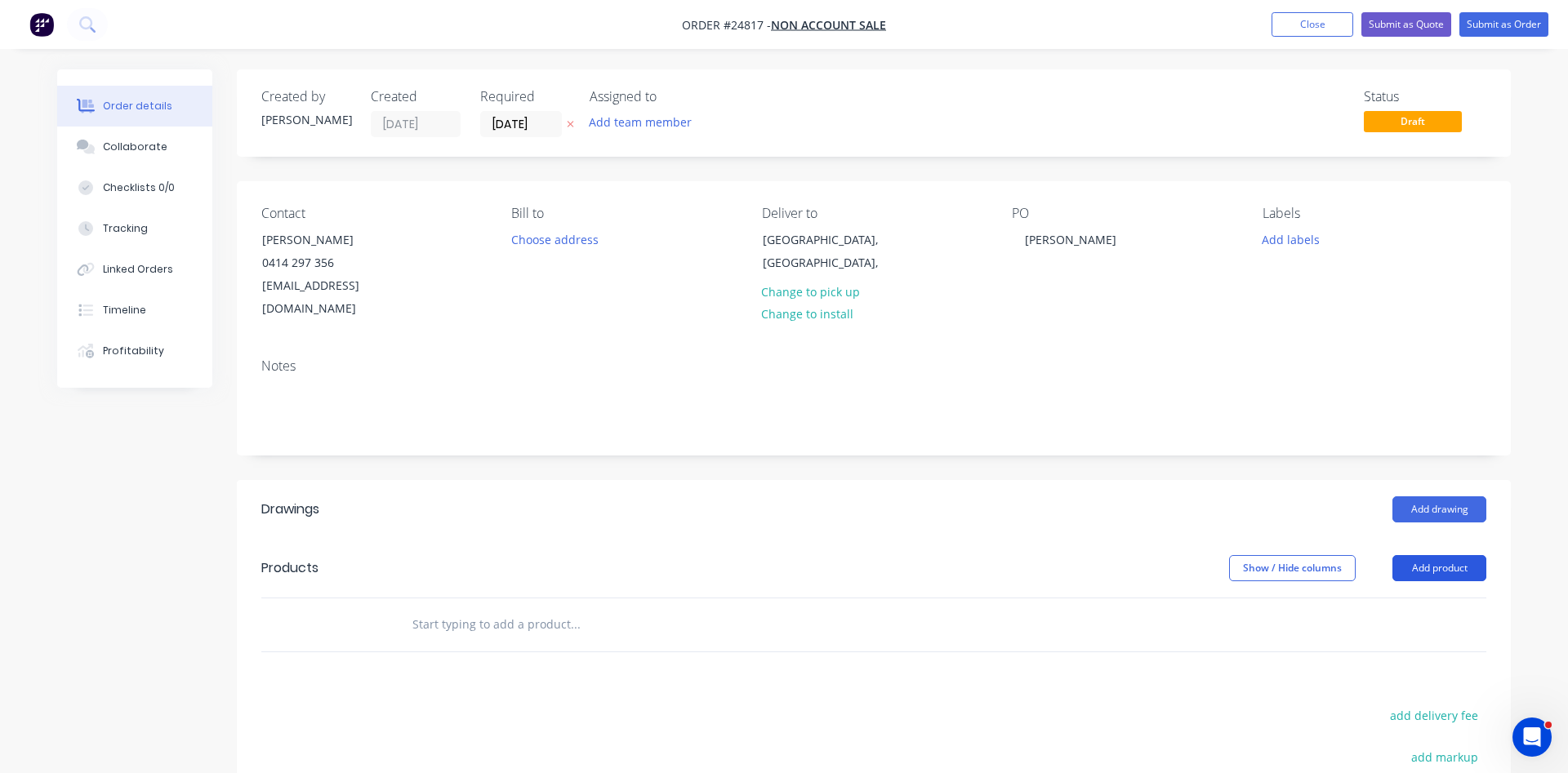
click at [1431, 555] on button "Add product" at bounding box center [1439, 568] width 94 height 27
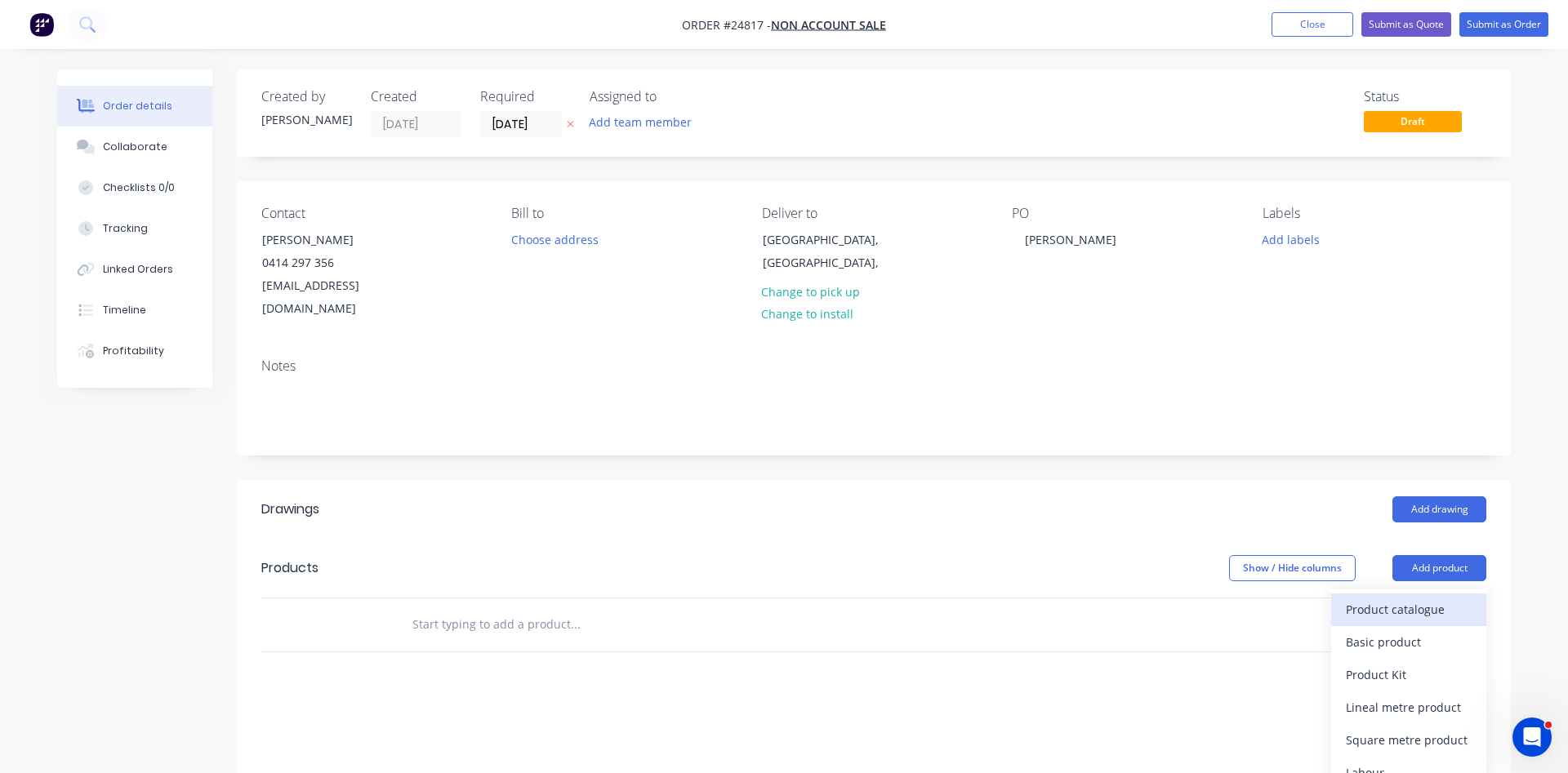
click at [1405, 597] on div "Product catalogue" at bounding box center [1409, 609] width 126 height 24
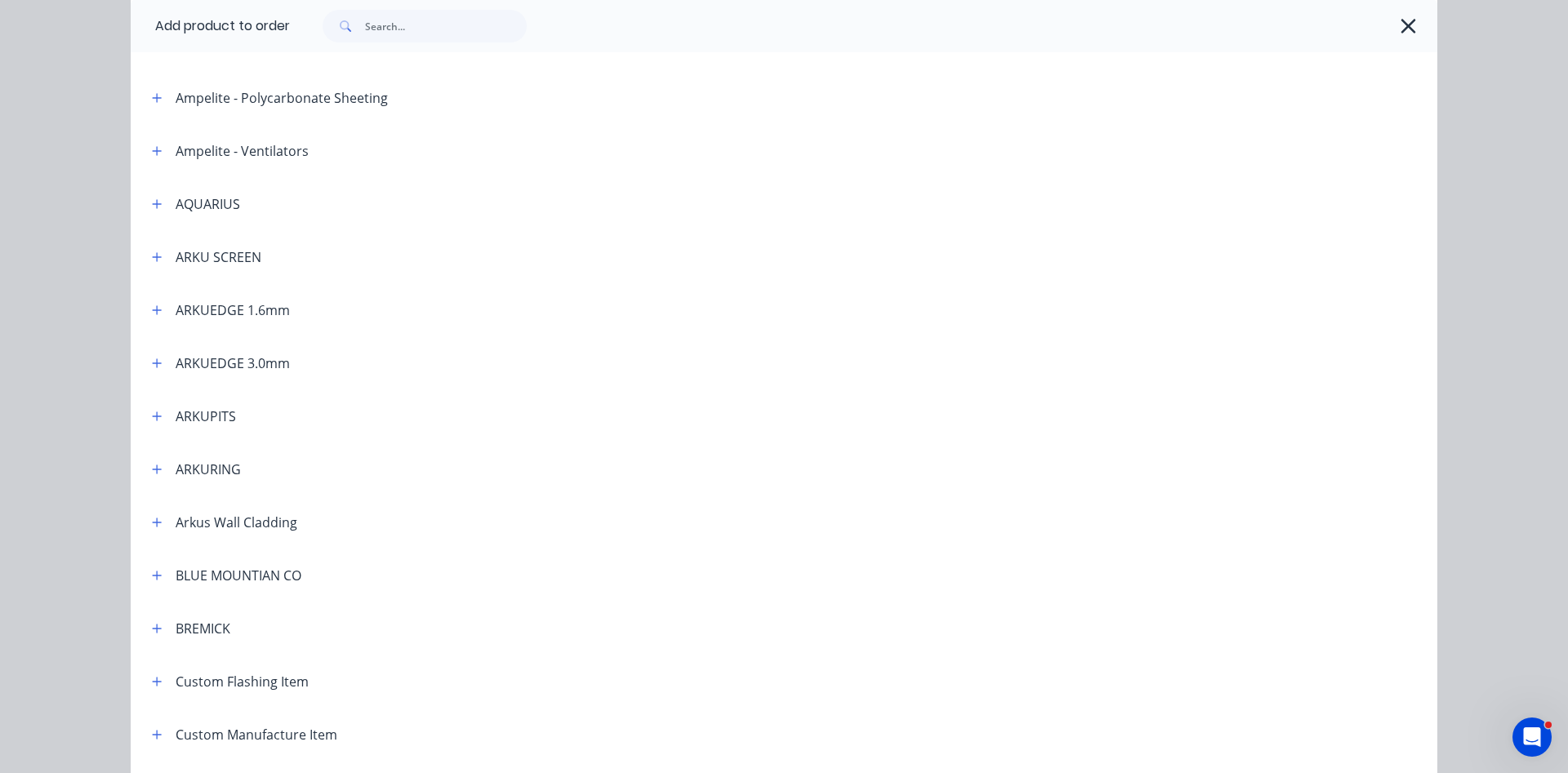
scroll to position [279, 0]
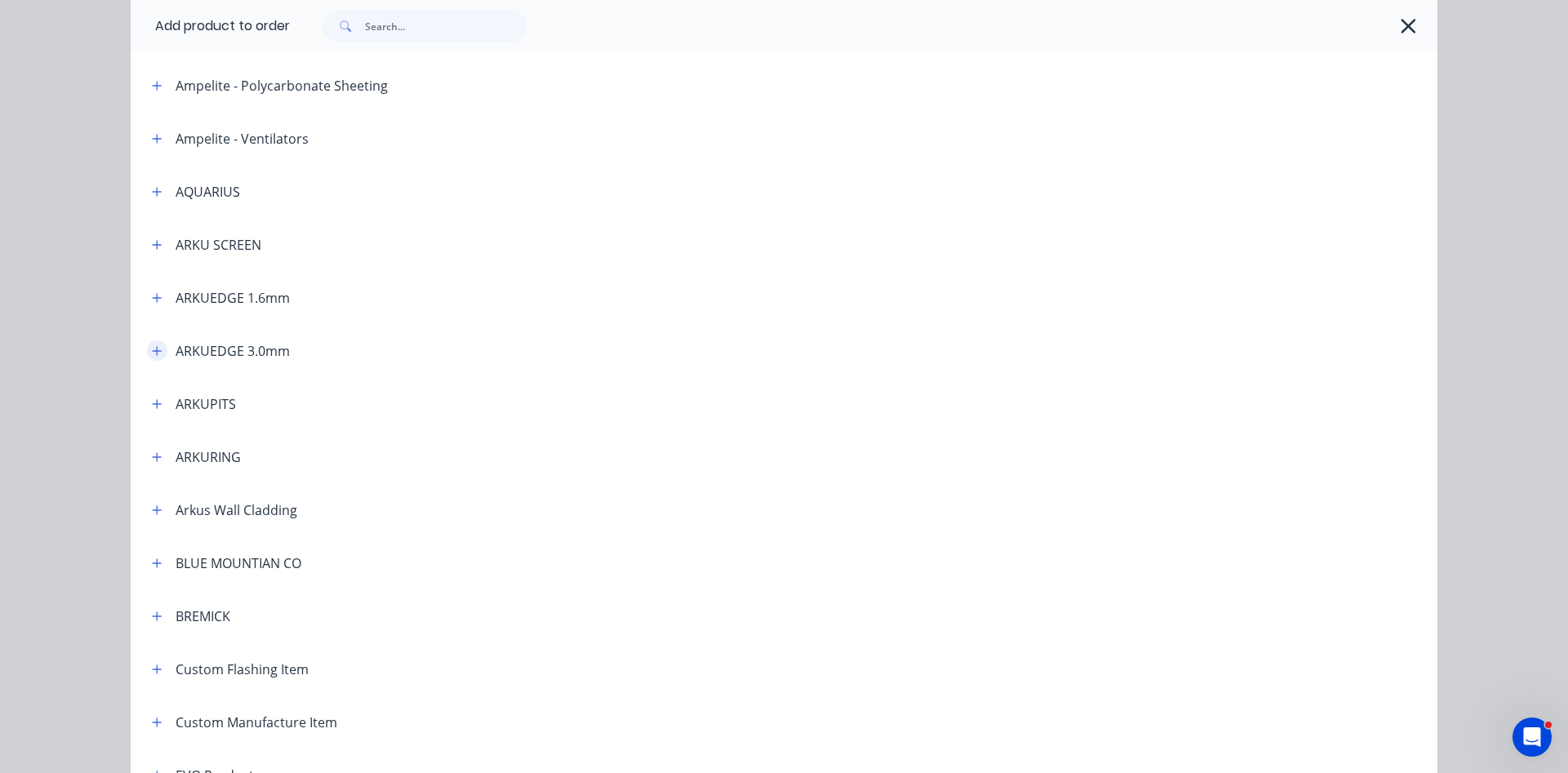
click at [155, 357] on button "button" at bounding box center [157, 350] width 21 height 21
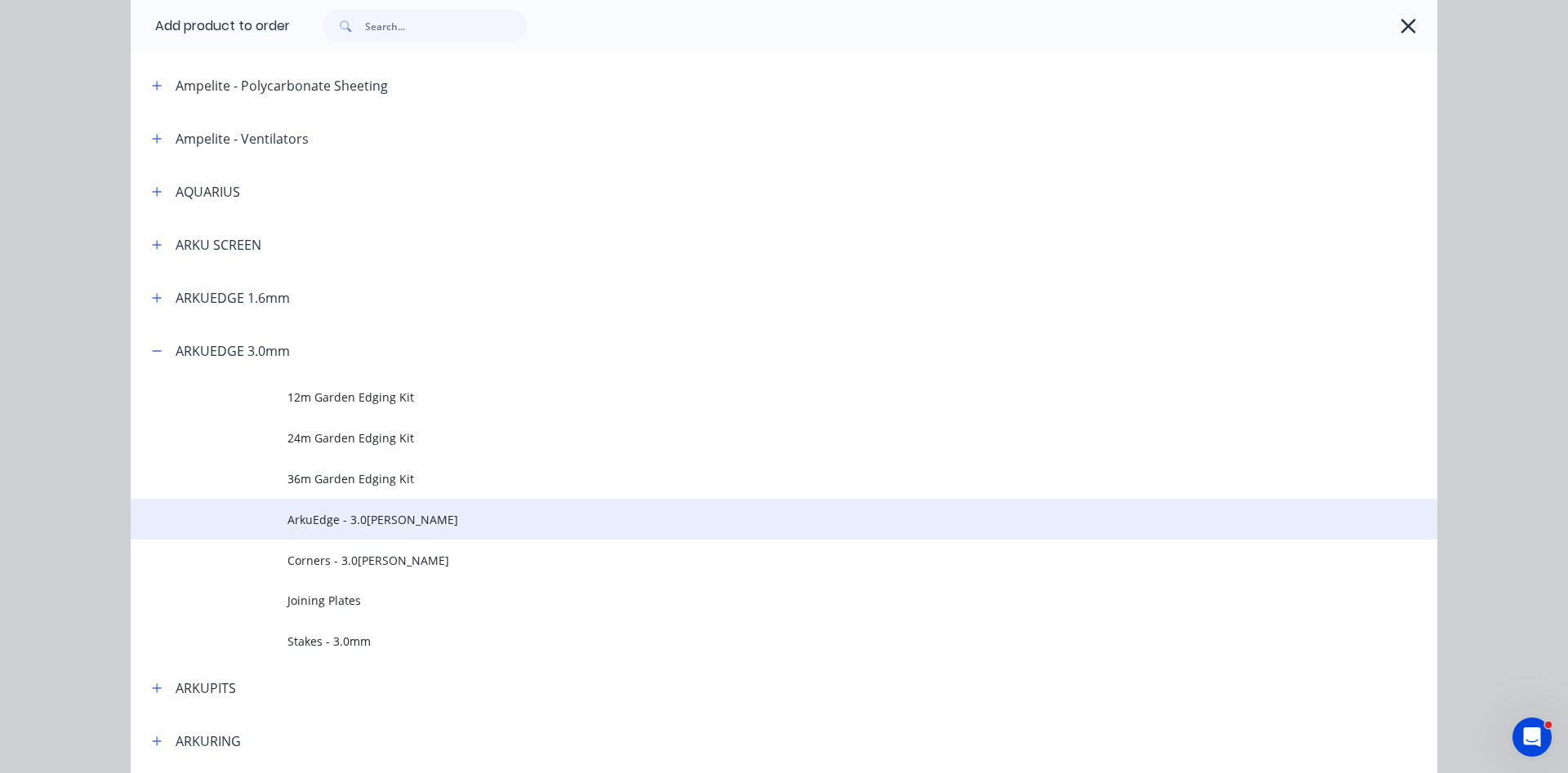
click at [372, 521] on span "ArkuEdge - 3.0[PERSON_NAME]" at bounding box center [748, 520] width 920 height 17
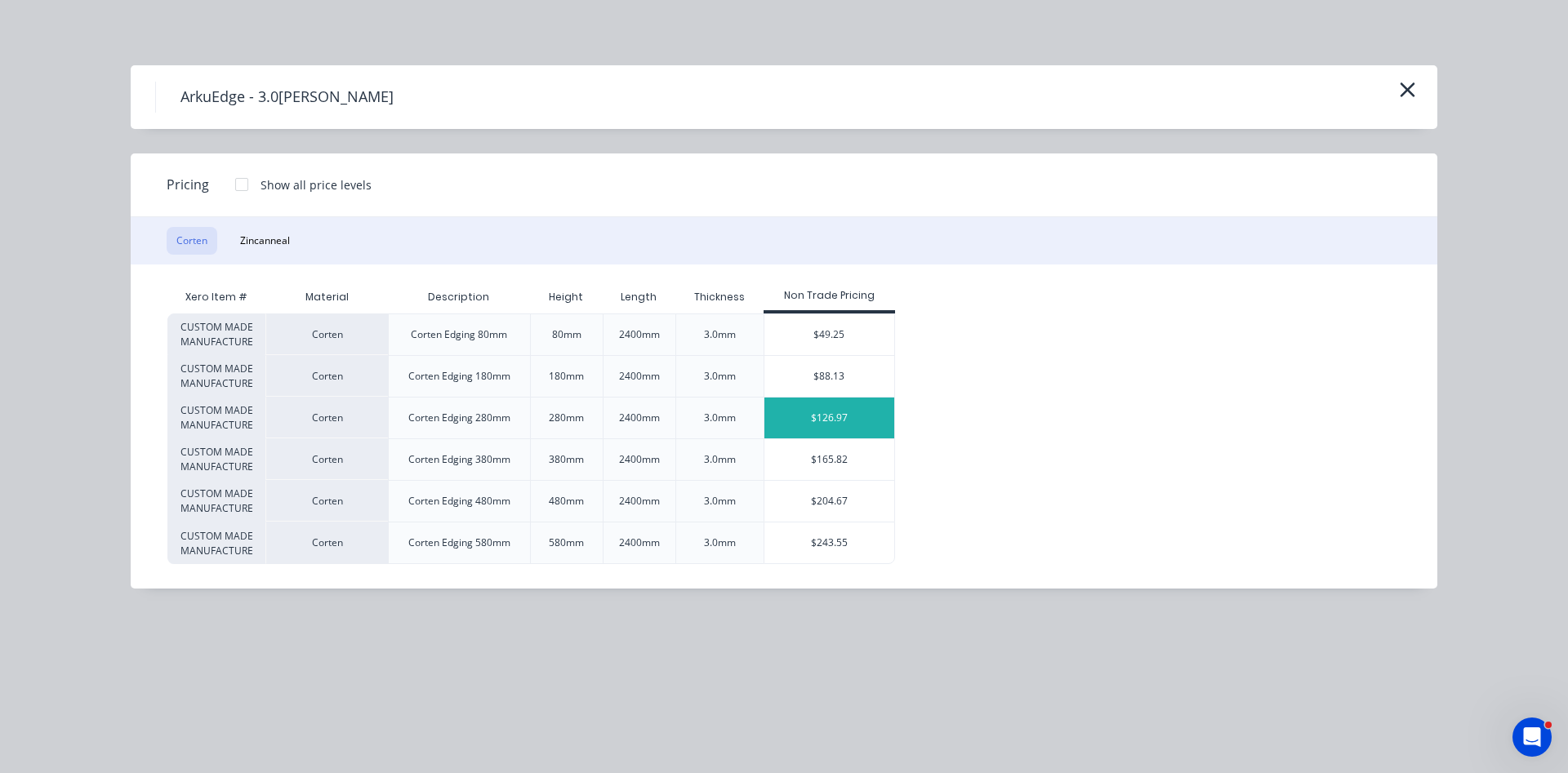
click at [821, 419] on div "$126.97" at bounding box center [829, 417] width 130 height 40
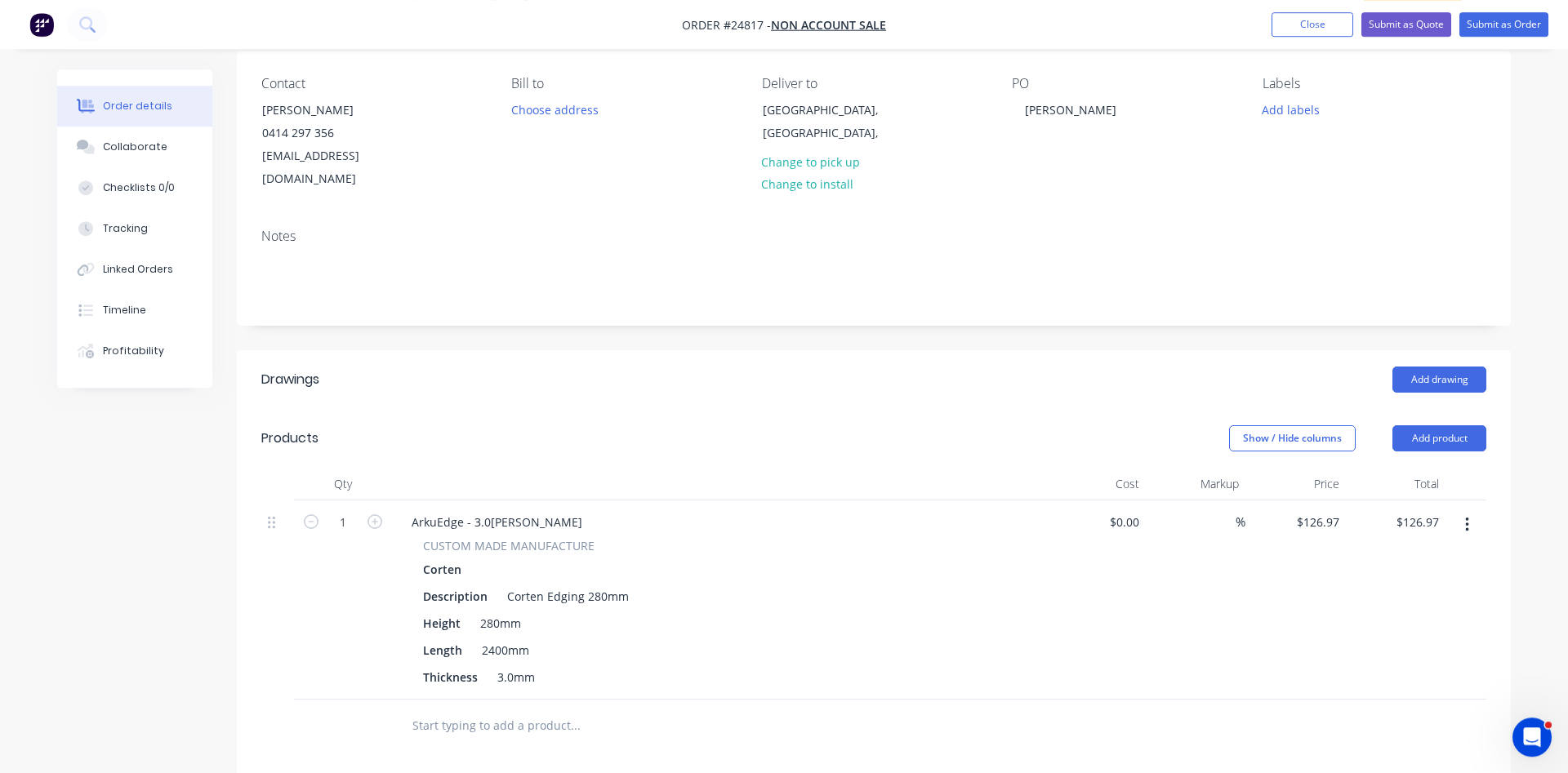
scroll to position [167, 0]
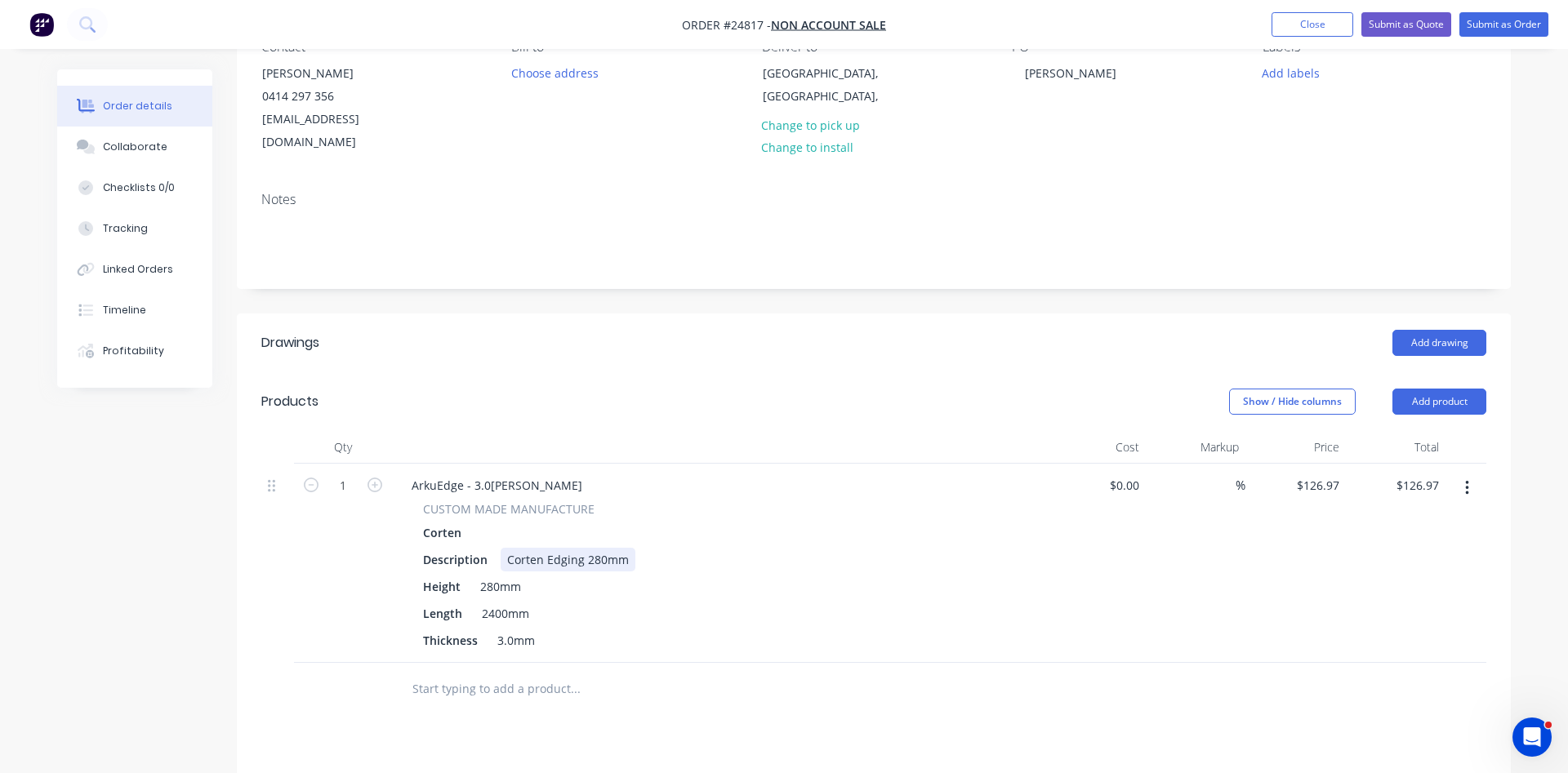
click at [593, 548] on div "Corten Edging 280mm" at bounding box center [568, 560] width 135 height 24
click at [493, 575] on div "280mm" at bounding box center [500, 587] width 54 height 24
click at [695, 575] on div "Height 300mm" at bounding box center [715, 587] width 598 height 24
click at [349, 473] on input "1" at bounding box center [342, 485] width 42 height 25
type input "16"
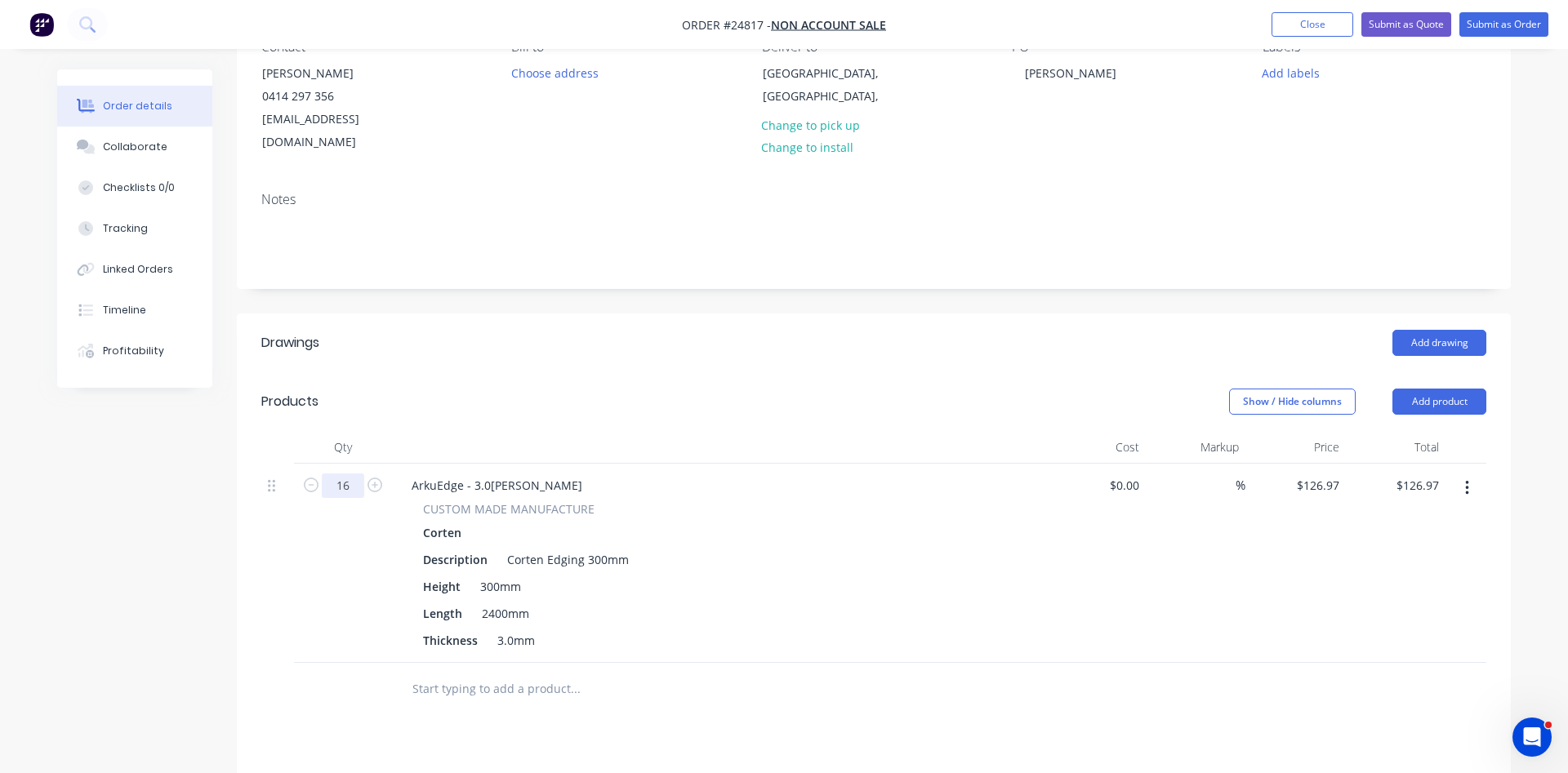
type input "$2,031.52"
click at [1439, 388] on button "Add product" at bounding box center [1439, 401] width 94 height 27
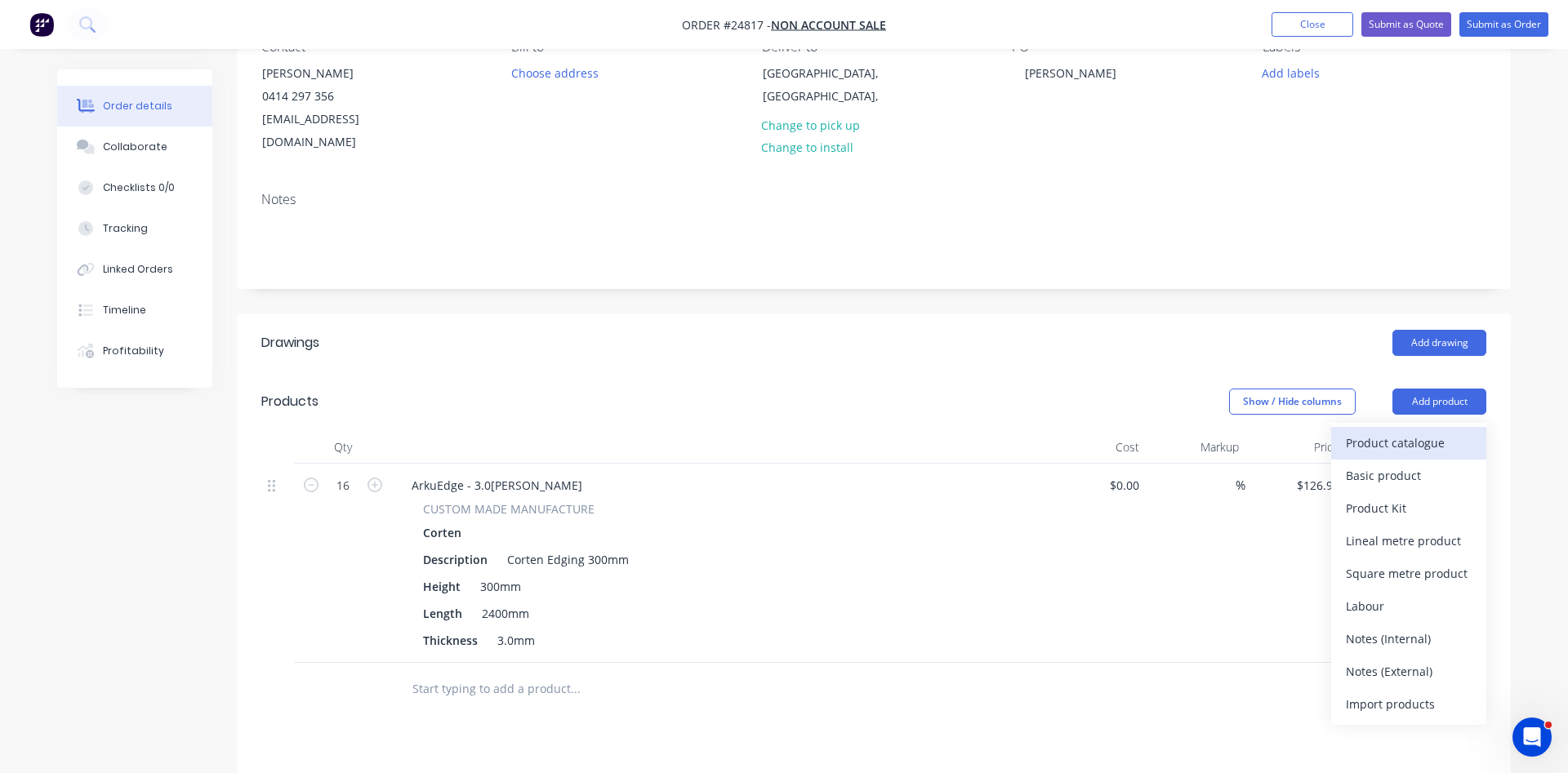
click at [1402, 431] on div "Product catalogue" at bounding box center [1409, 443] width 126 height 24
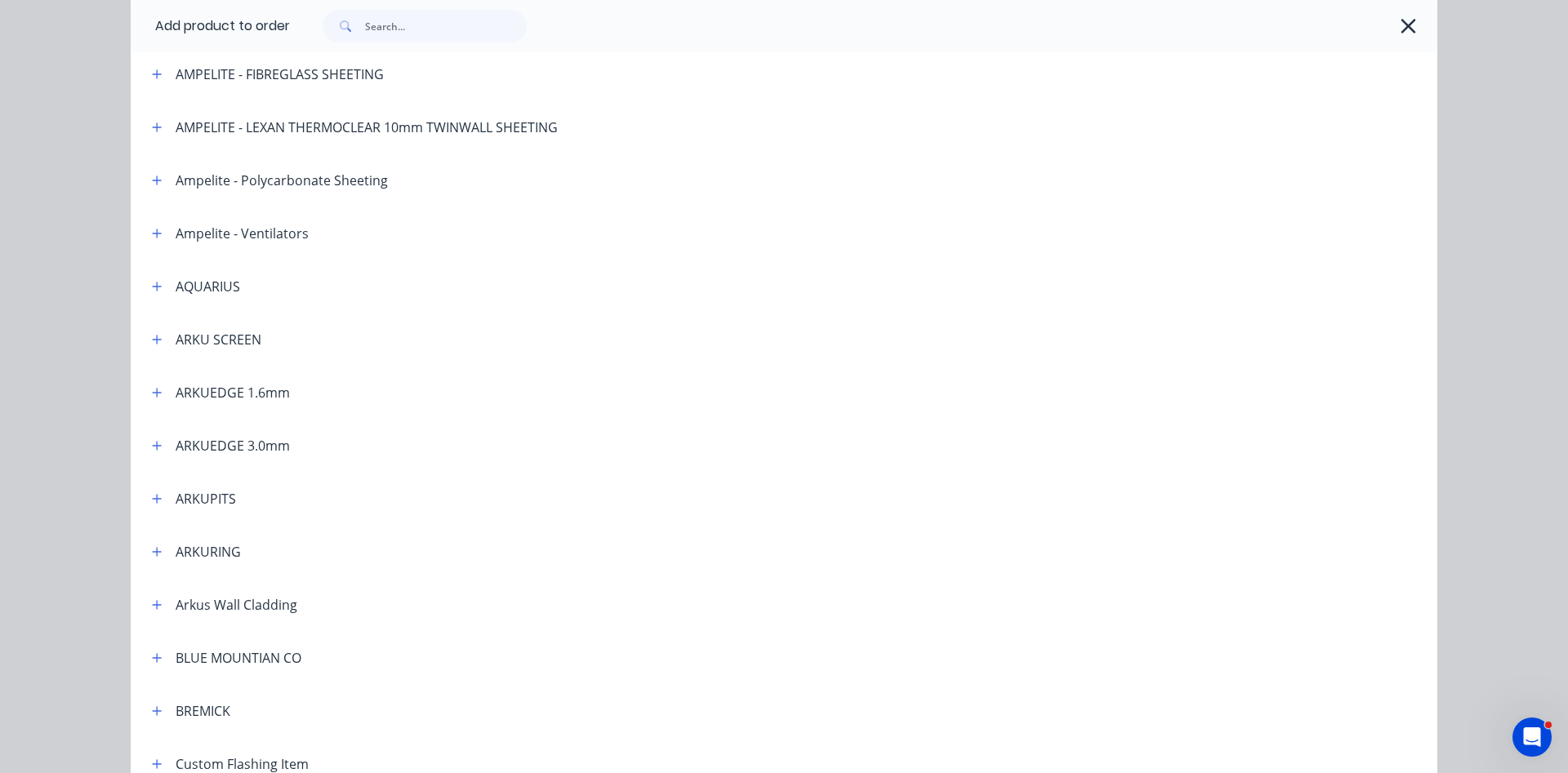
scroll to position [186, 0]
click at [159, 442] on icon "button" at bounding box center [157, 445] width 10 height 12
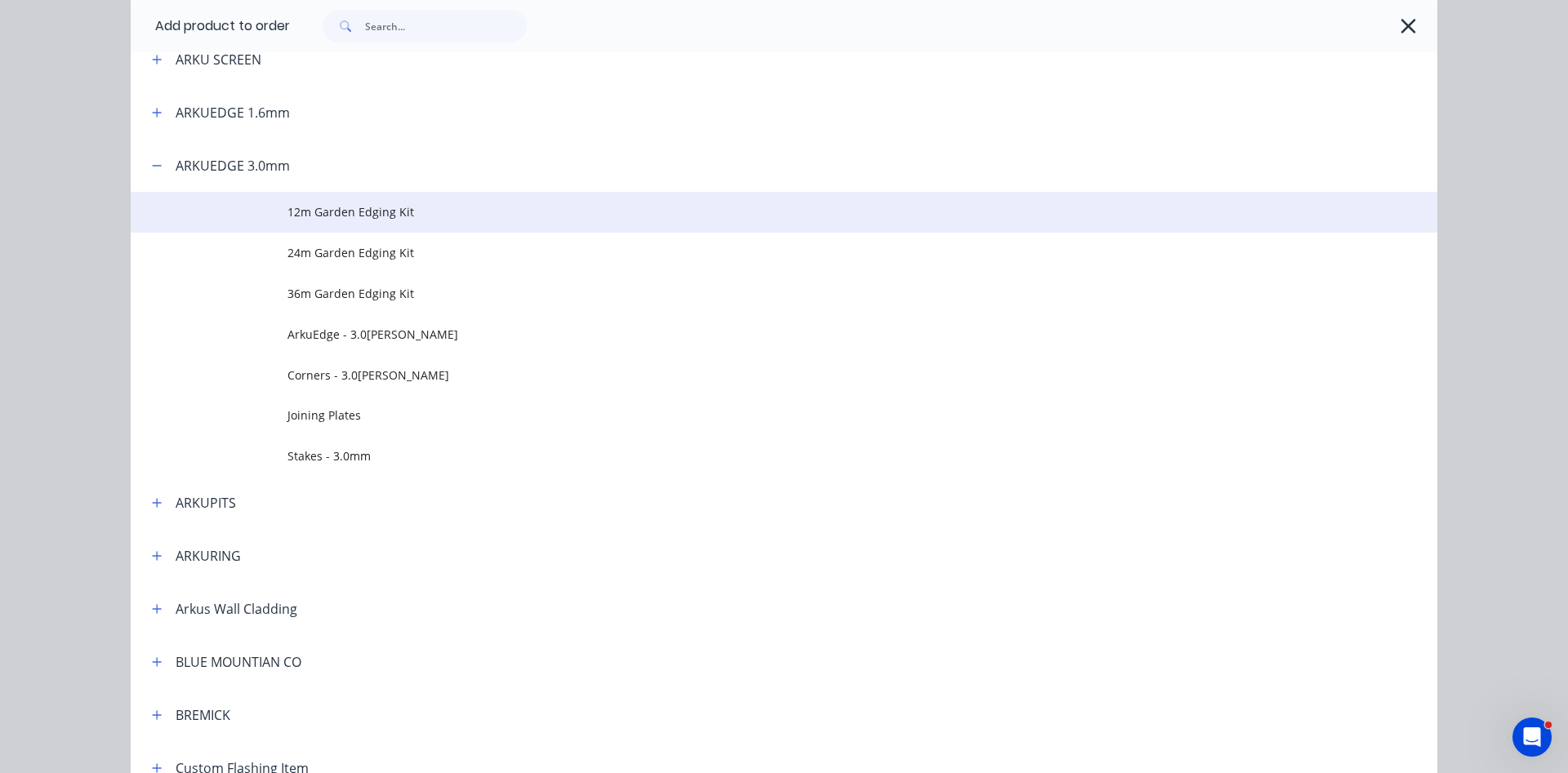
scroll to position [465, 0]
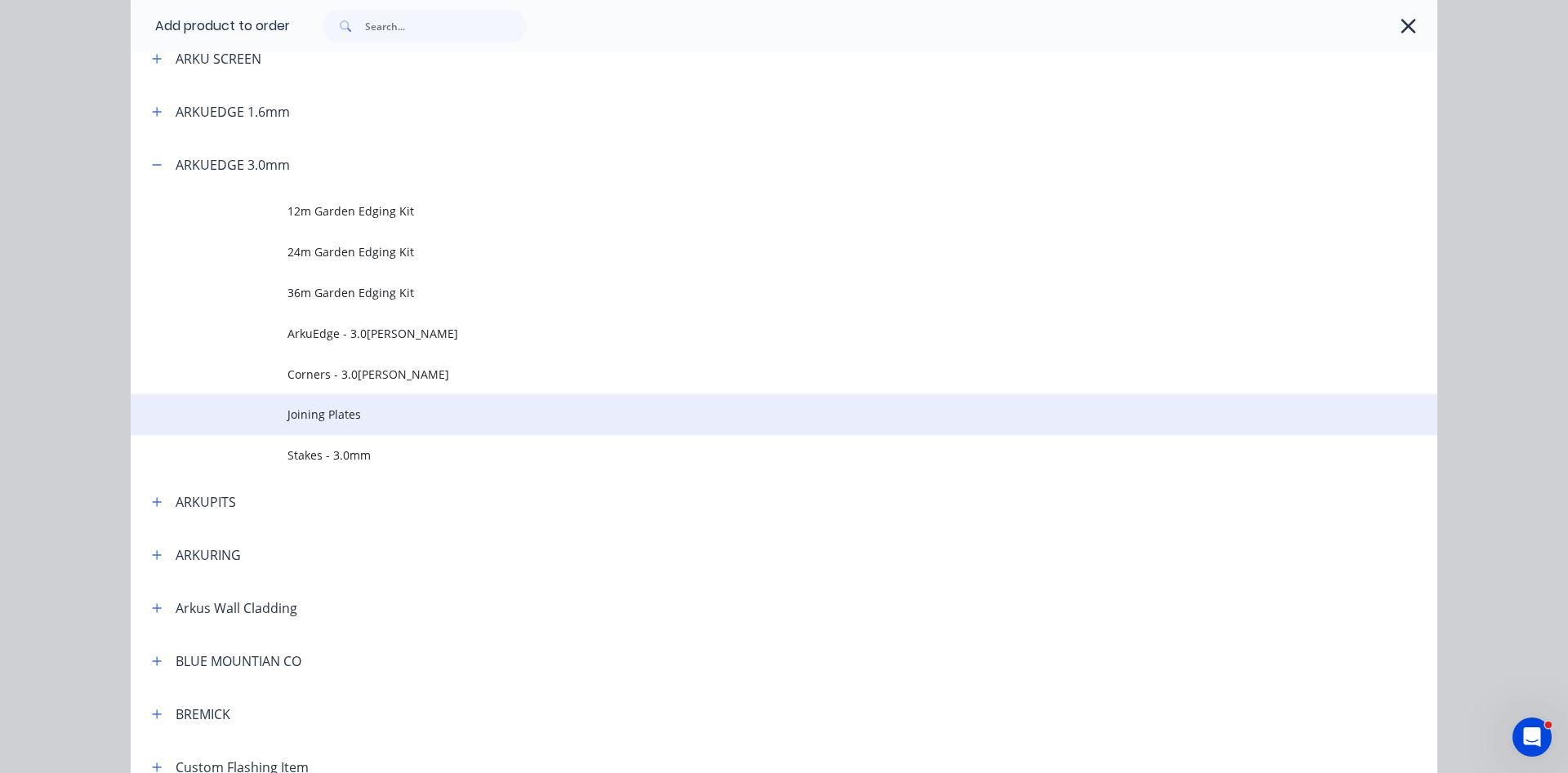
click at [341, 413] on span "Joining Plates" at bounding box center [748, 414] width 920 height 17
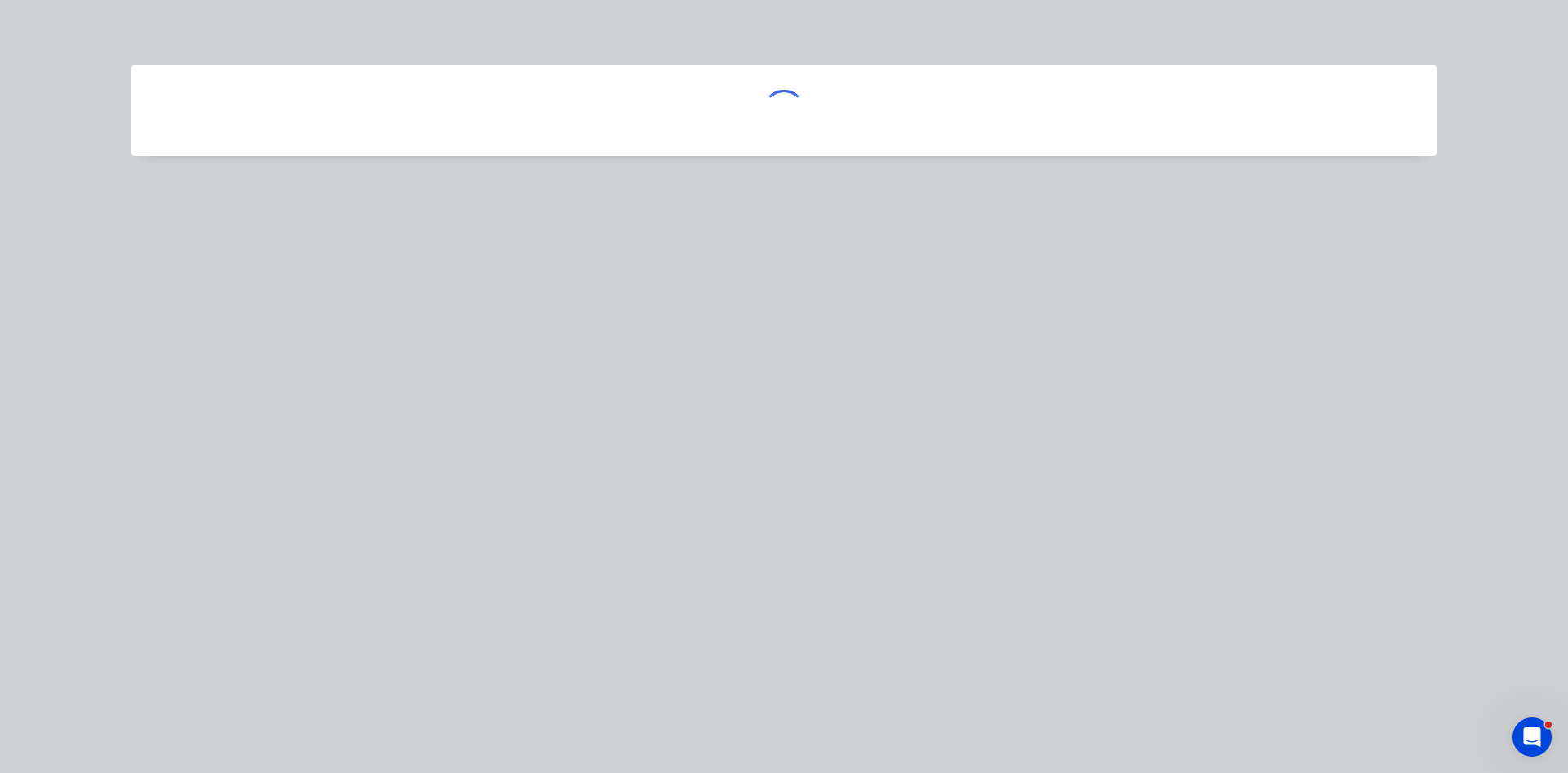
scroll to position [0, 0]
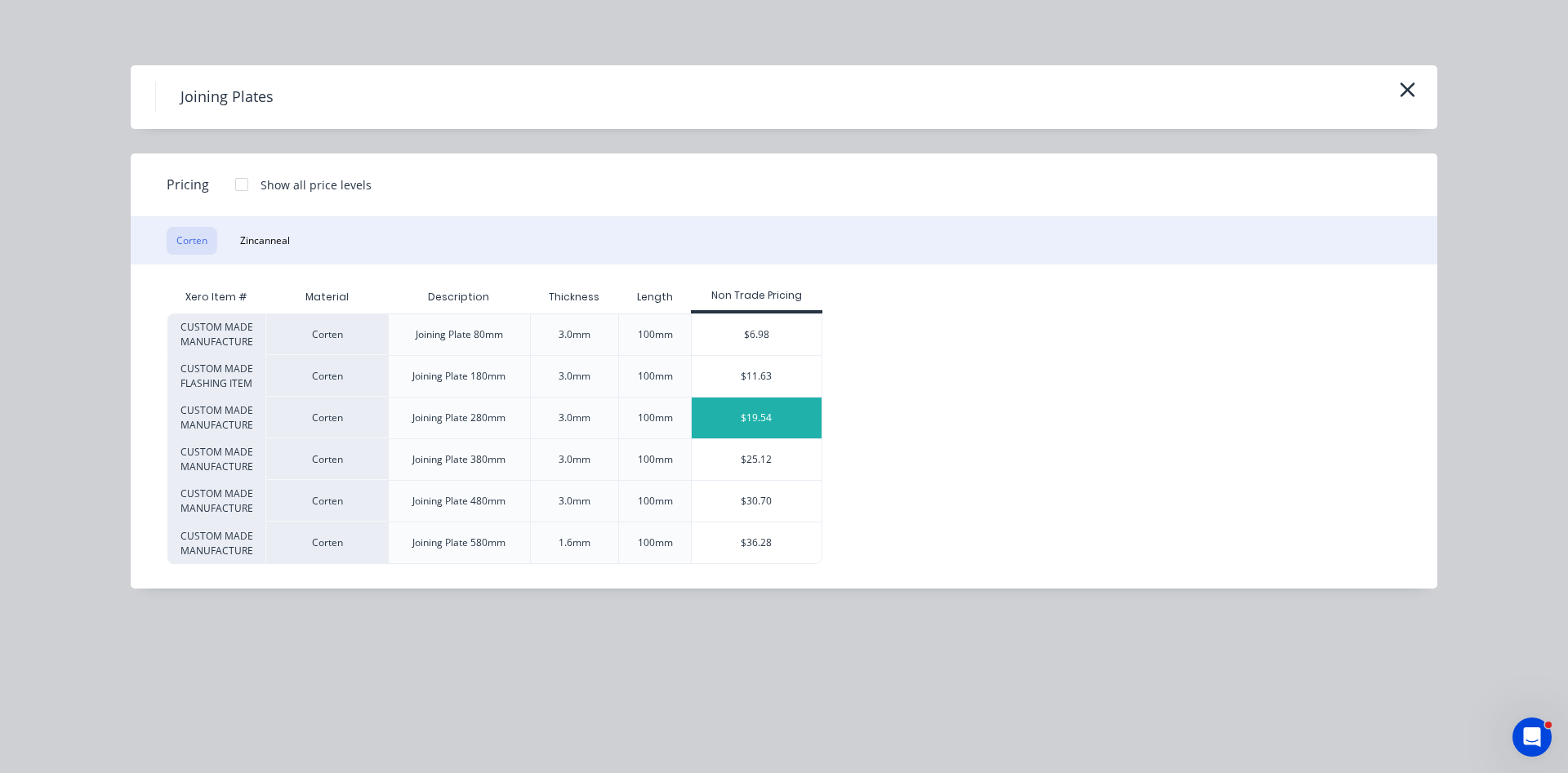
click at [755, 426] on div "$19.54" at bounding box center [757, 417] width 130 height 40
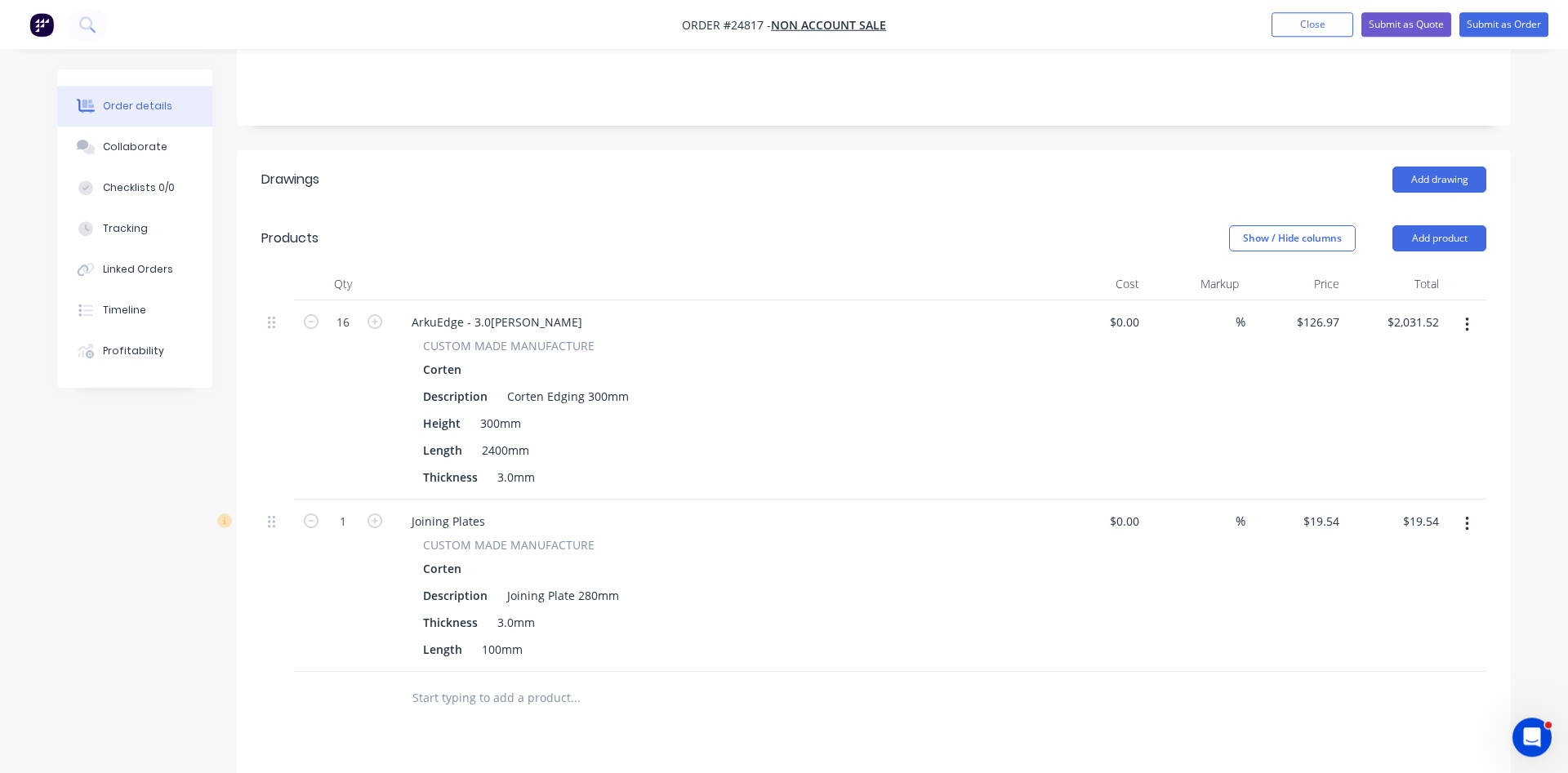
scroll to position [333, 0]
drag, startPoint x: 353, startPoint y: 489, endPoint x: 326, endPoint y: 491, distance: 27.1
click at [326, 331] on input "1" at bounding box center [342, 318] width 42 height 25
drag, startPoint x: 335, startPoint y: 490, endPoint x: 359, endPoint y: 491, distance: 24.0
click at [357, 331] on input "1" at bounding box center [342, 318] width 42 height 25
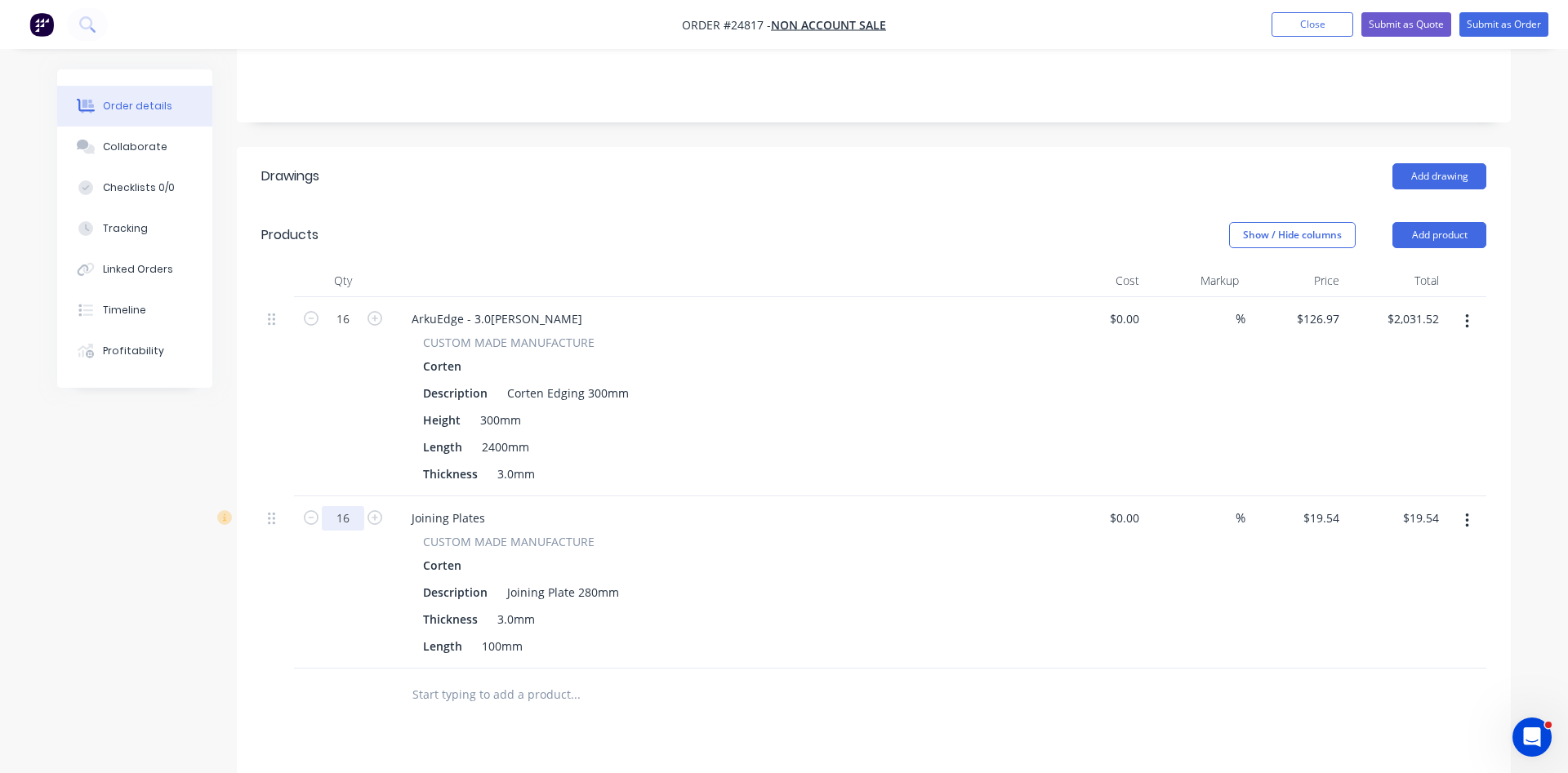
type input "16"
type input "$312.64"
type input "19.54"
click at [1330, 507] on input "19.54" at bounding box center [1323, 519] width 44 height 24
type input "$0.00"
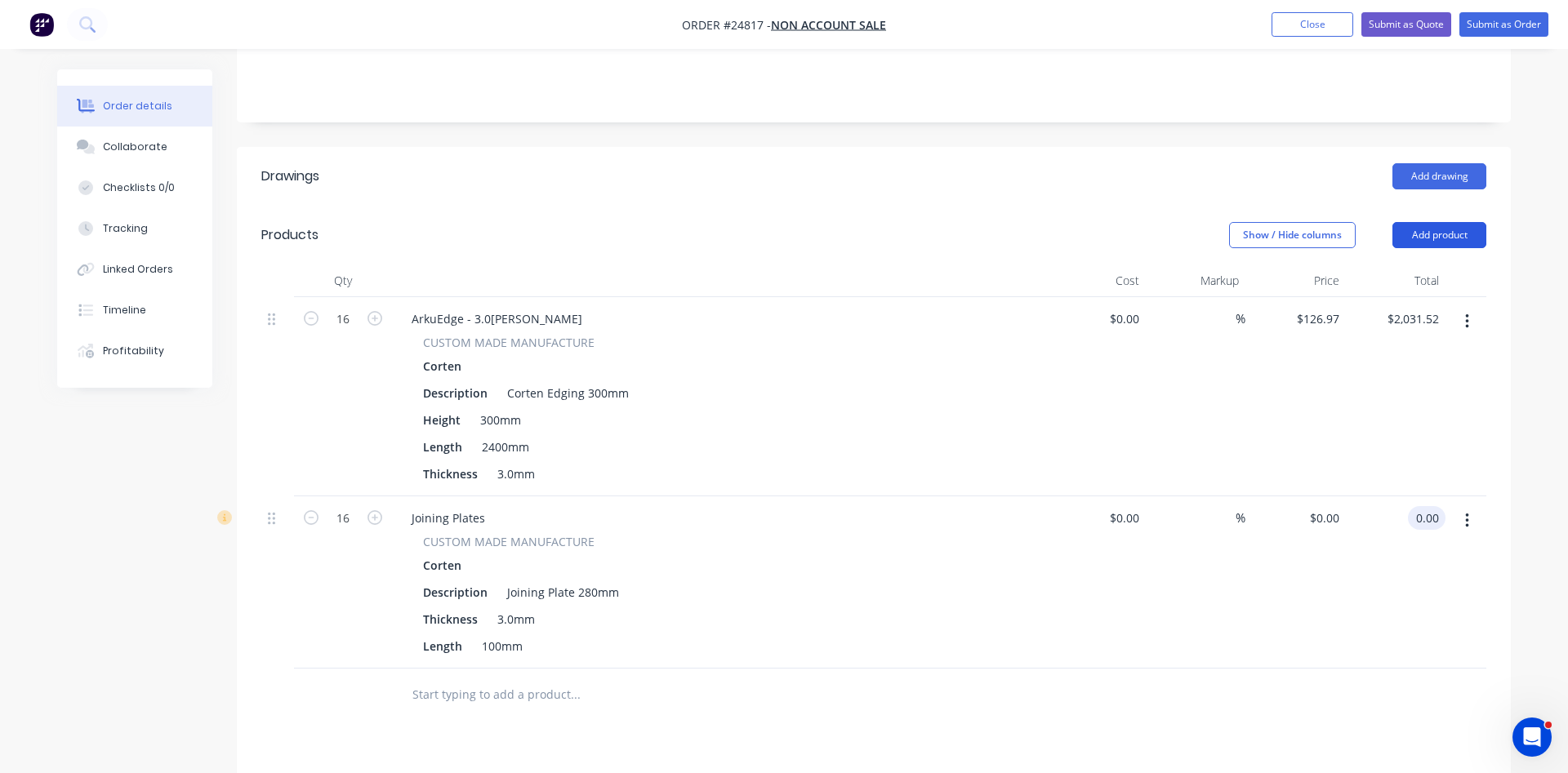
type input "$0.00"
click at [1443, 222] on button "Add product" at bounding box center [1439, 235] width 94 height 27
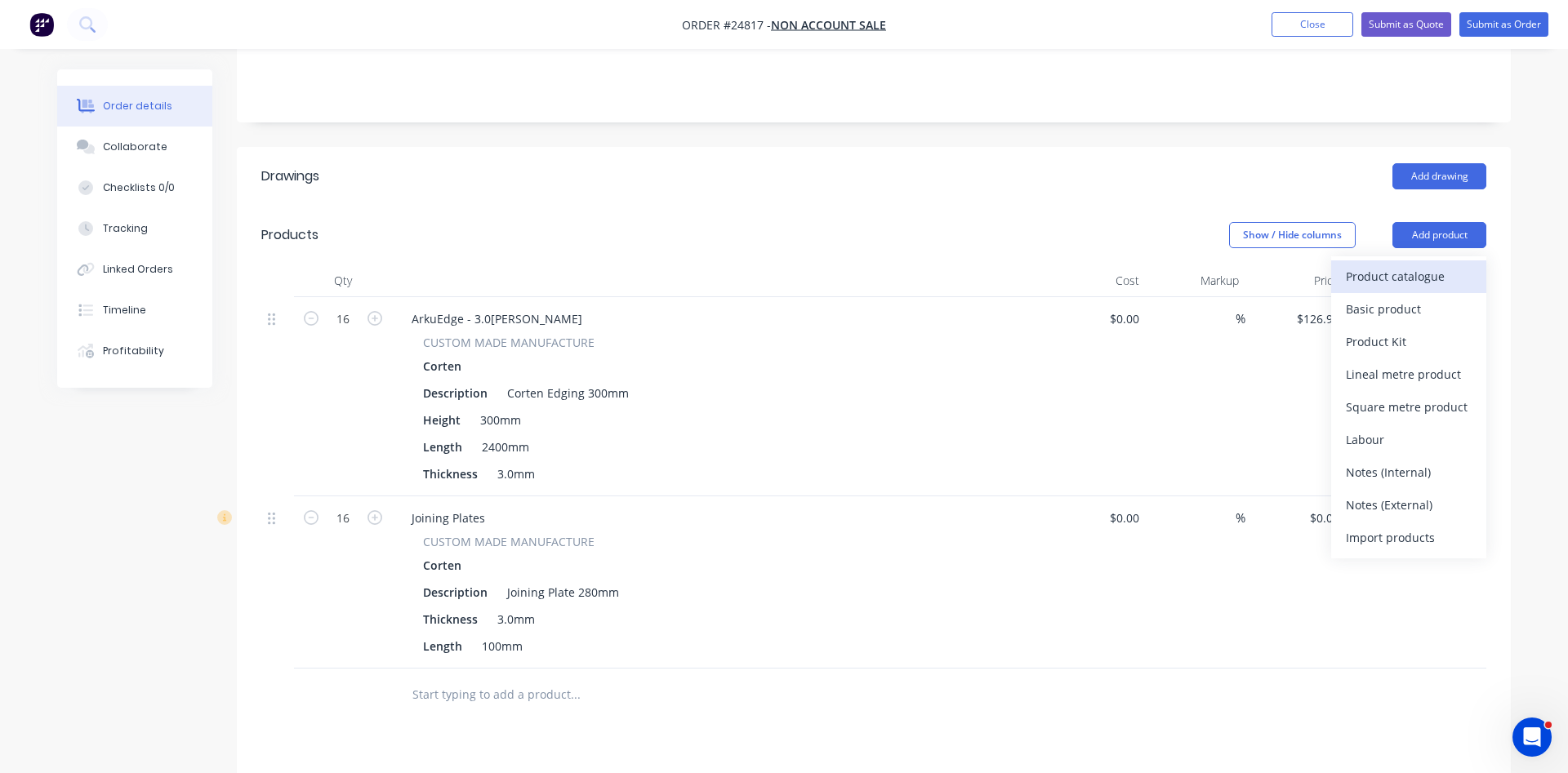
click at [1433, 264] on div "Product catalogue" at bounding box center [1409, 276] width 126 height 24
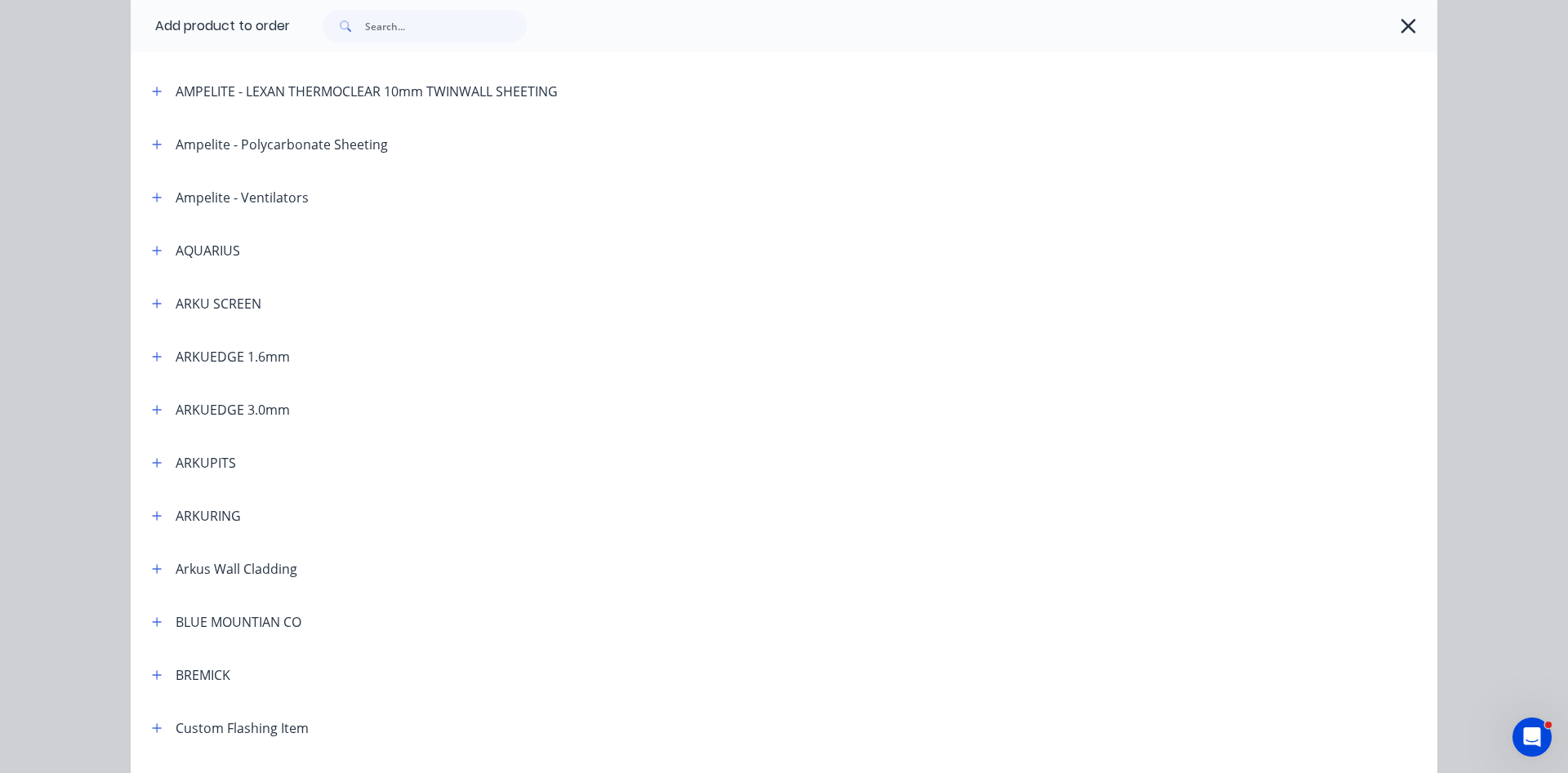
scroll to position [279, 0]
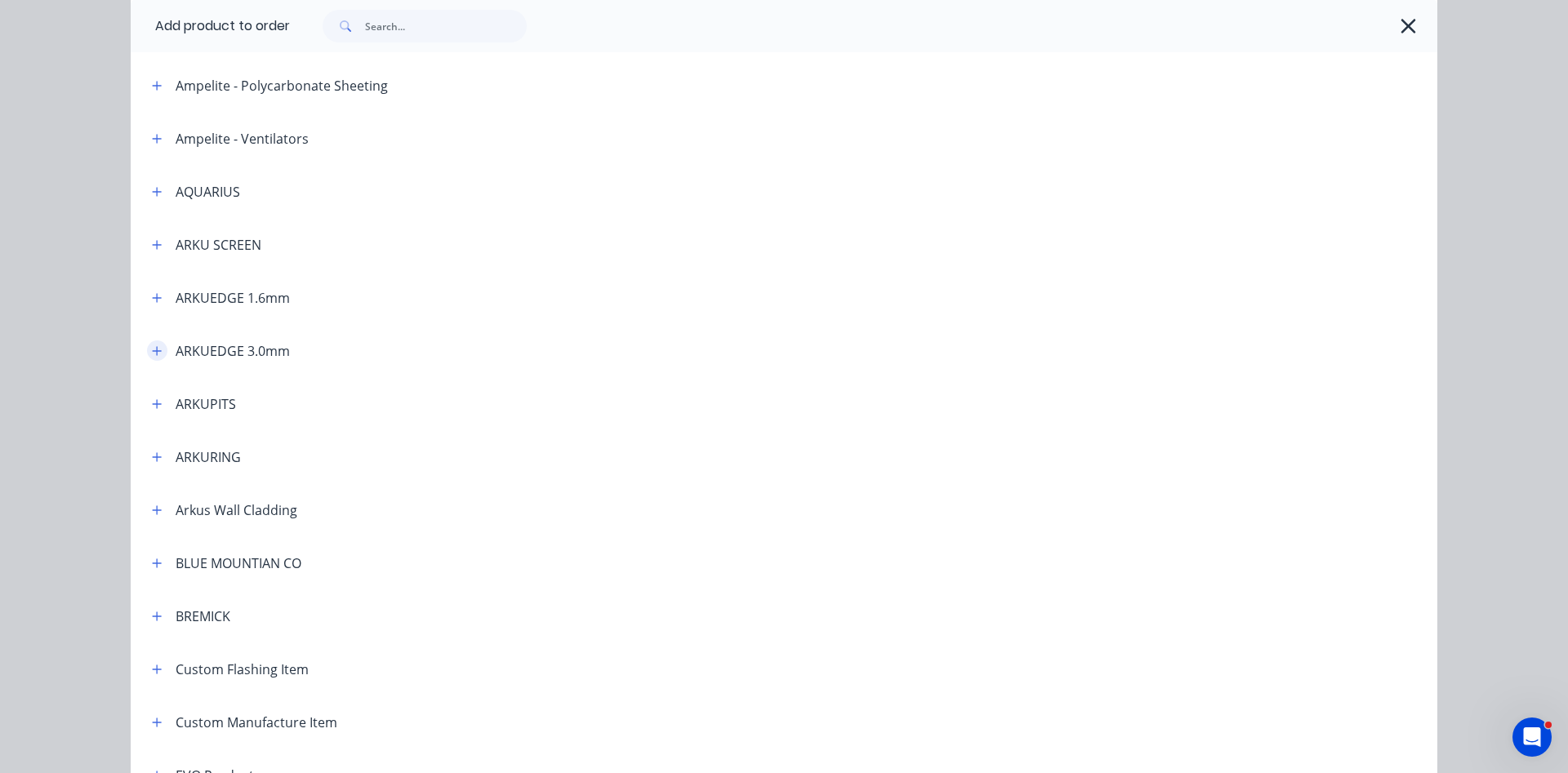
click at [160, 353] on icon "button" at bounding box center [157, 351] width 10 height 12
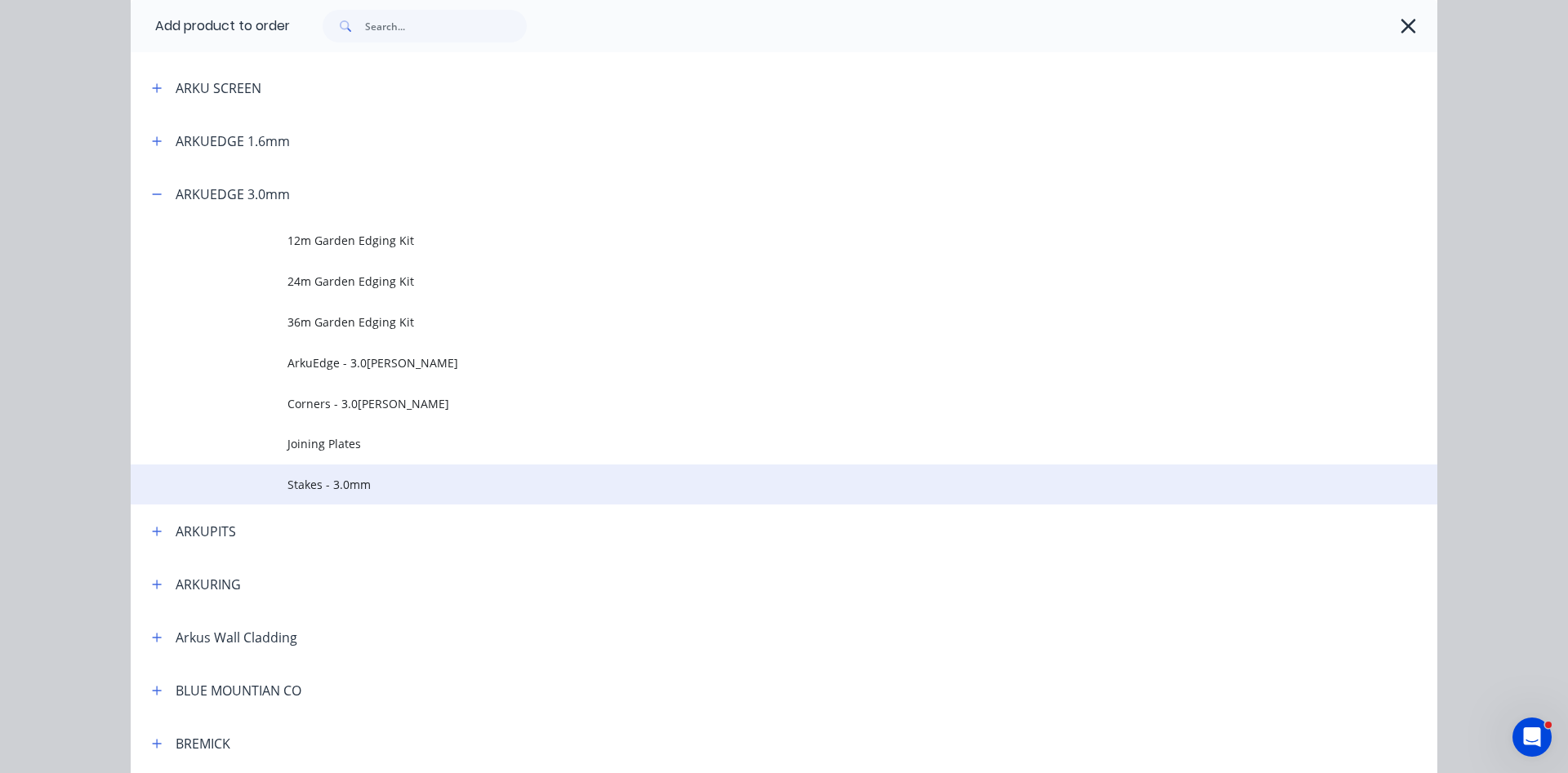
scroll to position [465, 0]
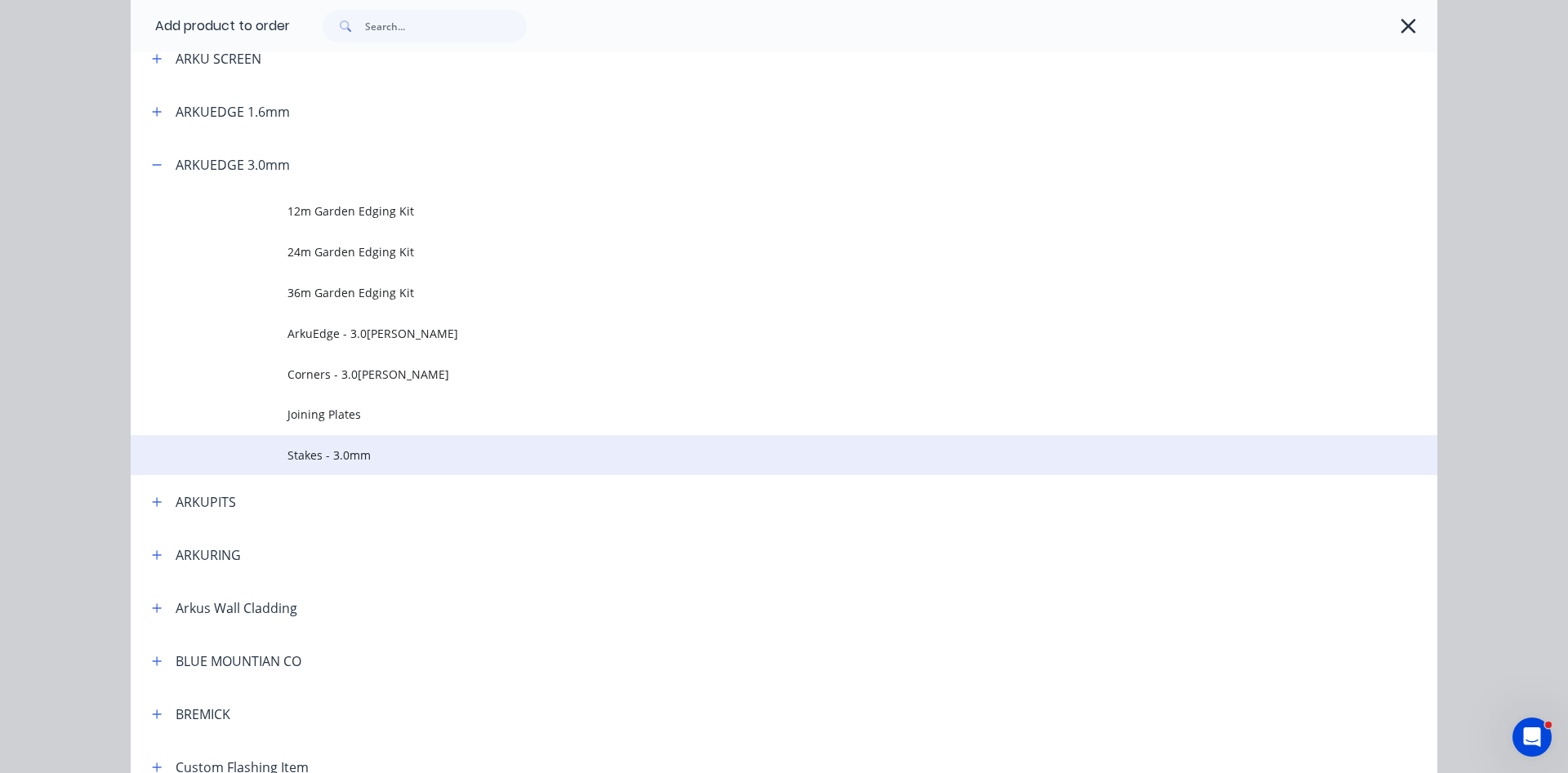
click at [346, 459] on span "Stakes - 3.0mm" at bounding box center [748, 455] width 920 height 17
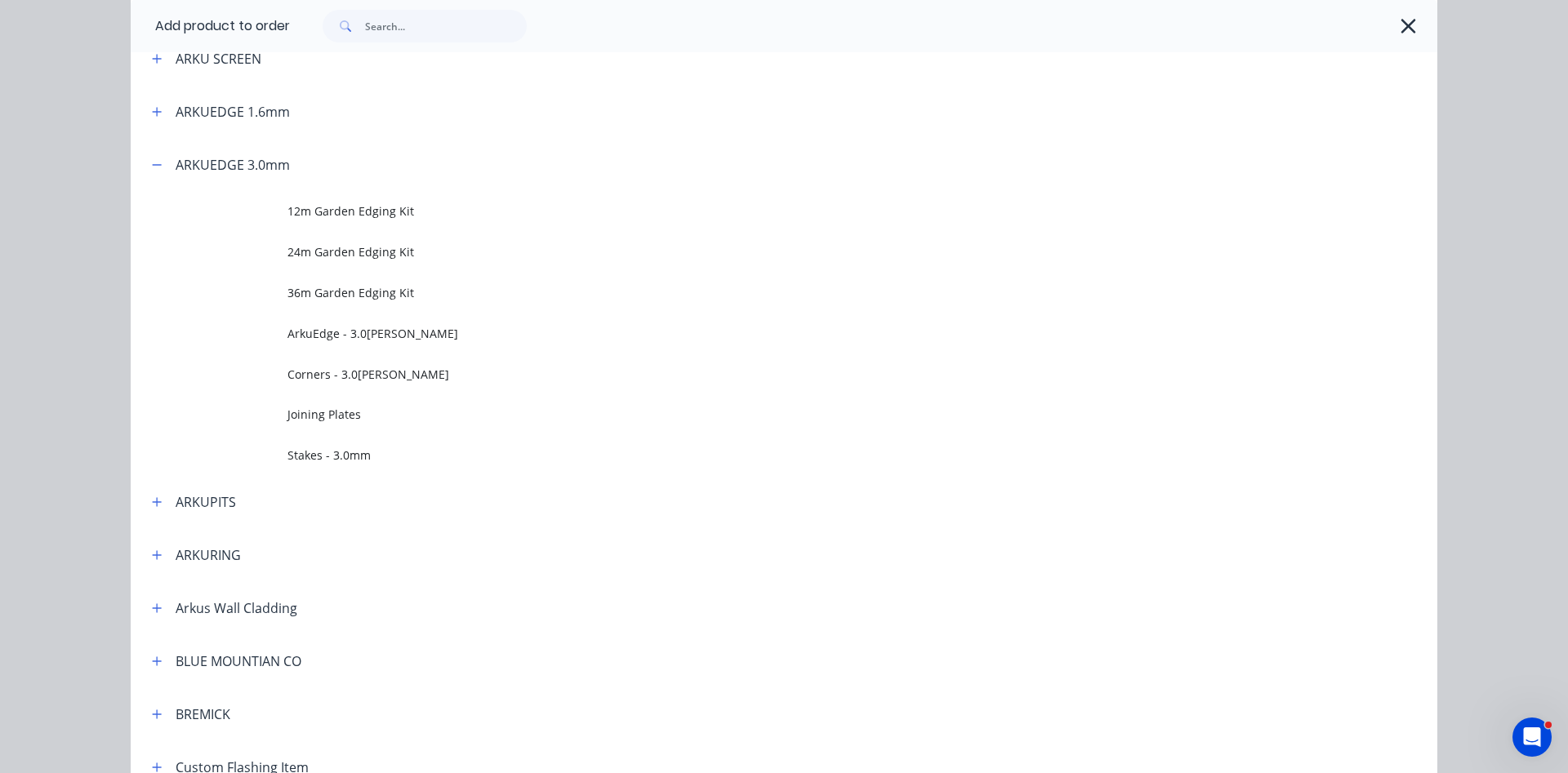
scroll to position [0, 0]
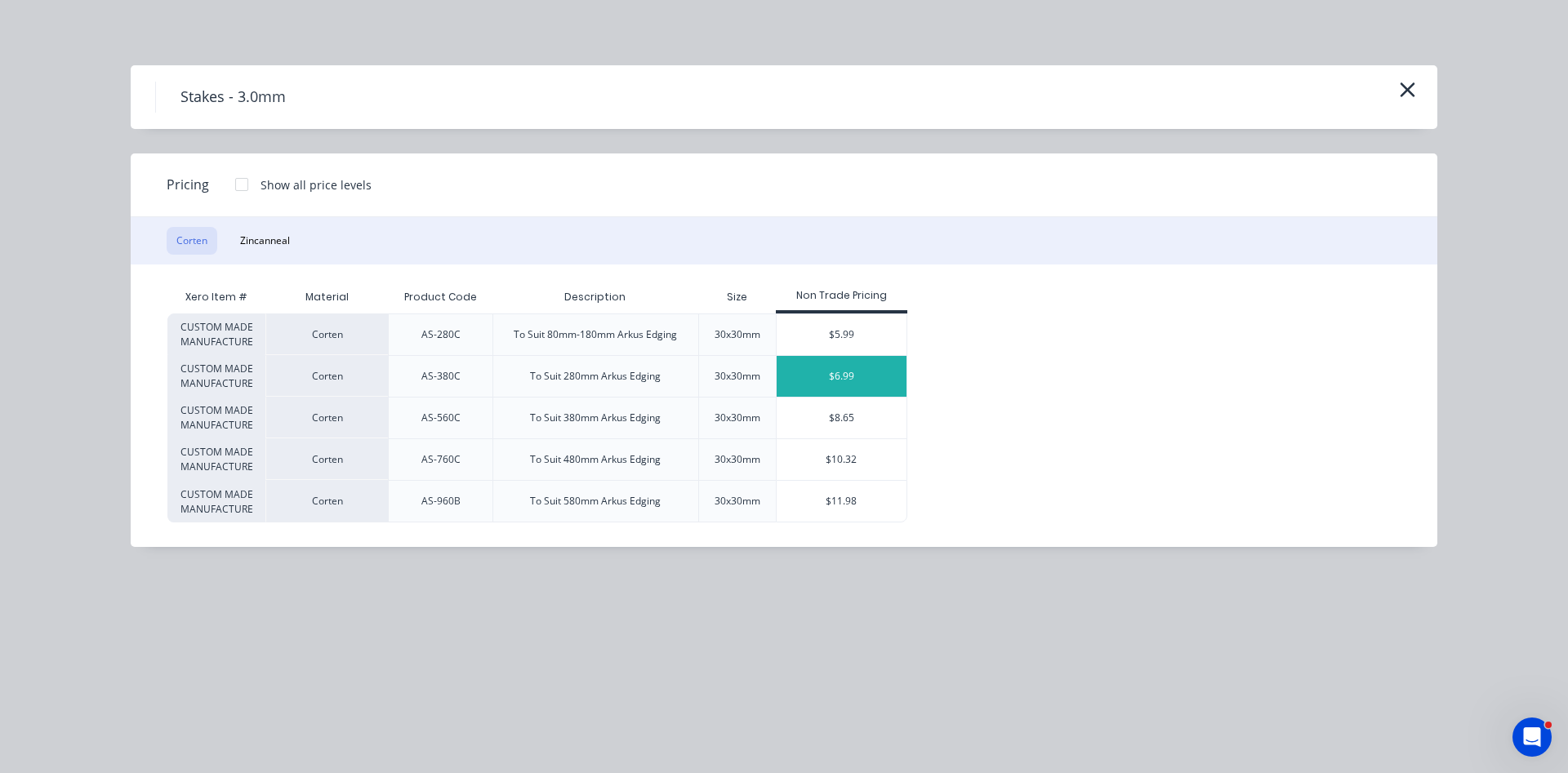
click at [834, 374] on div "$6.99" at bounding box center [842, 376] width 130 height 40
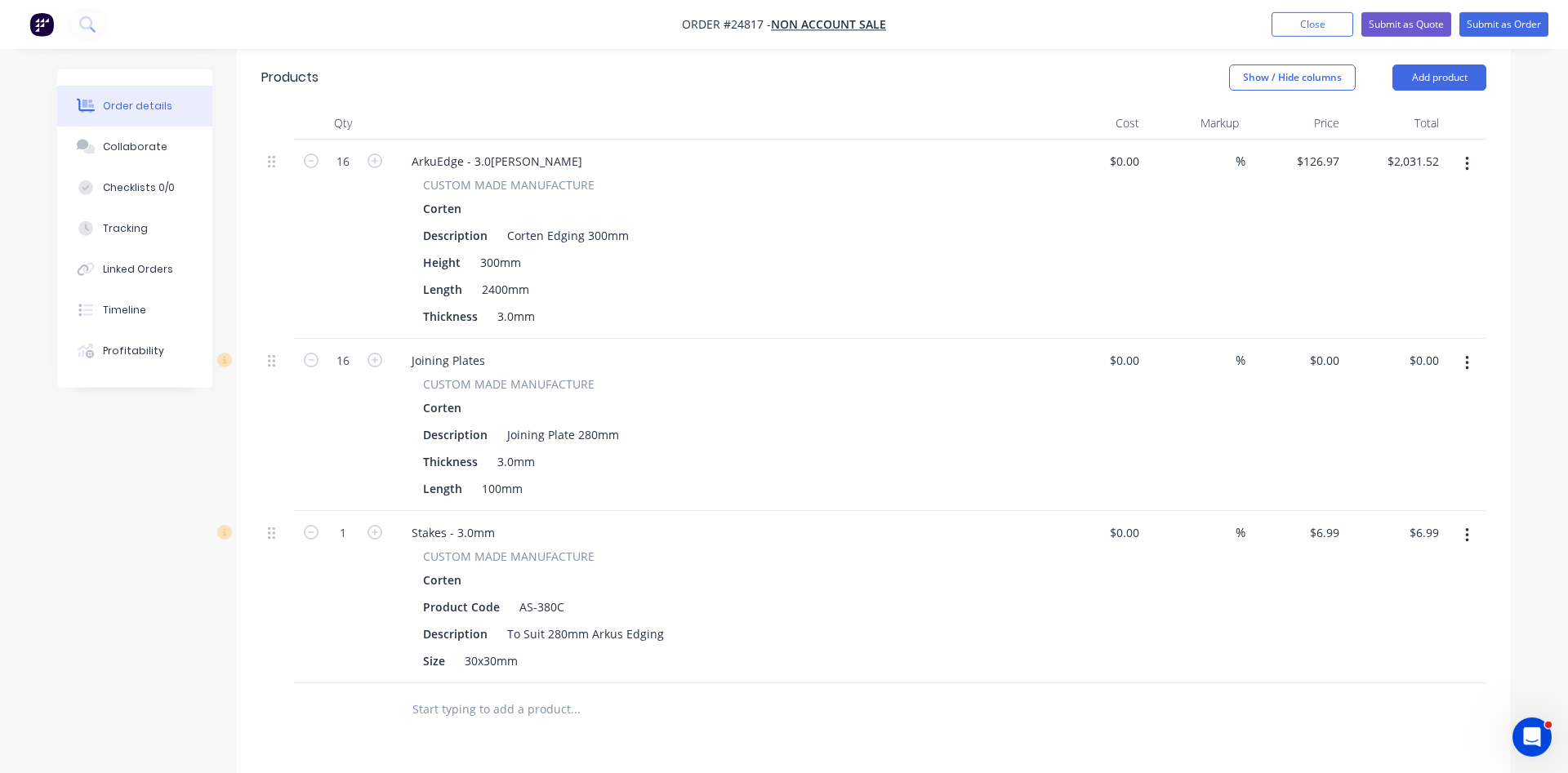
scroll to position [500, 0]
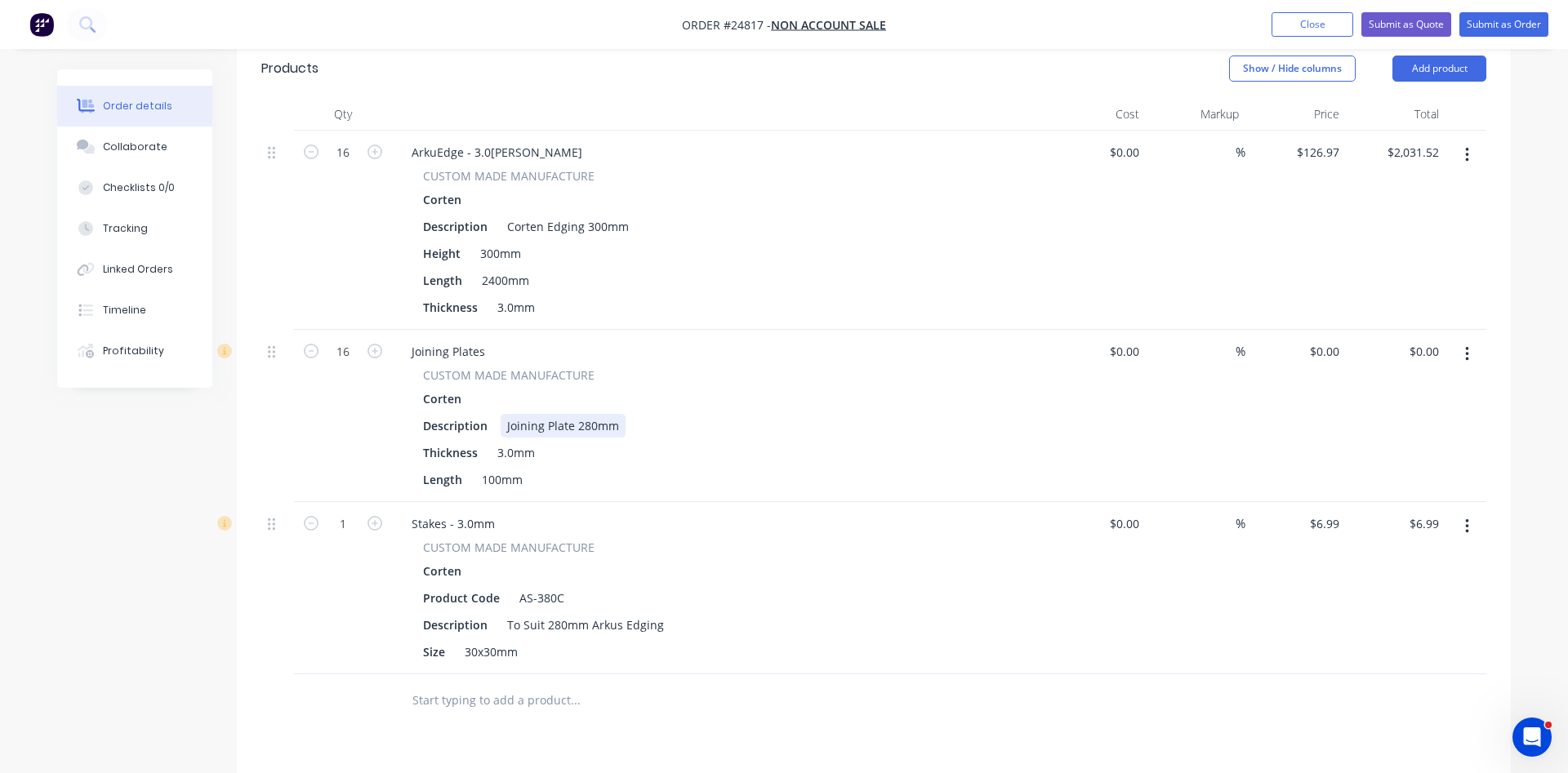
click at [587, 414] on div "Joining Plate 280mm" at bounding box center [563, 426] width 125 height 24
click at [630, 468] on div "Joining Plates CUSTOM MADE MANUFACTURE Corten Description Joining Plate 300mm T…" at bounding box center [719, 416] width 654 height 173
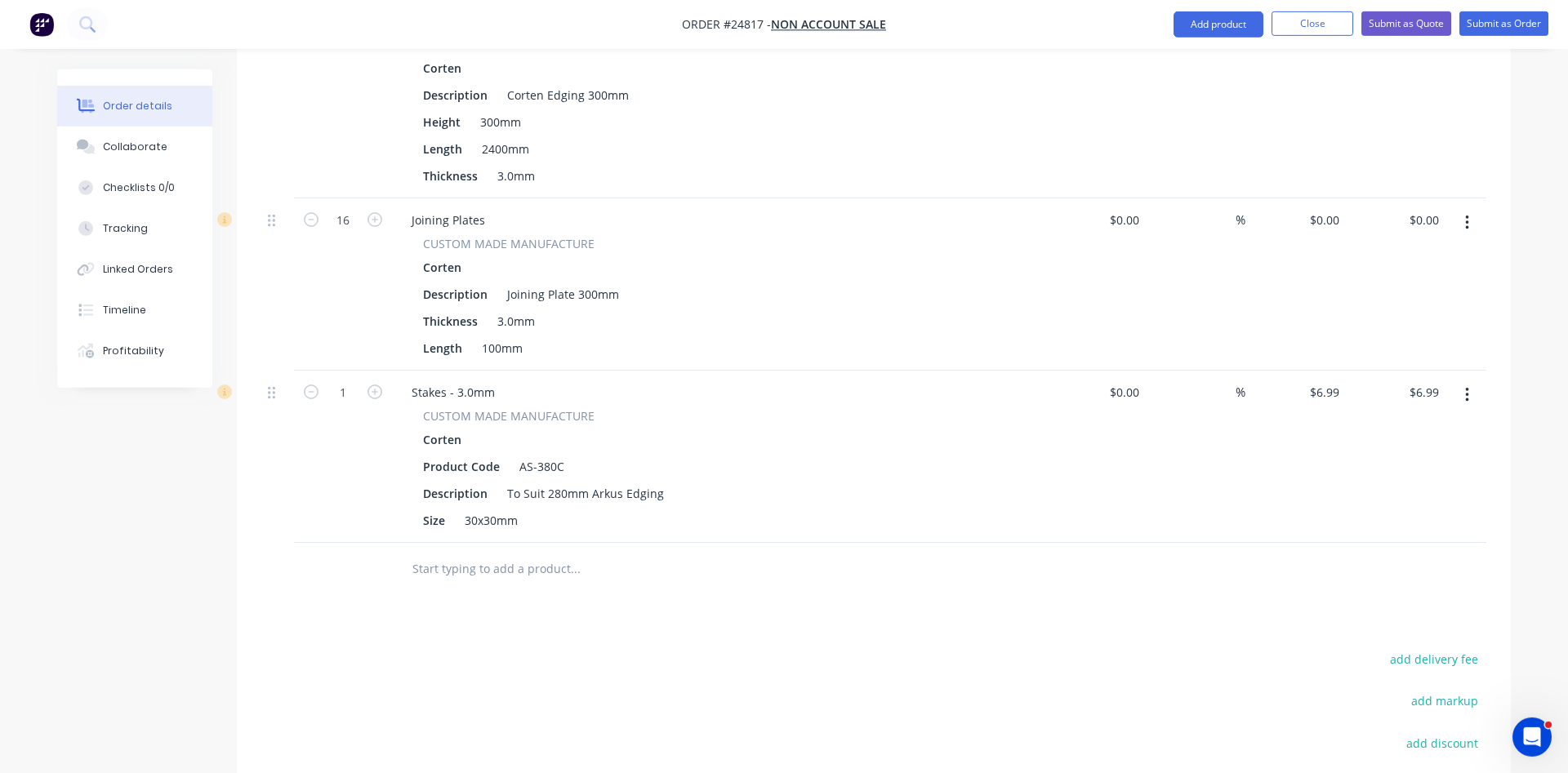
scroll to position [667, 0]
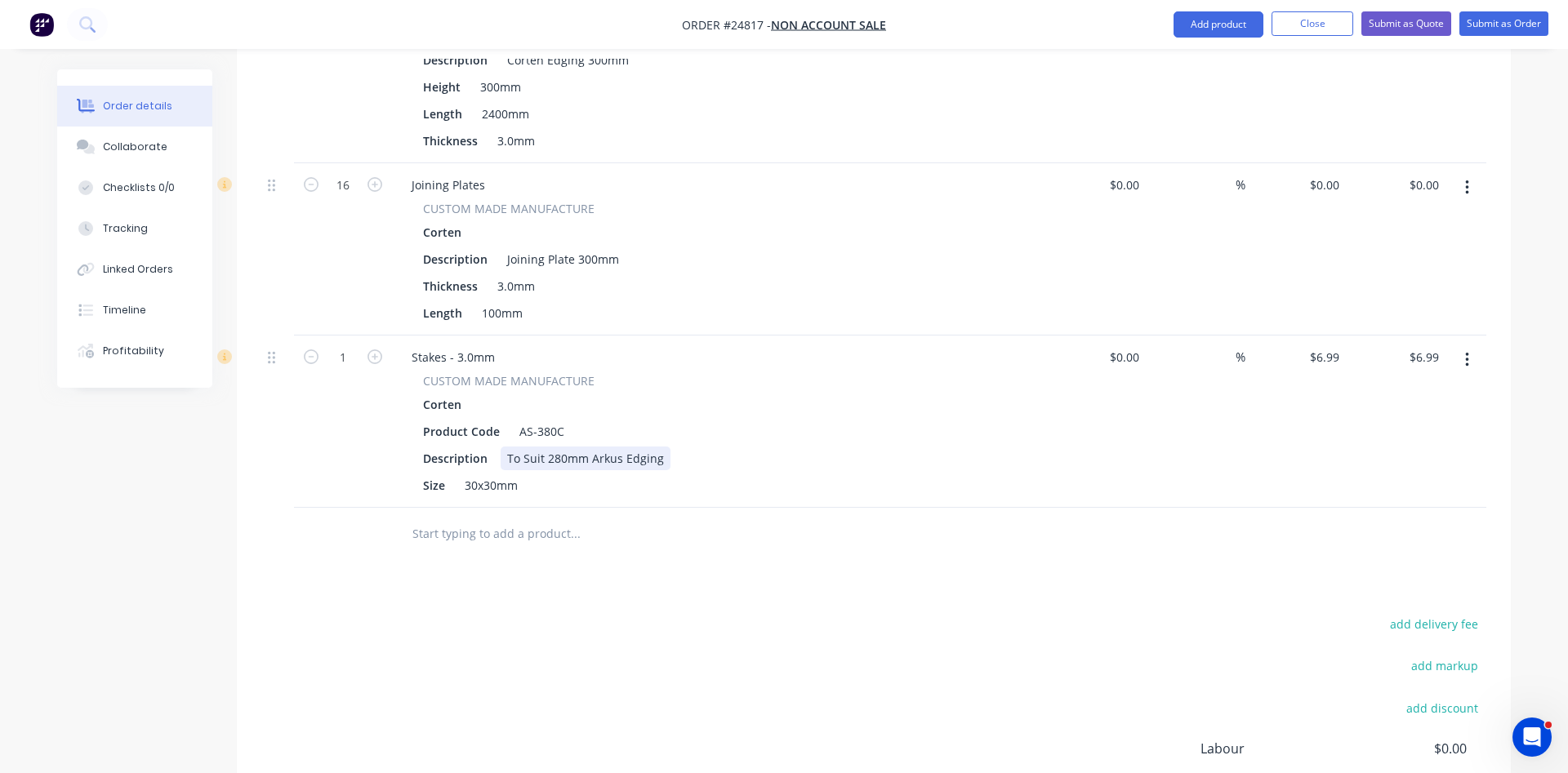
click at [555, 447] on div "To Suit 280mm Arkus Edging" at bounding box center [586, 458] width 170 height 24
click at [545, 420] on div "AS-380C" at bounding box center [541, 432] width 58 height 24
click at [778, 450] on div "CUSTOM MADE MANUFACTURE Corten Product Code AS-380C Description To Suit 300mm A…" at bounding box center [718, 435] width 640 height 125
type input "48"
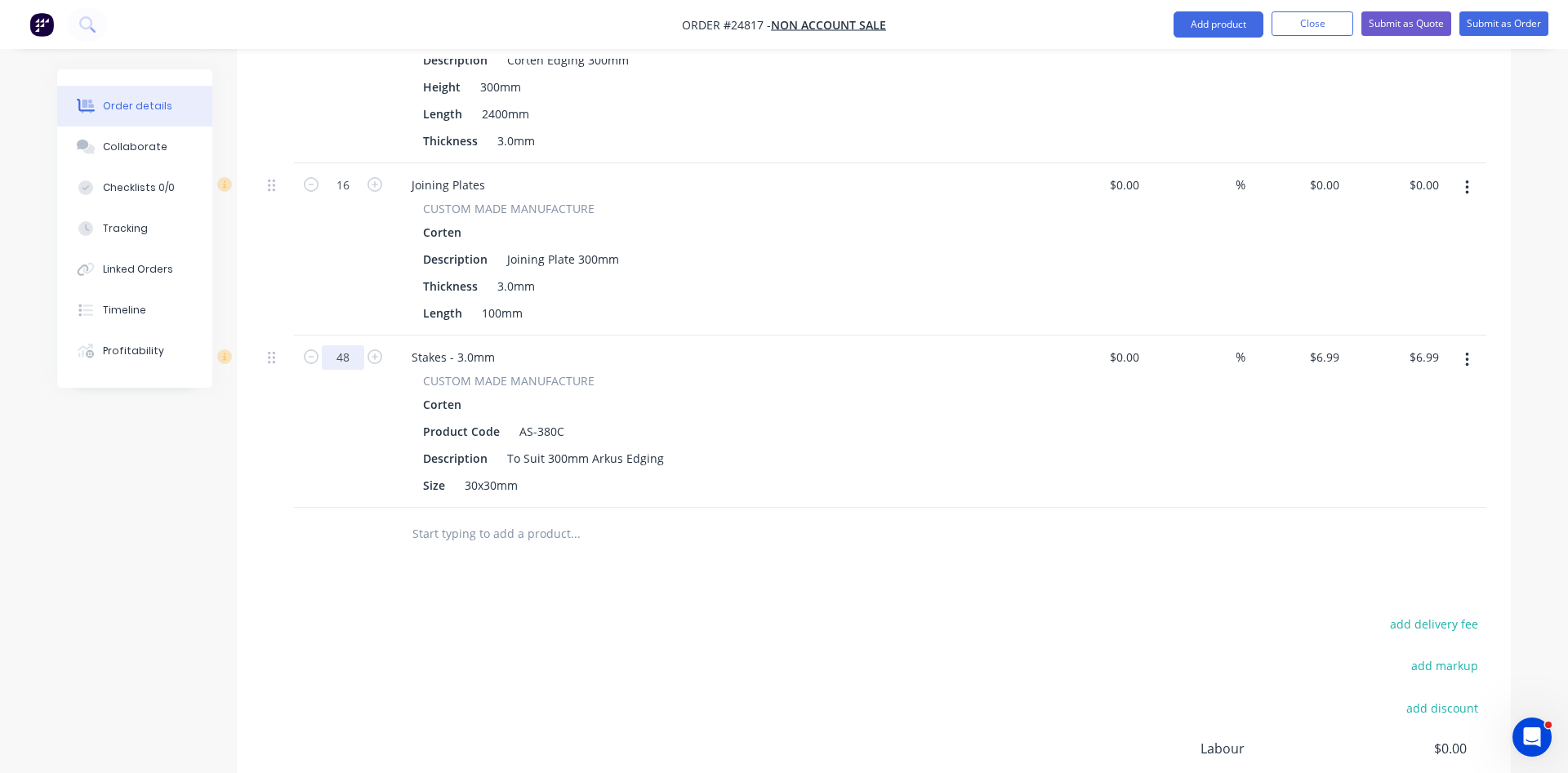
type input "$335.52"
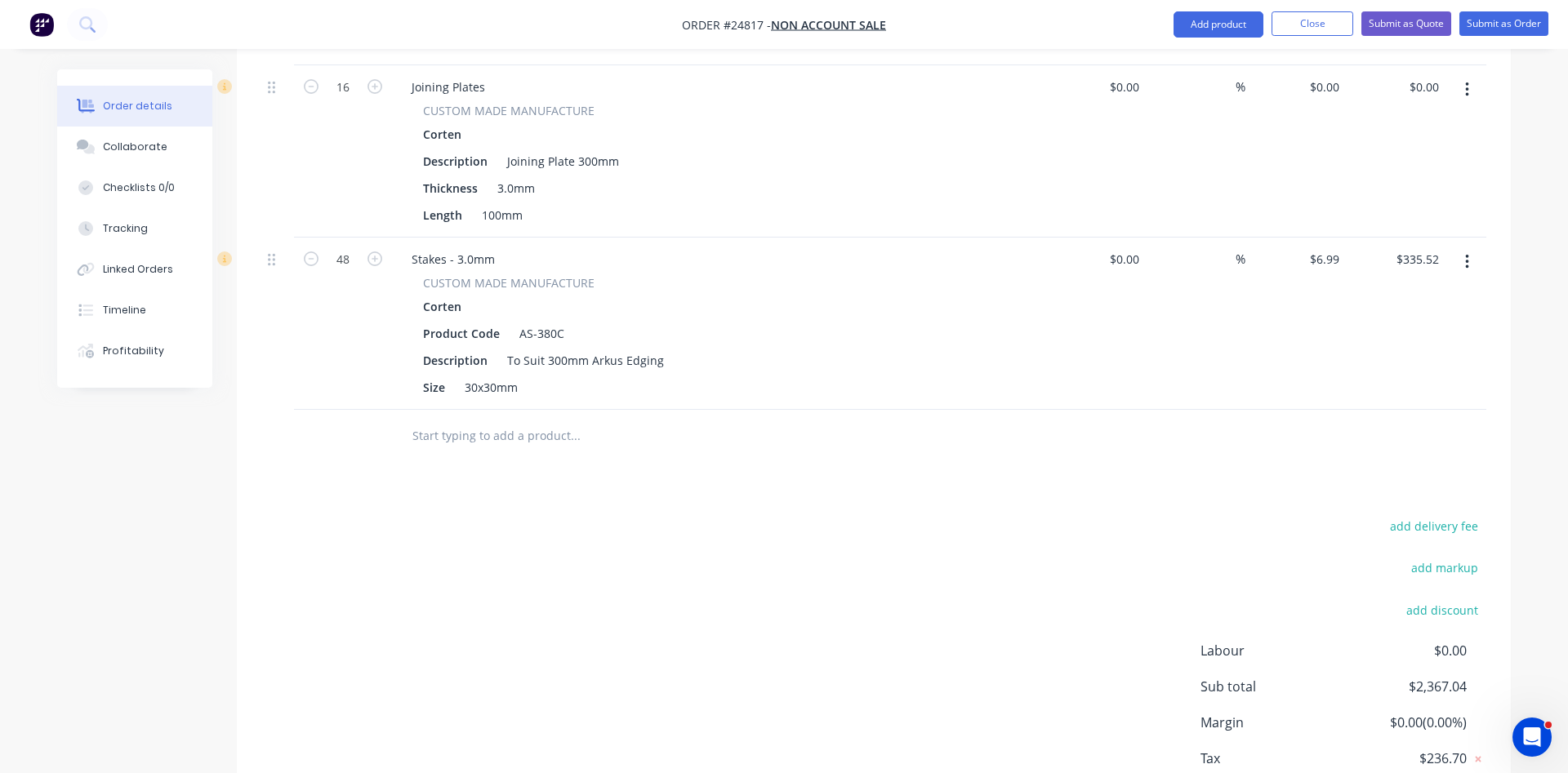
scroll to position [848, 0]
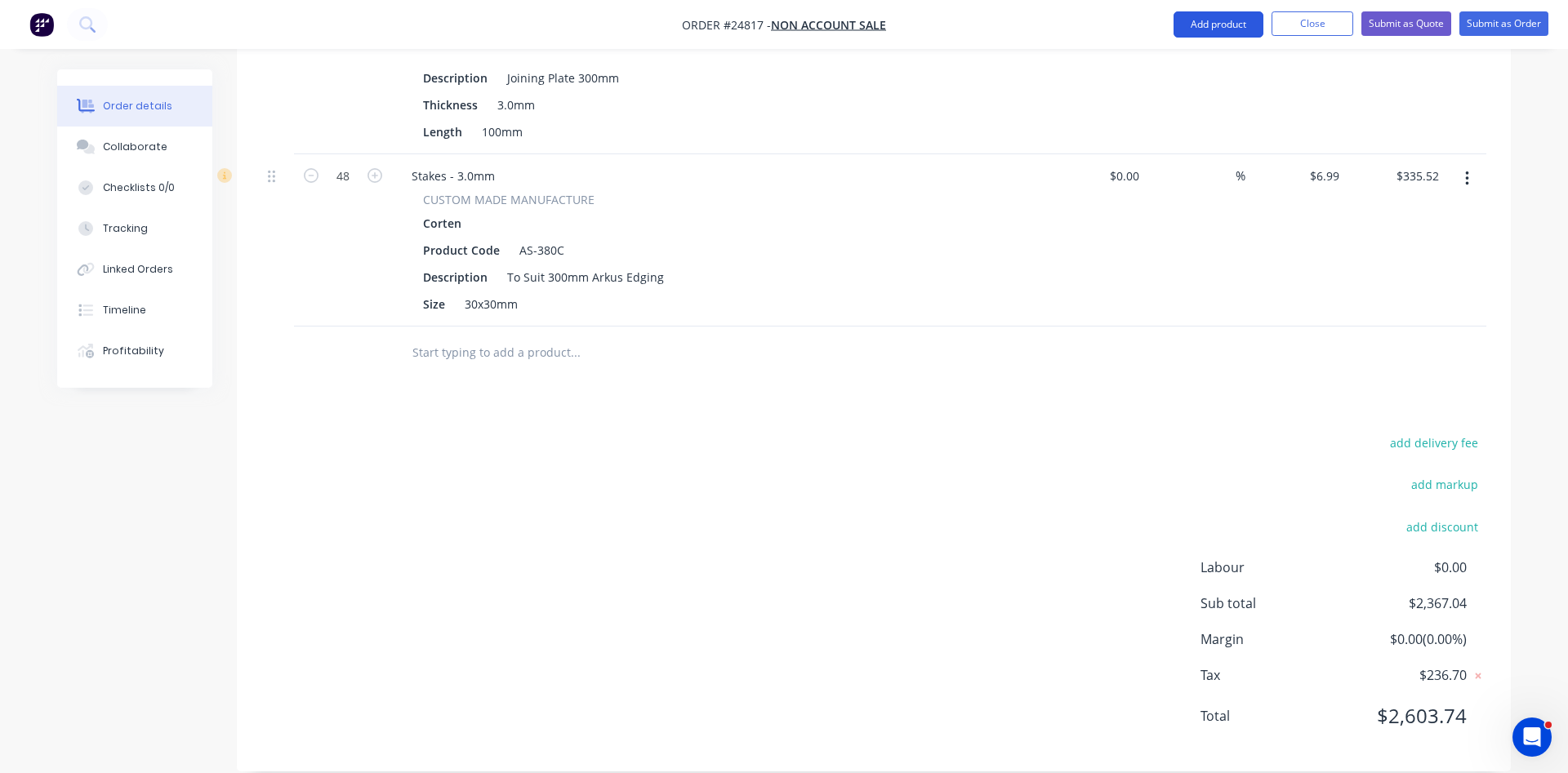
click at [1210, 25] on button "Add product" at bounding box center [1218, 25] width 90 height 27
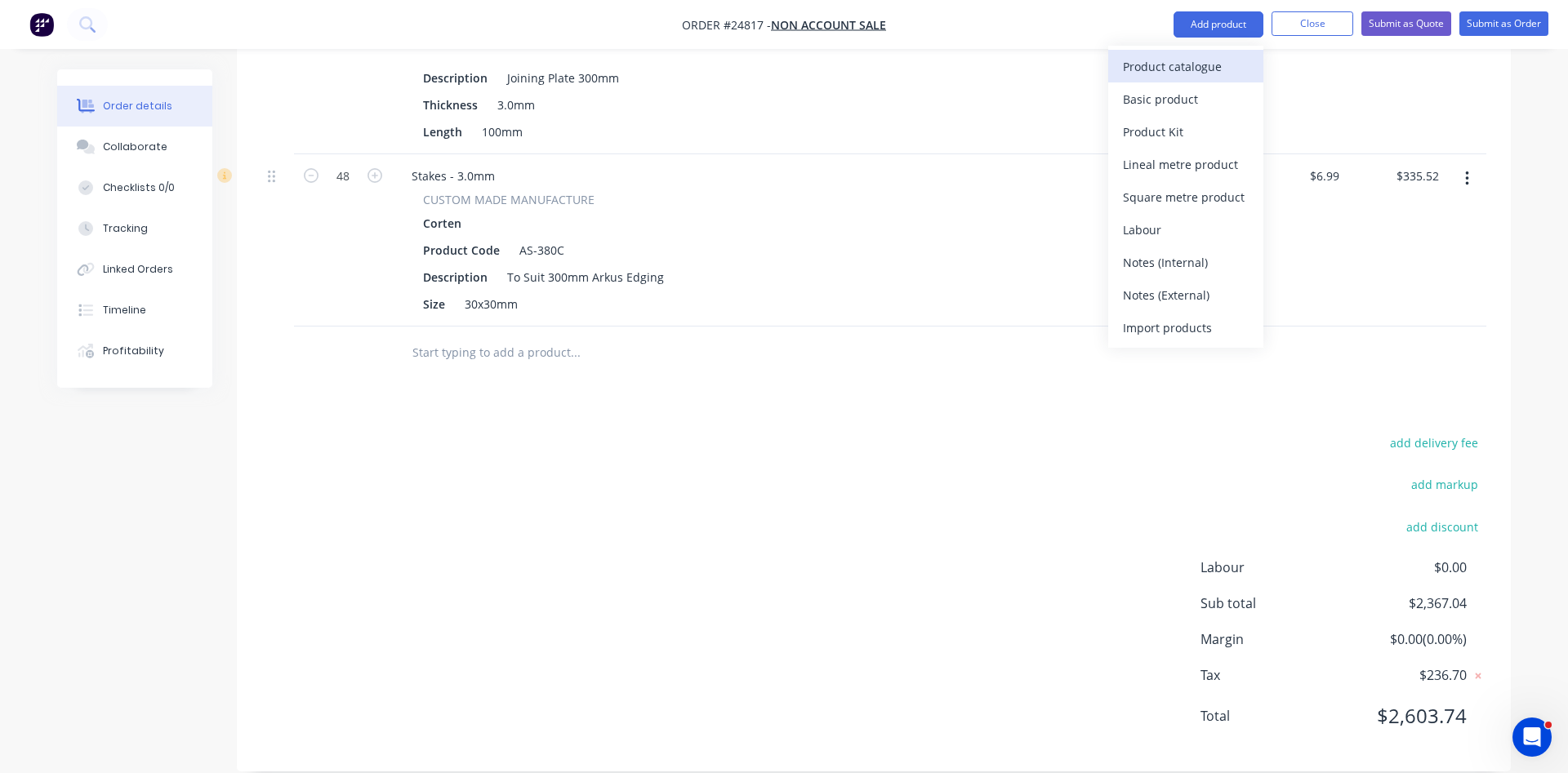
click at [1194, 73] on div "Product catalogue" at bounding box center [1186, 67] width 126 height 24
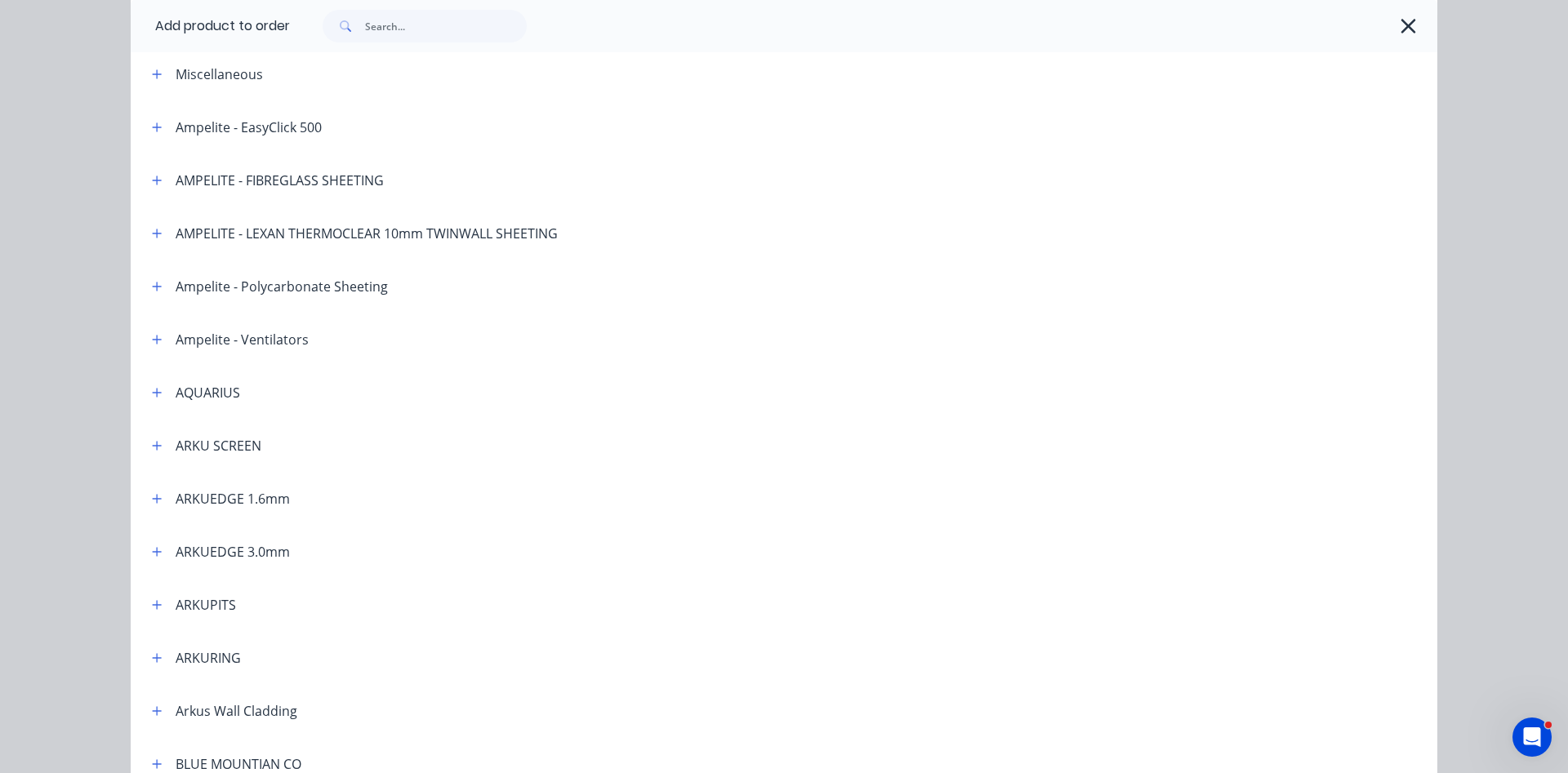
scroll to position [186, 0]
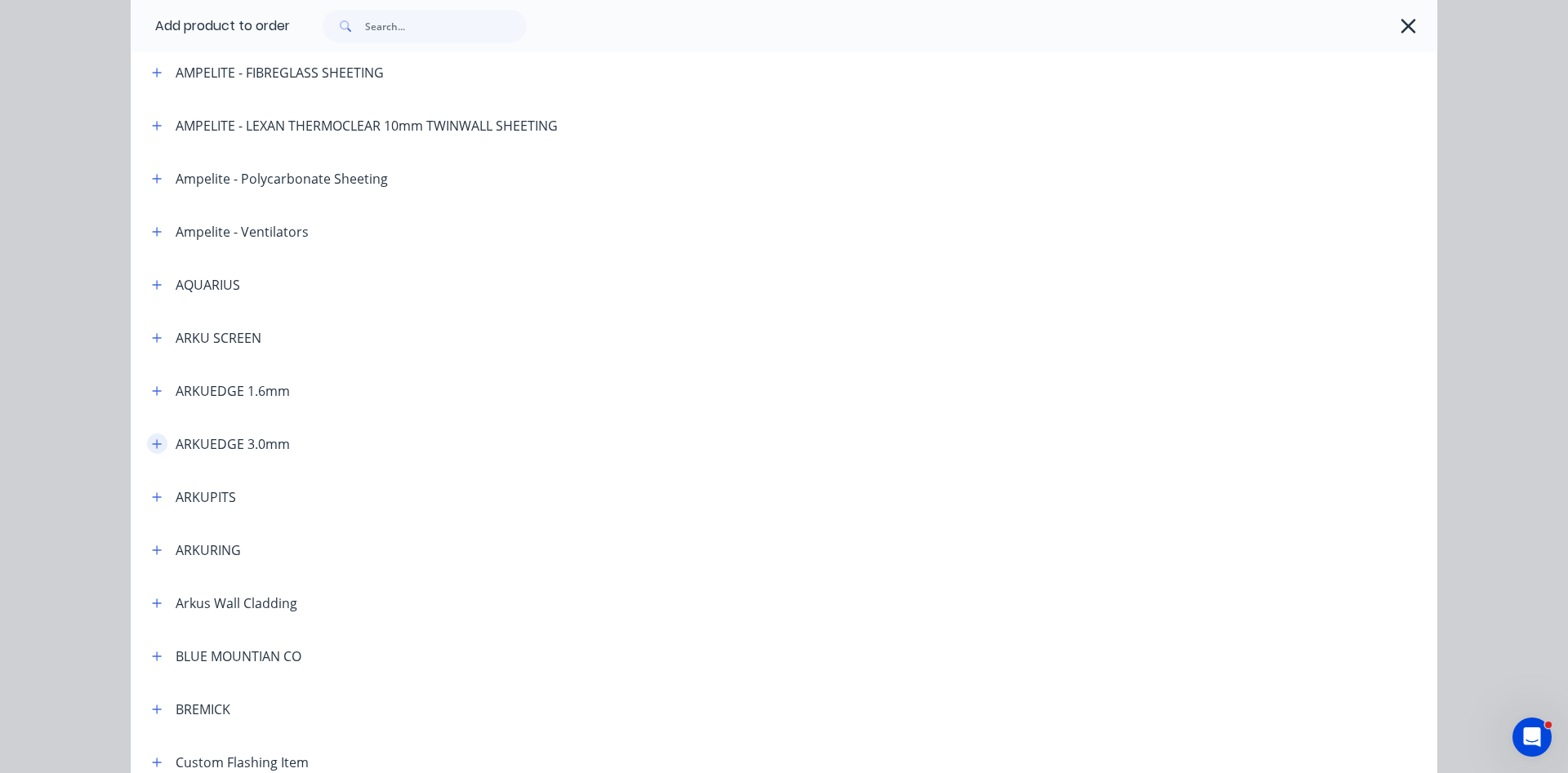
click at [154, 443] on icon "button" at bounding box center [157, 445] width 10 height 12
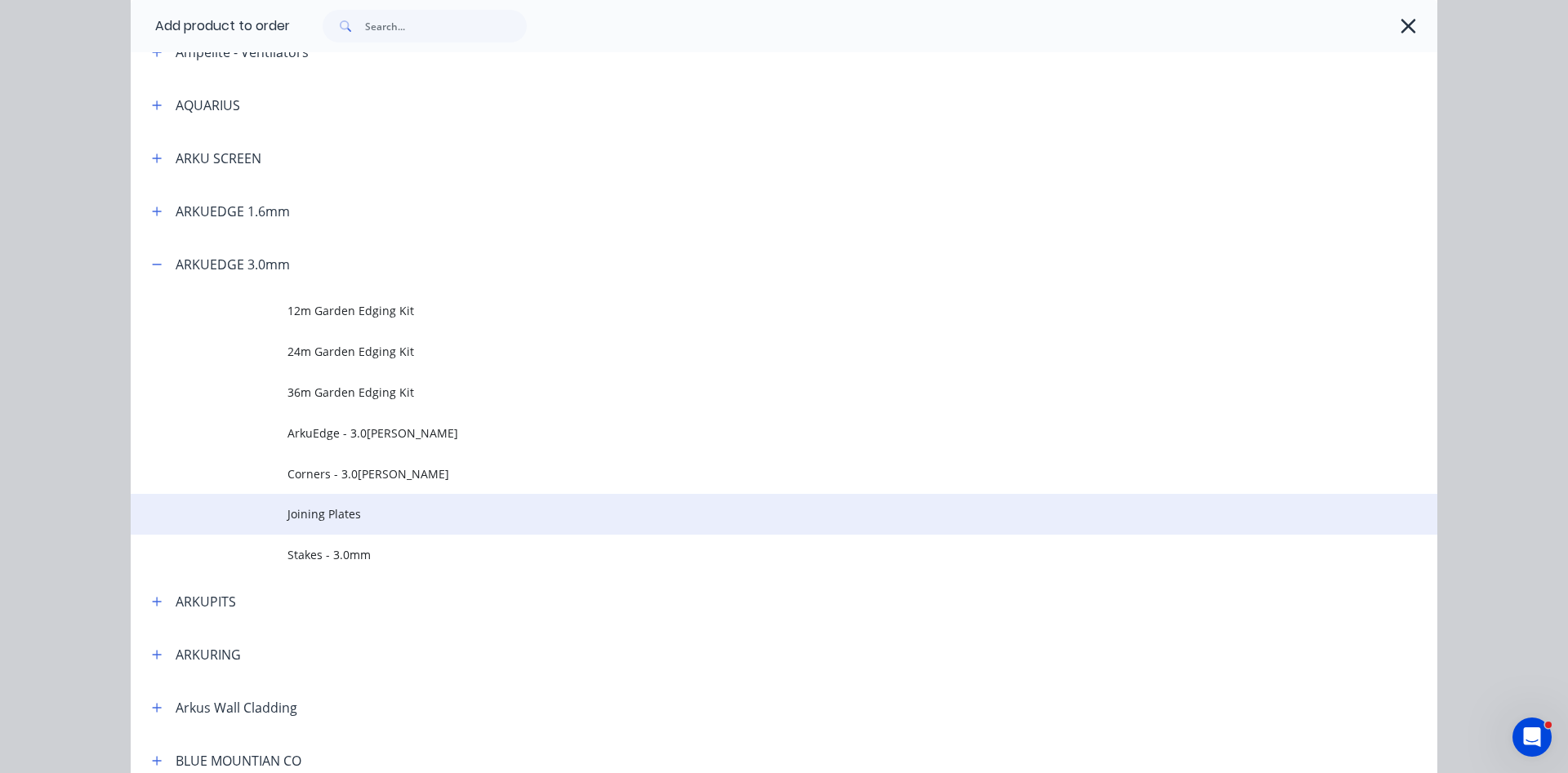
scroll to position [373, 0]
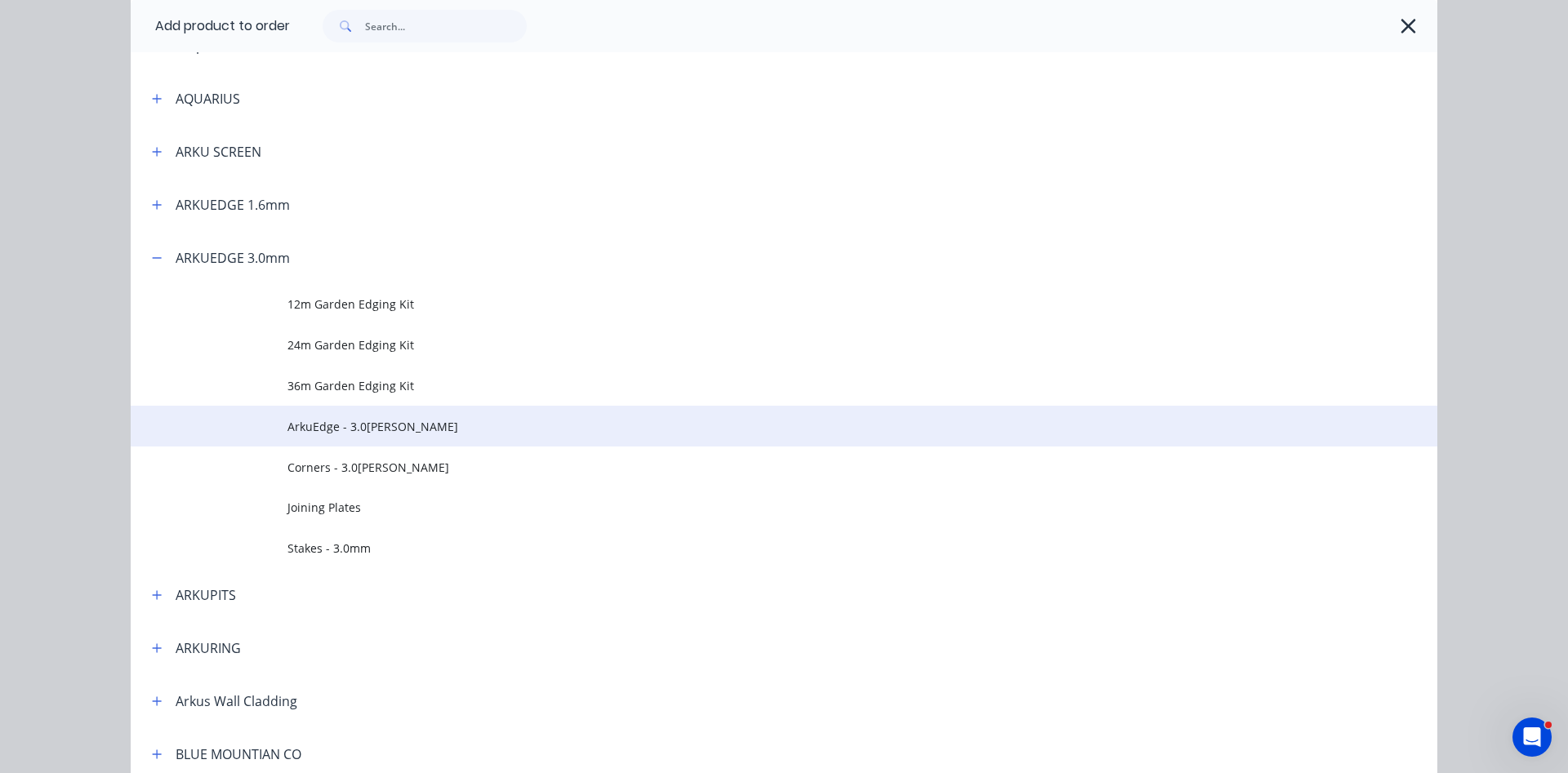
click at [384, 426] on span "ArkuEdge - 3.0[PERSON_NAME]" at bounding box center [748, 426] width 920 height 17
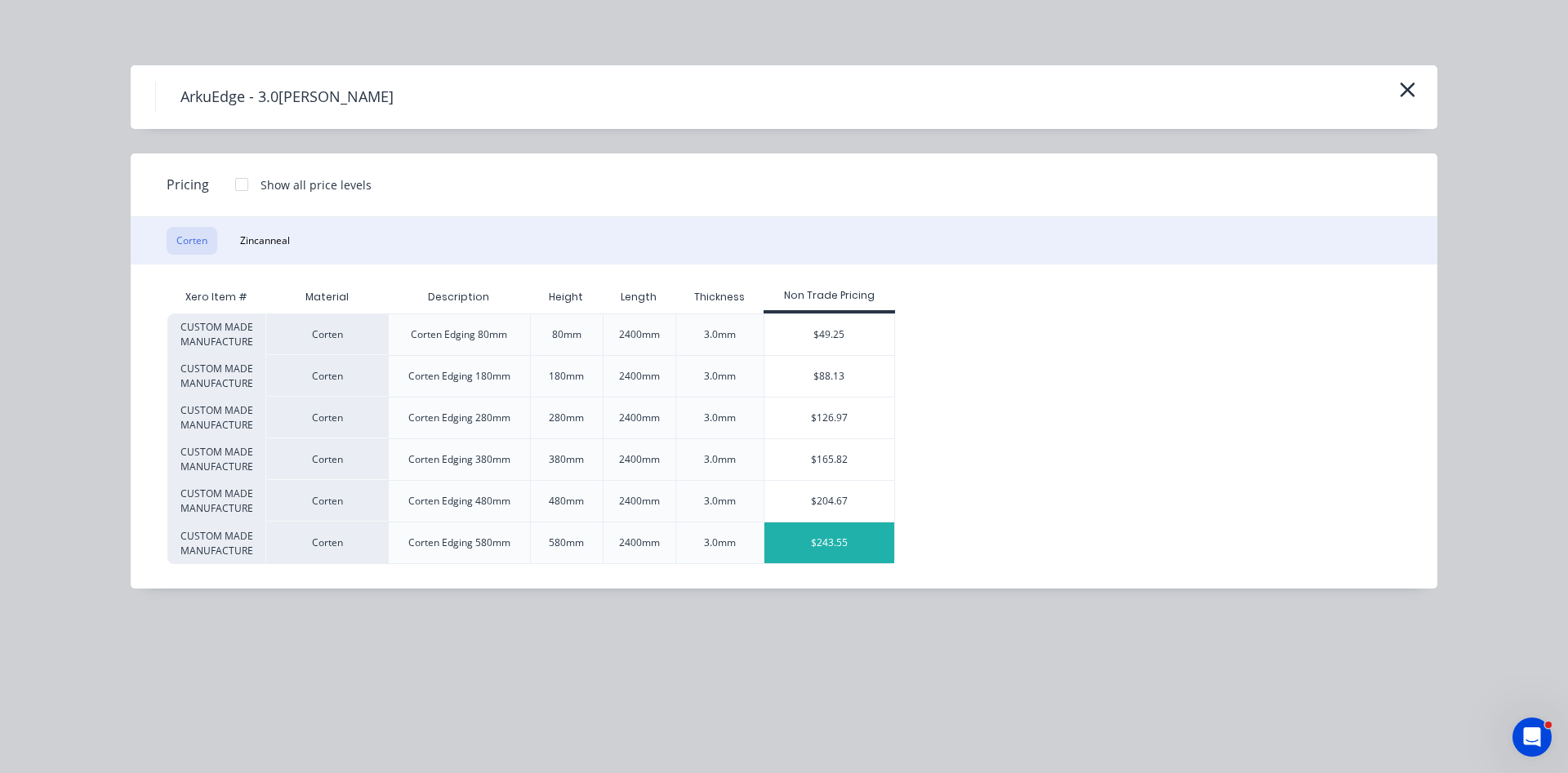
click at [860, 549] on div "$243.55" at bounding box center [829, 542] width 130 height 40
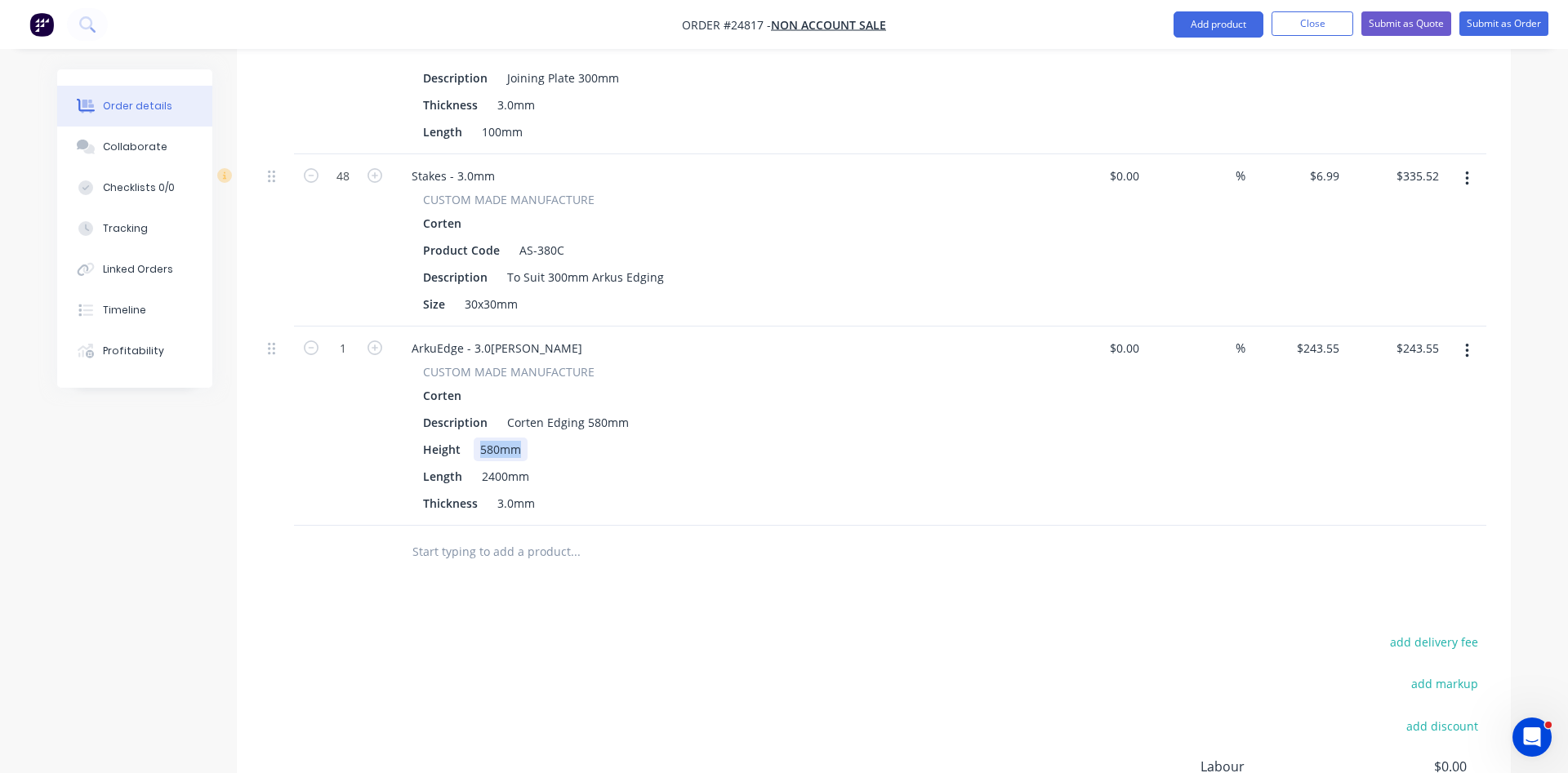
drag, startPoint x: 520, startPoint y: 428, endPoint x: 468, endPoint y: 421, distance: 52.5
click at [473, 438] on div "580mm" at bounding box center [500, 450] width 54 height 24
click at [565, 336] on div "ArkuEdge - 3.0[PERSON_NAME]" at bounding box center [718, 348] width 640 height 24
click at [555, 336] on div "ArkuEdge - 3.0[PERSON_NAME]" at bounding box center [497, 348] width 197 height 24
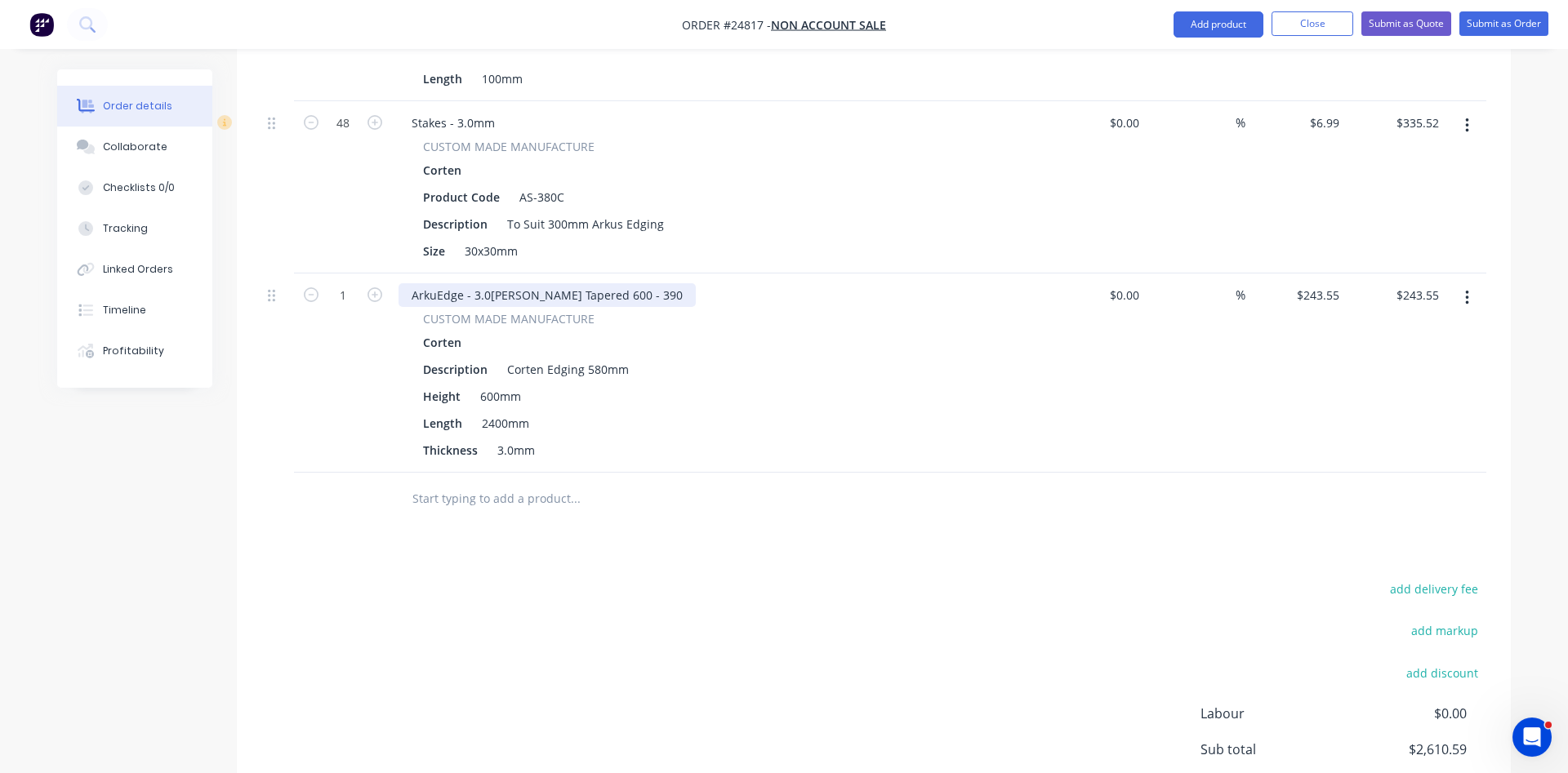
scroll to position [1015, 0]
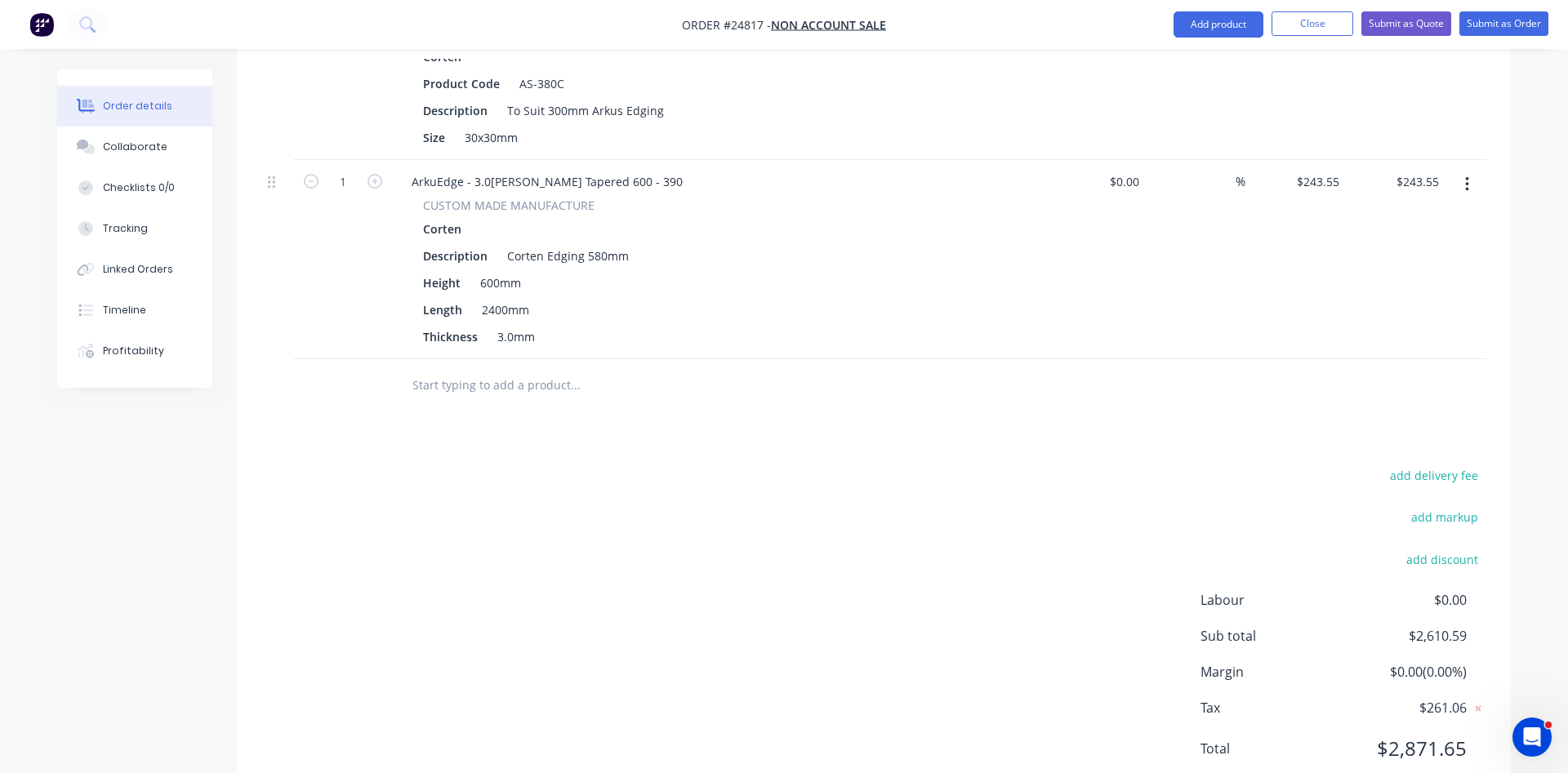
click at [697, 325] on div "Thickness 3.0mm" at bounding box center [715, 337] width 598 height 24
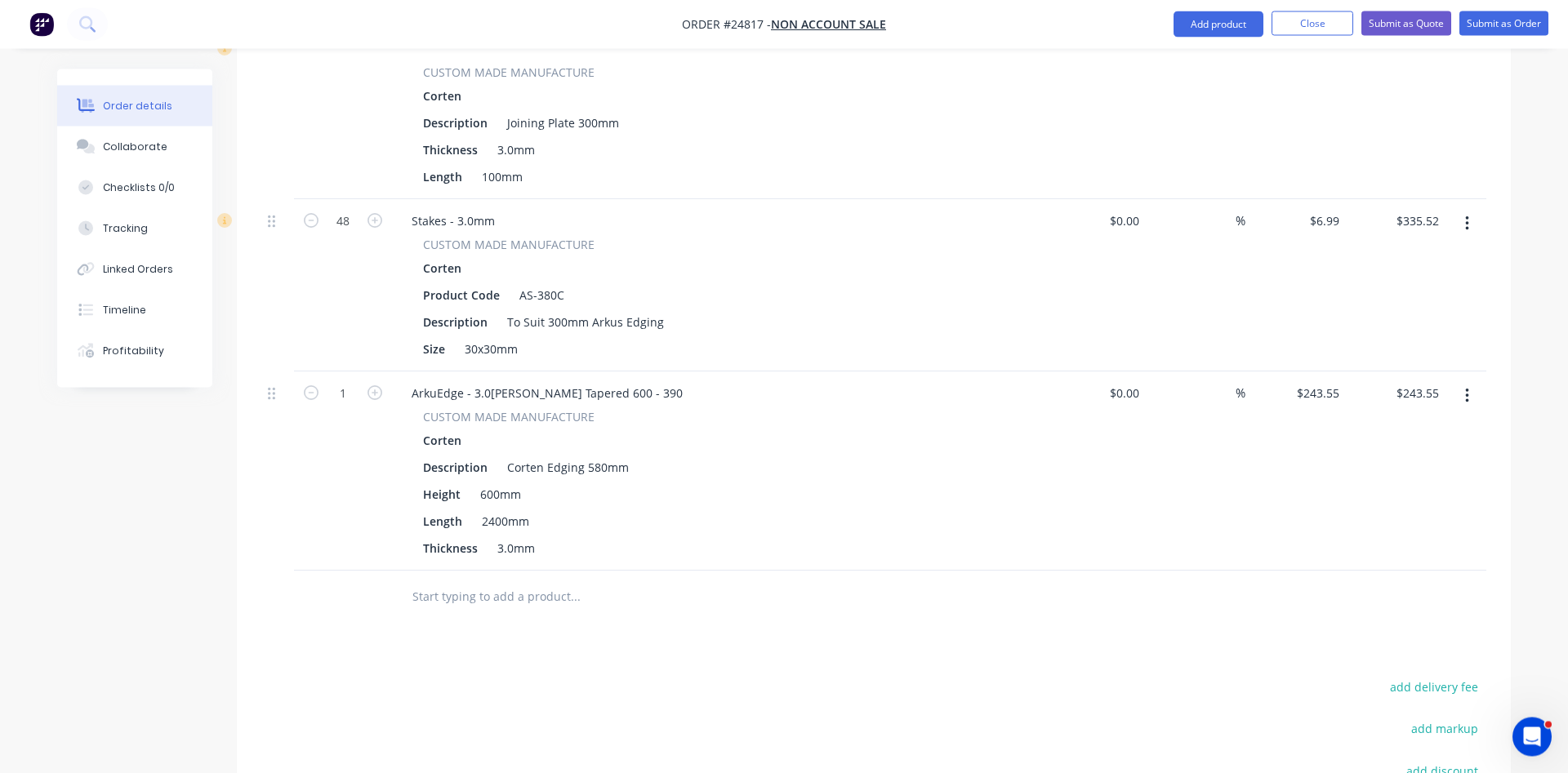
scroll to position [797, 0]
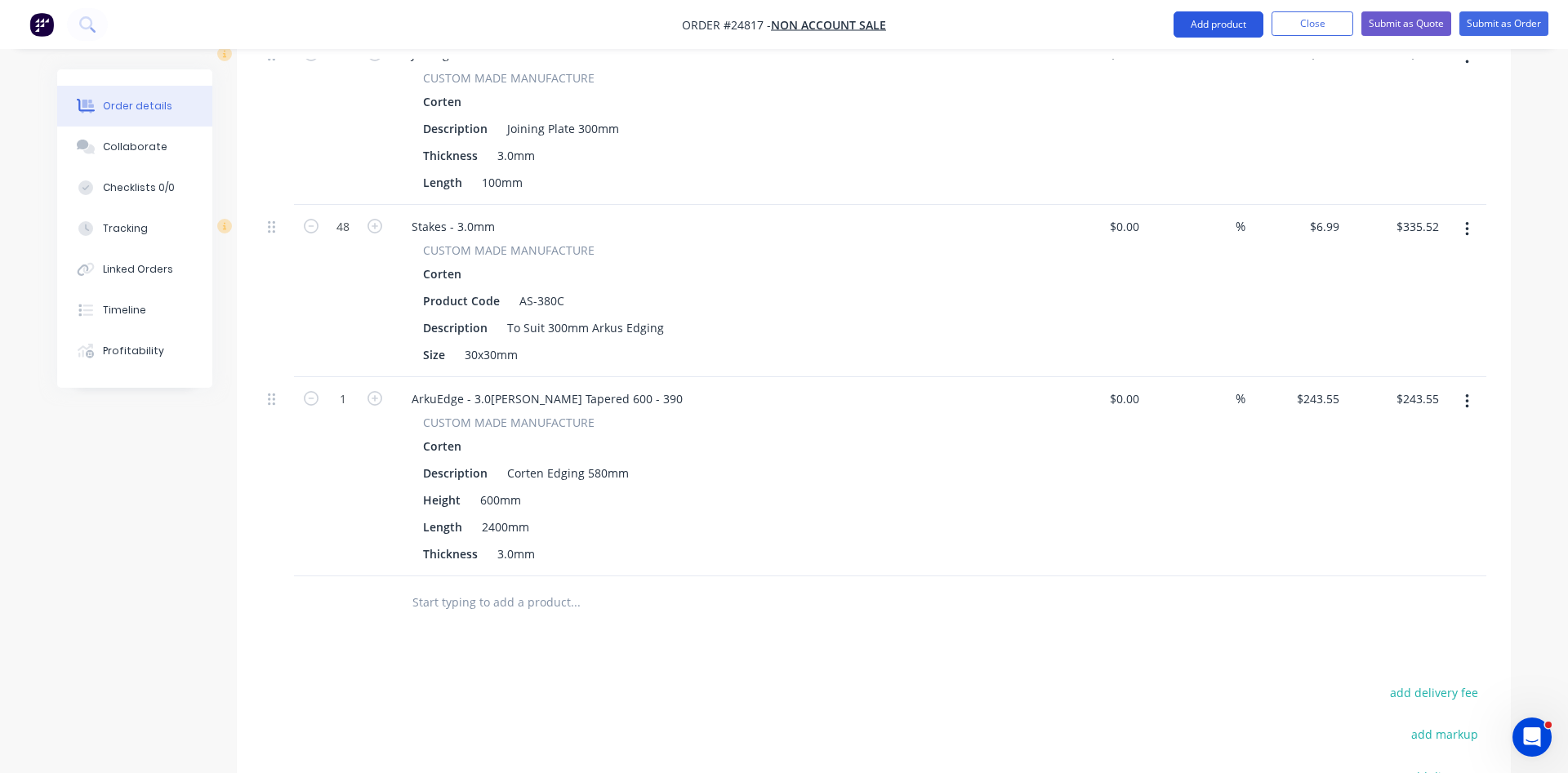
click at [1216, 22] on button "Add product" at bounding box center [1218, 25] width 90 height 27
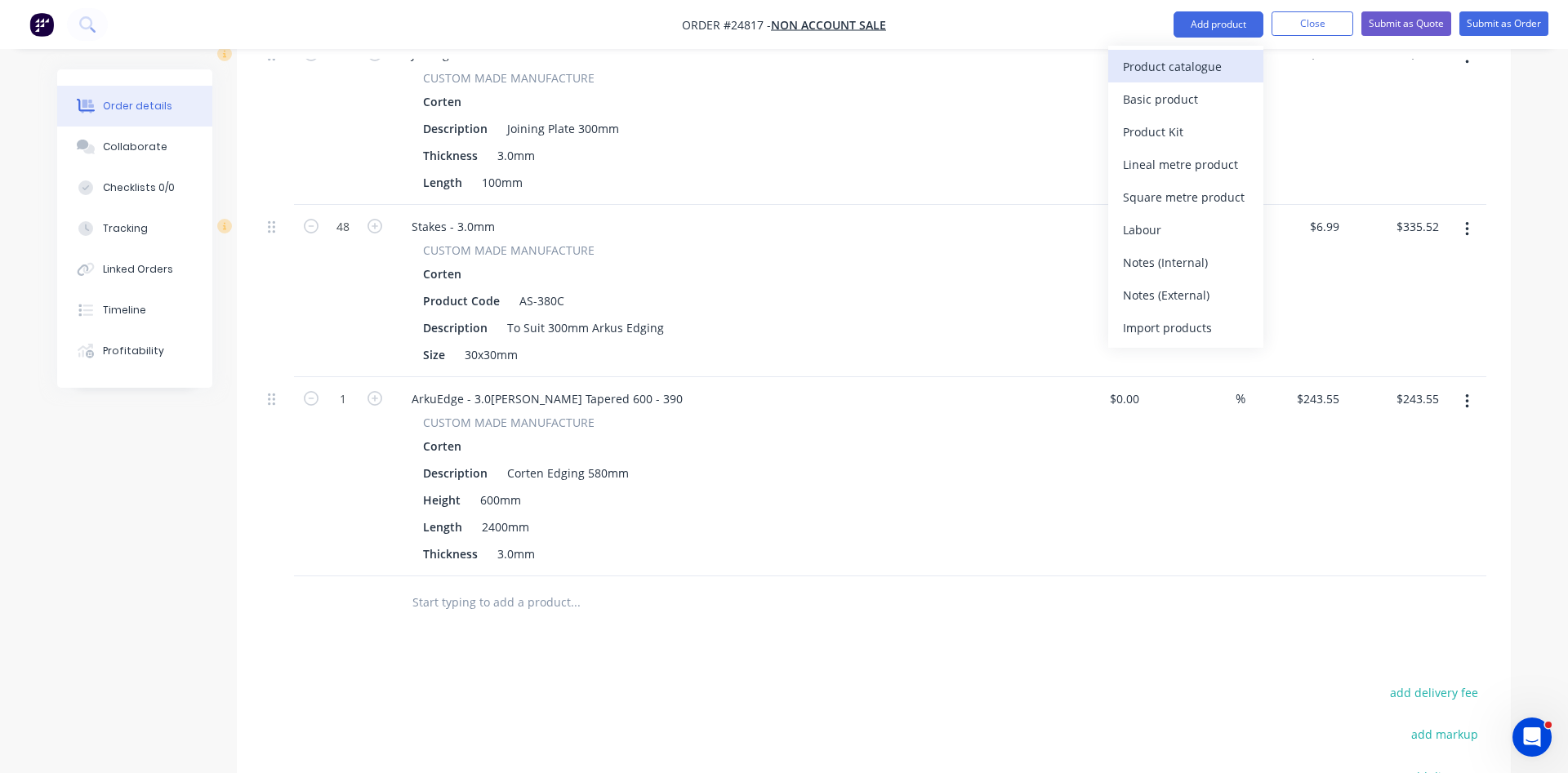
click at [1200, 59] on div "Product catalogue" at bounding box center [1186, 67] width 126 height 24
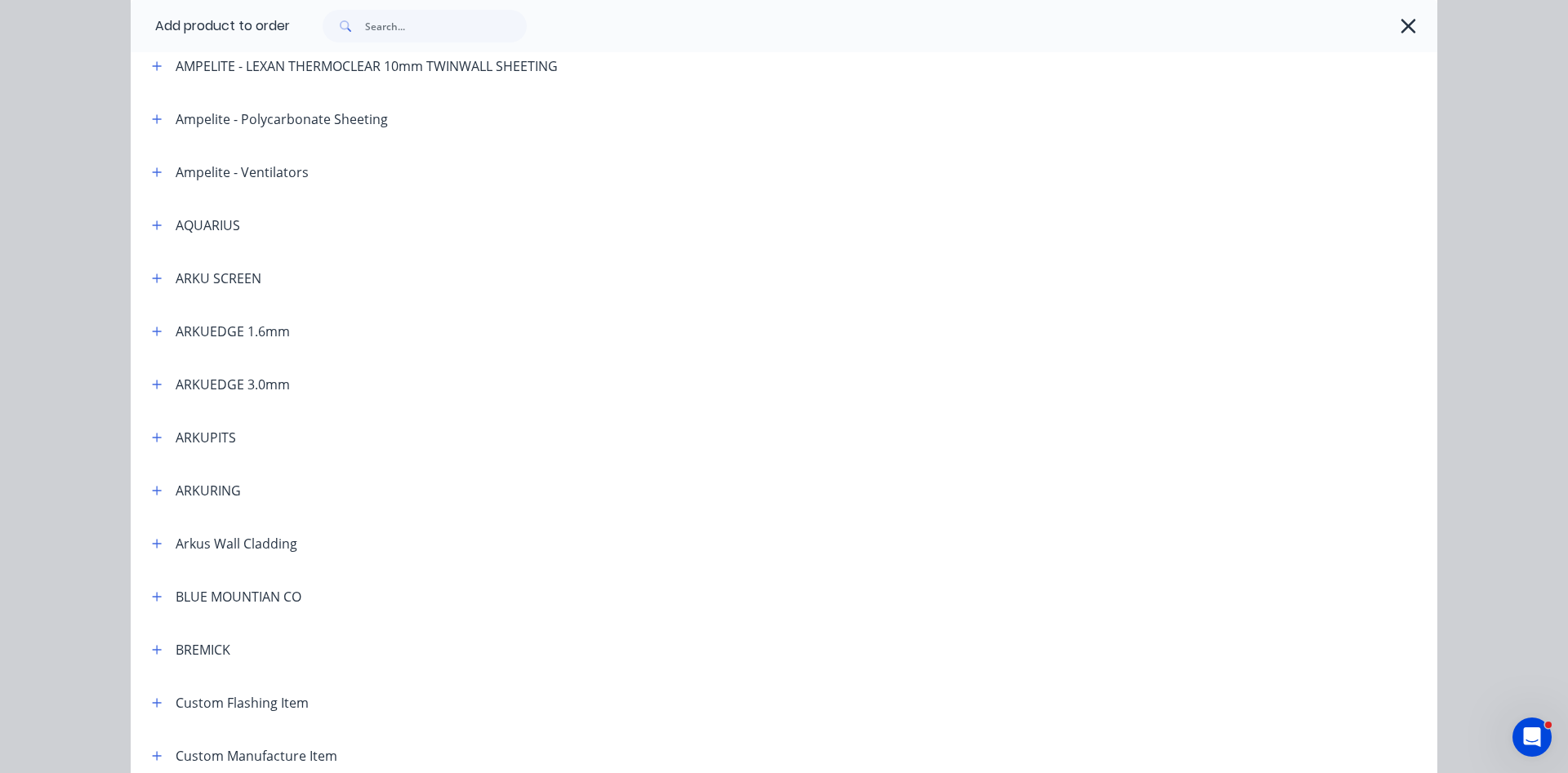
scroll to position [279, 0]
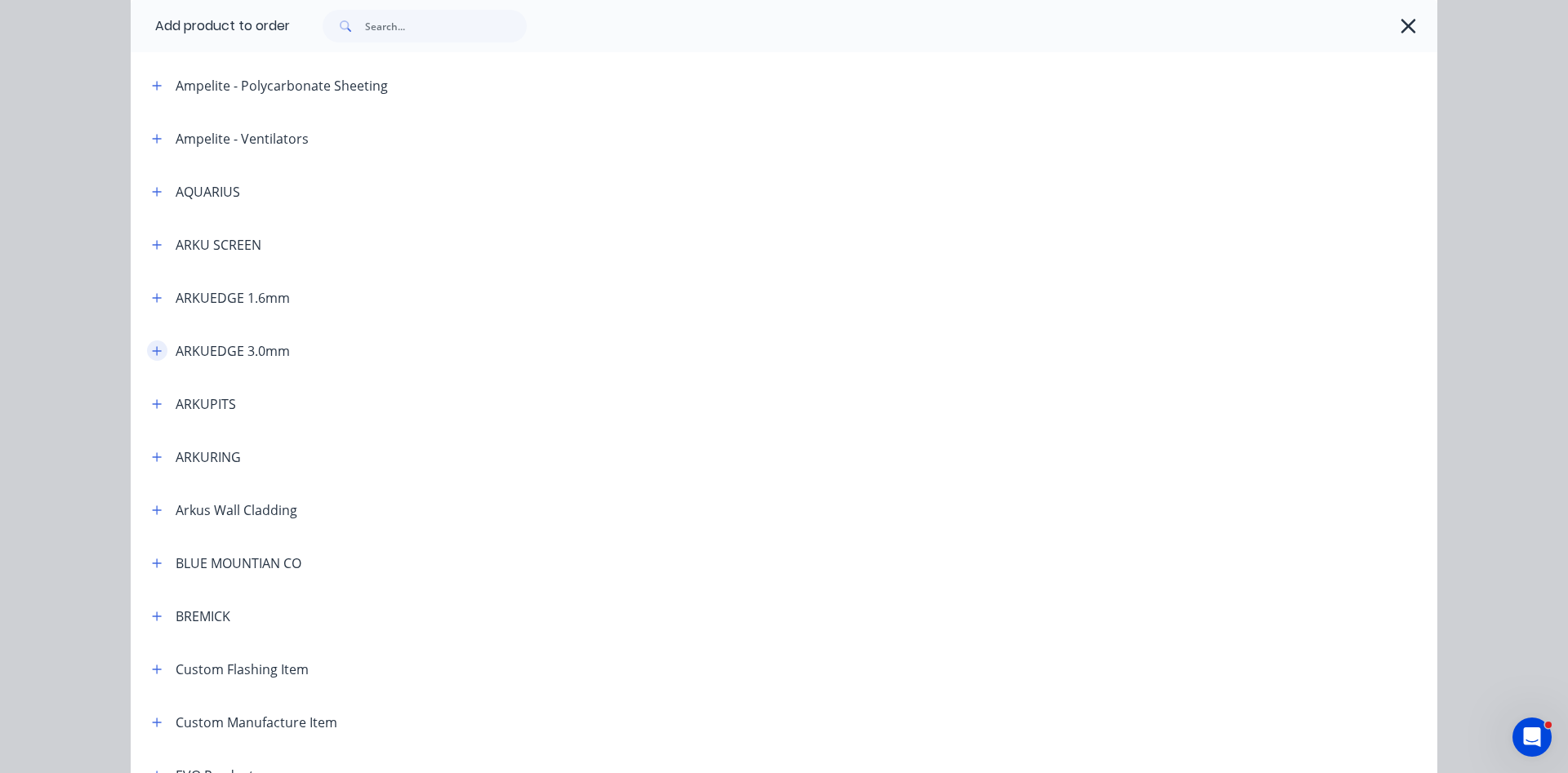
click at [159, 348] on icon "button" at bounding box center [157, 351] width 10 height 12
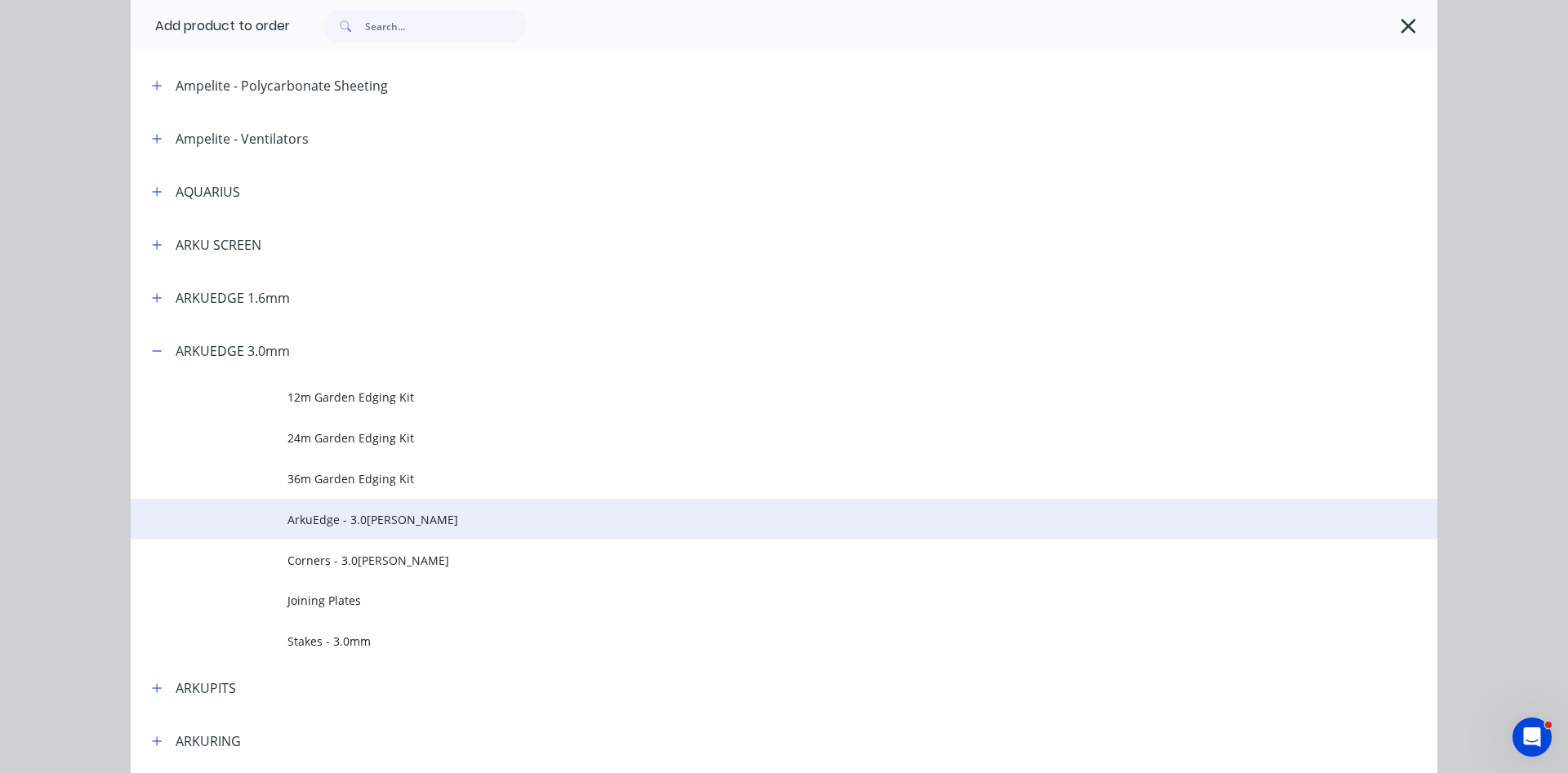
click at [374, 521] on span "ArkuEdge - 3.0[PERSON_NAME]" at bounding box center [748, 520] width 920 height 17
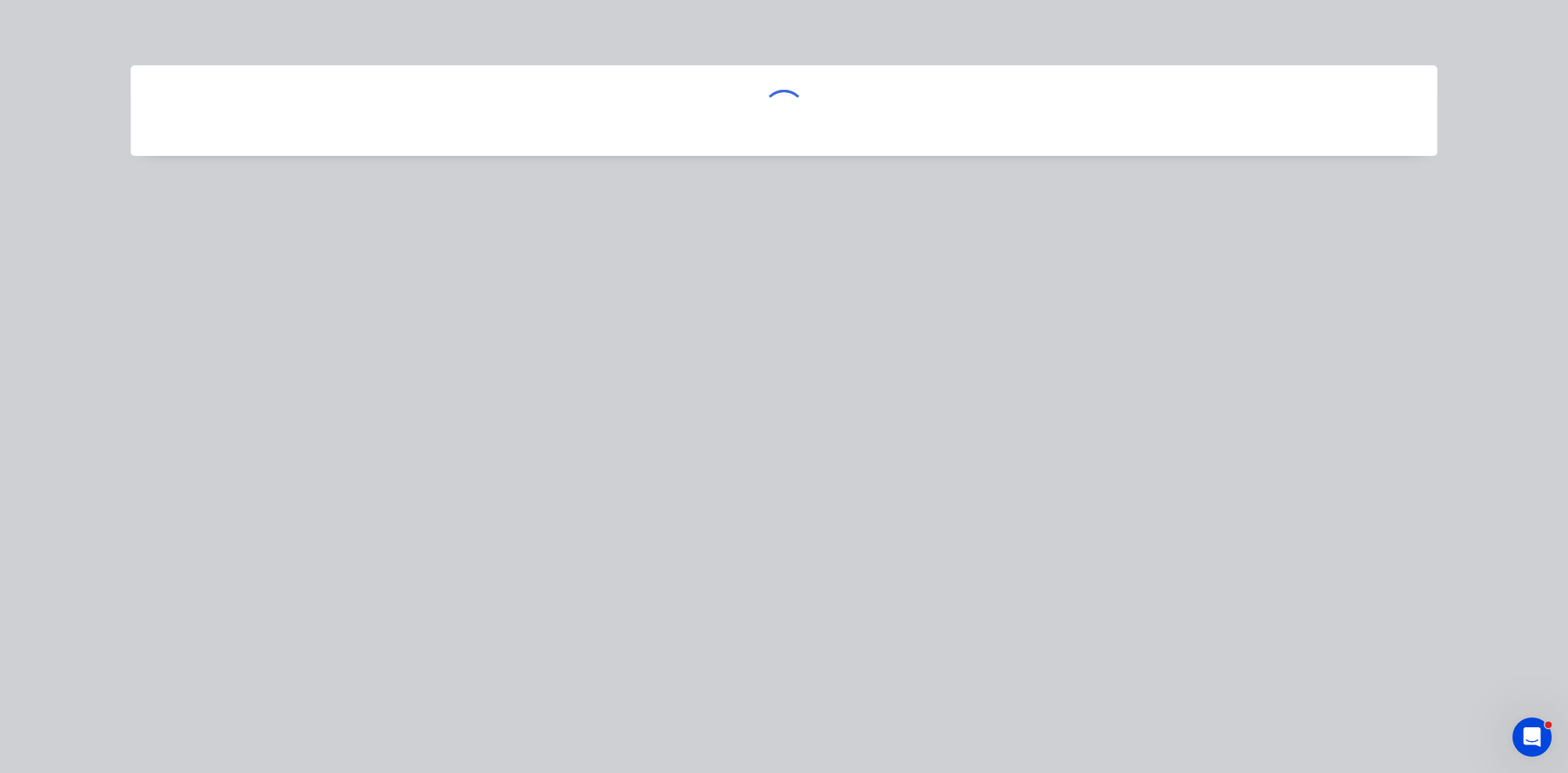
scroll to position [0, 0]
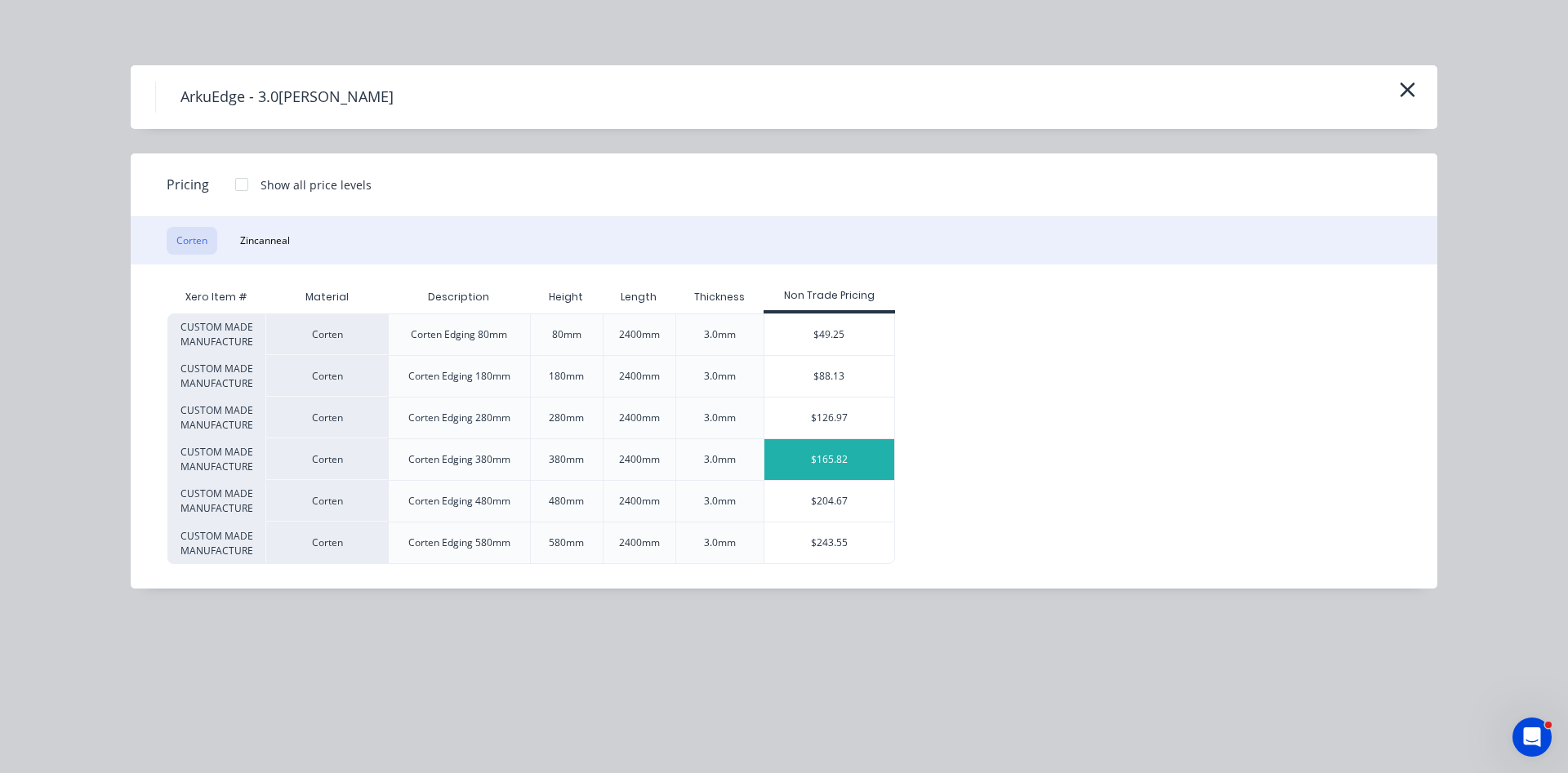
click at [830, 452] on div "$165.82" at bounding box center [829, 459] width 130 height 40
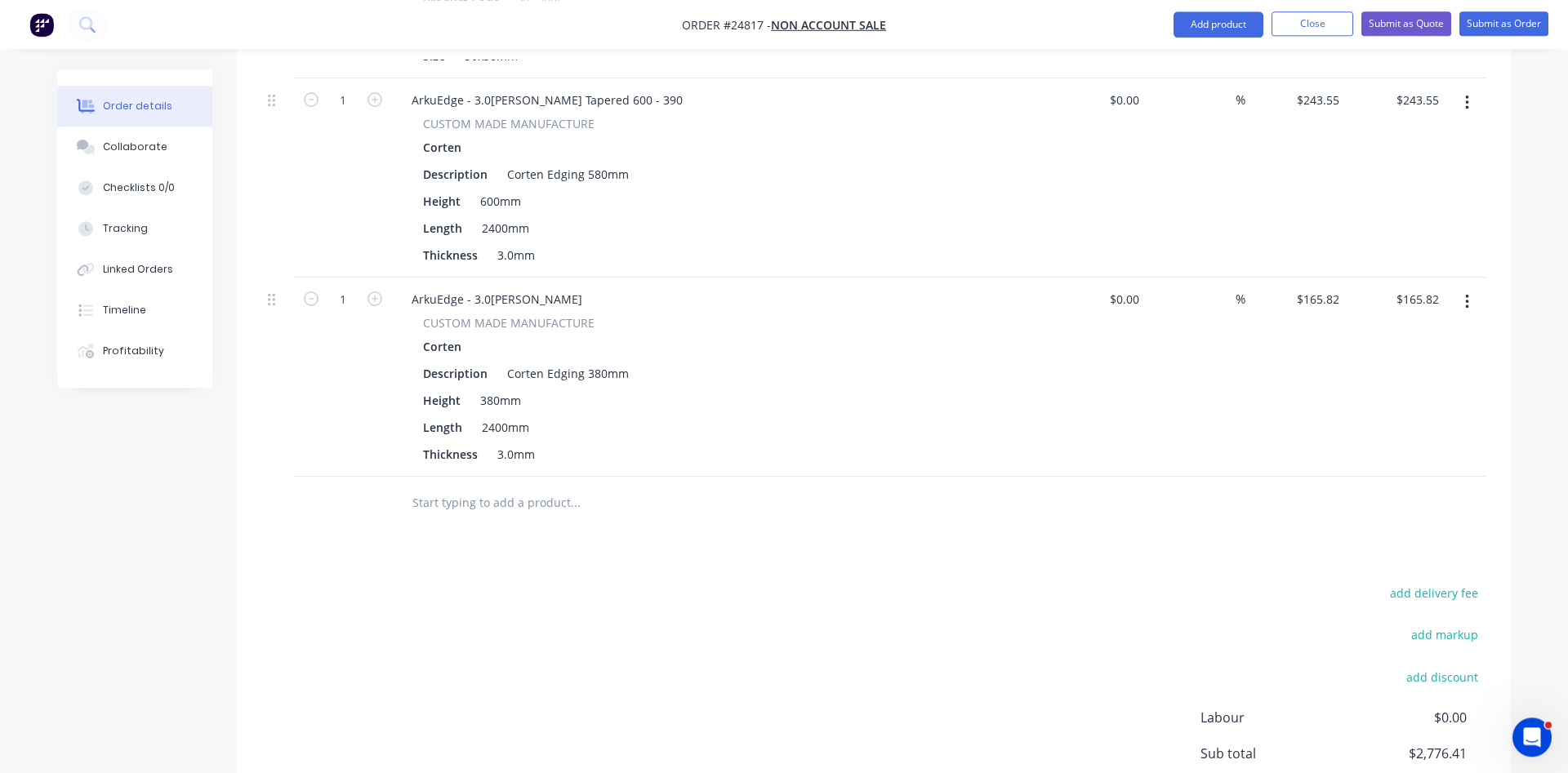
scroll to position [1130, 0]
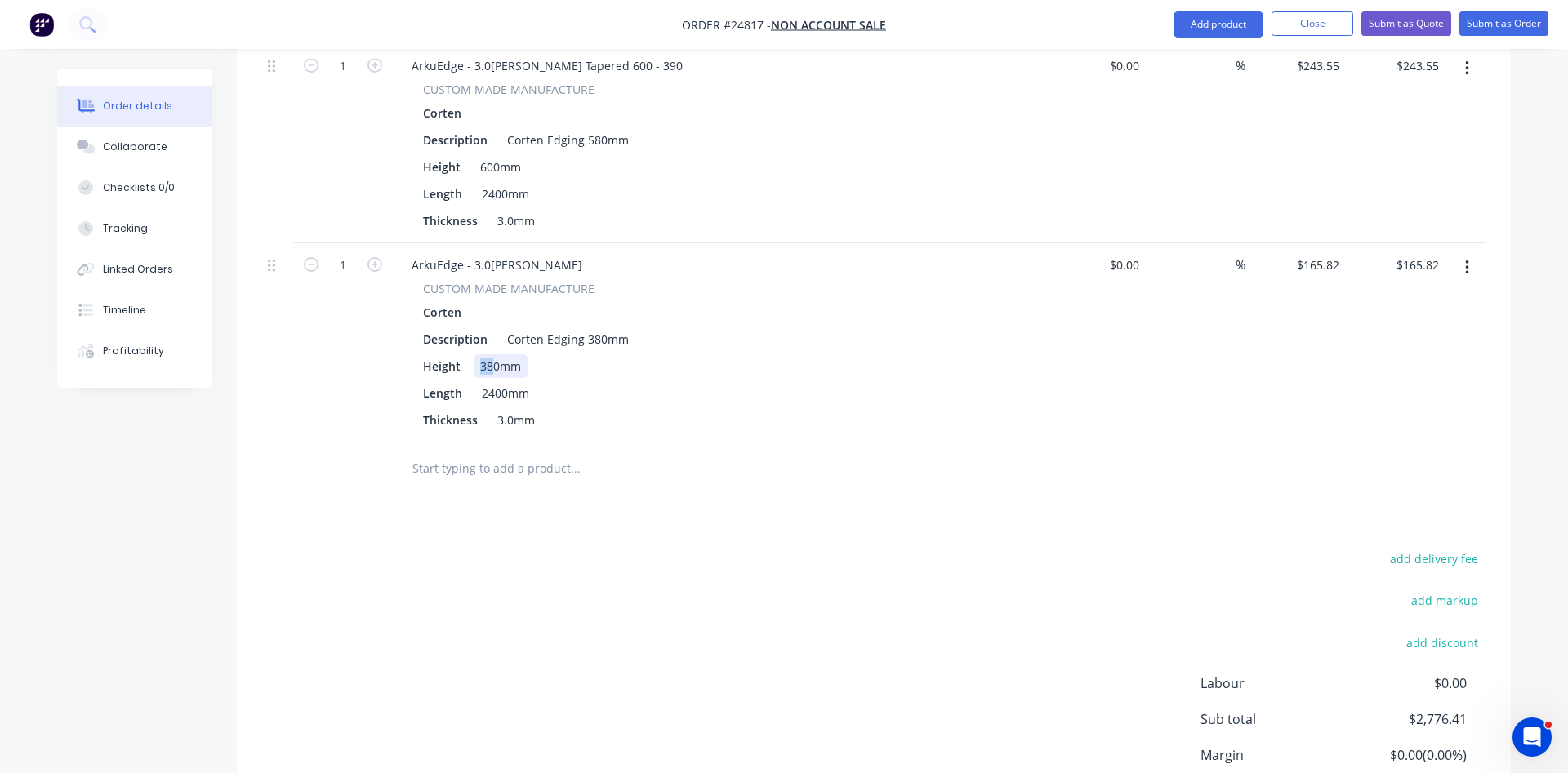
drag, startPoint x: 491, startPoint y: 350, endPoint x: 474, endPoint y: 346, distance: 17.5
click at [474, 355] on div "380mm" at bounding box center [500, 367] width 54 height 24
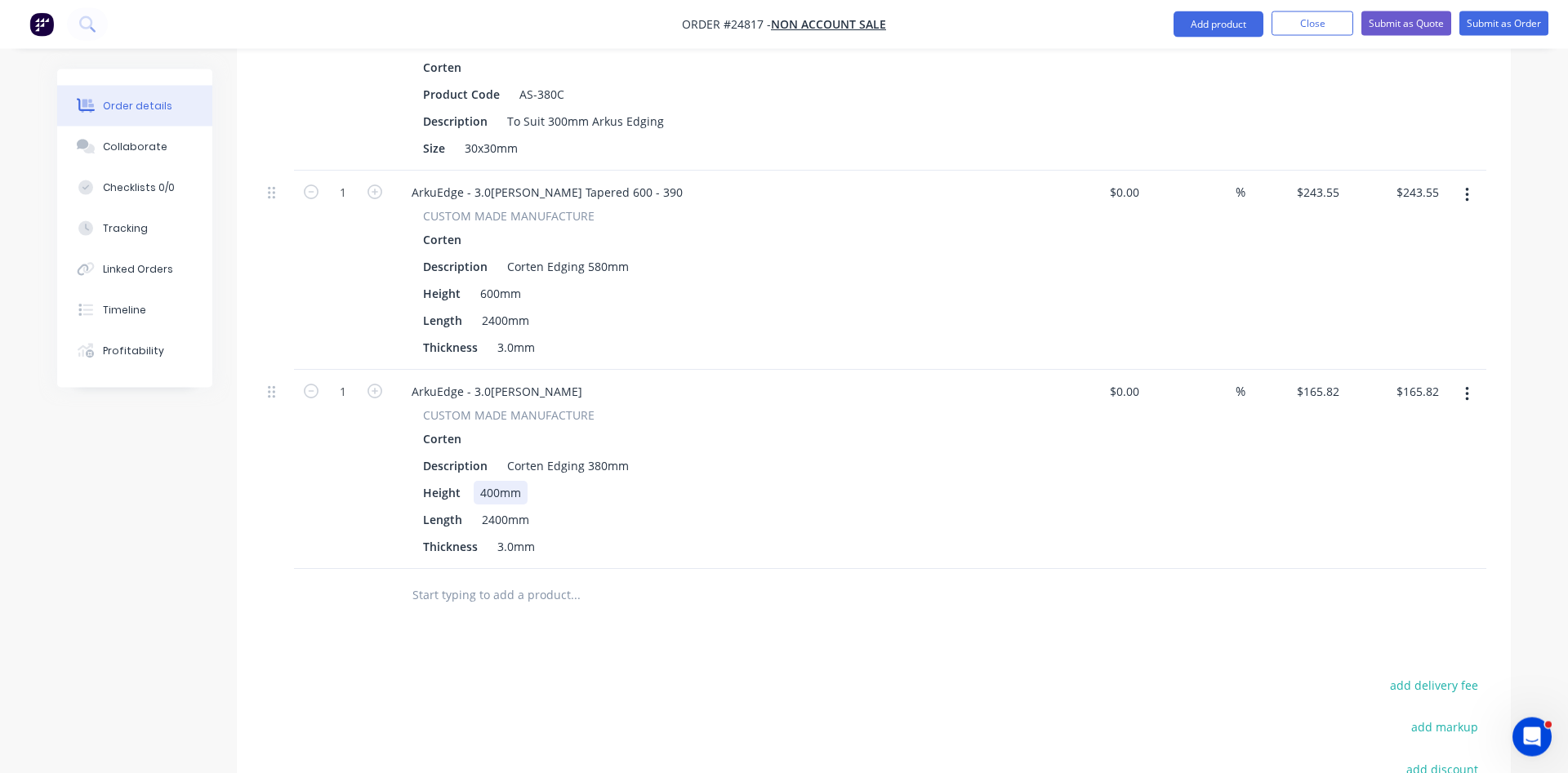
scroll to position [963, 0]
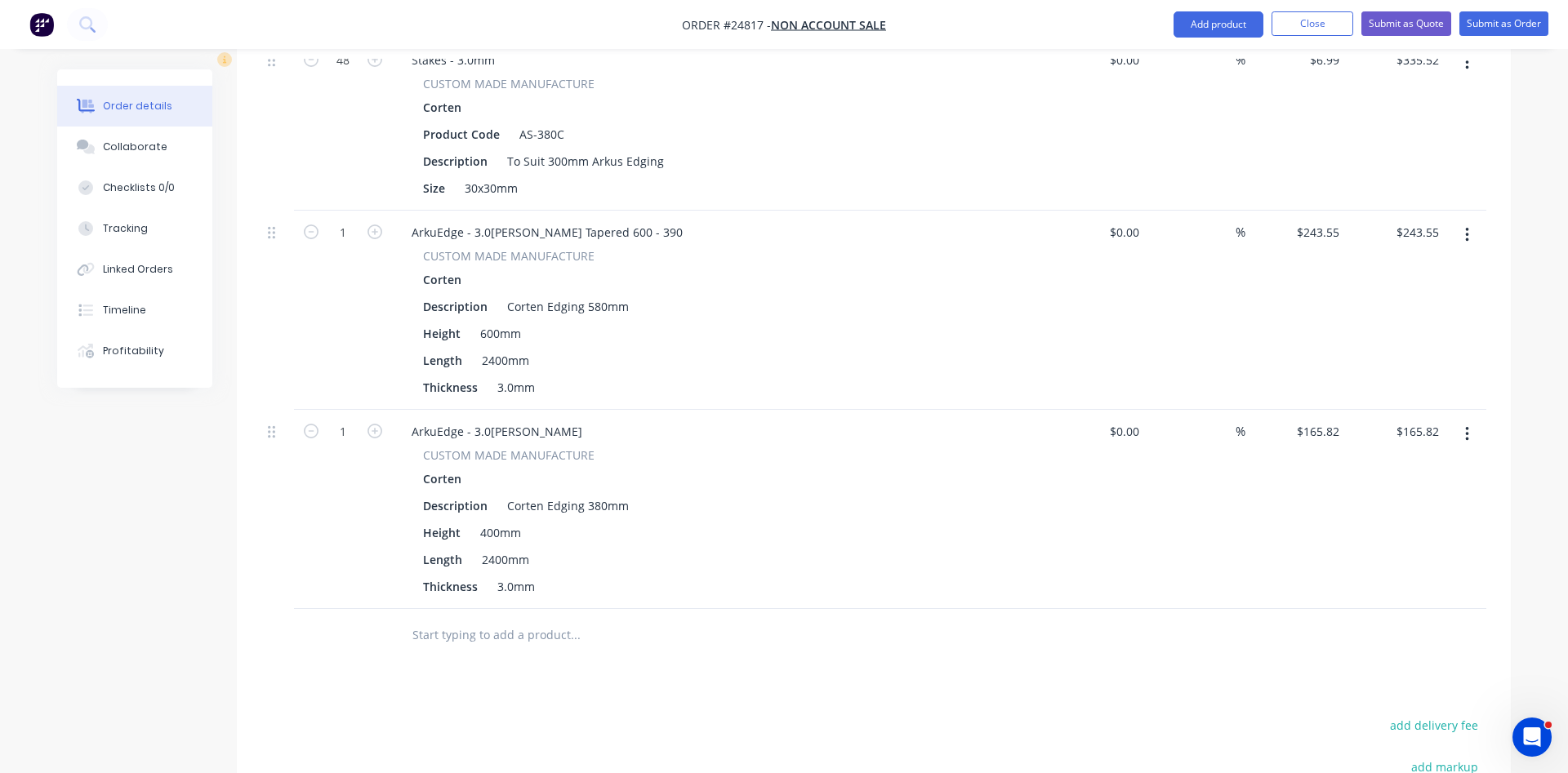
click at [583, 420] on div "ArkuEdge - 3.0[PERSON_NAME]" at bounding box center [718, 432] width 640 height 24
click at [555, 420] on div "ArkuEdge - 3.0[PERSON_NAME]" at bounding box center [497, 432] width 197 height 24
click at [1175, 526] on div "%" at bounding box center [1196, 510] width 101 height 199
click at [1470, 420] on button "button" at bounding box center [1467, 435] width 38 height 30
click at [1222, 468] on div "%" at bounding box center [1196, 510] width 101 height 199
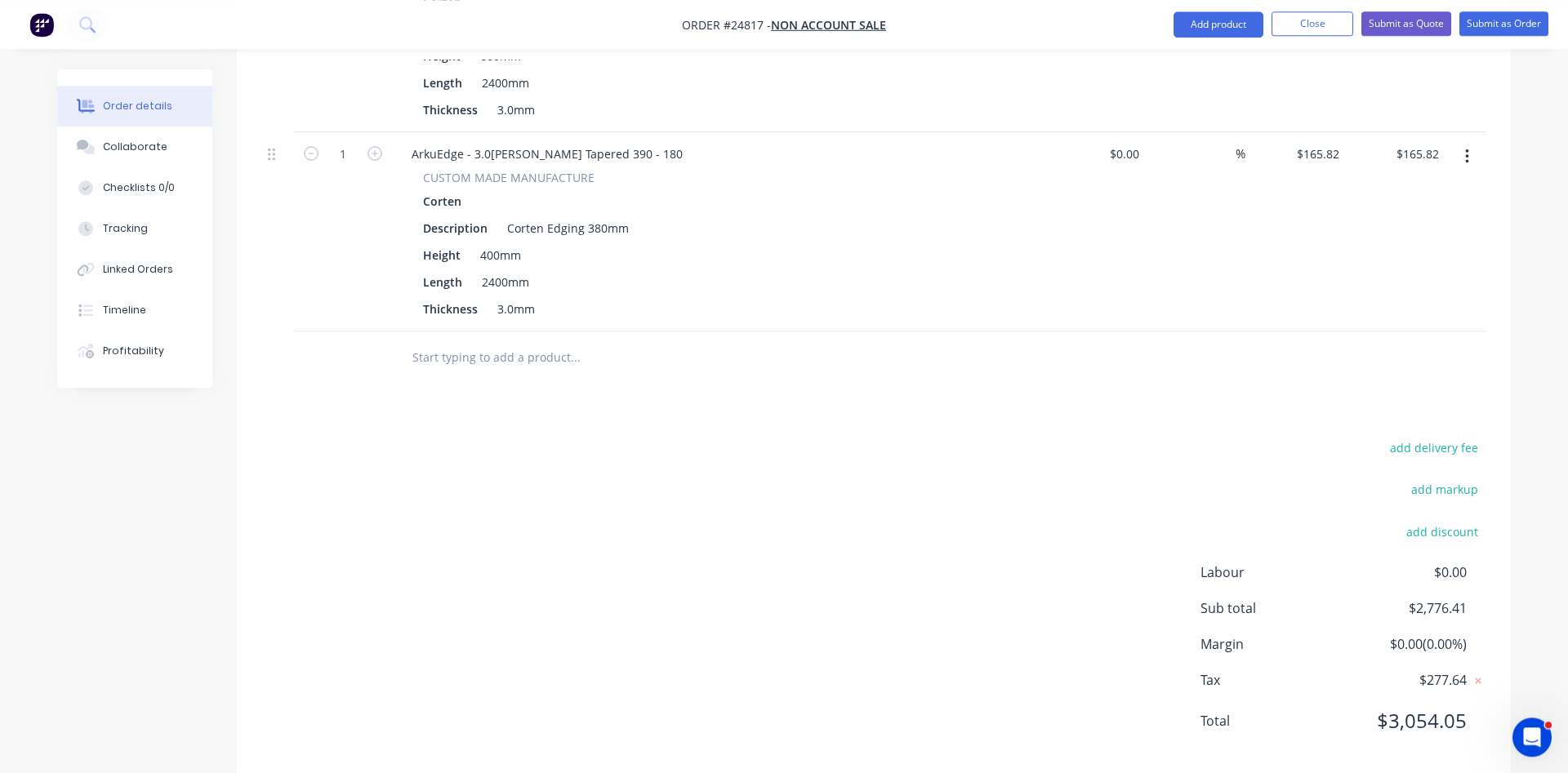
scroll to position [997, 0]
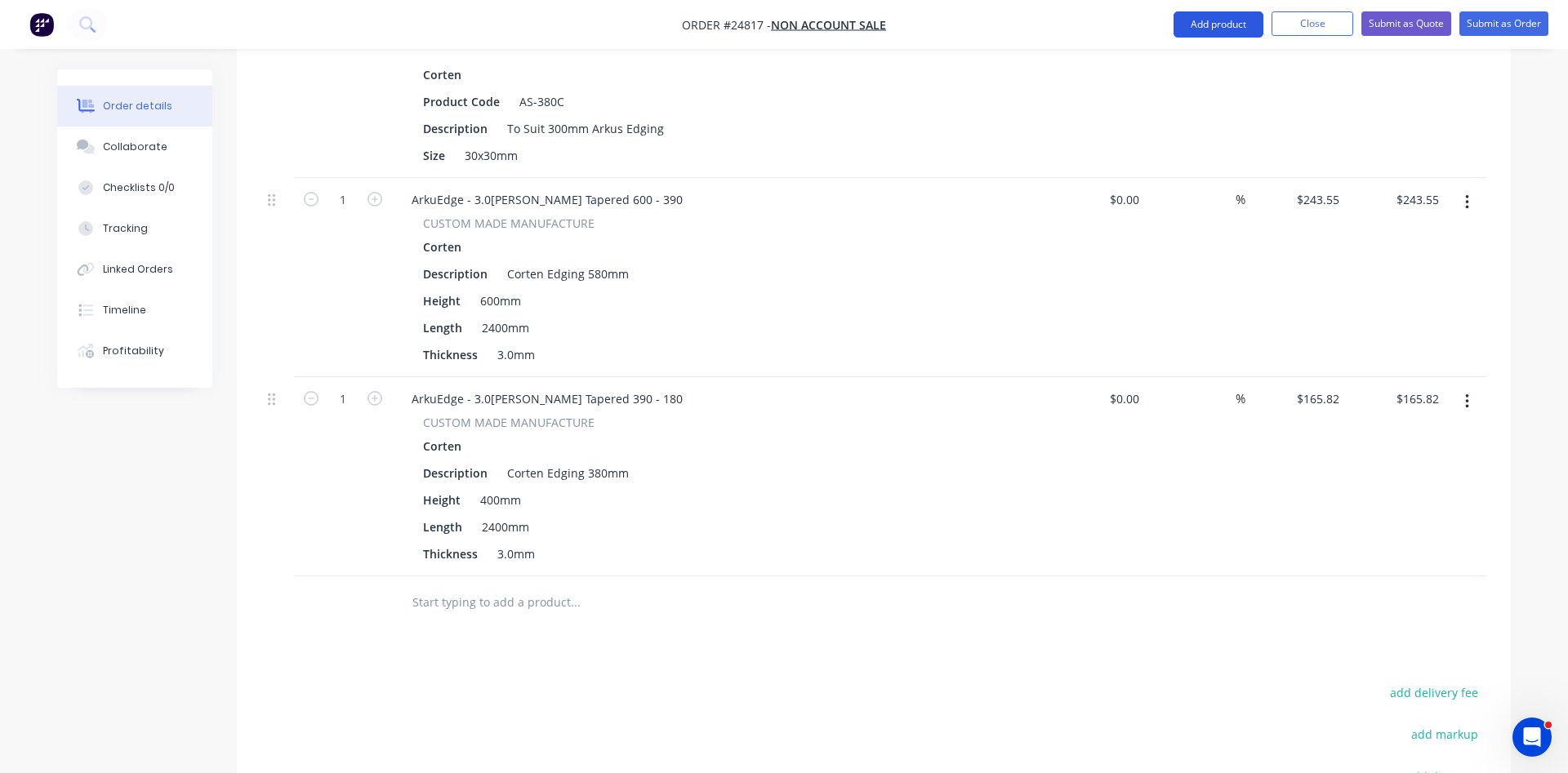
click at [1237, 31] on button "Add product" at bounding box center [1218, 25] width 90 height 27
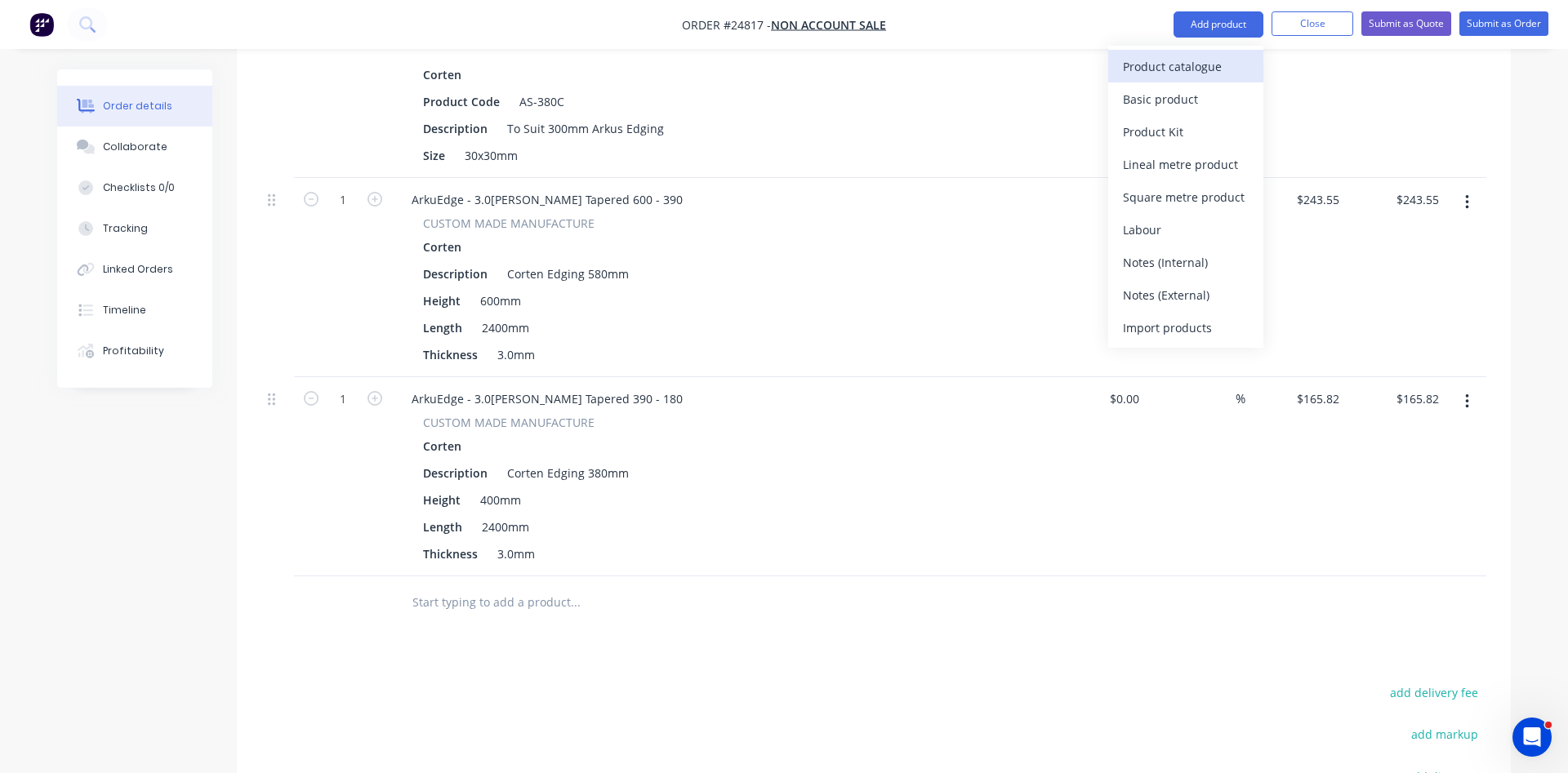
click at [1150, 70] on div "Product catalogue" at bounding box center [1186, 67] width 126 height 24
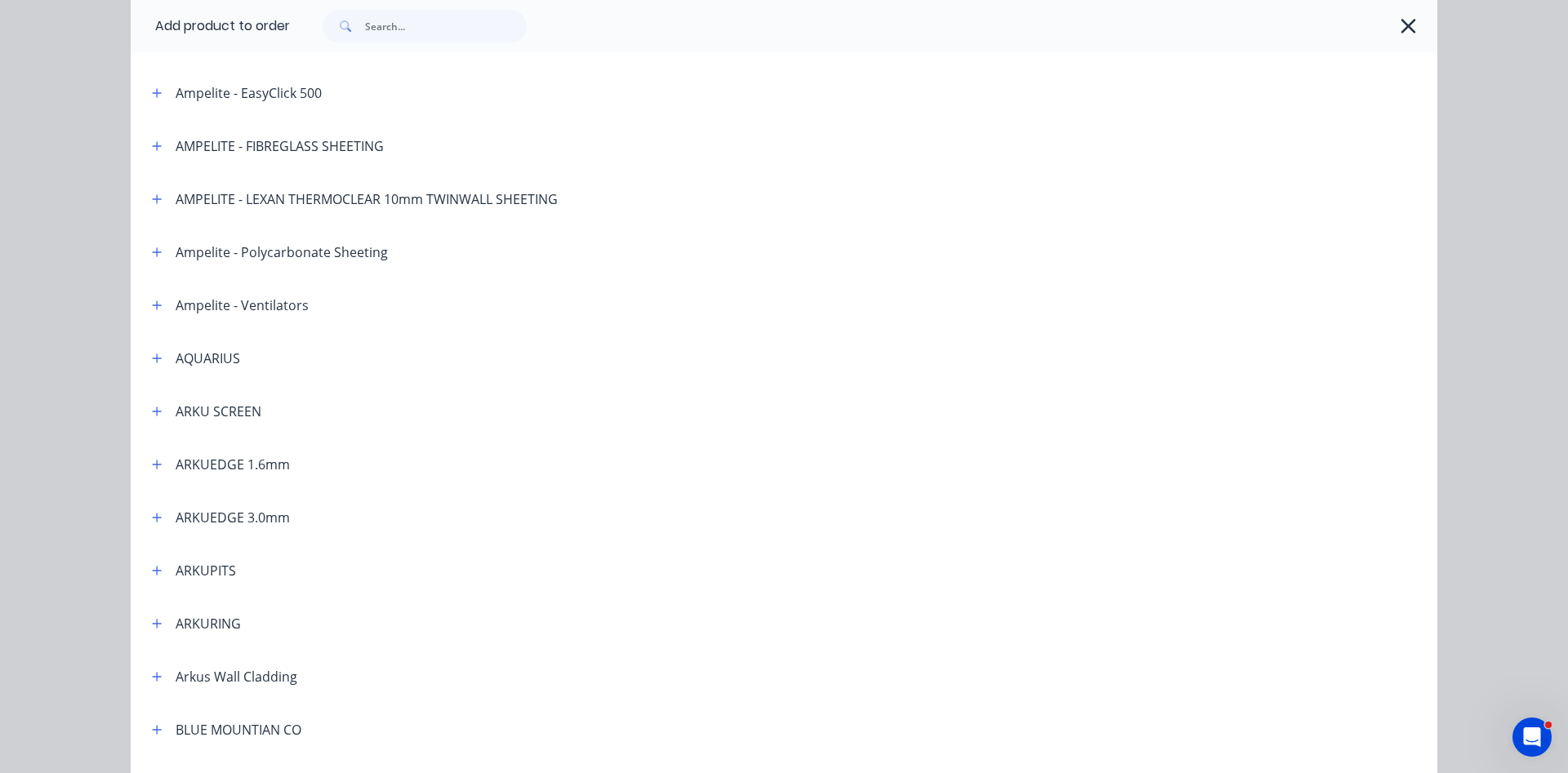
scroll to position [279, 0]
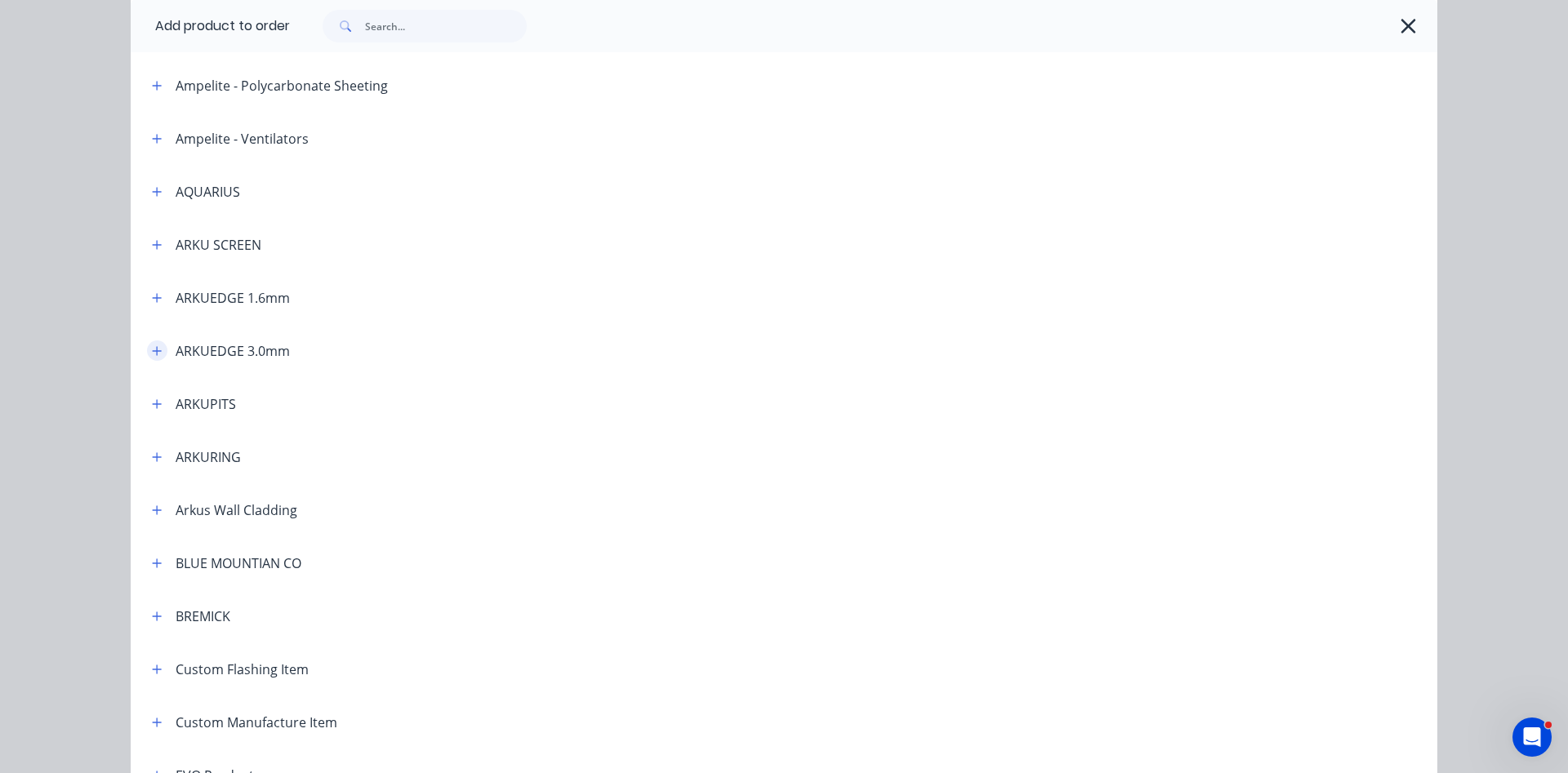
click at [155, 351] on icon "button" at bounding box center [157, 350] width 9 height 9
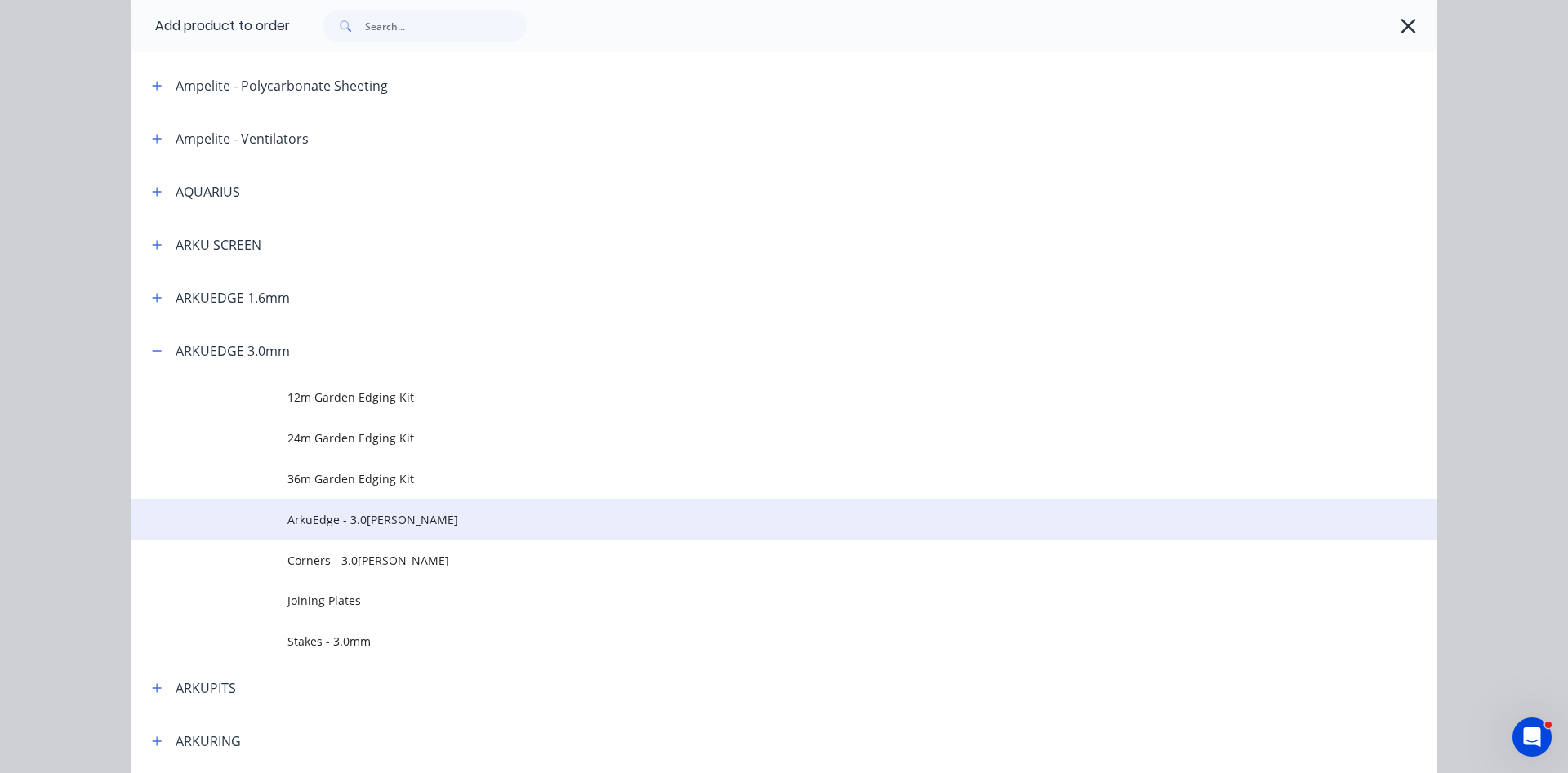
click at [359, 520] on span "ArkuEdge - 3.0[PERSON_NAME]" at bounding box center [748, 520] width 920 height 17
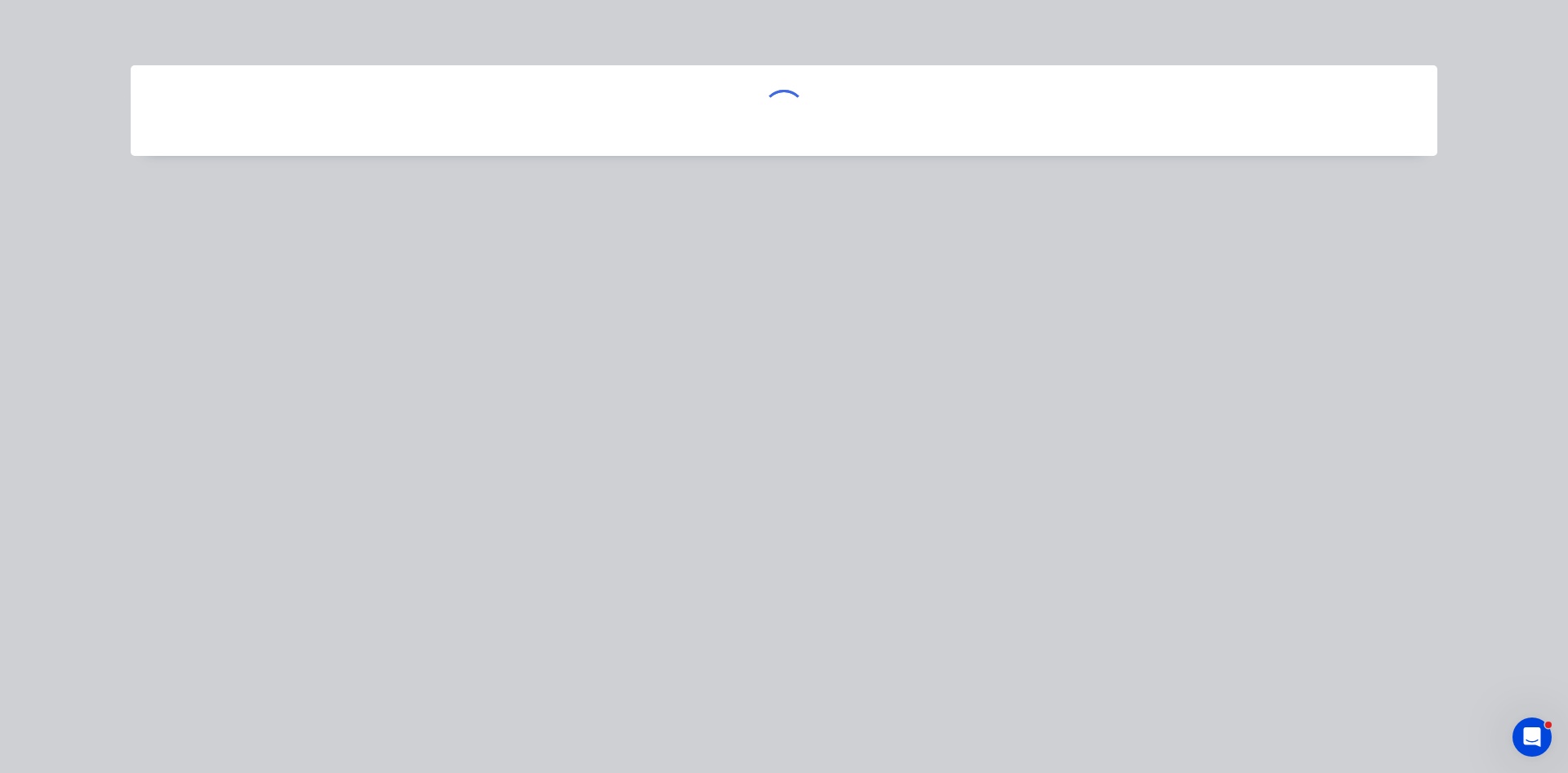
scroll to position [0, 0]
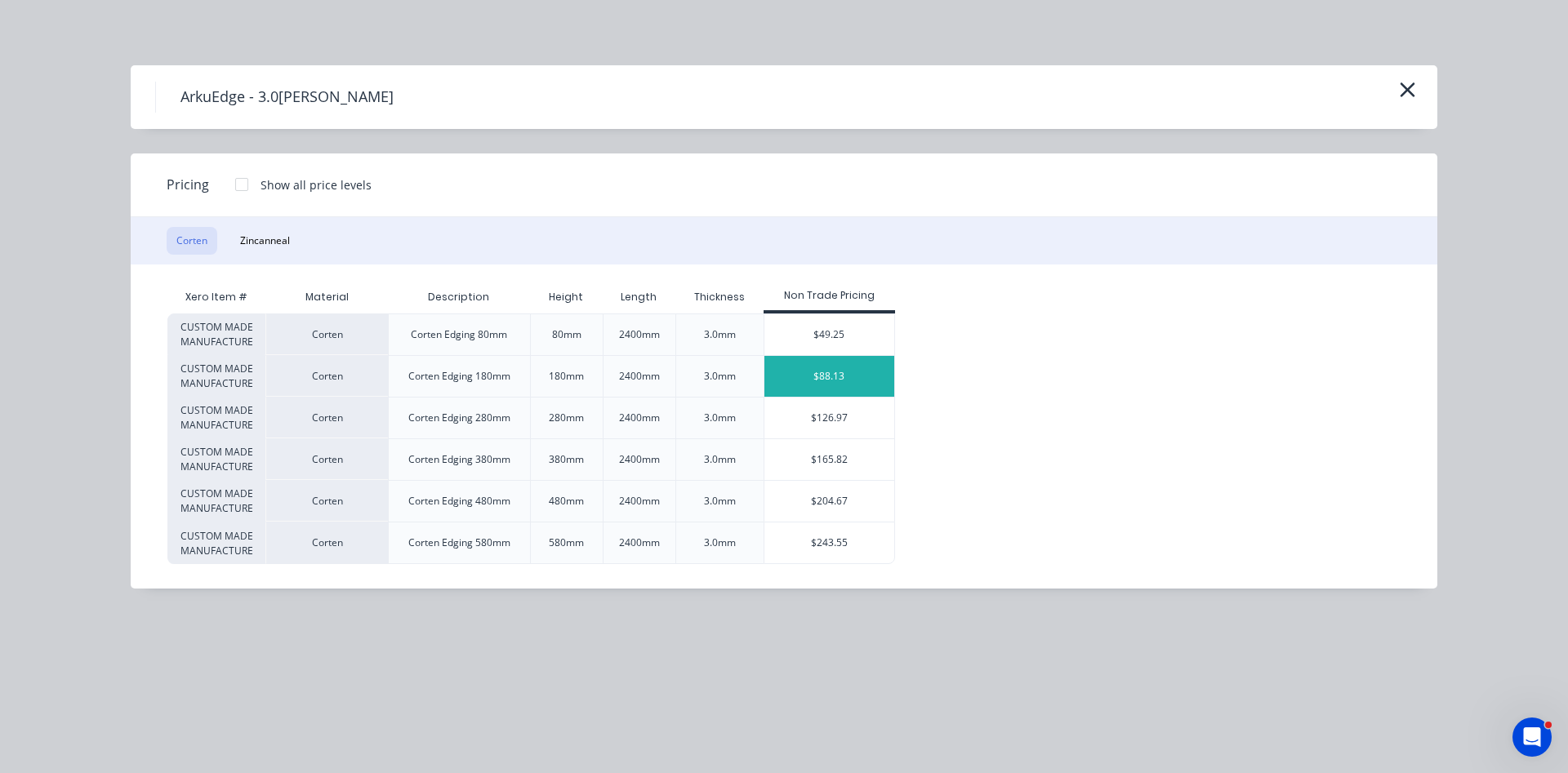
click at [844, 378] on div "$88.13" at bounding box center [829, 376] width 130 height 40
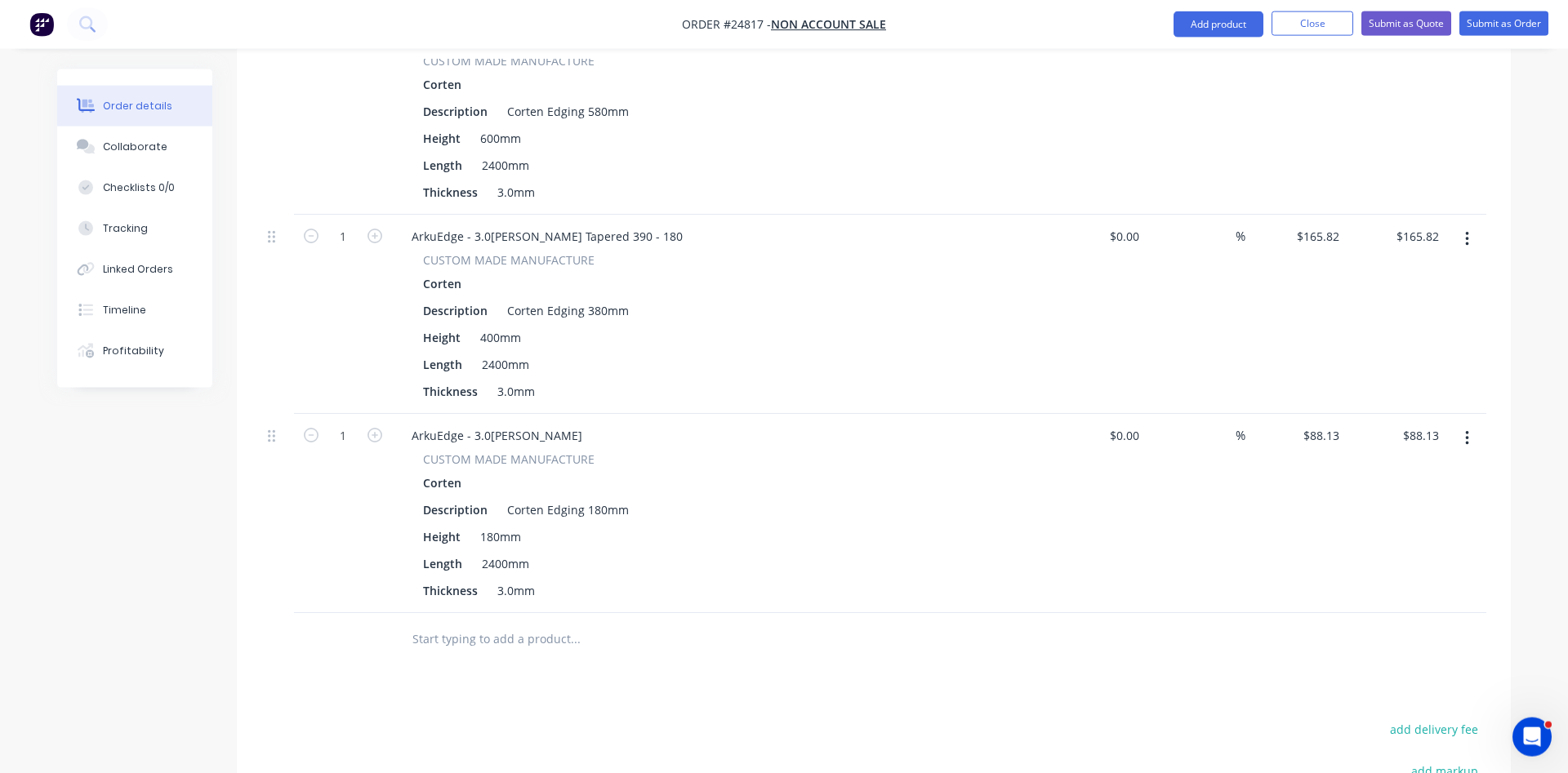
scroll to position [1163, 0]
click at [561, 420] on div "ArkuEdge - 3.0[PERSON_NAME]" at bounding box center [497, 432] width 197 height 24
drag, startPoint x: 505, startPoint y: 537, endPoint x: 482, endPoint y: 541, distance: 23.3
click at [482, 548] on div "2400mm" at bounding box center [505, 560] width 60 height 24
click at [728, 548] on div "Length 2100mm" at bounding box center [715, 560] width 598 height 24
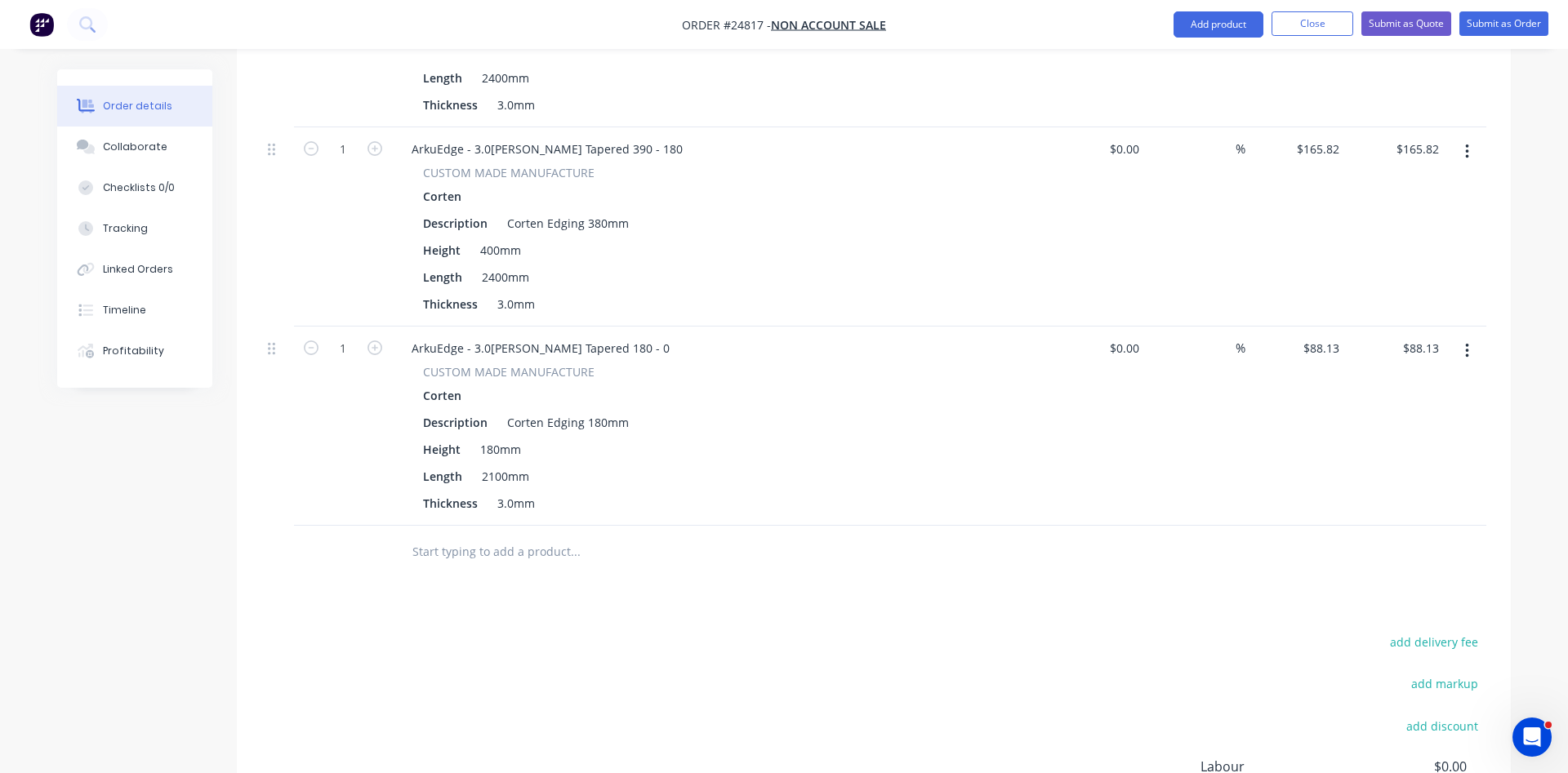
scroll to position [1080, 0]
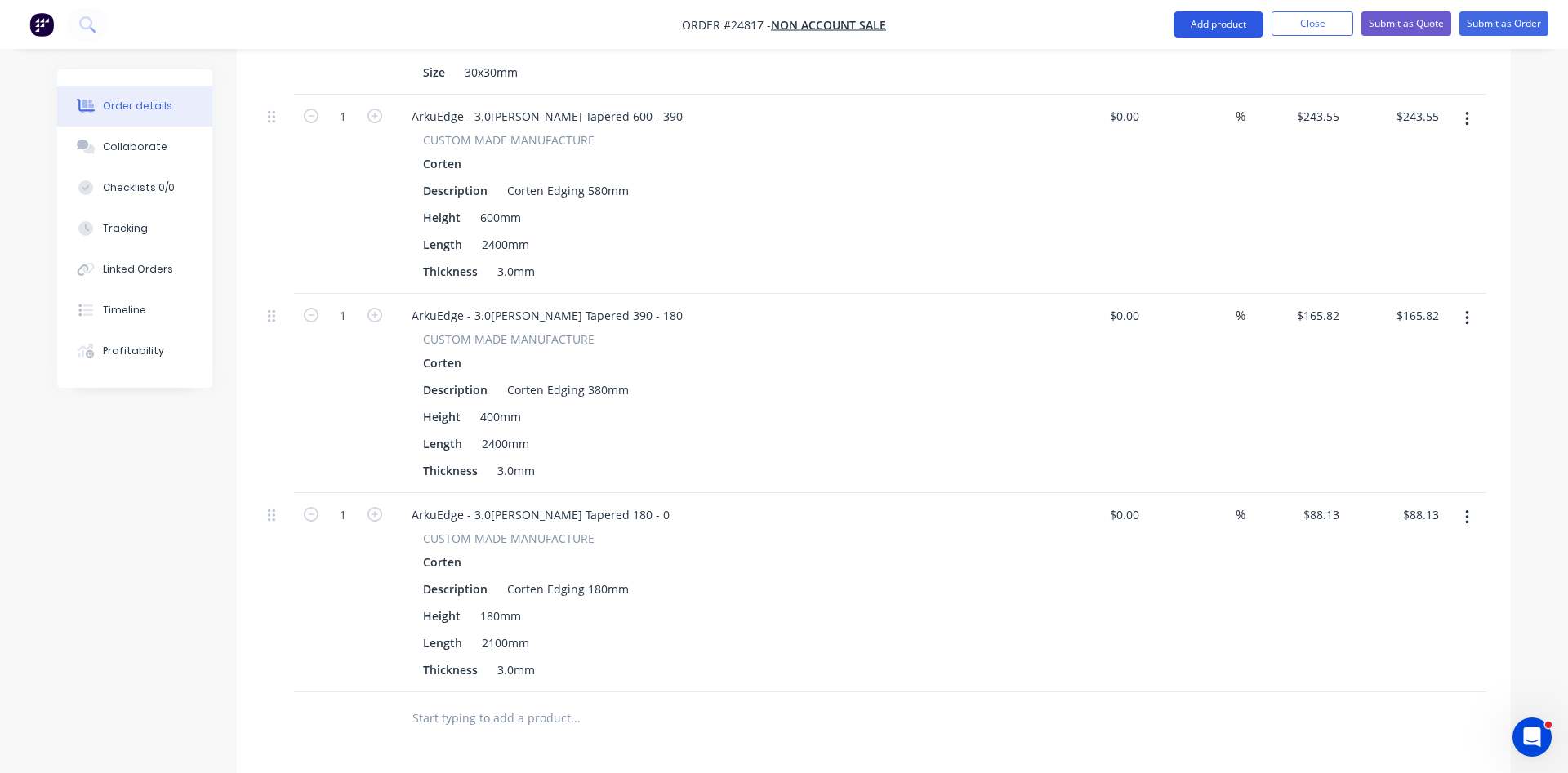
click at [1239, 17] on button "Add product" at bounding box center [1218, 25] width 90 height 27
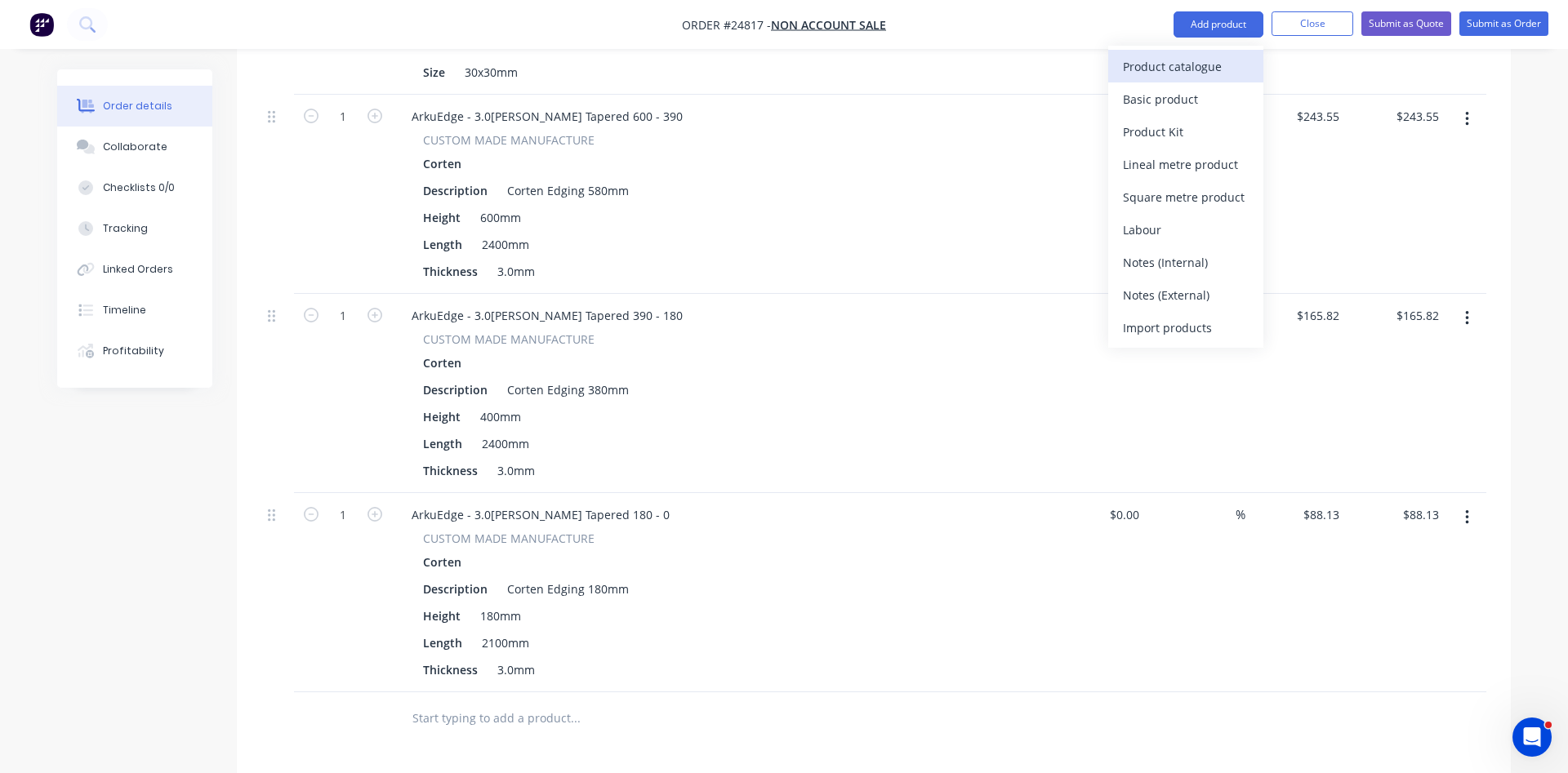
click at [1200, 59] on div "Product catalogue" at bounding box center [1186, 67] width 126 height 24
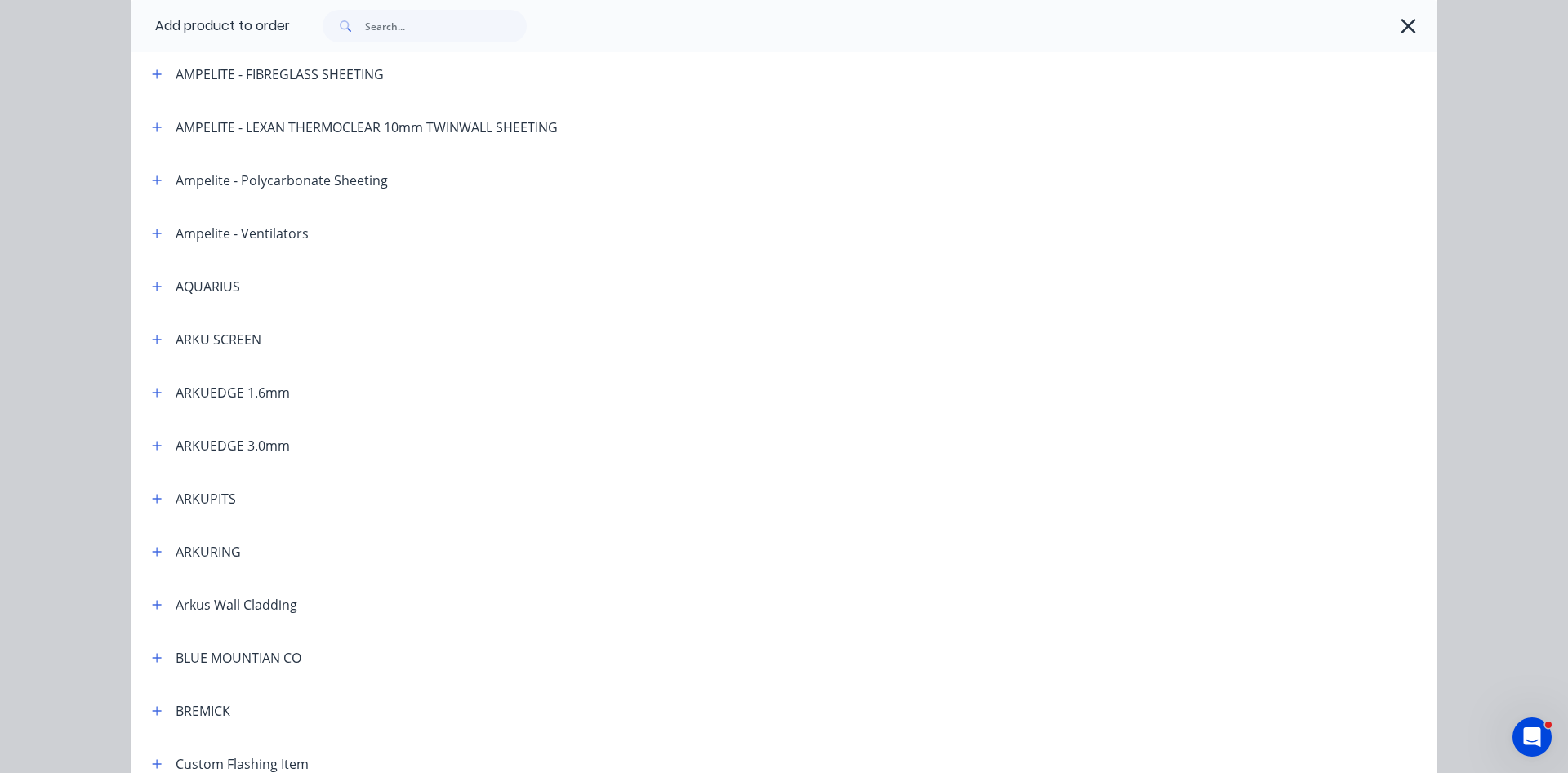
scroll to position [186, 0]
click at [153, 446] on icon "button" at bounding box center [157, 445] width 10 height 12
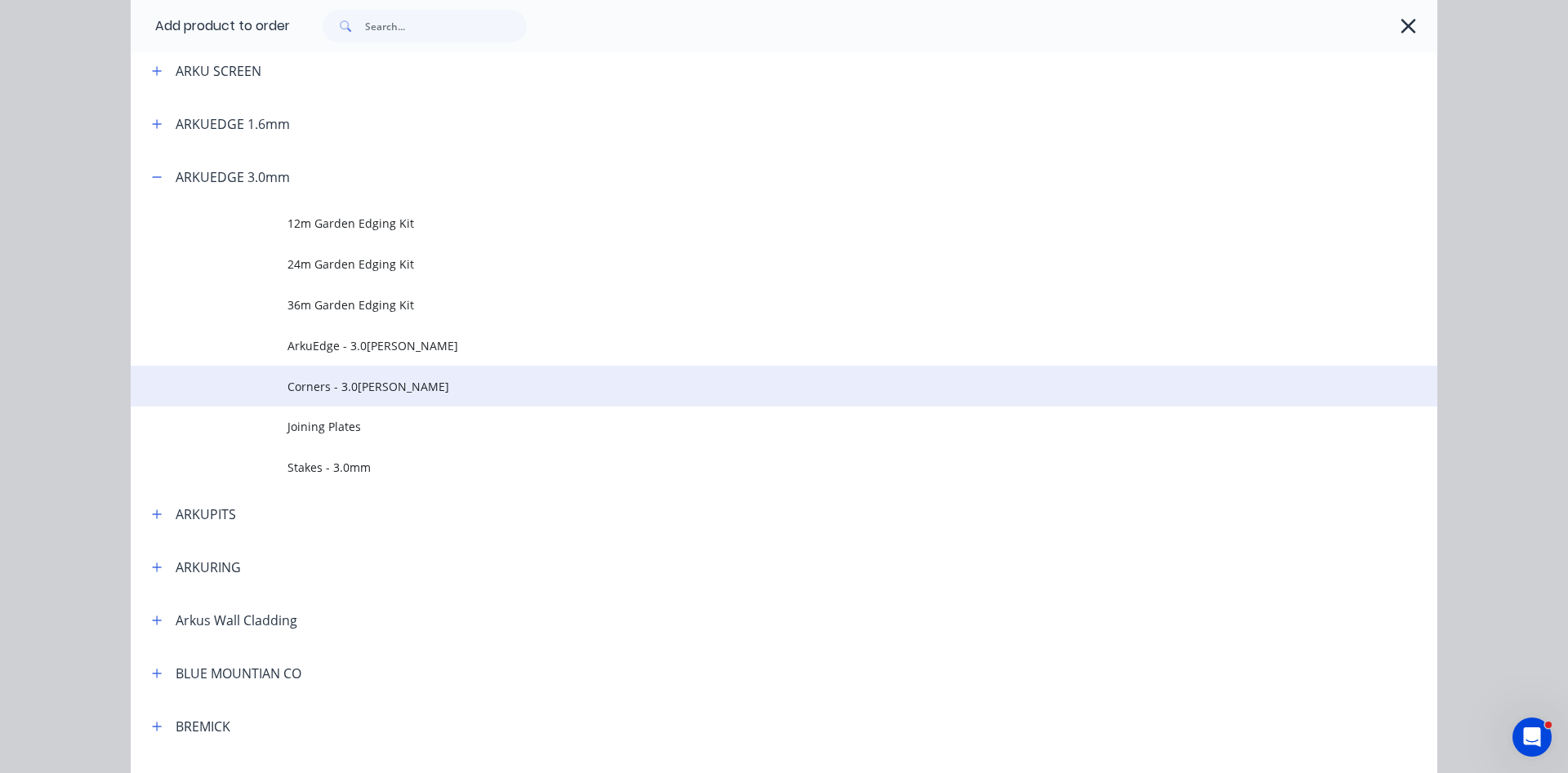
scroll to position [465, 0]
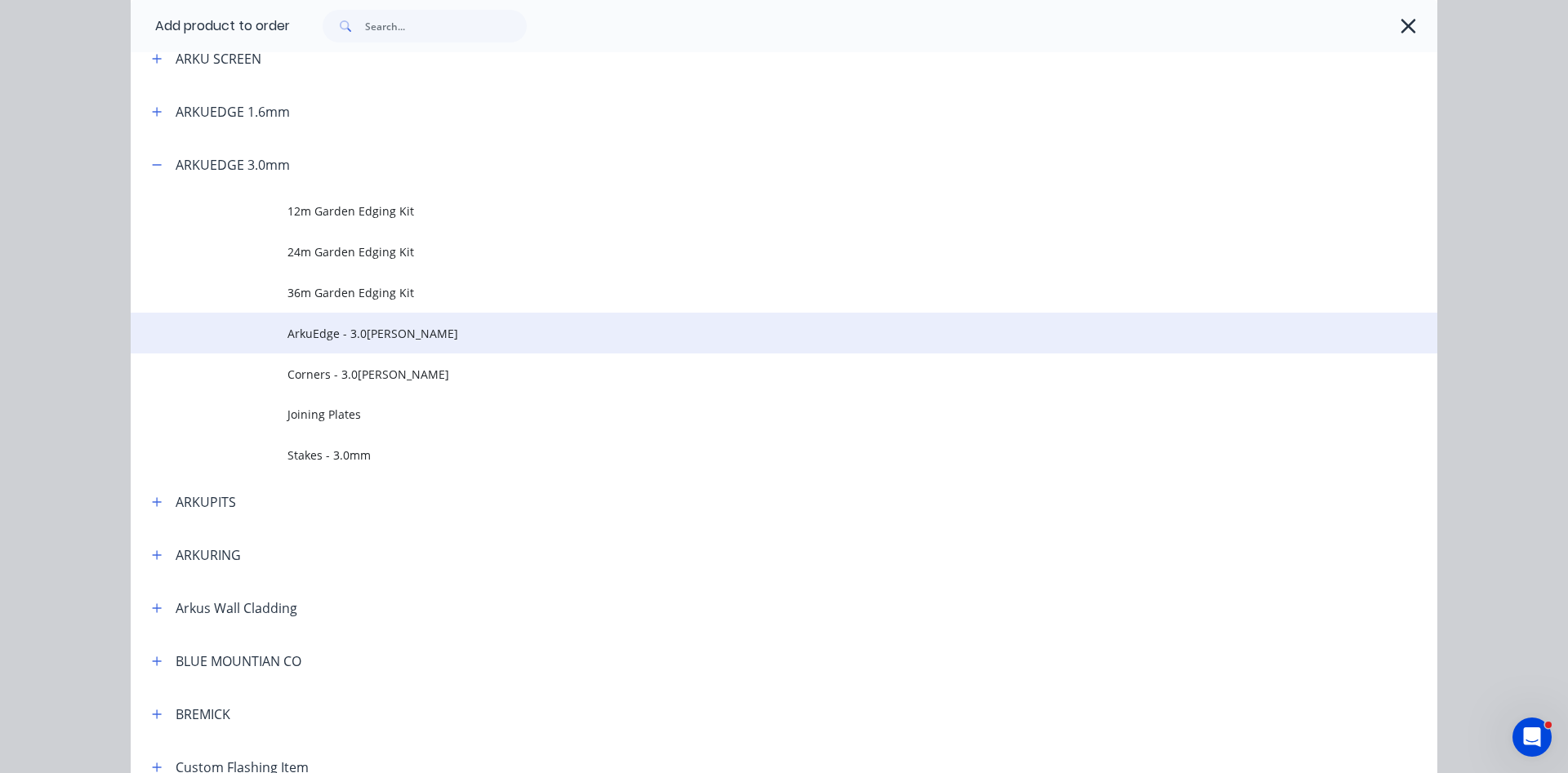
click at [389, 335] on span "ArkuEdge - 3.0[PERSON_NAME]" at bounding box center [748, 333] width 920 height 17
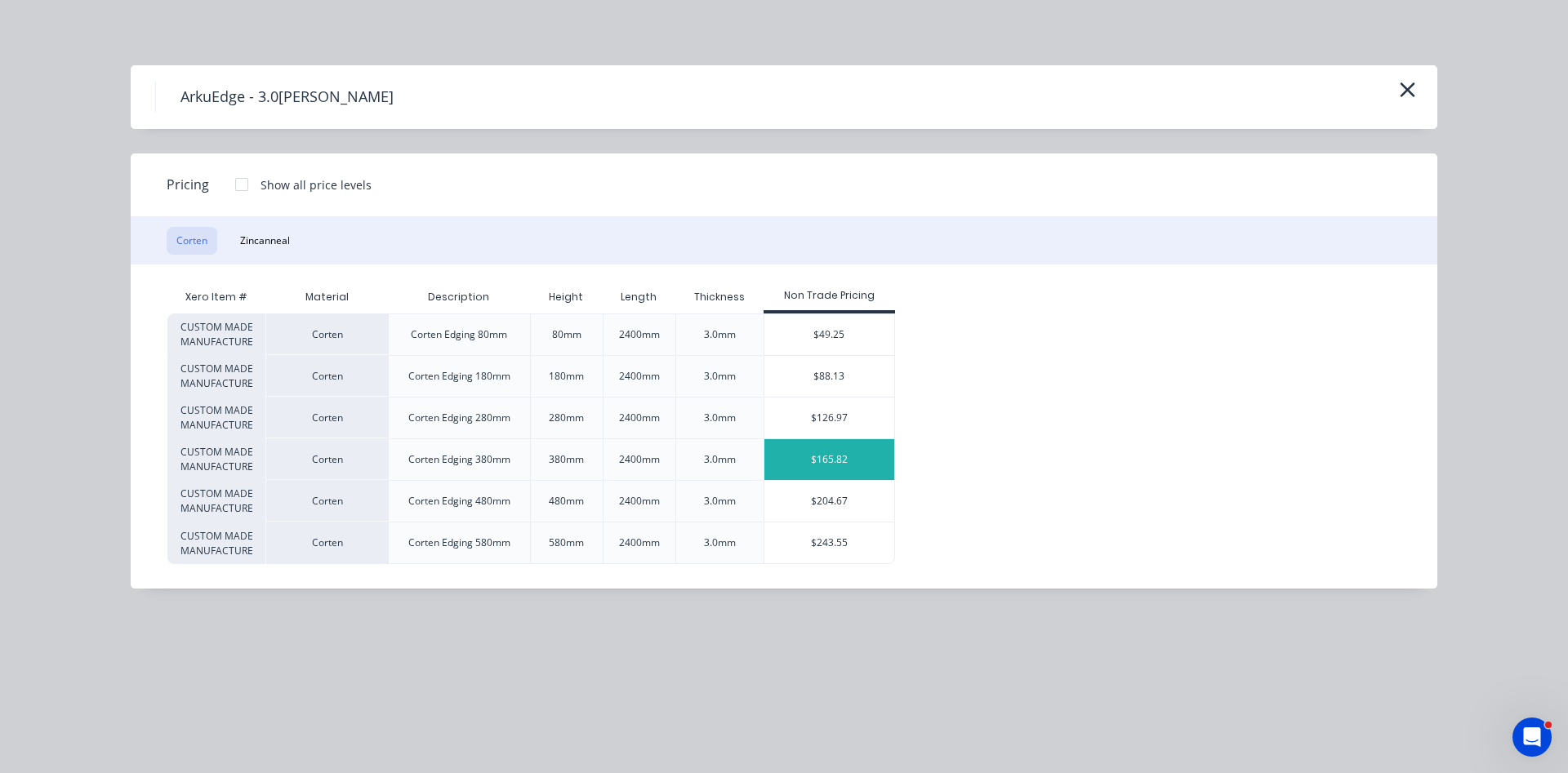
click at [815, 459] on div "$165.82" at bounding box center [829, 459] width 130 height 40
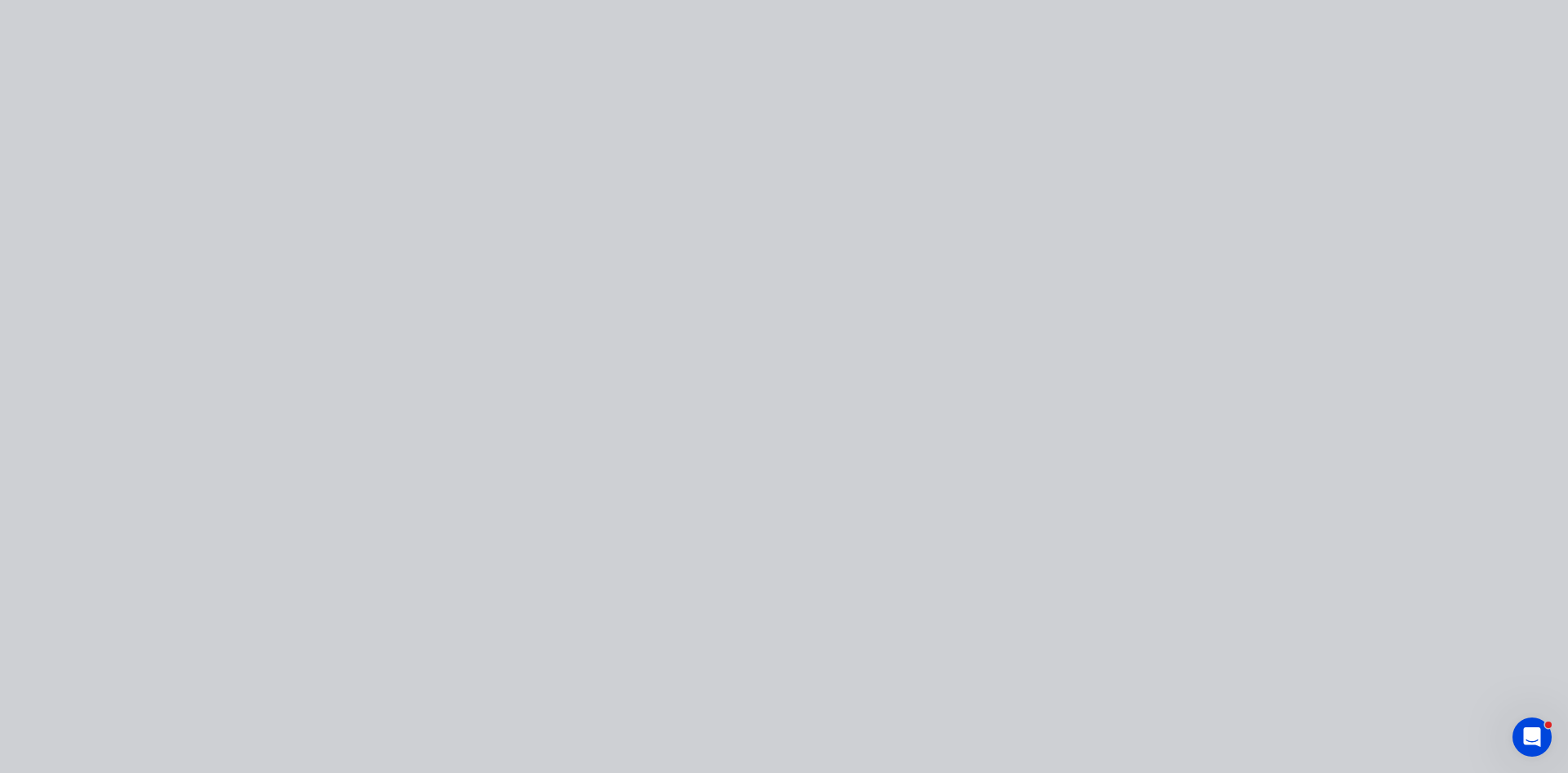
type input "$165.82"
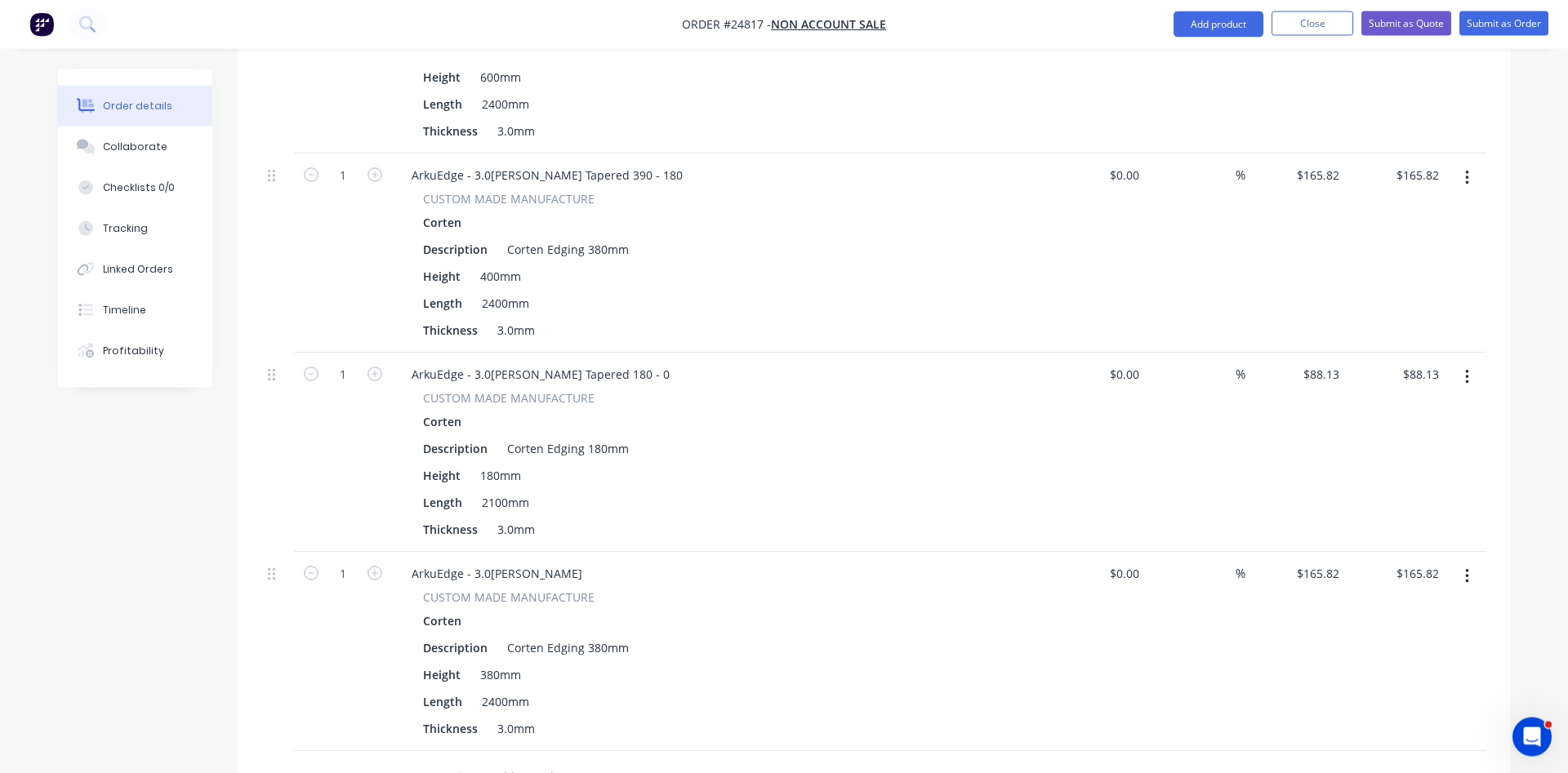
scroll to position [1330, 0]
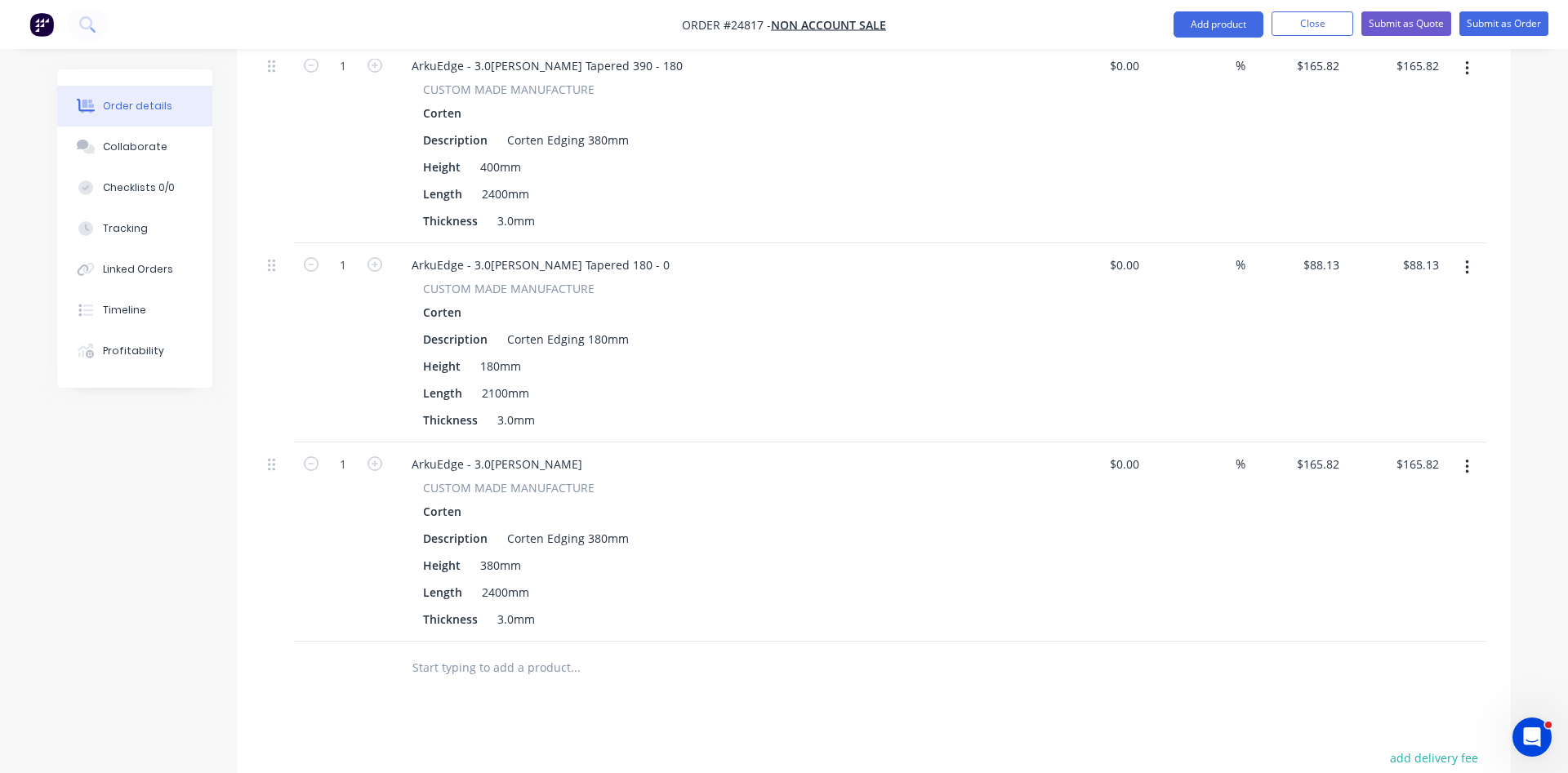
click at [568, 453] on div "ArkuEdge - 3.0[PERSON_NAME]" at bounding box center [718, 464] width 640 height 24
click at [567, 453] on div "ArkuEdge - 3.0[PERSON_NAME]" at bounding box center [718, 464] width 640 height 24
click at [559, 453] on div "ArkuEdge - 3.0[PERSON_NAME]" at bounding box center [497, 464] width 197 height 24
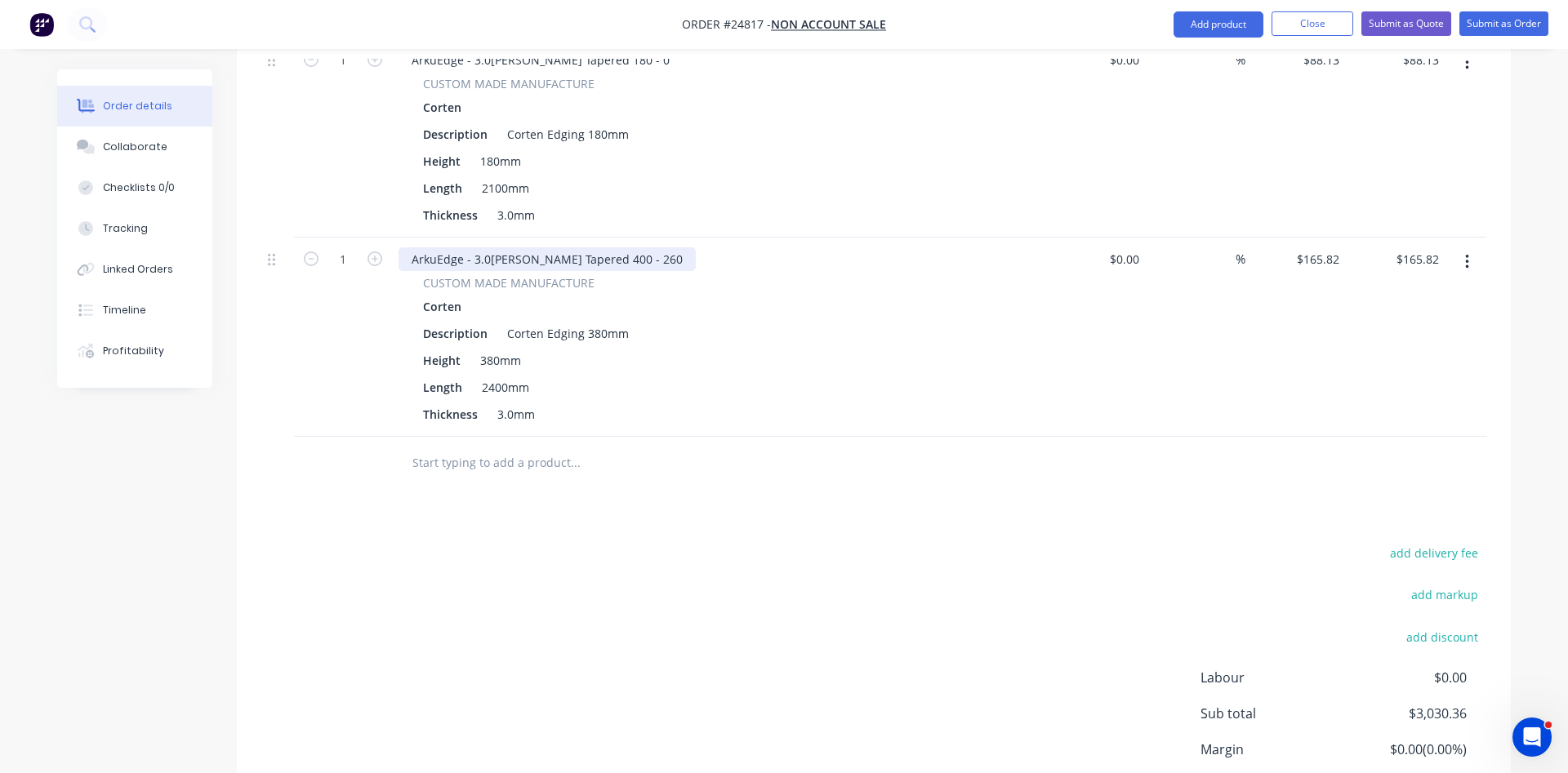
scroll to position [1580, 0]
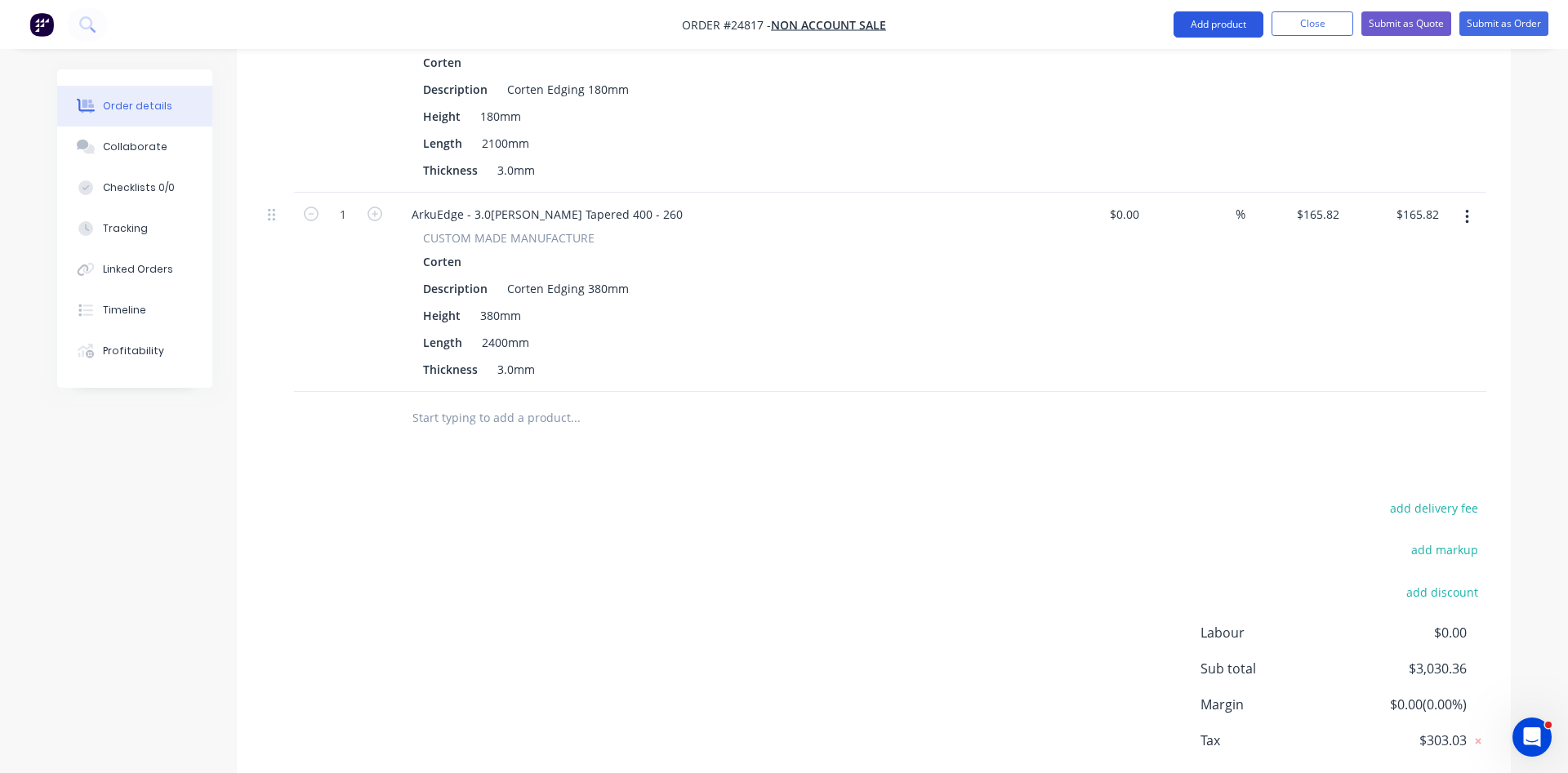
click at [1216, 27] on button "Add product" at bounding box center [1218, 25] width 90 height 27
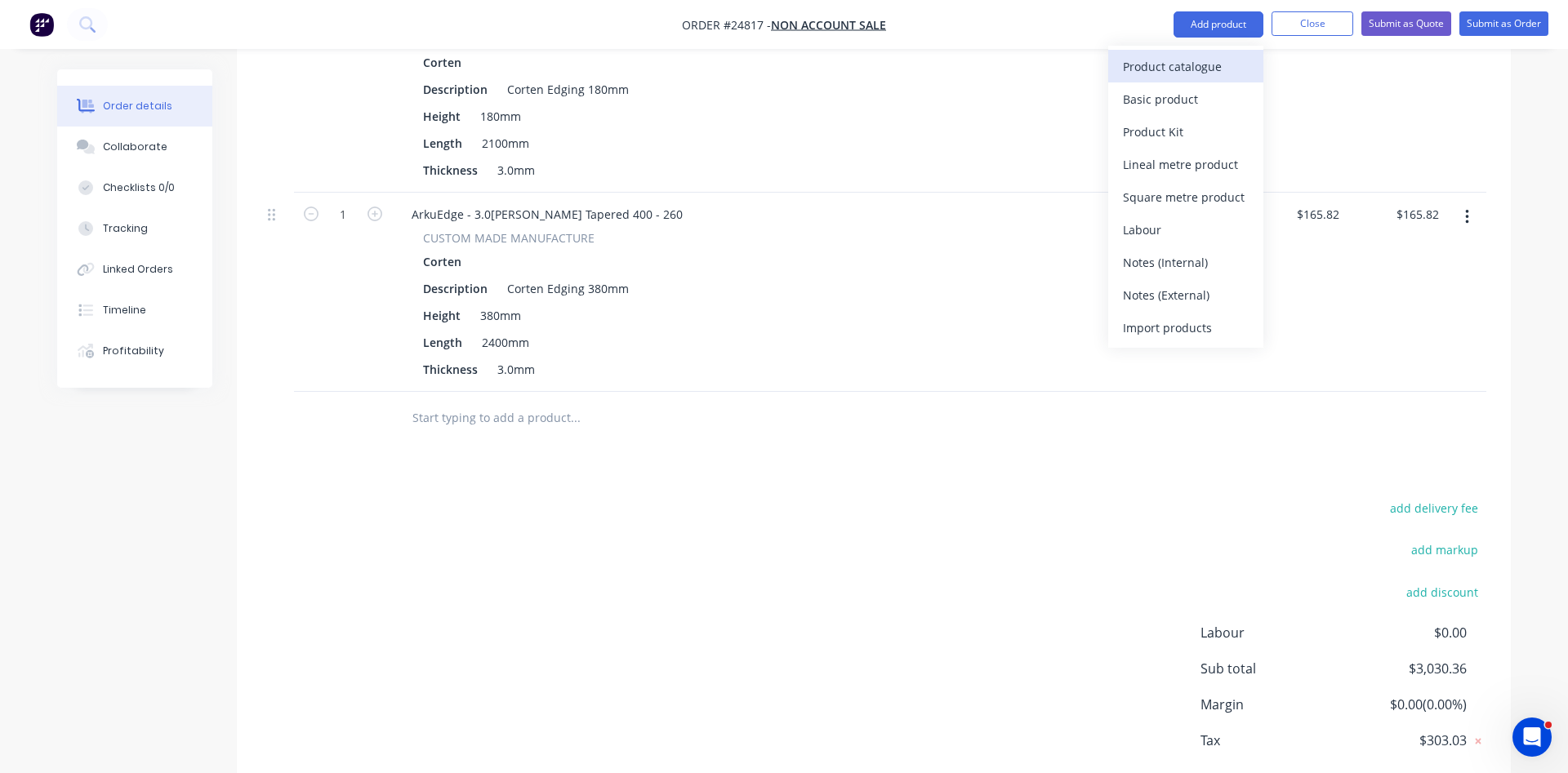
click at [1201, 64] on div "Product catalogue" at bounding box center [1186, 67] width 126 height 24
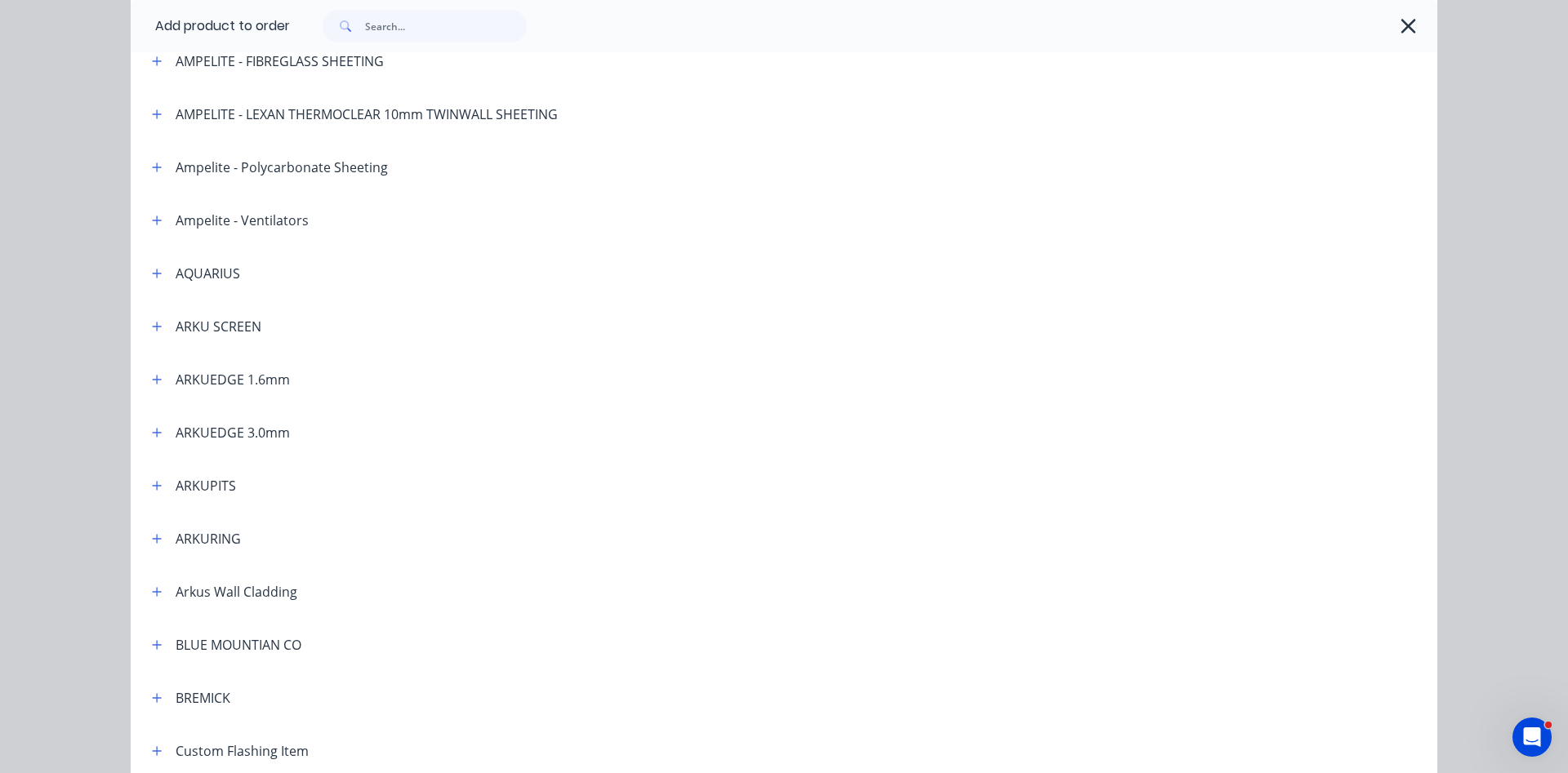
scroll to position [279, 0]
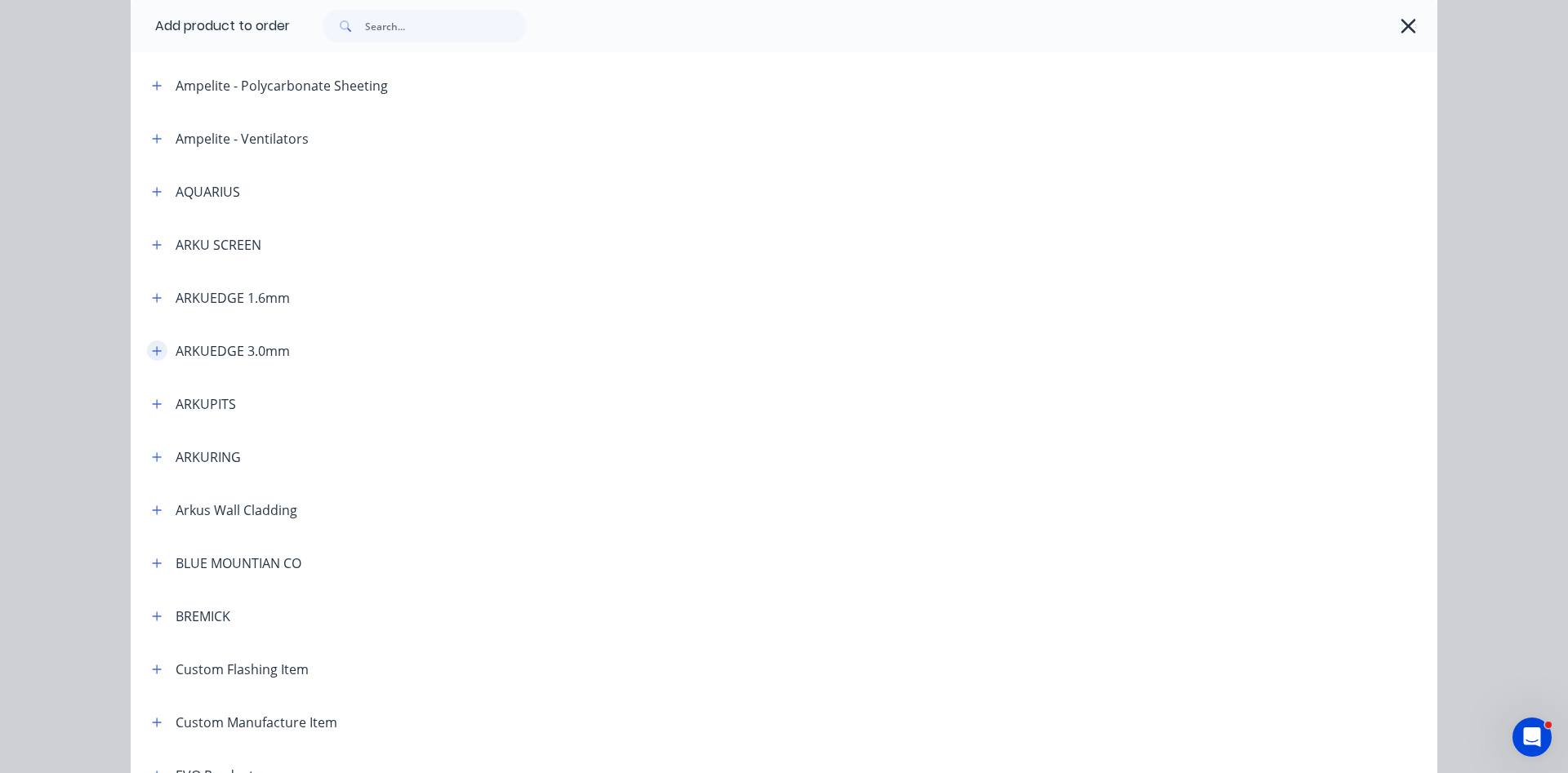
click at [163, 350] on button "button" at bounding box center [157, 350] width 21 height 21
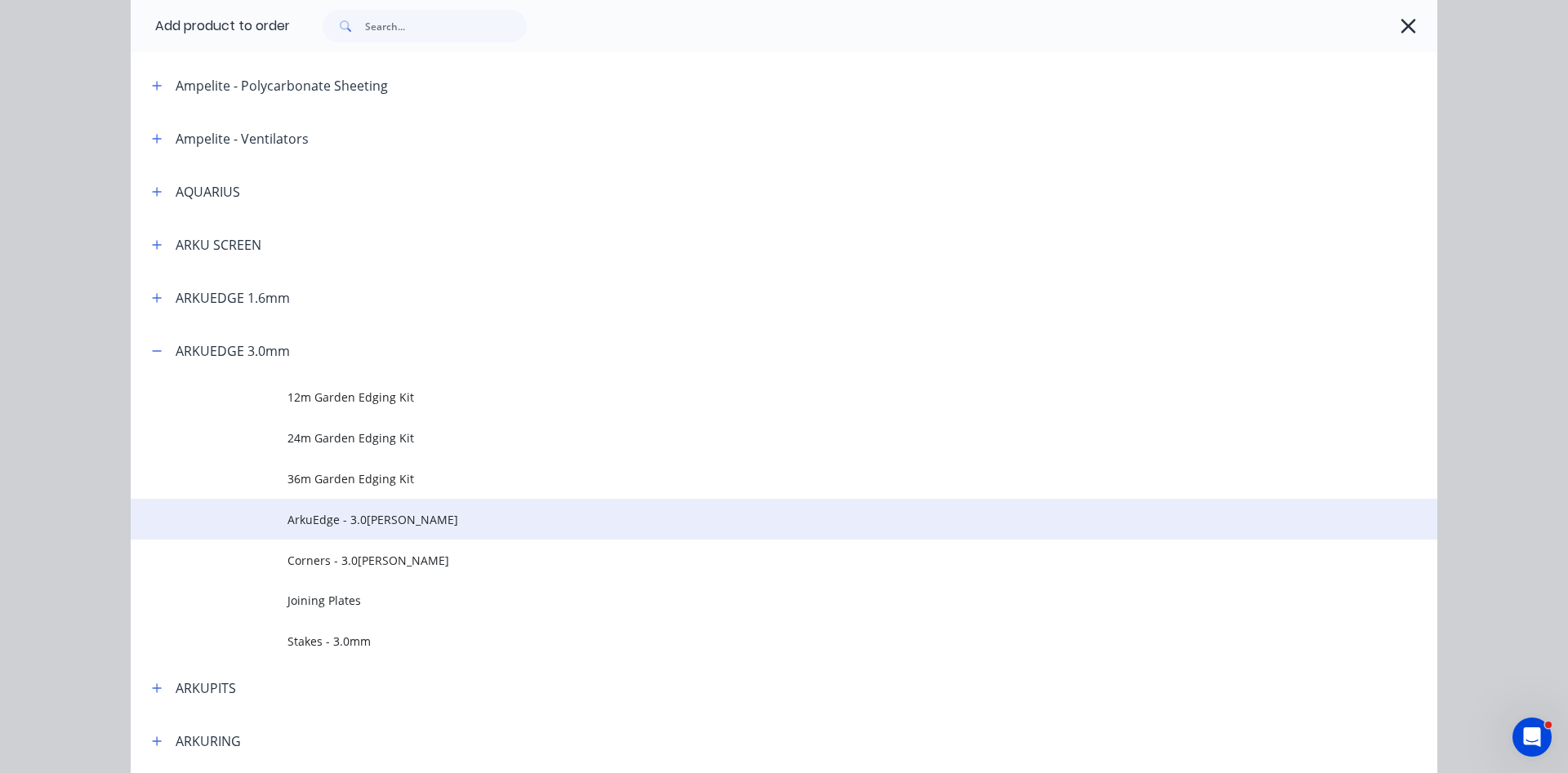
click at [364, 525] on span "ArkuEdge - 3.0[PERSON_NAME]" at bounding box center [748, 520] width 920 height 17
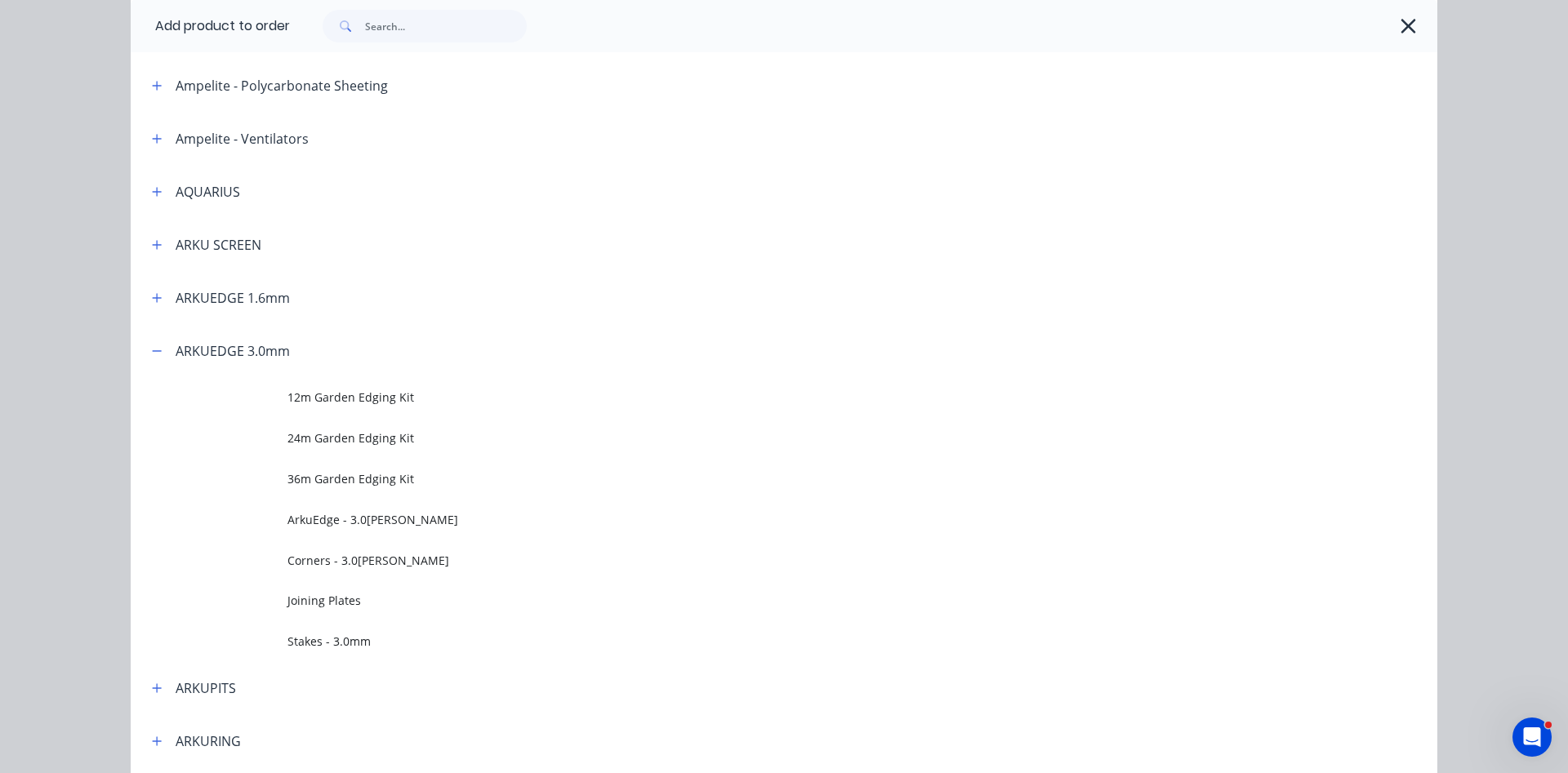
scroll to position [0, 0]
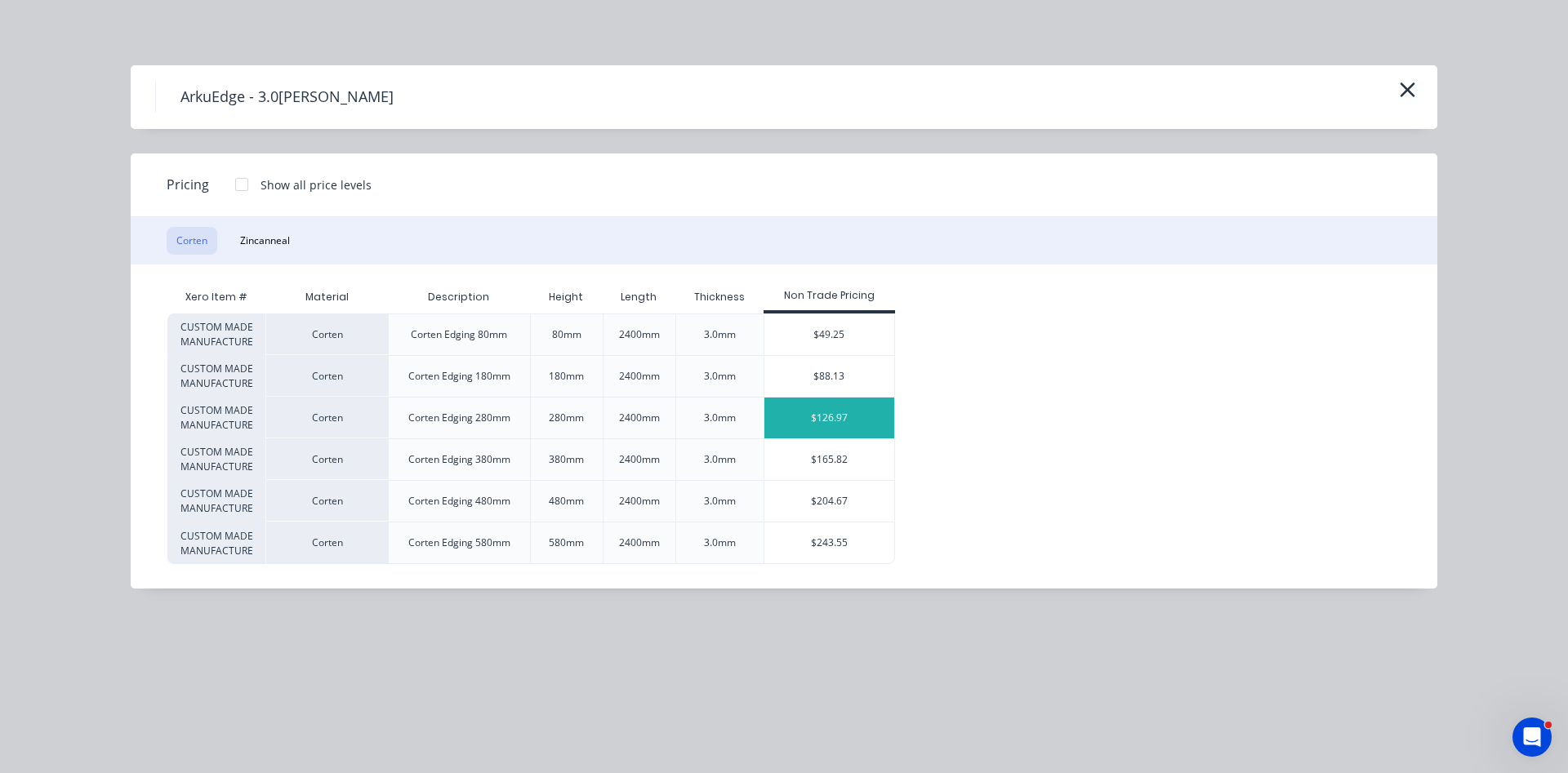
click at [812, 419] on div "$126.97" at bounding box center [829, 417] width 130 height 40
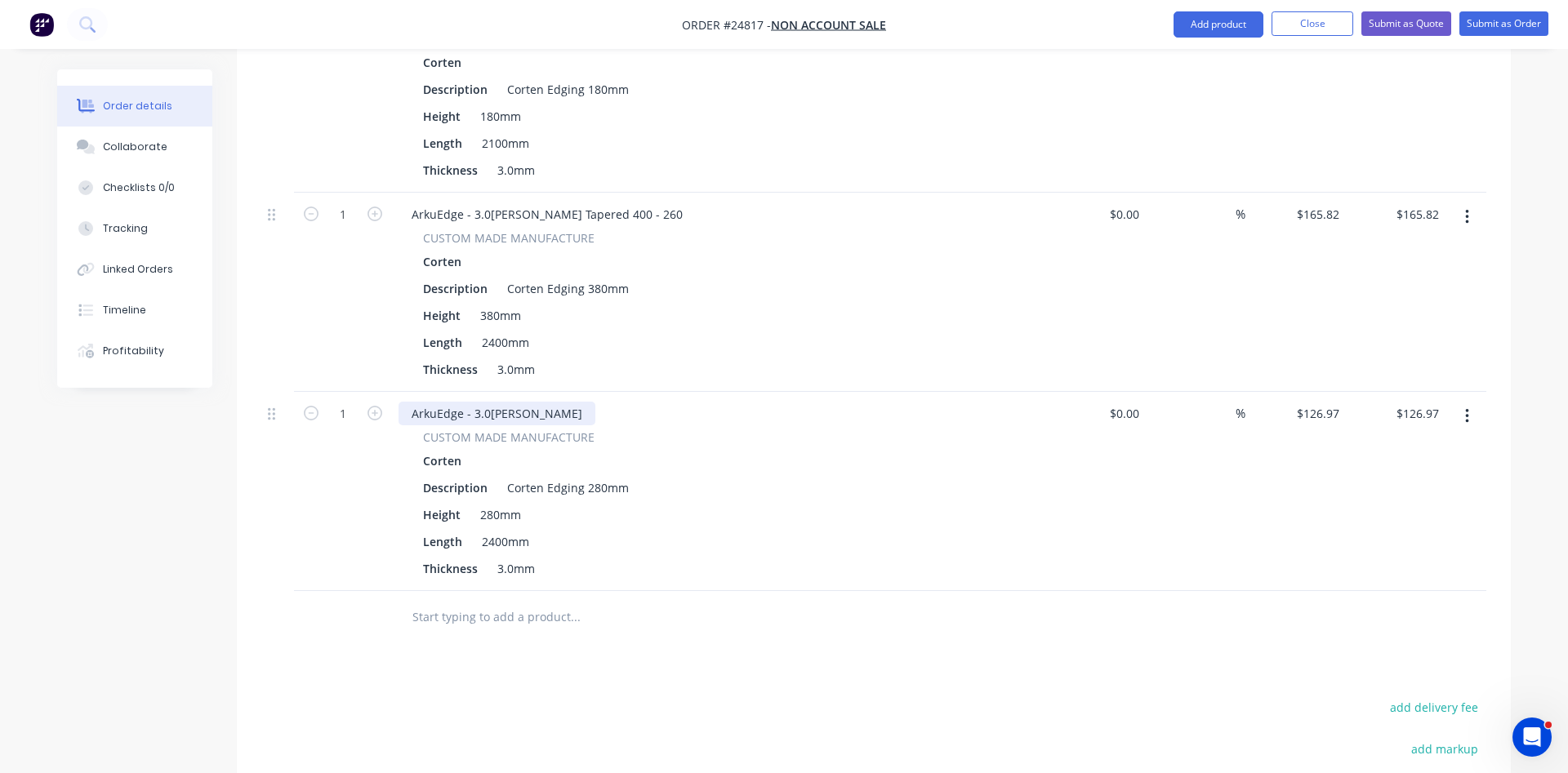
click at [557, 402] on div "ArkuEdge - 3.0[PERSON_NAME]" at bounding box center [497, 414] width 197 height 24
click at [593, 402] on div "ArkuEdge - 3.0[PERSON_NAME] - 260 -" at bounding box center [516, 414] width 235 height 24
click at [603, 277] on div "Corten Edging 380mm" at bounding box center [568, 289] width 135 height 24
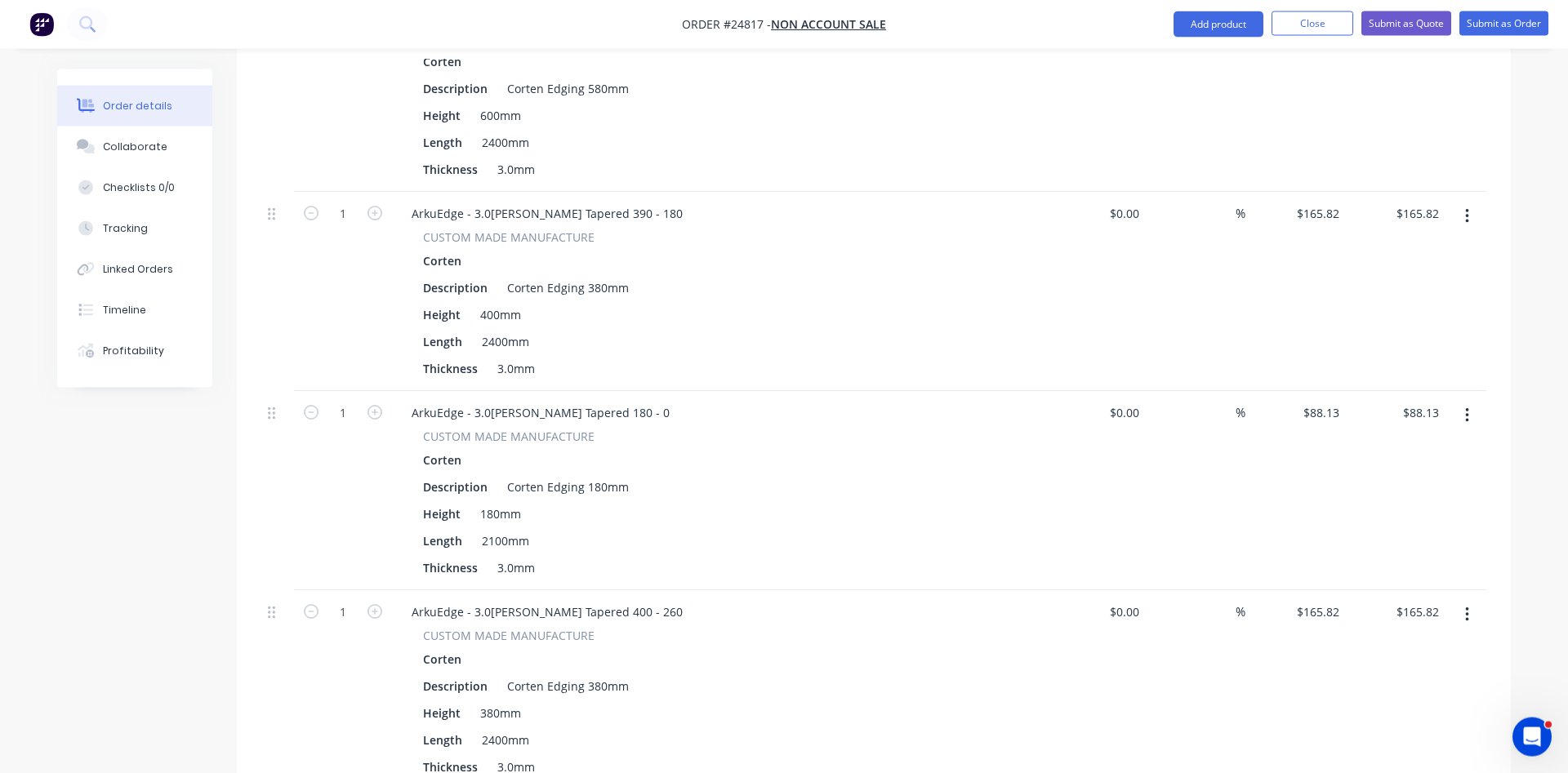
scroll to position [1163, 0]
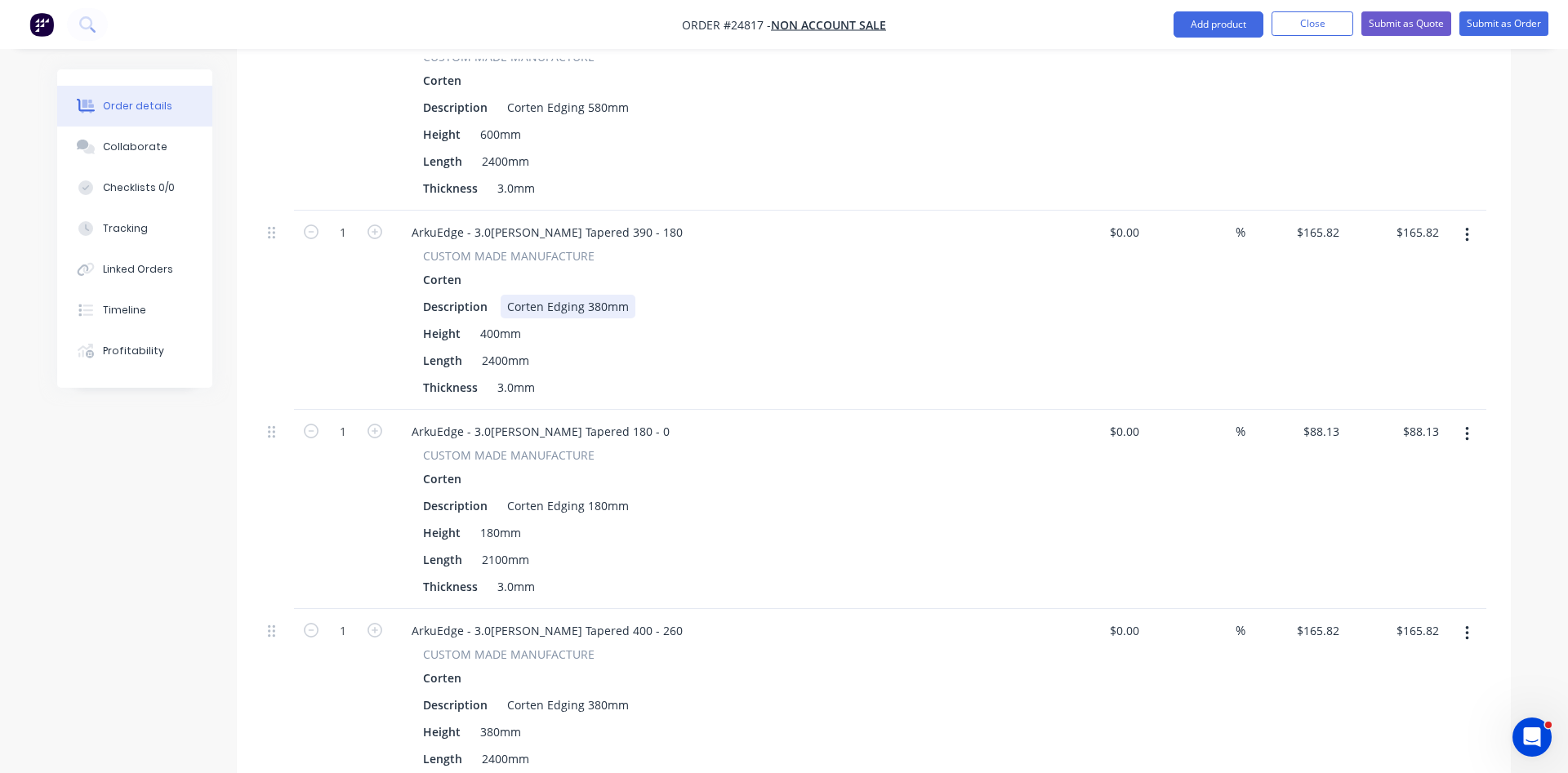
click at [593, 295] on div "Corten Edging 380mm" at bounding box center [568, 307] width 135 height 24
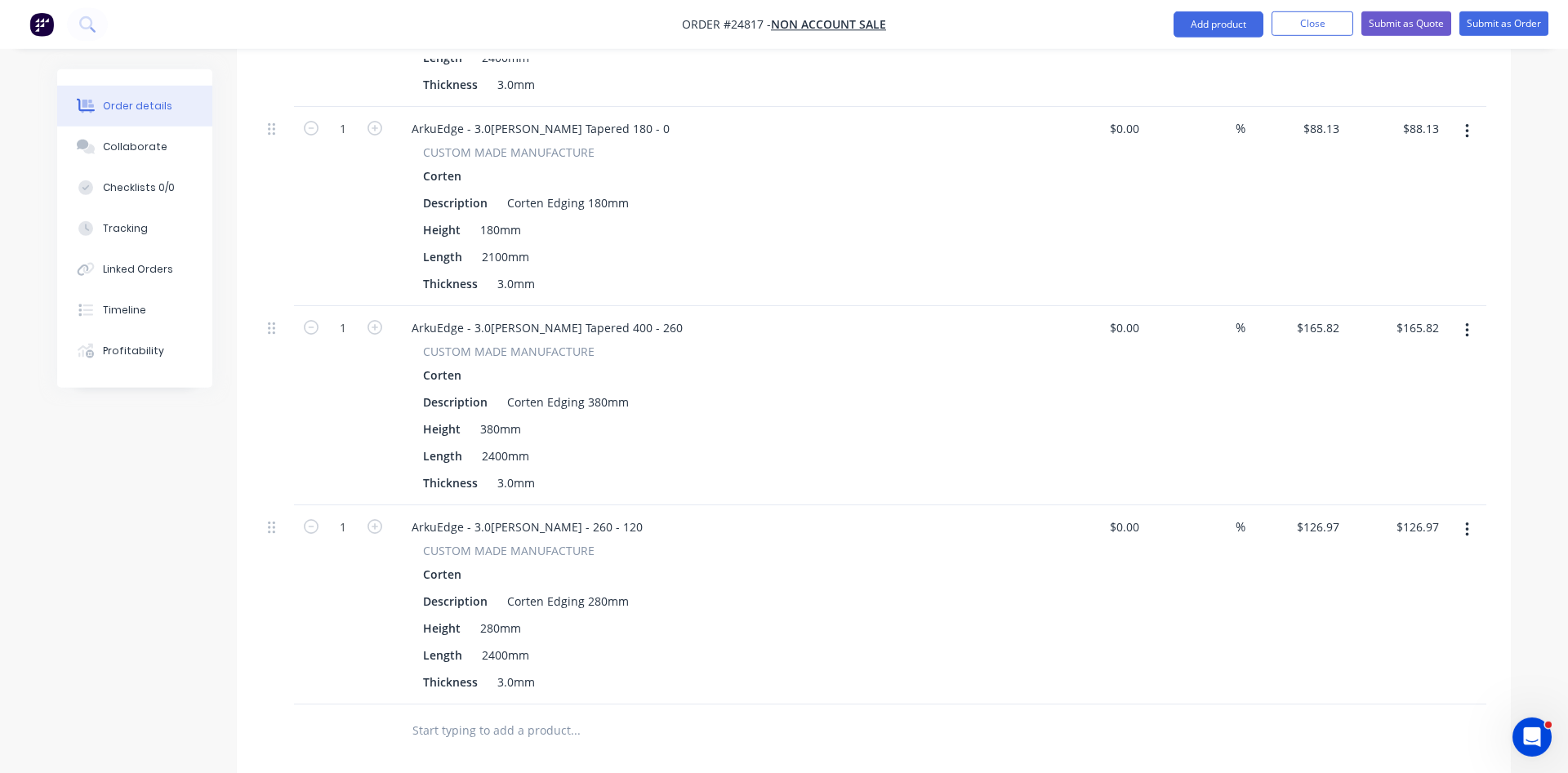
scroll to position [1497, 0]
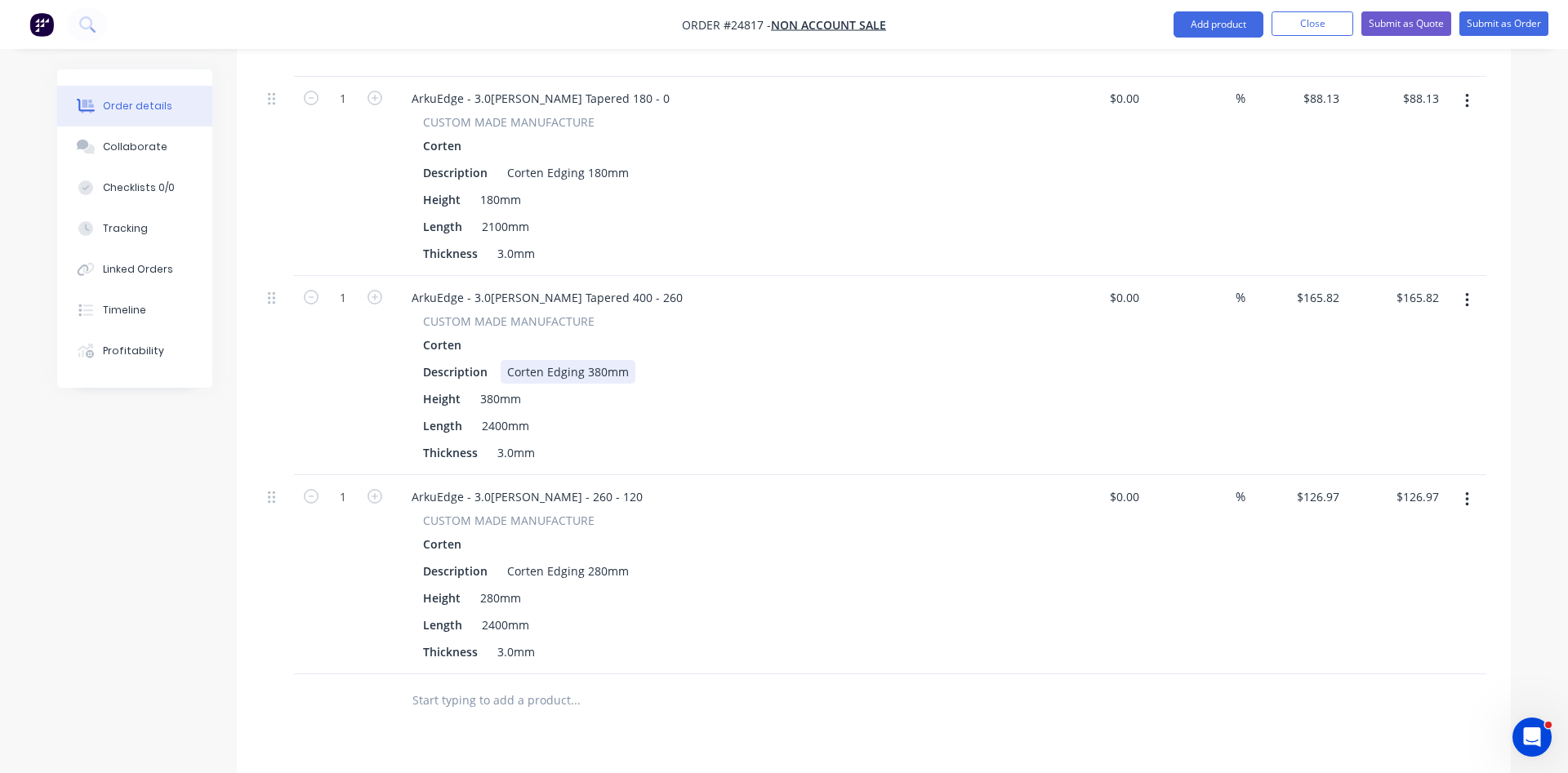
click at [601, 360] on div "Corten Edging 380mm" at bounding box center [568, 372] width 135 height 24
click at [603, 360] on div "Corten Edging 380mm" at bounding box center [568, 372] width 135 height 24
click at [497, 387] on div "380mm" at bounding box center [500, 399] width 54 height 24
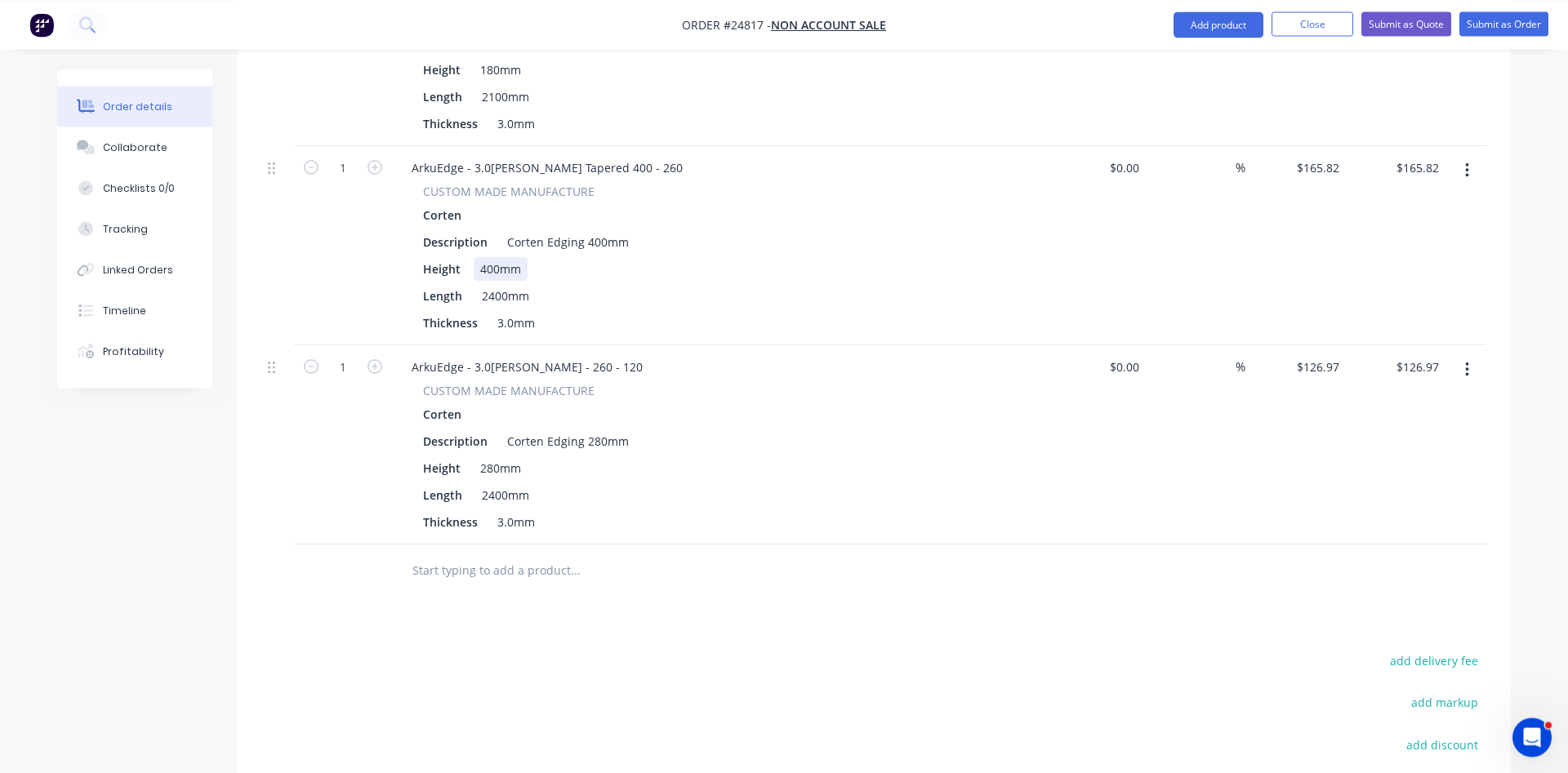
scroll to position [1663, 0]
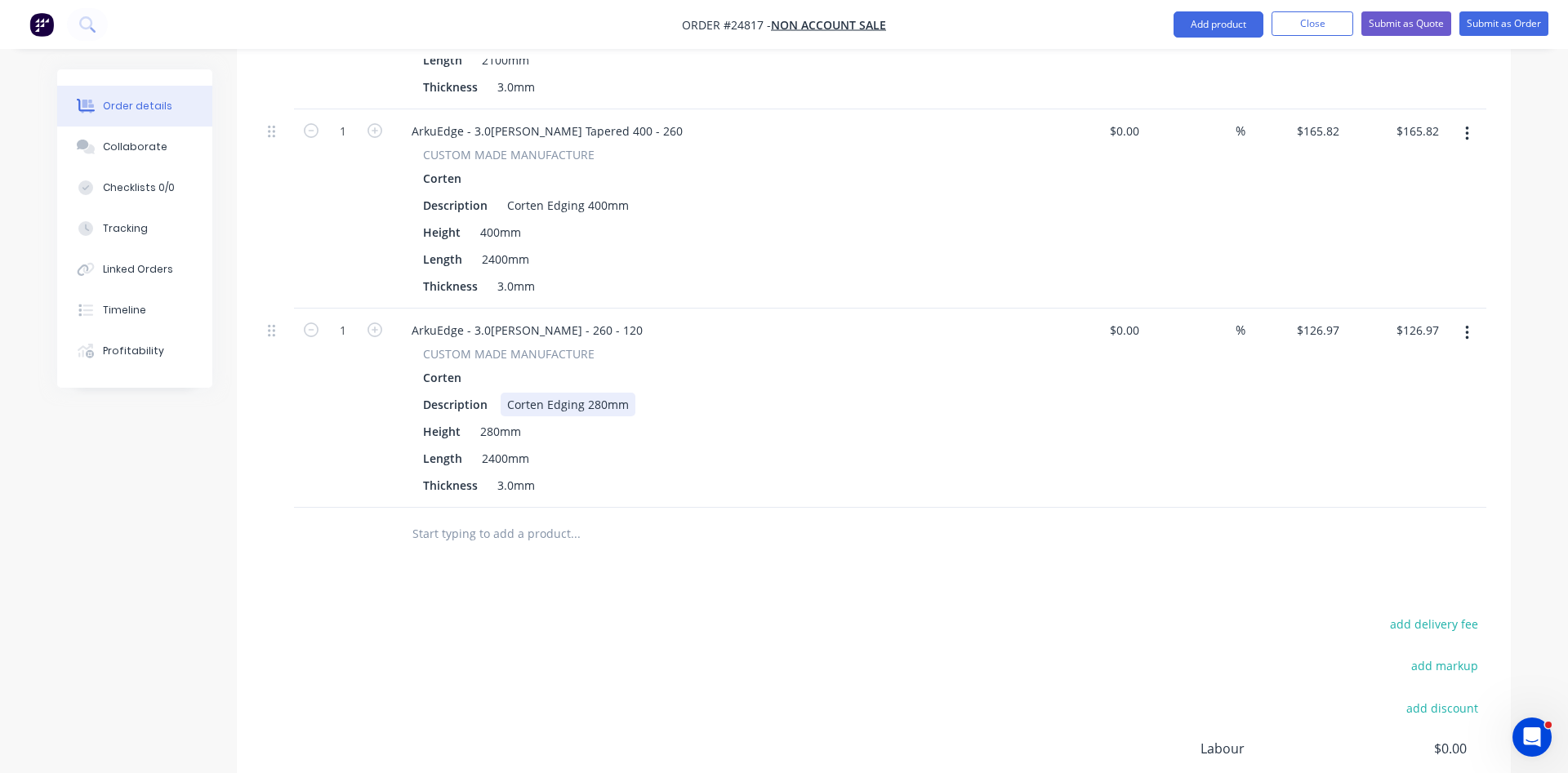
click at [596, 392] on div "Corten Edging 280mm" at bounding box center [568, 404] width 135 height 24
click at [492, 420] on div "280mm" at bounding box center [500, 432] width 54 height 24
click at [1218, 24] on button "Add product" at bounding box center [1218, 25] width 90 height 27
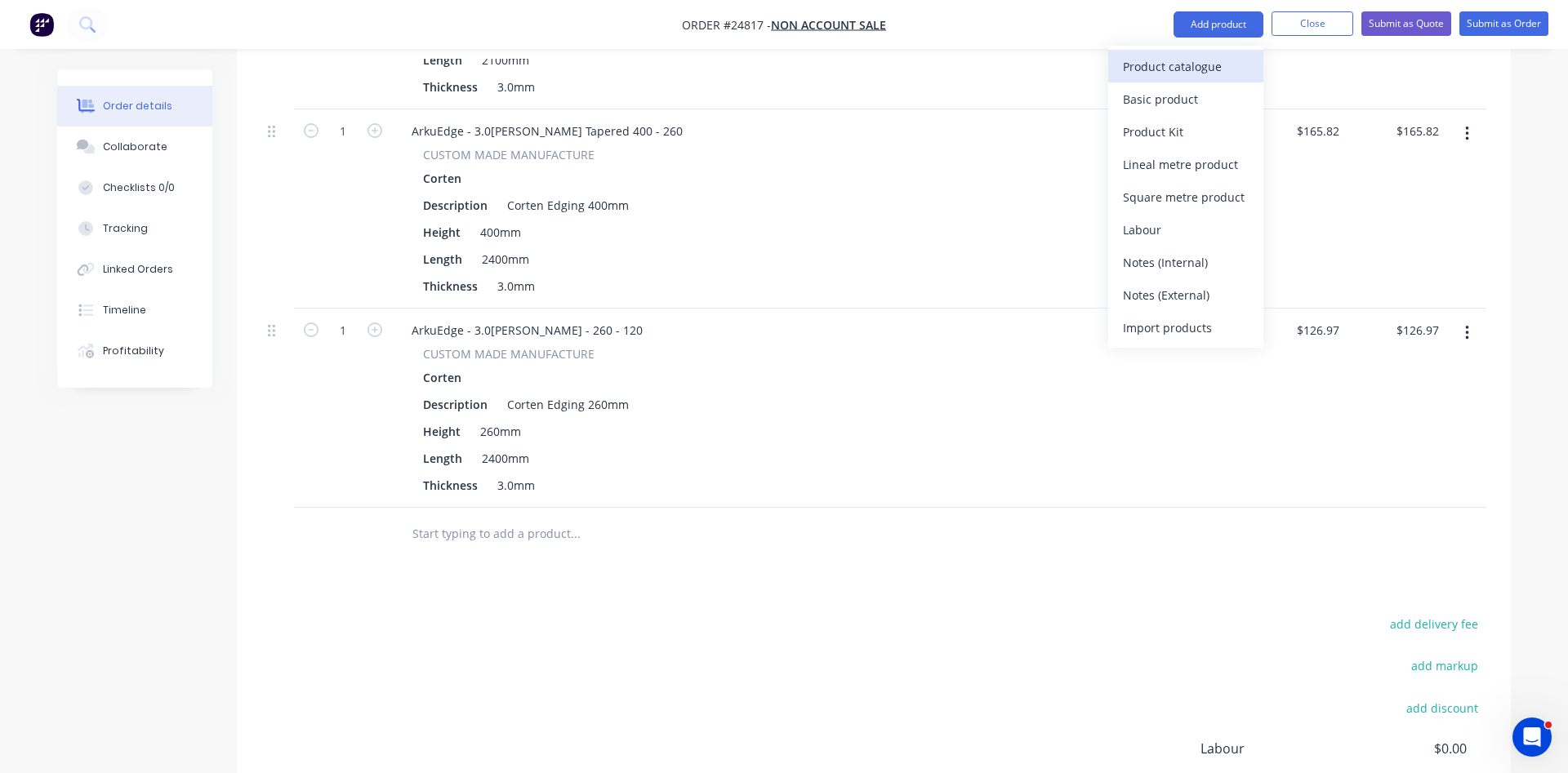
click at [1188, 55] on div "Product catalogue" at bounding box center [1186, 67] width 126 height 24
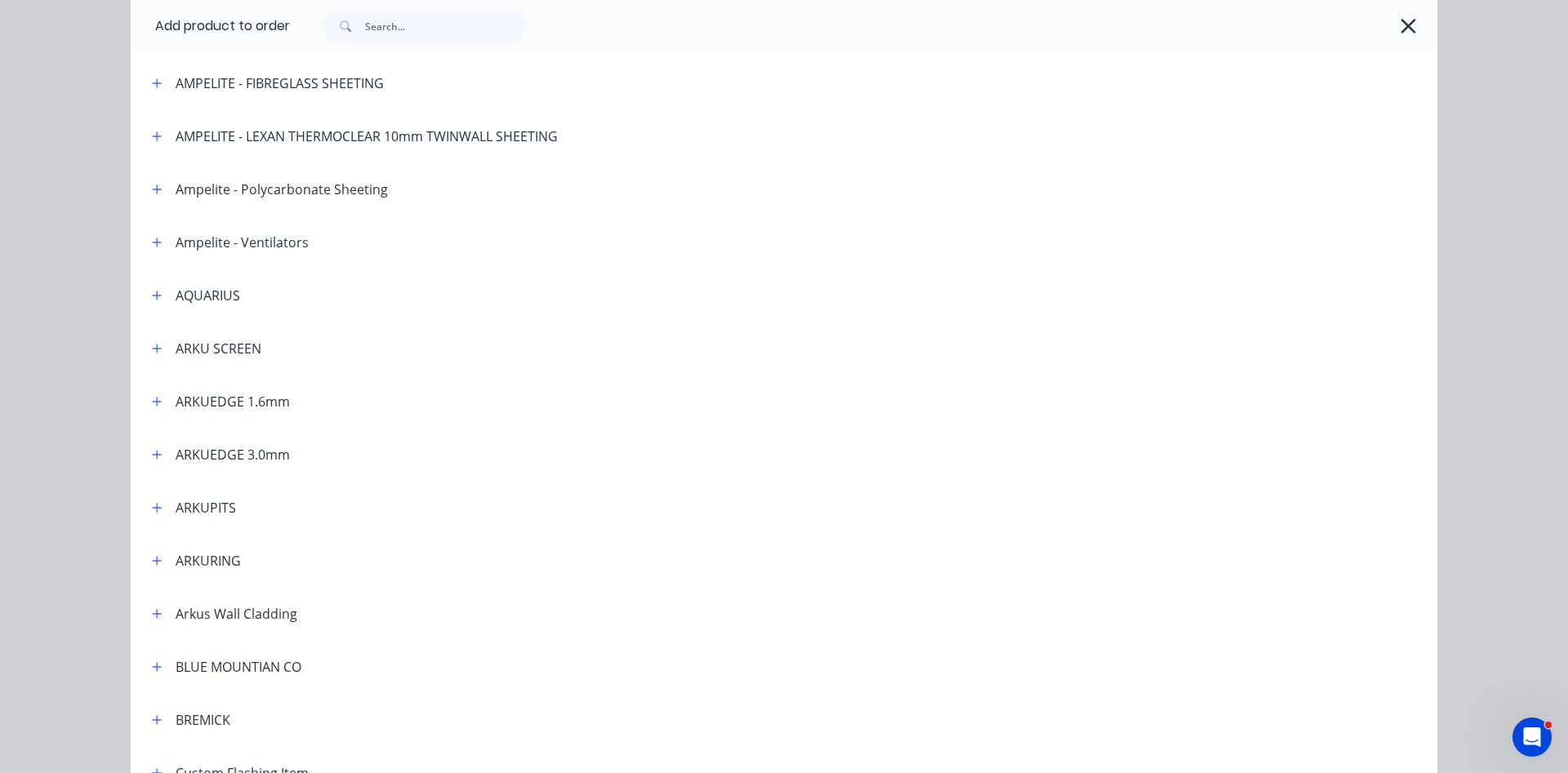
scroll to position [186, 0]
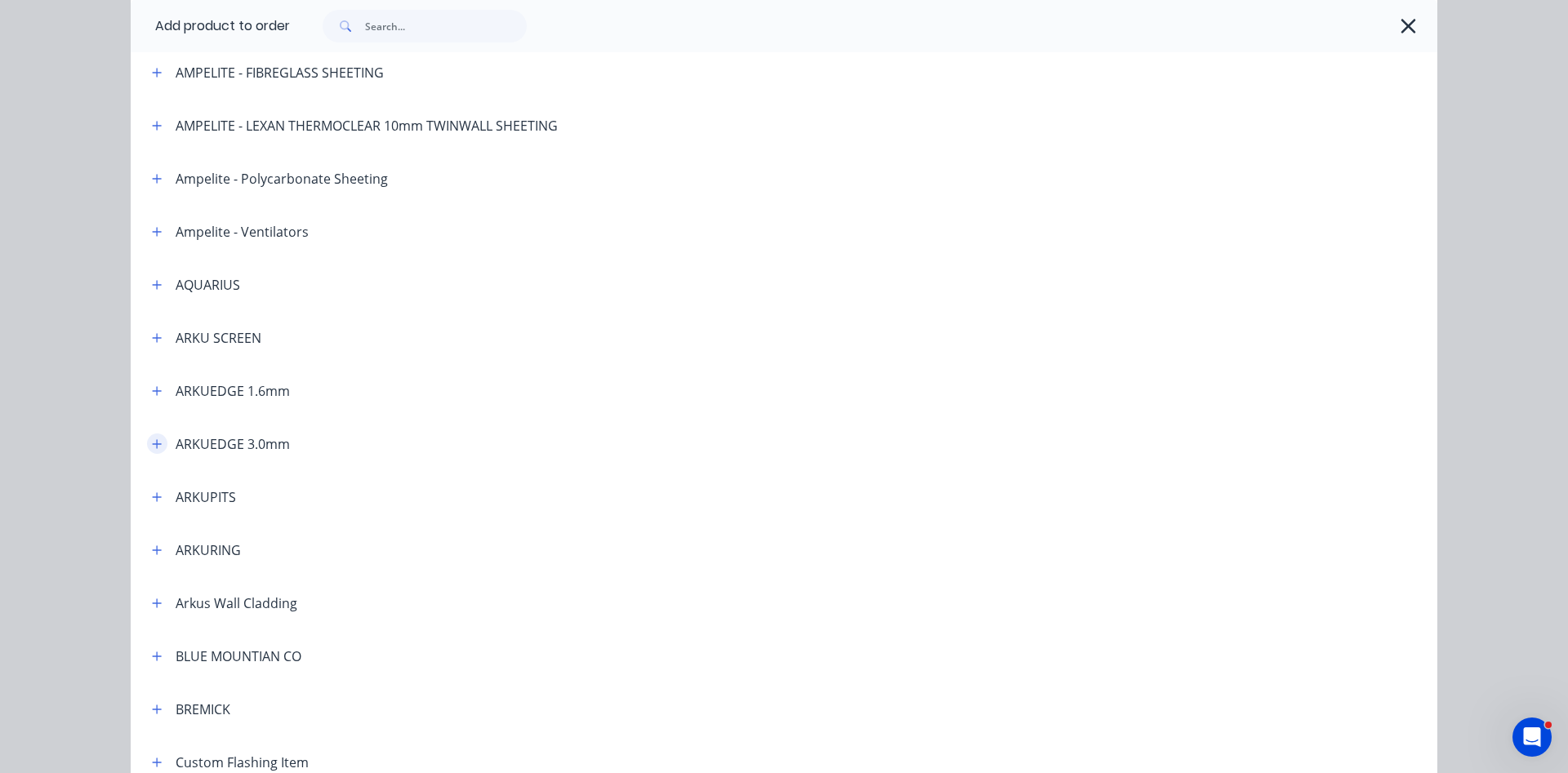
click at [154, 446] on icon "button" at bounding box center [157, 445] width 10 height 12
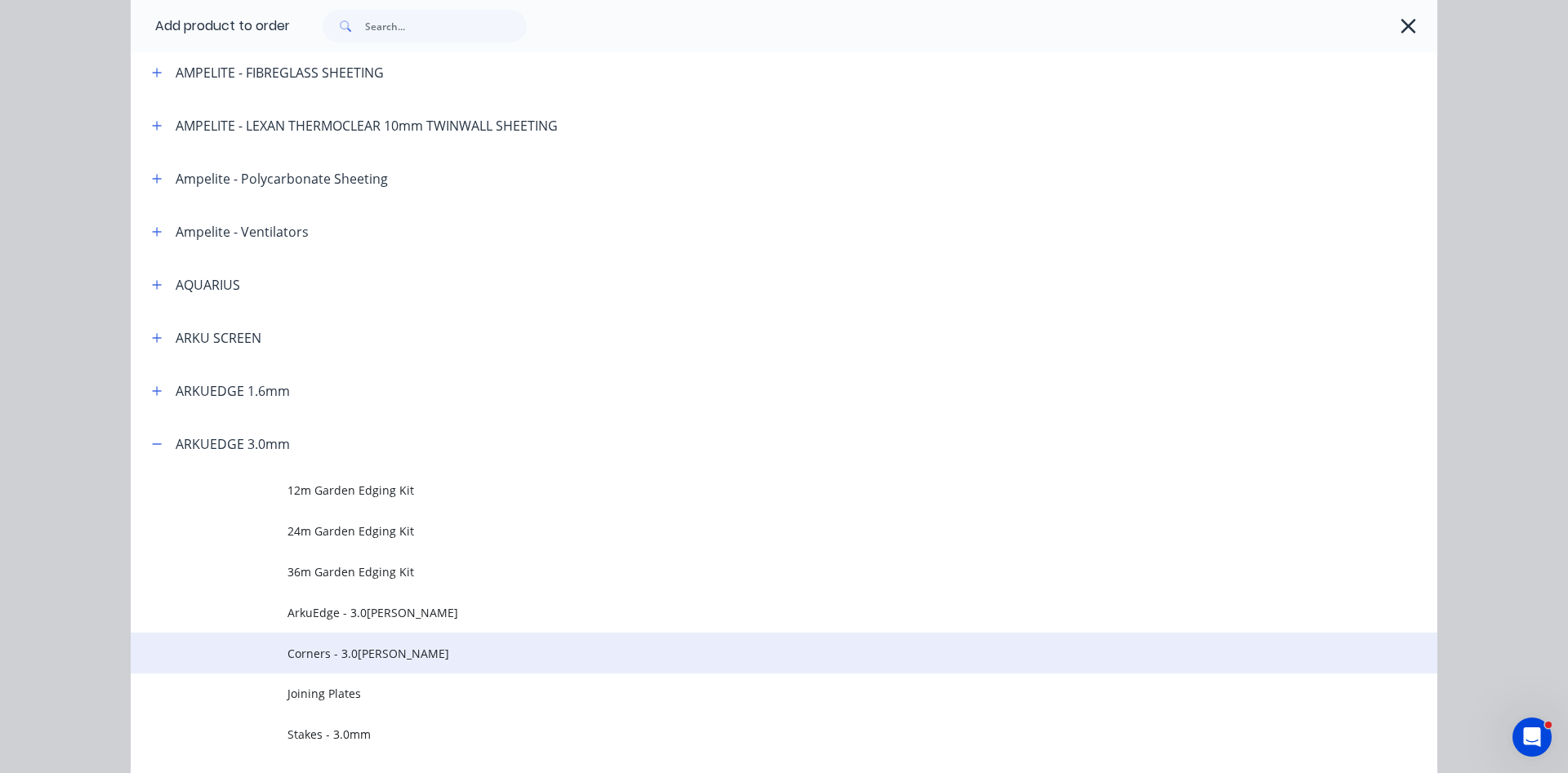
click at [367, 656] on span "Corners - 3.0[PERSON_NAME]" at bounding box center [748, 653] width 920 height 17
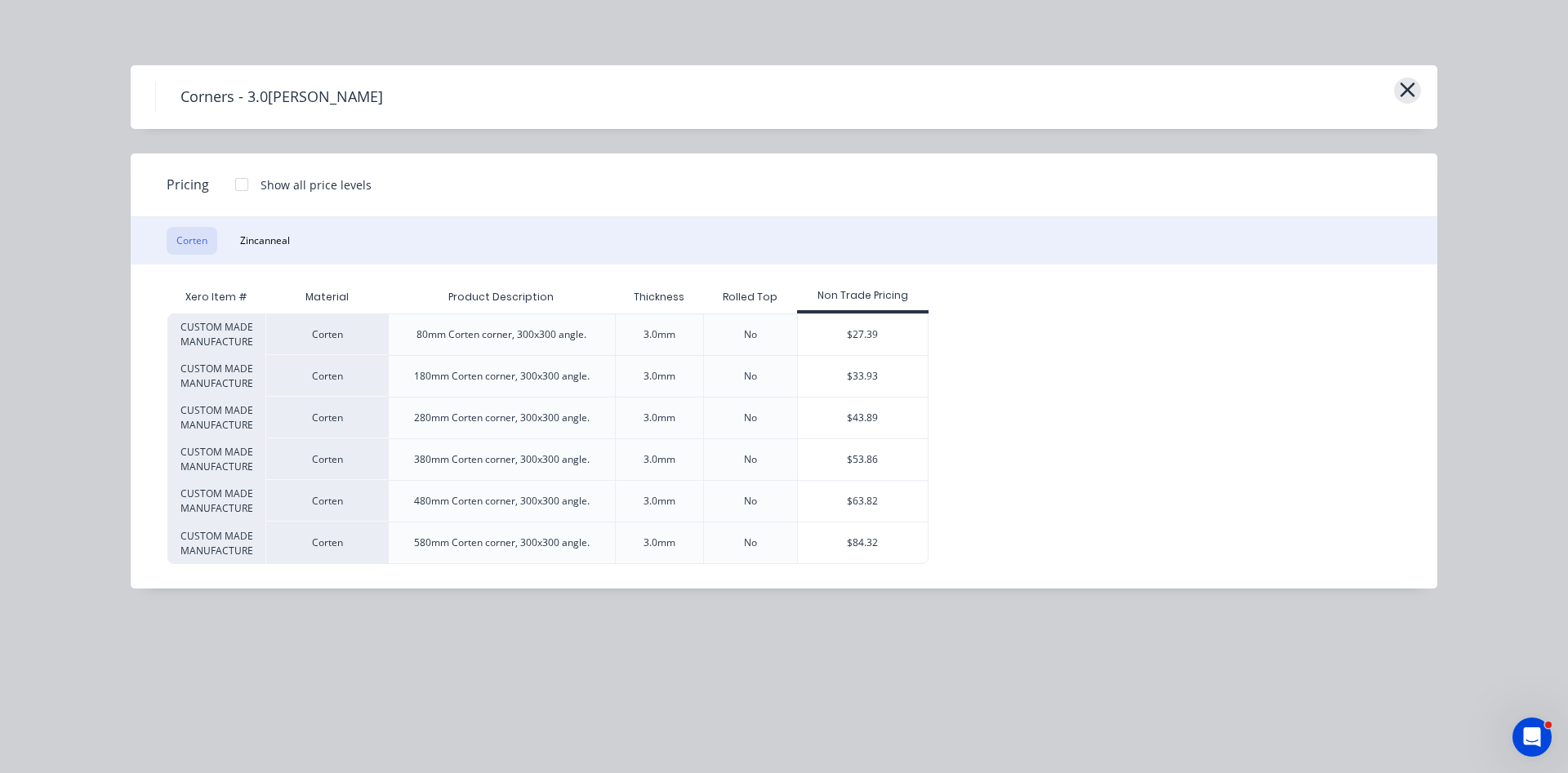
click at [1401, 79] on icon "button" at bounding box center [1407, 90] width 17 height 23
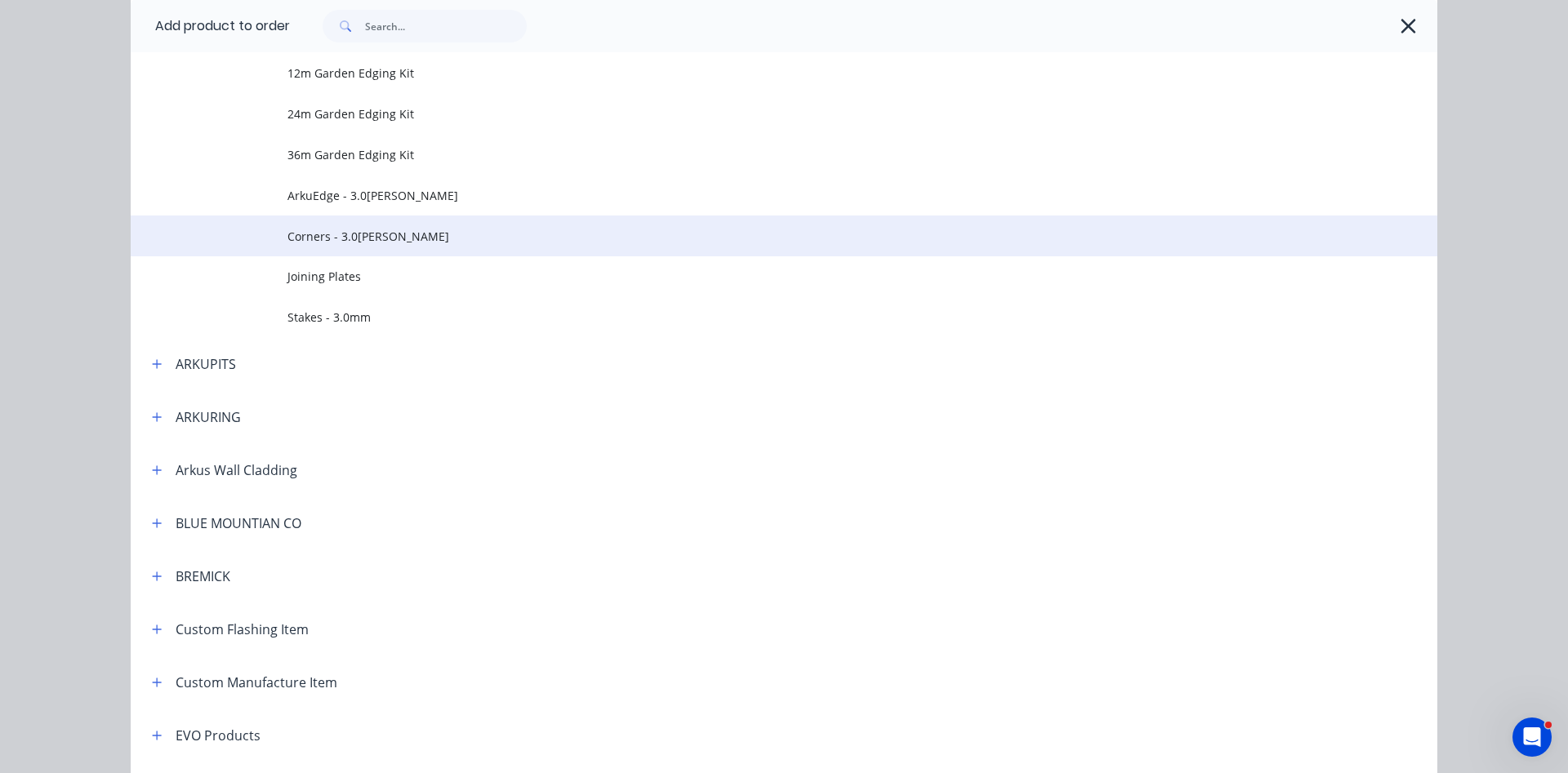
click at [374, 228] on span "Corners - 3.0[PERSON_NAME]" at bounding box center [748, 236] width 920 height 17
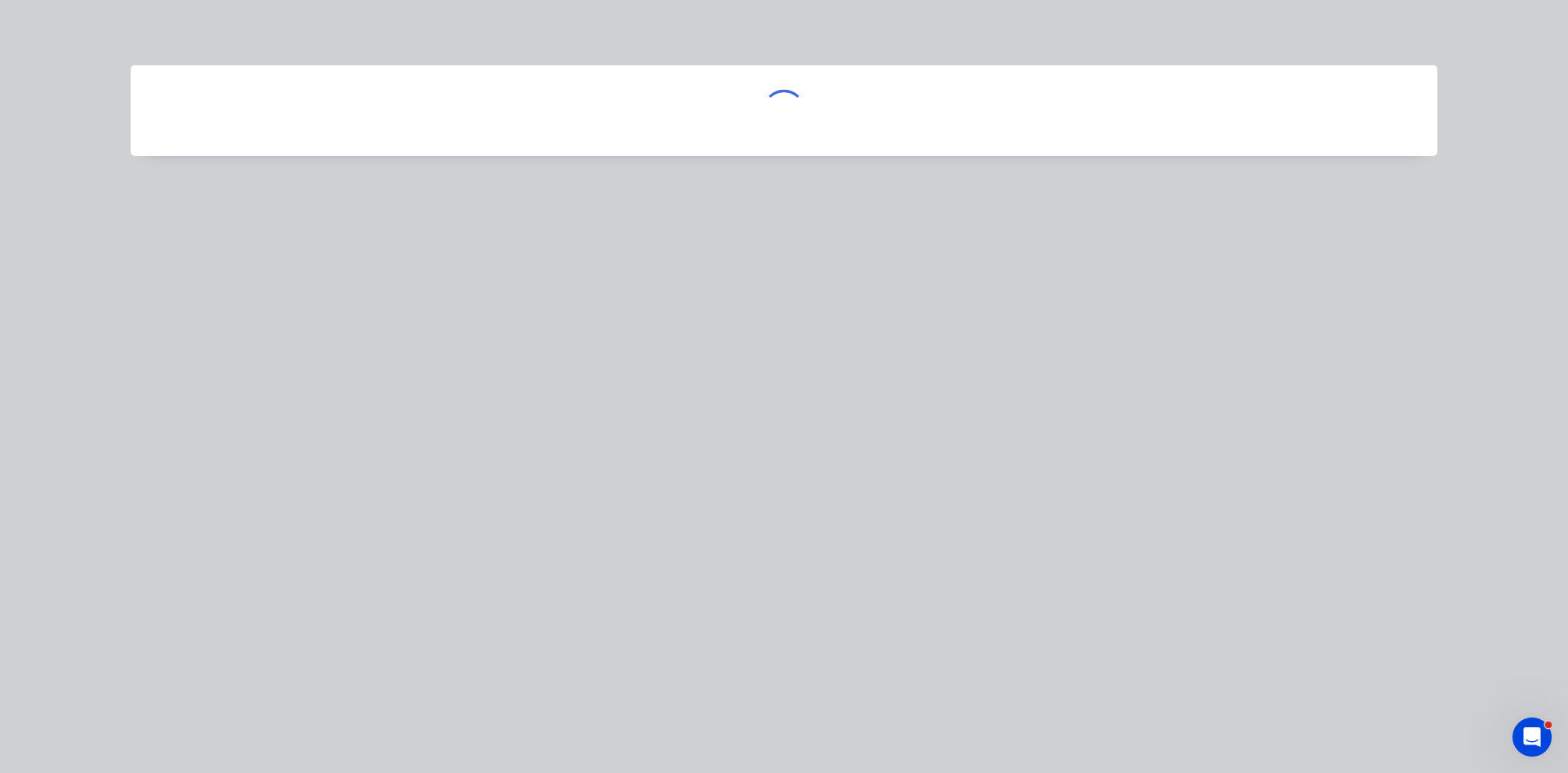
scroll to position [0, 0]
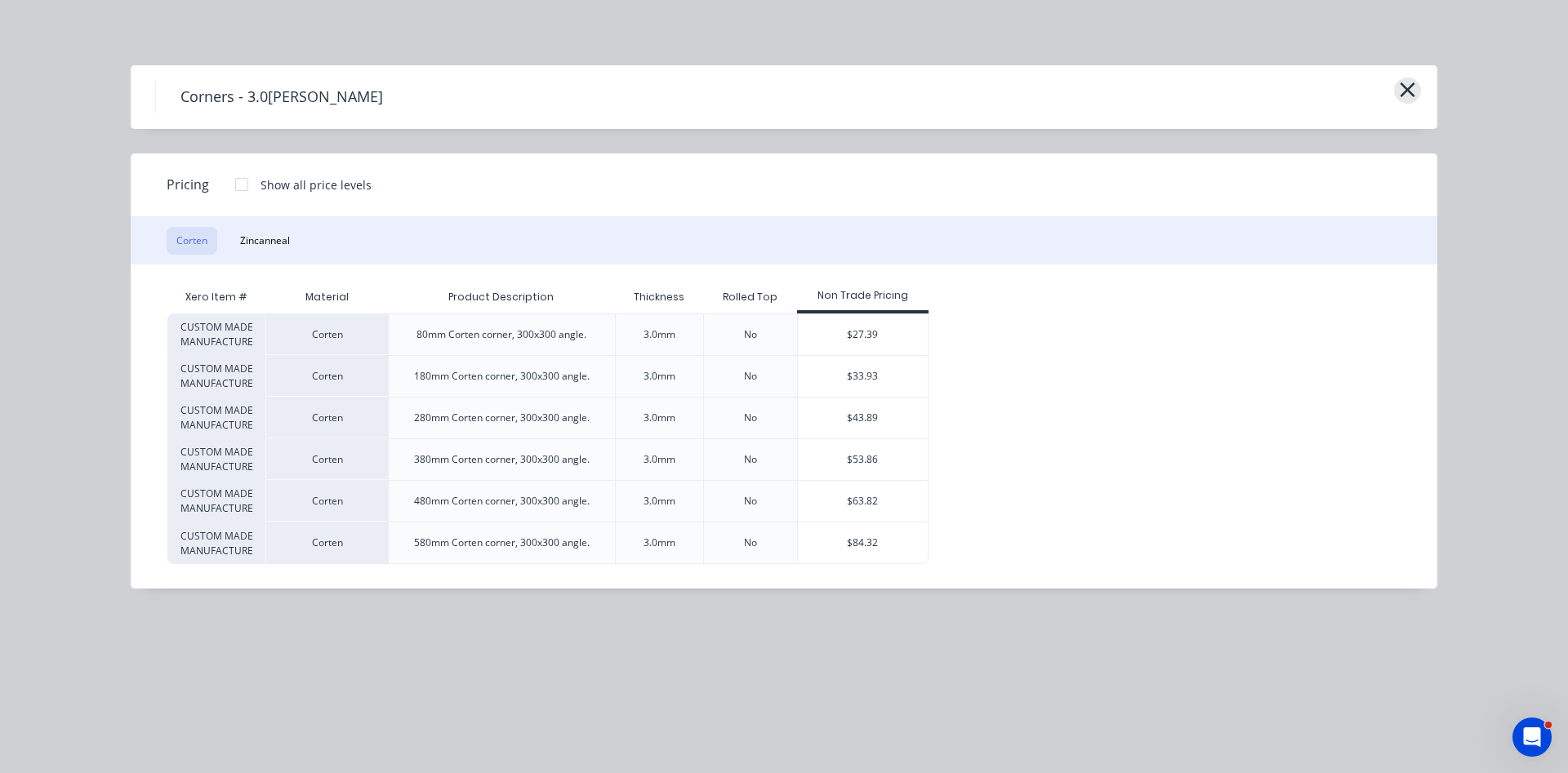
click at [1413, 92] on icon "button" at bounding box center [1407, 90] width 17 height 23
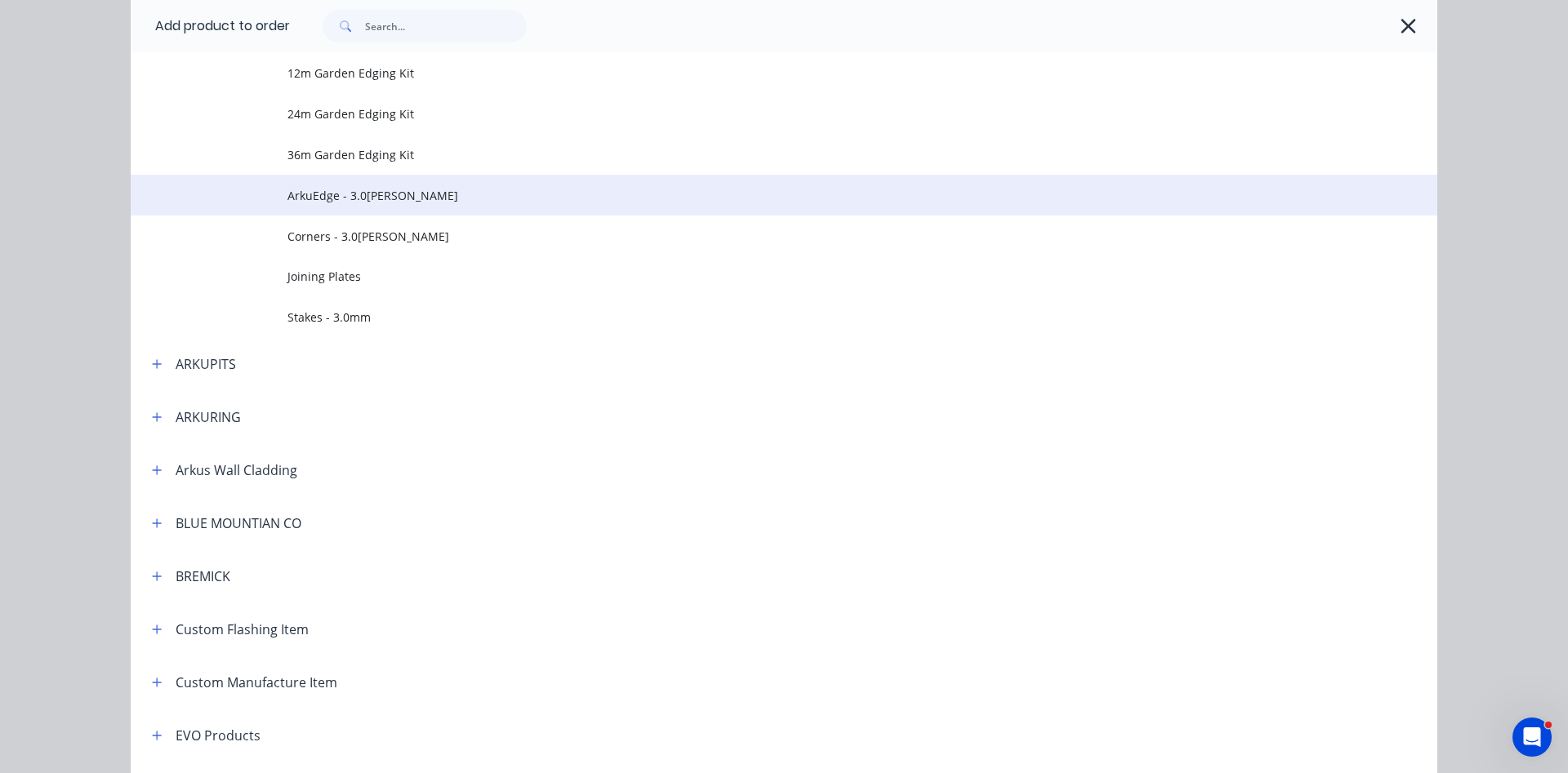
click at [330, 189] on span "ArkuEdge - 3.0[PERSON_NAME]" at bounding box center [748, 195] width 920 height 17
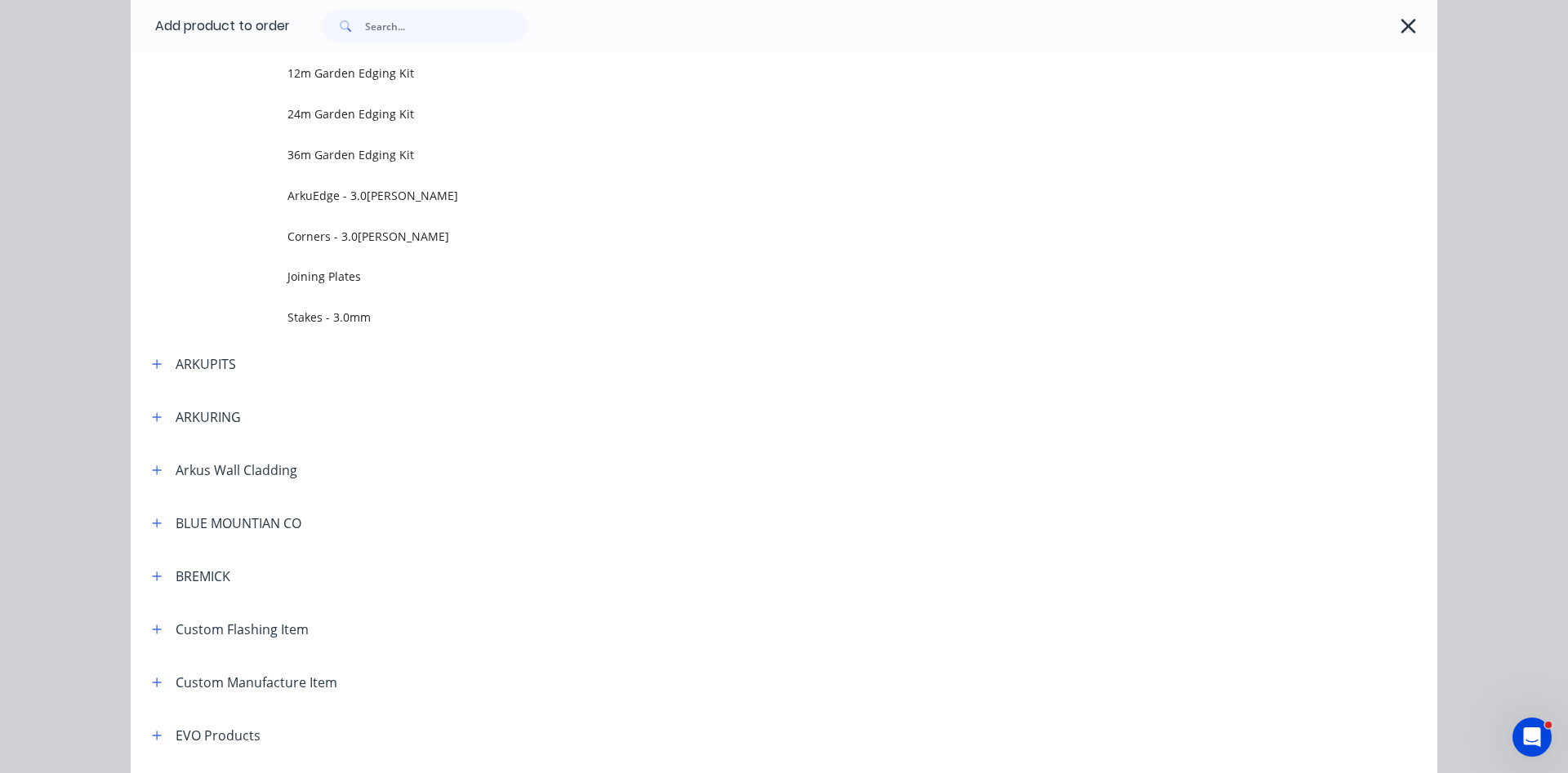
scroll to position [0, 0]
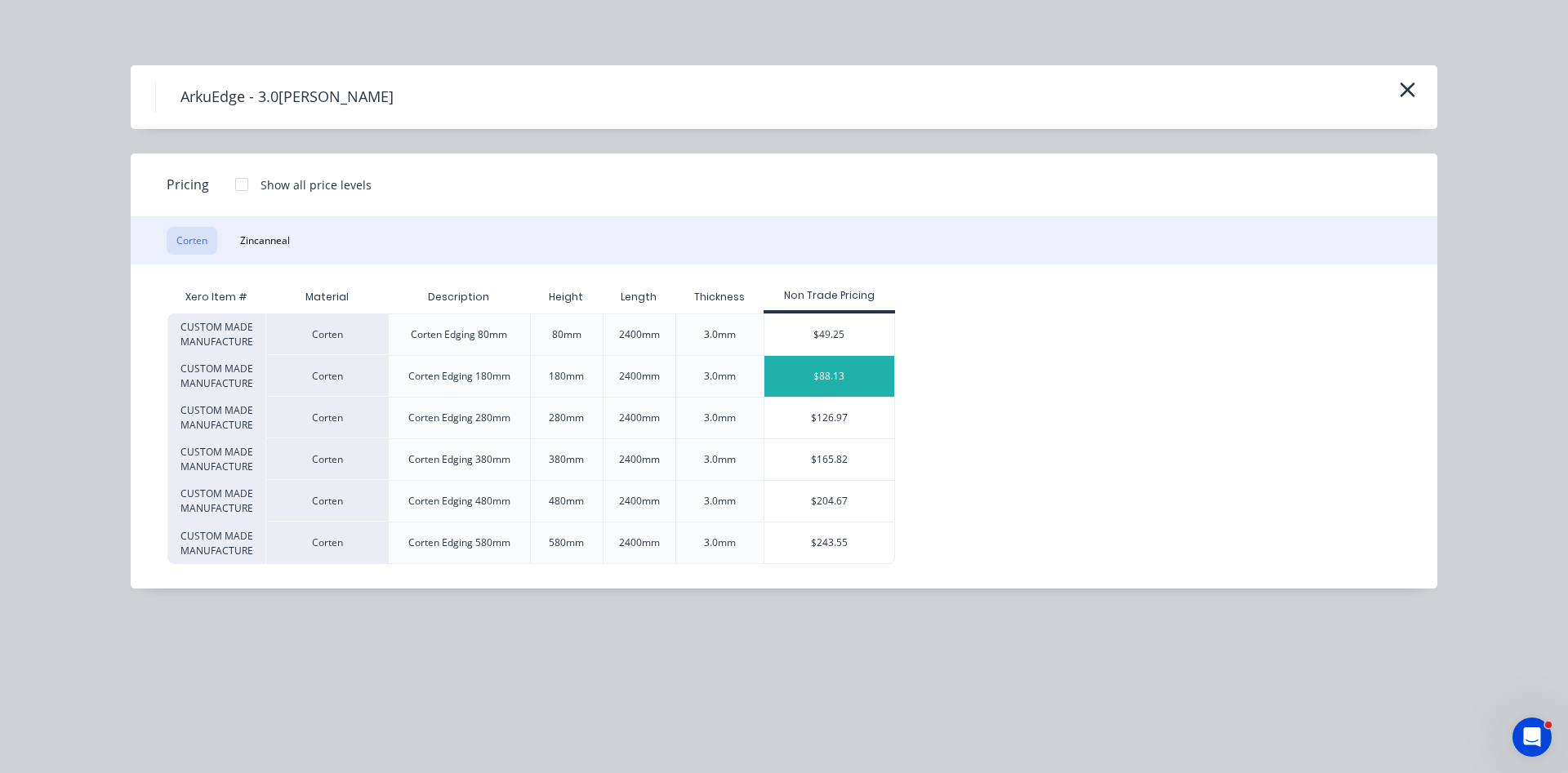
click at [821, 376] on div "$88.13" at bounding box center [829, 376] width 130 height 40
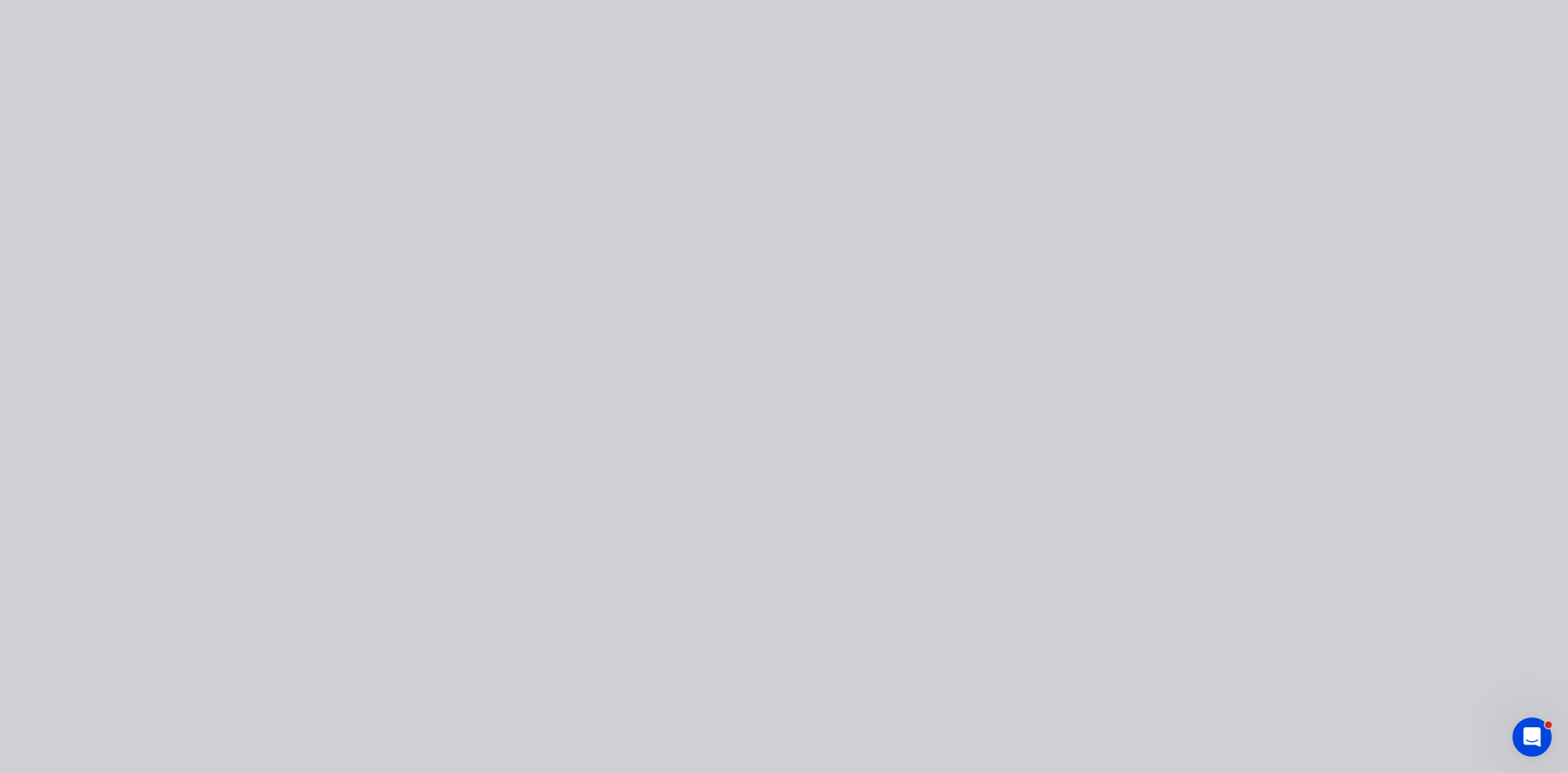
type input "$88.13"
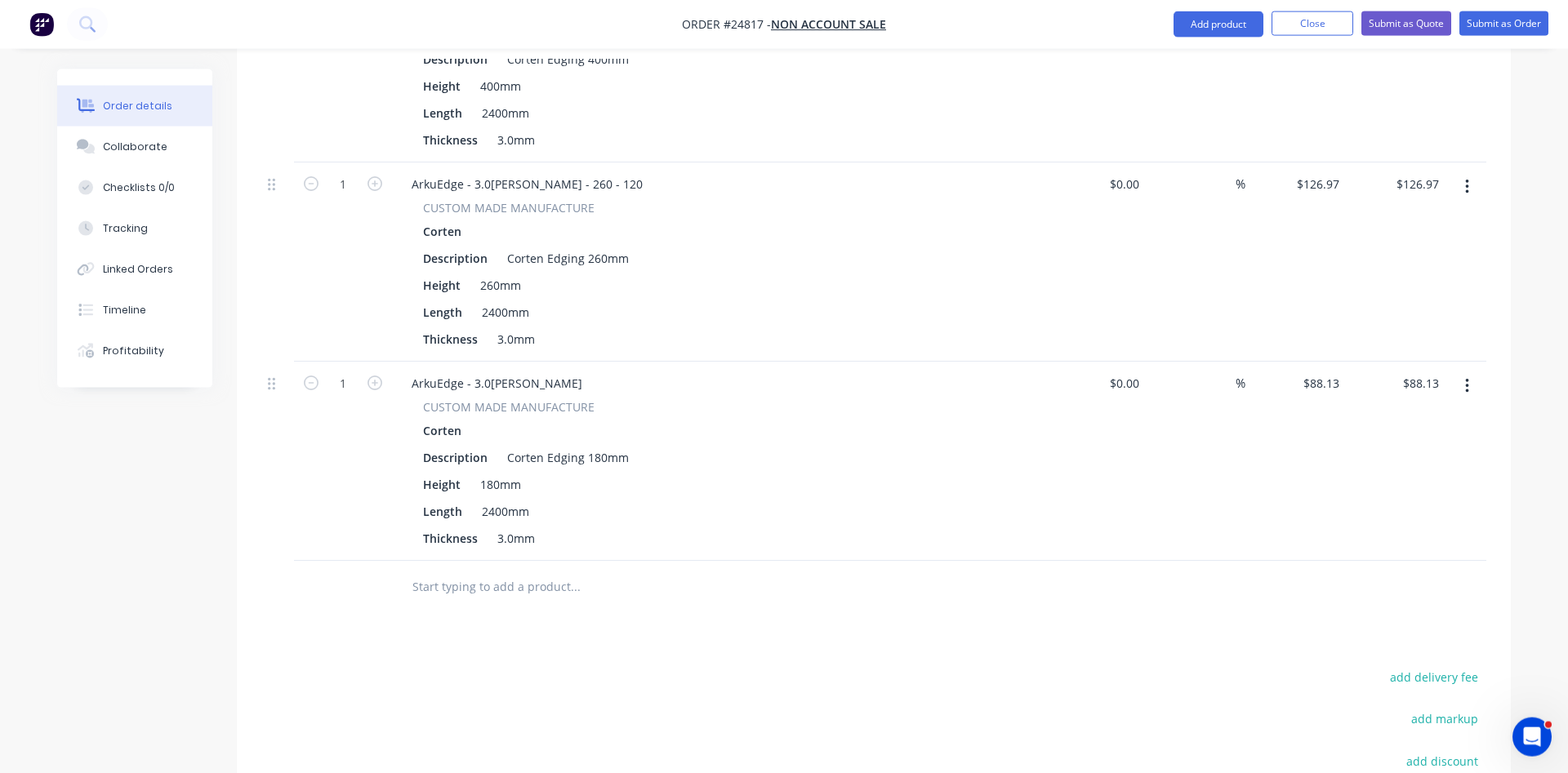
scroll to position [1830, 0]
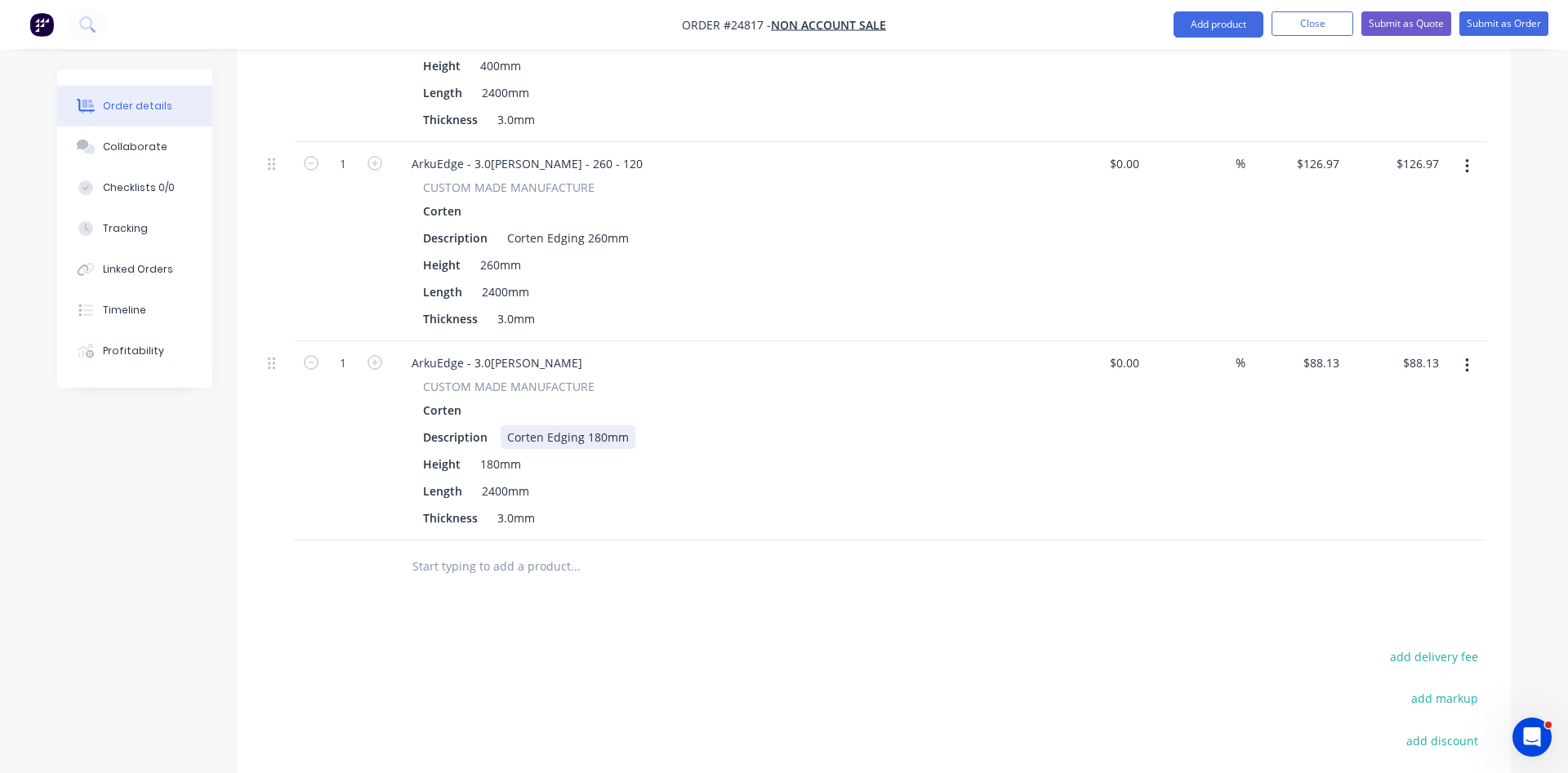
click at [593, 426] on div "Corten Edging 180mm" at bounding box center [568, 438] width 135 height 24
click at [493, 453] on div "180mm" at bounding box center [500, 464] width 54 height 24
click at [565, 351] on div "ArkuEdge - 3.0[PERSON_NAME]" at bounding box center [718, 363] width 640 height 24
click at [554, 351] on div "ArkuEdge - 3.0[PERSON_NAME]" at bounding box center [497, 363] width 197 height 24
click at [490, 479] on div "2400mm" at bounding box center [505, 491] width 60 height 24
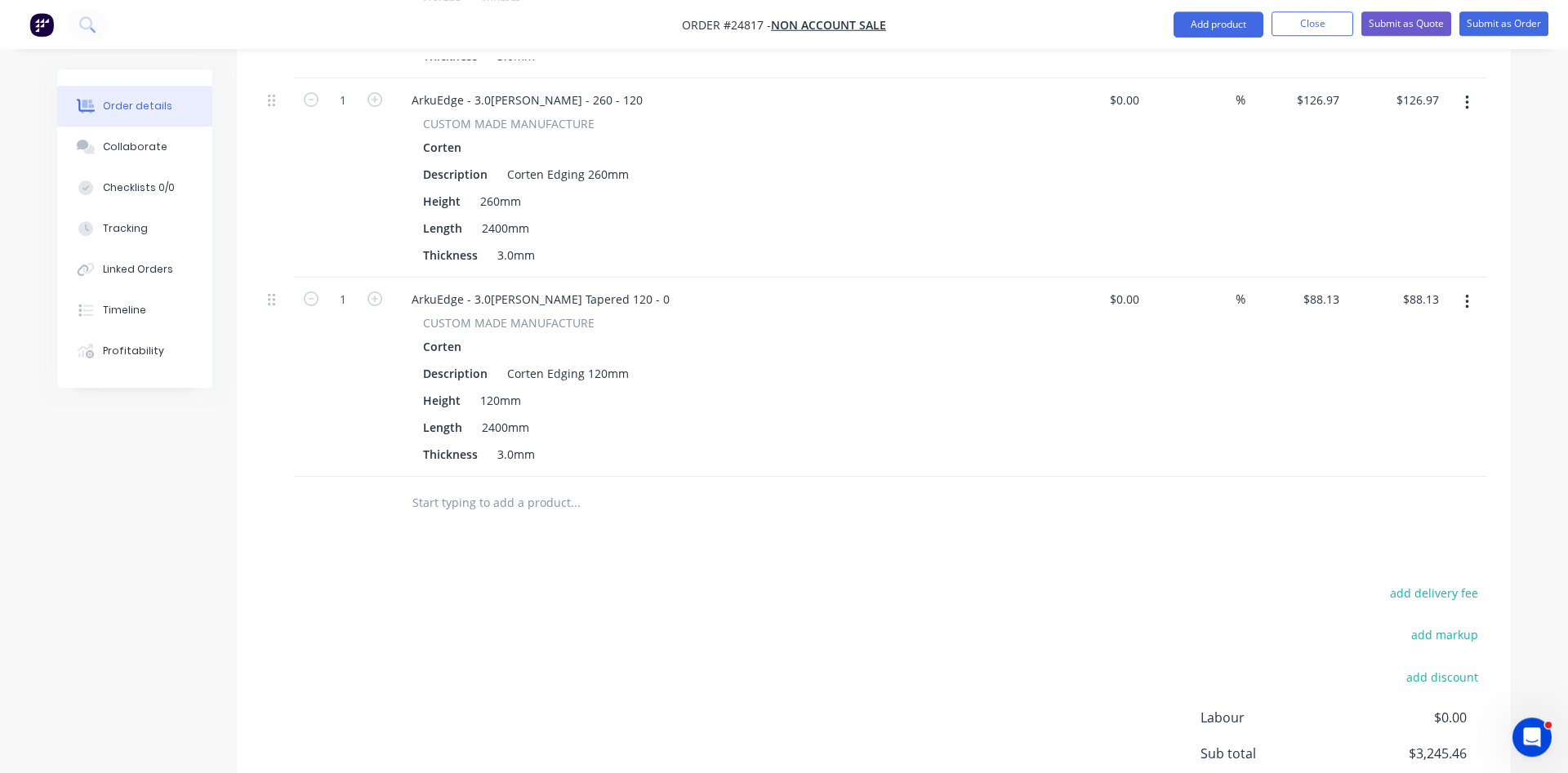
scroll to position [1793, 0]
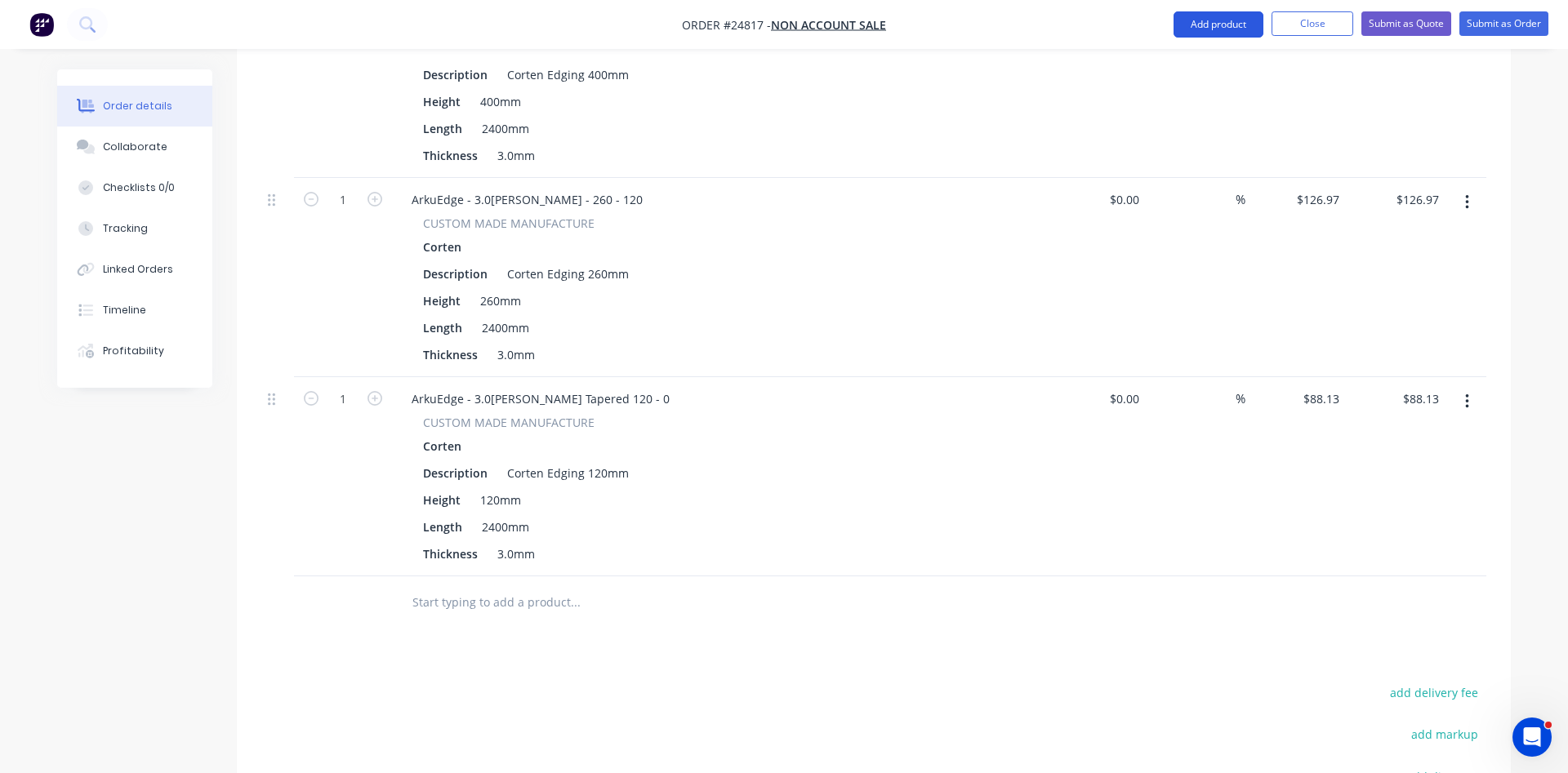
click at [1229, 33] on button "Add product" at bounding box center [1218, 25] width 90 height 27
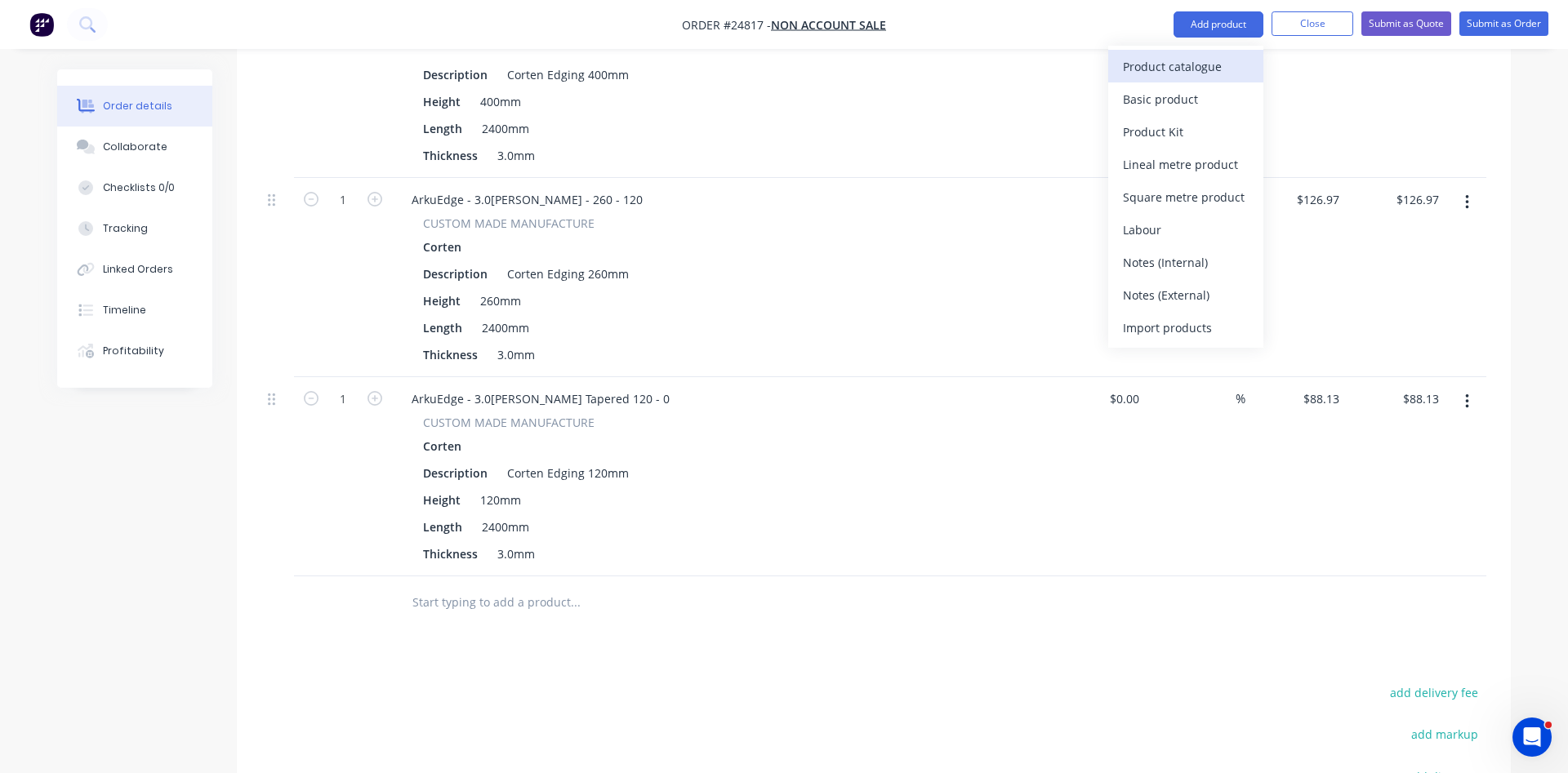
click at [1216, 68] on div "Product catalogue" at bounding box center [1186, 67] width 126 height 24
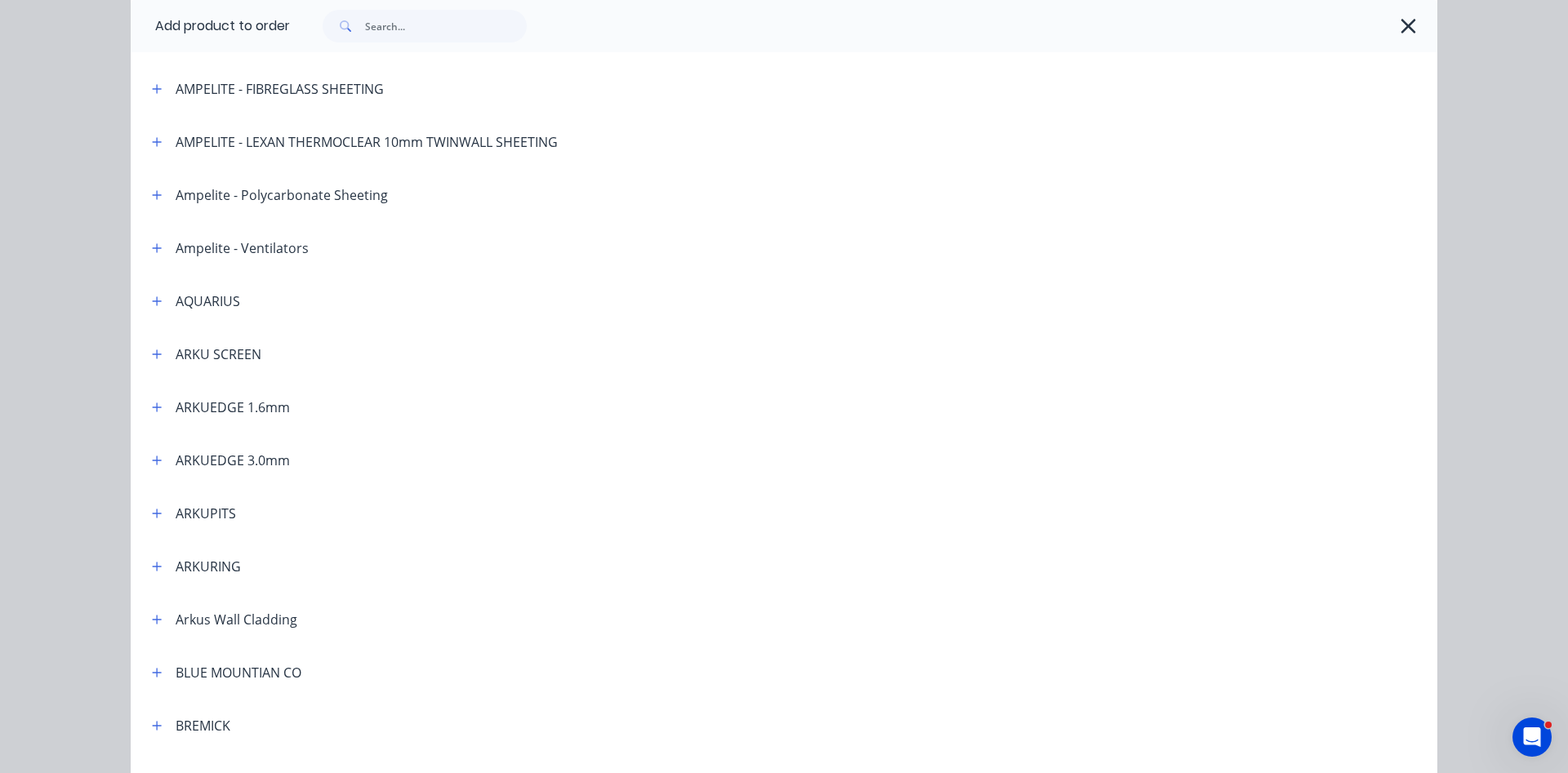
scroll to position [186, 0]
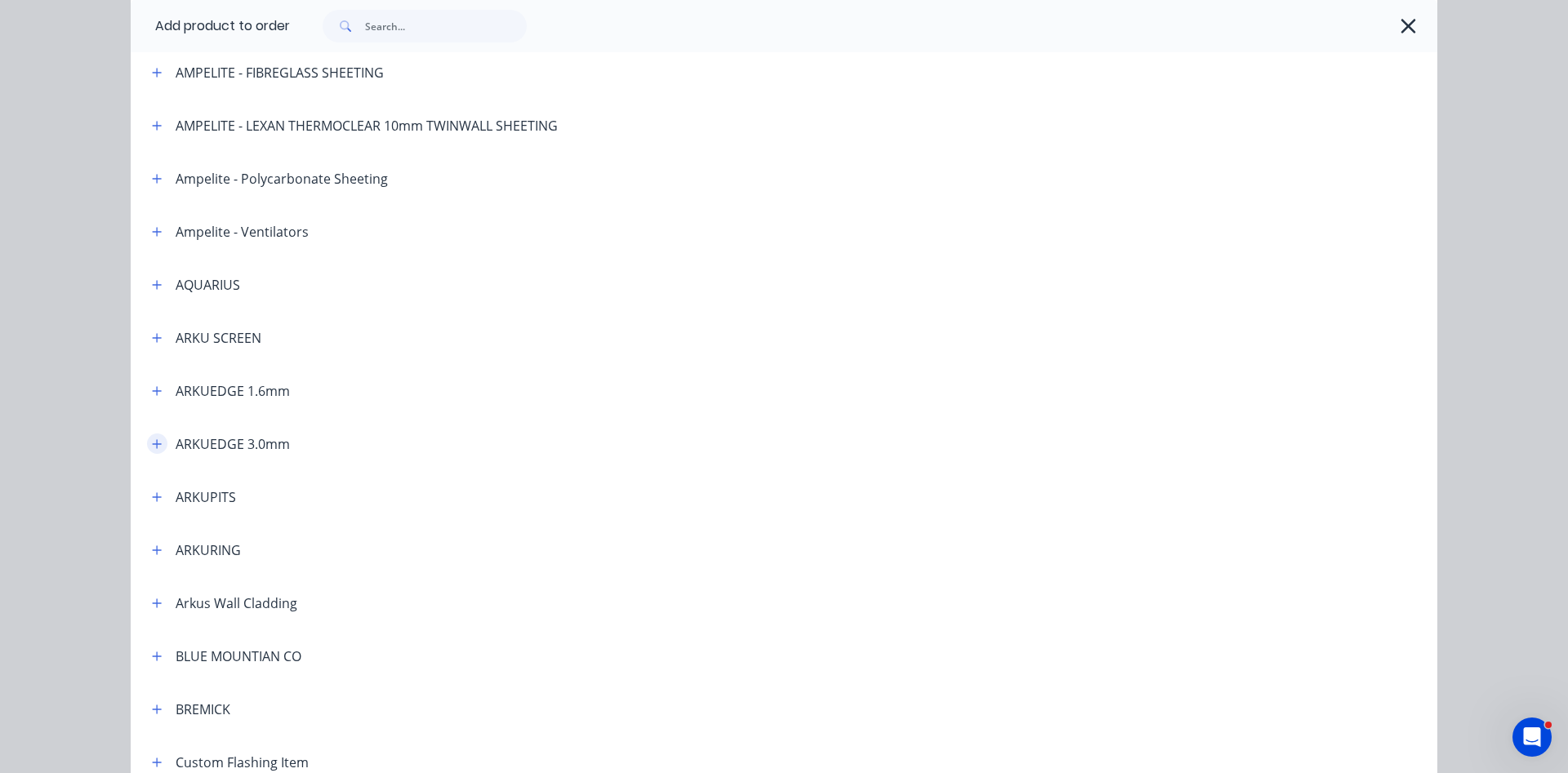
click at [158, 442] on icon "button" at bounding box center [157, 445] width 10 height 12
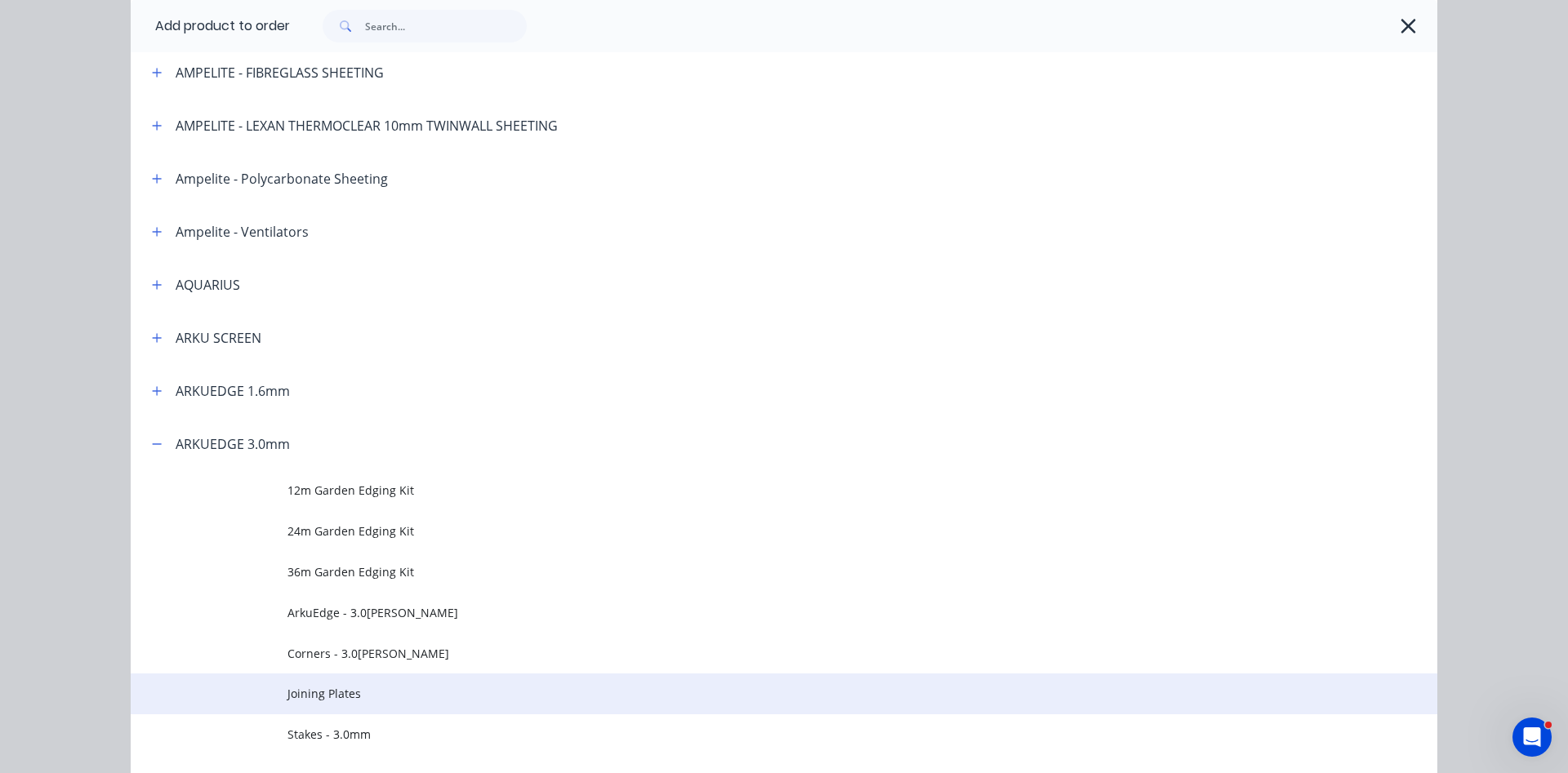
click at [349, 695] on span "Joining Plates" at bounding box center [748, 693] width 920 height 17
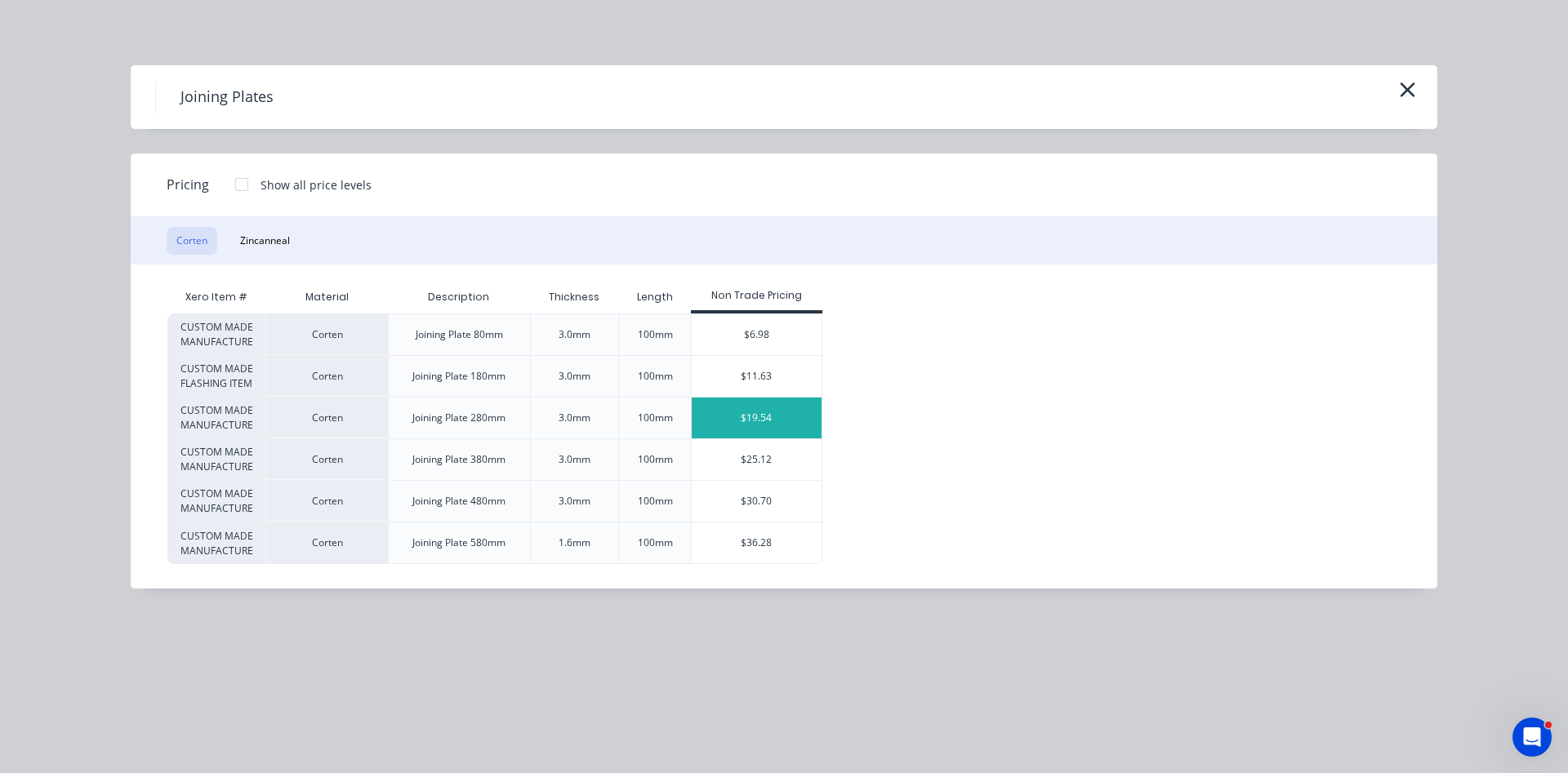
click at [729, 416] on div "$19.54" at bounding box center [757, 417] width 130 height 40
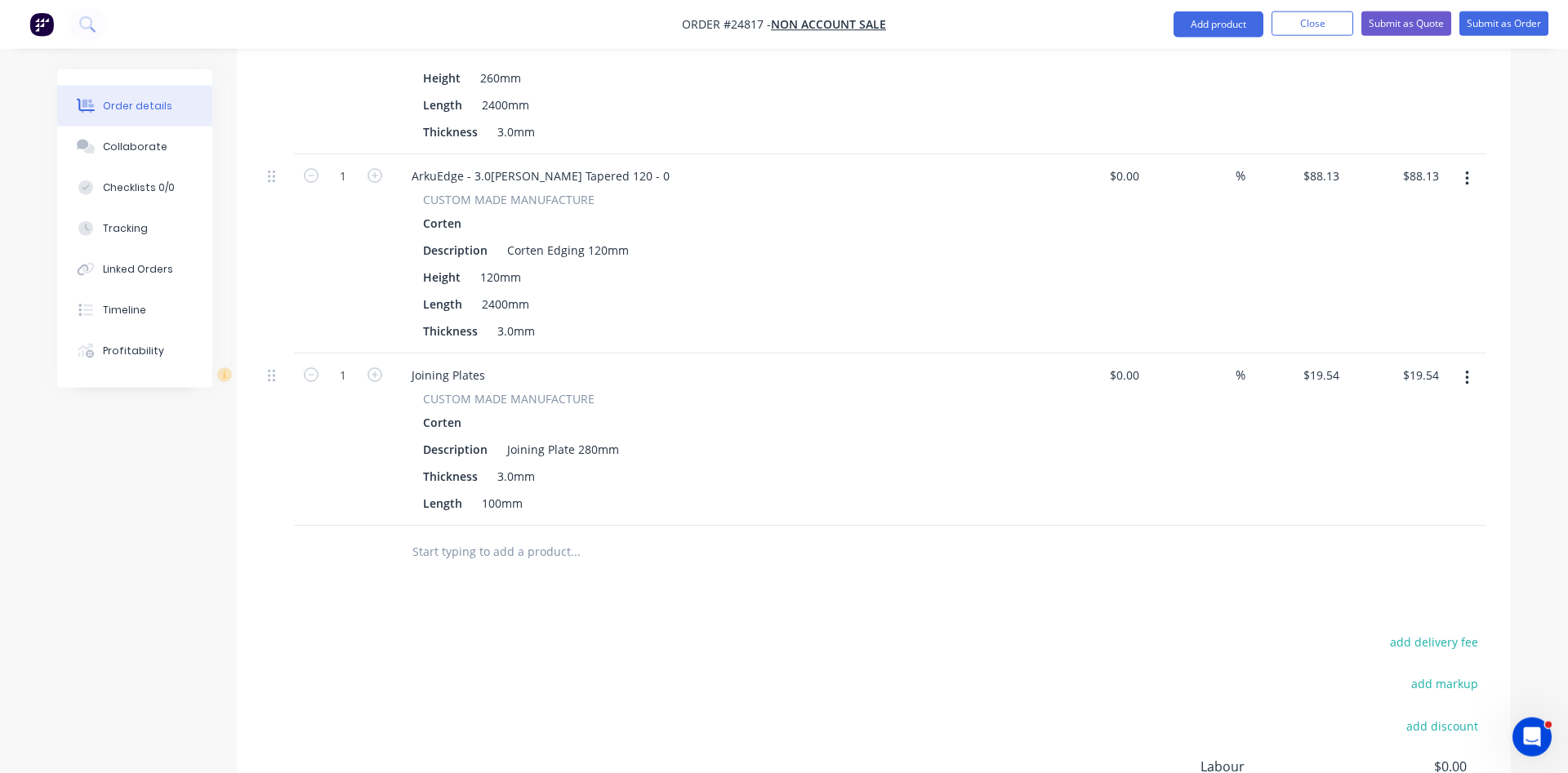
scroll to position [2044, 0]
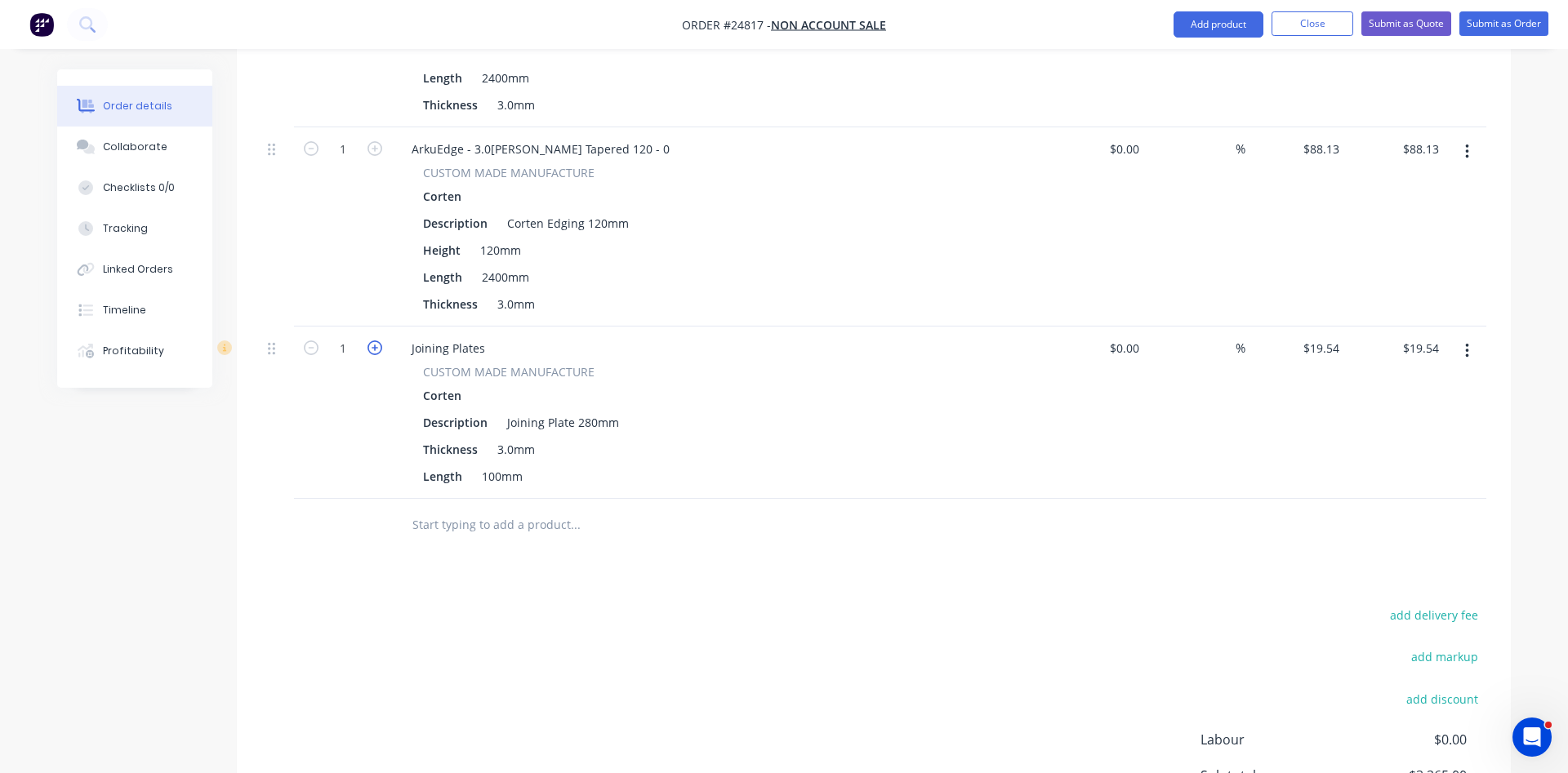
click at [371, 340] on icon "button" at bounding box center [375, 347] width 15 height 15
type input "2"
type input "$39.08"
click at [371, 340] on icon "button" at bounding box center [375, 347] width 15 height 15
type input "3"
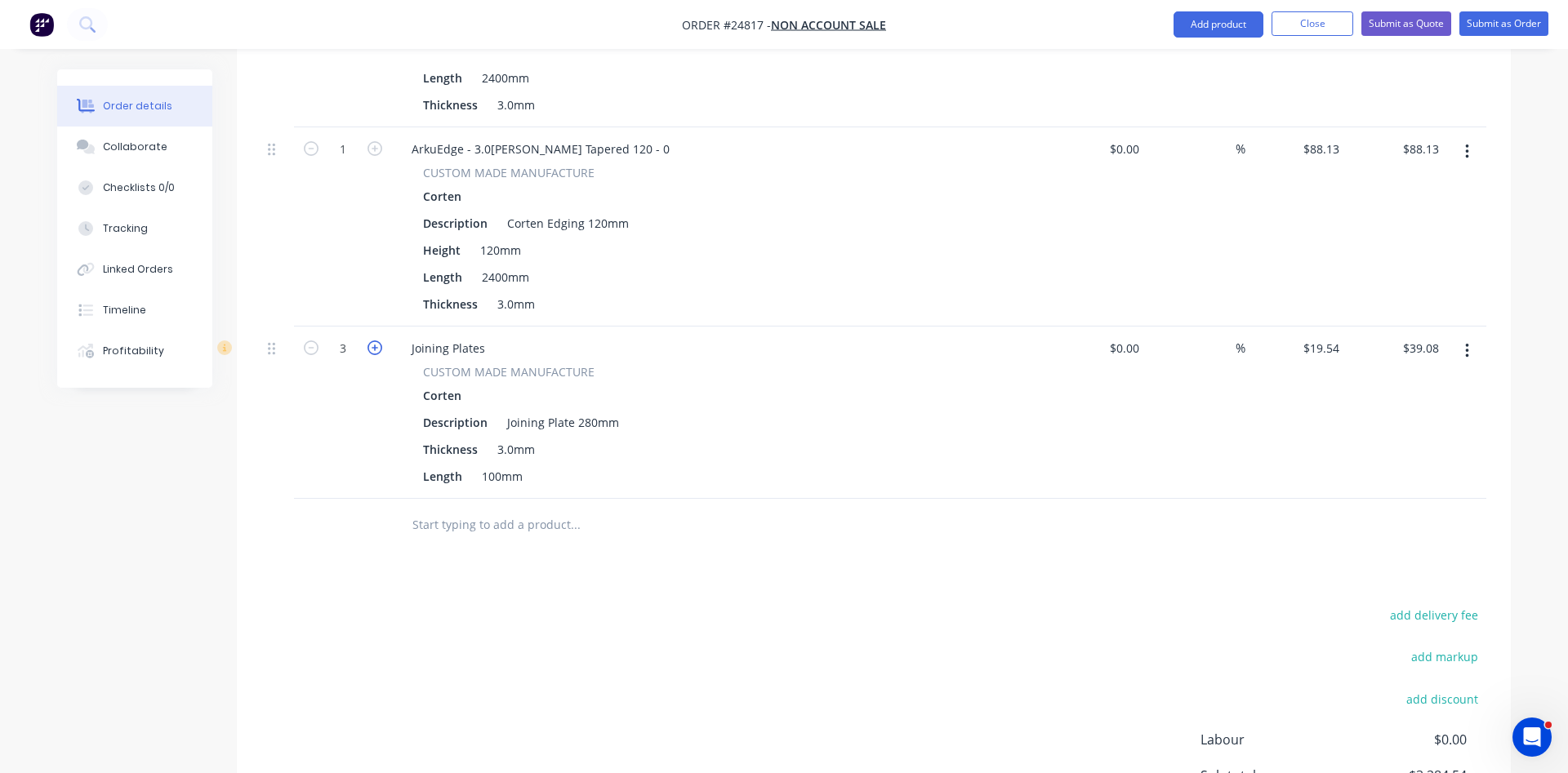
type input "$58.62"
click at [371, 340] on icon "button" at bounding box center [375, 347] width 15 height 15
type input "4"
type input "$78.16"
click at [493, 336] on div "Joining Plates" at bounding box center [448, 348] width 100 height 24
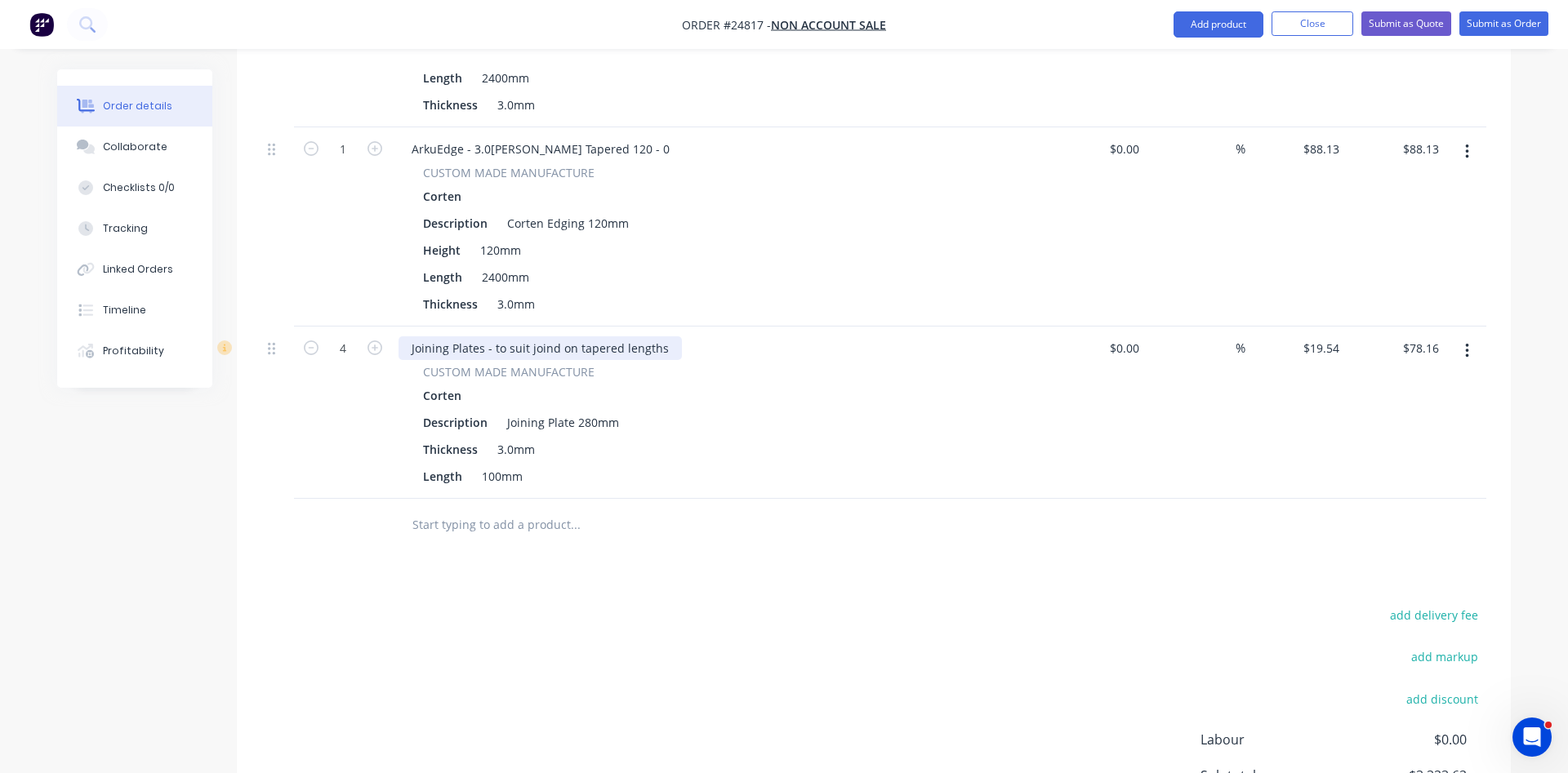
click at [558, 336] on div "Joining Plates - to suit joind on tapered lengths" at bounding box center [539, 348] width 283 height 24
type input "19.54"
click at [1325, 336] on input "19.54" at bounding box center [1327, 348] width 37 height 24
type input "$0.00"
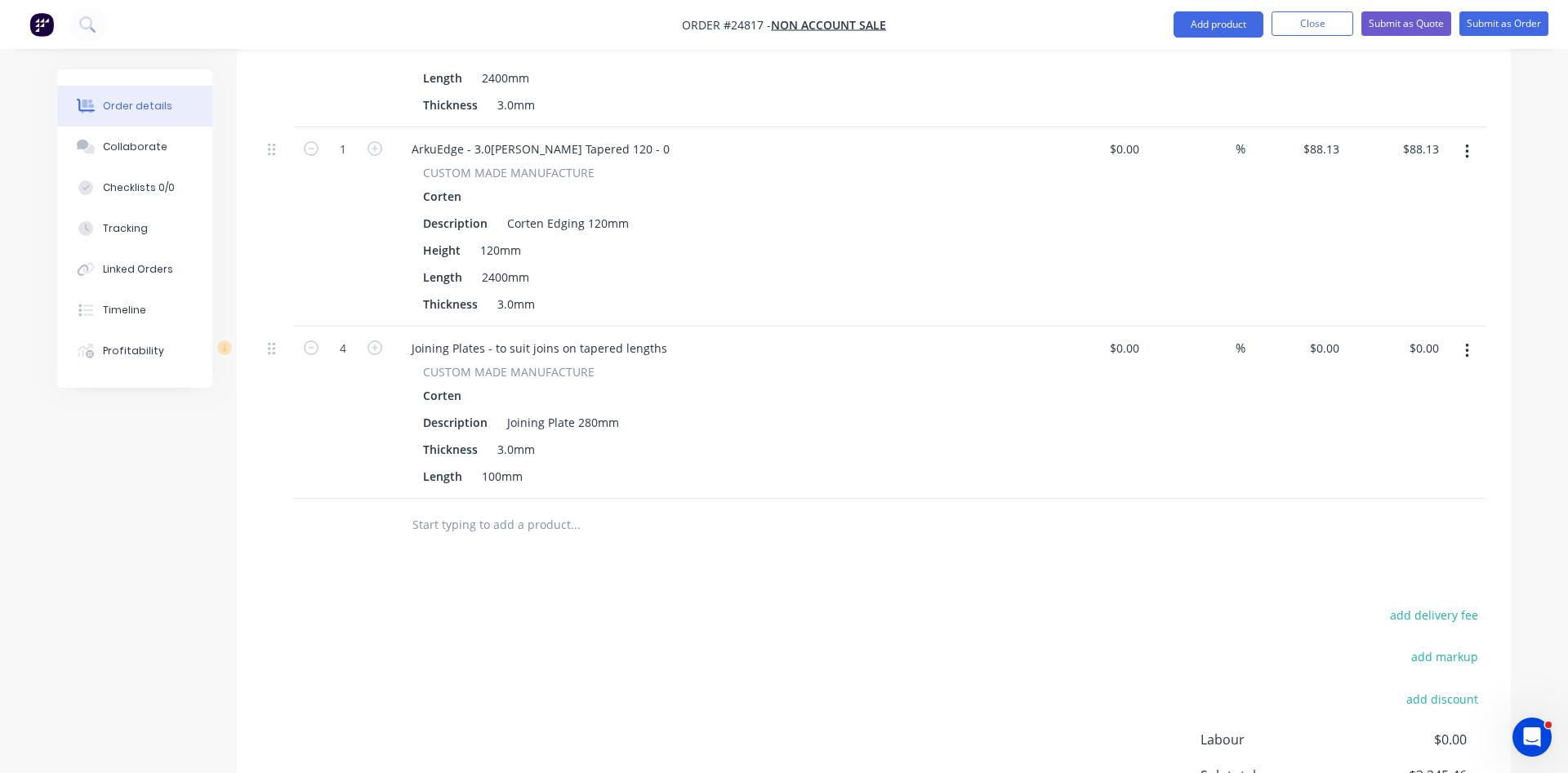
click at [1363, 460] on div "$0.00 $0.00" at bounding box center [1396, 412] width 101 height 173
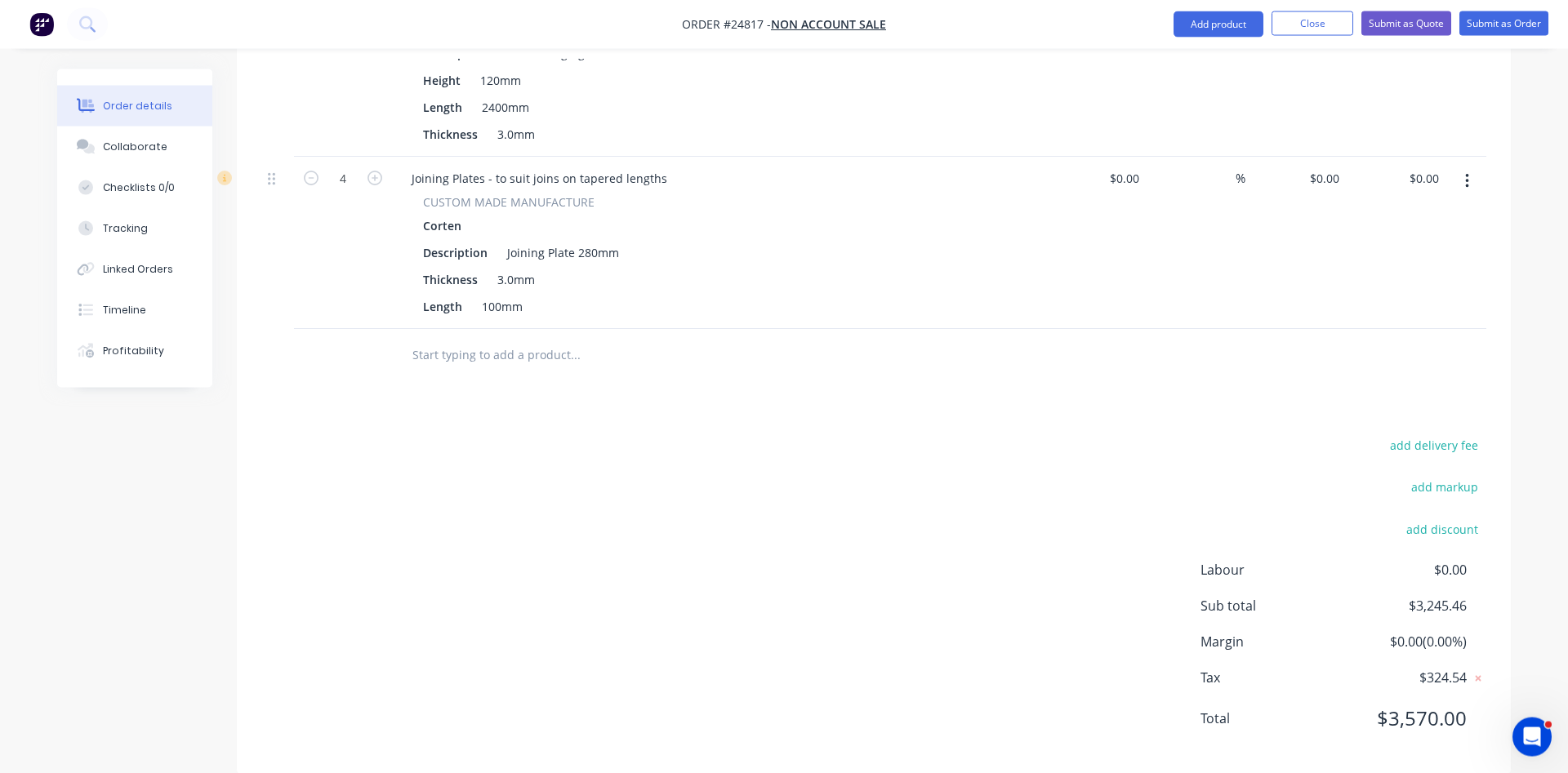
scroll to position [2215, 0]
click at [1201, 19] on button "Add product" at bounding box center [1218, 25] width 90 height 27
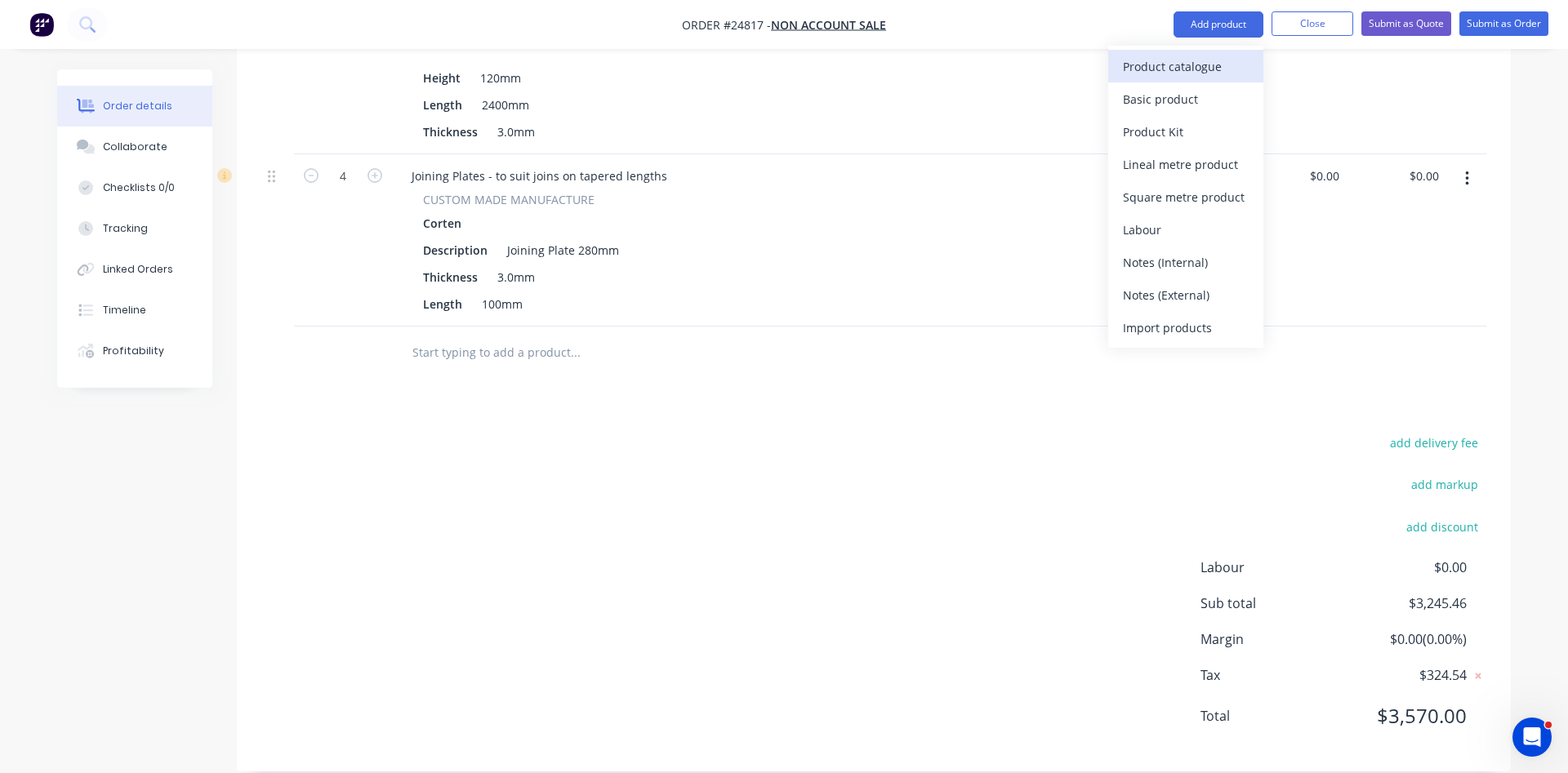
click at [1150, 59] on div "Product catalogue" at bounding box center [1186, 67] width 126 height 24
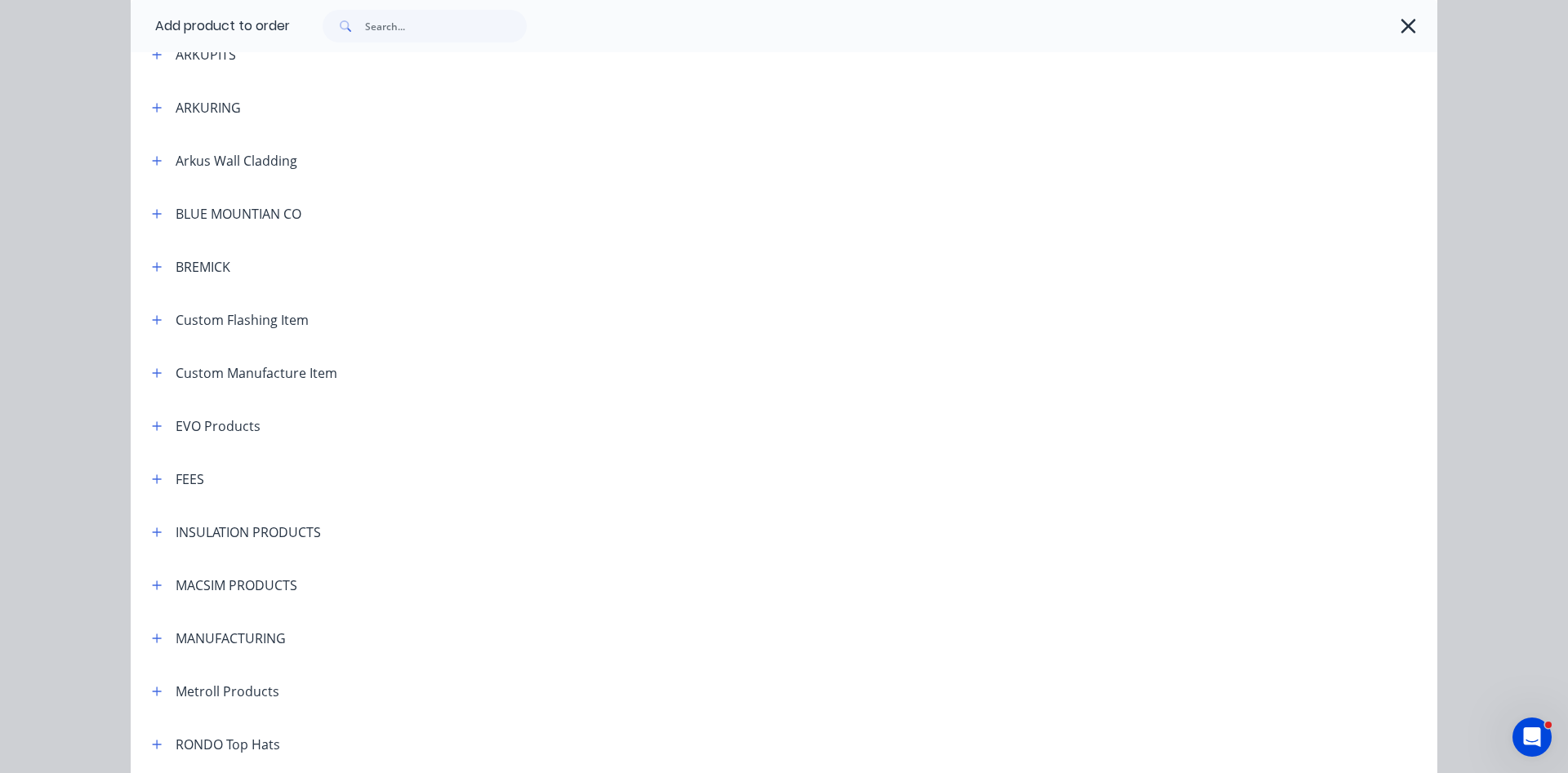
scroll to position [652, 0]
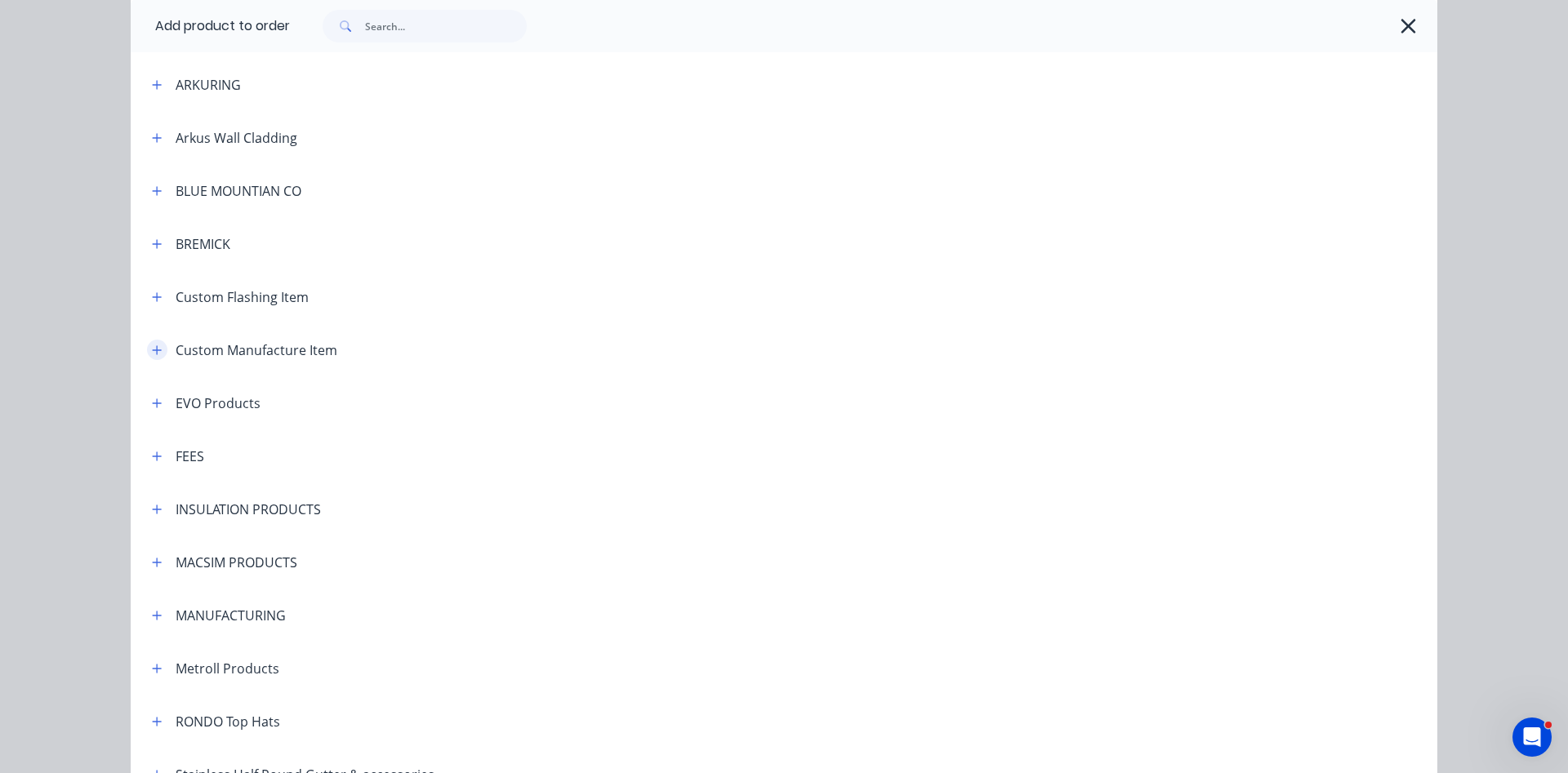
click at [156, 353] on icon "button" at bounding box center [157, 351] width 10 height 12
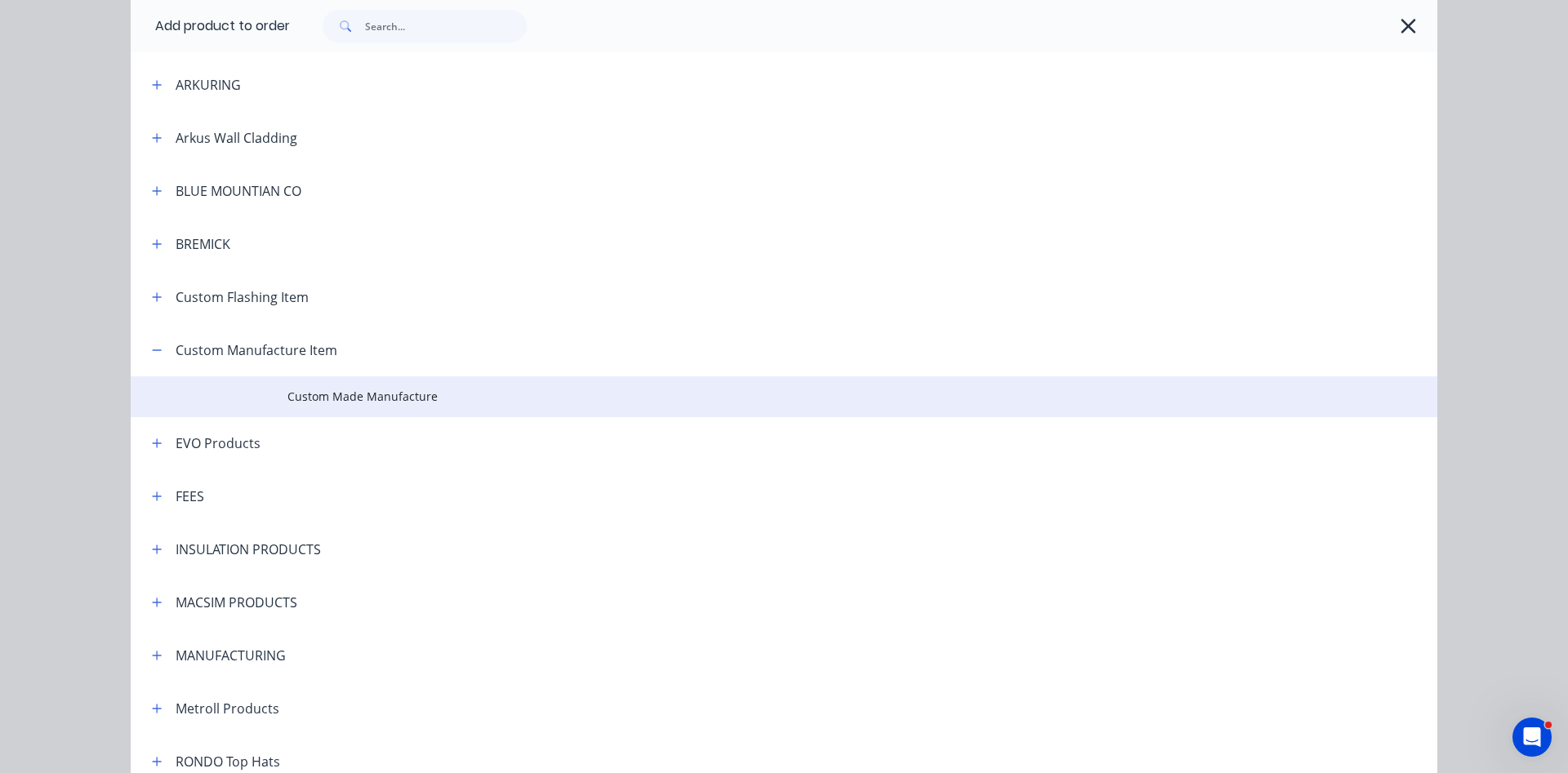
click at [364, 396] on span "Custom Made Manufacture" at bounding box center [748, 395] width 920 height 17
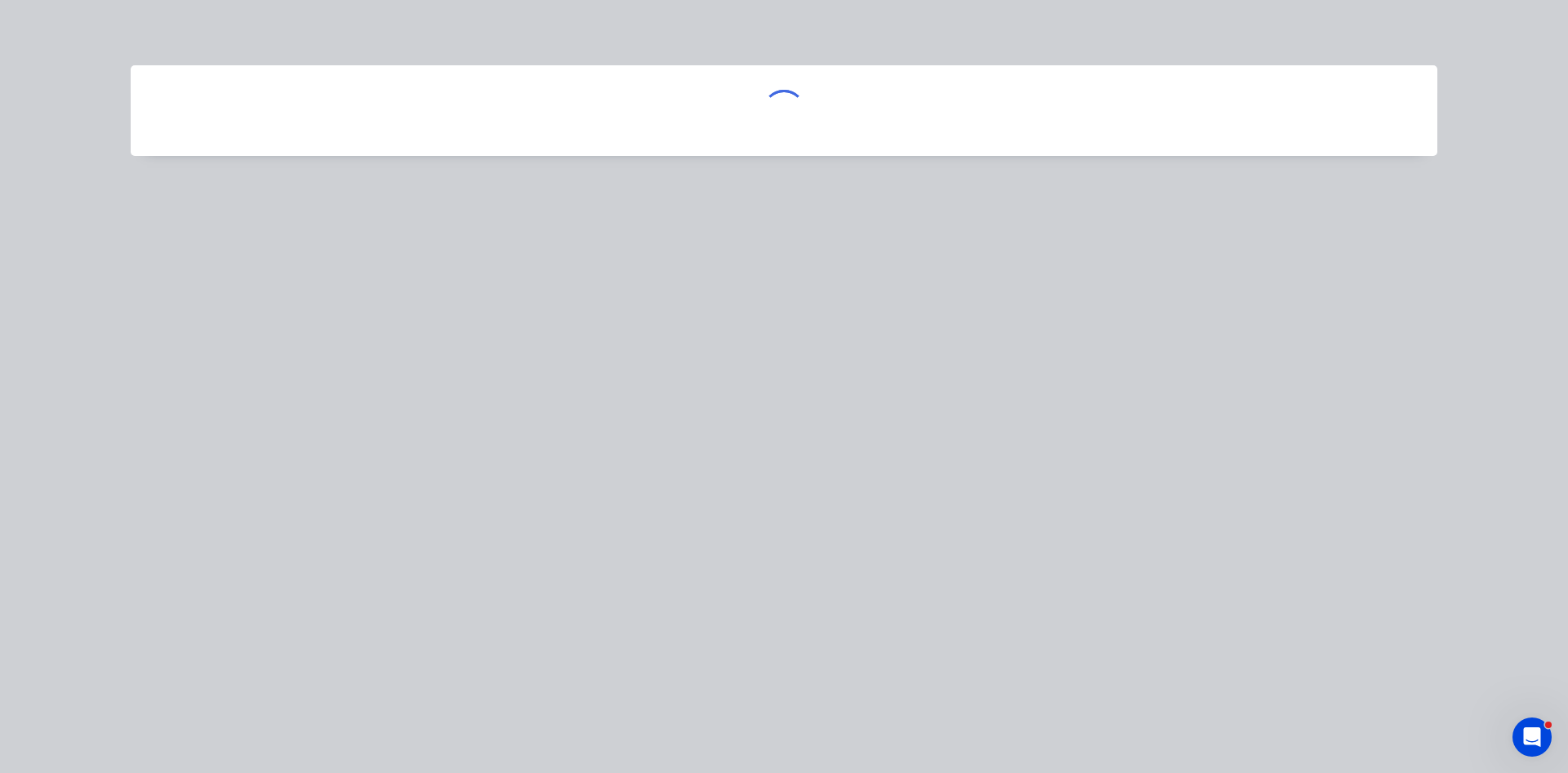
scroll to position [0, 0]
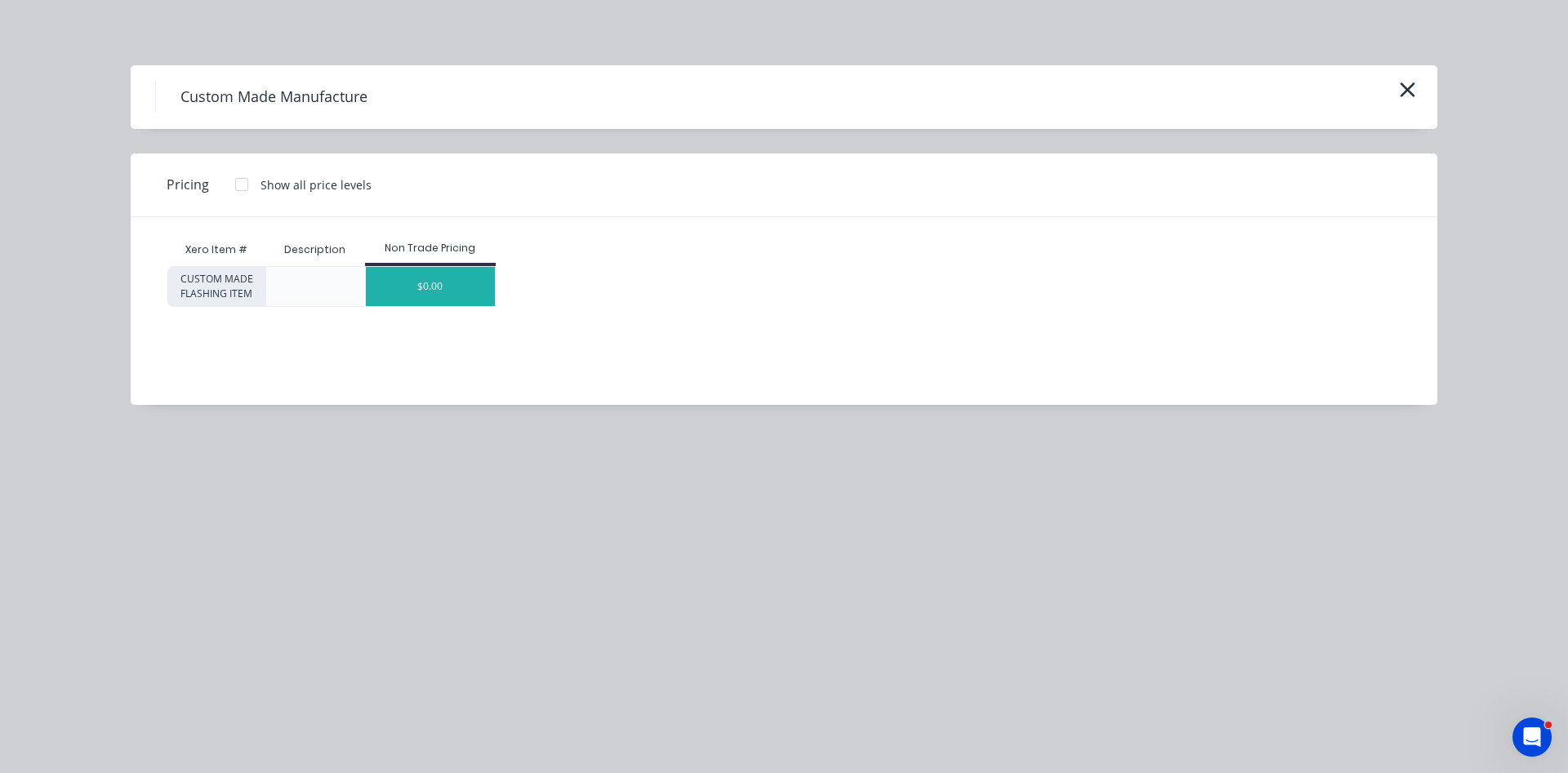
click at [450, 285] on div "$0.00" at bounding box center [431, 287] width 130 height 39
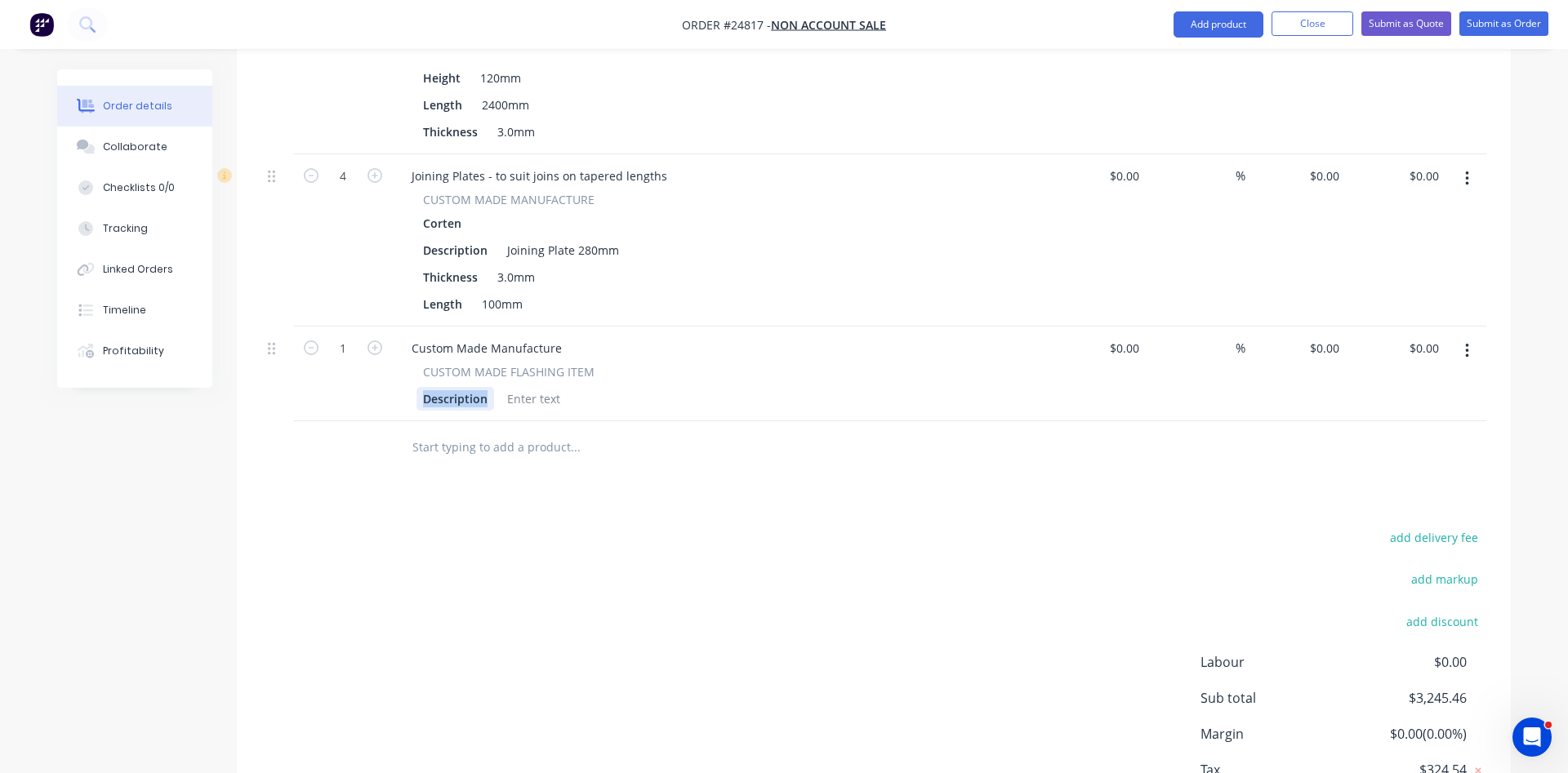
drag, startPoint x: 489, startPoint y: 374, endPoint x: 395, endPoint y: 374, distance: 94.0
click at [416, 387] on div "Description" at bounding box center [455, 399] width 78 height 24
drag, startPoint x: 560, startPoint y: 326, endPoint x: 401, endPoint y: 333, distance: 159.2
click at [401, 336] on div "Custom Made Manufacture" at bounding box center [486, 348] width 177 height 24
click at [1467, 344] on icon "button" at bounding box center [1466, 351] width 3 height 15
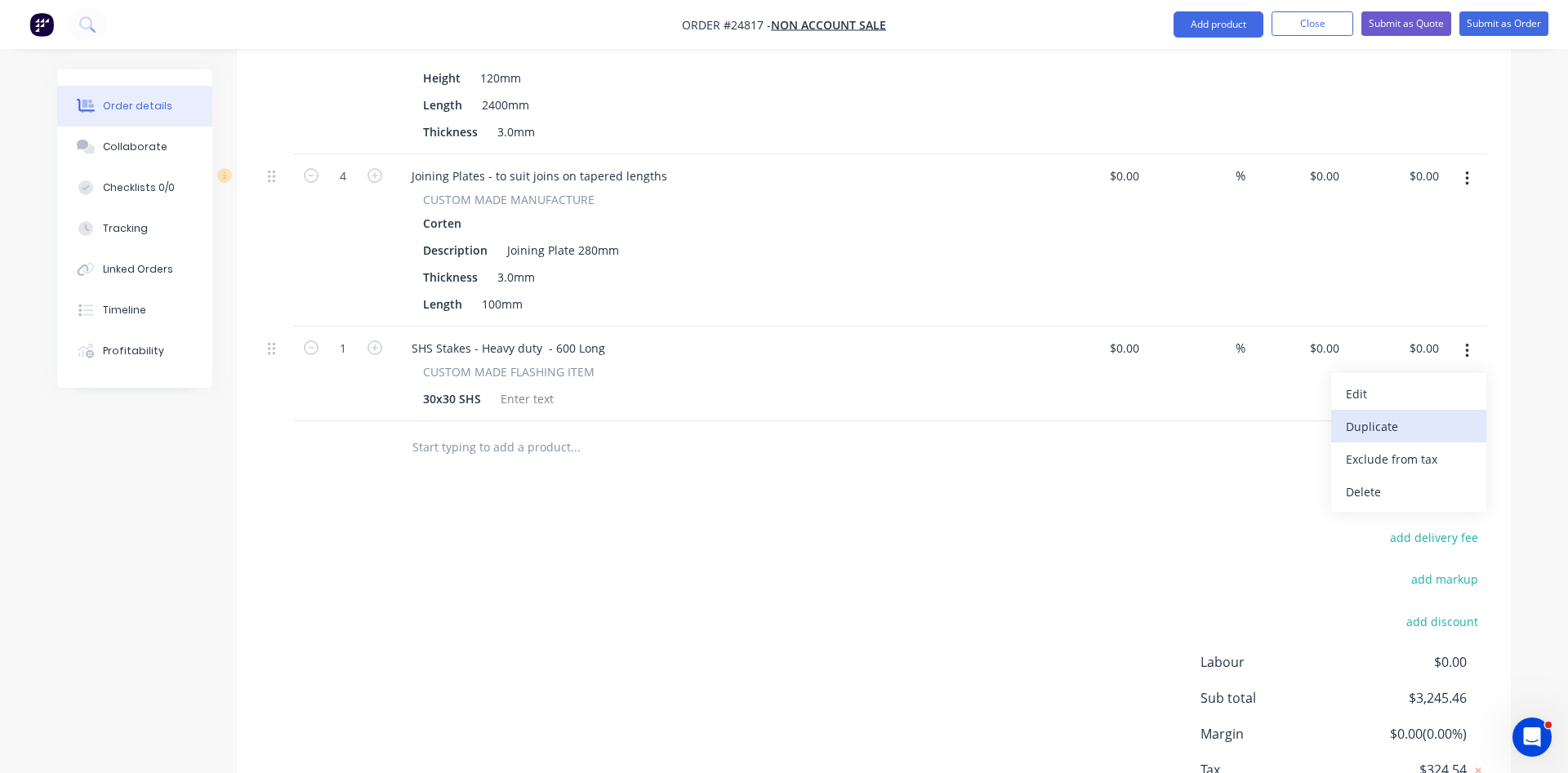
click at [1397, 415] on div "Duplicate" at bounding box center [1409, 427] width 126 height 24
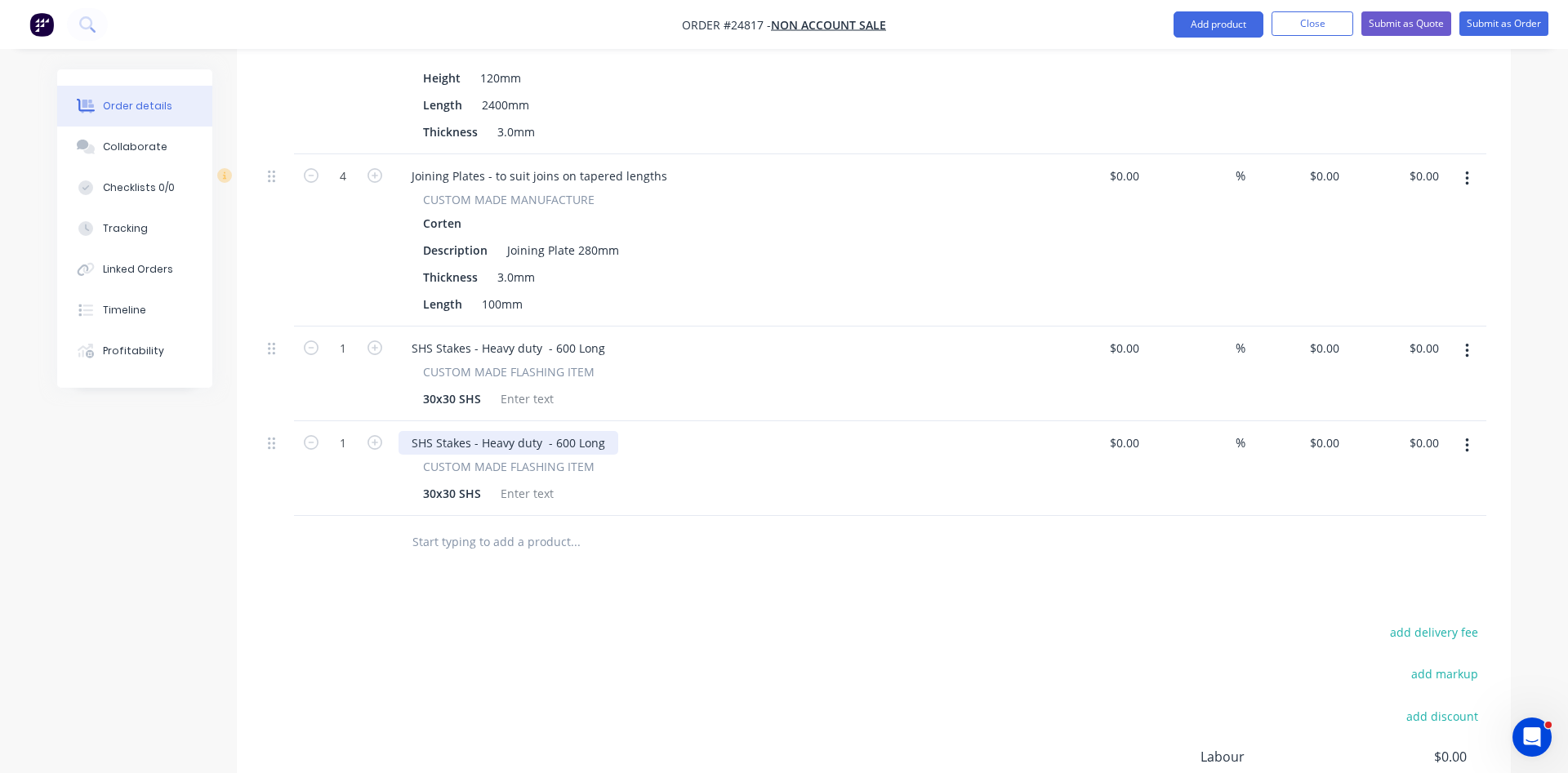
click at [559, 431] on div "SHS Stakes - Heavy duty - 600 Long" at bounding box center [508, 443] width 220 height 24
click at [630, 530] on input "text" at bounding box center [574, 541] width 326 height 33
type input "12"
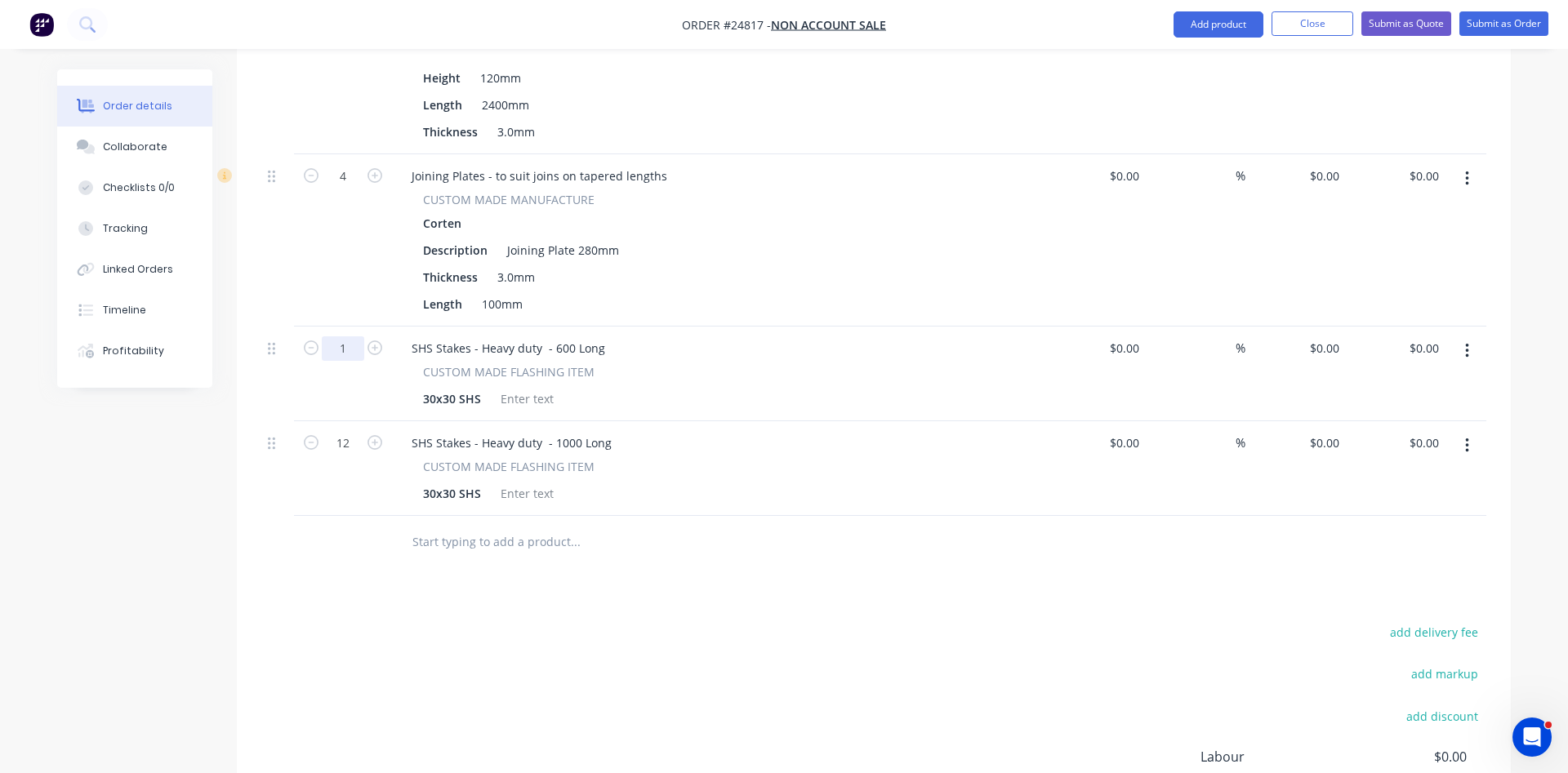
type input "12"
click at [369, 464] on div "12" at bounding box center [342, 468] width 98 height 95
click at [1307, 326] on div "0 $0.00" at bounding box center [1296, 374] width 101 height 95
type input "$8.65"
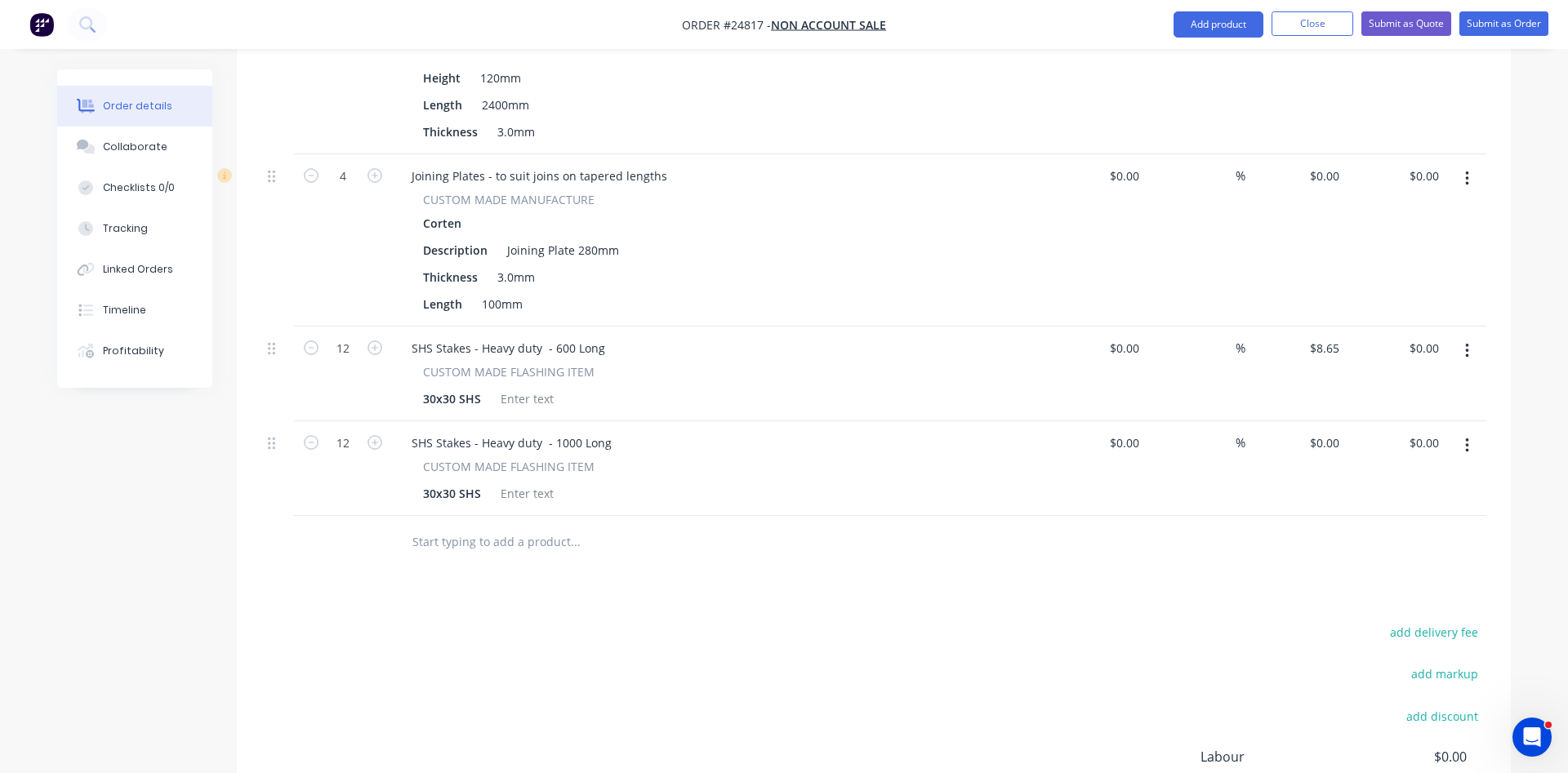
type input "$103.80"
click at [1205, 461] on div "%" at bounding box center [1196, 468] width 101 height 95
click at [1322, 431] on input "0" at bounding box center [1327, 443] width 37 height 24
type input "$12.25"
type input "$147.00"
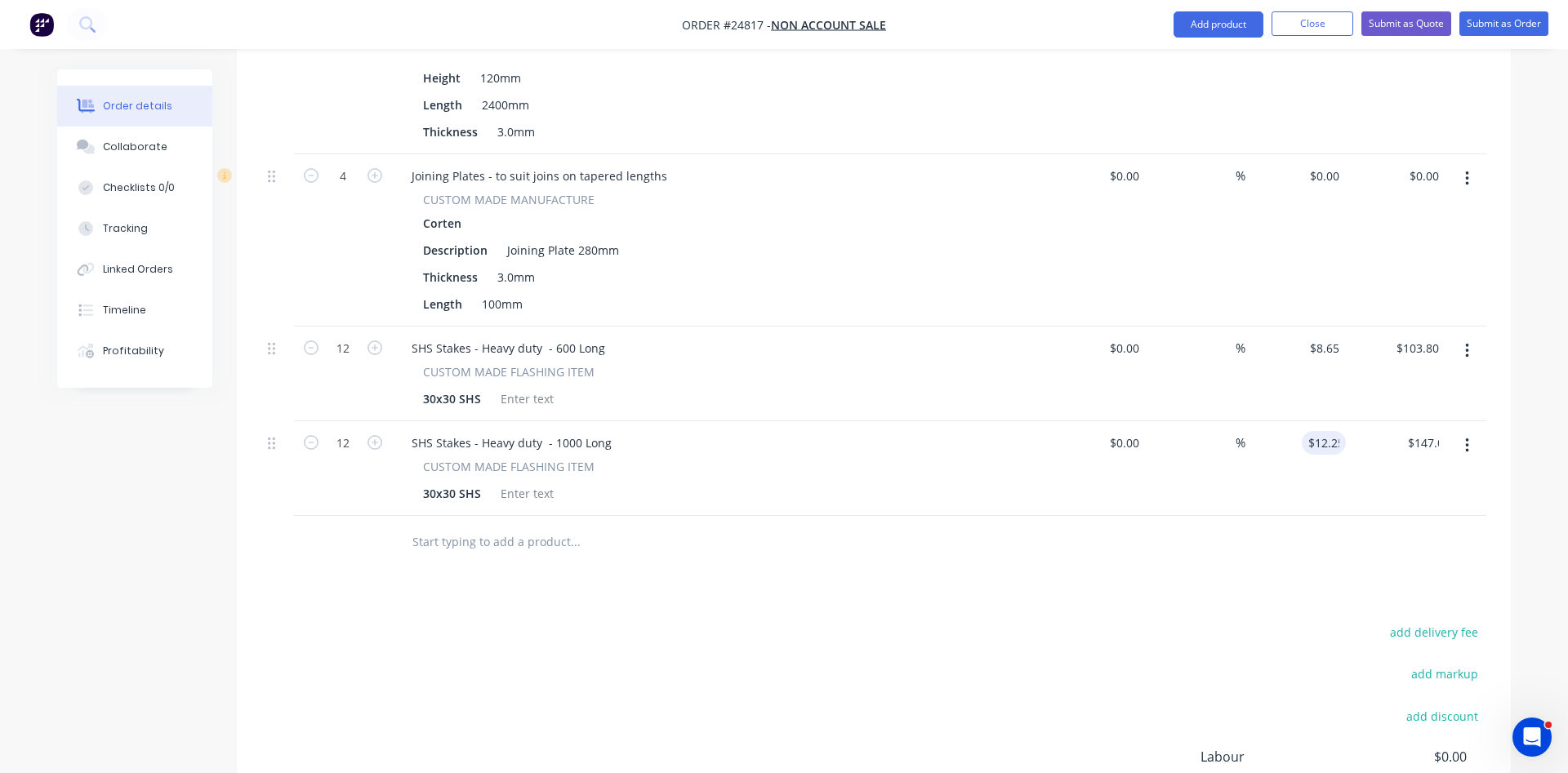
click at [1250, 493] on div "$12.25 12.25" at bounding box center [1296, 468] width 101 height 95
click at [1214, 26] on button "Add product" at bounding box center [1218, 25] width 90 height 27
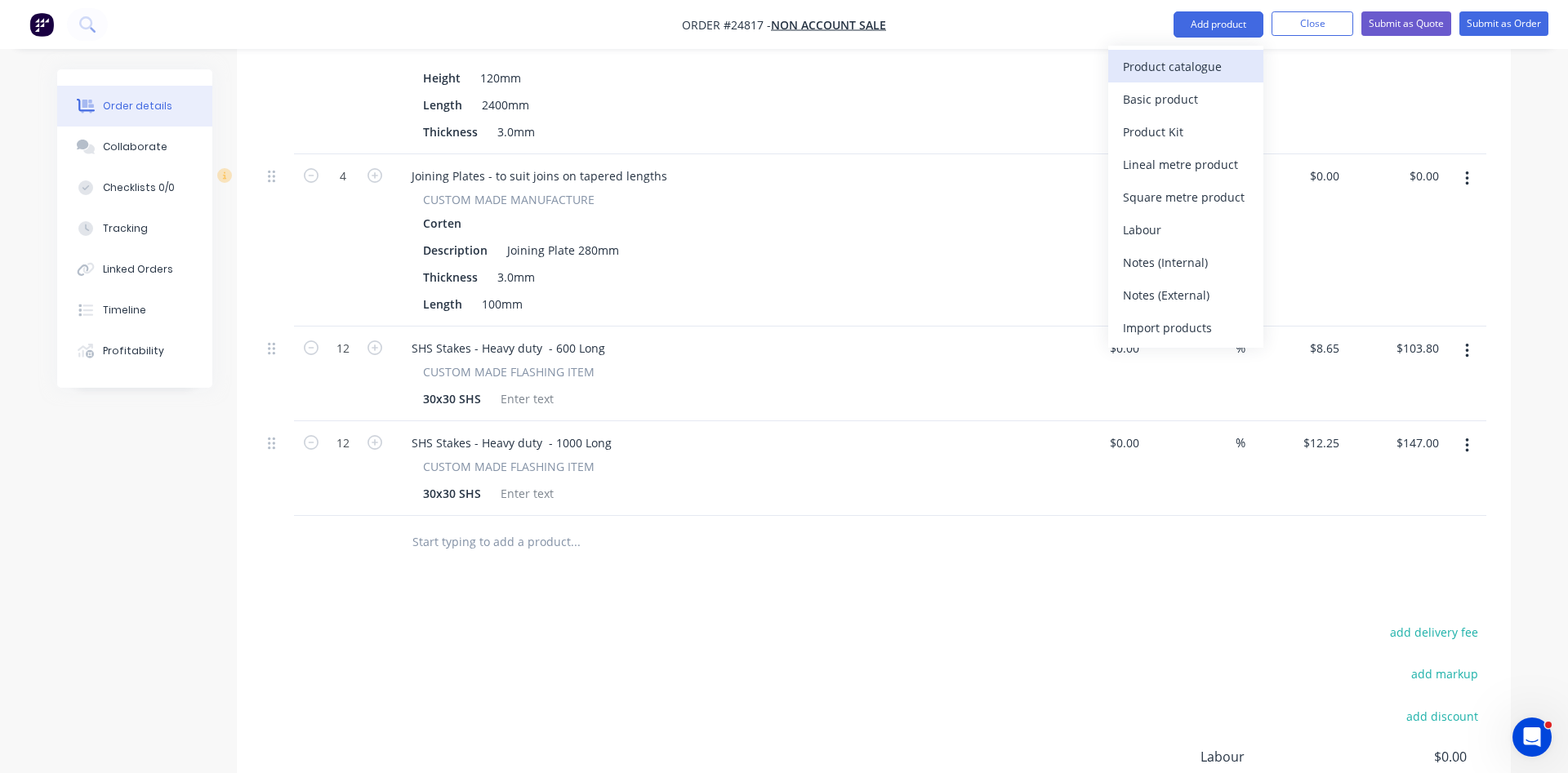
click at [1168, 73] on div "Product catalogue" at bounding box center [1186, 67] width 126 height 24
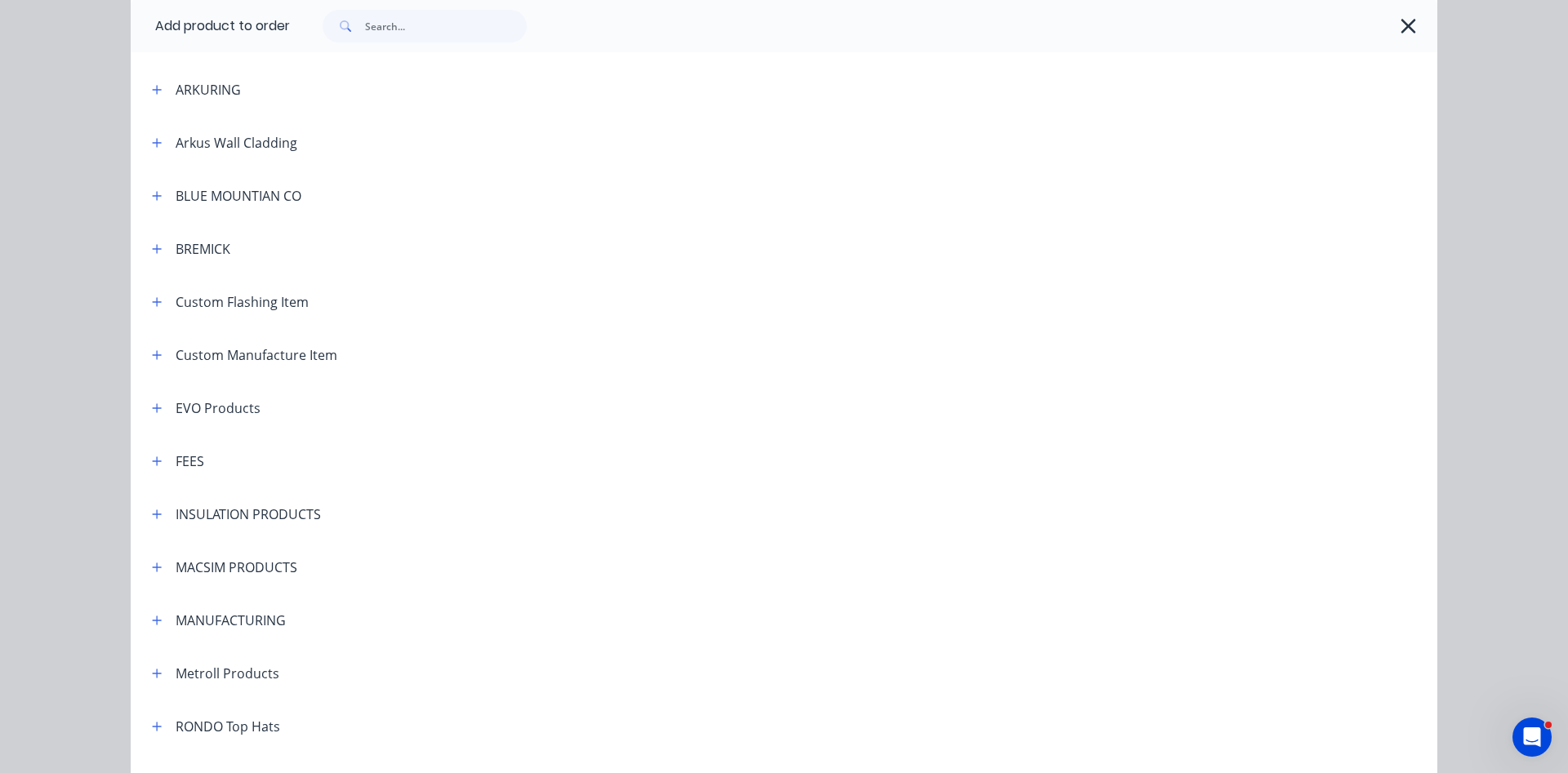
scroll to position [652, 0]
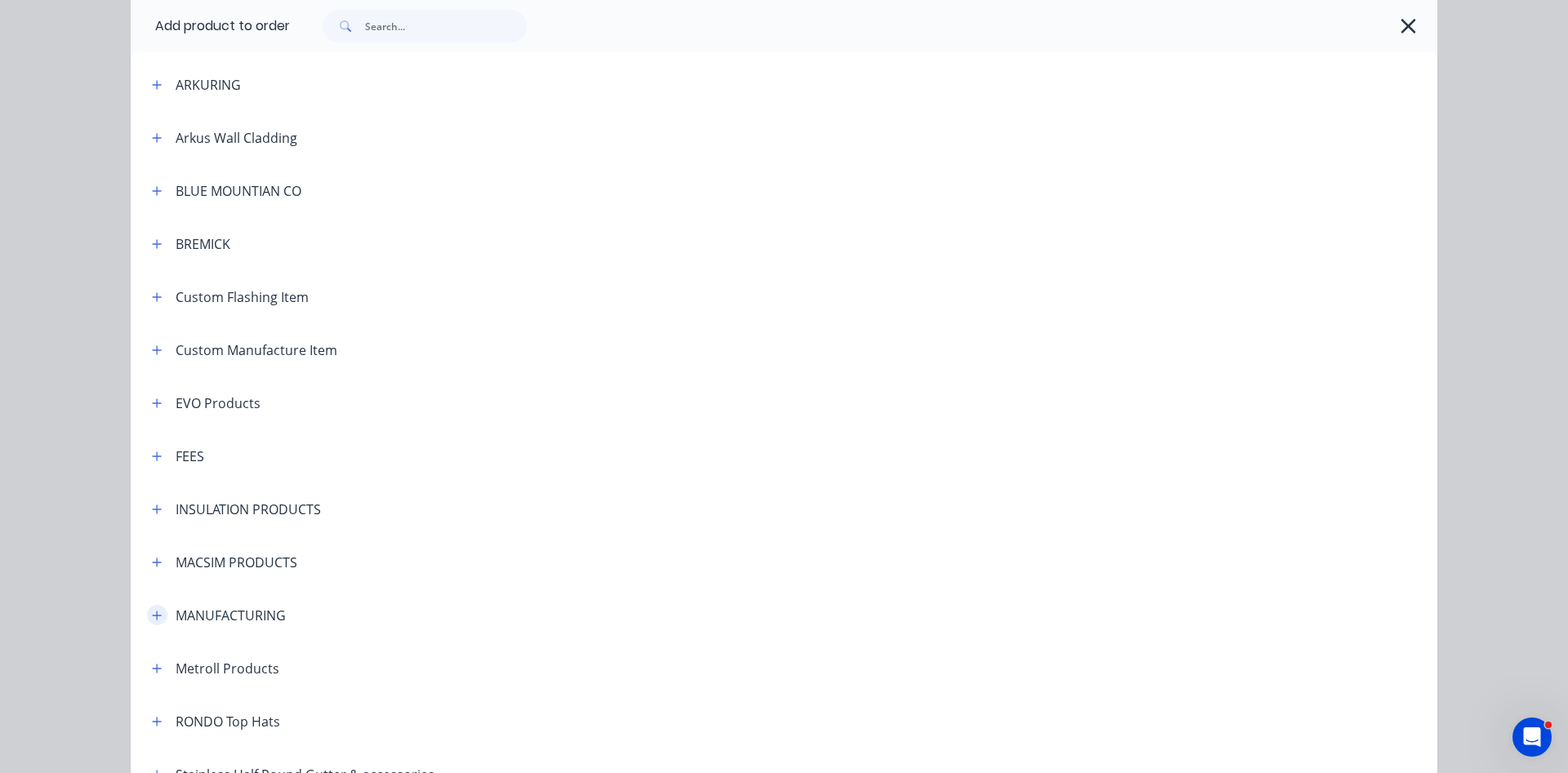
click at [151, 621] on button "button" at bounding box center [157, 615] width 21 height 21
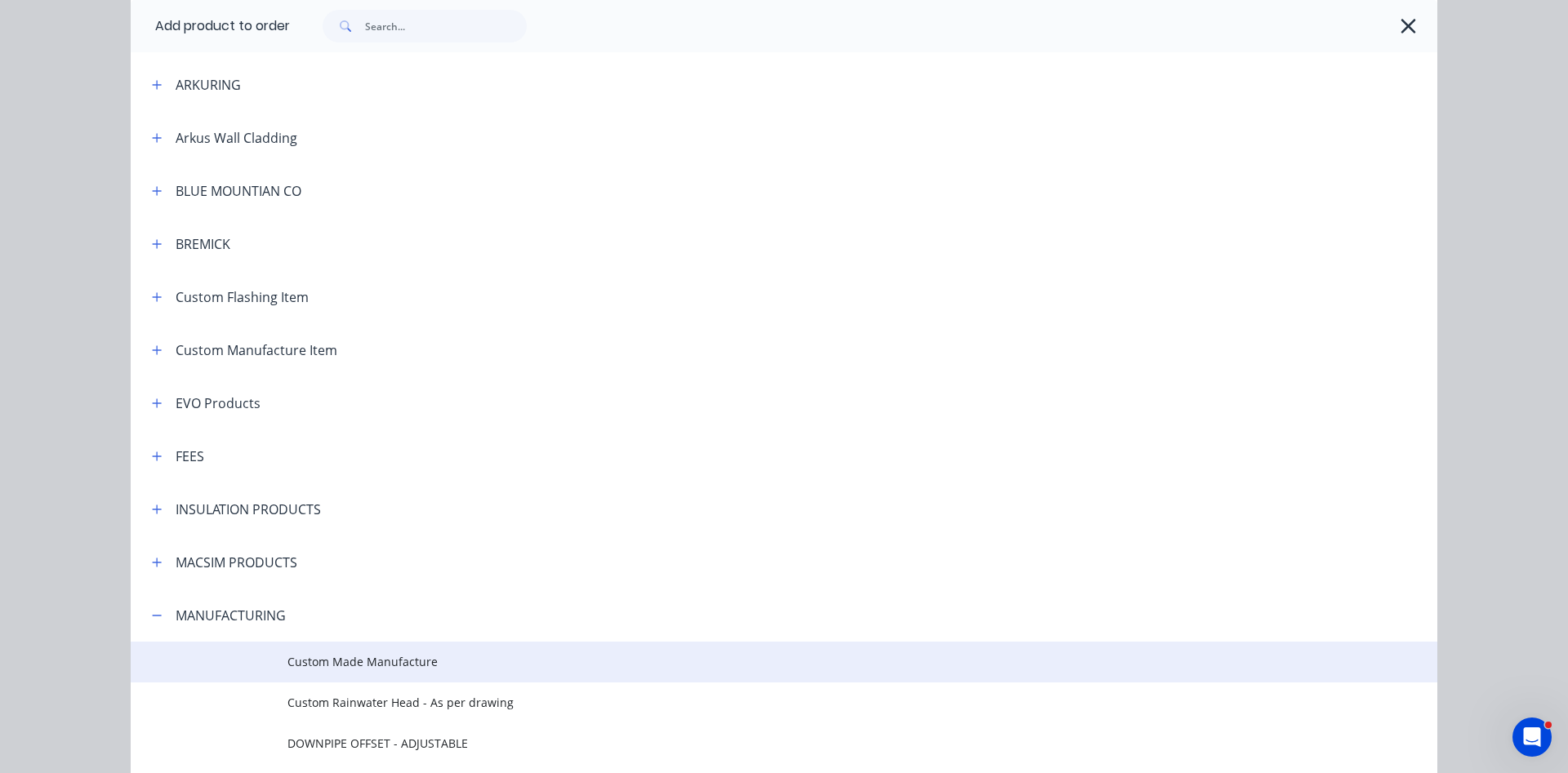
click at [391, 659] on span "Custom Made Manufacture" at bounding box center [748, 662] width 920 height 17
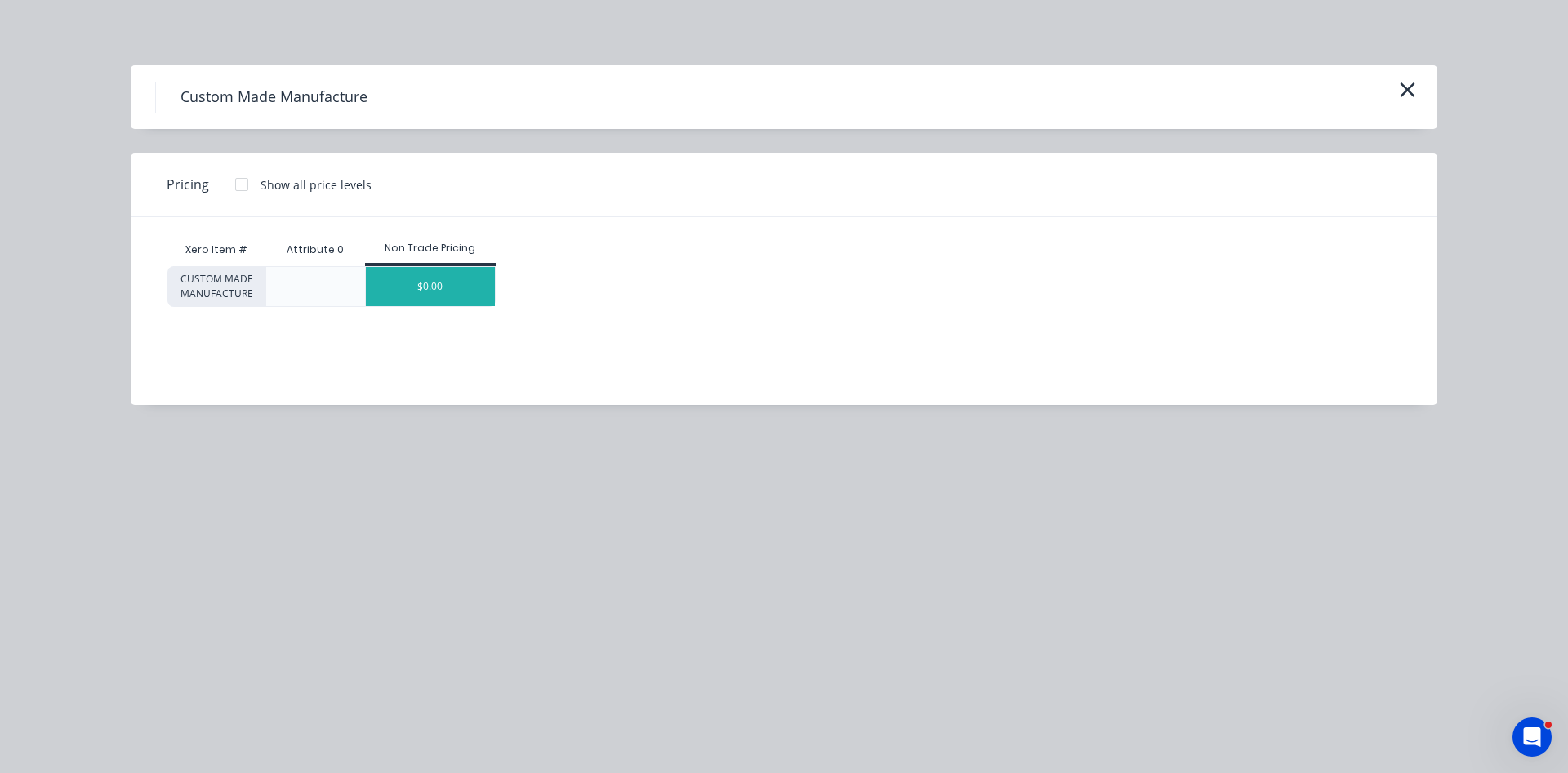
click at [418, 291] on div "$0.00" at bounding box center [431, 287] width 130 height 39
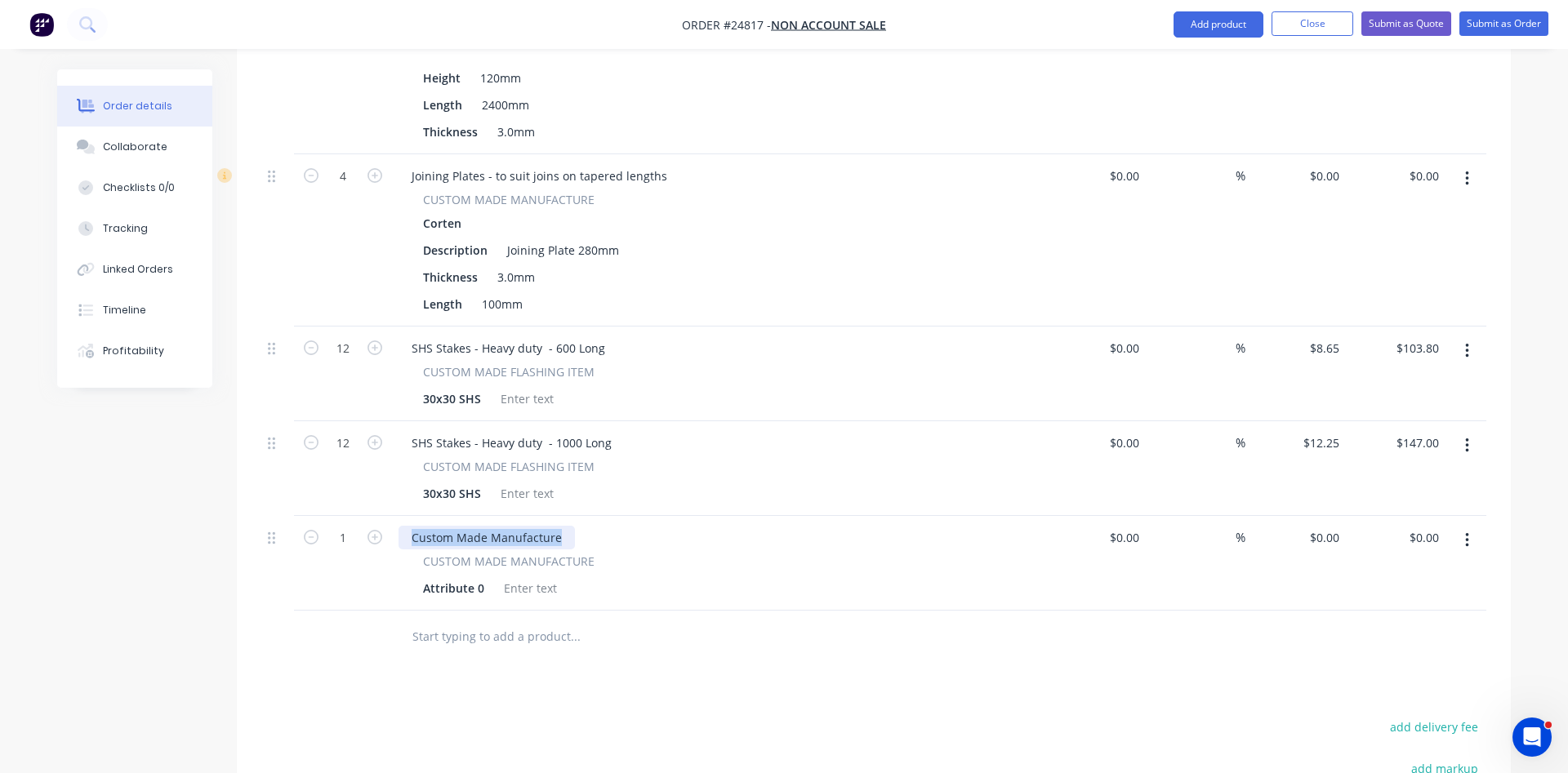
drag, startPoint x: 564, startPoint y: 516, endPoint x: 260, endPoint y: 460, distance: 309.1
click at [398, 526] on div "Custom Made Manufacture" at bounding box center [486, 537] width 177 height 24
drag, startPoint x: 475, startPoint y: 564, endPoint x: 378, endPoint y: 554, distance: 97.5
click at [416, 577] on div "Attribute 0" at bounding box center [453, 589] width 74 height 24
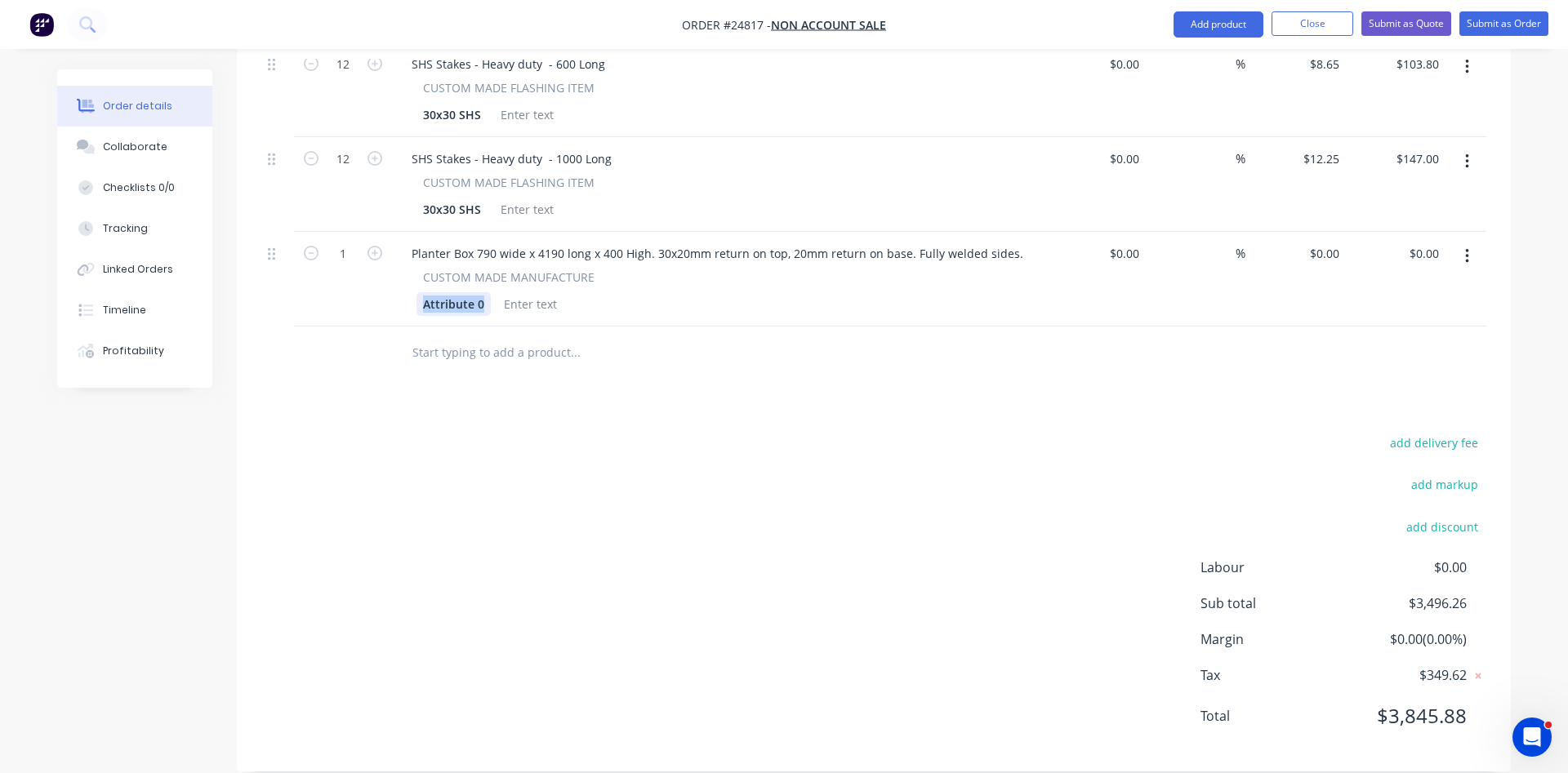
click at [466, 293] on div "Attribute 0" at bounding box center [453, 305] width 74 height 24
drag, startPoint x: 486, startPoint y: 285, endPoint x: 396, endPoint y: 283, distance: 90.0
click at [416, 293] on div "Attribute 0" at bounding box center [453, 305] width 74 height 24
click at [1467, 249] on icon "button" at bounding box center [1466, 256] width 3 height 15
click at [1407, 320] on div "Duplicate" at bounding box center [1409, 332] width 126 height 24
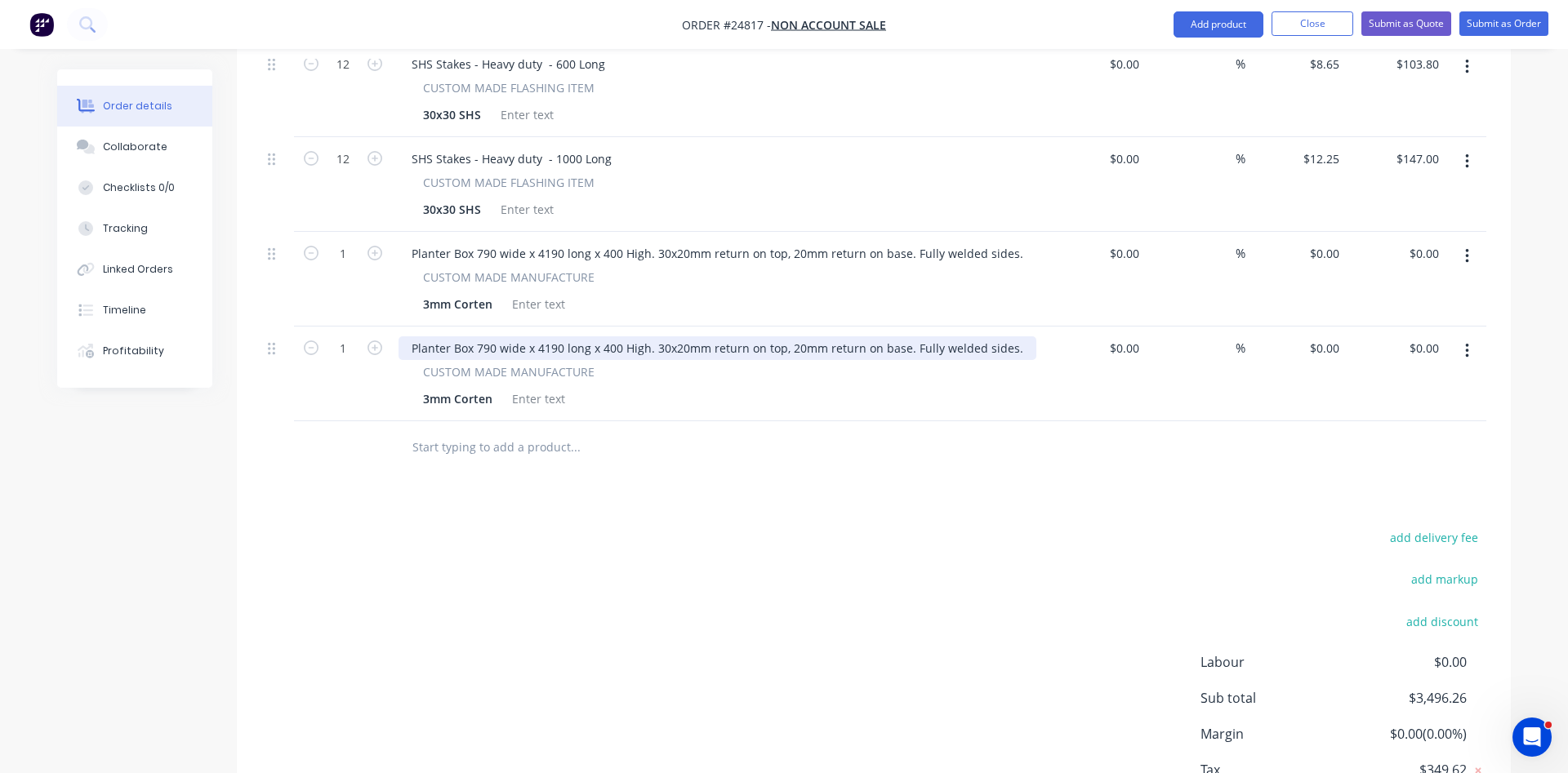
click at [554, 336] on div "Planter Box 790 wide x 4190 long x 400 High. 30x20mm return on top, 20mm return…" at bounding box center [717, 348] width 638 height 24
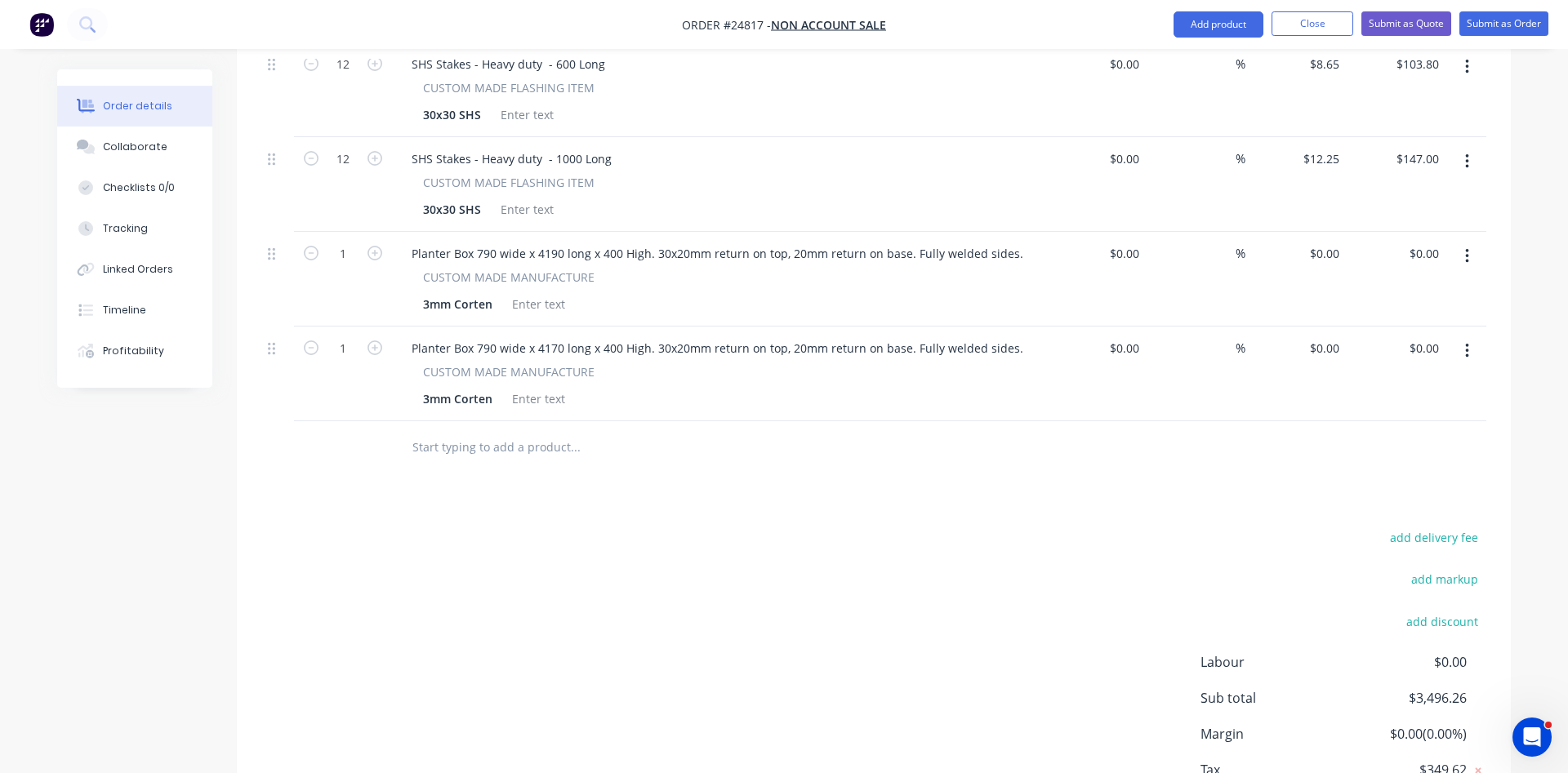
click at [1467, 342] on icon "button" at bounding box center [1467, 351] width 4 height 18
click at [1364, 415] on div "Duplicate" at bounding box center [1409, 427] width 126 height 24
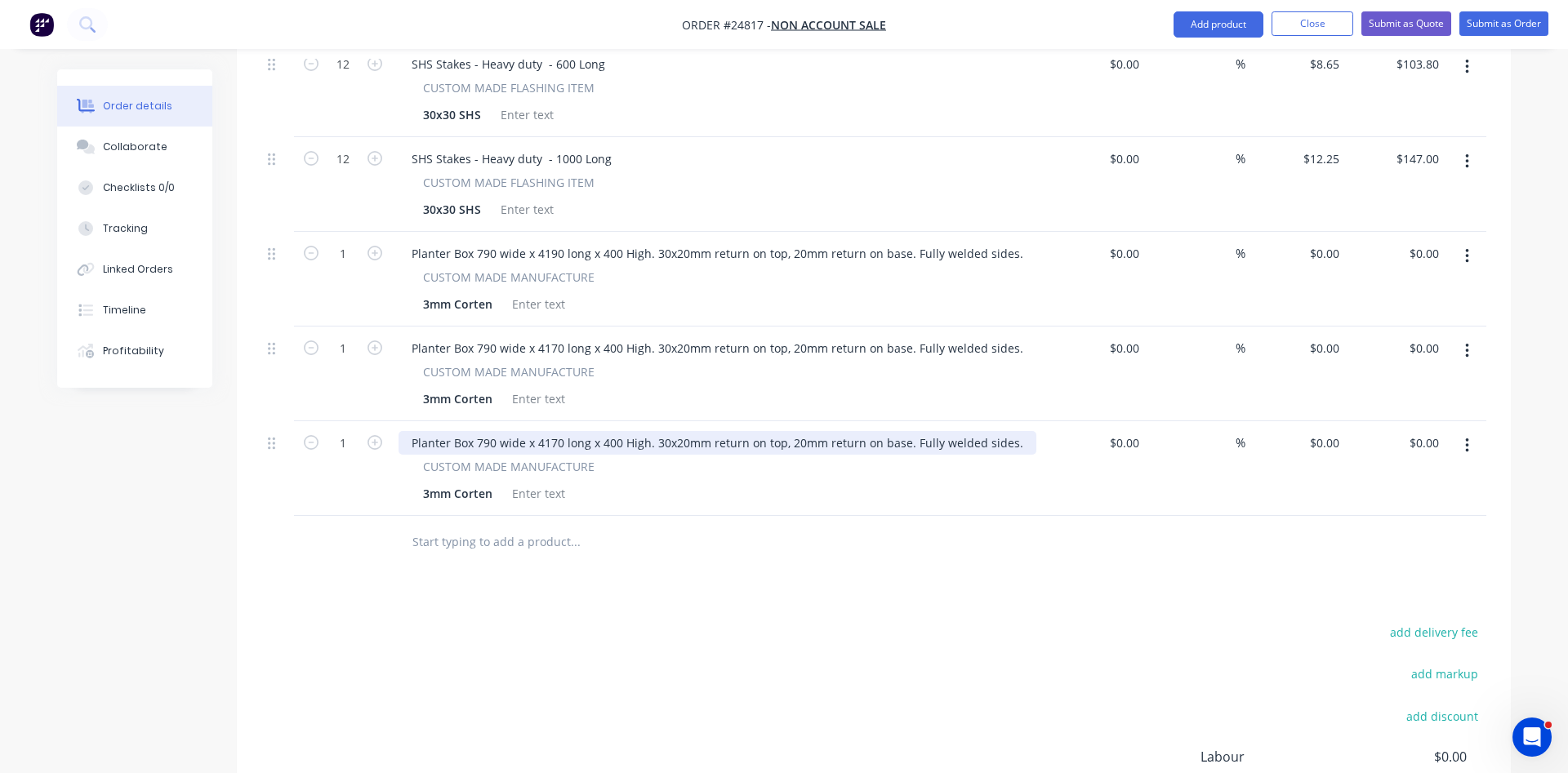
drag, startPoint x: 474, startPoint y: 421, endPoint x: 478, endPoint y: 411, distance: 10.8
click at [474, 431] on div "Planter Box 790 wide x 4170 long x 400 High. 30x20mm return on top, 20mm return…" at bounding box center [717, 443] width 638 height 24
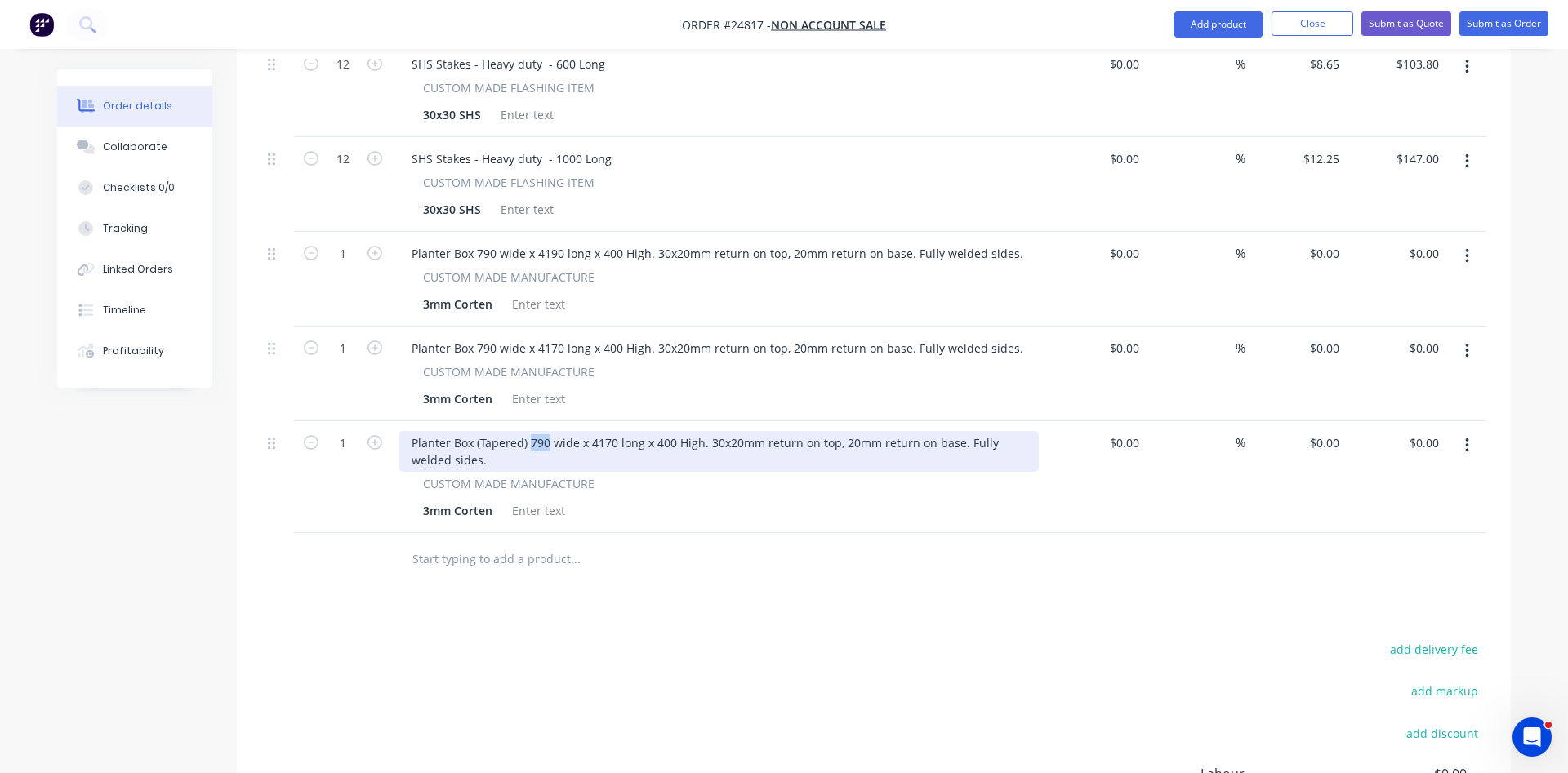
drag, startPoint x: 548, startPoint y: 421, endPoint x: 536, endPoint y: 421, distance: 12.0
click at [533, 431] on div "Planter Box (Tapered) 790 wide x 4170 long x 400 High. 30x20mm return on top, 2…" at bounding box center [718, 451] width 640 height 40
click at [747, 431] on div "Planter Box (Tapered) 500-1035 (tapered) wide x 4280 long x 400 High. 30x20mm r…" at bounding box center [718, 451] width 640 height 40
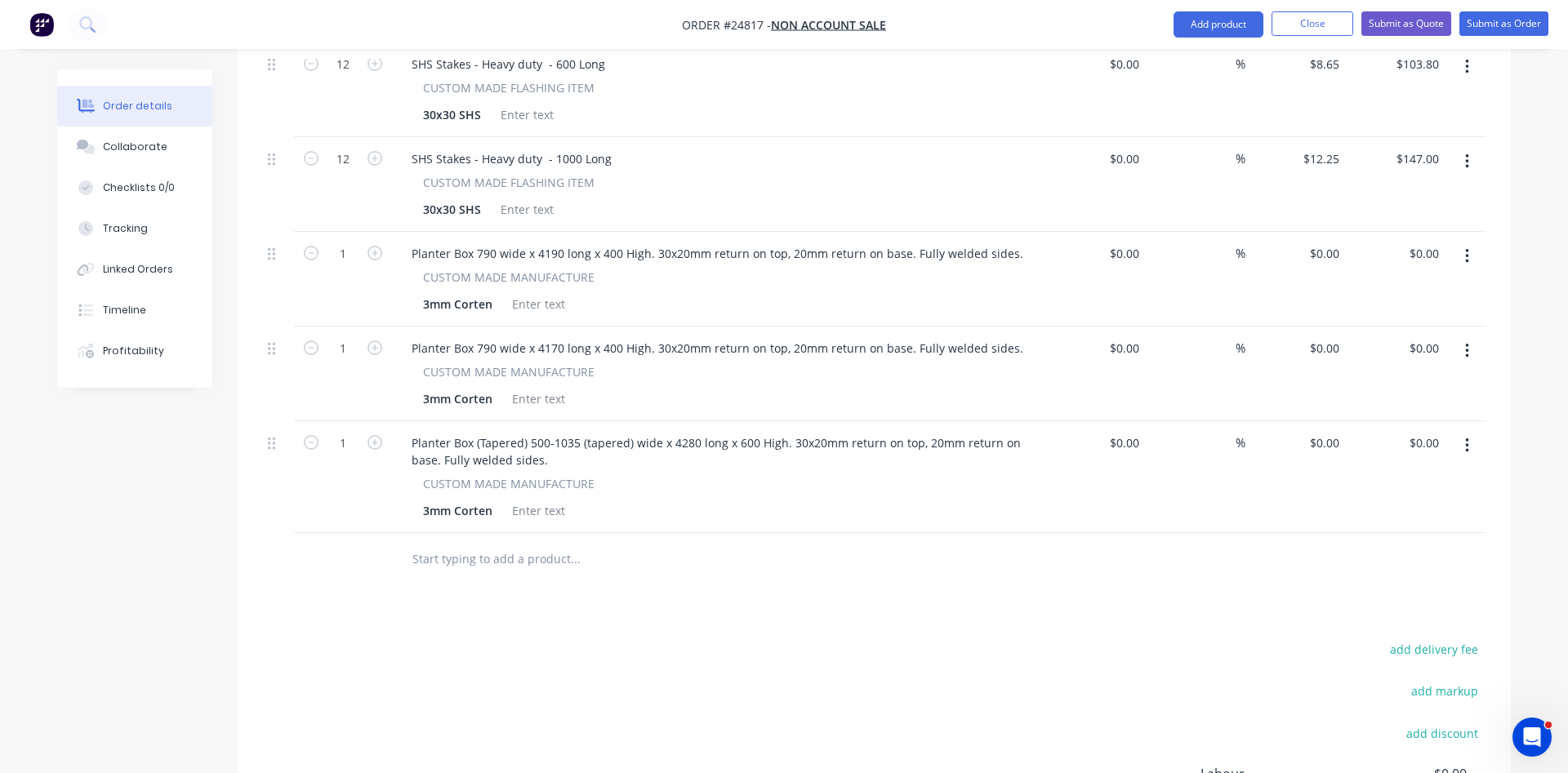
click at [1002, 499] on div "3mm Corten" at bounding box center [715, 511] width 598 height 24
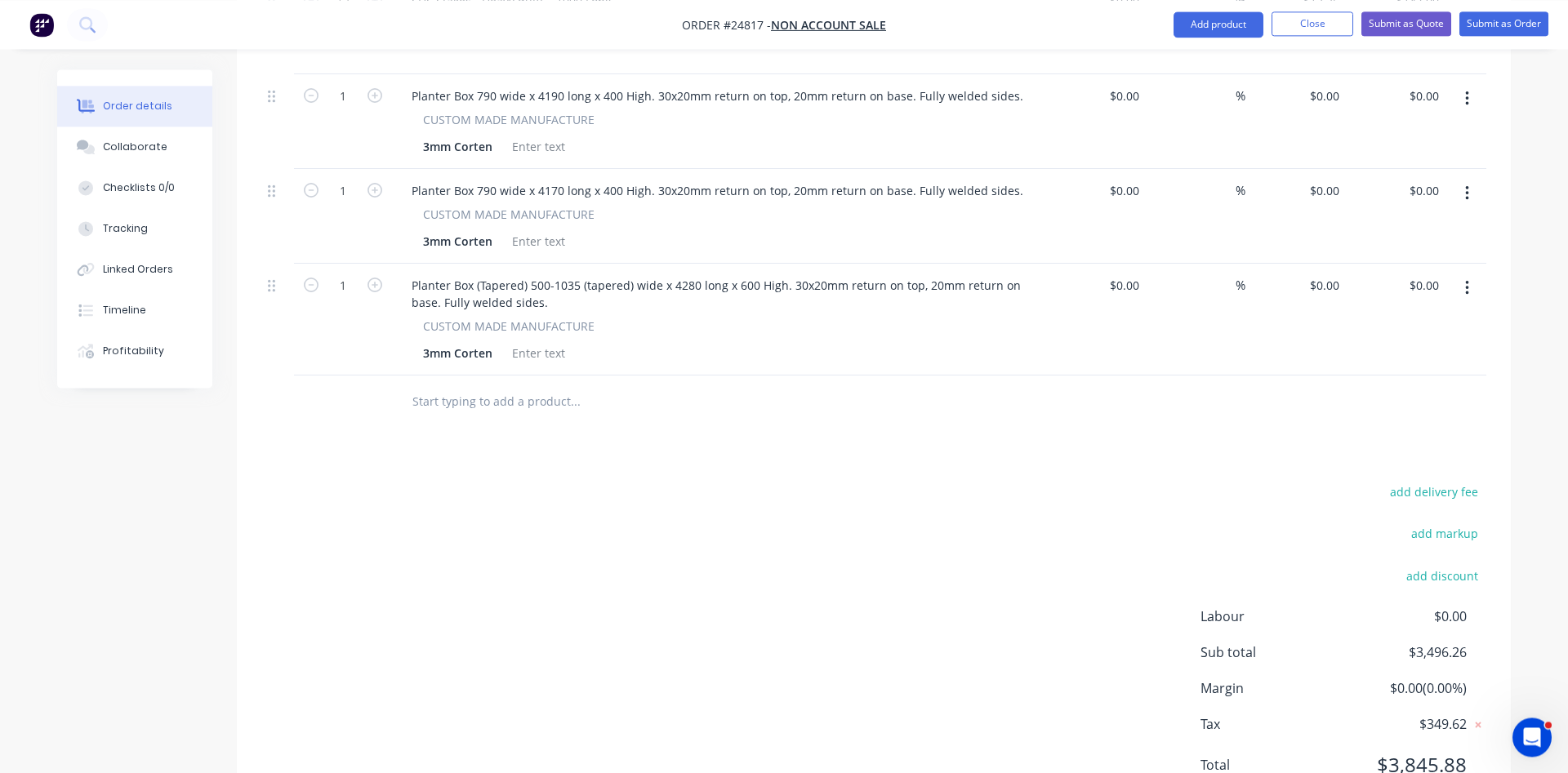
scroll to position [2667, 0]
